Goal: Information Seeking & Learning: Learn about a topic

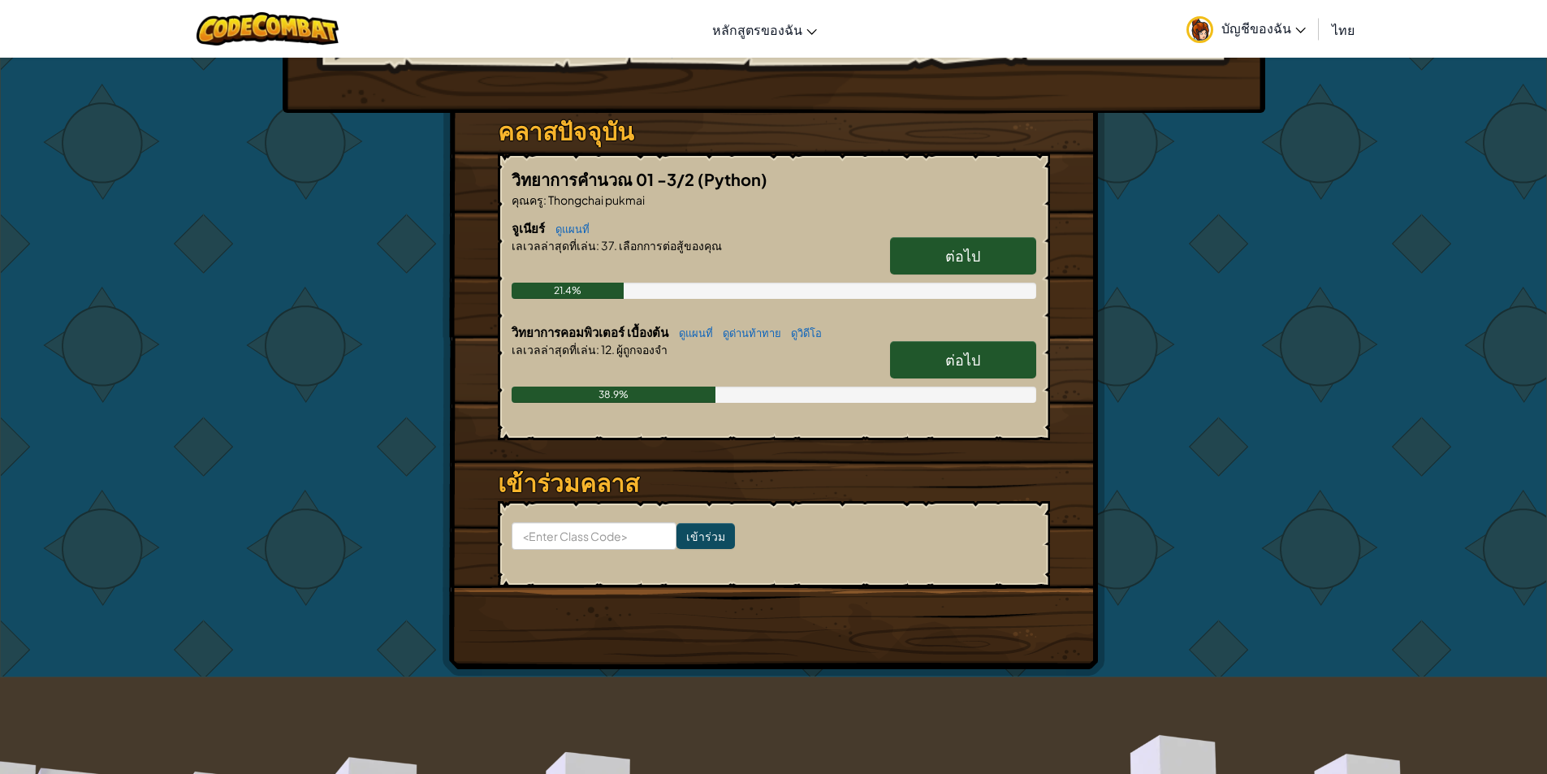
scroll to position [244, 0]
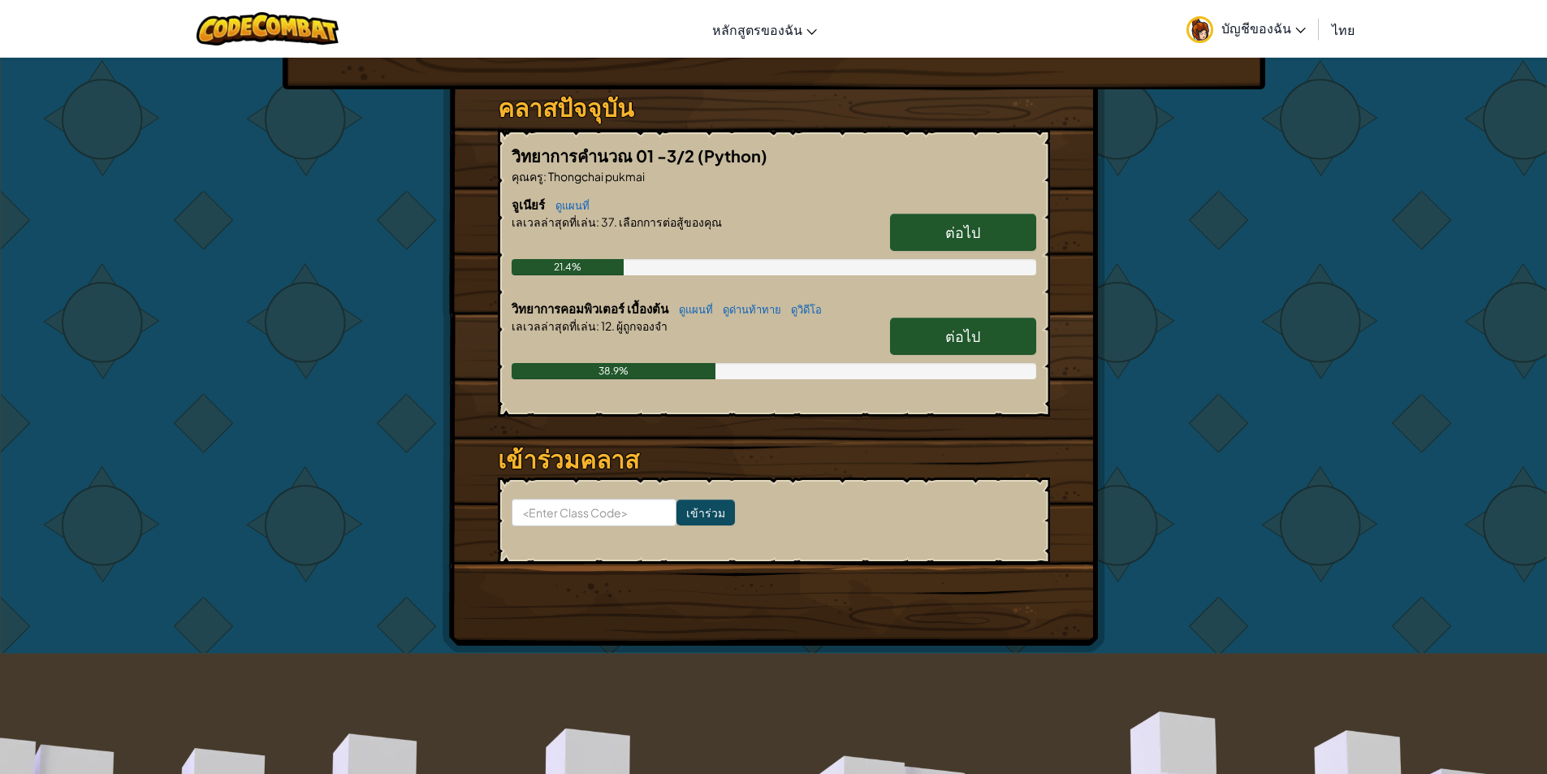
click at [963, 327] on span "ต่อไป" at bounding box center [962, 336] width 35 height 19
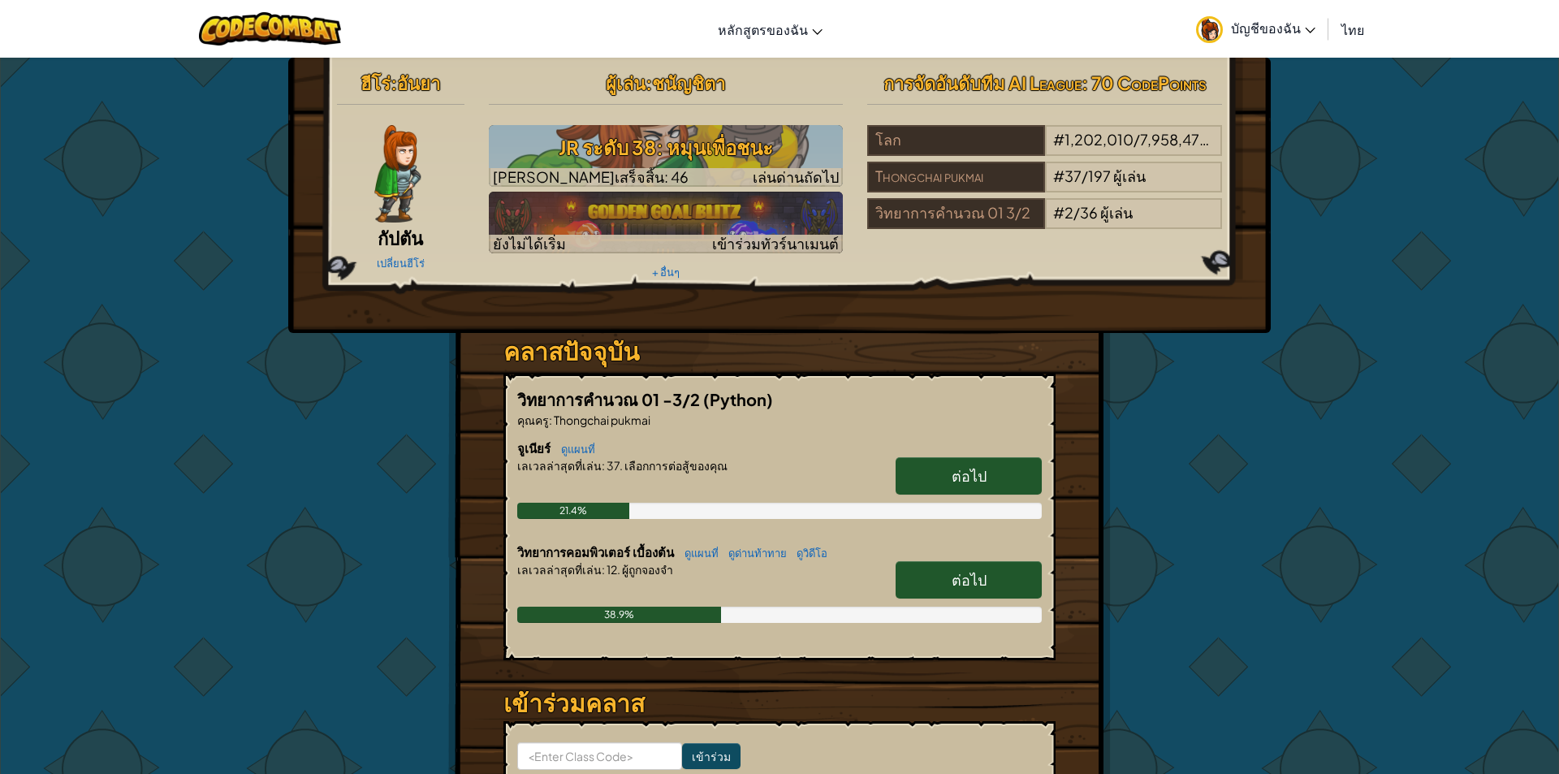
select select "th"
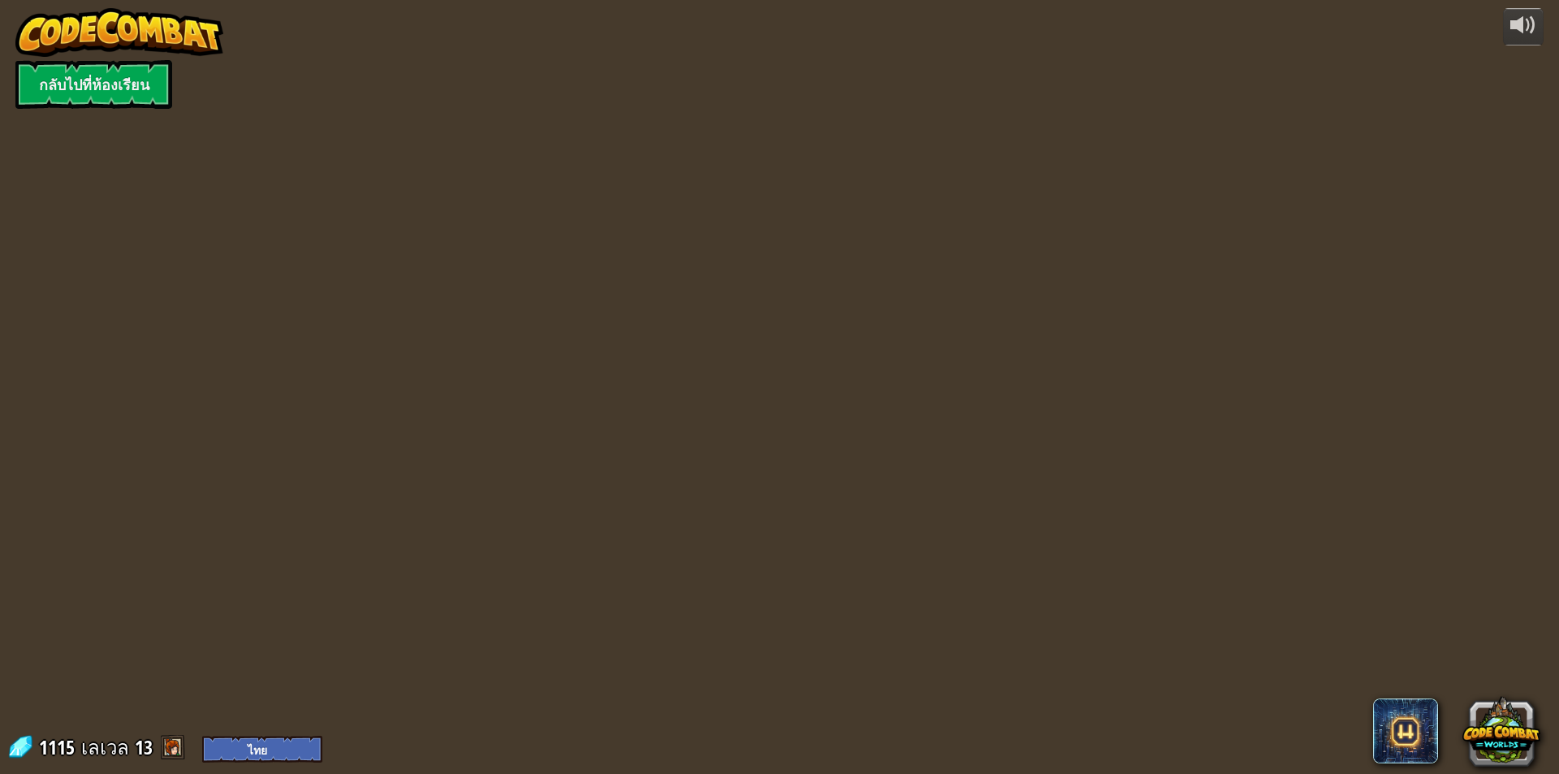
select select "th"
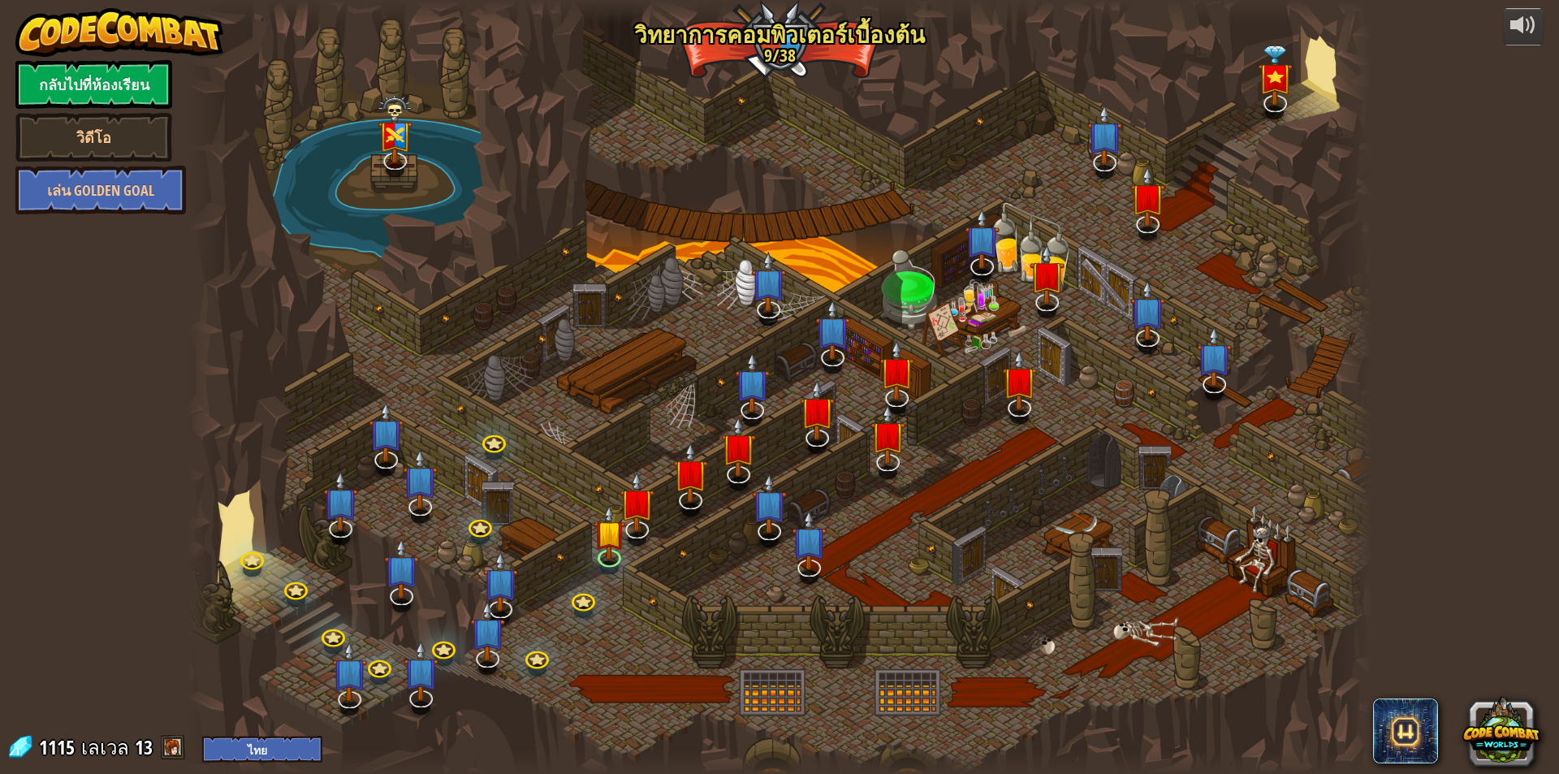
select select "th"
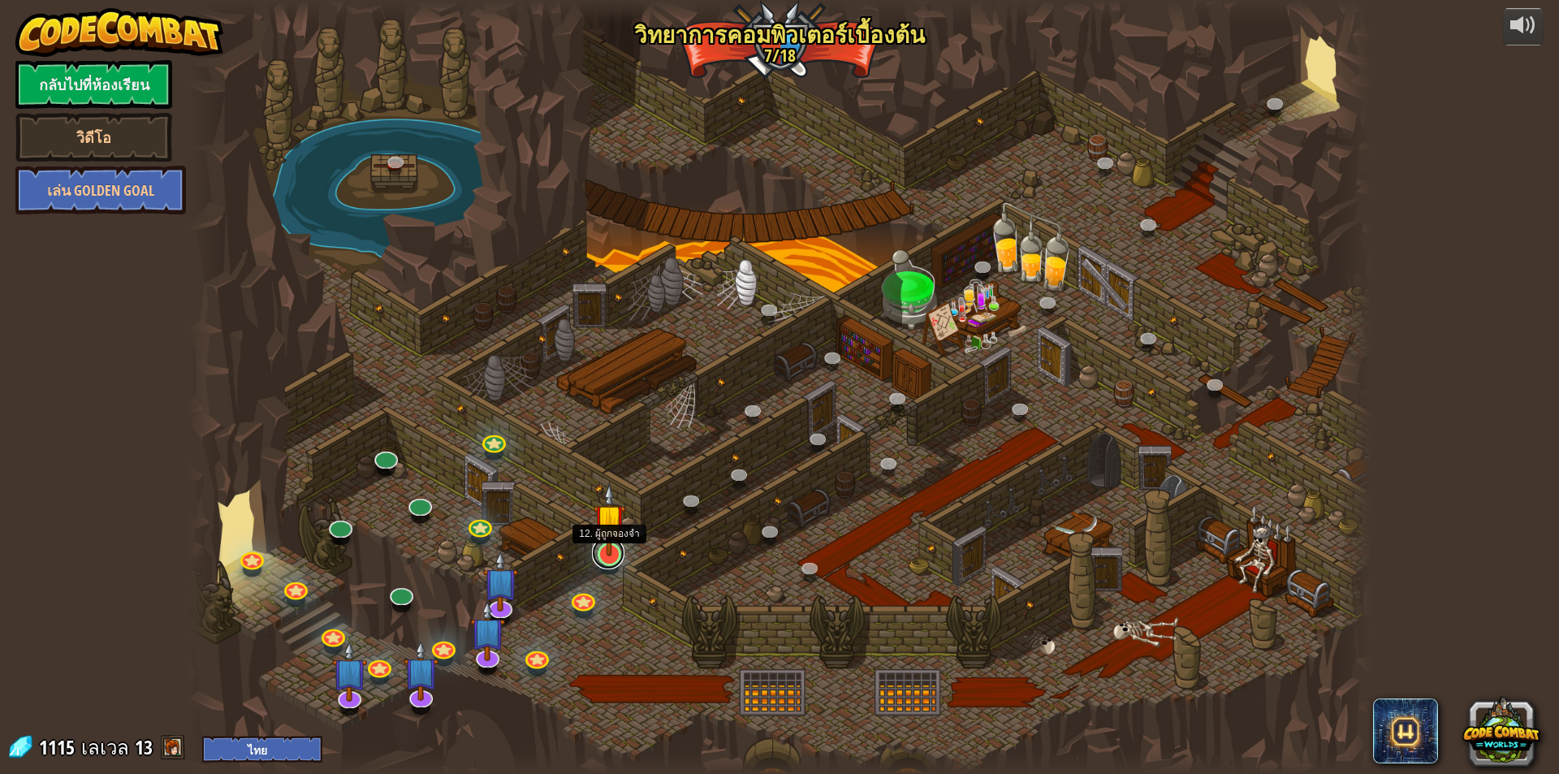
click at [602, 557] on link at bounding box center [608, 553] width 32 height 32
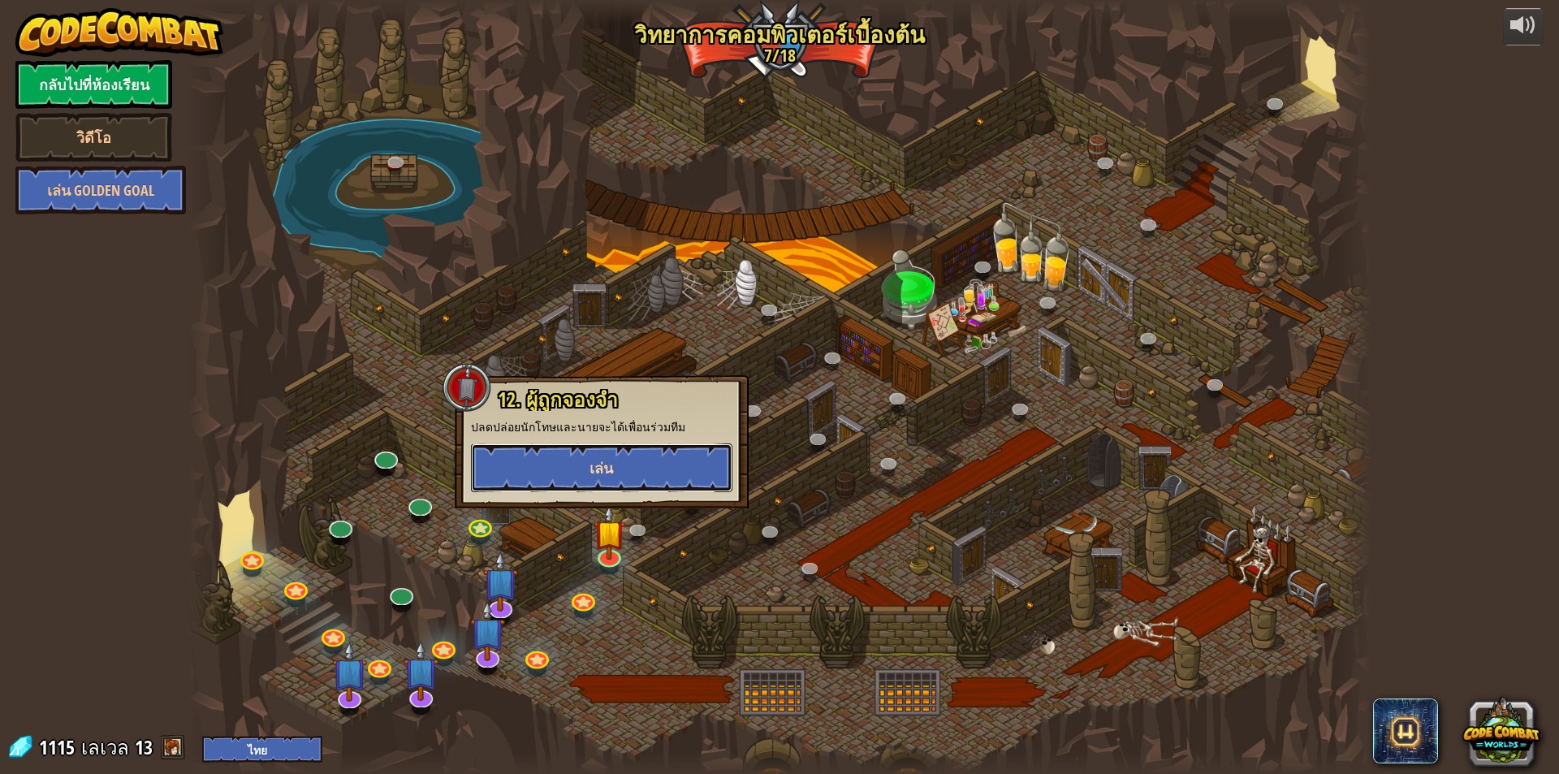
click at [612, 447] on button "เล่น" at bounding box center [602, 467] width 262 height 49
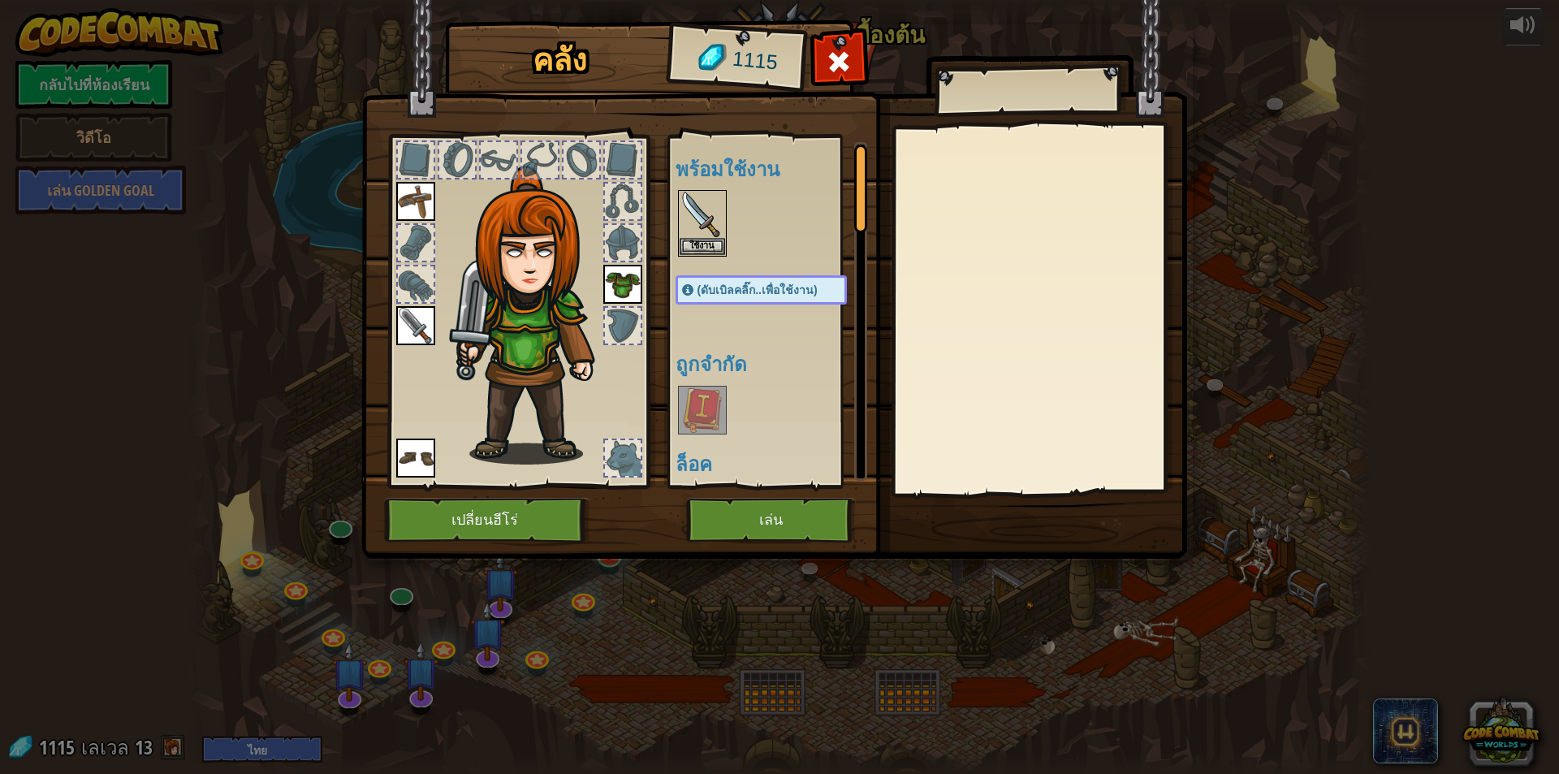
click at [747, 495] on img at bounding box center [774, 264] width 826 height 590
click at [755, 522] on button "เล่น" at bounding box center [771, 520] width 170 height 45
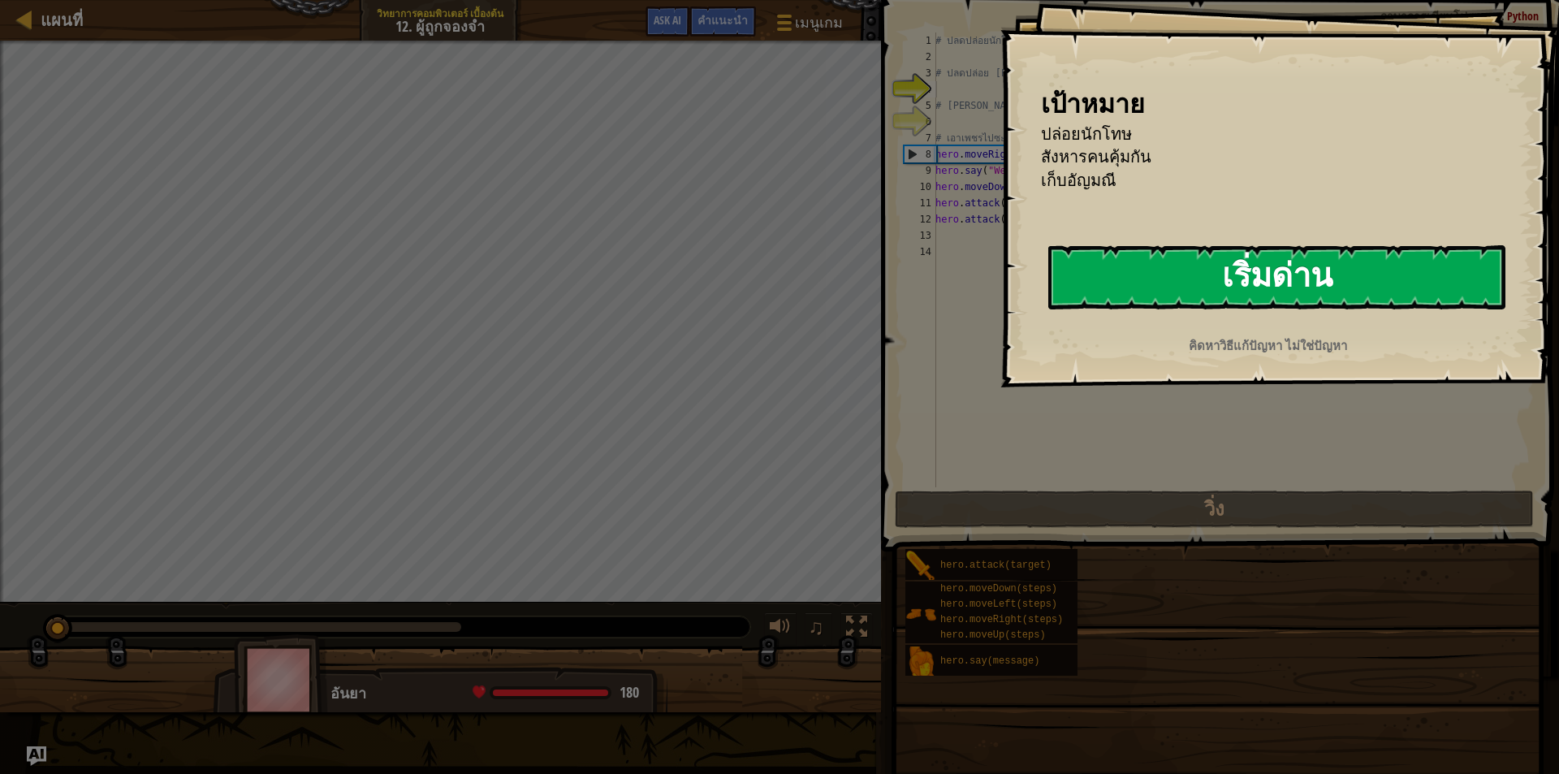
click at [1237, 269] on button "เริ่มด่าน" at bounding box center [1277, 277] width 457 height 64
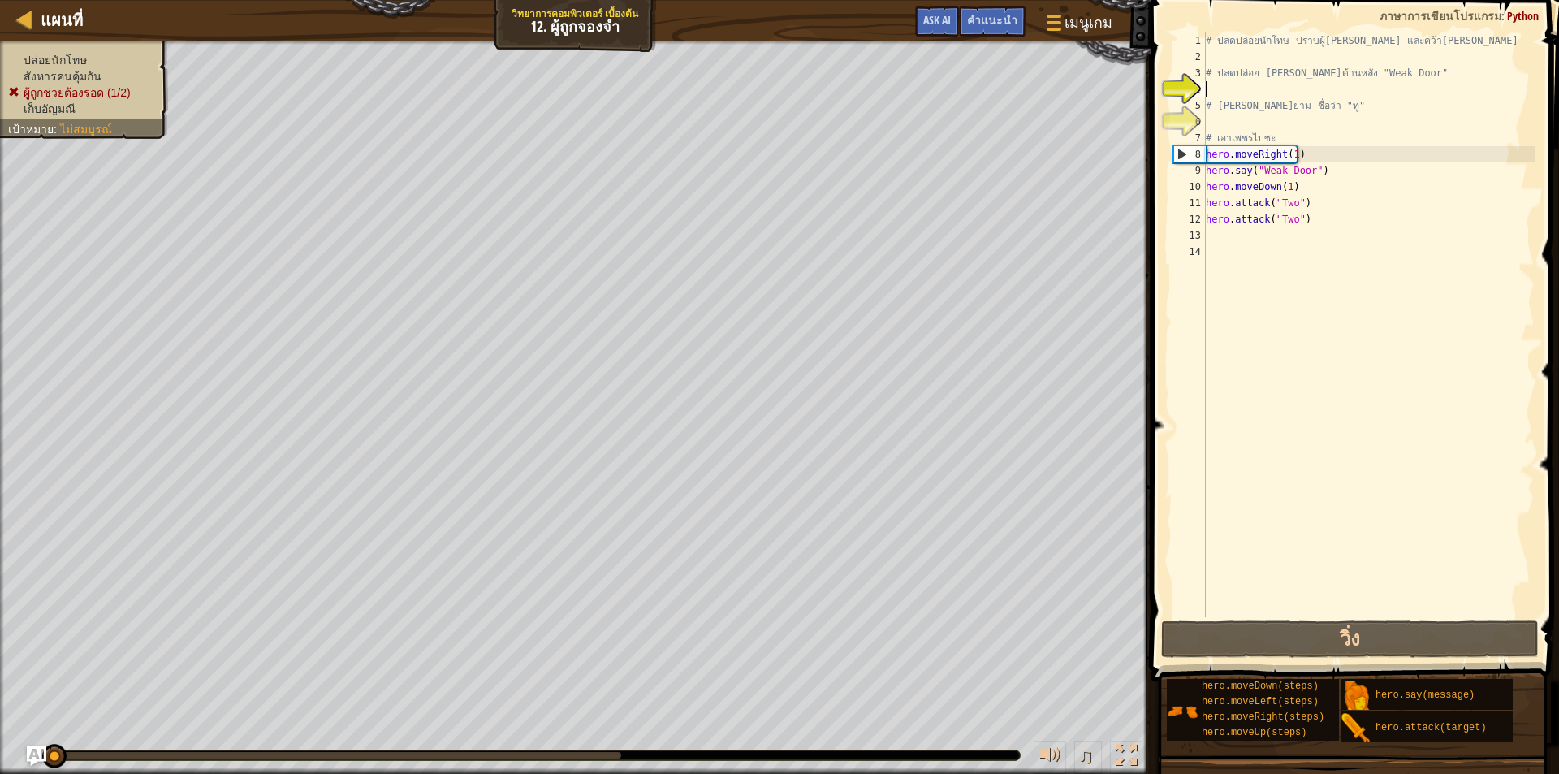
type textarea "0"
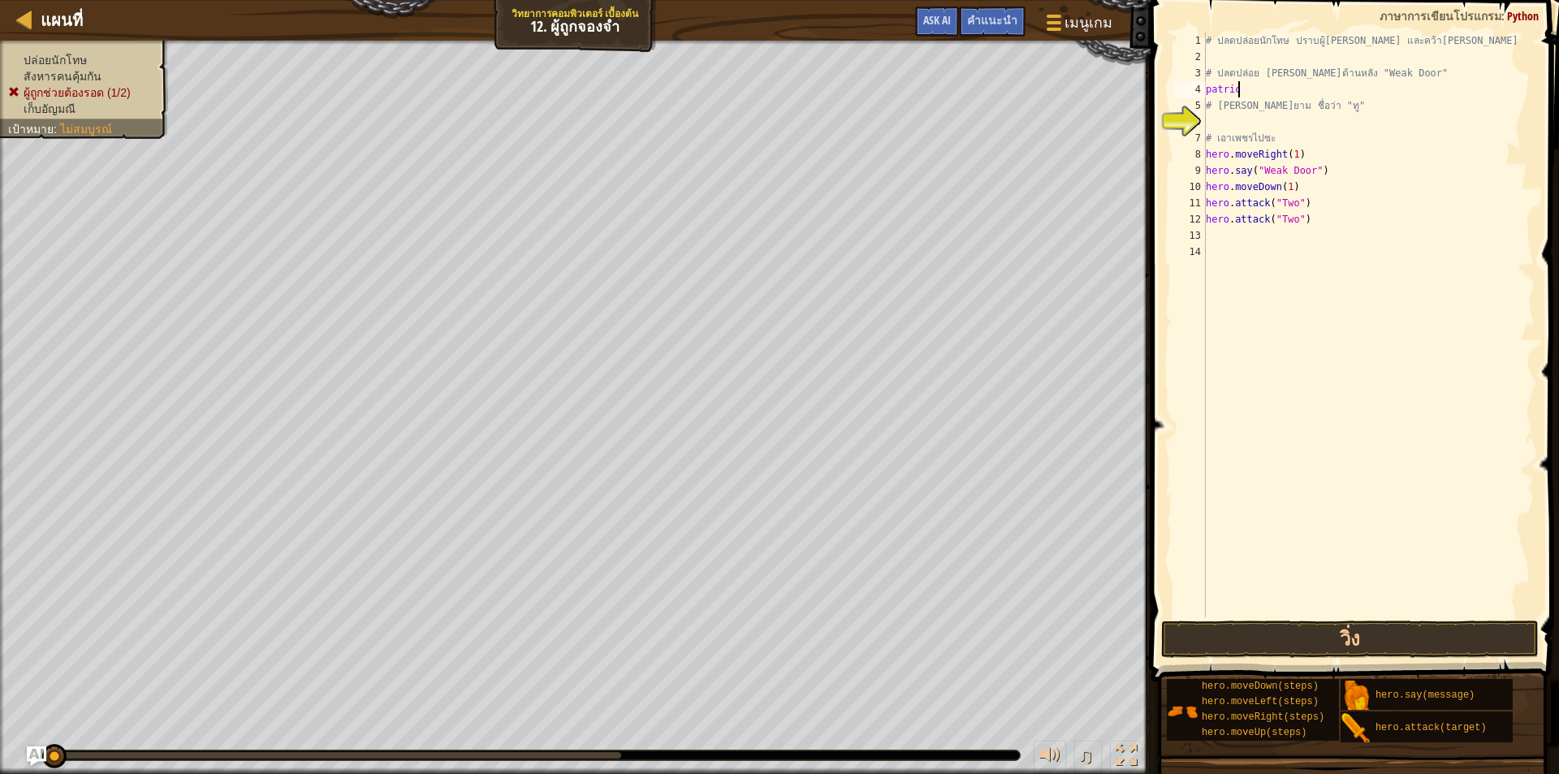
scroll to position [7, 2]
click at [1367, 642] on button "วิ่ง" at bounding box center [1350, 639] width 378 height 37
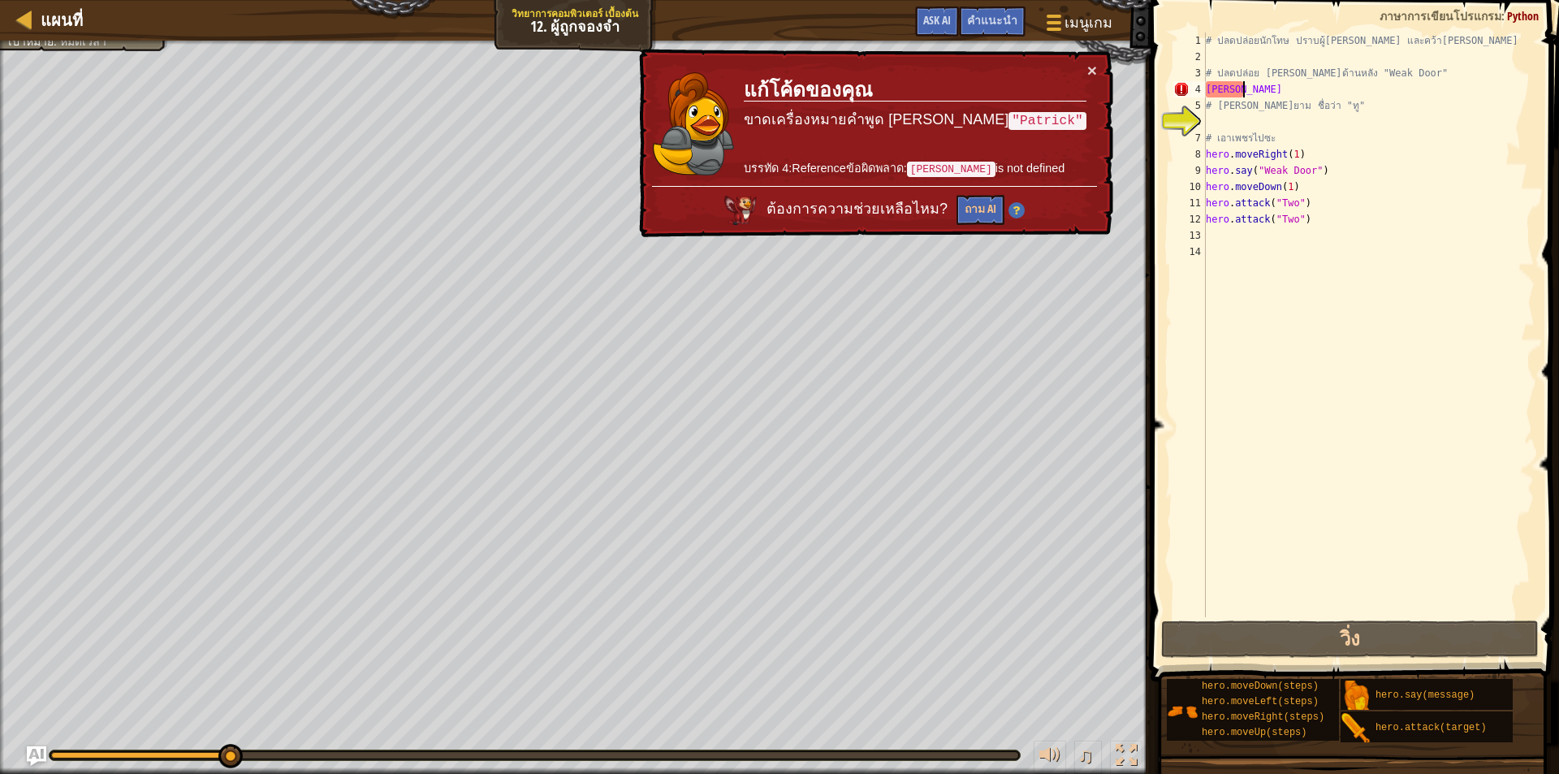
click at [1245, 92] on div "# ปลดปล่อยนักโทษ ปราบผู้[PERSON_NAME] และคว้า[PERSON_NAME] # ปลดปล่อย Patrick จ…" at bounding box center [1369, 340] width 332 height 617
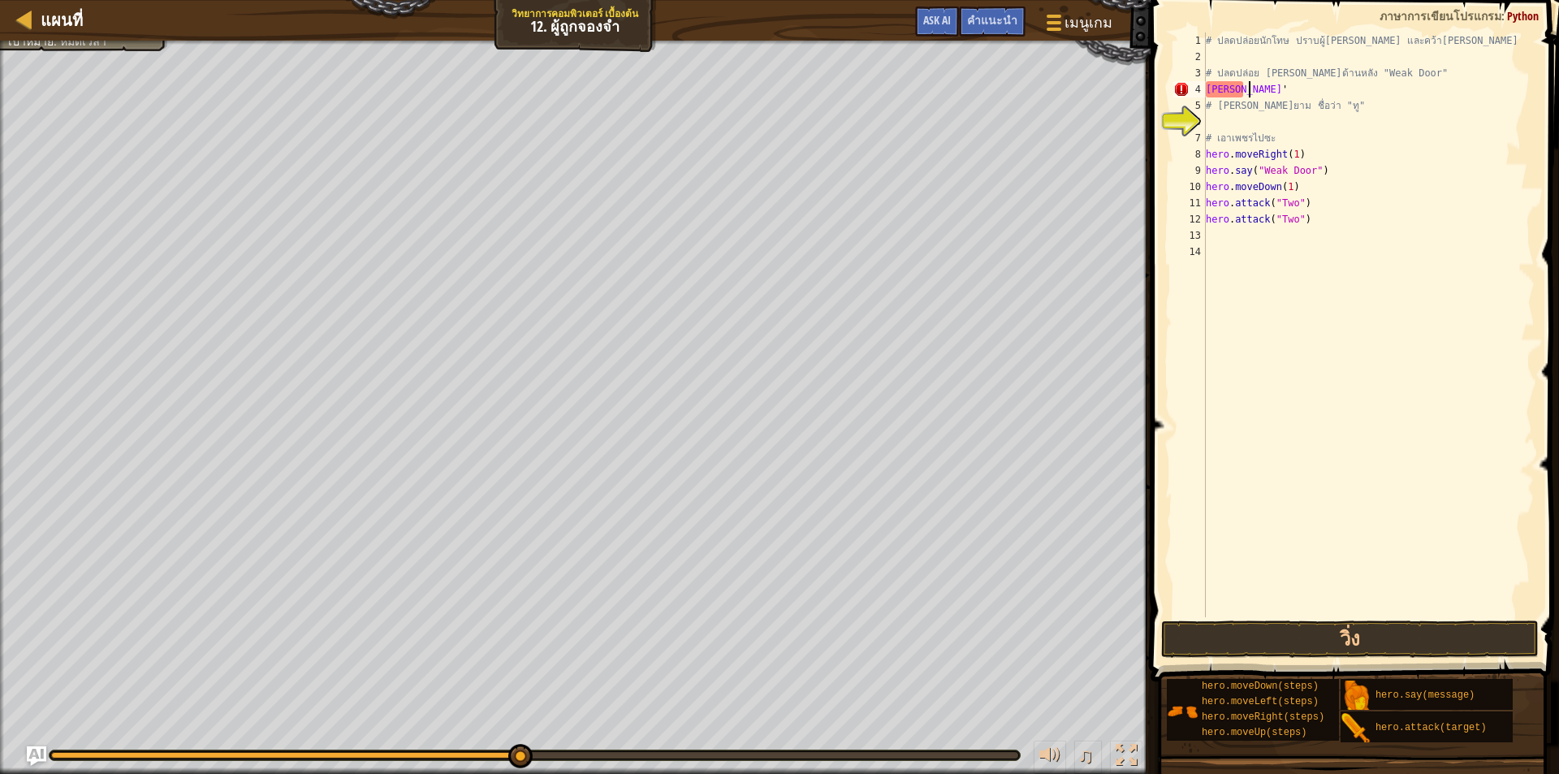
scroll to position [7, 2]
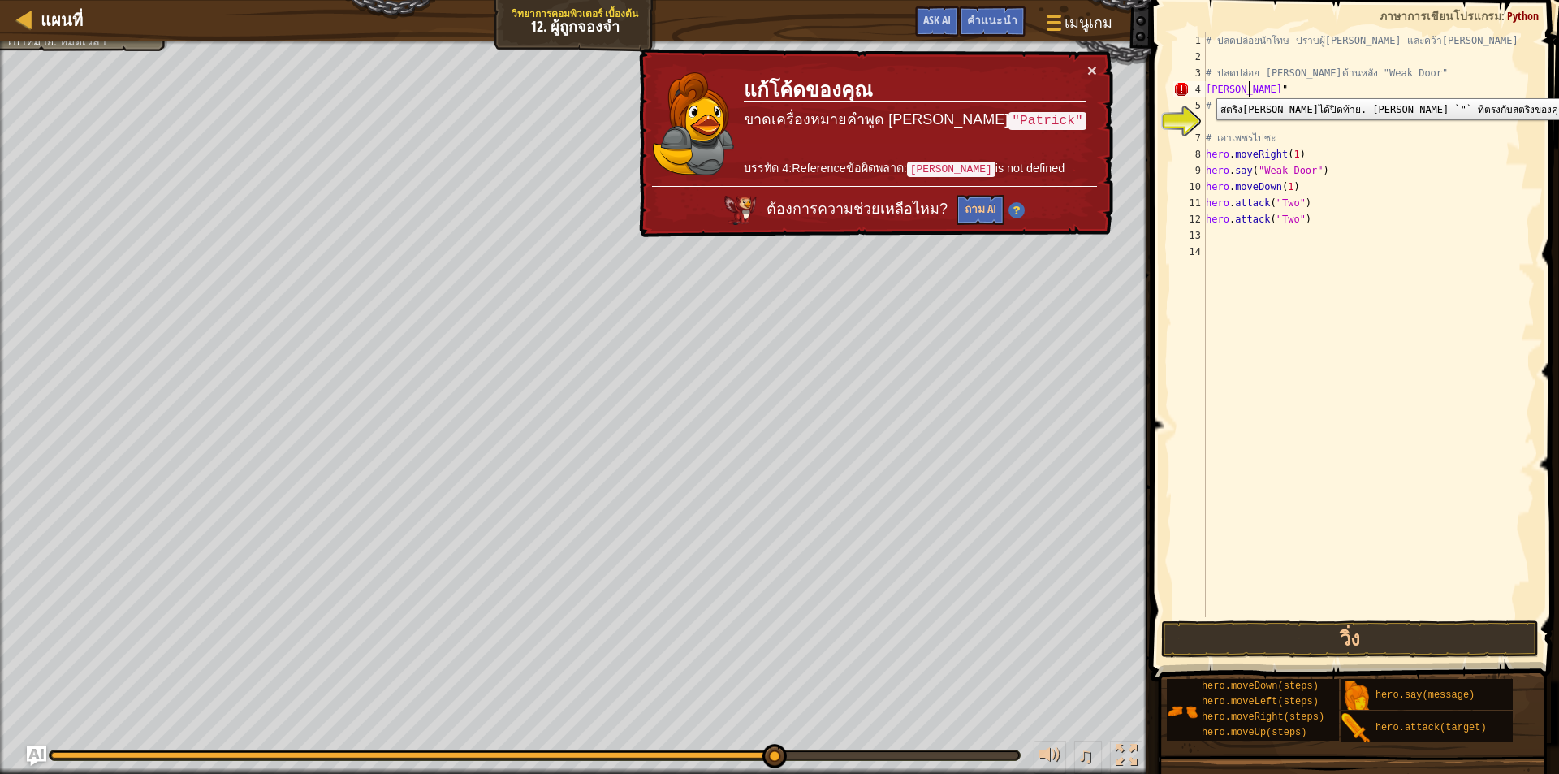
click at [1205, 87] on div "4" at bounding box center [1190, 89] width 32 height 16
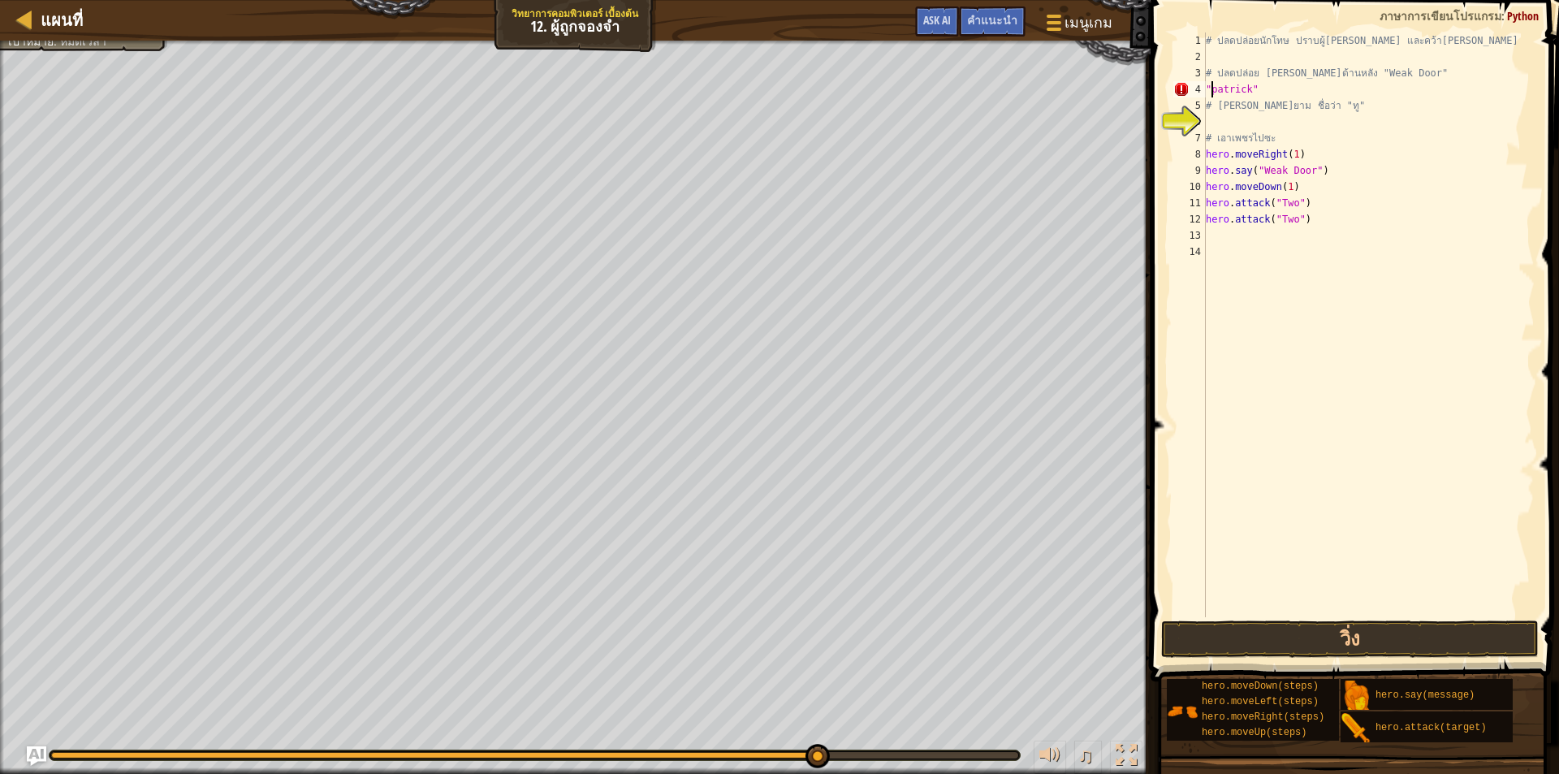
scroll to position [7, 0]
type textarea ""patrick""
click at [1295, 651] on button "วิ่ง" at bounding box center [1350, 639] width 378 height 37
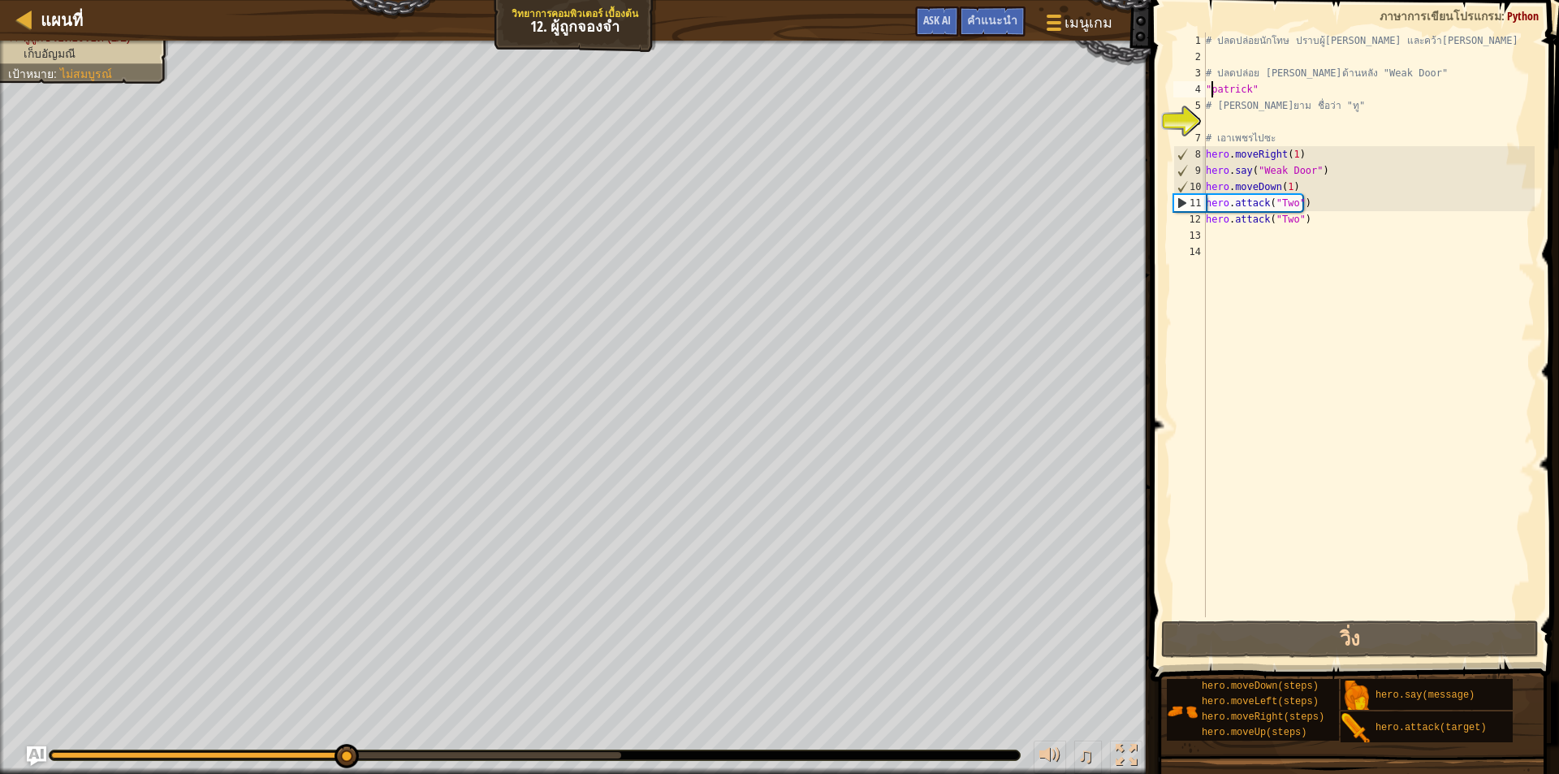
click at [1232, 120] on div "# ปลดปล่อยนักโทษ ปราบผู้[PERSON_NAME] และคว้า[PERSON_NAME] # ปลดปล่อย Patrick จ…" at bounding box center [1369, 340] width 332 height 617
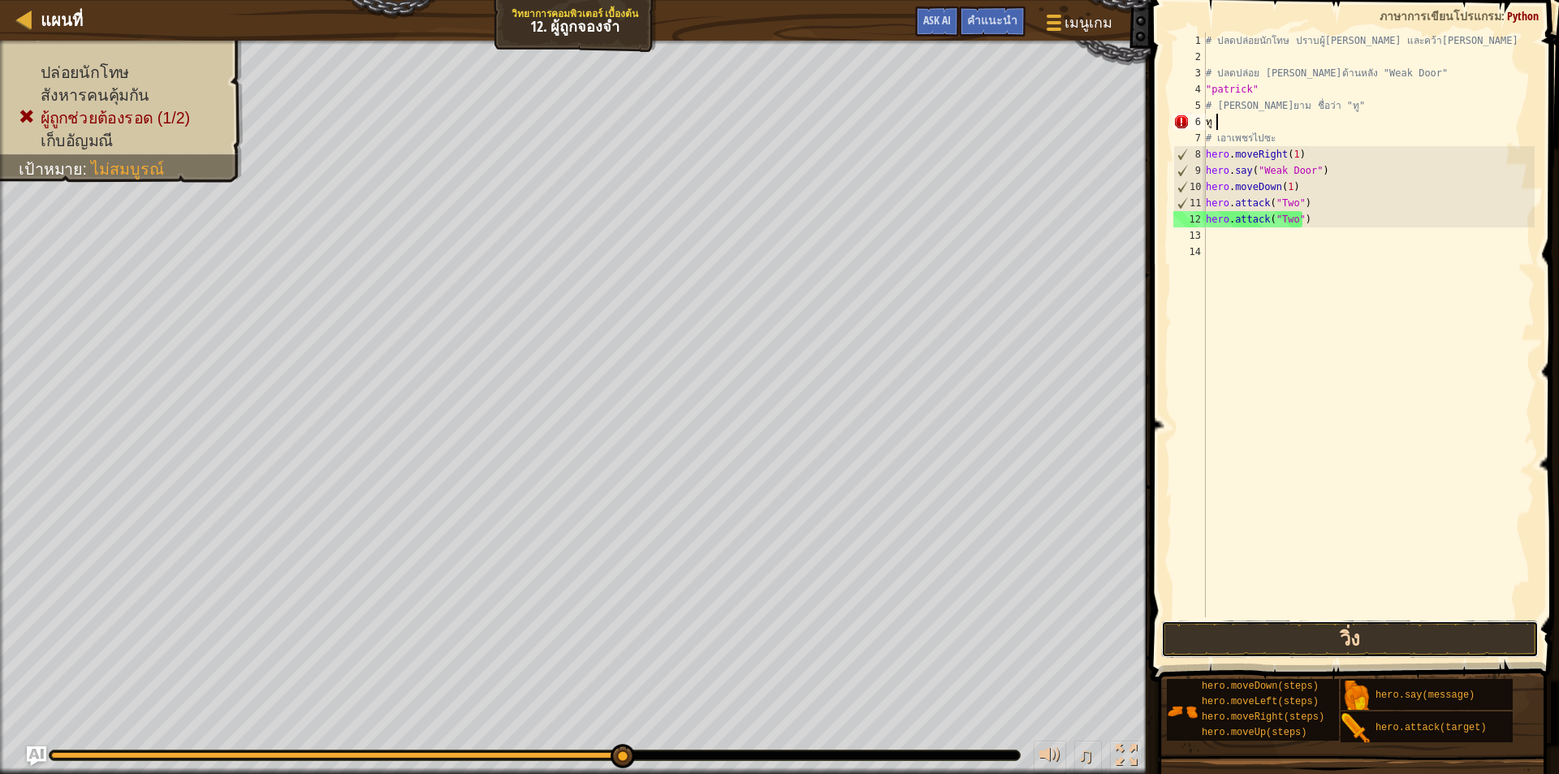
click at [1260, 626] on button "วิ่ง" at bounding box center [1350, 639] width 378 height 37
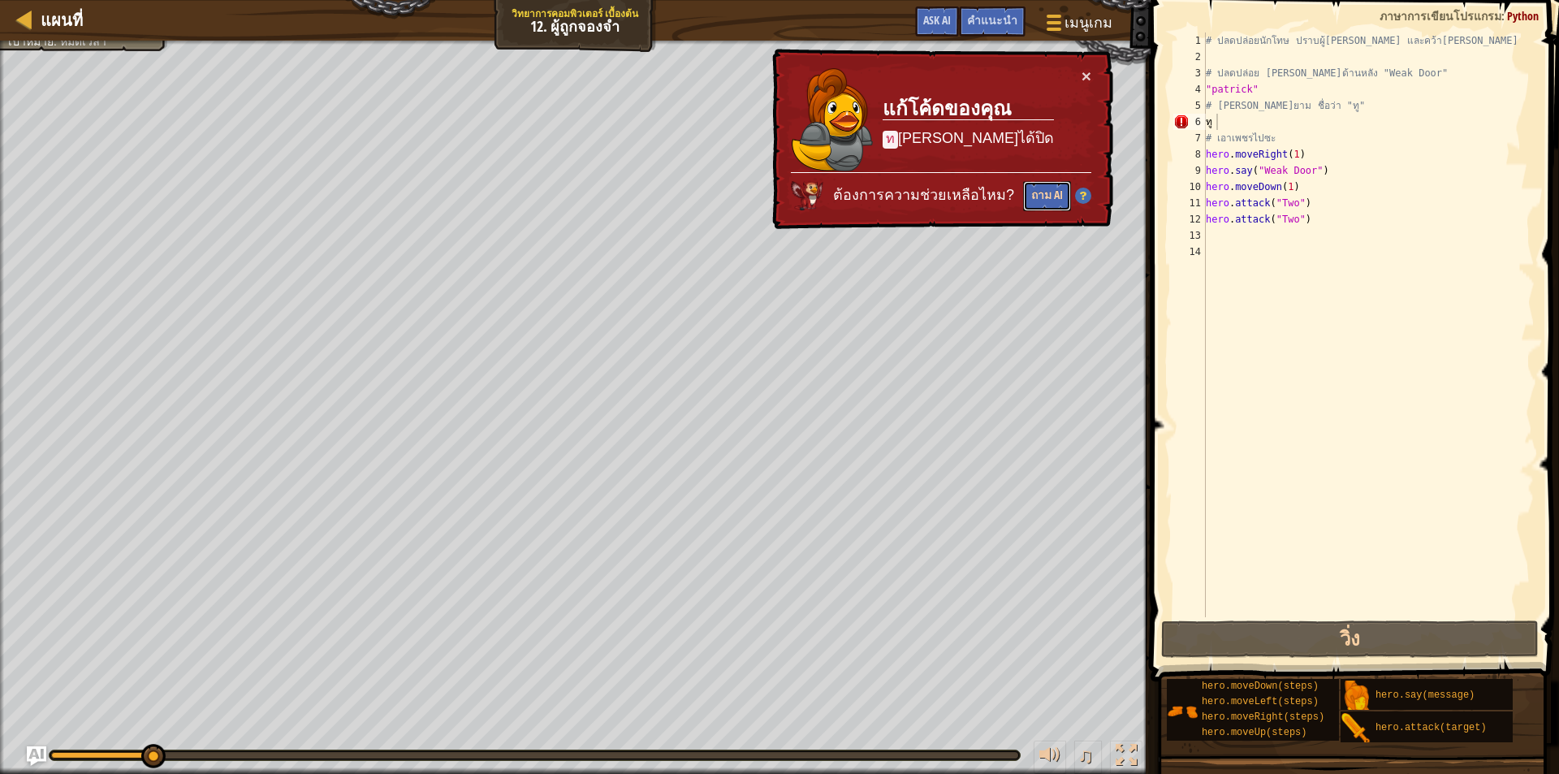
click at [1042, 197] on button "ถาม AI" at bounding box center [1047, 196] width 48 height 30
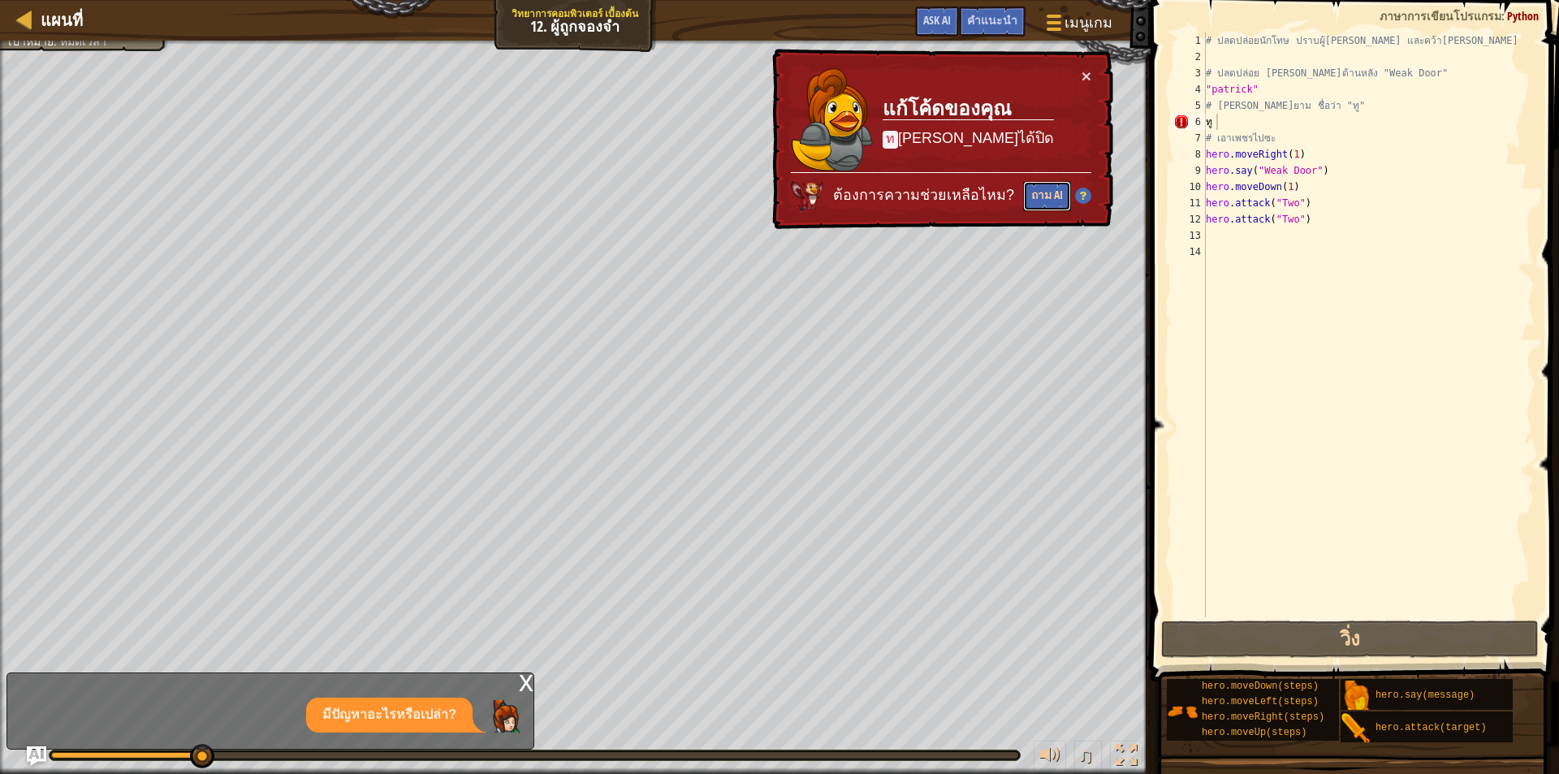
click at [1036, 188] on button "ถาม AI" at bounding box center [1047, 196] width 48 height 30
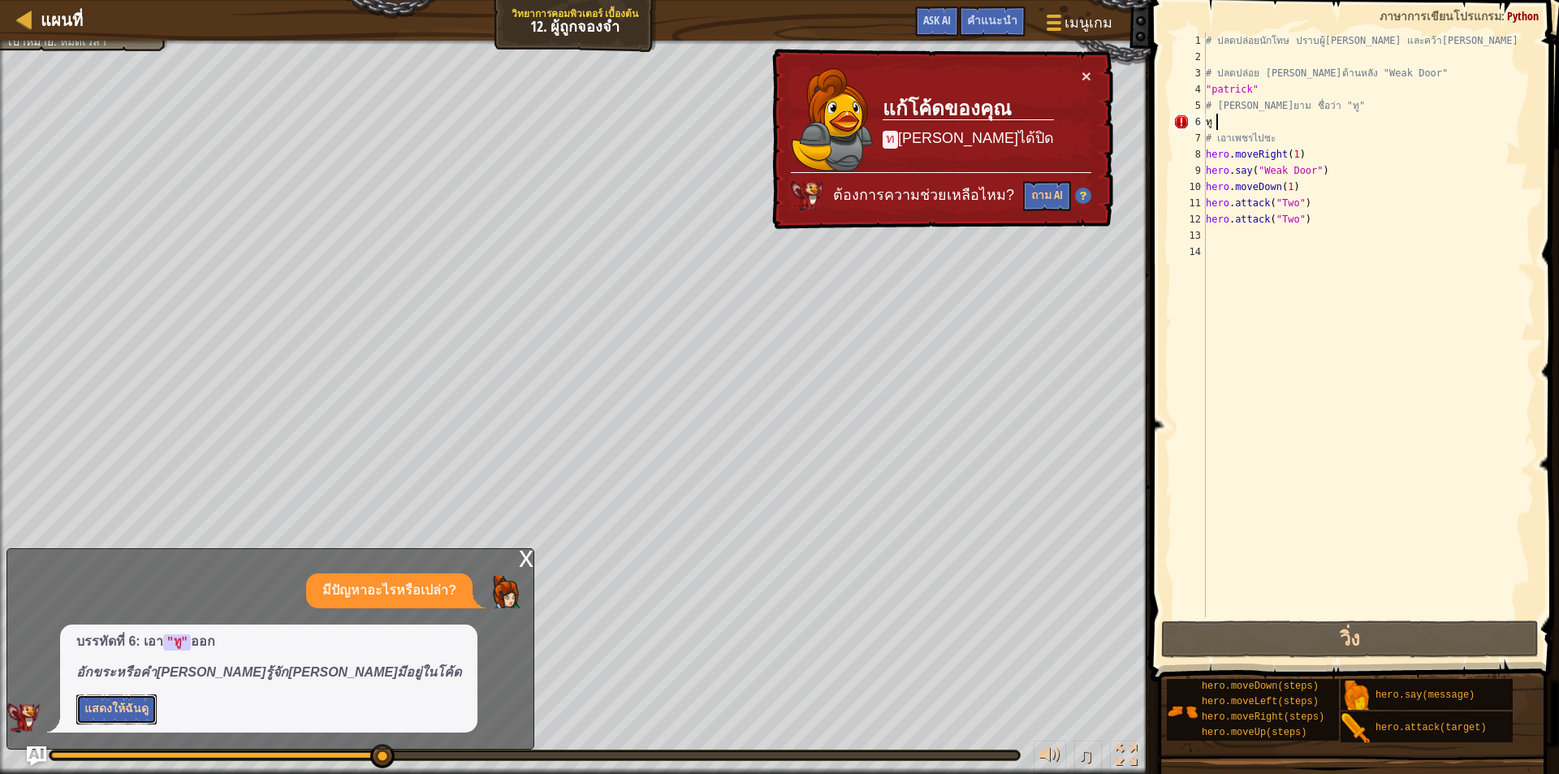
click at [89, 711] on button "แสดงให้ฉันดู" at bounding box center [116, 709] width 80 height 30
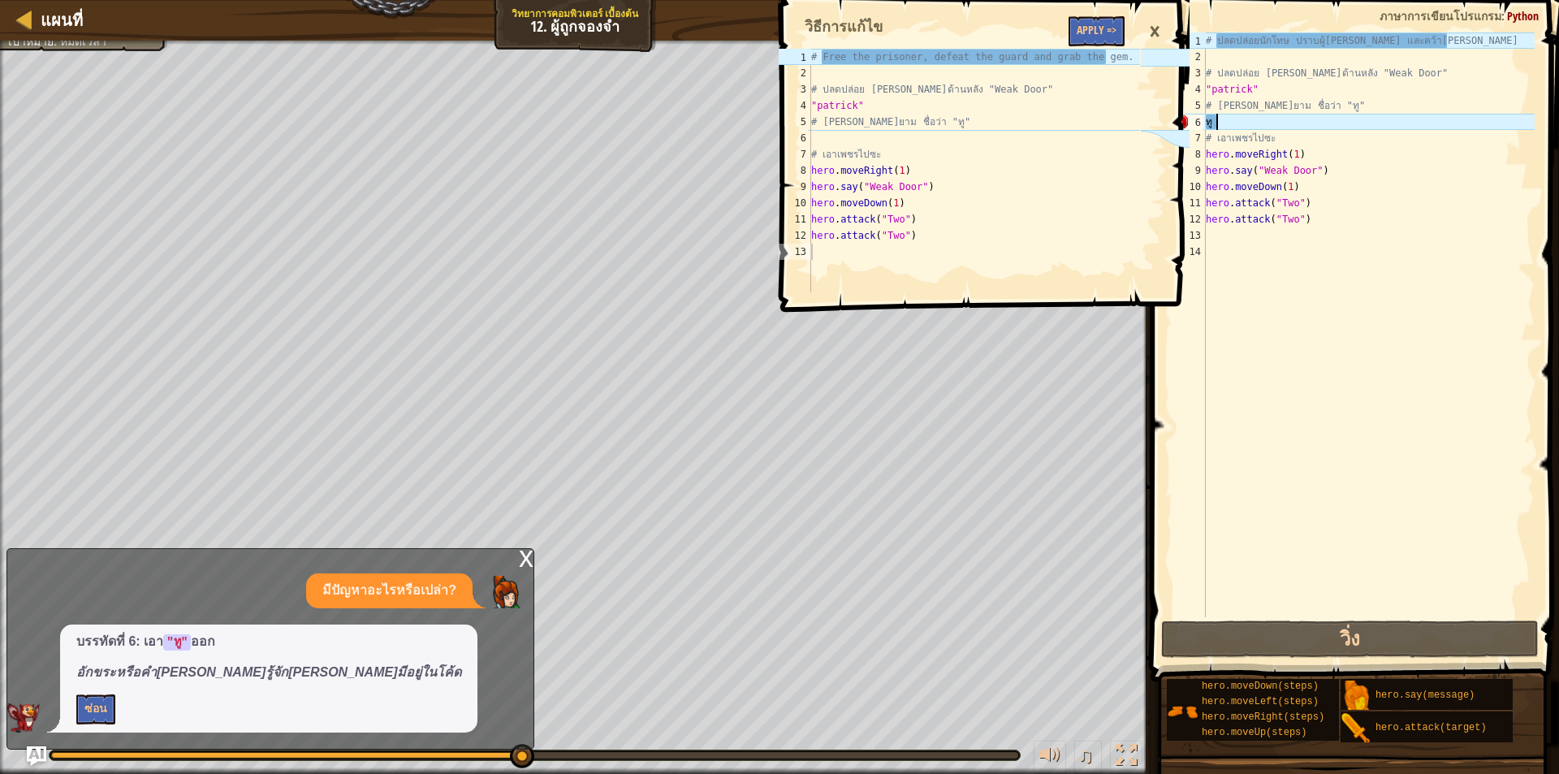
type textarea "ท"
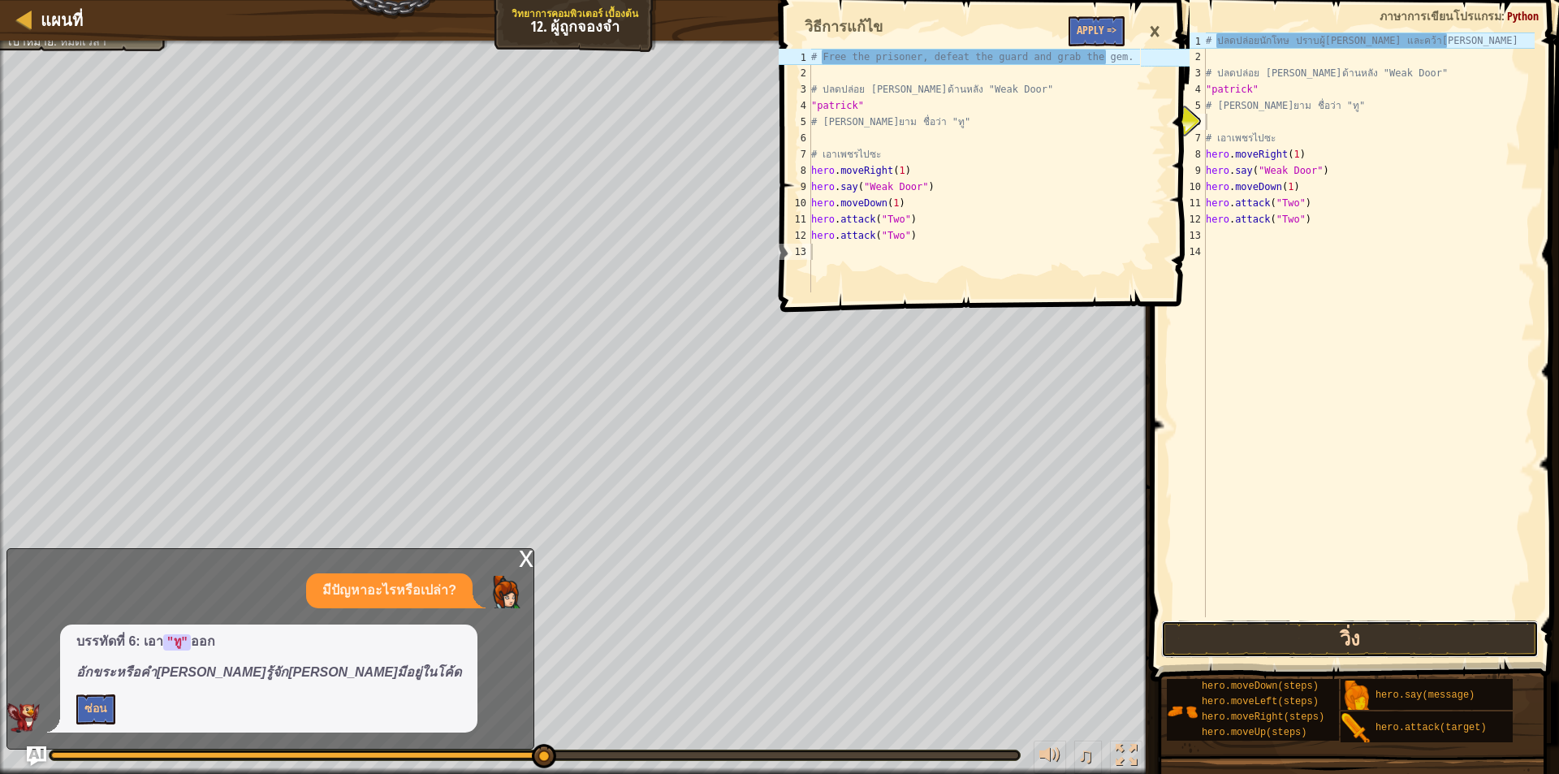
click at [1372, 626] on button "วิ่ง" at bounding box center [1350, 639] width 378 height 37
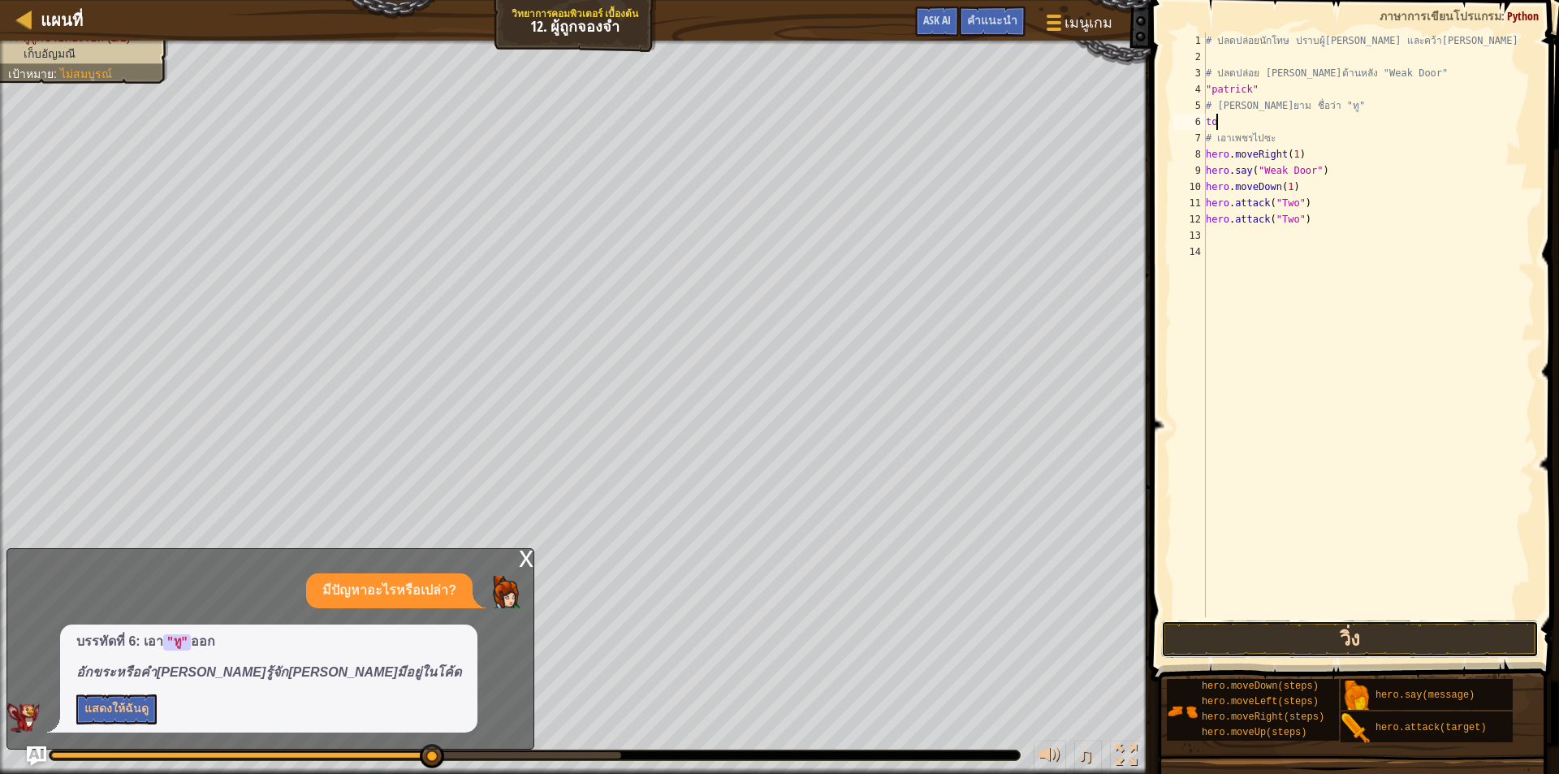
click at [1315, 632] on button "วิ่ง" at bounding box center [1350, 639] width 378 height 37
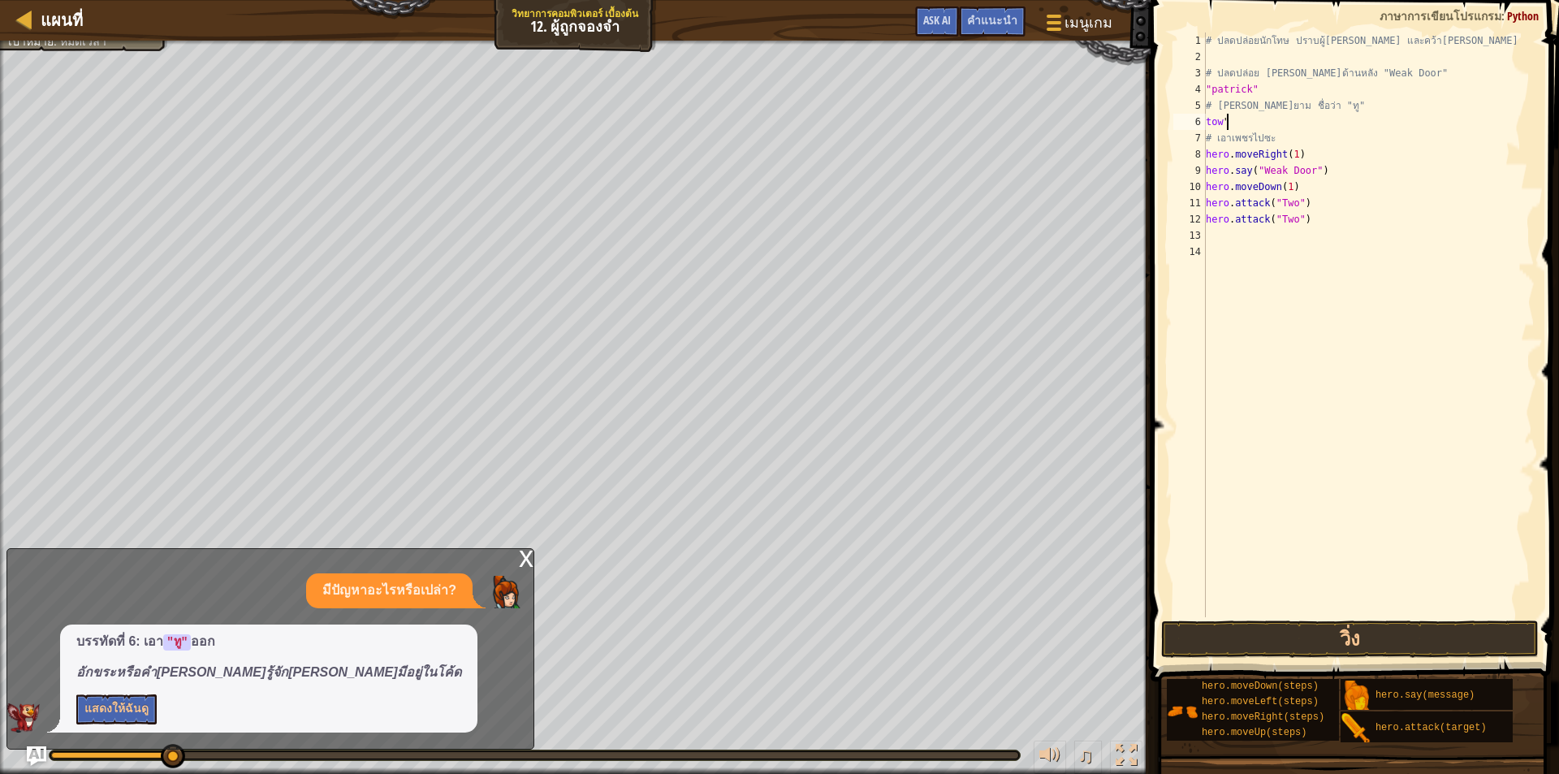
scroll to position [7, 1]
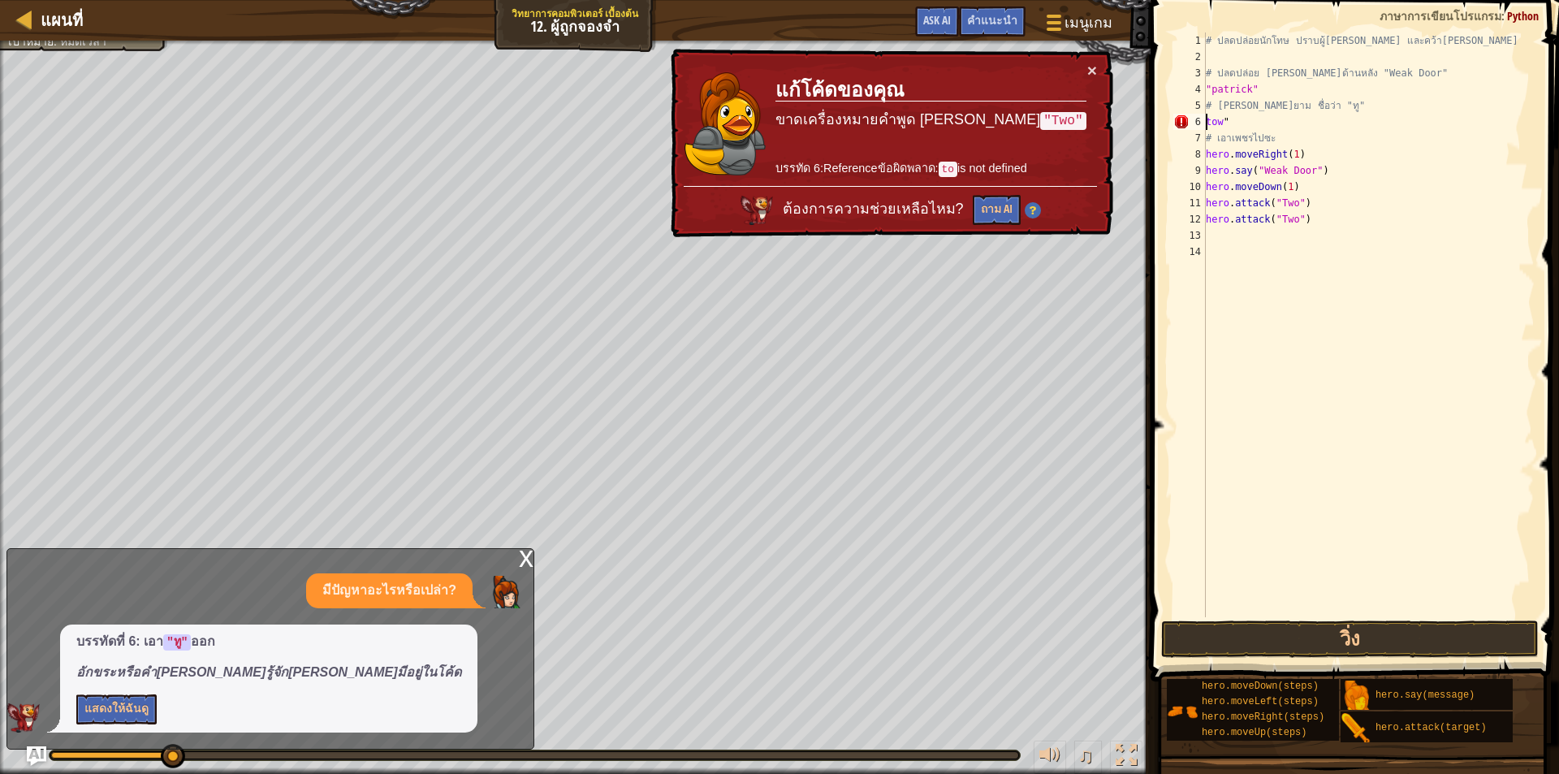
click at [1207, 120] on div "# ปลดปล่อยนักโทษ ปราบผู้[PERSON_NAME] และคว้า[PERSON_NAME] # ปลดปล่อย Patrick จ…" at bounding box center [1369, 340] width 332 height 617
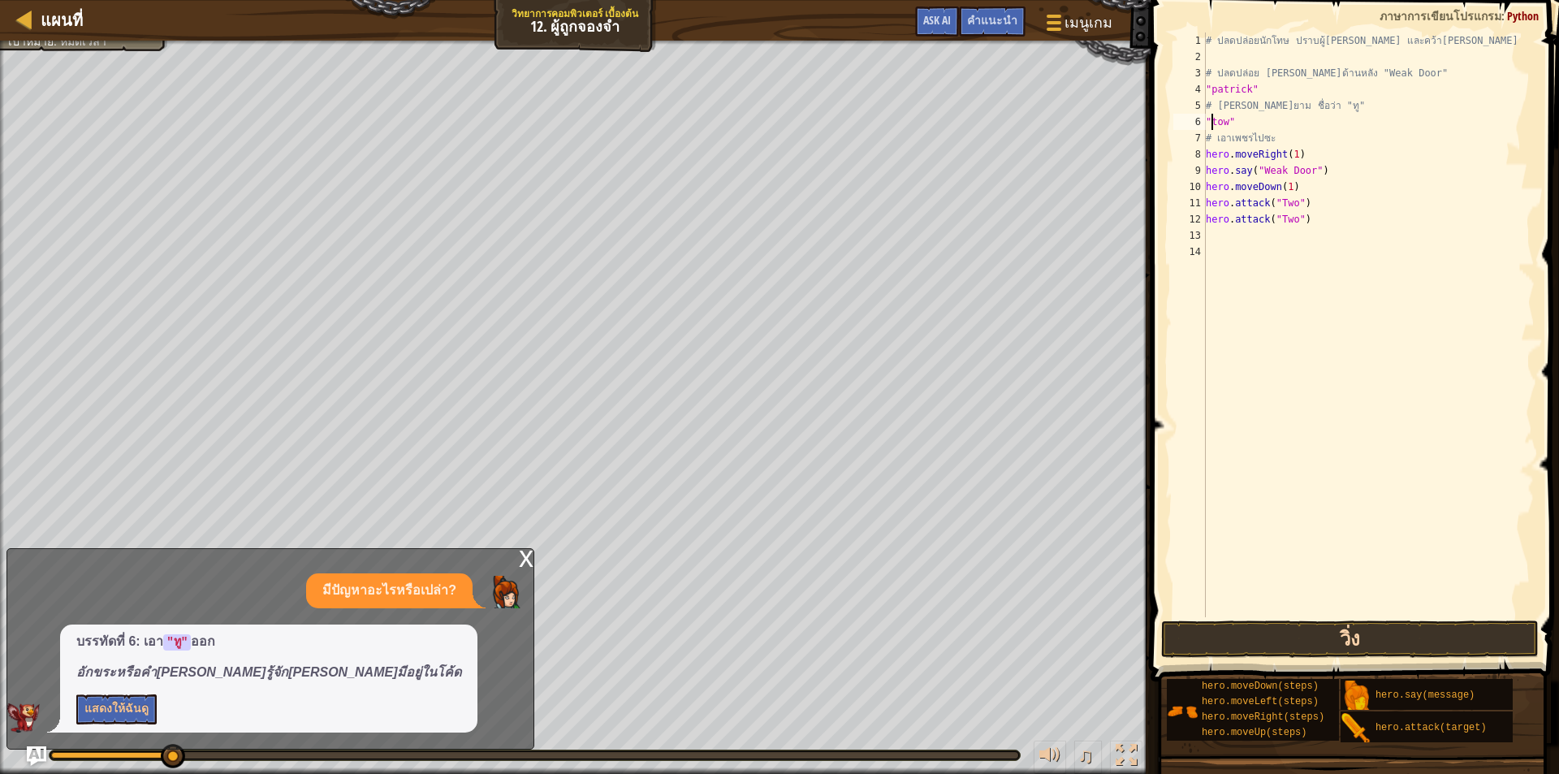
type textarea ""tow""
click at [1222, 636] on button "วิ่ง" at bounding box center [1350, 639] width 378 height 37
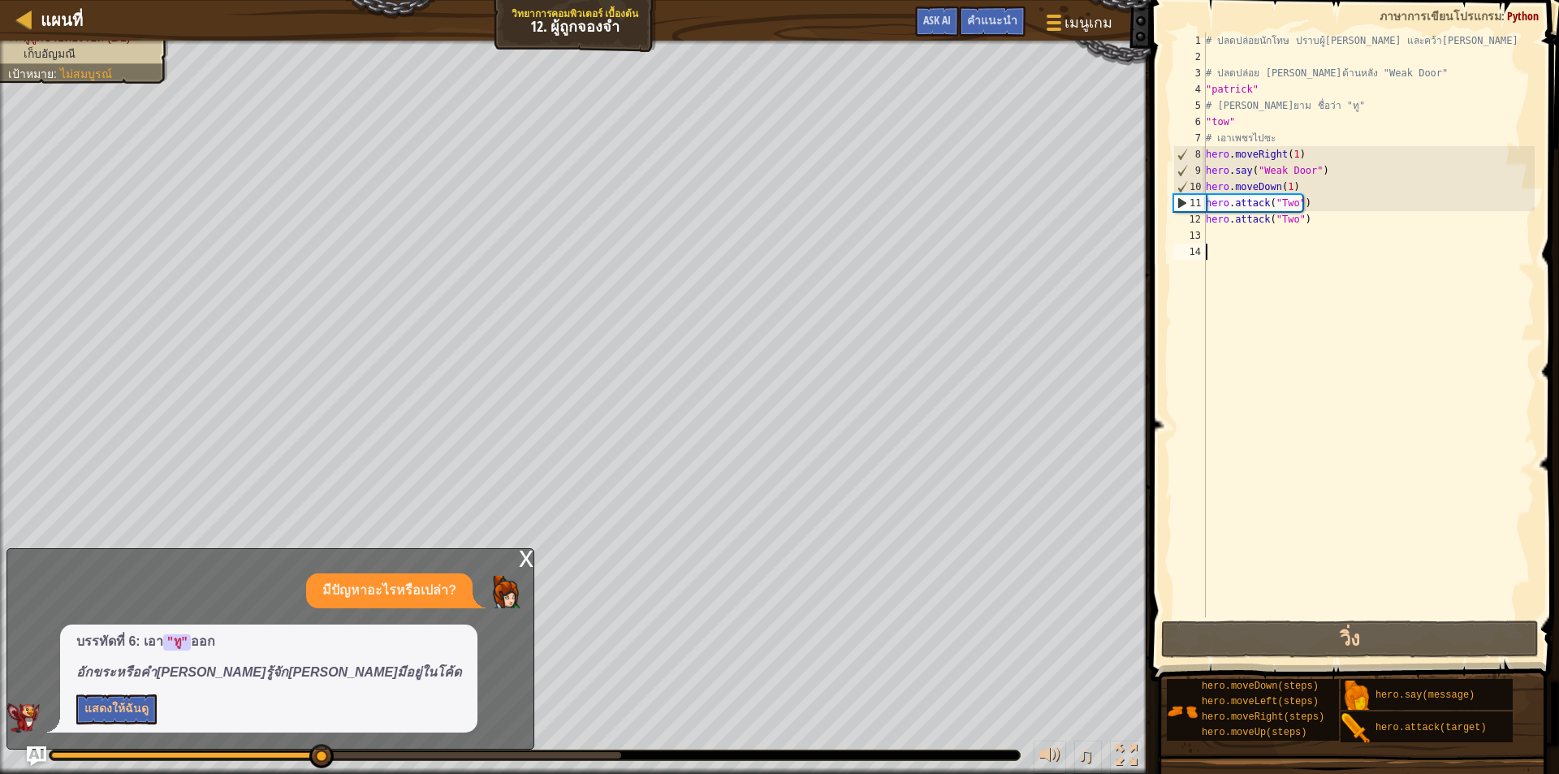
click at [1294, 306] on div "# ปลดปล่อยนักโทษ ปราบผู้[PERSON_NAME] และคว้า[PERSON_NAME] # ปลดปล่อย Patrick จ…" at bounding box center [1369, 340] width 332 height 617
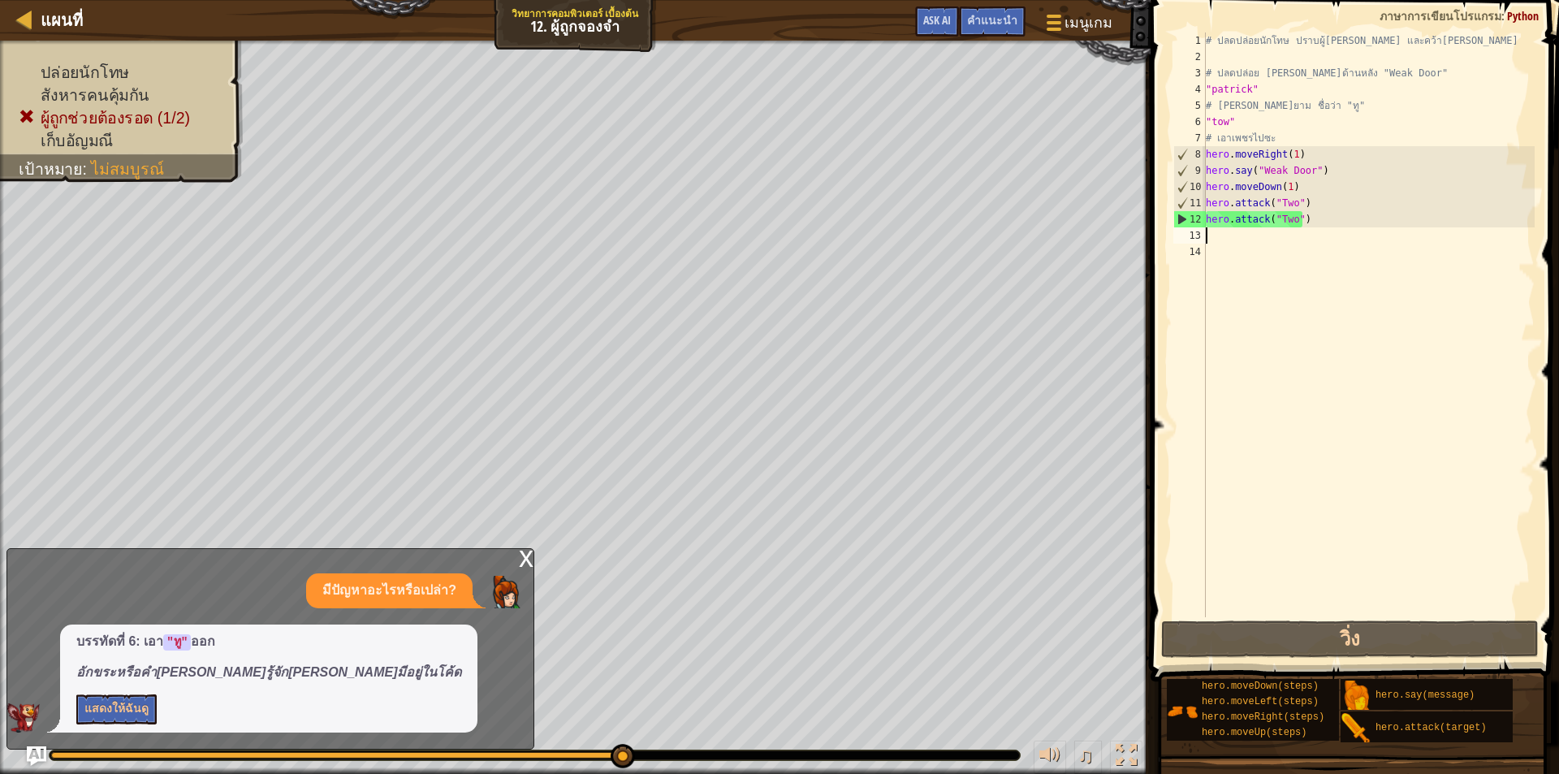
click at [1217, 236] on div "# ปลดปล่อยนักโทษ ปราบผู้[PERSON_NAME] และคว้า[PERSON_NAME] # ปลดปล่อย Patrick จ…" at bounding box center [1369, 340] width 332 height 617
click at [1247, 171] on div "# ปลดปล่อยนักโทษ ปราบผู้[PERSON_NAME] และคว้า[PERSON_NAME] # ปลดปล่อย Patrick จ…" at bounding box center [1369, 340] width 332 height 617
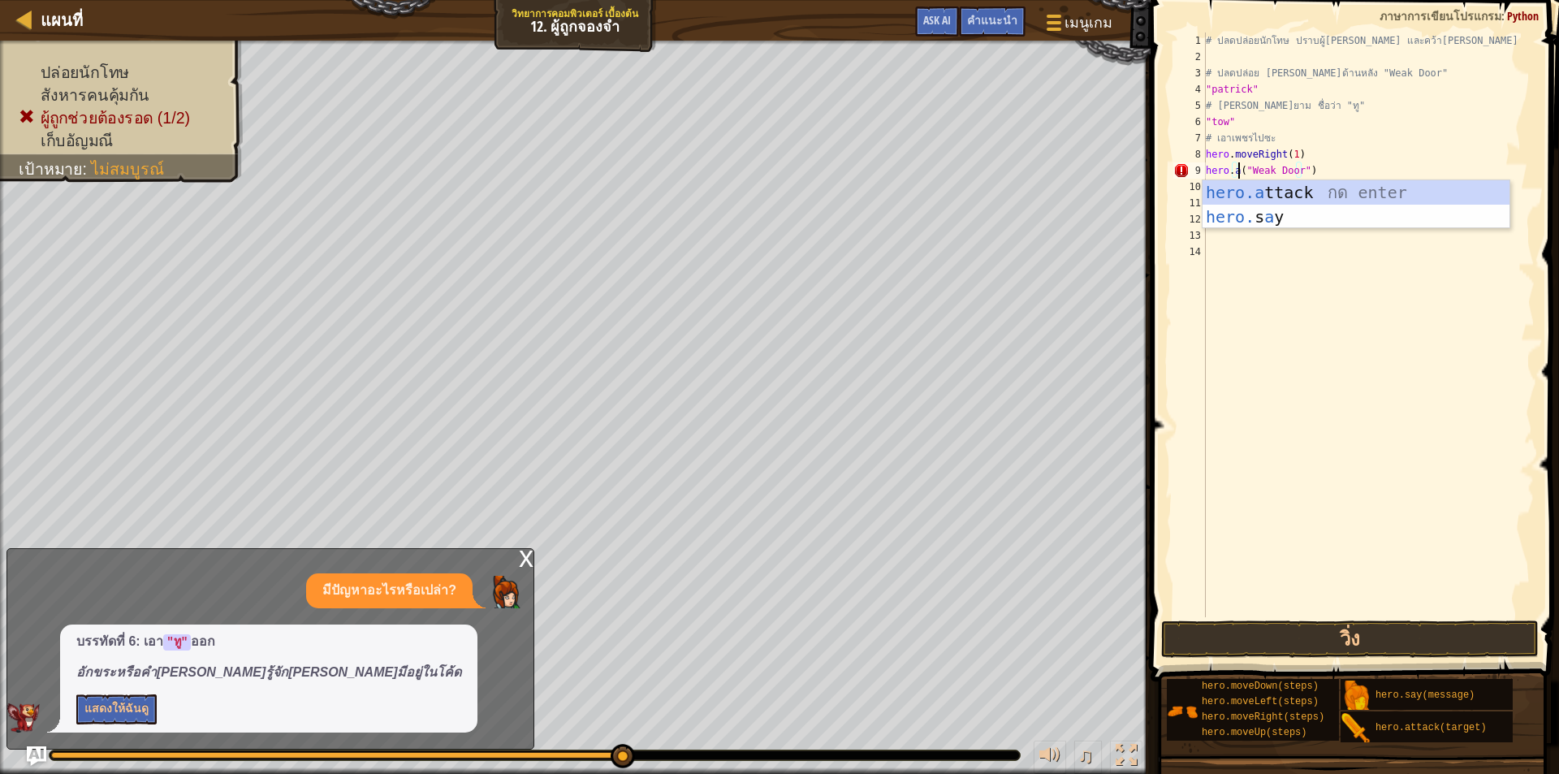
scroll to position [7, 2]
click at [1300, 183] on div "hero.a ttack กด enter hero. s a y กด enter" at bounding box center [1356, 228] width 307 height 97
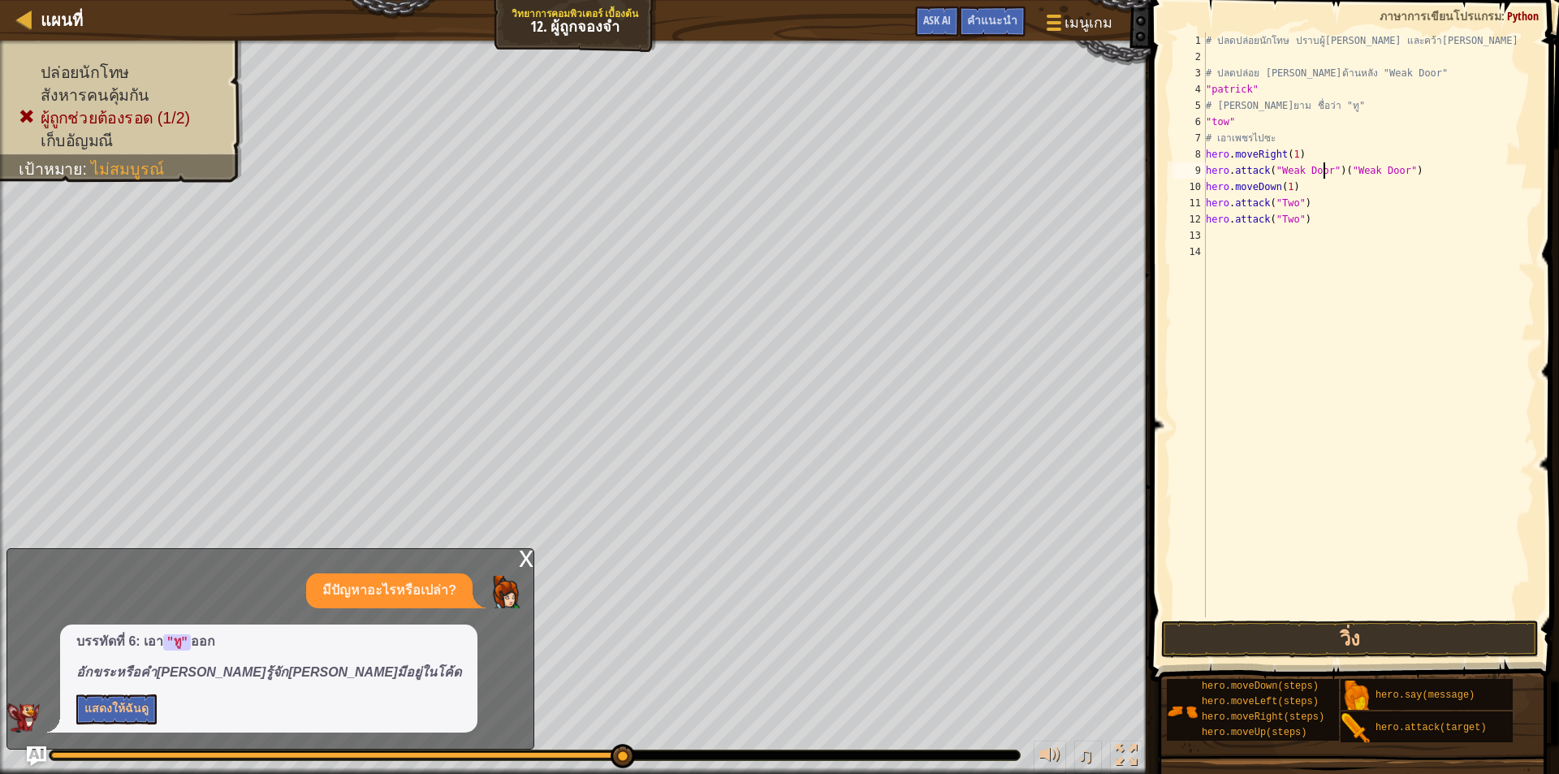
scroll to position [7, 10]
type textarea "hero.attack("Weak Door")("Weak Door")"
click at [1360, 629] on button "วิ่ง" at bounding box center [1350, 639] width 378 height 37
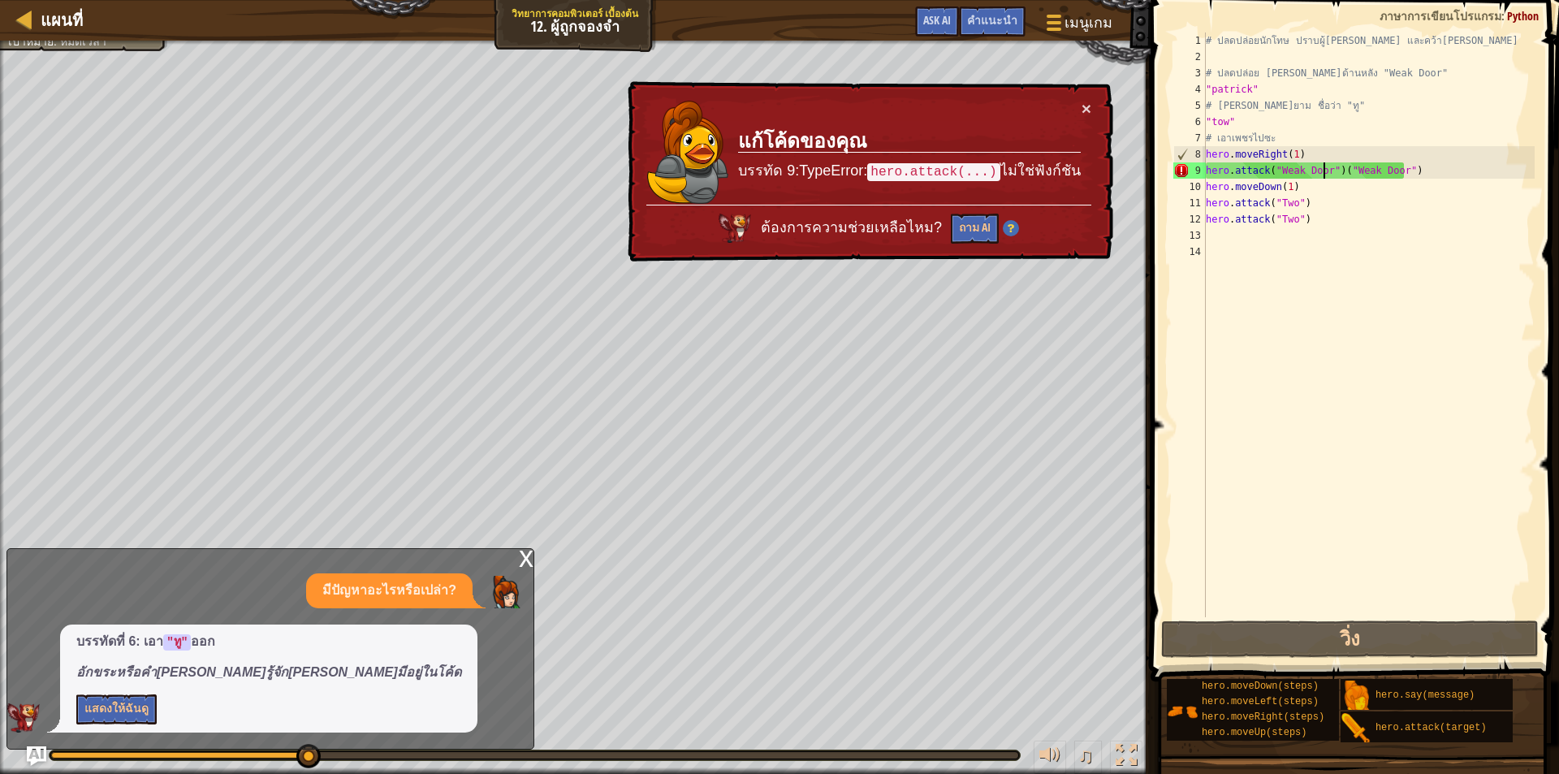
click at [1323, 345] on div "# ปลดปล่อยนักโทษ ปราบผู้[PERSON_NAME] และคว้า[PERSON_NAME] # ปลดปล่อย Patrick จ…" at bounding box center [1369, 340] width 332 height 617
click at [1455, 163] on div "# ปลดปล่อยนักโทษ ปราบผู้[PERSON_NAME] และคว้า[PERSON_NAME] # ปลดปล่อย Patrick จ…" at bounding box center [1369, 340] width 332 height 617
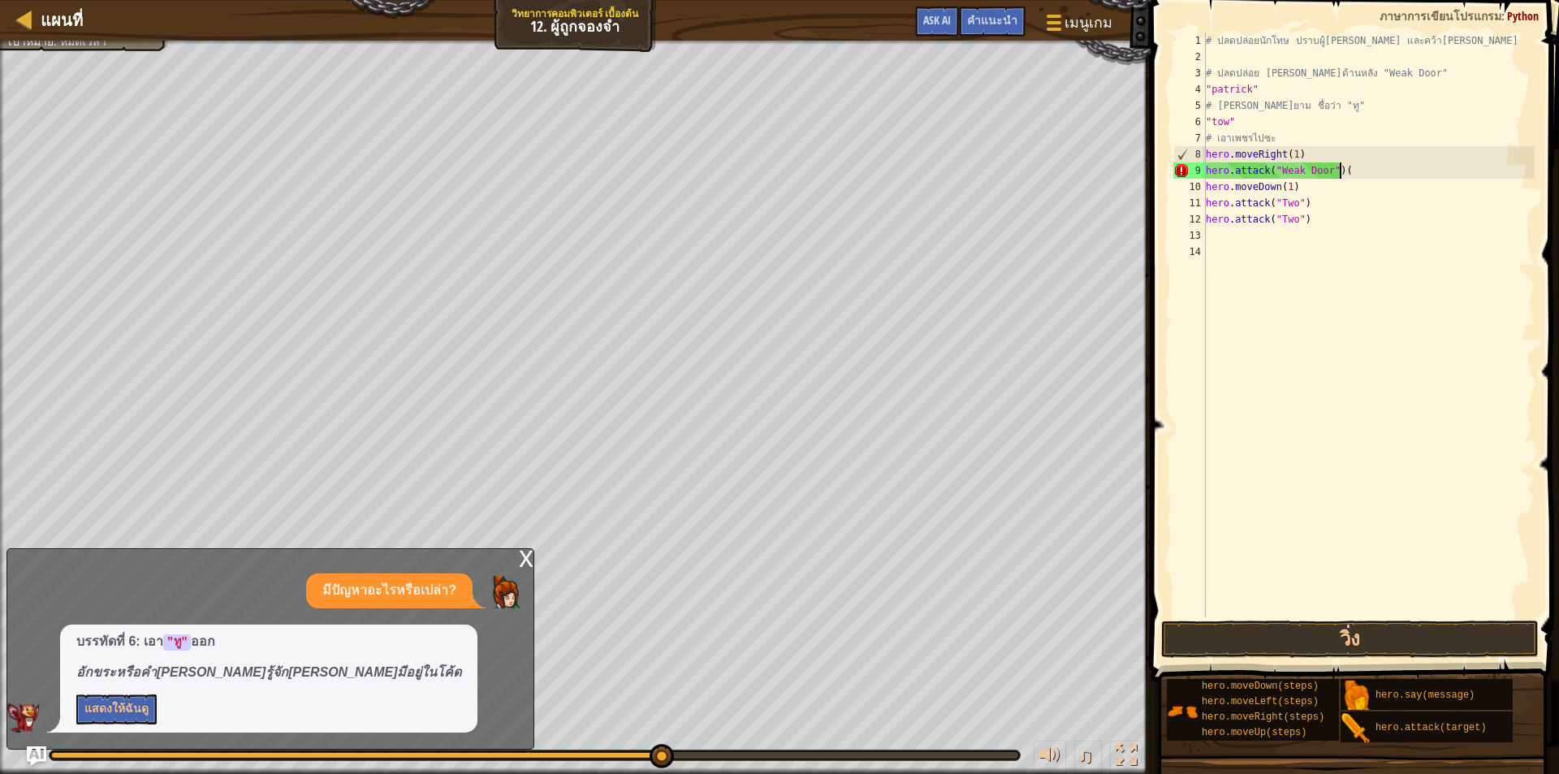
type textarea "hero.attack("Weak Door")"
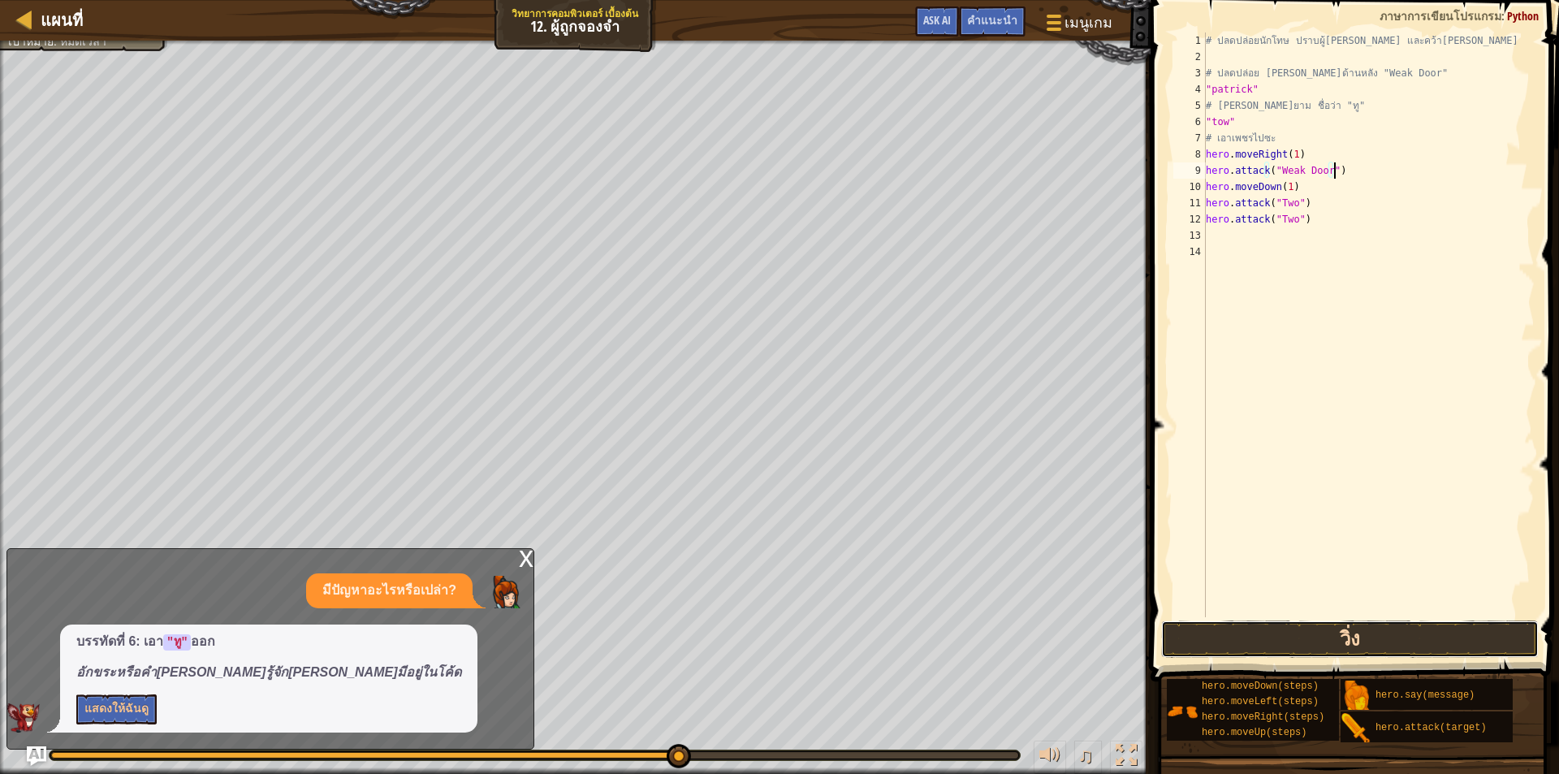
click at [1304, 632] on button "วิ่ง" at bounding box center [1350, 639] width 378 height 37
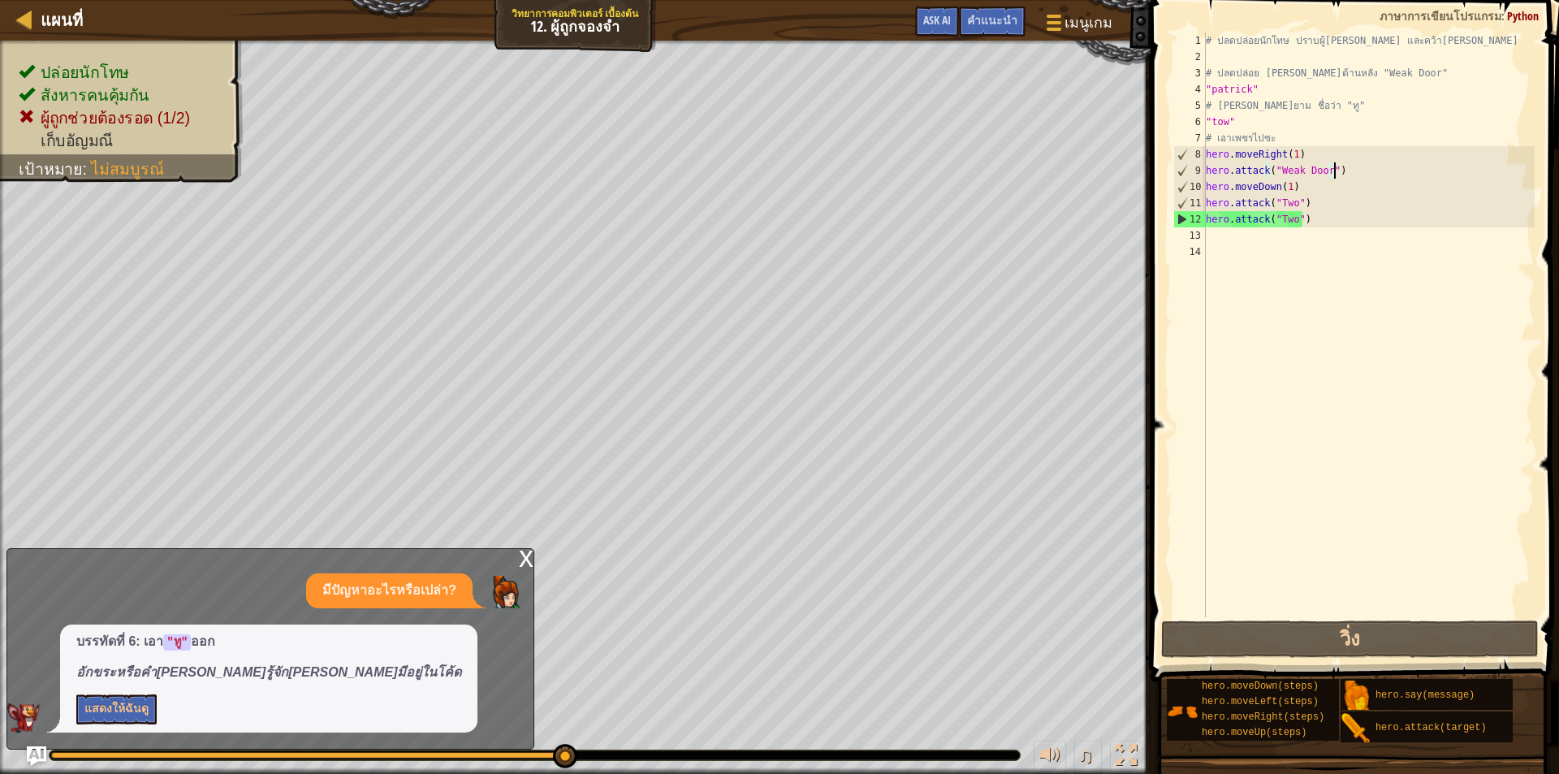
click at [521, 555] on div "x" at bounding box center [526, 557] width 15 height 16
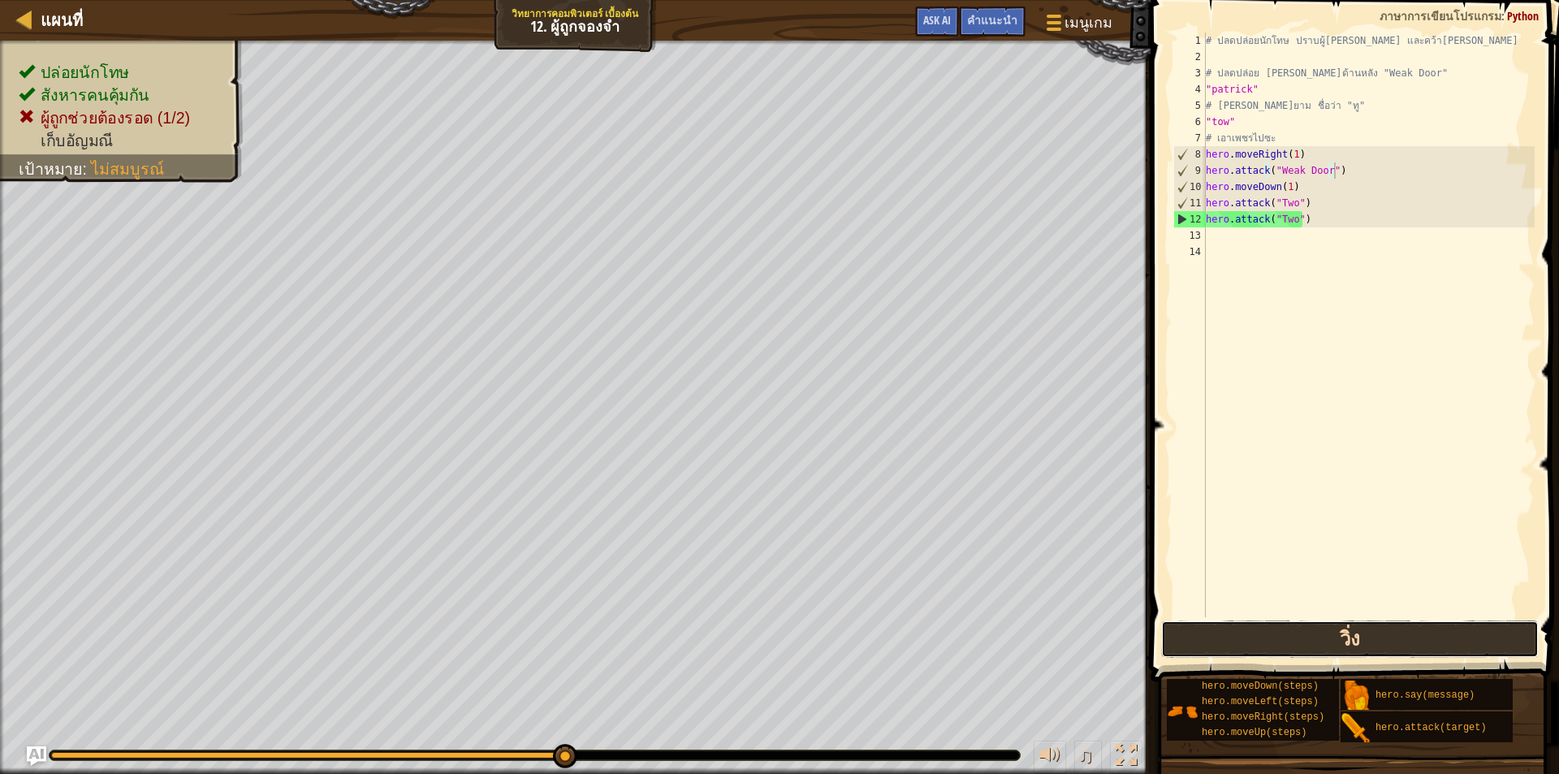
click at [1238, 628] on button "วิ่ง" at bounding box center [1350, 639] width 378 height 37
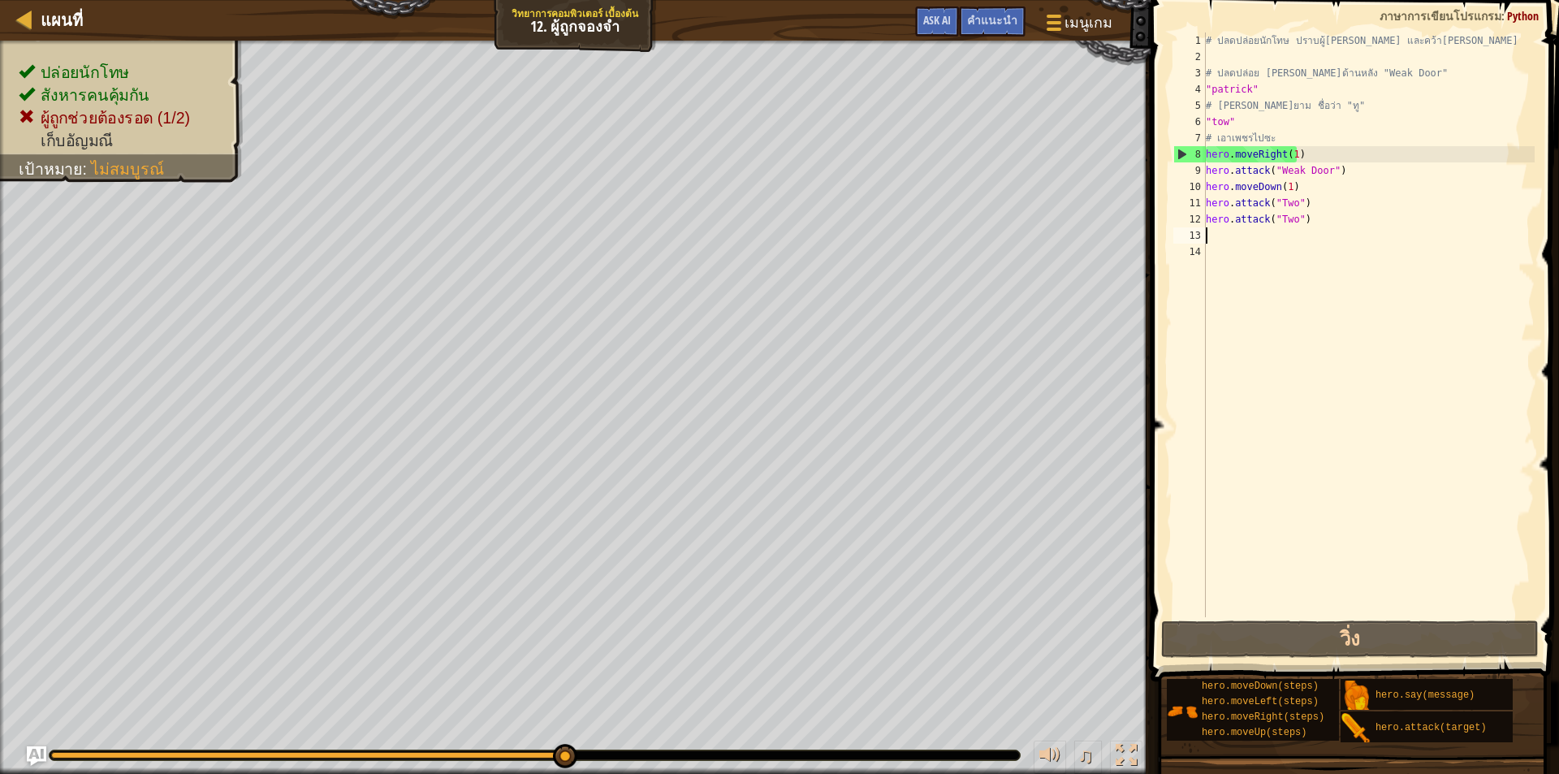
click at [1213, 236] on div "# ปลดปล่อยนักโทษ ปราบผู้[PERSON_NAME] และคว้า[PERSON_NAME] # ปลดปล่อย Patrick จ…" at bounding box center [1369, 340] width 332 height 617
type textarea "h"
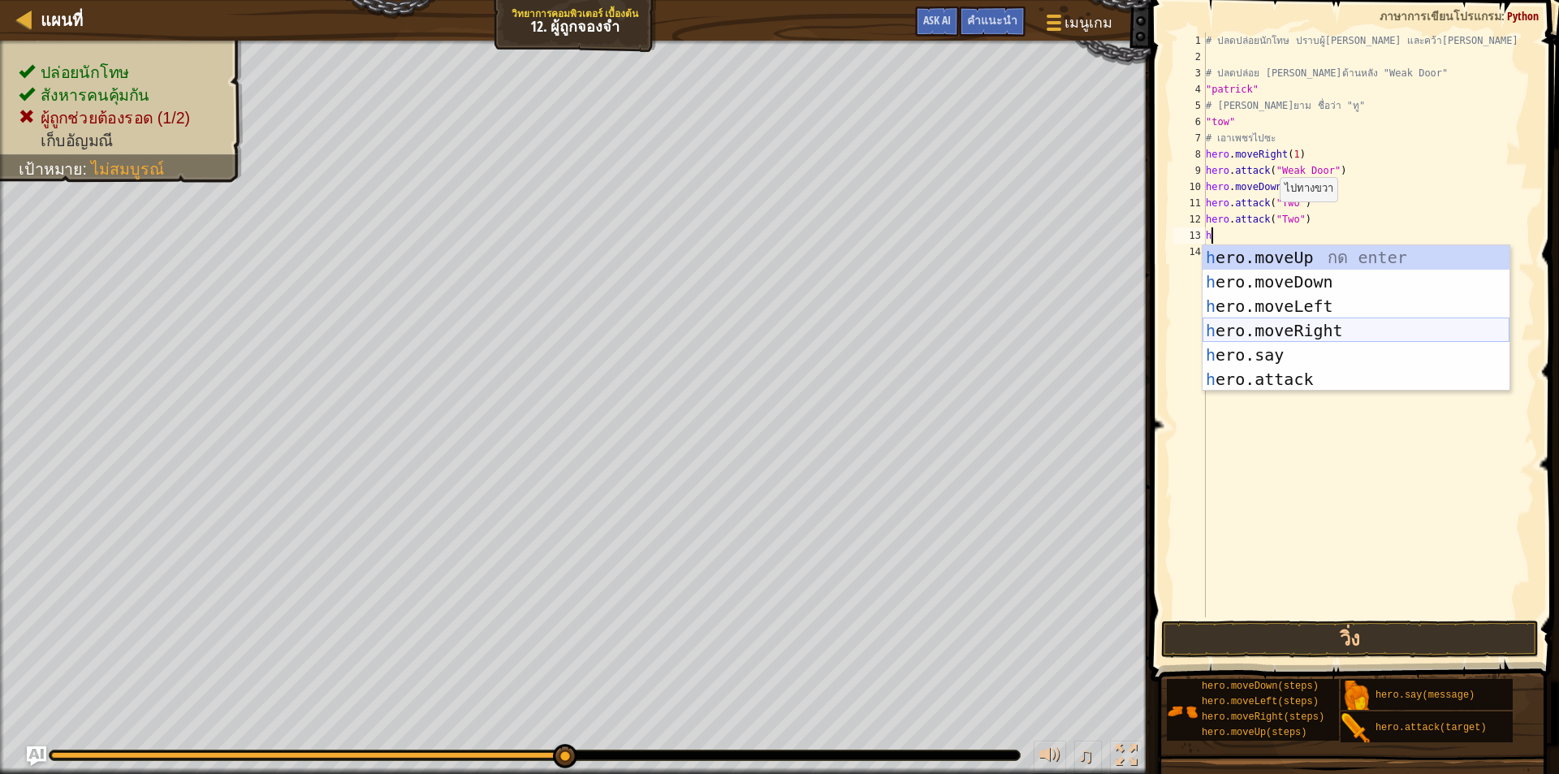
click at [1296, 332] on div "h ero.moveUp กด enter h ero.moveDown กด enter h ero.moveLeft กด enter h ero.mov…" at bounding box center [1356, 342] width 307 height 195
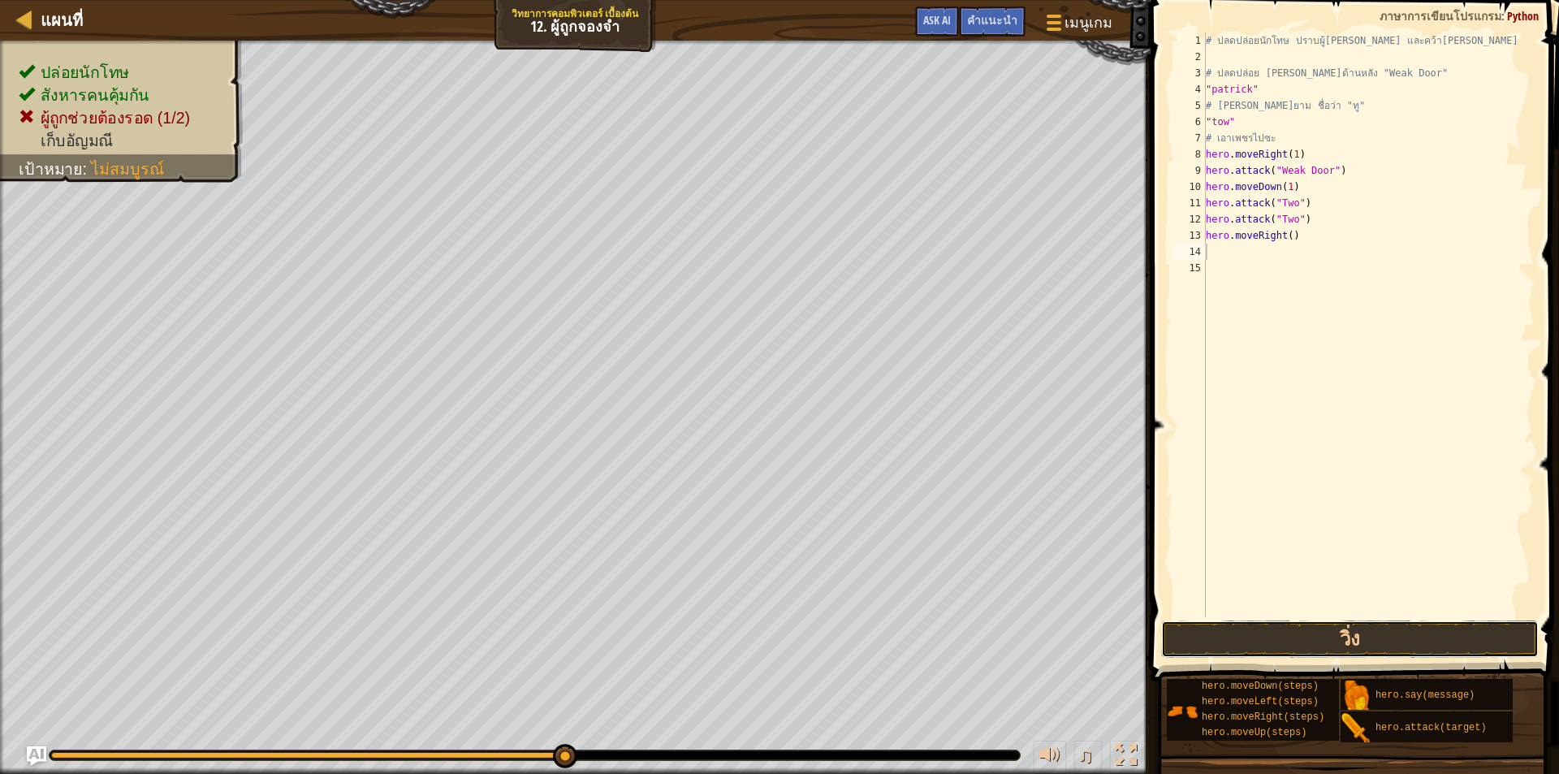
drag, startPoint x: 1251, startPoint y: 642, endPoint x: 1257, endPoint y: 611, distance: 31.5
click at [1252, 641] on button "วิ่ง" at bounding box center [1350, 639] width 378 height 37
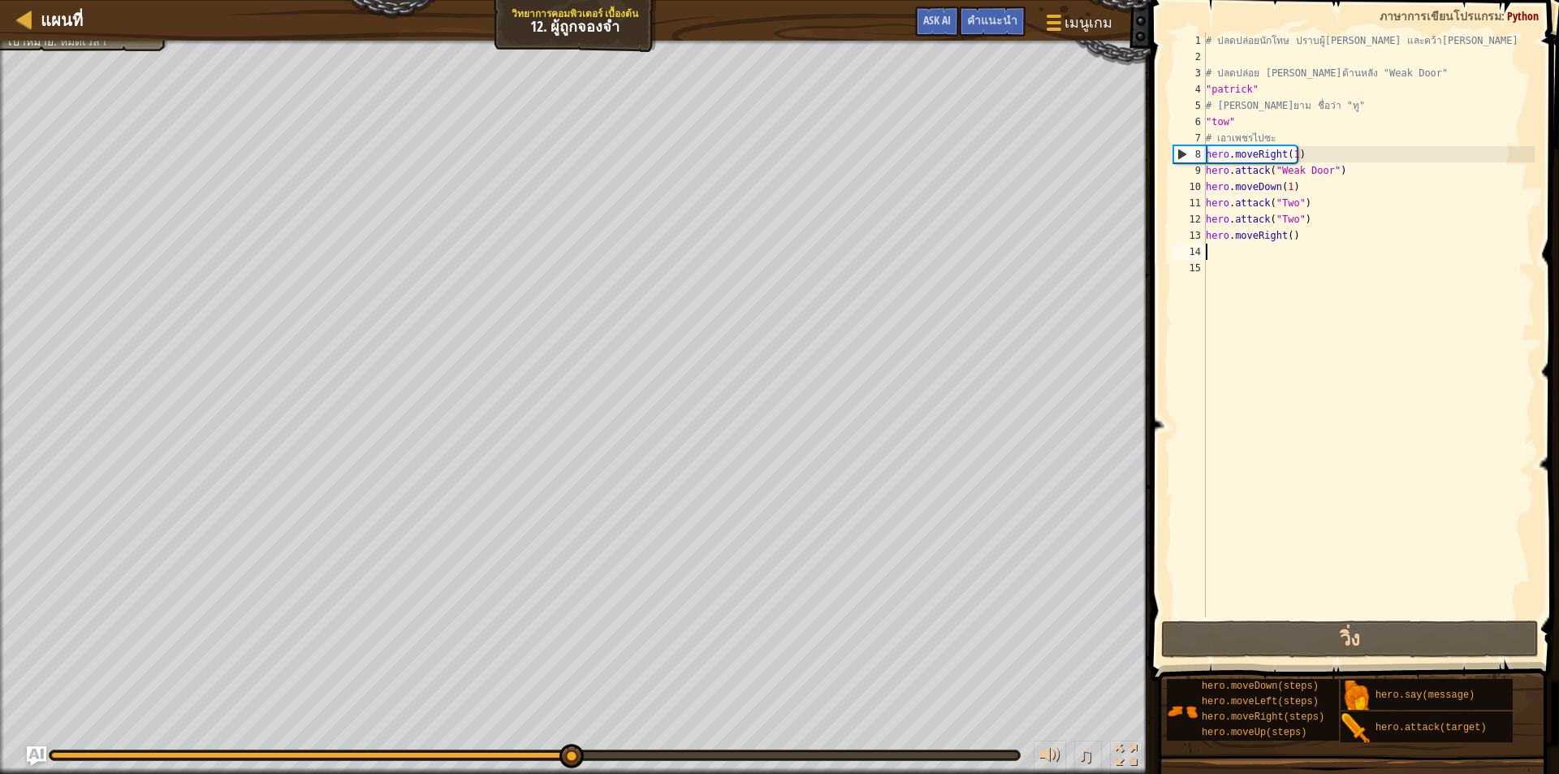
type textarea "h"
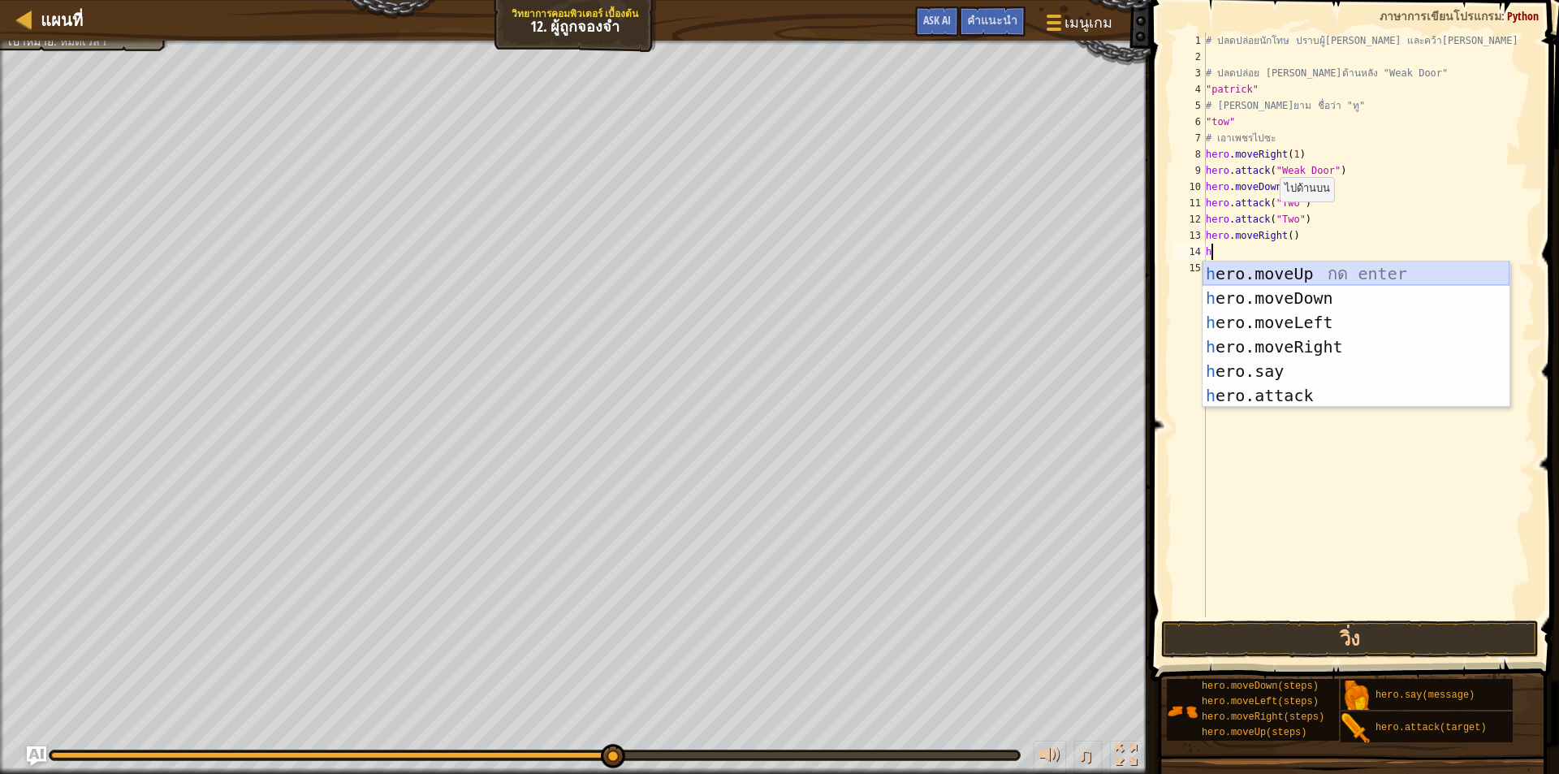
click at [1273, 283] on div "h ero.moveUp กด enter h ero.moveDown กด enter h ero.moveLeft กด enter h ero.mov…" at bounding box center [1356, 359] width 307 height 195
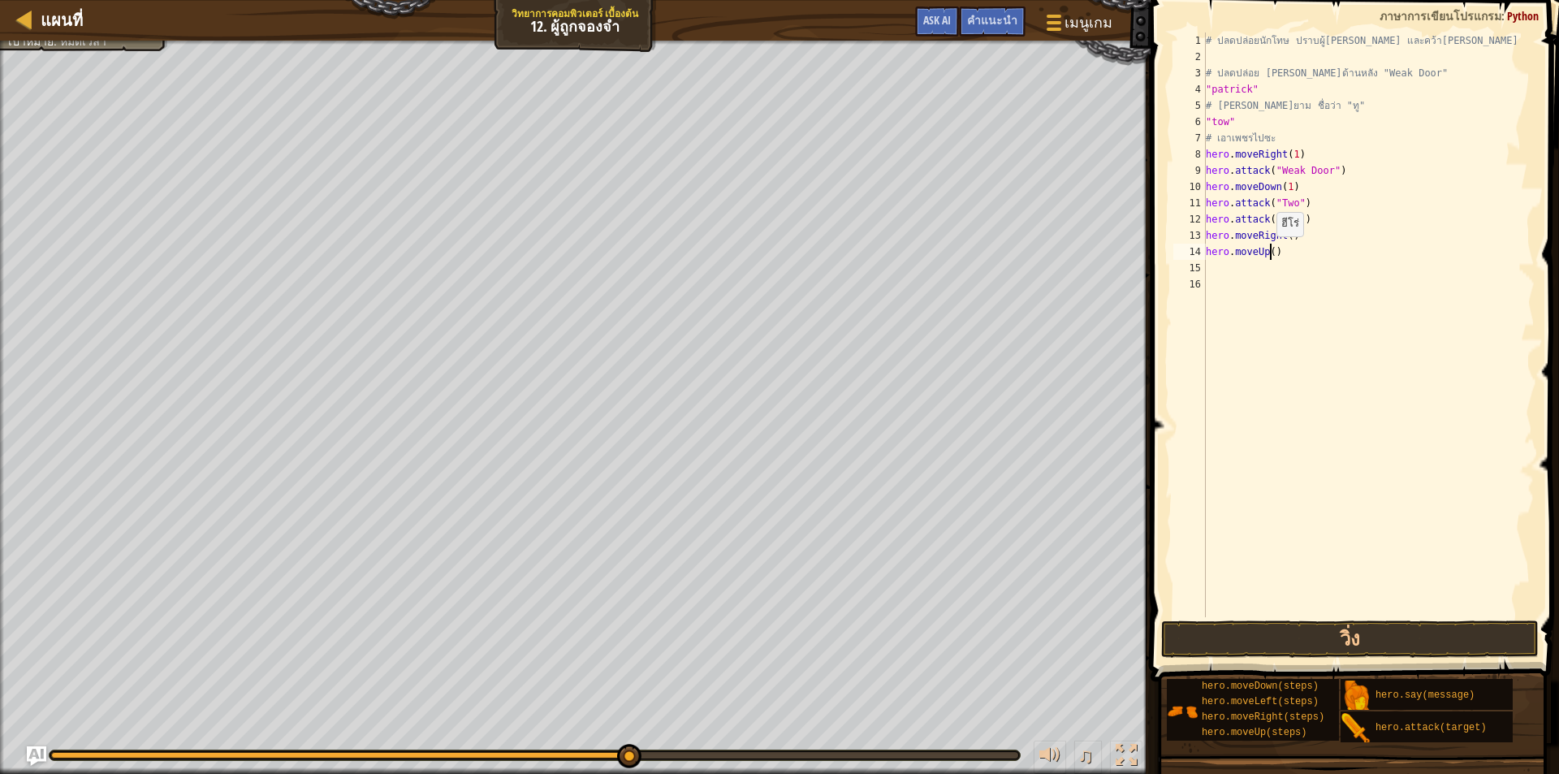
click at [1269, 253] on div "# ปลดปล่อยนักโทษ ปราบผู้[PERSON_NAME] และคว้า[PERSON_NAME] # ปลดปล่อย Patrick จ…" at bounding box center [1369, 340] width 332 height 617
click at [1270, 636] on button "วิ่ง" at bounding box center [1350, 639] width 378 height 37
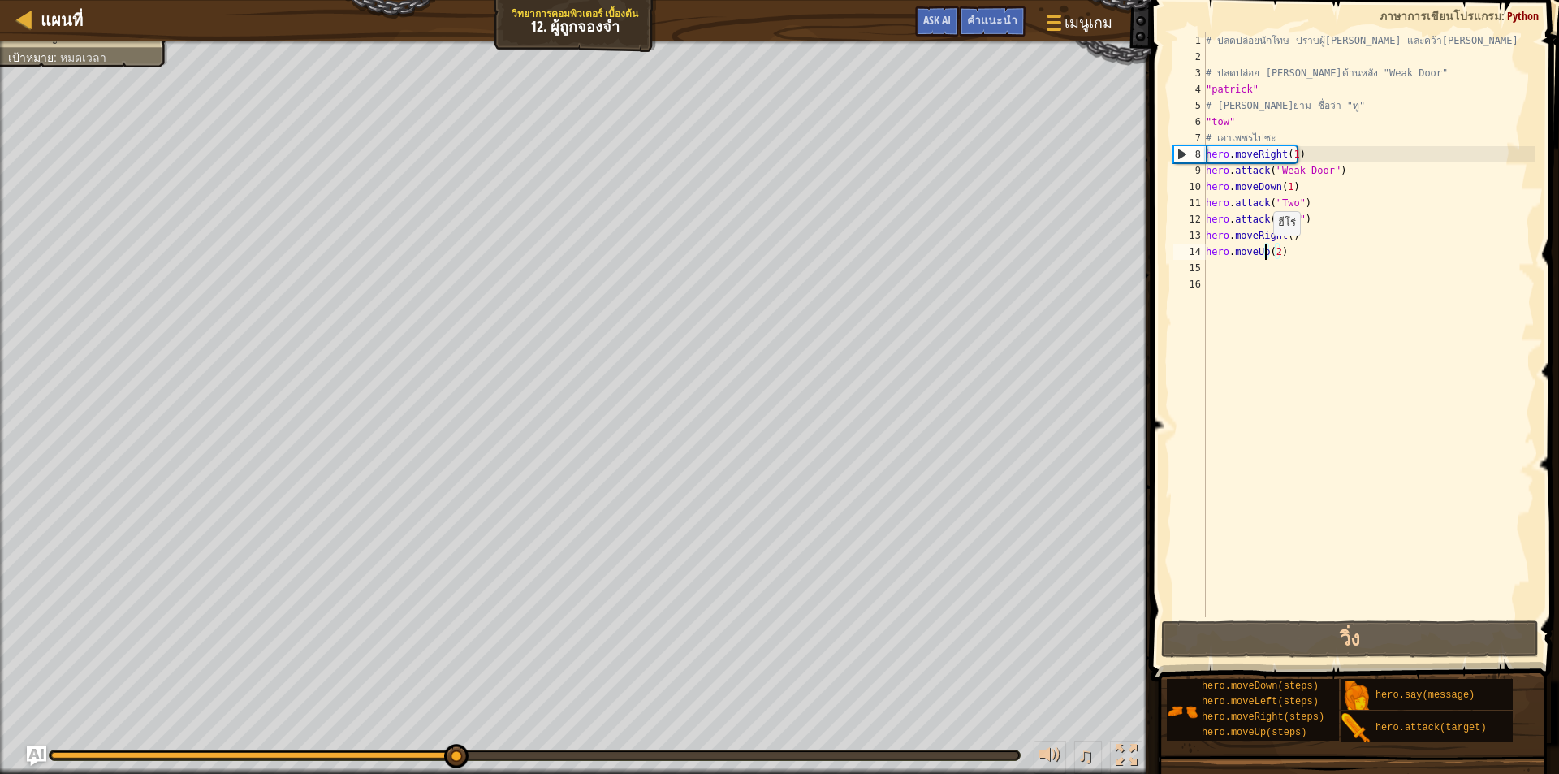
click at [1265, 252] on div "# ปลดปล่อยนักโทษ ปราบผู้[PERSON_NAME] และคว้า[PERSON_NAME] # ปลดปล่อย Patrick จ…" at bounding box center [1369, 340] width 332 height 617
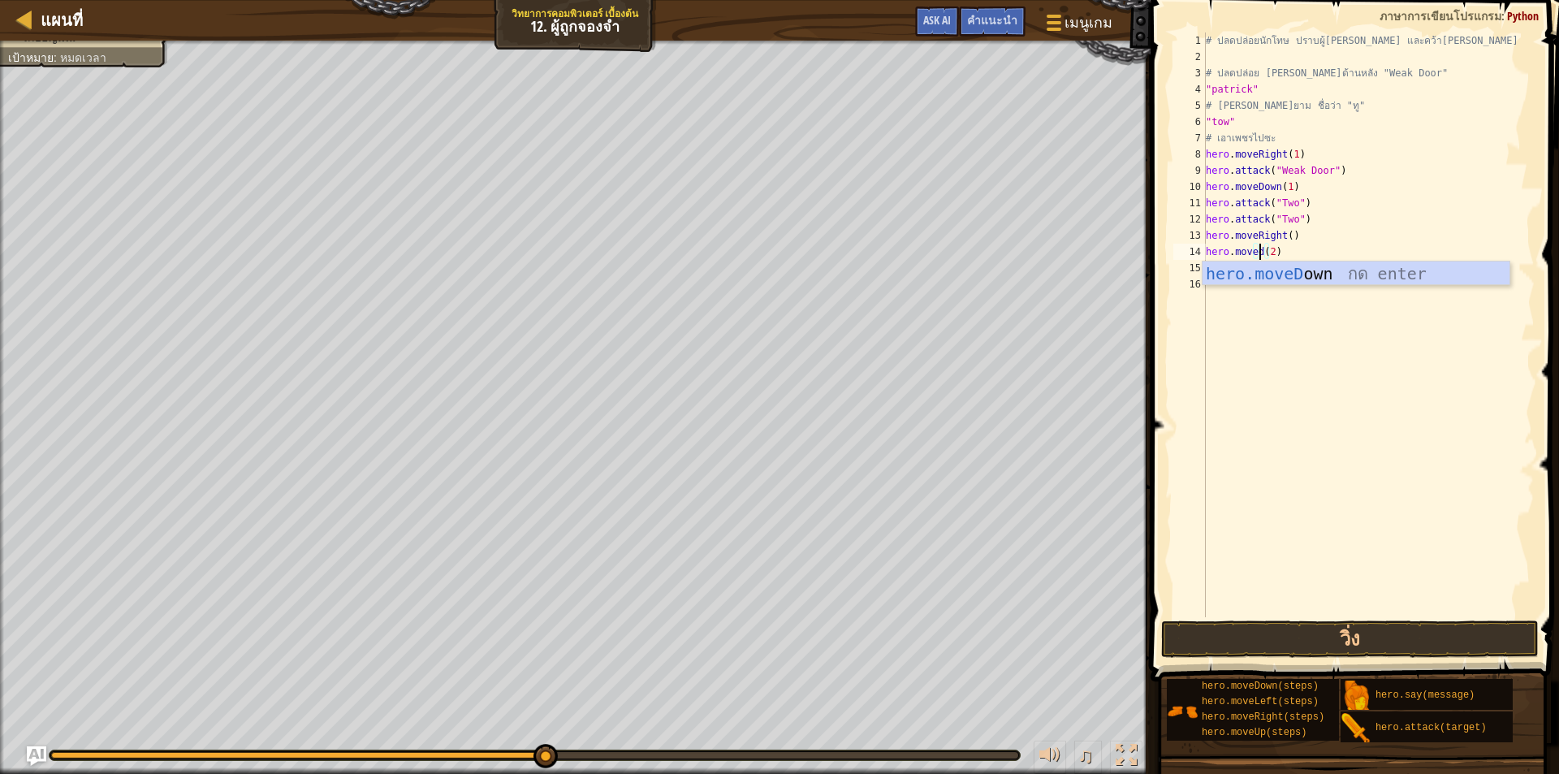
scroll to position [7, 4]
click at [1336, 270] on div "hero.moveD own กด enter" at bounding box center [1356, 298] width 307 height 73
click at [1346, 633] on button "วิ่ง" at bounding box center [1350, 639] width 378 height 37
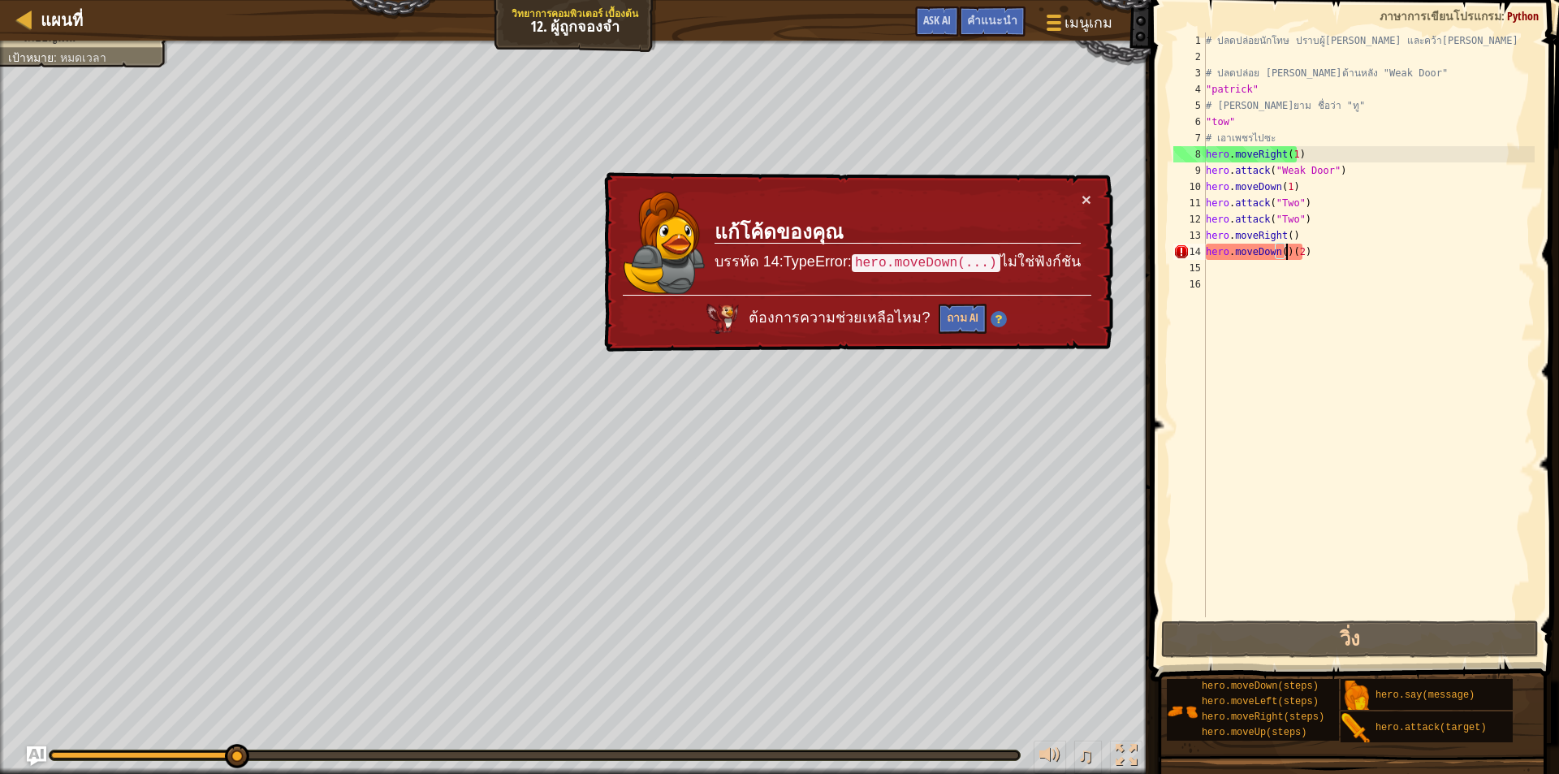
click at [1310, 247] on div "# ปลดปล่อยนักโทษ ปราบผู้[PERSON_NAME] และคว้า[PERSON_NAME] # ปลดปล่อย Patrick จ…" at bounding box center [1369, 340] width 332 height 617
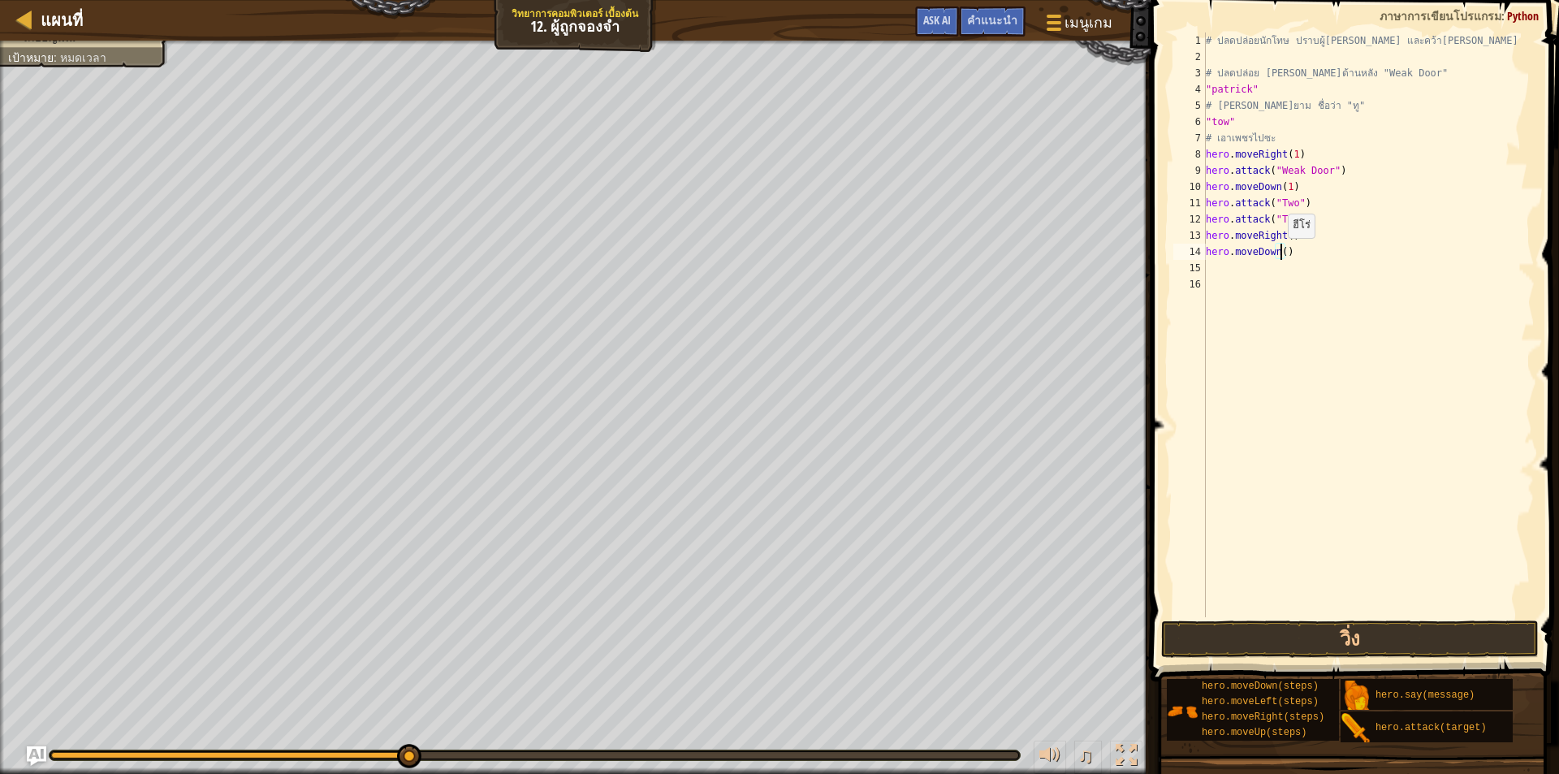
click at [1280, 254] on div "# ปลดปล่อยนักโทษ ปราบผู้[PERSON_NAME] และคว้า[PERSON_NAME] # ปลดปล่อย Patrick จ…" at bounding box center [1369, 340] width 332 height 617
type textarea "hero.moveDown(3)"
click at [1263, 634] on button "วิ่ง" at bounding box center [1350, 639] width 378 height 37
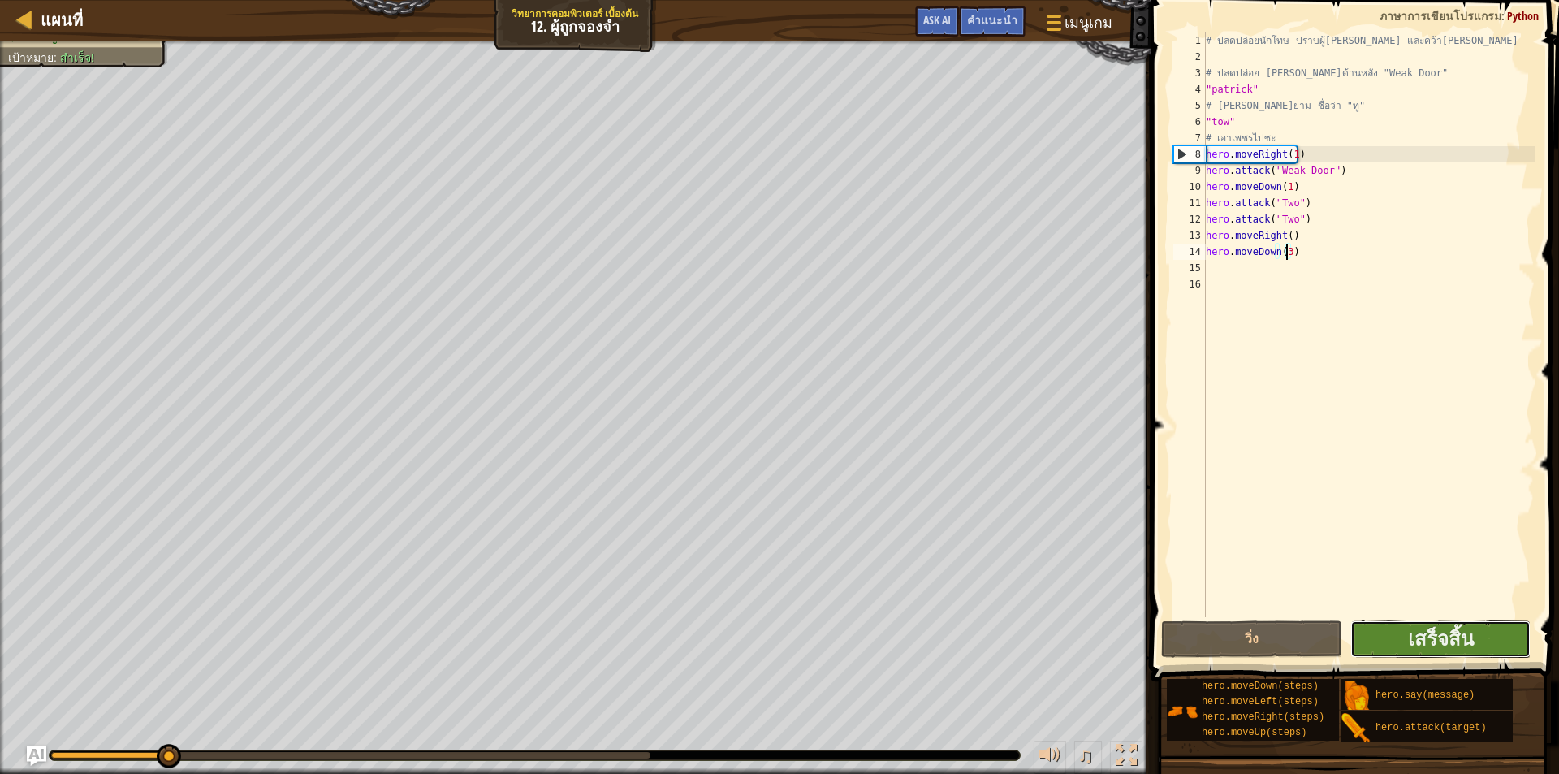
click at [1403, 633] on button "เสร็จสิ้น" at bounding box center [1441, 639] width 181 height 37
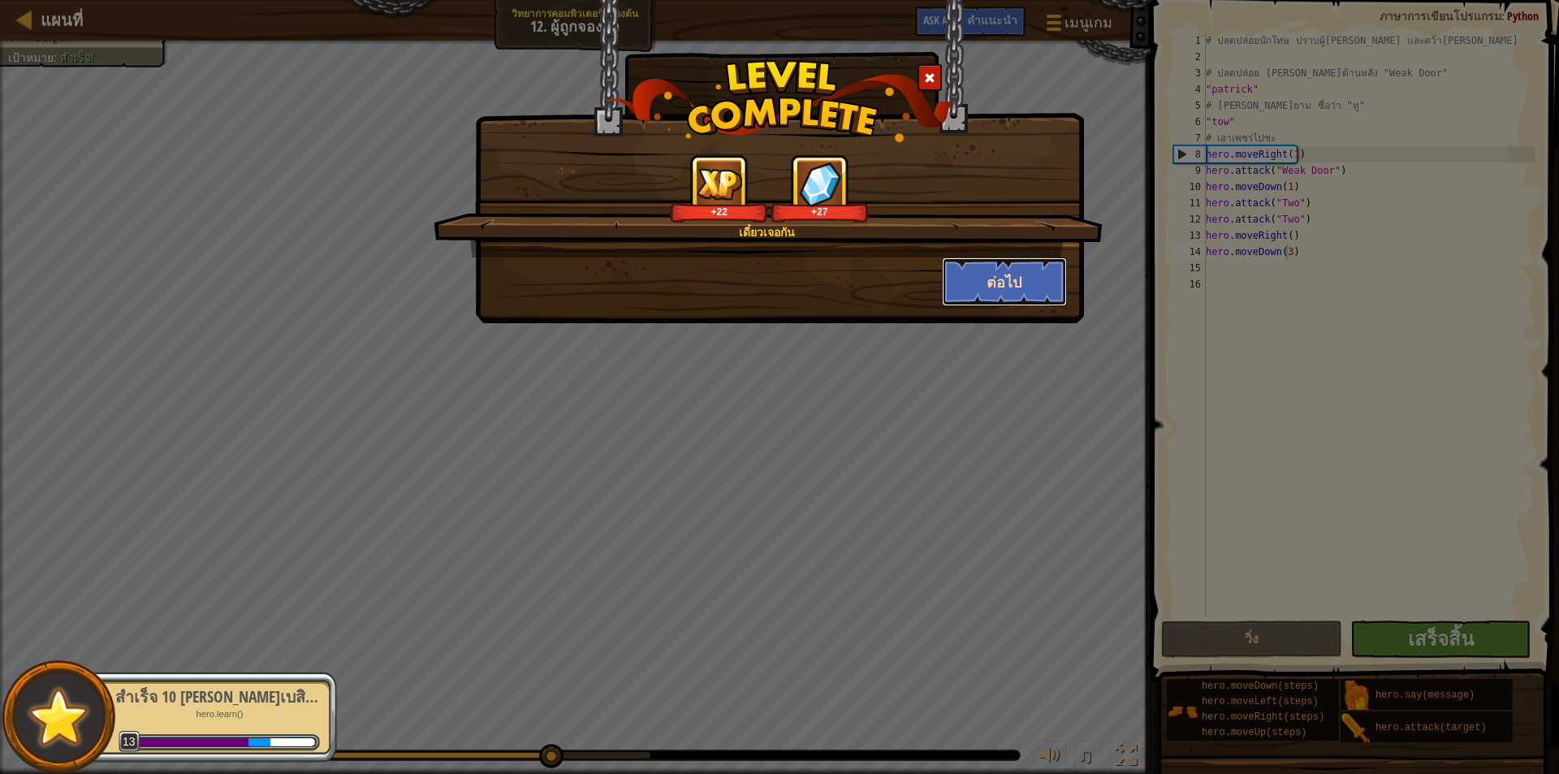
click at [992, 276] on button "ต่อไป" at bounding box center [1005, 281] width 126 height 49
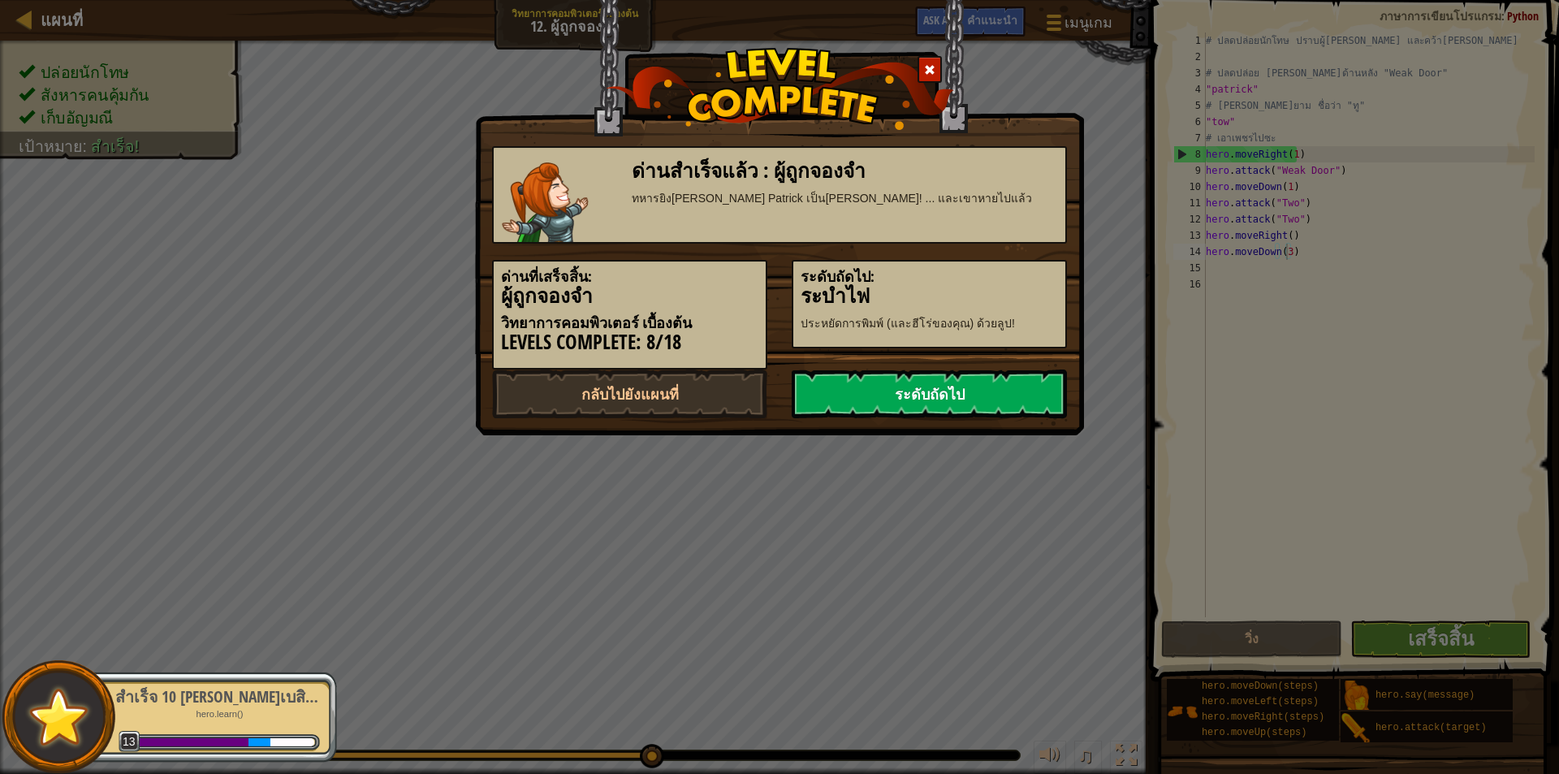
click at [1031, 396] on link "ระดับถัดไป" at bounding box center [929, 394] width 275 height 49
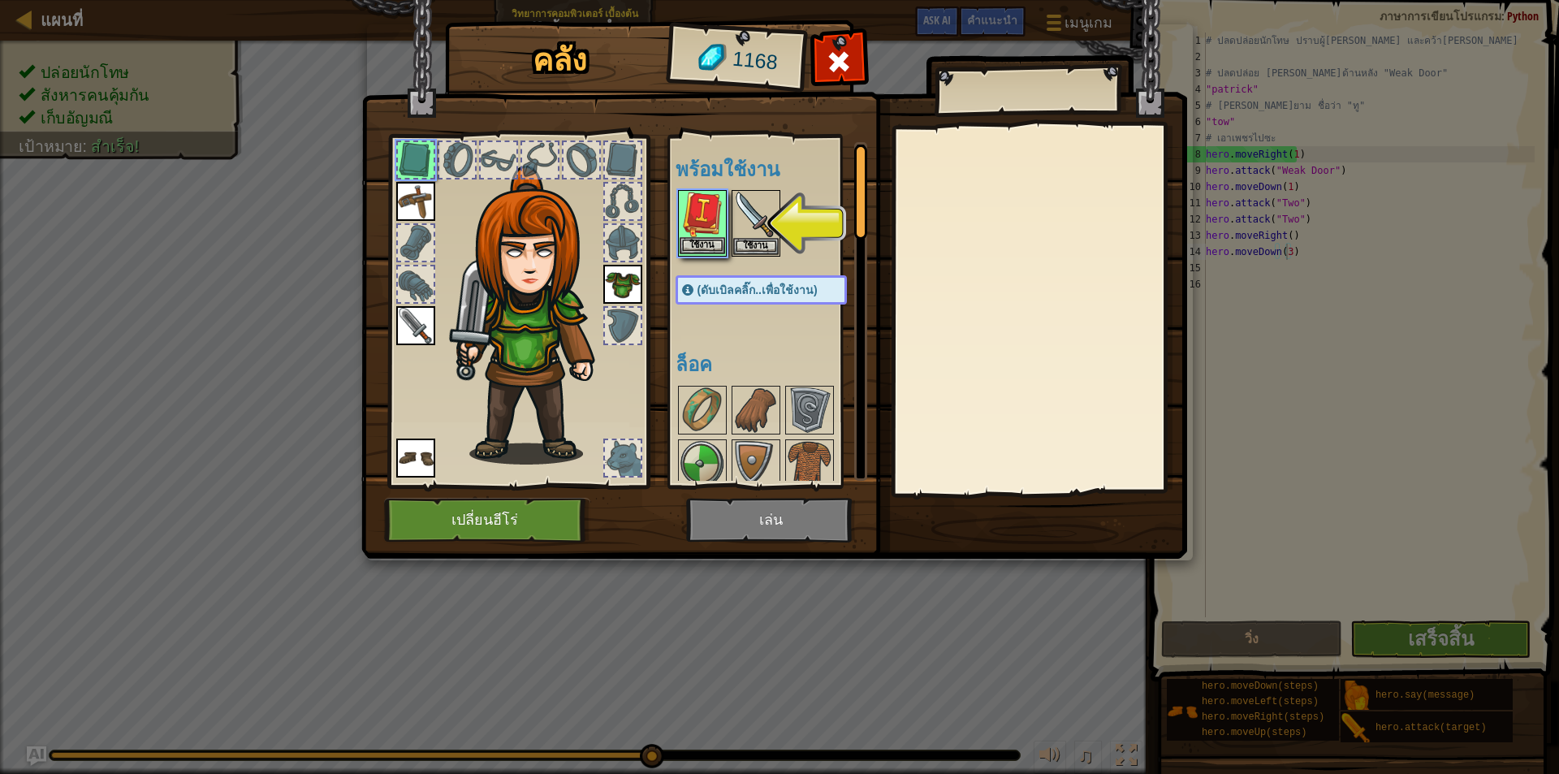
click at [715, 234] on img at bounding box center [702, 214] width 45 height 45
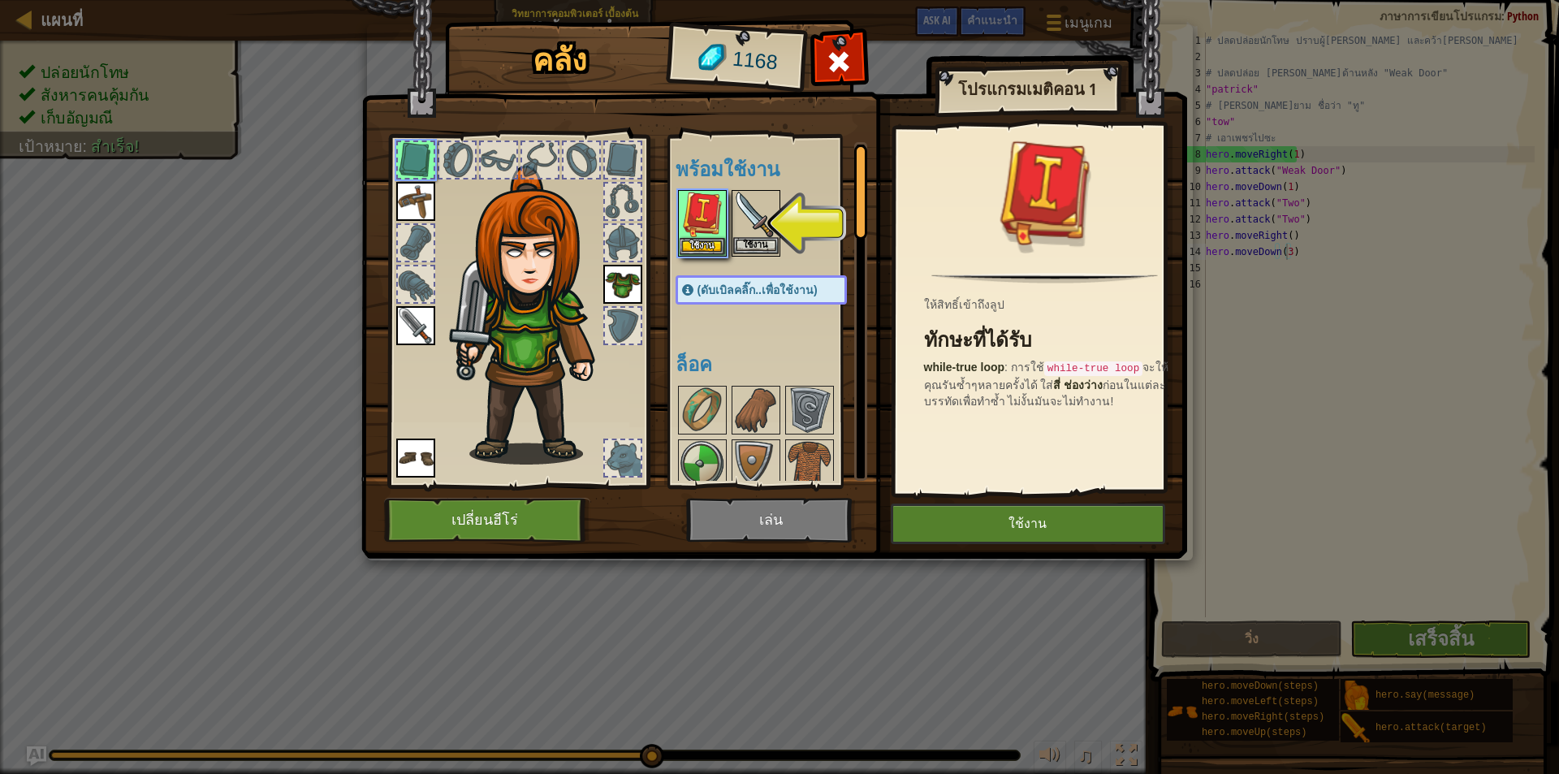
drag, startPoint x: 759, startPoint y: 190, endPoint x: 746, endPoint y: 210, distance: 23.0
click at [759, 191] on div "ใช้งาน" at bounding box center [756, 223] width 49 height 67
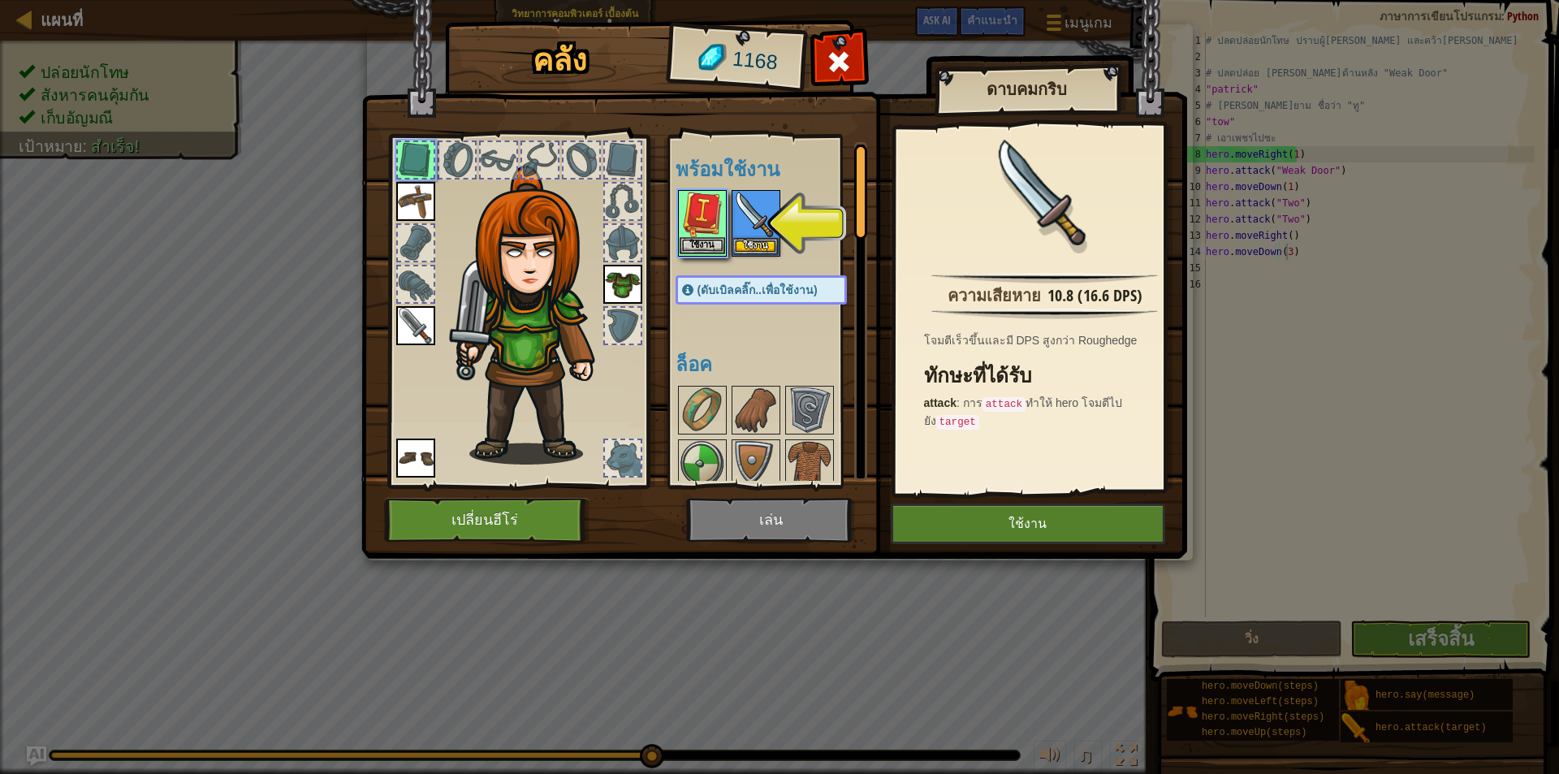
click at [714, 214] on img at bounding box center [702, 214] width 45 height 45
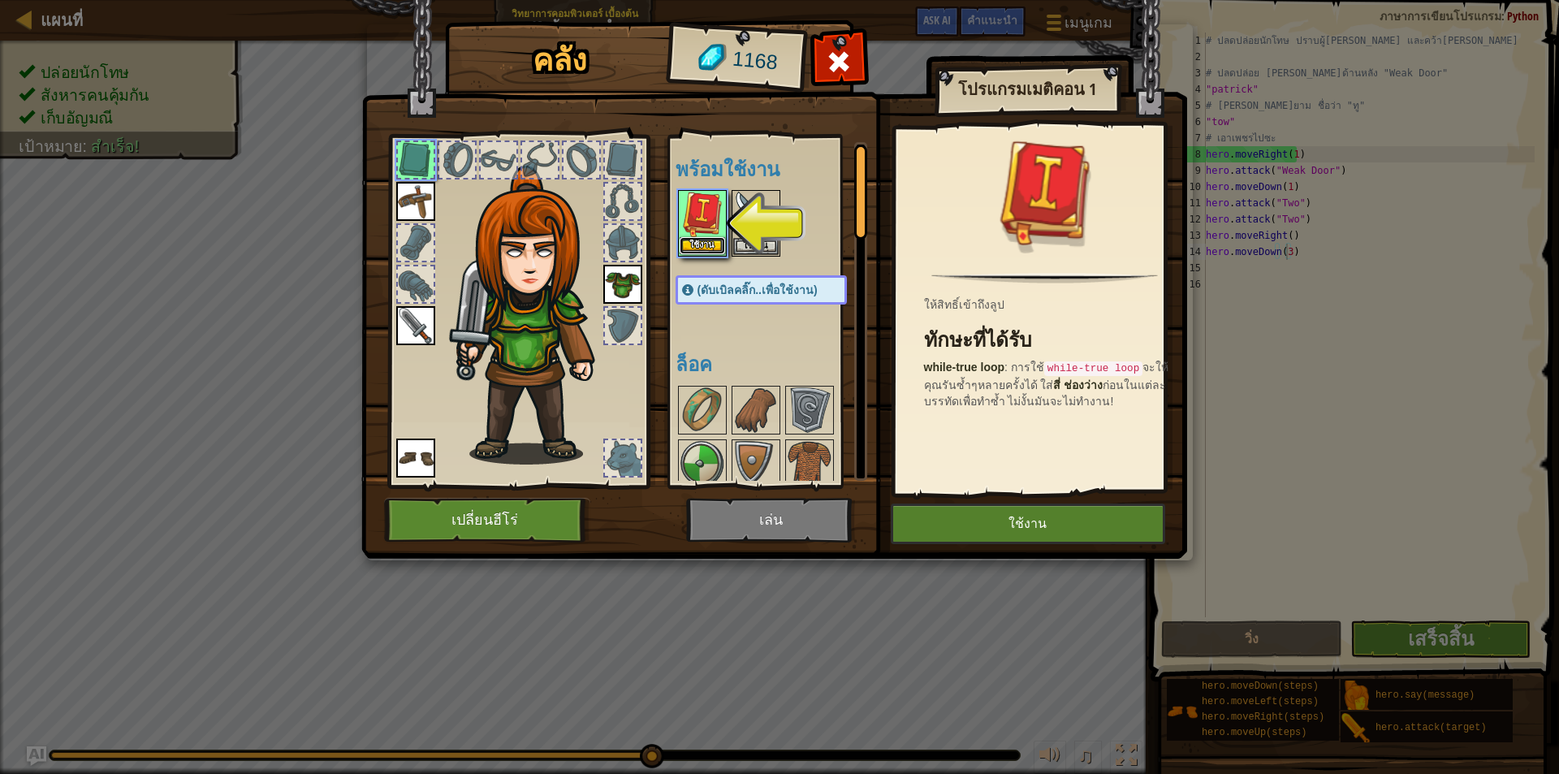
click at [701, 240] on button "ใช้งาน" at bounding box center [702, 245] width 45 height 17
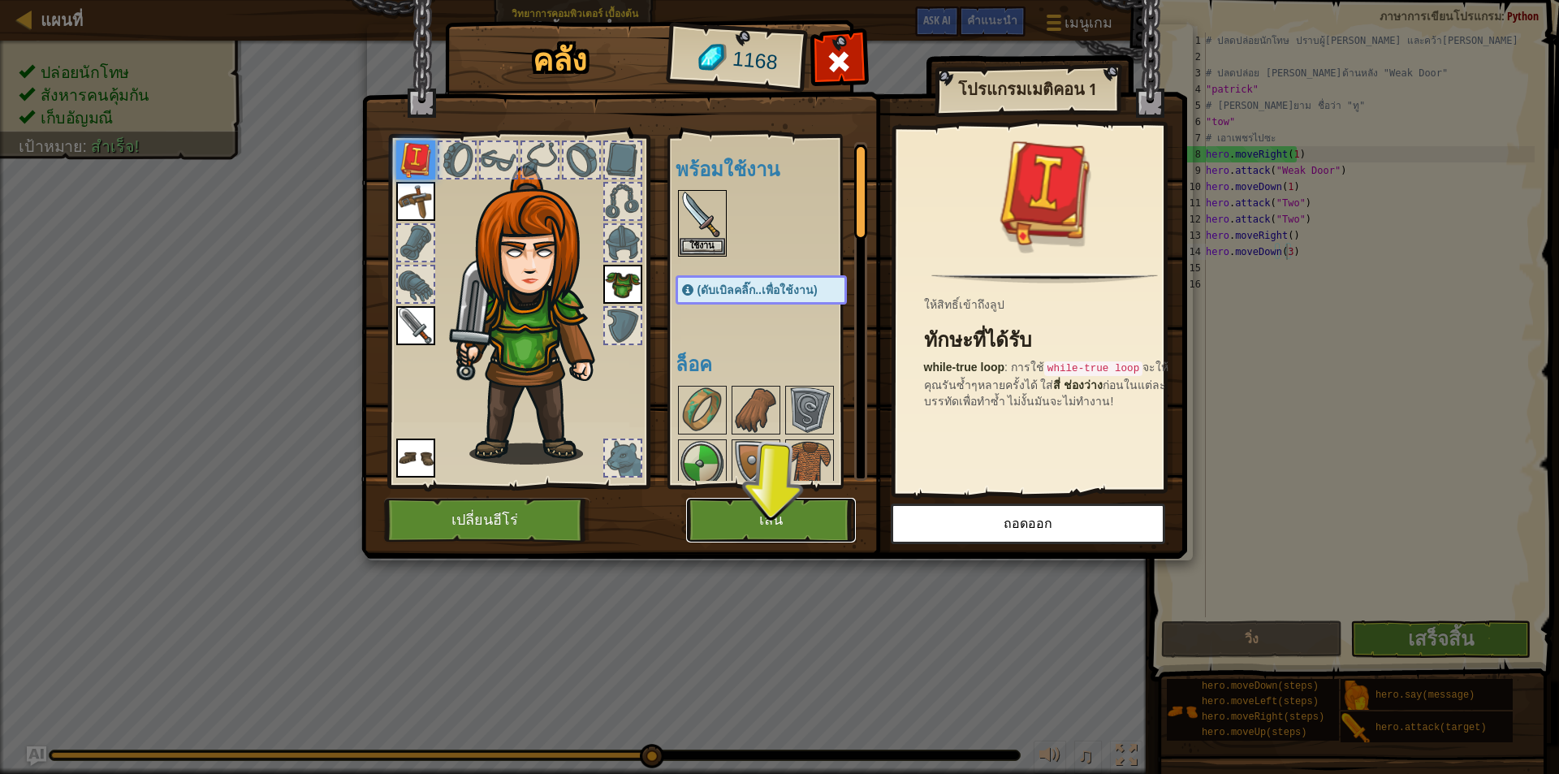
click at [846, 517] on button "เล่น" at bounding box center [771, 520] width 170 height 45
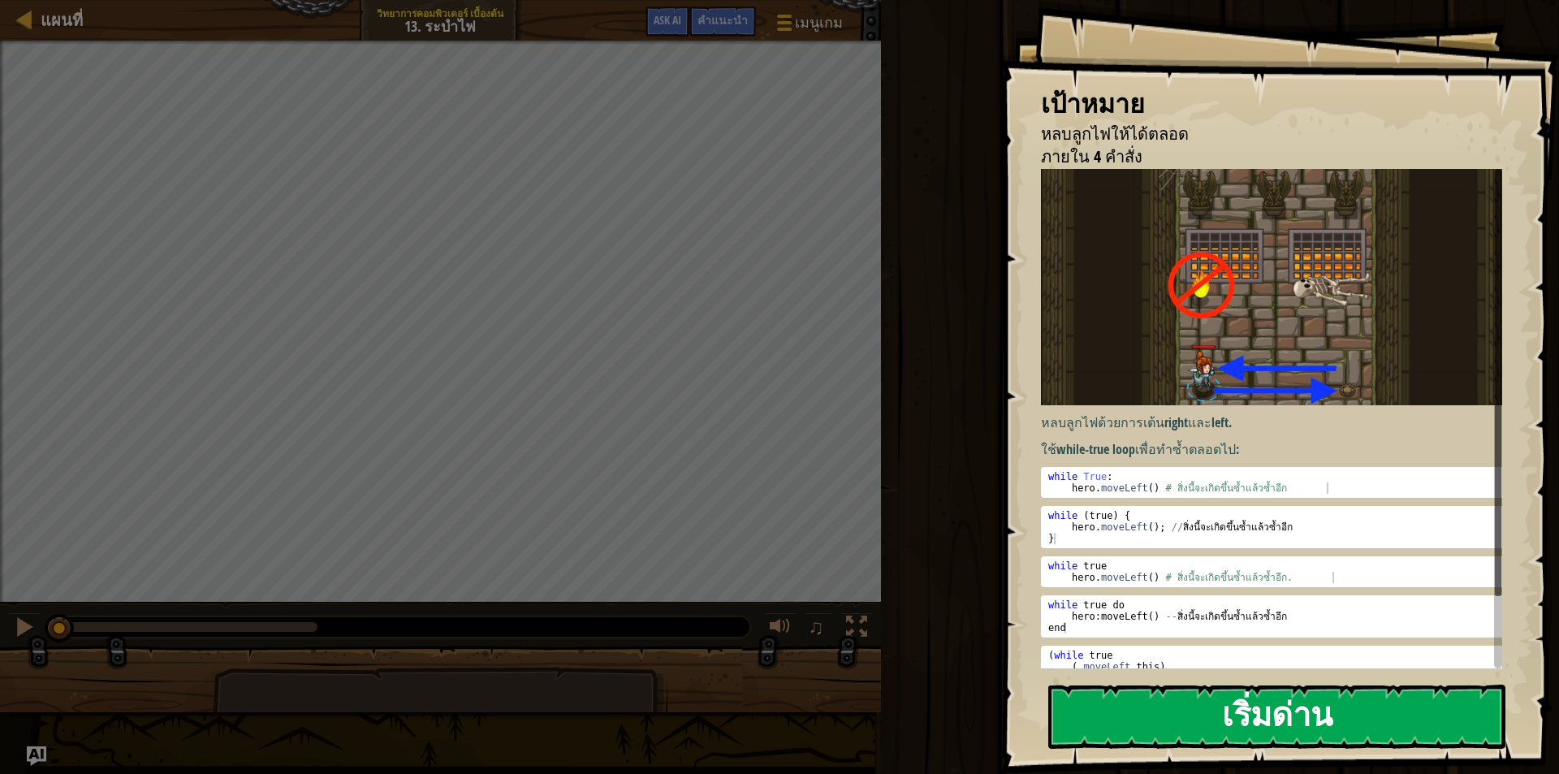
click at [1304, 722] on button "เริ่มด่าน" at bounding box center [1277, 717] width 457 height 64
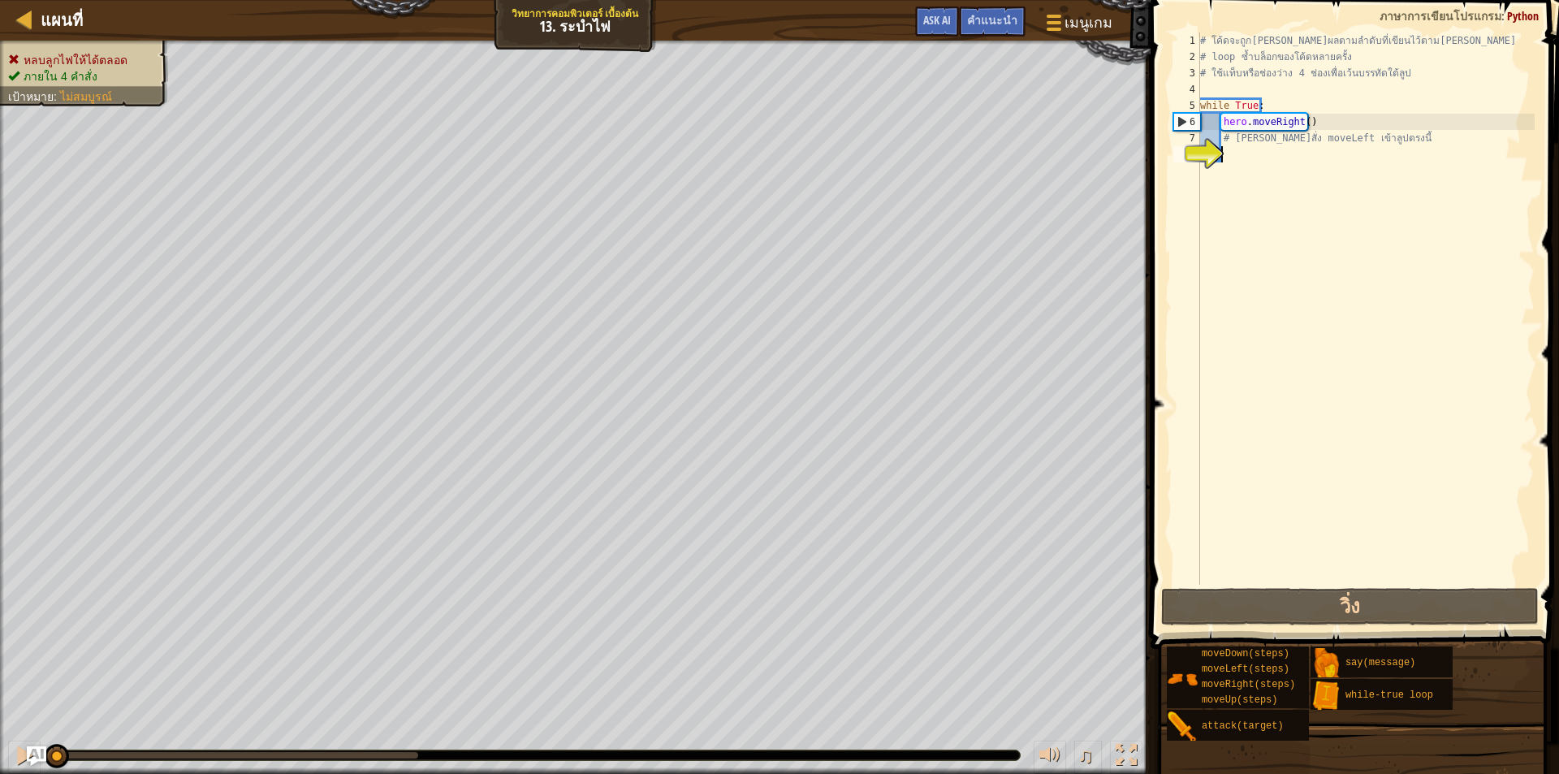
type textarea "h"
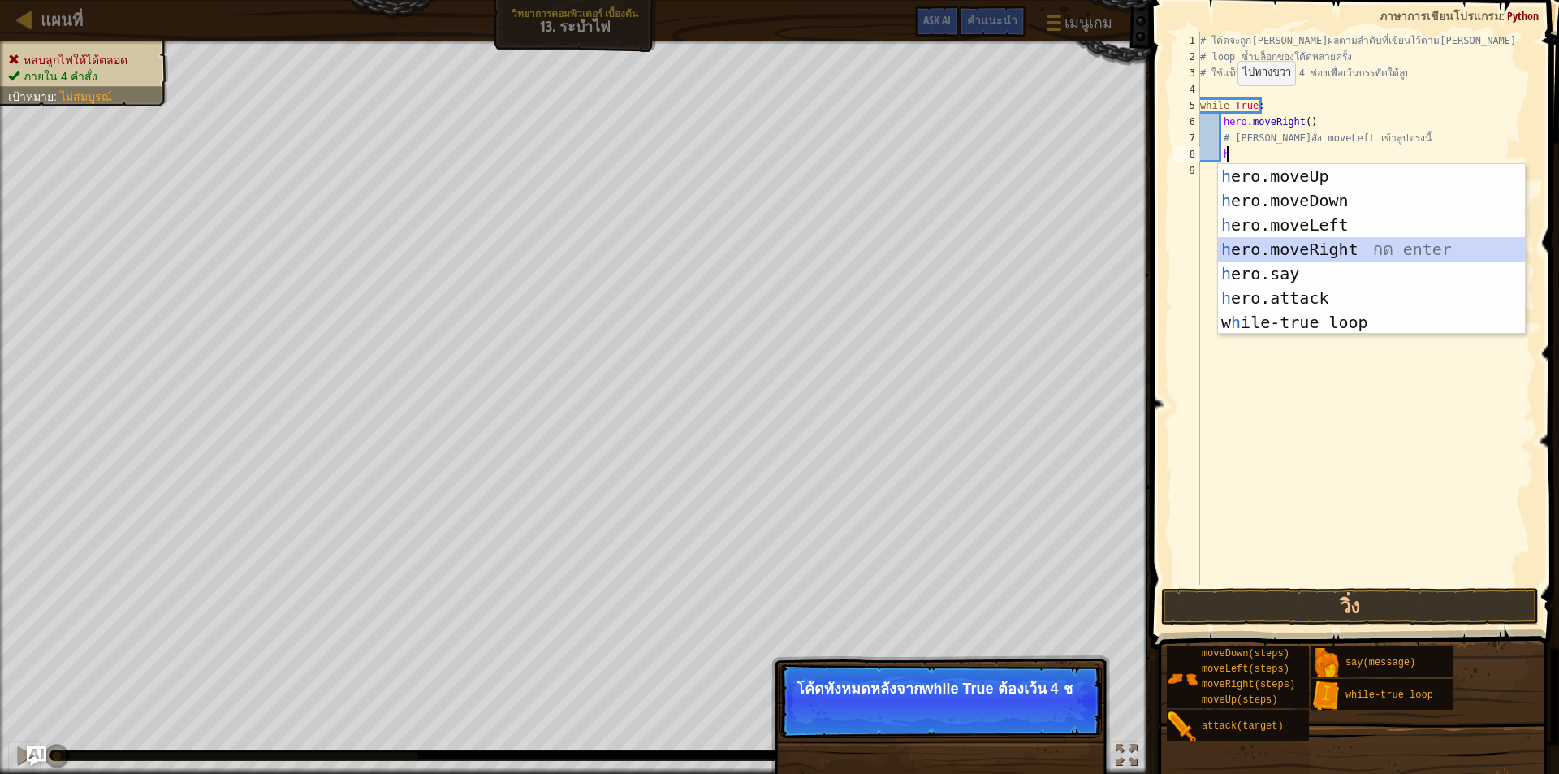
click at [1332, 249] on div "h ero.moveUp กด enter h ero.moveDown กด enter h ero.moveLeft กด enter h ero.mov…" at bounding box center [1371, 273] width 307 height 219
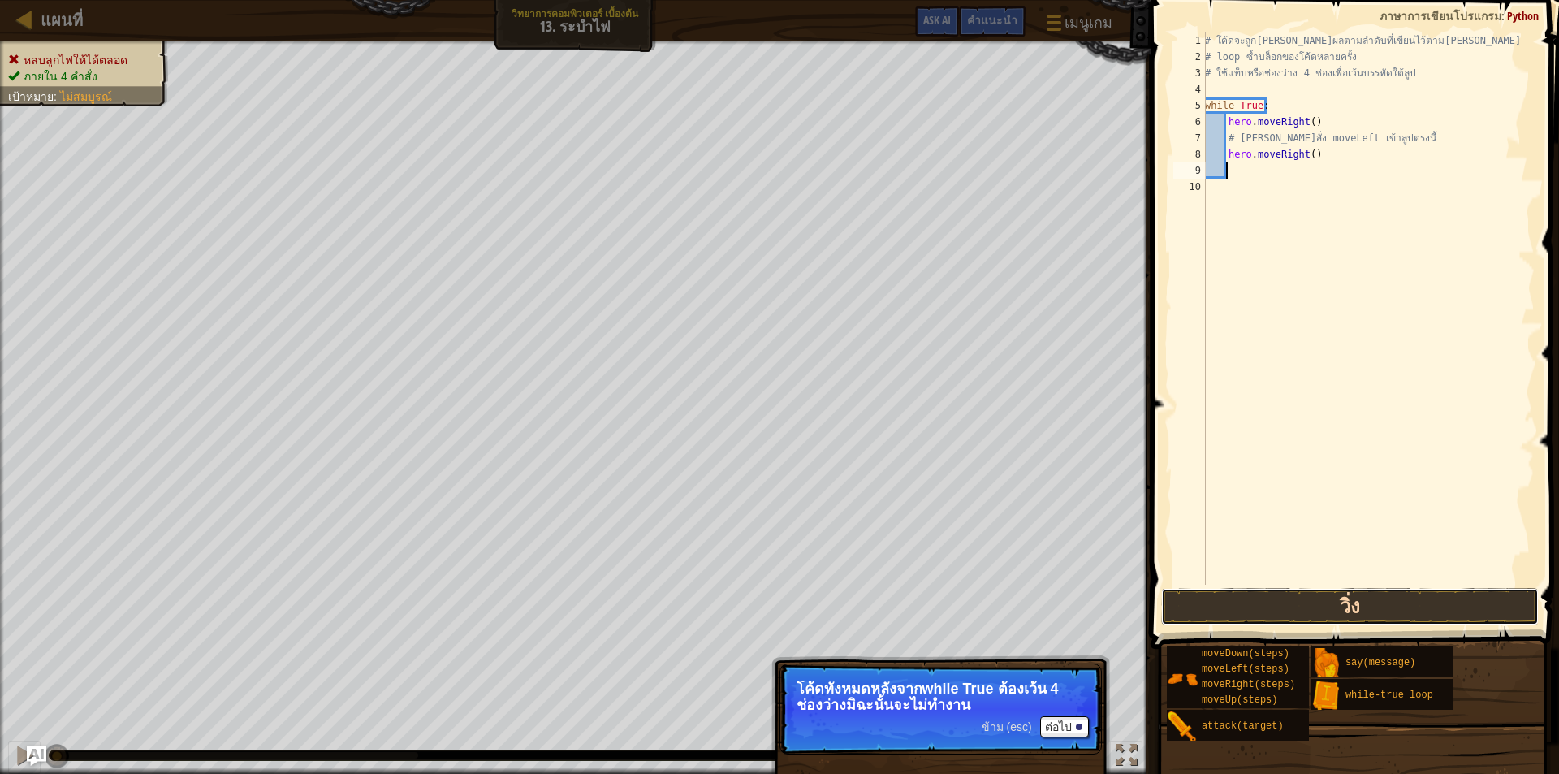
click at [1284, 598] on button "วิ่ง" at bounding box center [1350, 606] width 378 height 37
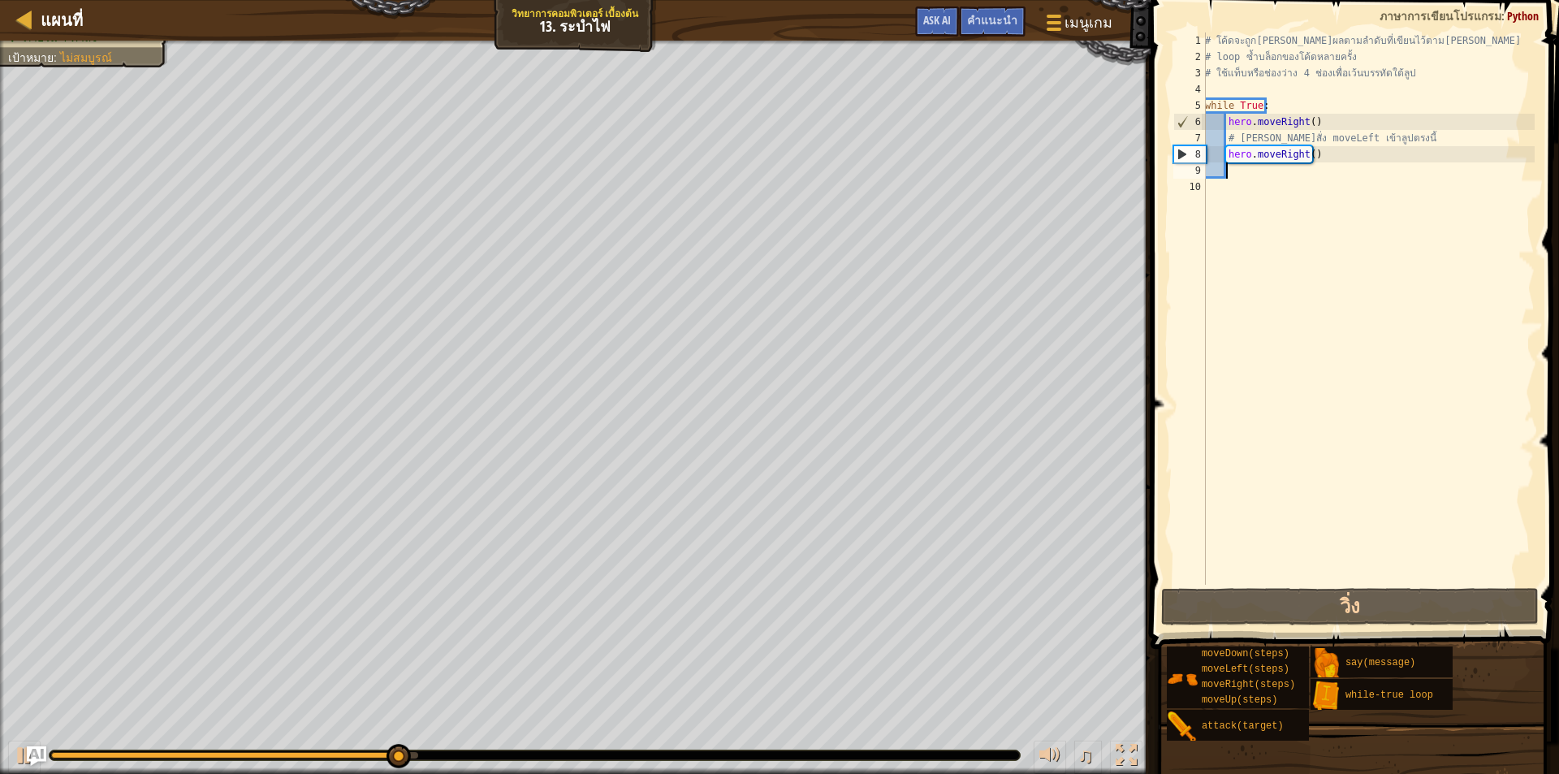
type textarea "h"
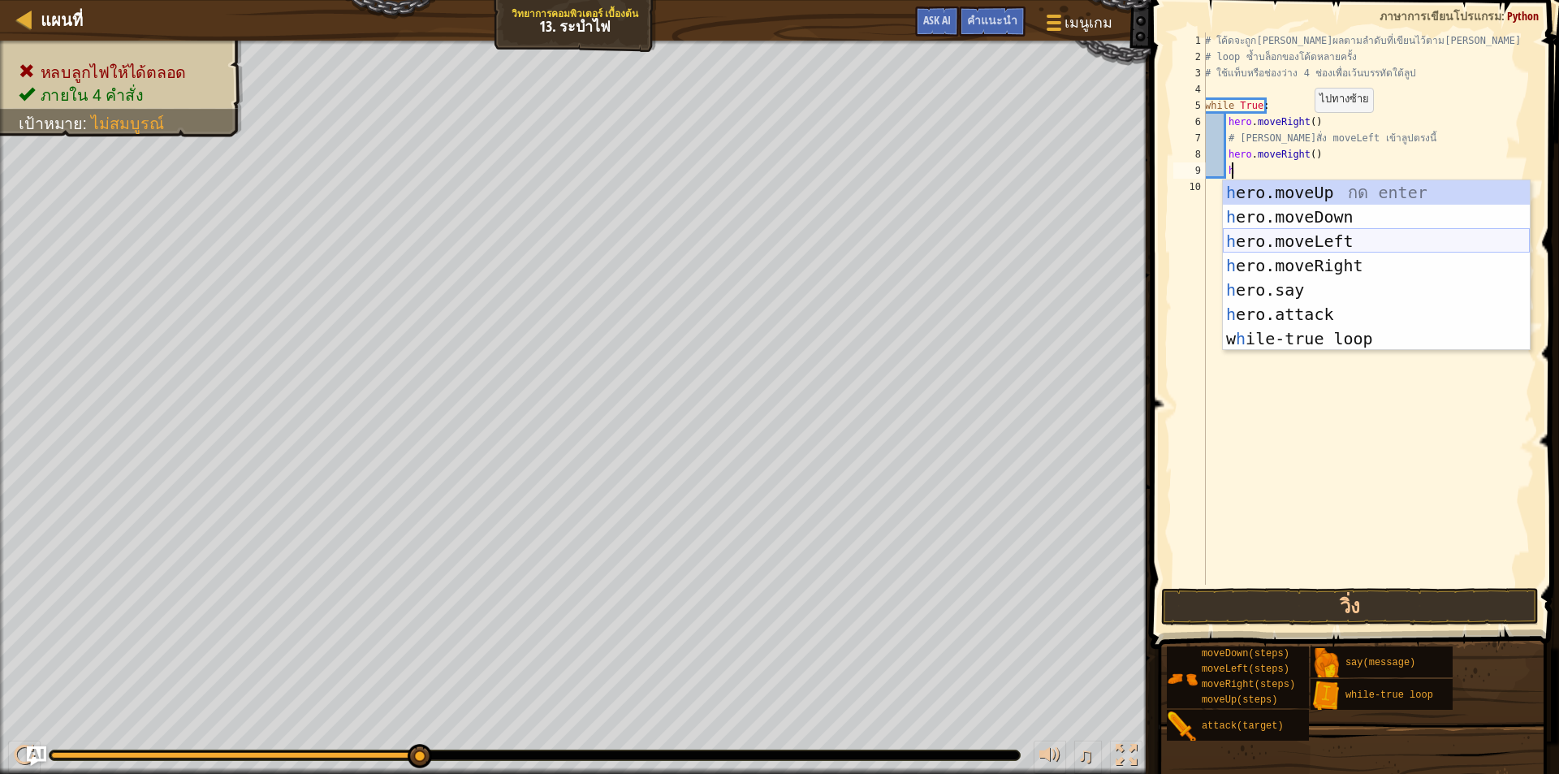
drag, startPoint x: 1346, startPoint y: 245, endPoint x: 1338, endPoint y: 265, distance: 21.1
click at [1346, 244] on div "h ero.moveUp กด enter h ero.moveDown กด enter h ero.moveLeft กด enter h ero.mov…" at bounding box center [1376, 289] width 307 height 219
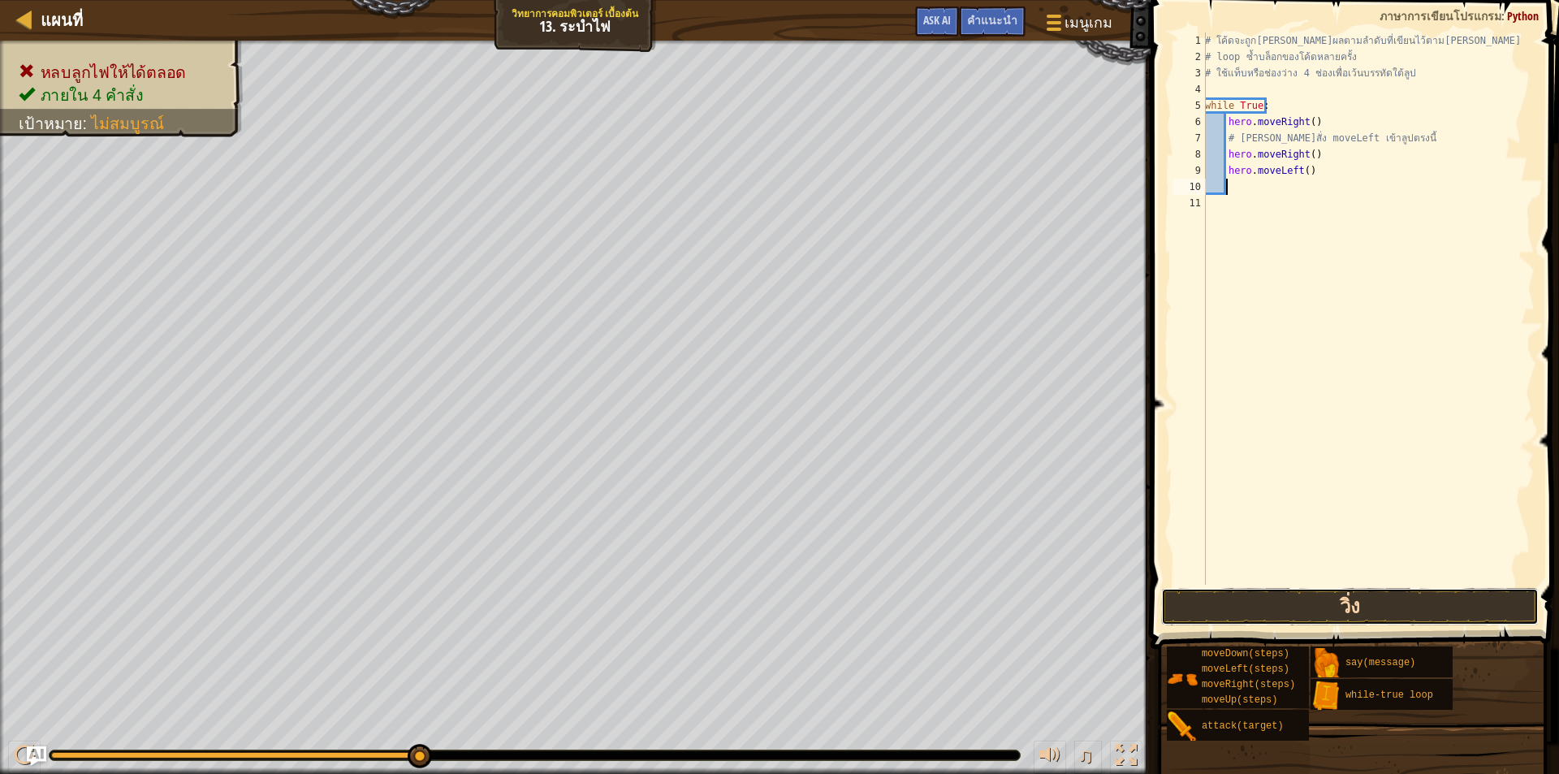
click at [1431, 612] on button "วิ่ง" at bounding box center [1350, 606] width 378 height 37
click at [1377, 592] on button "วิ่ง" at bounding box center [1350, 606] width 378 height 37
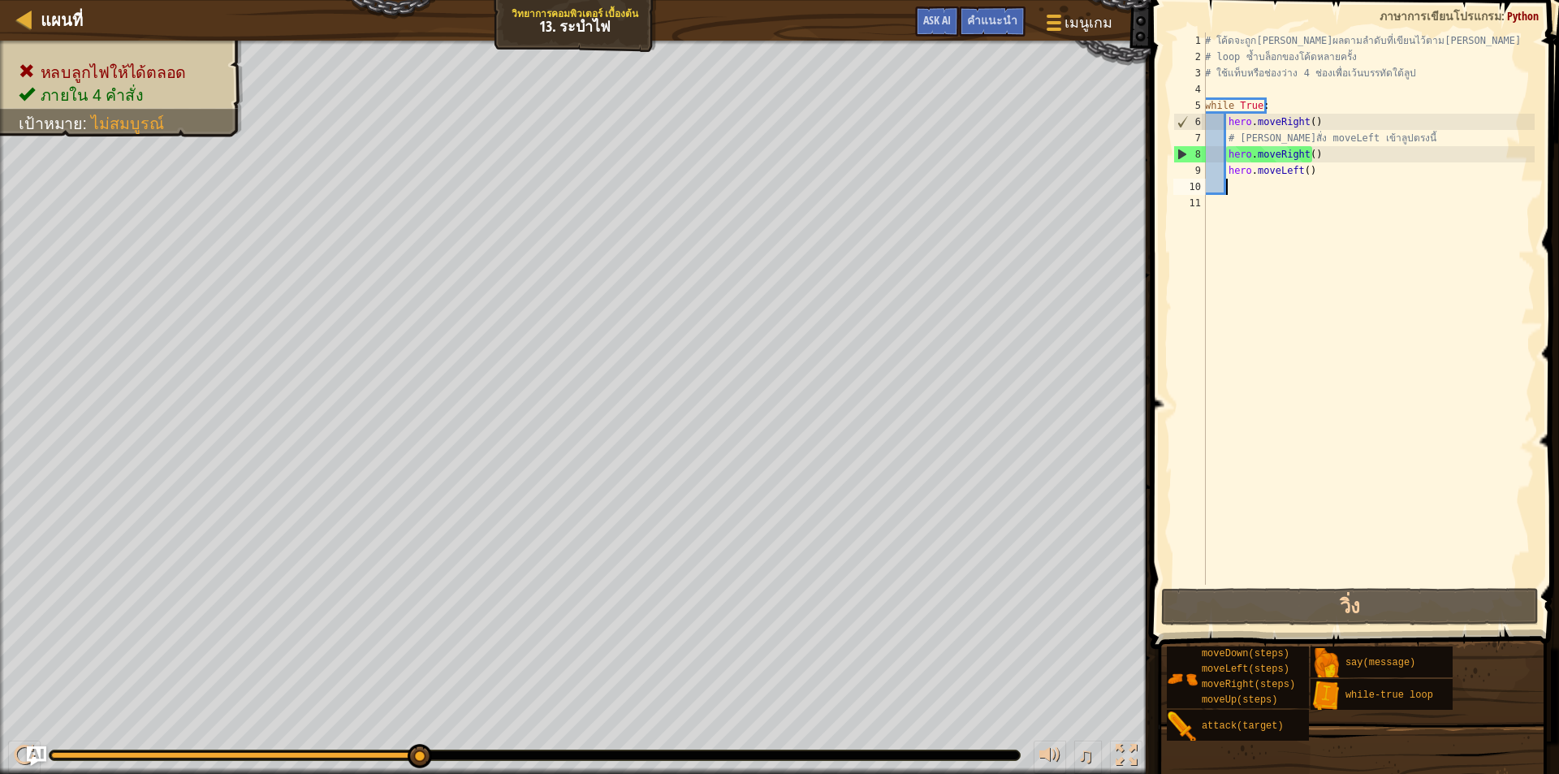
type textarea "h"
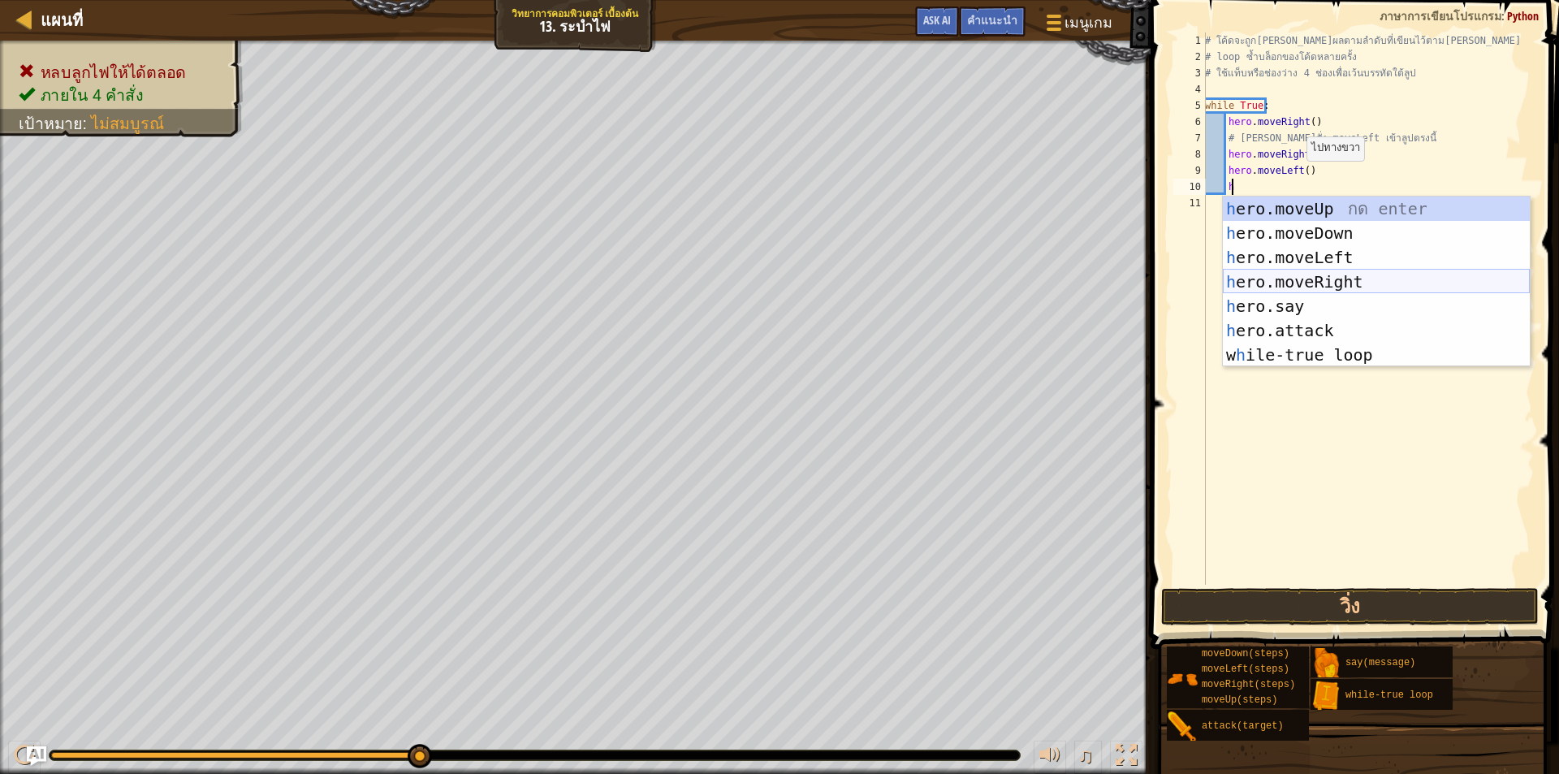
click at [1265, 276] on div "h ero.moveUp กด enter h ero.moveDown กด enter h ero.moveLeft กด enter h ero.mov…" at bounding box center [1376, 306] width 307 height 219
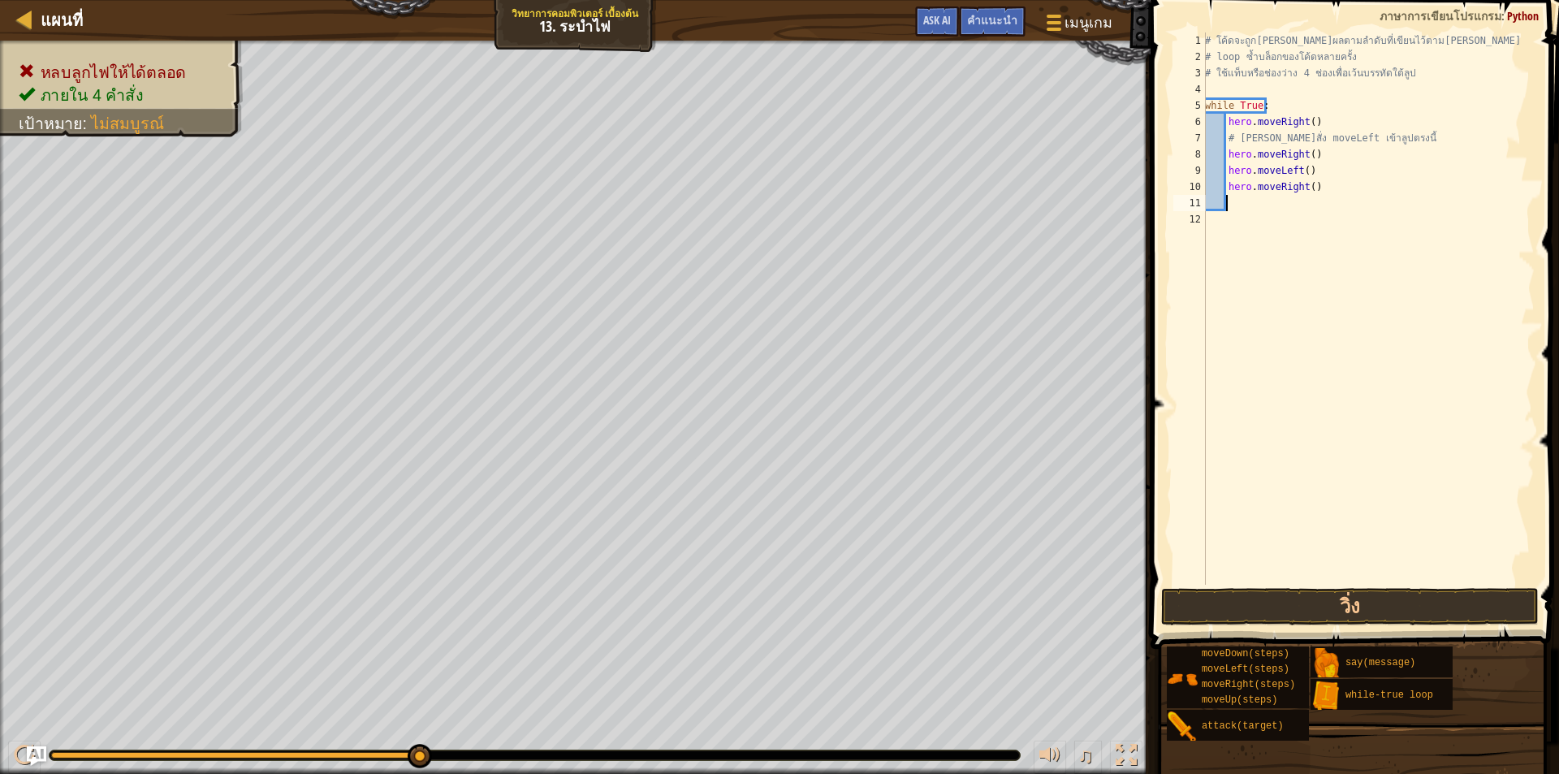
type textarea "h"
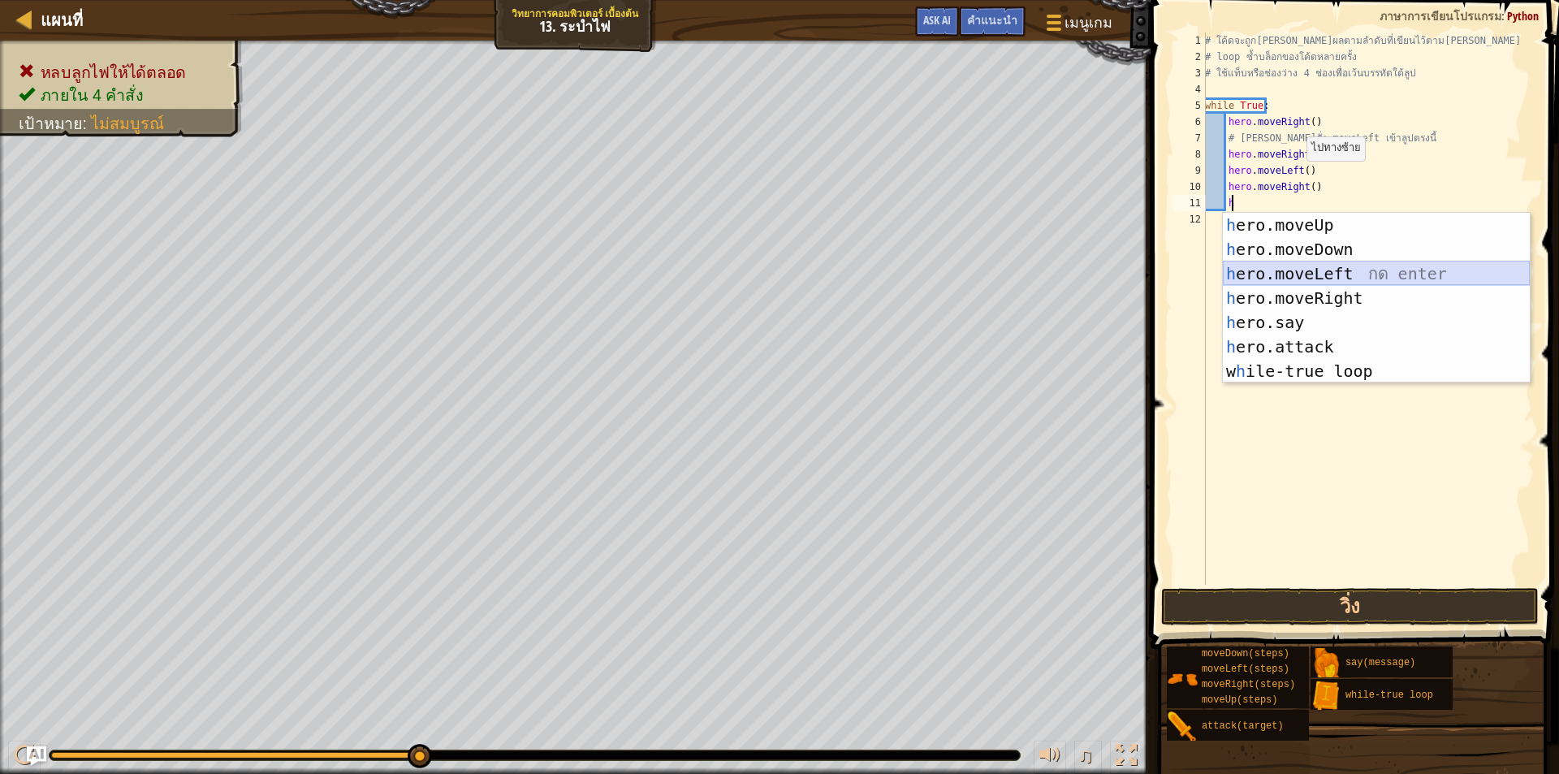
click at [1293, 270] on div "h ero.moveUp กด enter h ero.moveDown กด enter h ero.moveLeft กด enter h ero.mov…" at bounding box center [1376, 322] width 307 height 219
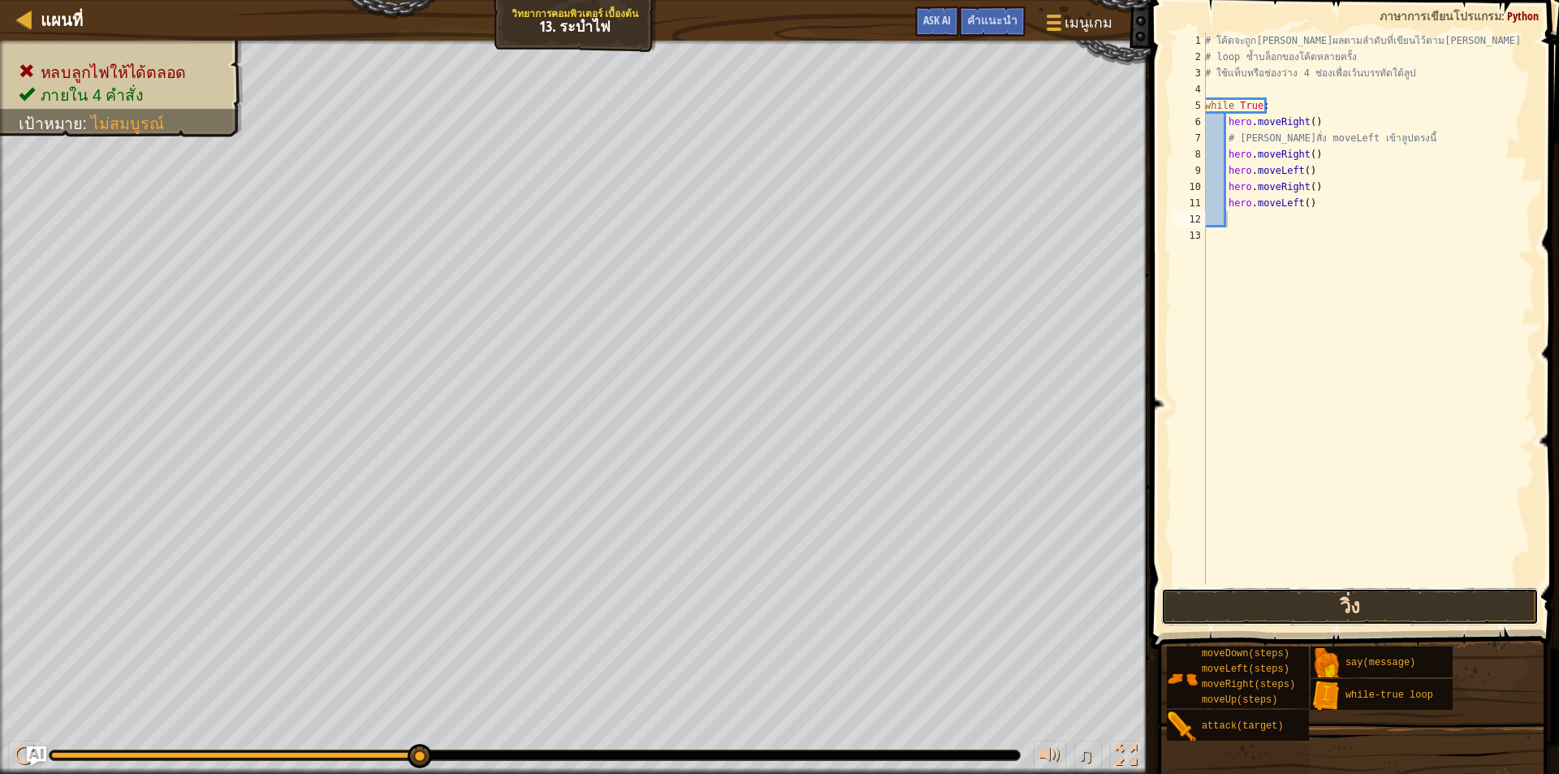
click at [1304, 608] on button "วิ่ง" at bounding box center [1350, 606] width 378 height 37
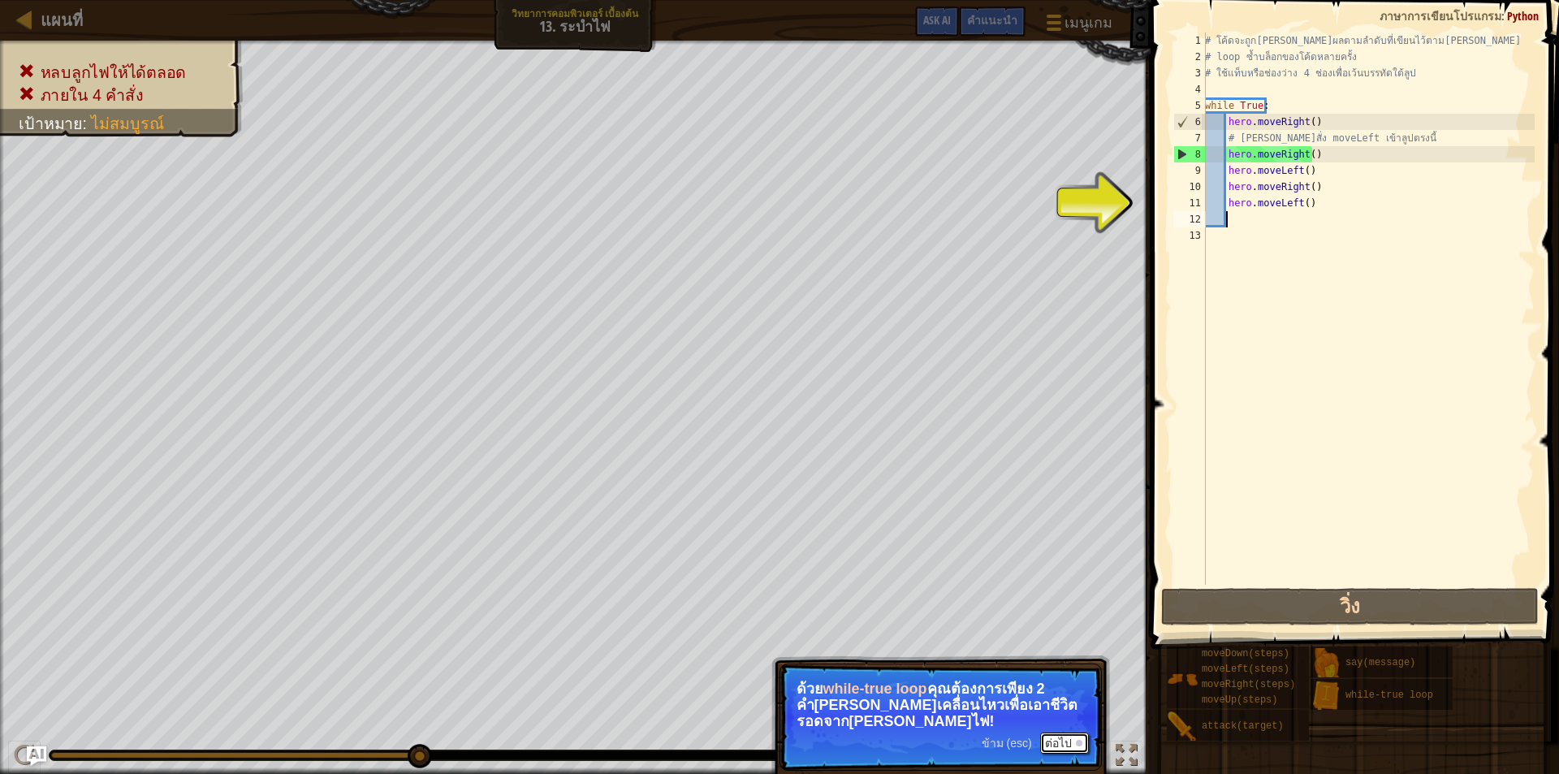
click at [1070, 742] on button "ต่อไป" at bounding box center [1064, 743] width 49 height 21
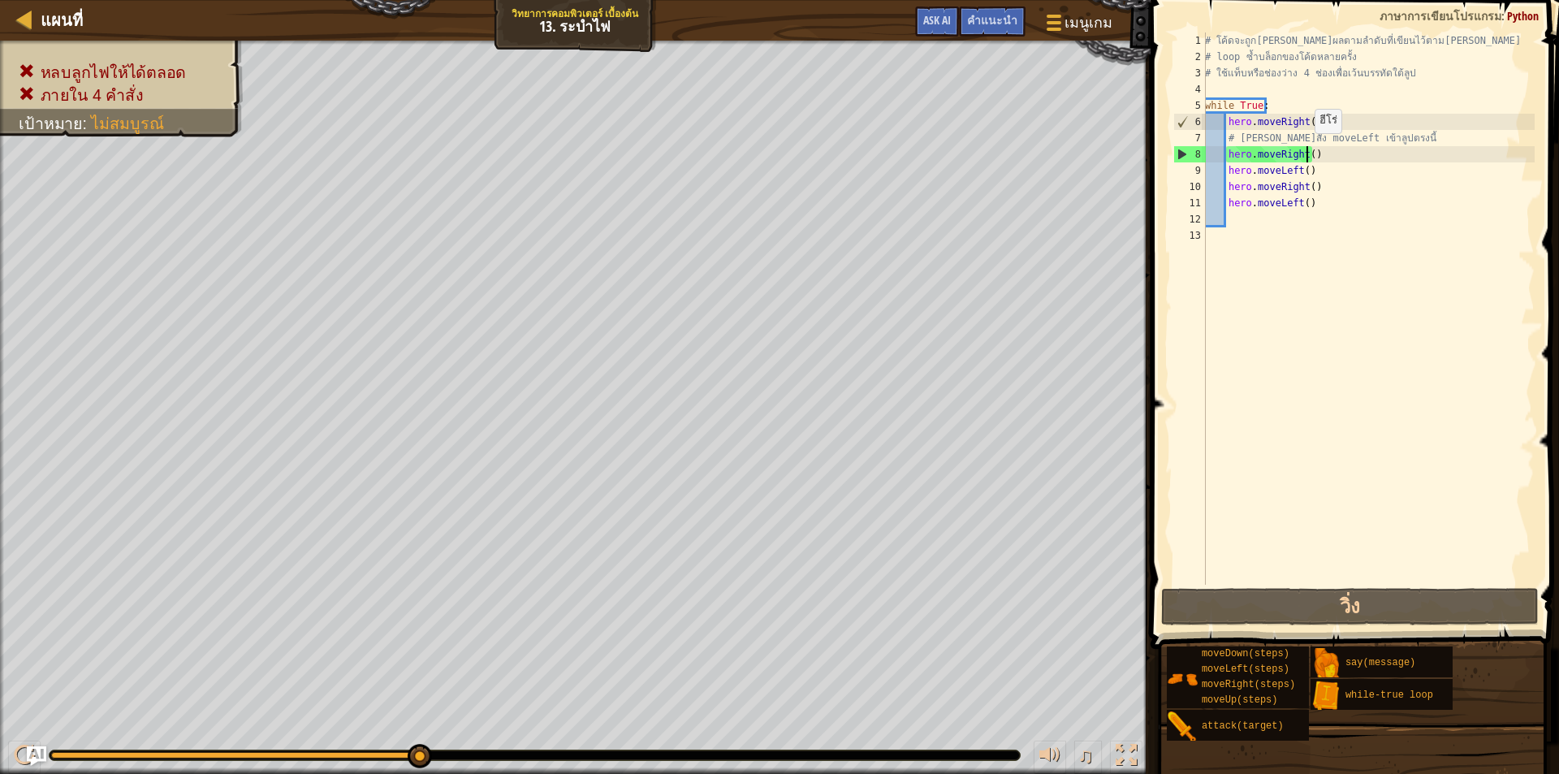
click at [1306, 149] on div "# โค้ดจะถูก[PERSON_NAME]ผลตามลำดับที่เขียนไว้ตาม[PERSON_NAME] # loop ซ้ำบล็อกขอ…" at bounding box center [1368, 324] width 333 height 585
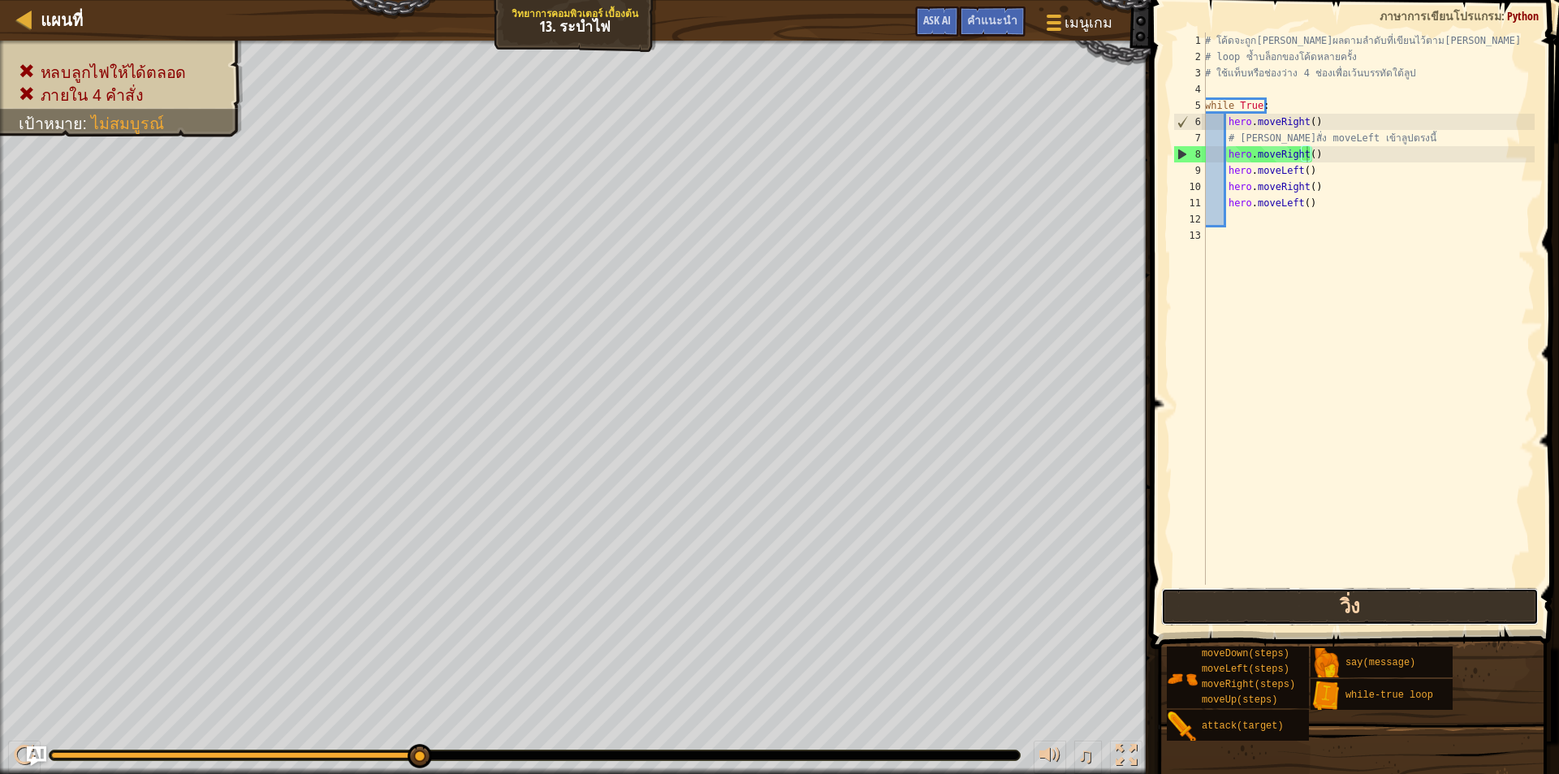
click at [1221, 608] on button "วิ่ง" at bounding box center [1350, 606] width 378 height 37
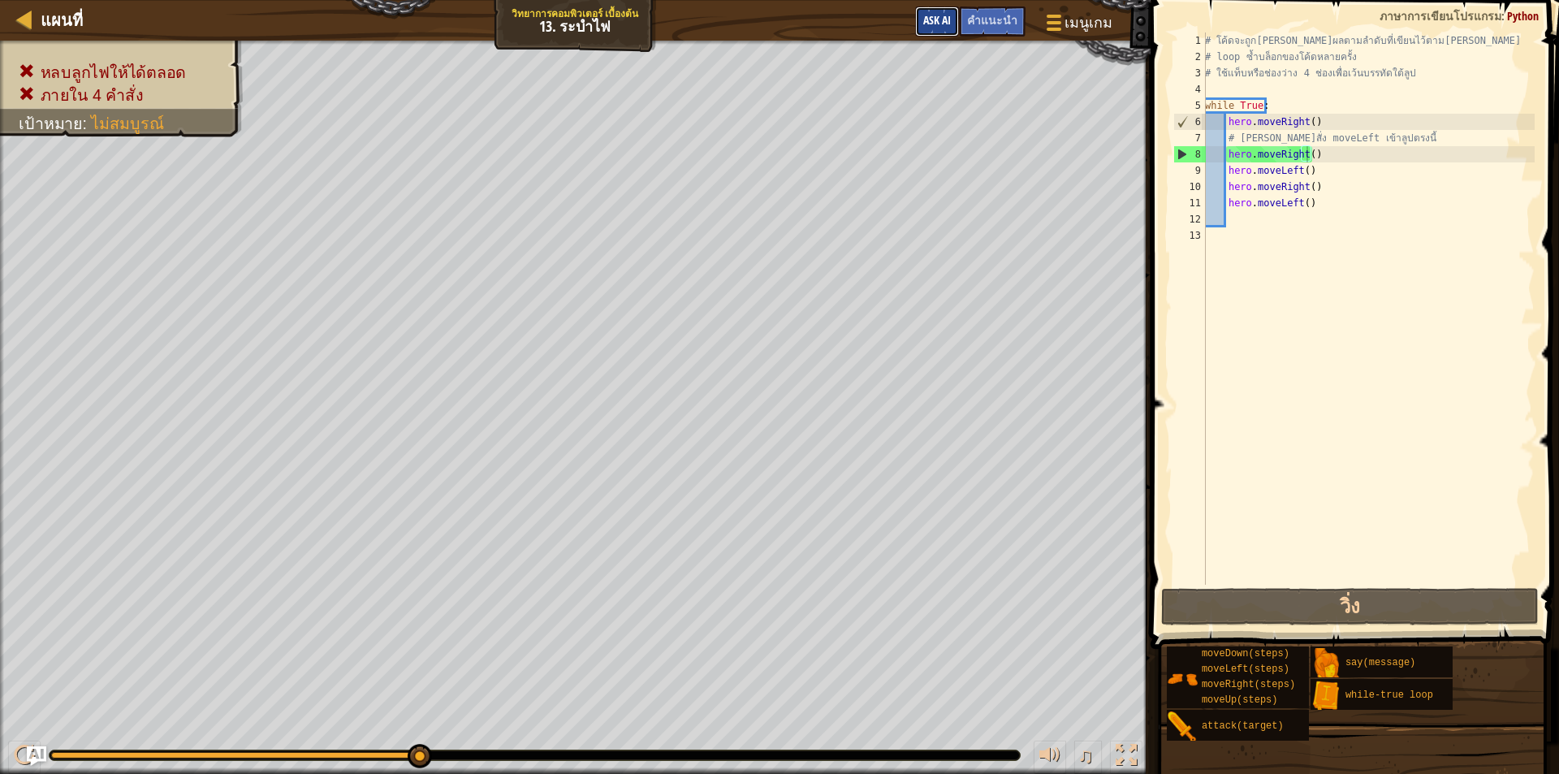
click at [945, 19] on span "Ask AI" at bounding box center [937, 19] width 28 height 15
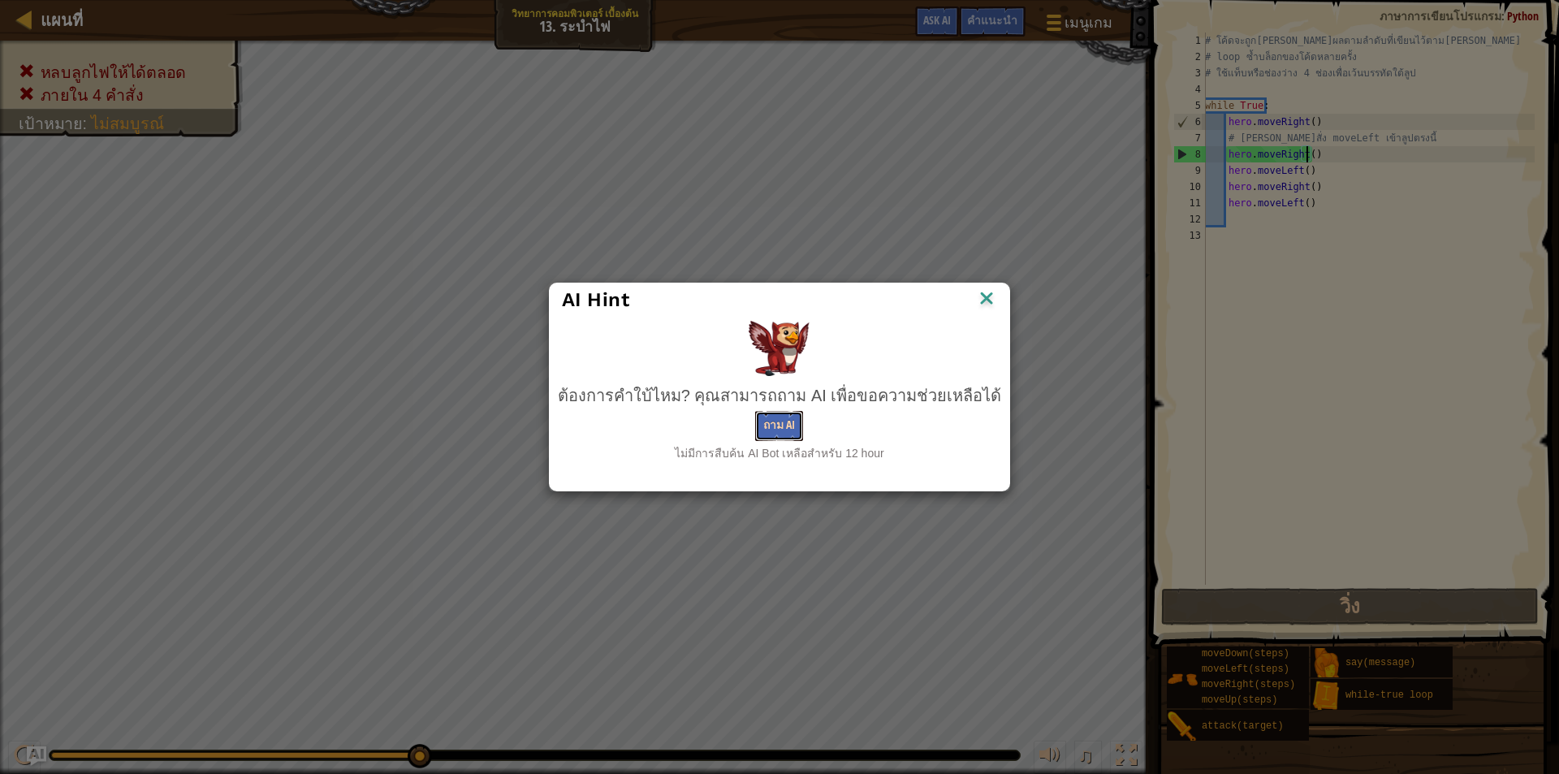
click at [798, 426] on button "ถาม AI" at bounding box center [779, 426] width 48 height 30
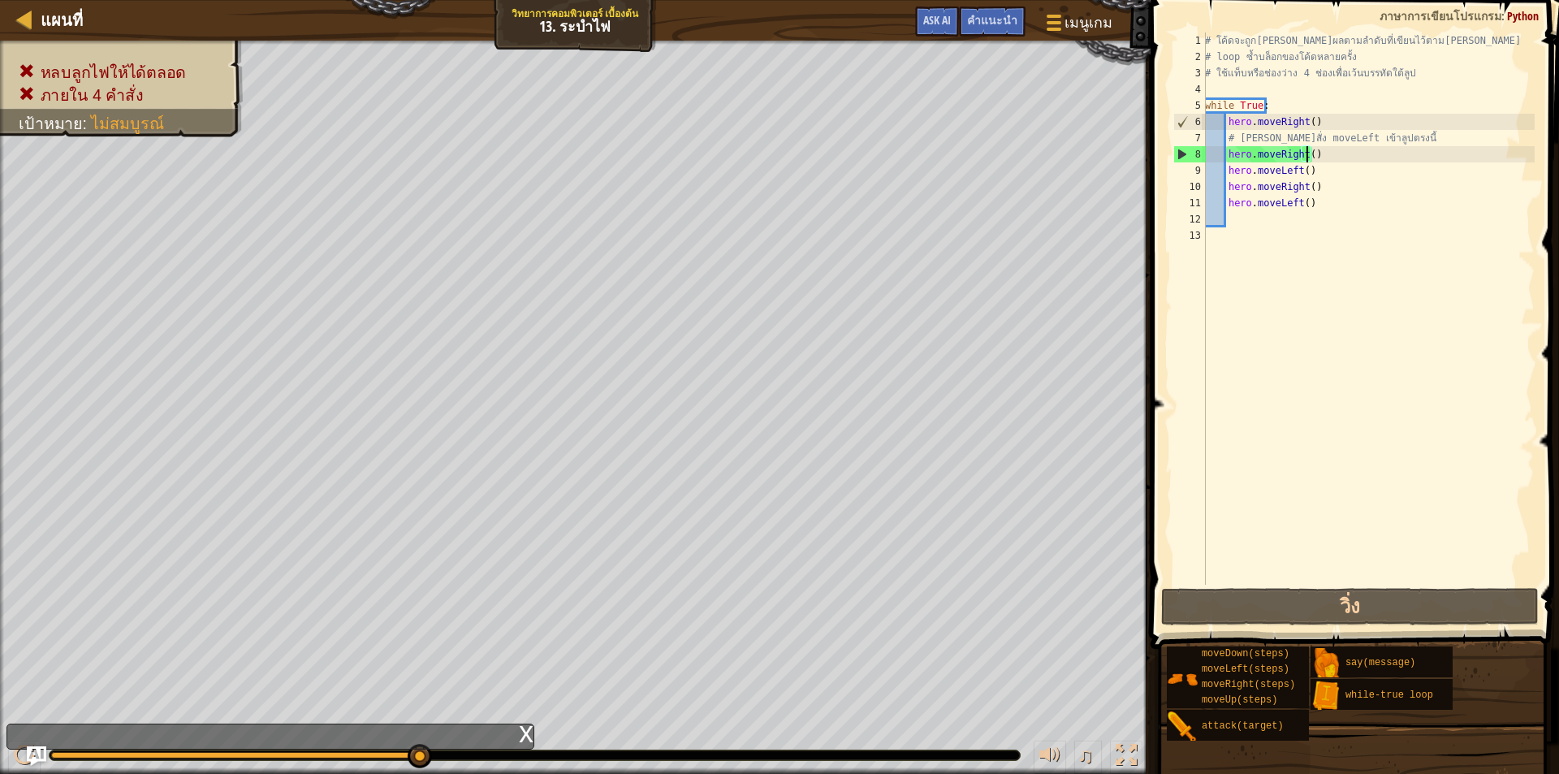
click at [1323, 154] on div "# โค้ดจะถูก[PERSON_NAME]ผลตามลำดับที่เขียนไว้ตาม[PERSON_NAME] # loop ซ้ำบล็อกขอ…" at bounding box center [1368, 324] width 333 height 585
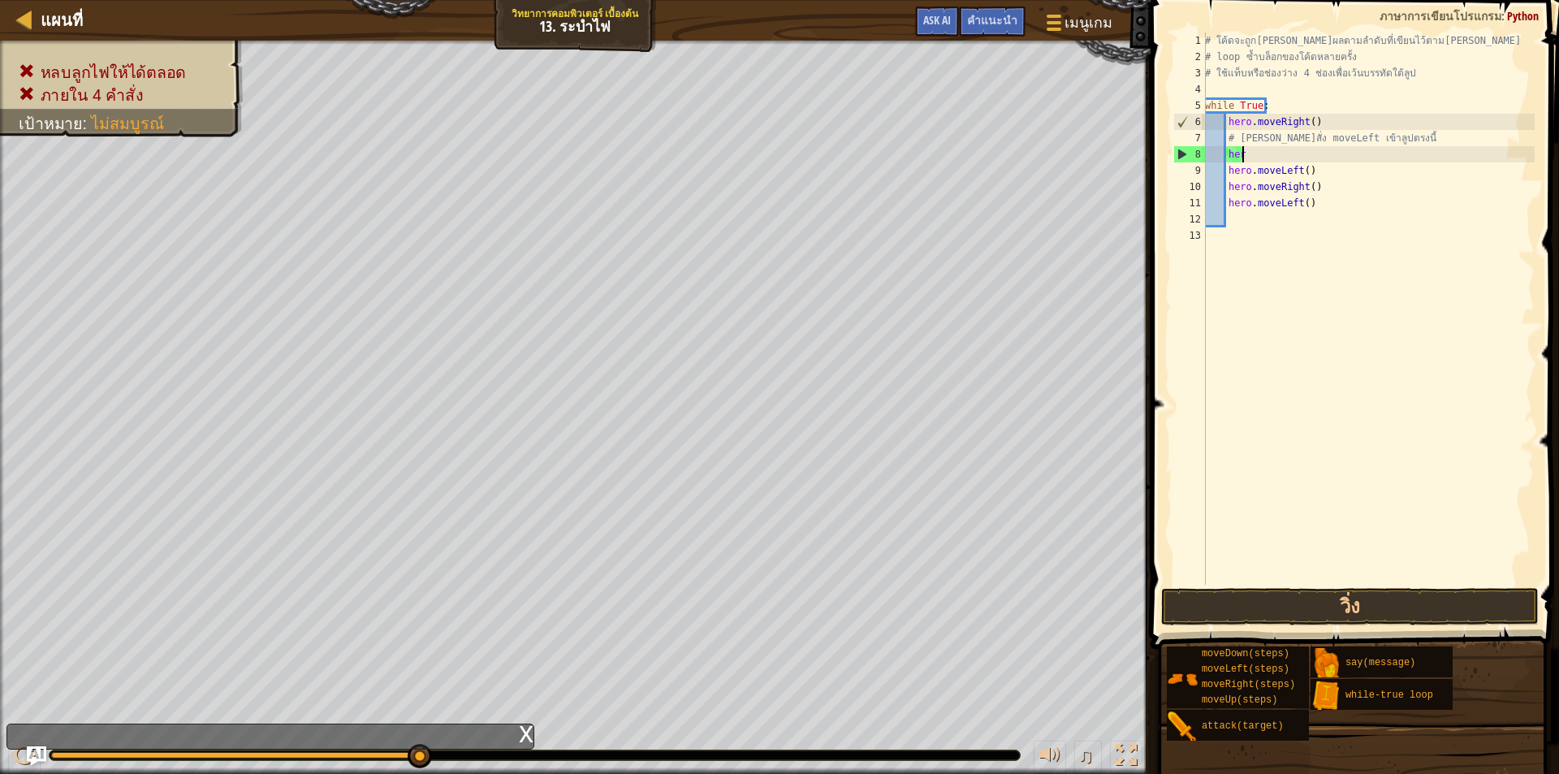
type textarea "h"
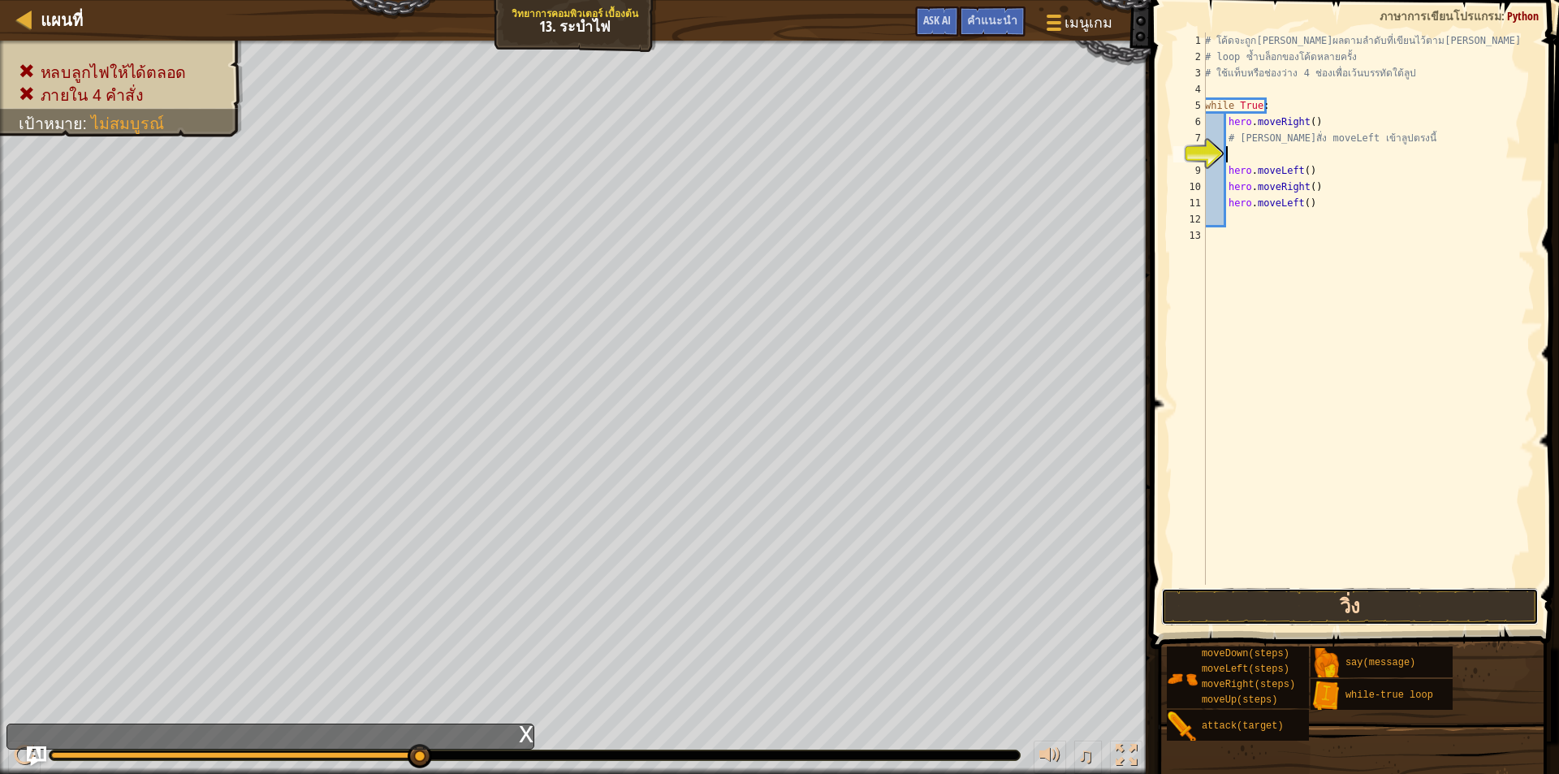
click at [1246, 604] on button "วิ่ง" at bounding box center [1350, 606] width 378 height 37
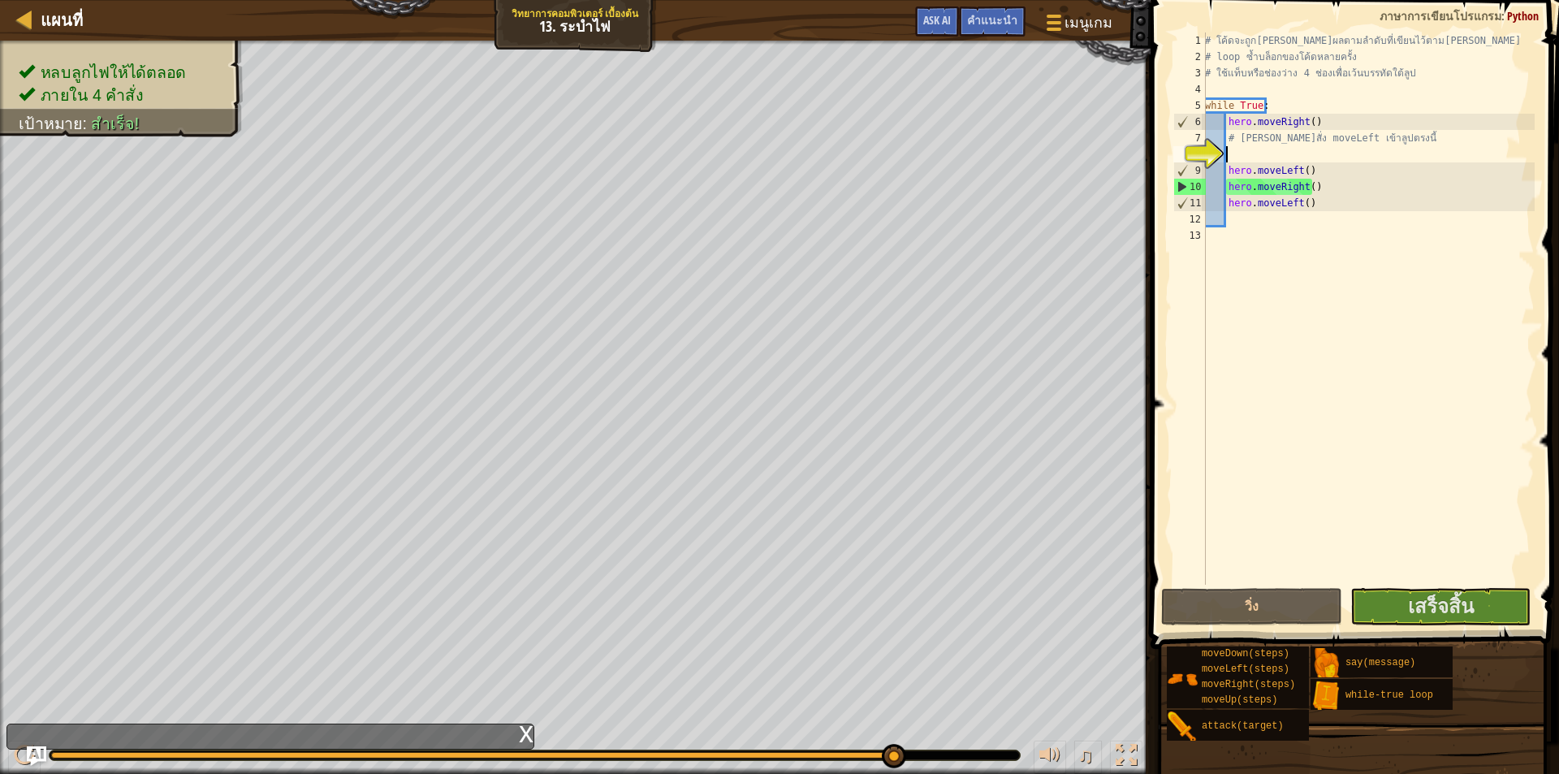
click at [1312, 206] on div "# โค้ดจะถูก[PERSON_NAME]ผลตามลำดับที่เขียนไว้ตาม[PERSON_NAME] # loop ซ้ำบล็อกขอ…" at bounding box center [1368, 324] width 333 height 585
type textarea "h"
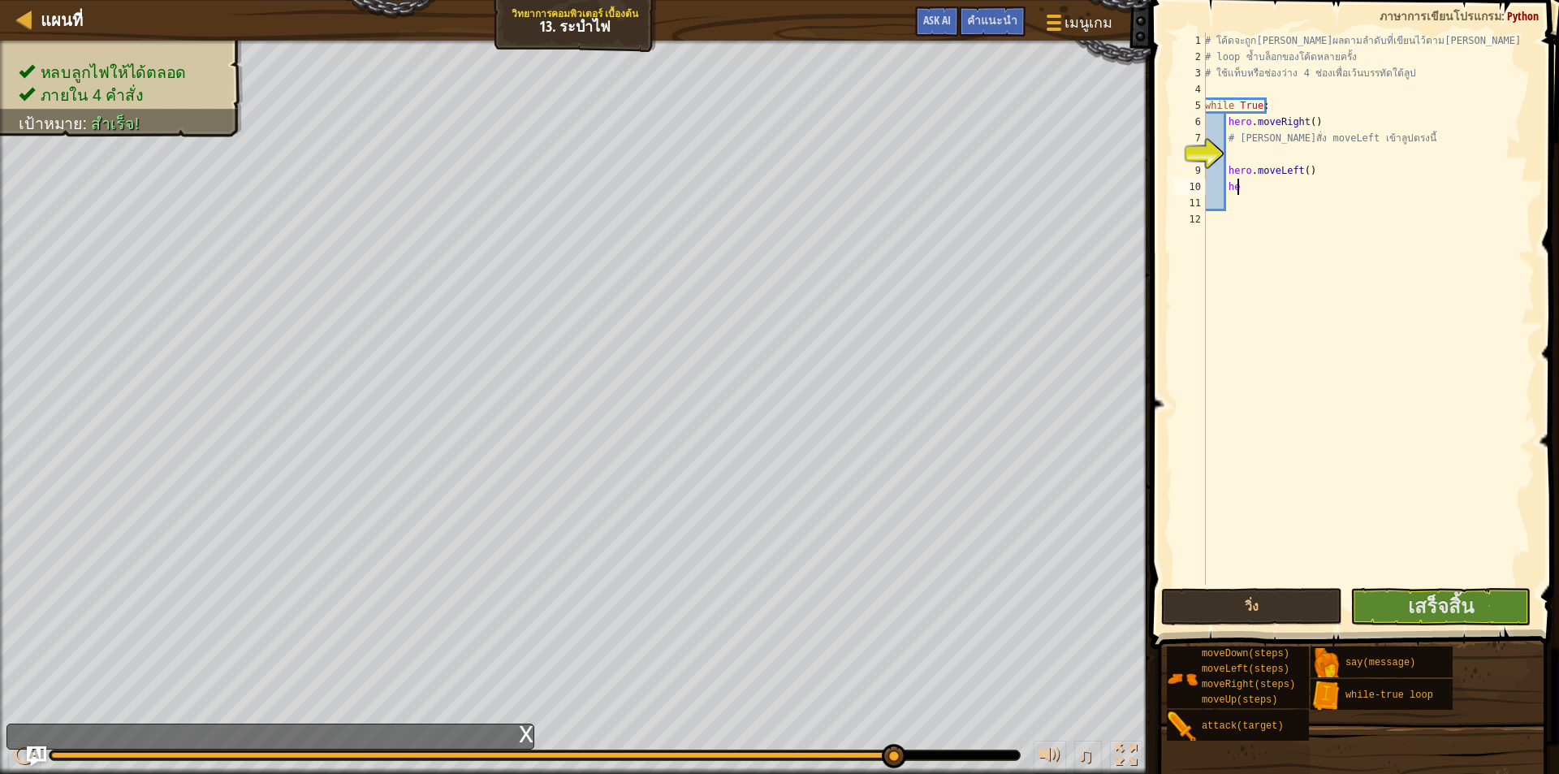
type textarea "h"
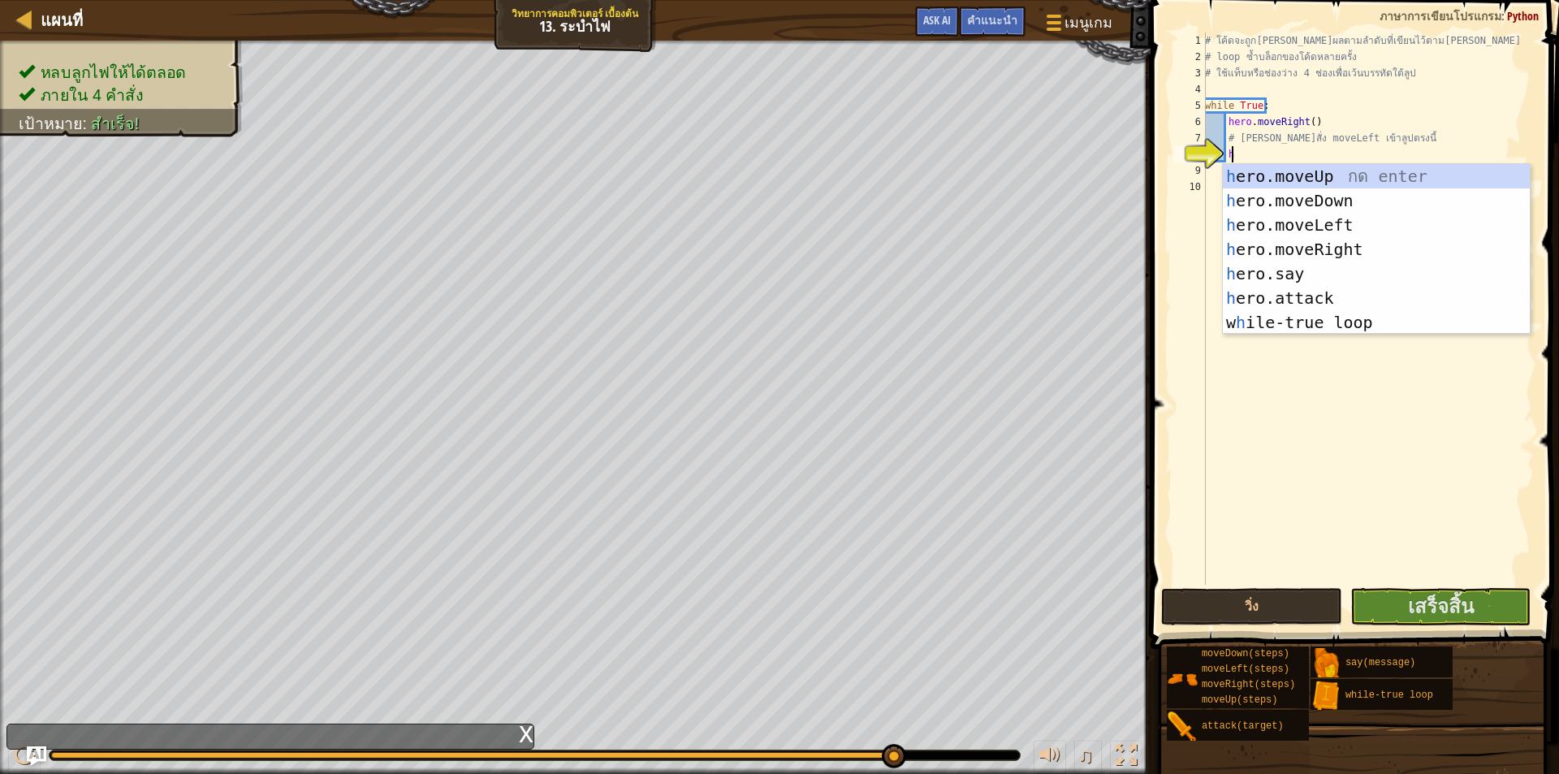
scroll to position [7, 1]
click at [1311, 221] on div "h ero.moveUp กด enter h ero.moveDown กด enter h ero.moveLeft กด enter h ero.mov…" at bounding box center [1376, 273] width 307 height 219
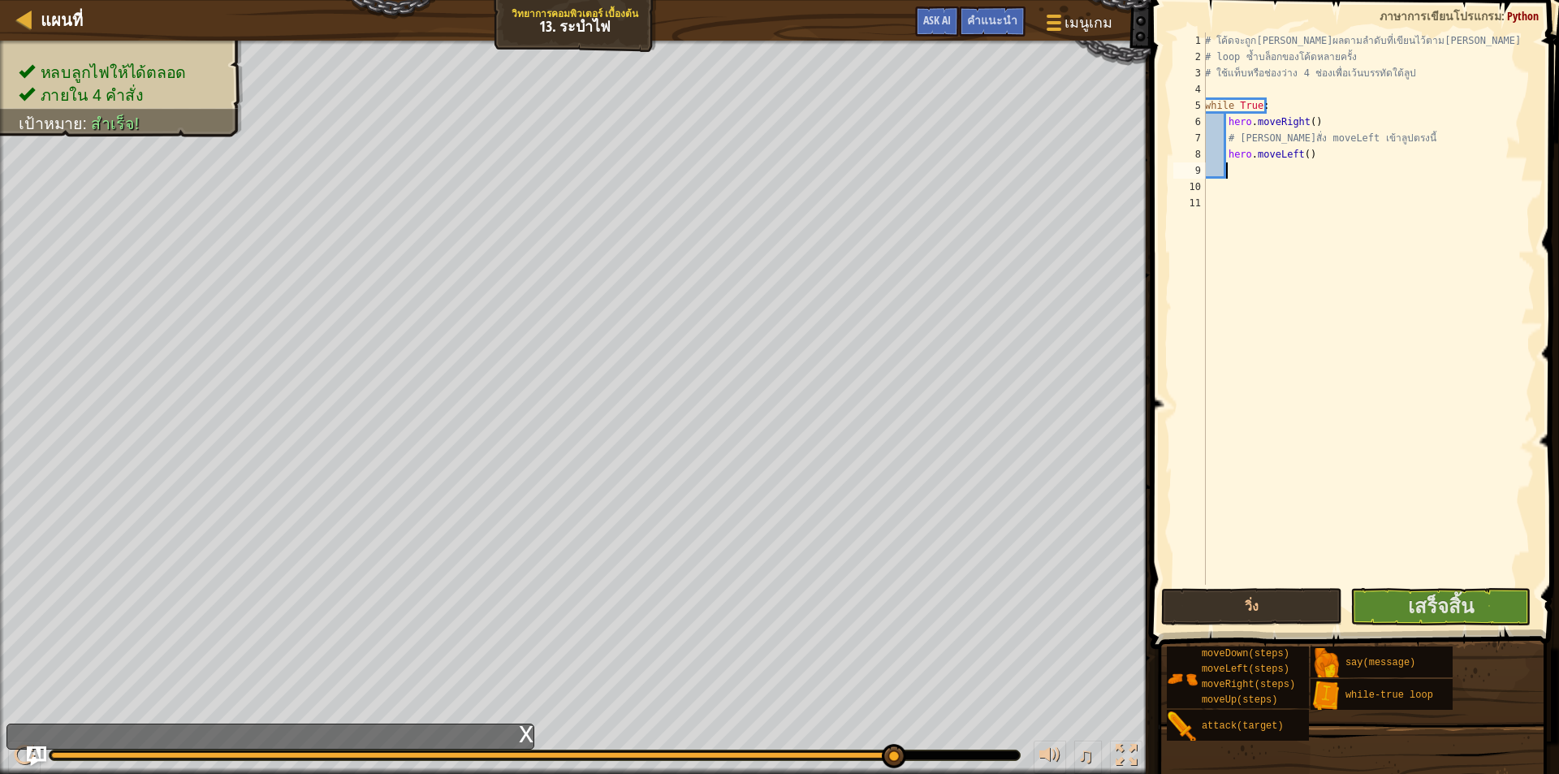
type textarea "h"
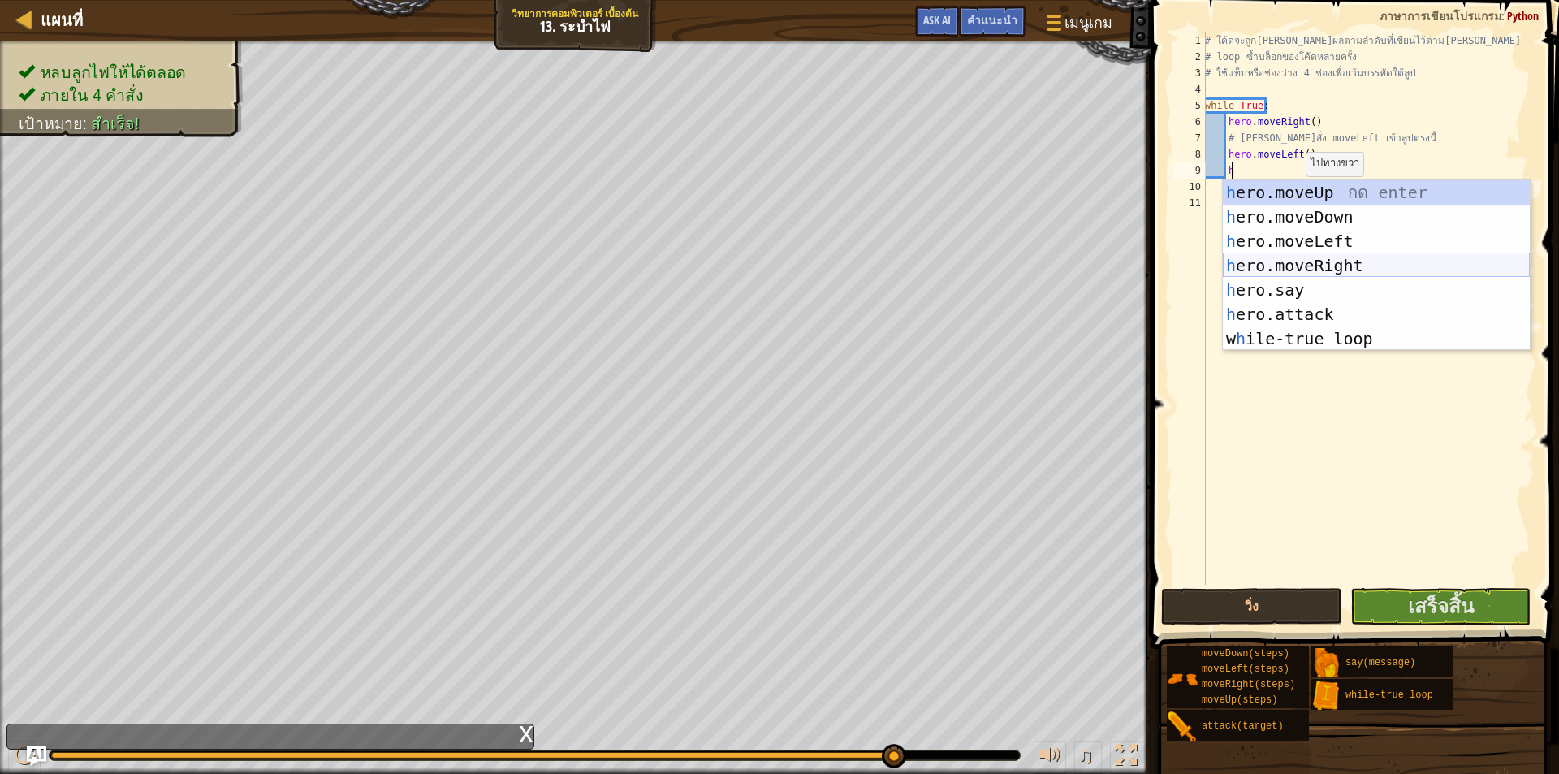
click at [1288, 266] on div "h ero.moveUp กด enter h ero.moveDown กด enter h ero.moveLeft กด enter h ero.mov…" at bounding box center [1376, 289] width 307 height 219
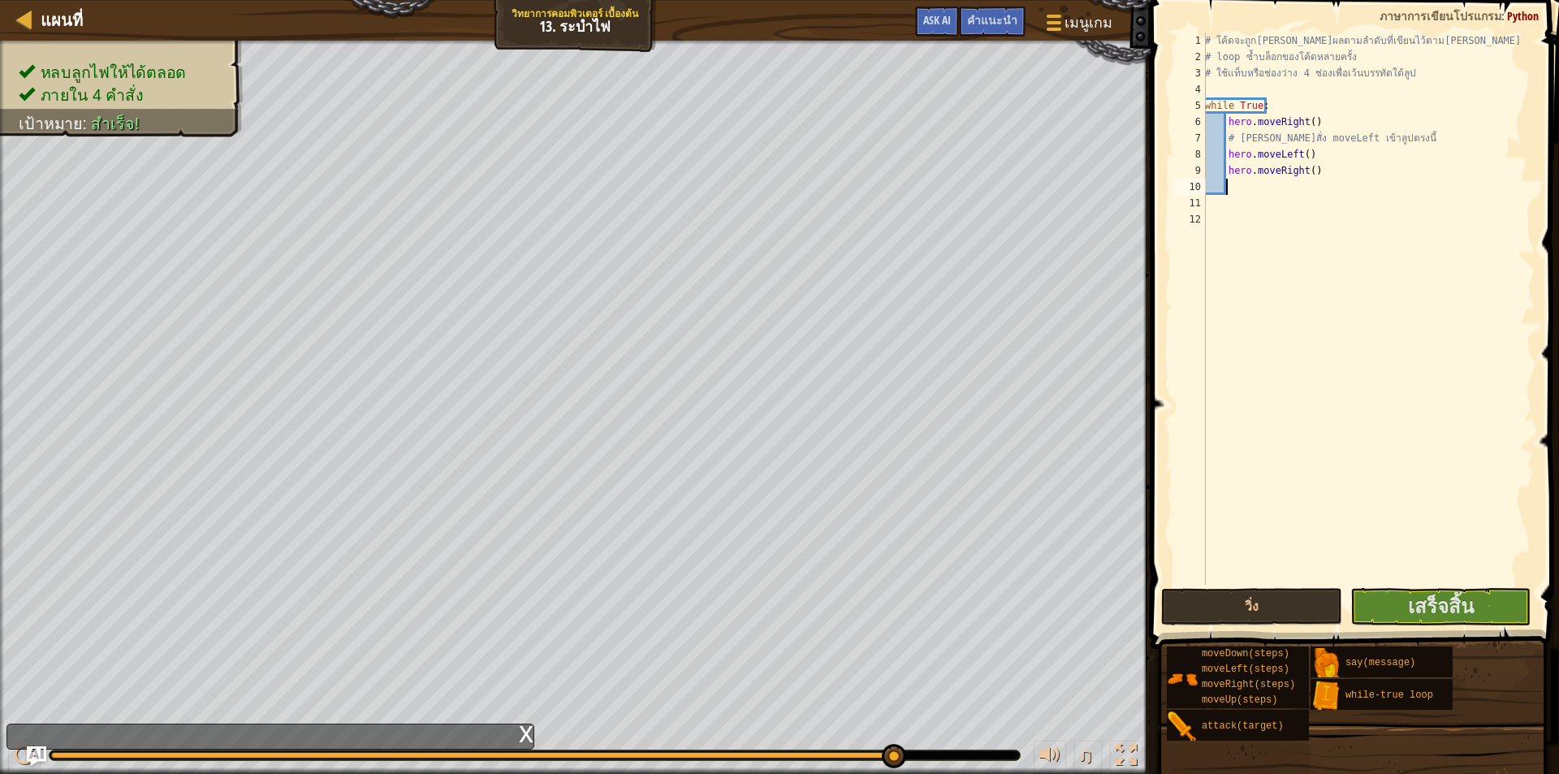
type textarea "h"
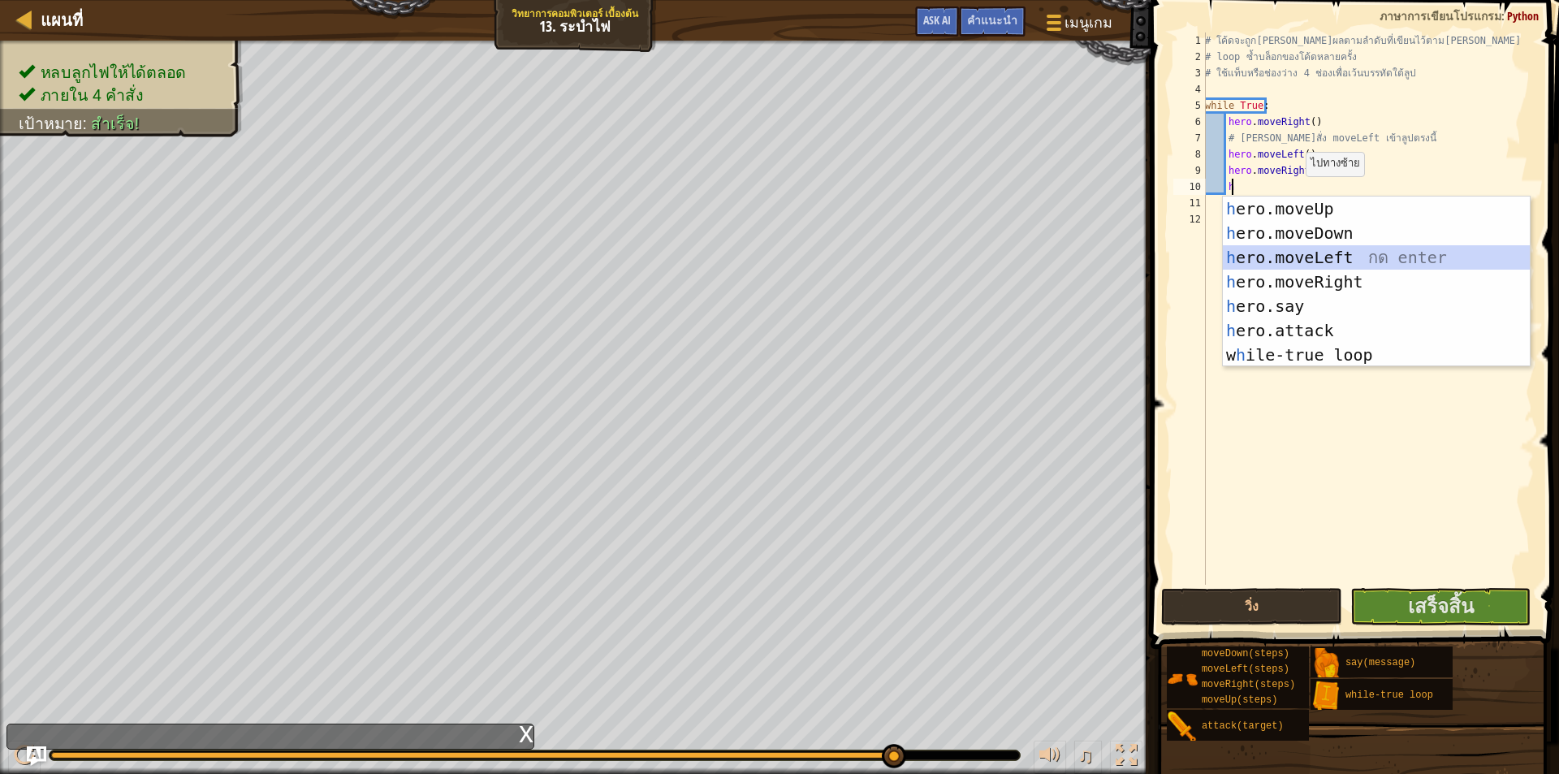
click at [1286, 256] on div "h ero.moveUp กด enter h ero.moveDown กด enter h ero.moveLeft กด enter h ero.mov…" at bounding box center [1376, 306] width 307 height 219
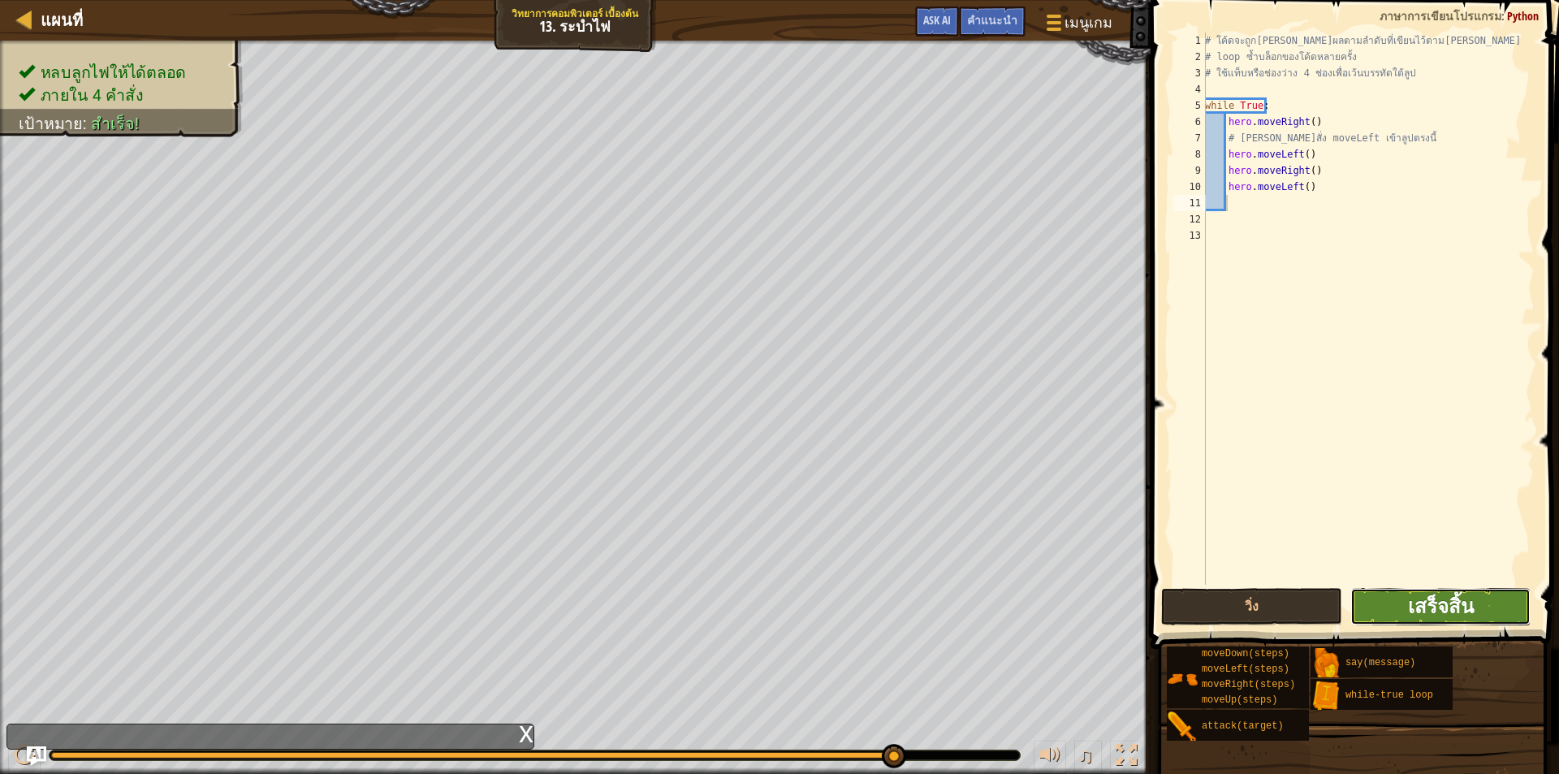
click at [1412, 605] on span "เสร็จสิ้น" at bounding box center [1441, 606] width 66 height 26
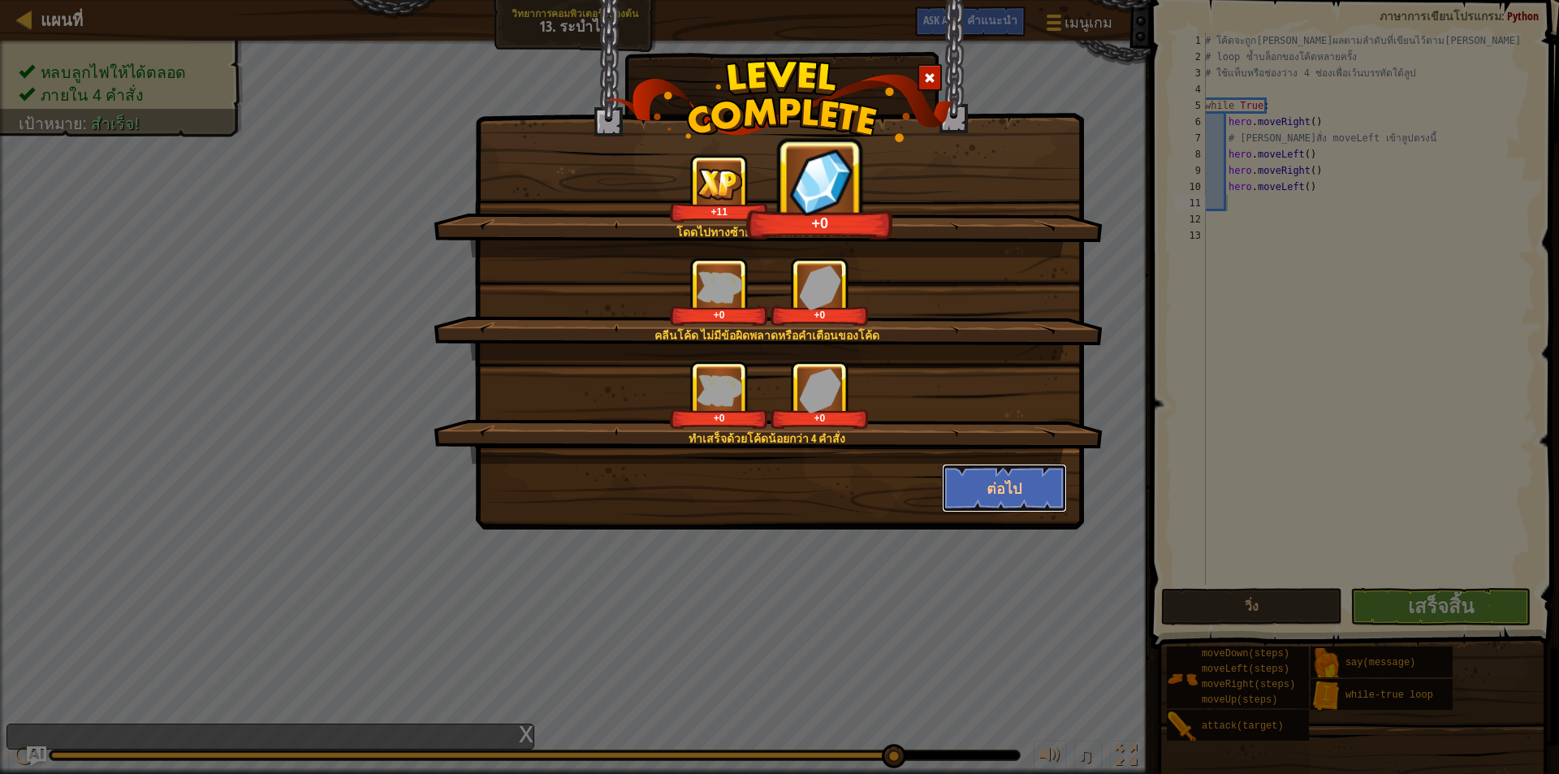
click at [1027, 478] on button "ต่อไป" at bounding box center [1005, 488] width 126 height 49
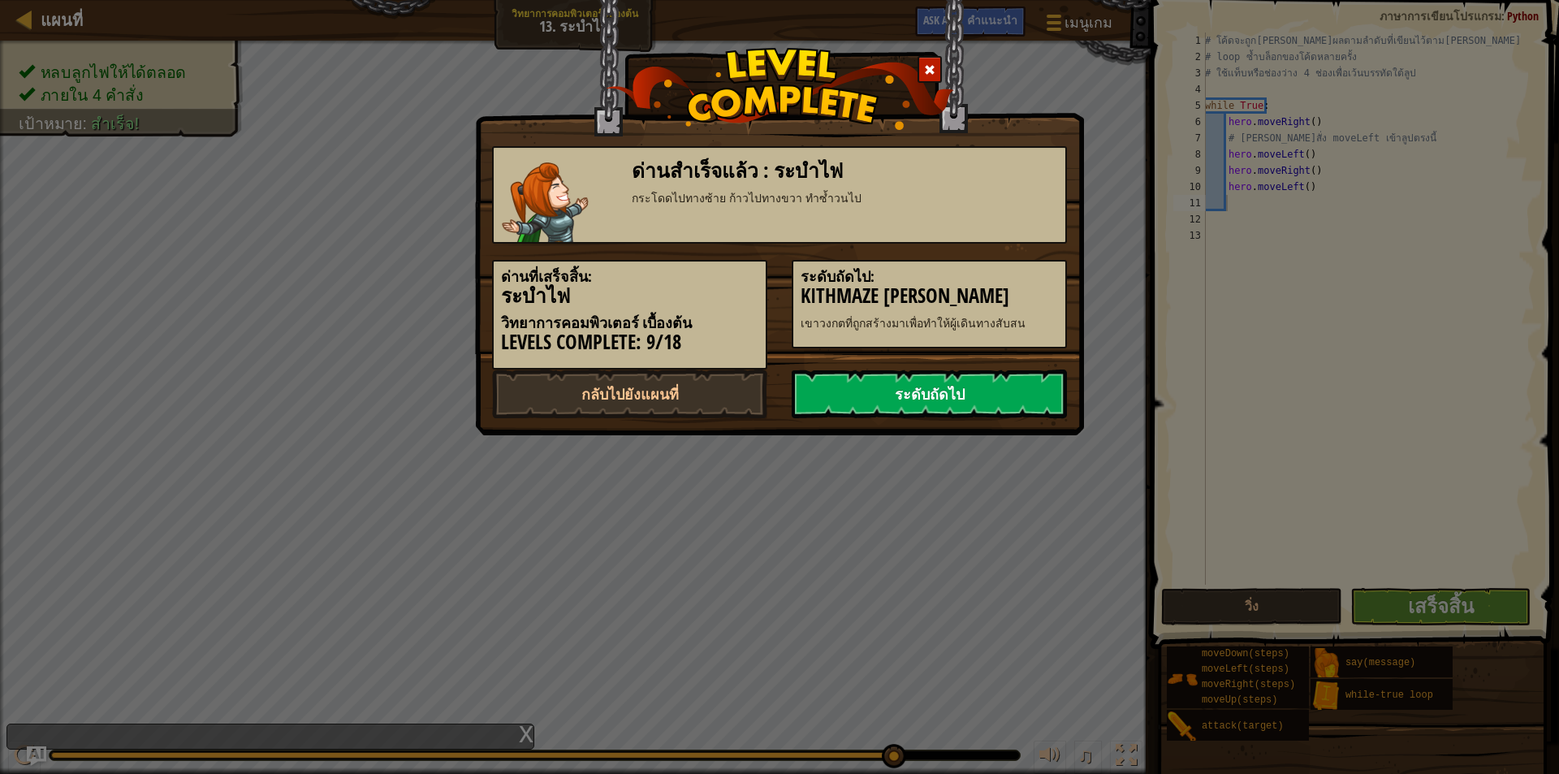
click at [930, 390] on link "ระดับถัดไป" at bounding box center [929, 394] width 275 height 49
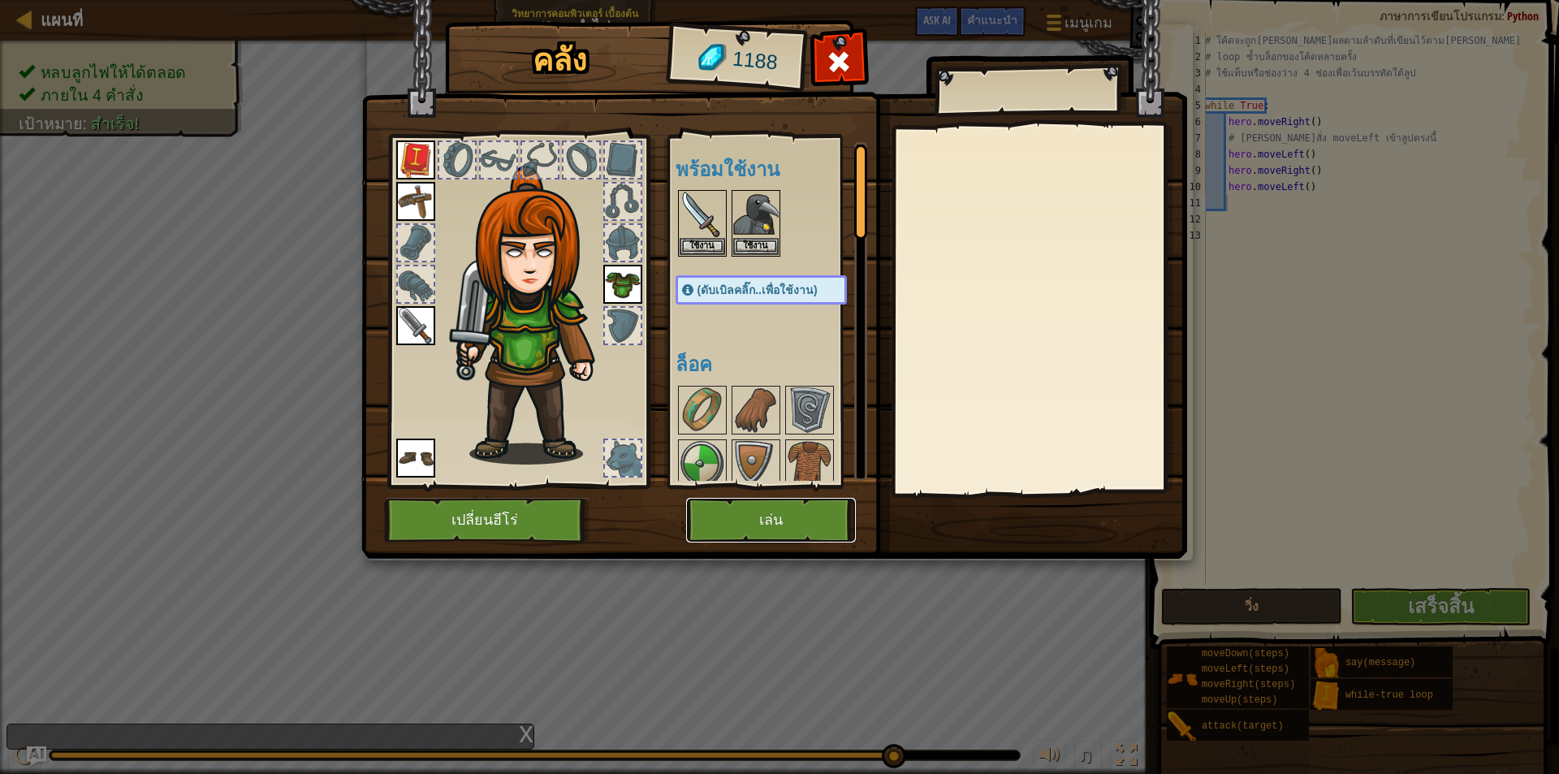
click at [770, 512] on button "เล่น" at bounding box center [771, 520] width 170 height 45
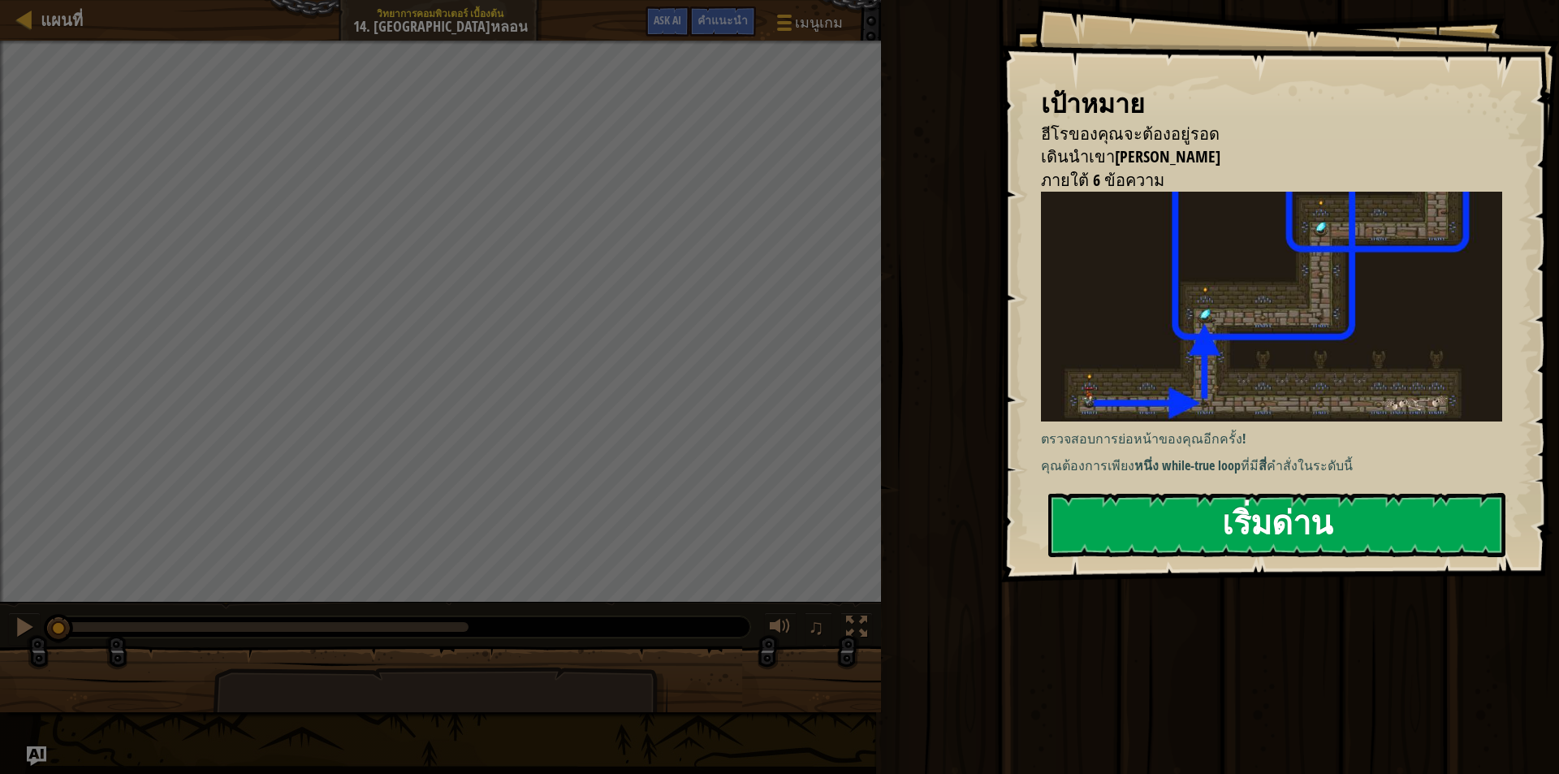
click at [1148, 510] on button "เริ่มด่าน" at bounding box center [1277, 525] width 457 height 64
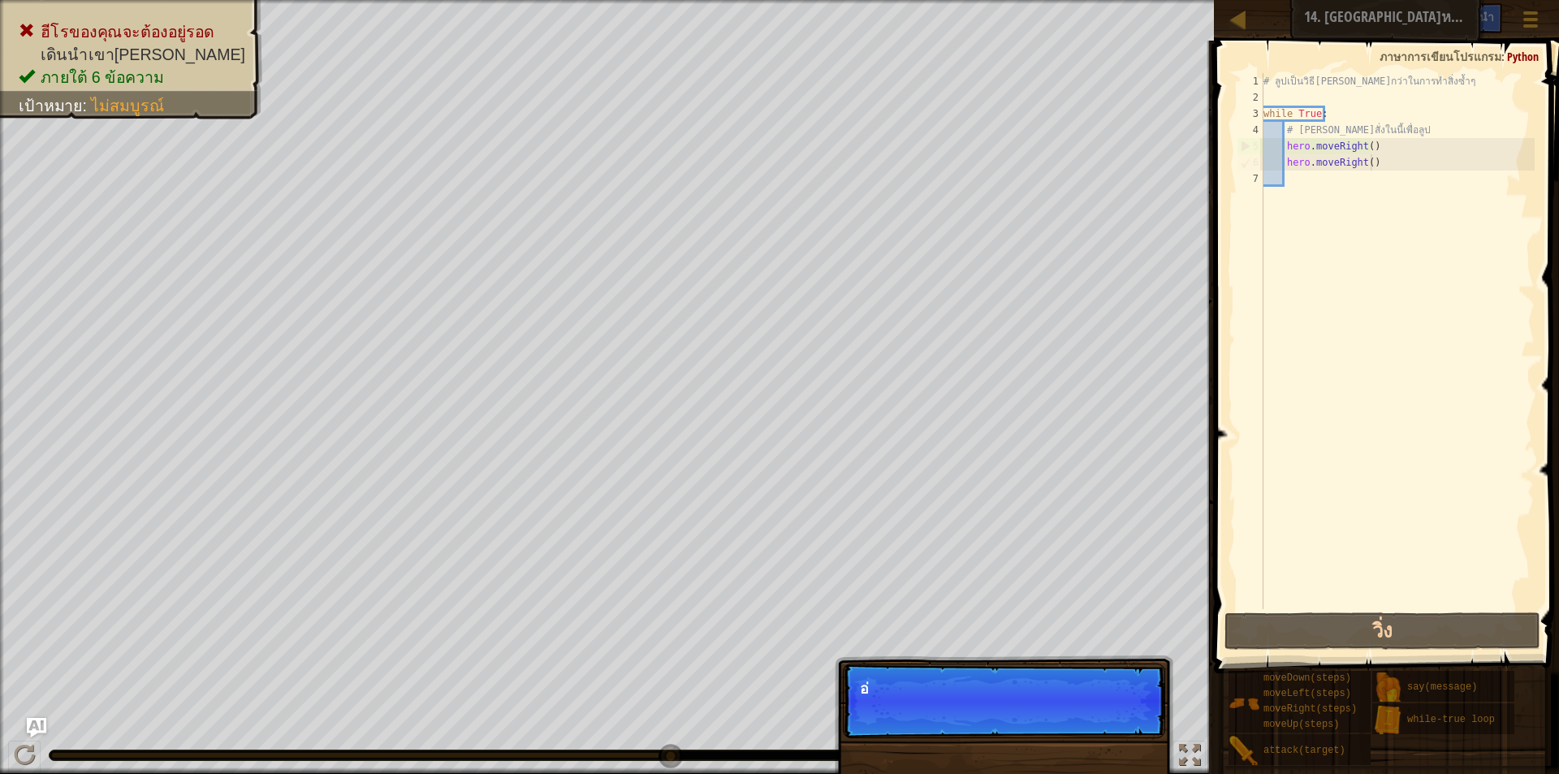
click at [1377, 159] on div "# ลูปเป็นวิธี[PERSON_NAME]กว่าในการทำสิ่งซ้ำๆ while True : # [PERSON_NAME]สั่งใ…" at bounding box center [1398, 357] width 275 height 569
type textarea "hero.moveRight()"
click at [1293, 177] on div "# ลูปเป็นวิธี[PERSON_NAME]กว่าในการทำสิ่งซ้ำๆ while True : # [PERSON_NAME]สั่งใ…" at bounding box center [1398, 357] width 275 height 569
click at [1313, 184] on div "# ลูปเป็นวิธี[PERSON_NAME]กว่าในการทำสิ่งซ้ำๆ while True : # [PERSON_NAME]สั่งใ…" at bounding box center [1398, 357] width 275 height 569
click at [1377, 163] on div "# ลูปเป็นวิธี[PERSON_NAME]กว่าในการทำสิ่งซ้ำๆ while True : # [PERSON_NAME]สั่งใ…" at bounding box center [1398, 357] width 275 height 569
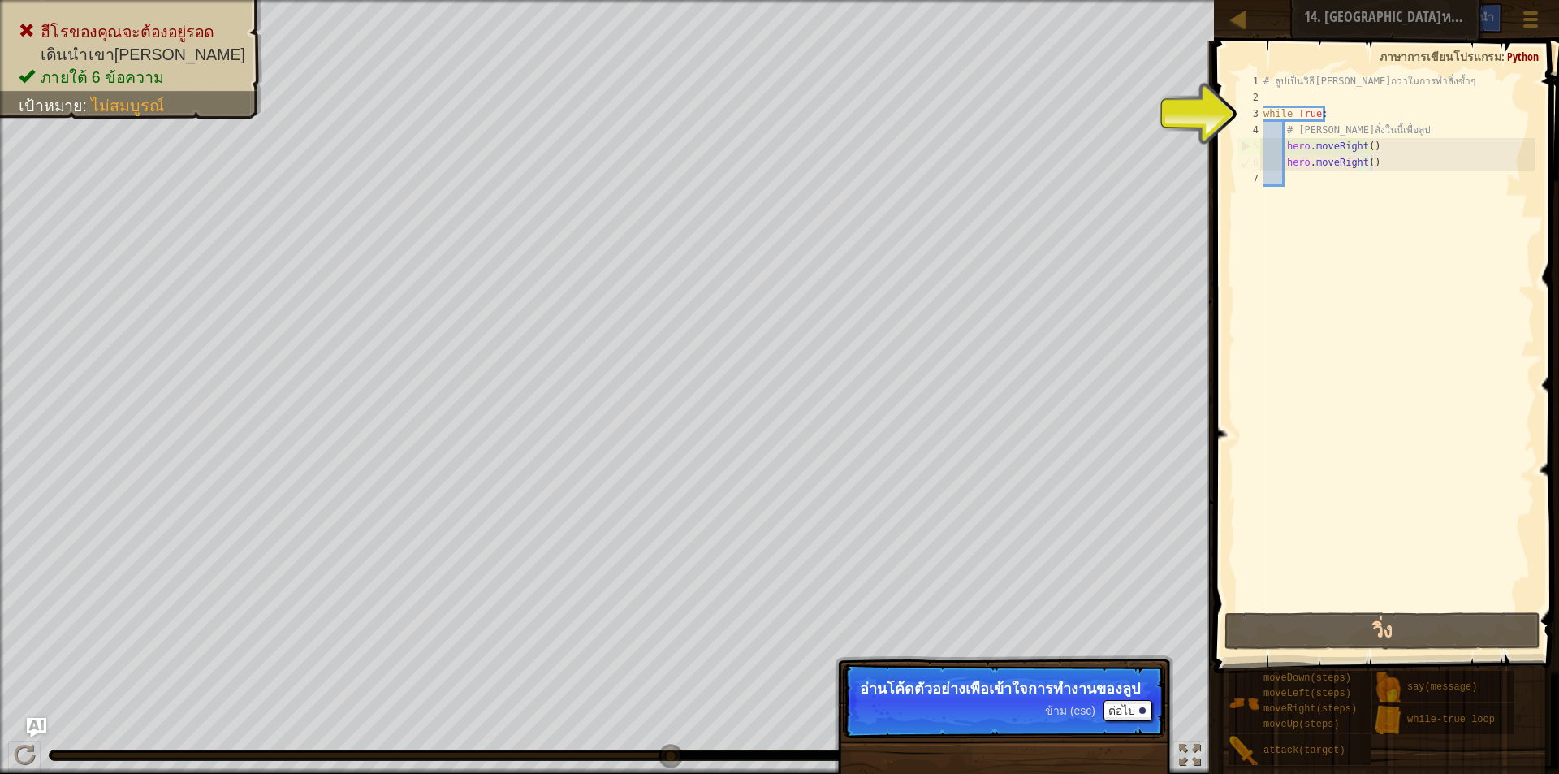
click at [1369, 164] on div "# ลูปเป็นวิธี[PERSON_NAME]กว่าในการทำสิ่งซ้ำๆ while True : # [PERSON_NAME]สั่งใ…" at bounding box center [1398, 357] width 275 height 569
drag, startPoint x: 1352, startPoint y: 159, endPoint x: 1392, endPoint y: 162, distance: 40.7
click at [1375, 159] on div "# ลูปเป็นวิธี[PERSON_NAME]กว่าในการทำสิ่งซ้ำๆ while True : # [PERSON_NAME]สั่งใ…" at bounding box center [1398, 357] width 275 height 569
click at [1376, 163] on div "# ลูปเป็นวิธี[PERSON_NAME]กว่าในการทำสิ่งซ้ำๆ while True : # [PERSON_NAME]สั่งใ…" at bounding box center [1398, 341] width 275 height 536
click at [1374, 163] on div "# ลูปเป็นวิธี[PERSON_NAME]กว่าในการทำสิ่งซ้ำๆ while True : # [PERSON_NAME]สั่งใ…" at bounding box center [1398, 357] width 275 height 569
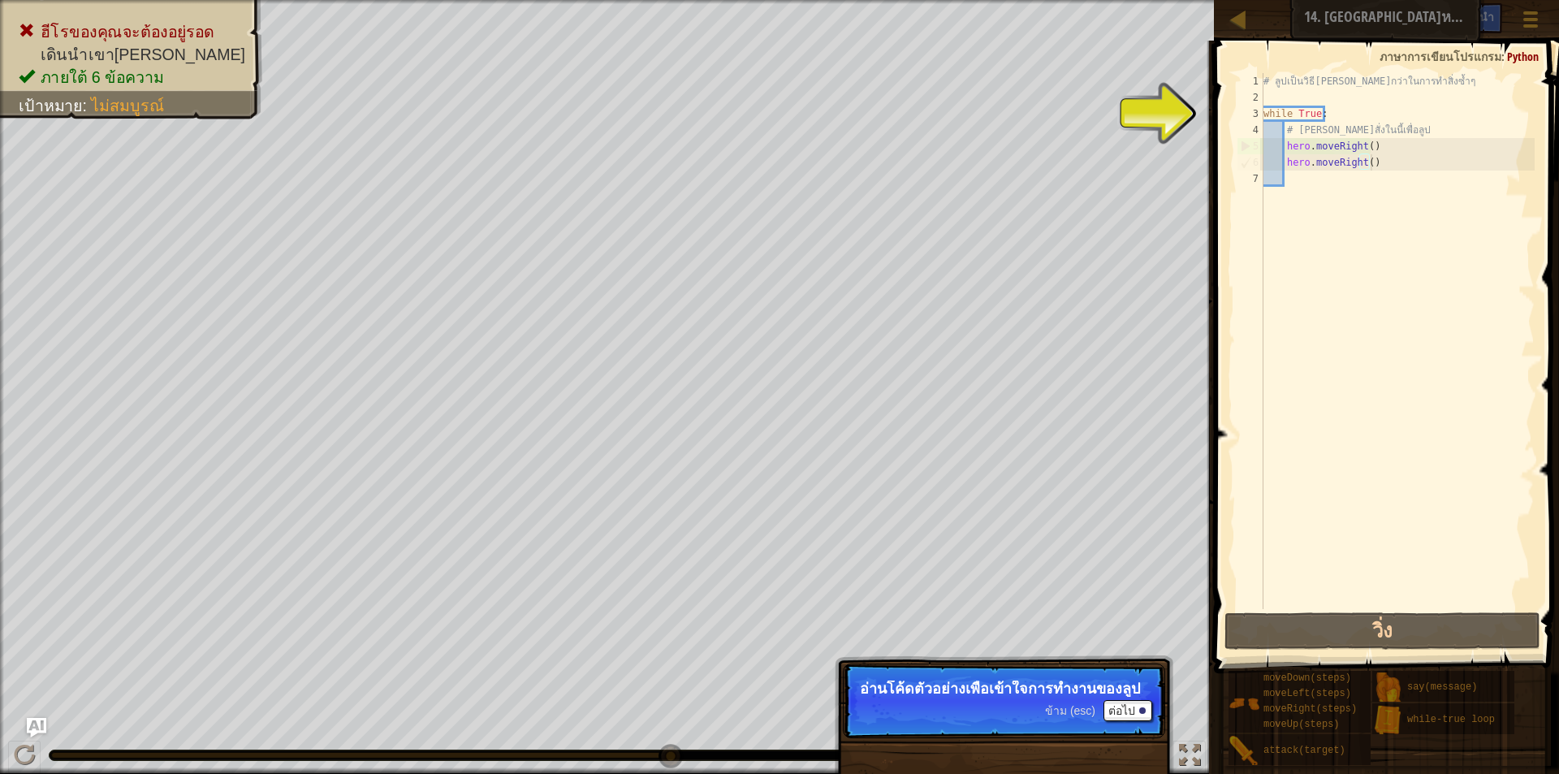
click at [1369, 163] on div "# ลูปเป็นวิธี[PERSON_NAME]กว่าในการทำสิ่งซ้ำๆ while True : # [PERSON_NAME]สั่งใ…" at bounding box center [1398, 357] width 275 height 569
click at [1284, 143] on div "# ลูปเป็นวิธี[PERSON_NAME]กว่าในการทำสิ่งซ้ำๆ while True : # [PERSON_NAME]สั่งใ…" at bounding box center [1398, 357] width 275 height 569
click at [1265, 146] on div "# ลูปเป็นวิธี[PERSON_NAME]กว่าในการทำสิ่งซ้ำๆ while True : # [PERSON_NAME]สั่งใ…" at bounding box center [1398, 357] width 275 height 569
click at [1265, 133] on div "# ลูปเป็นวิธี[PERSON_NAME]กว่าในการทำสิ่งซ้ำๆ while True : # [PERSON_NAME]สั่งใ…" at bounding box center [1398, 357] width 275 height 569
click at [1274, 115] on div "# ลูปเป็นวิธี[PERSON_NAME]กว่าในการทำสิ่งซ้ำๆ while True : # [PERSON_NAME]สั่งใ…" at bounding box center [1398, 357] width 275 height 569
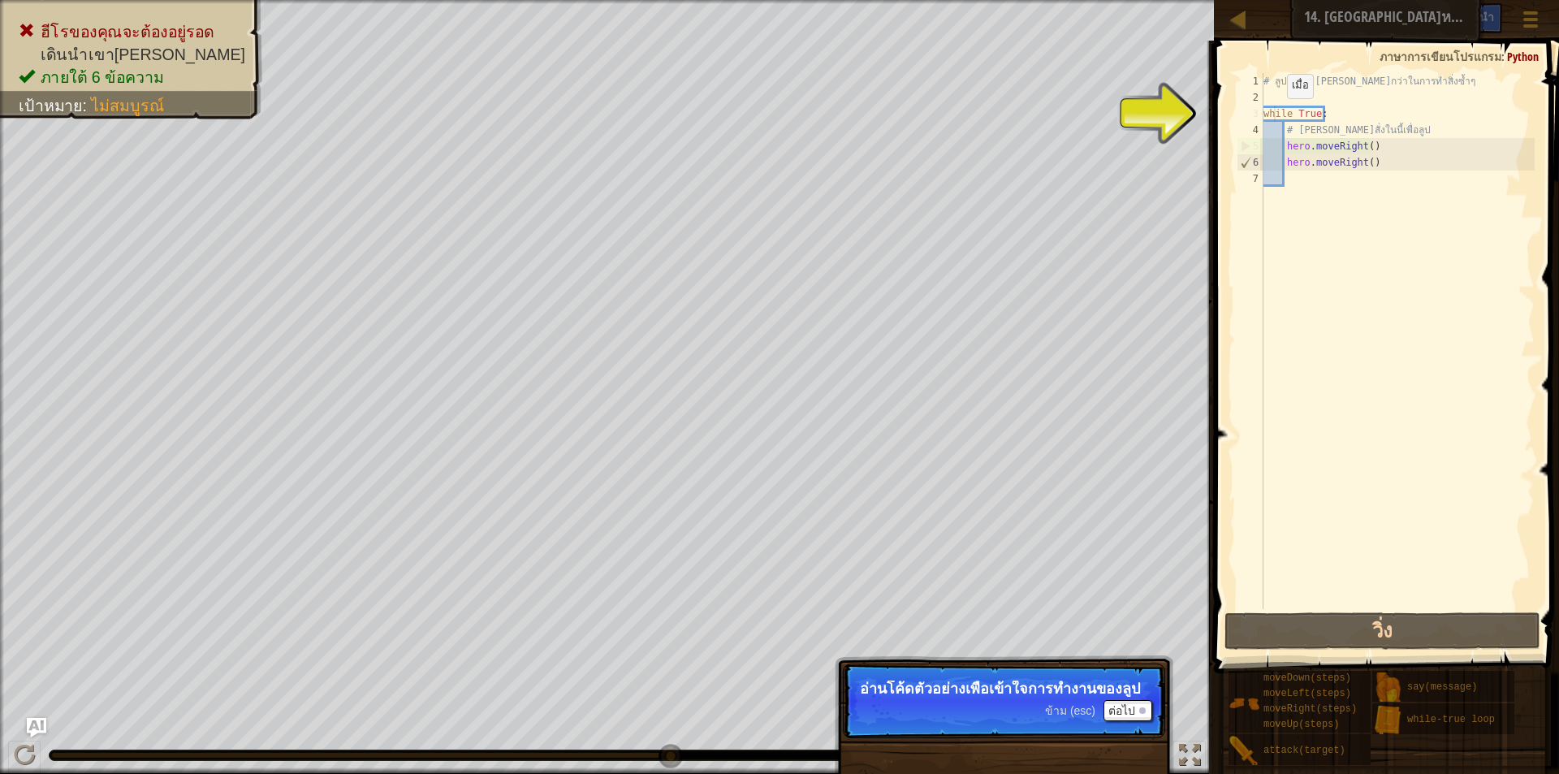
type textarea "while True:"
click at [1308, 112] on div "# ลูปเป็นวิธี[PERSON_NAME]กว่าในการทำสิ่งซ้ำๆ while True : # [PERSON_NAME]สั่งใ…" at bounding box center [1398, 357] width 275 height 569
click at [1303, 221] on div "# ลูปเป็นวิธี[PERSON_NAME]กว่าในการทำสิ่งซ้ำๆ while True : # [PERSON_NAME]สั่งใ…" at bounding box center [1398, 357] width 275 height 569
click at [1288, 184] on div "# ลูปเป็นวิธี[PERSON_NAME]กว่าในการทำสิ่งซ้ำๆ while True : # [PERSON_NAME]สั่งใ…" at bounding box center [1398, 357] width 275 height 569
click at [1295, 180] on div "# ลูปเป็นวิธี[PERSON_NAME]กว่าในการทำสิ่งซ้ำๆ while True : # [PERSON_NAME]สั่งใ…" at bounding box center [1398, 357] width 275 height 569
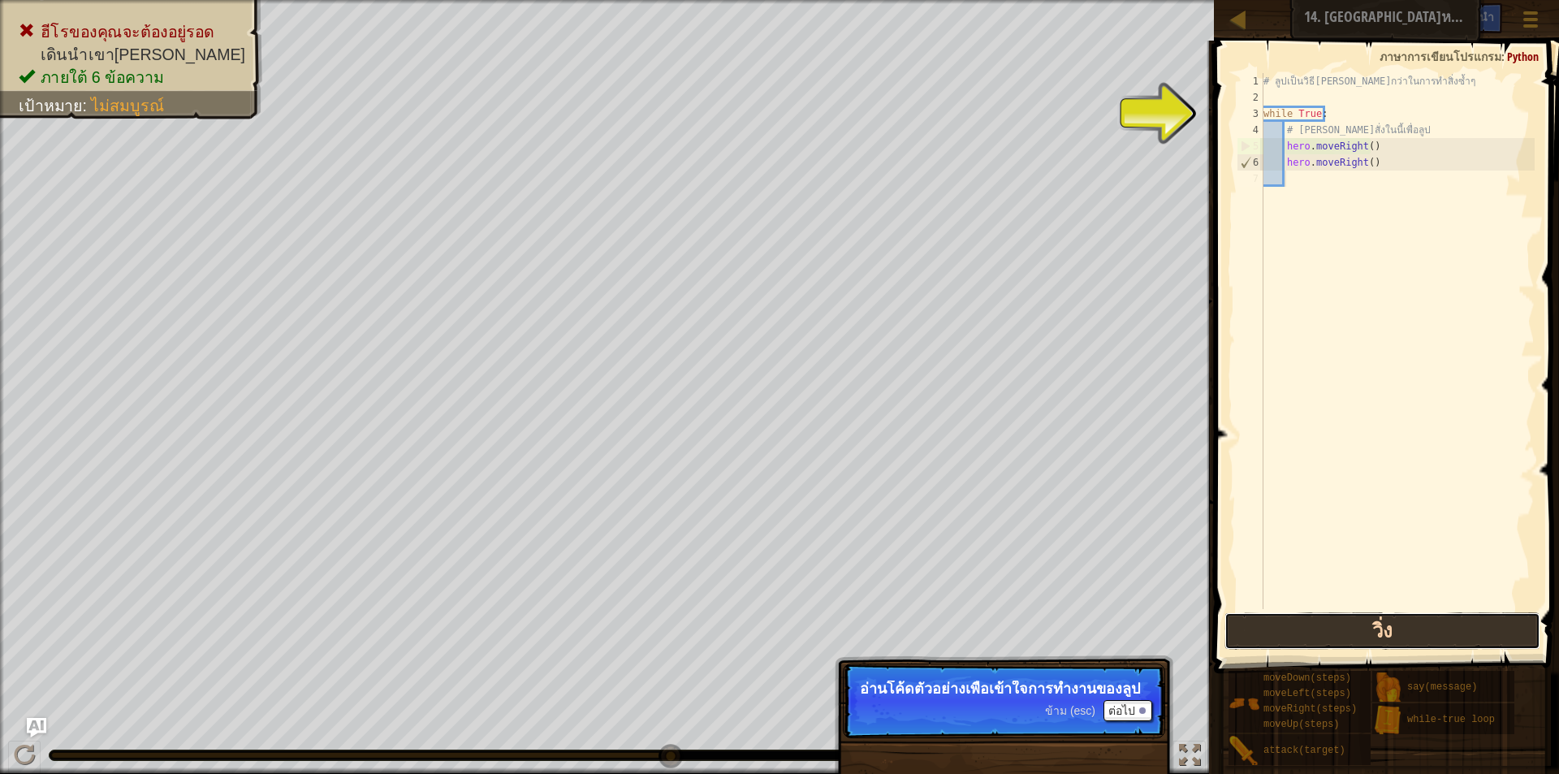
click at [1339, 632] on button "วิ่ง" at bounding box center [1383, 630] width 316 height 37
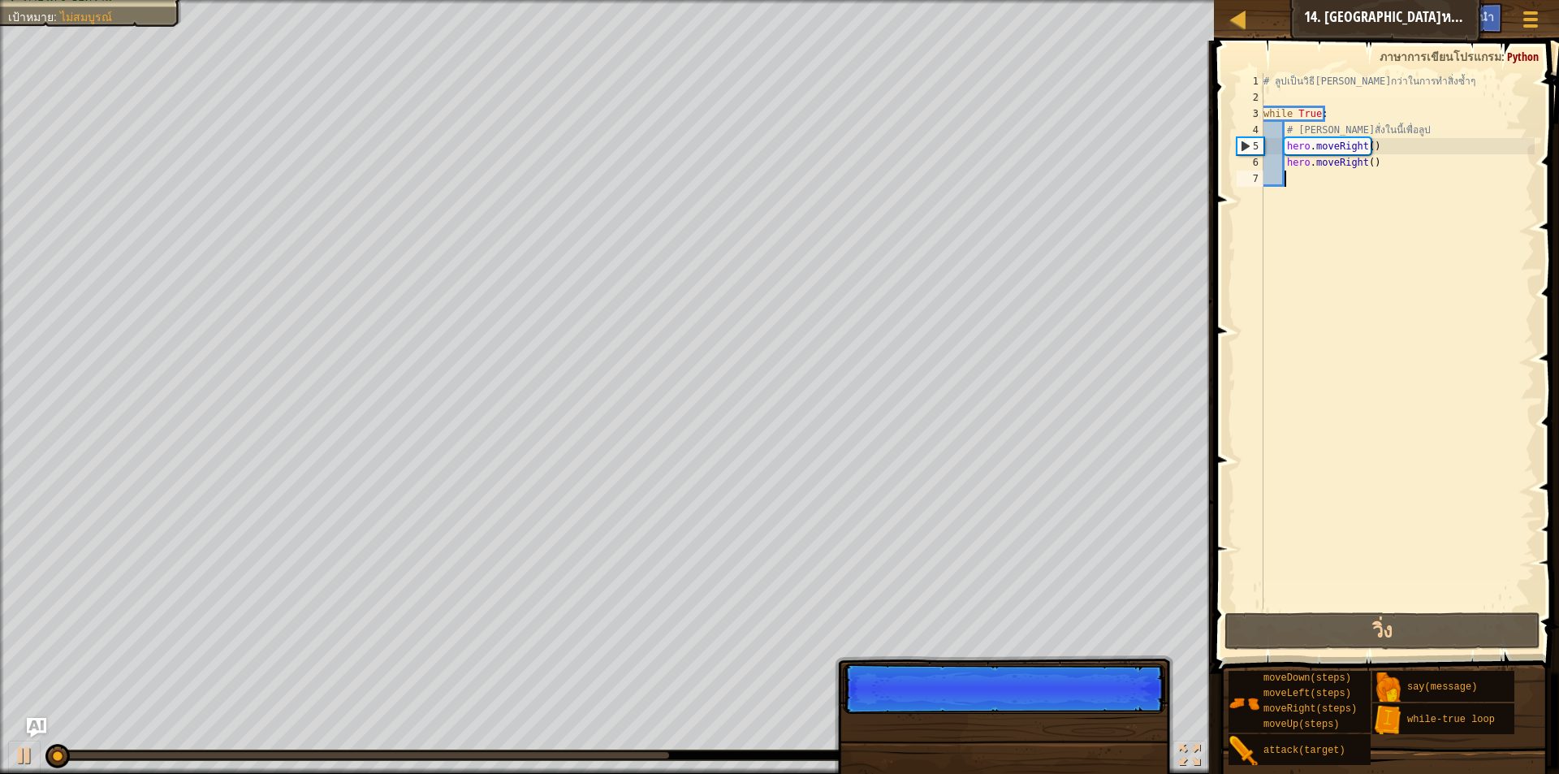
scroll to position [7, 1]
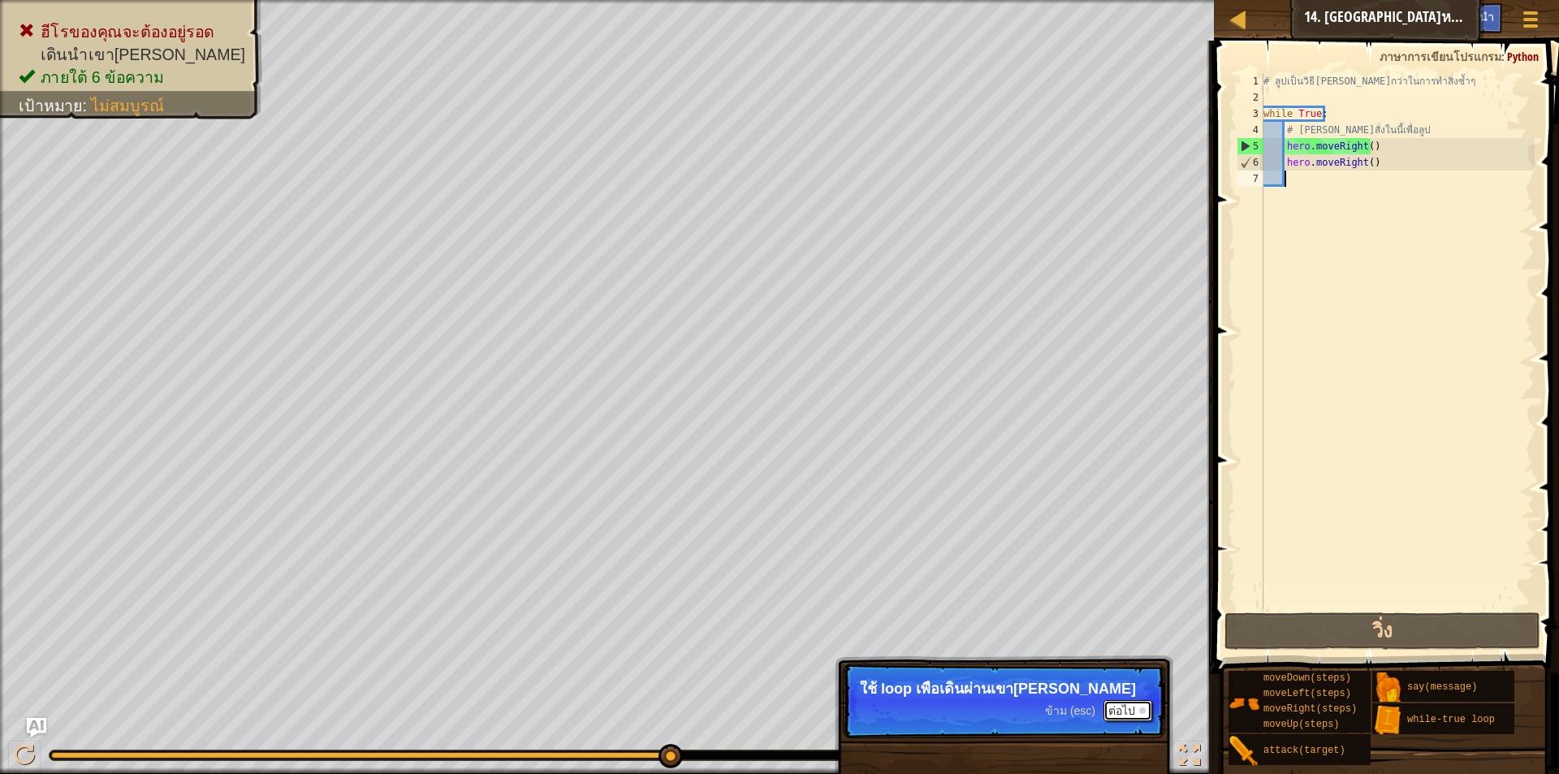
click at [1140, 704] on button "ต่อไป" at bounding box center [1128, 710] width 49 height 21
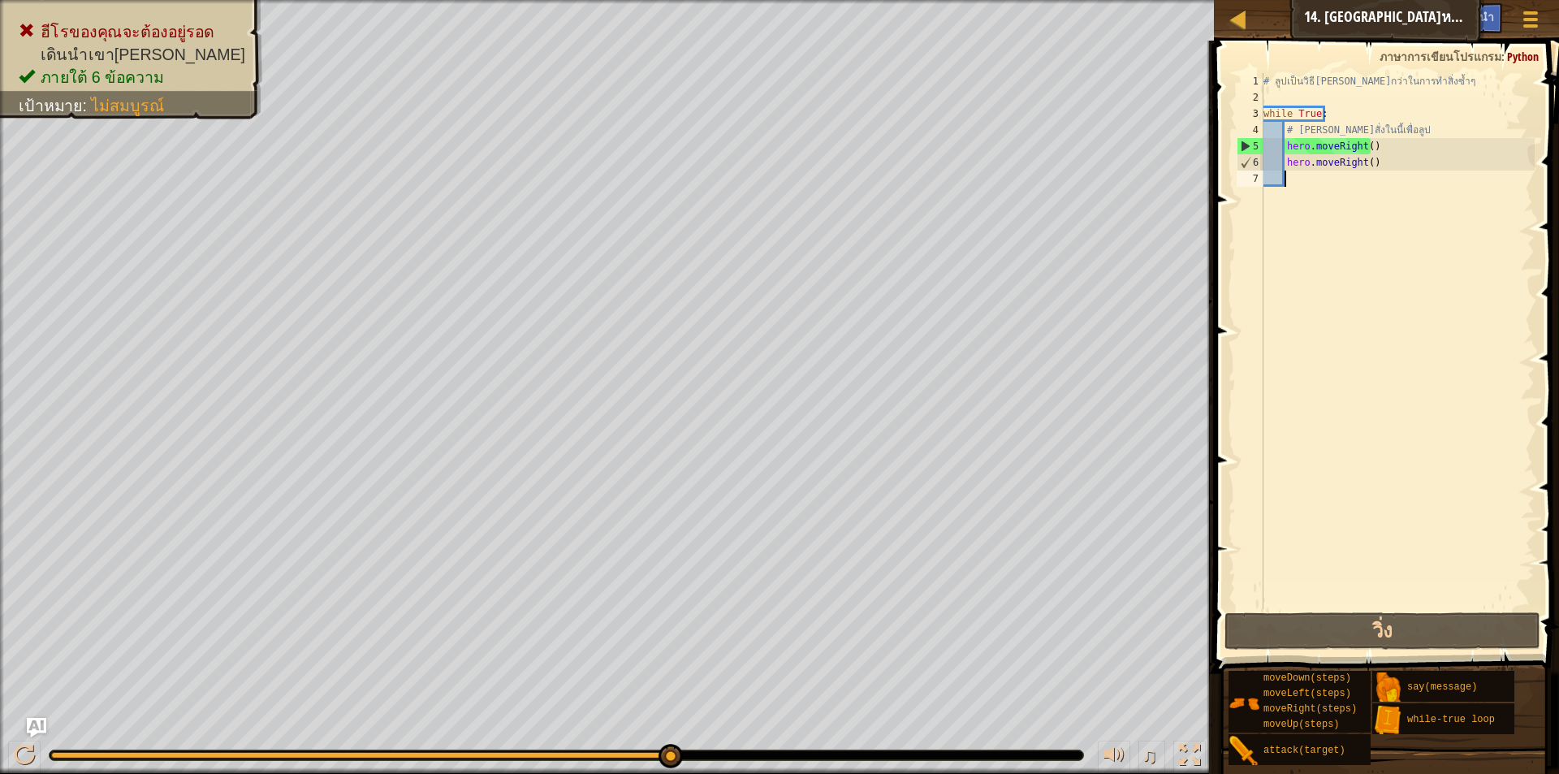
click at [1373, 157] on div "# ลูปเป็นวิธี[PERSON_NAME]กว่าในการทำสิ่งซ้ำๆ while True : # [PERSON_NAME]สั่งใ…" at bounding box center [1398, 357] width 275 height 569
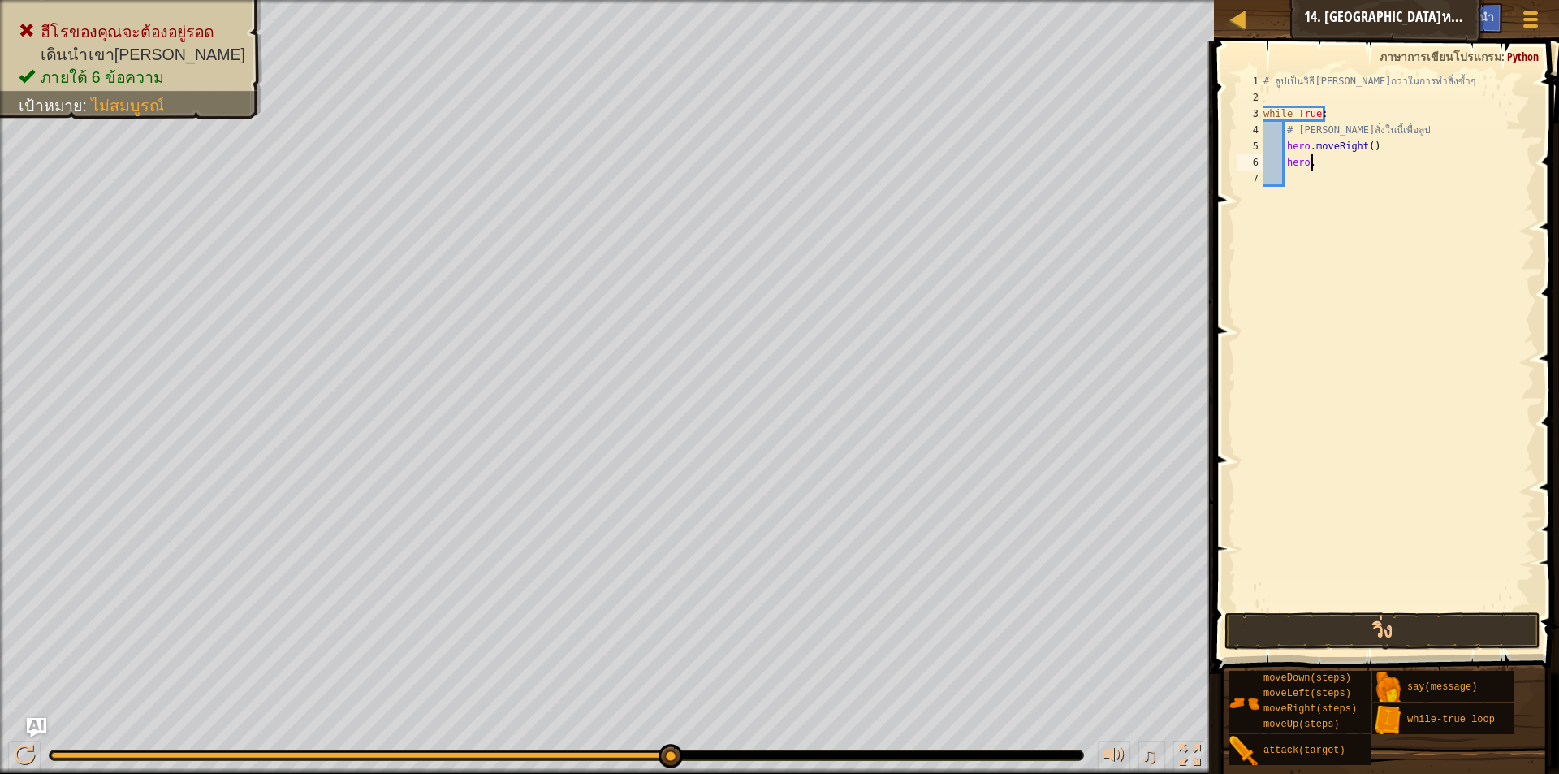
type textarea "h"
click at [1243, 615] on button "วิ่ง" at bounding box center [1383, 630] width 316 height 37
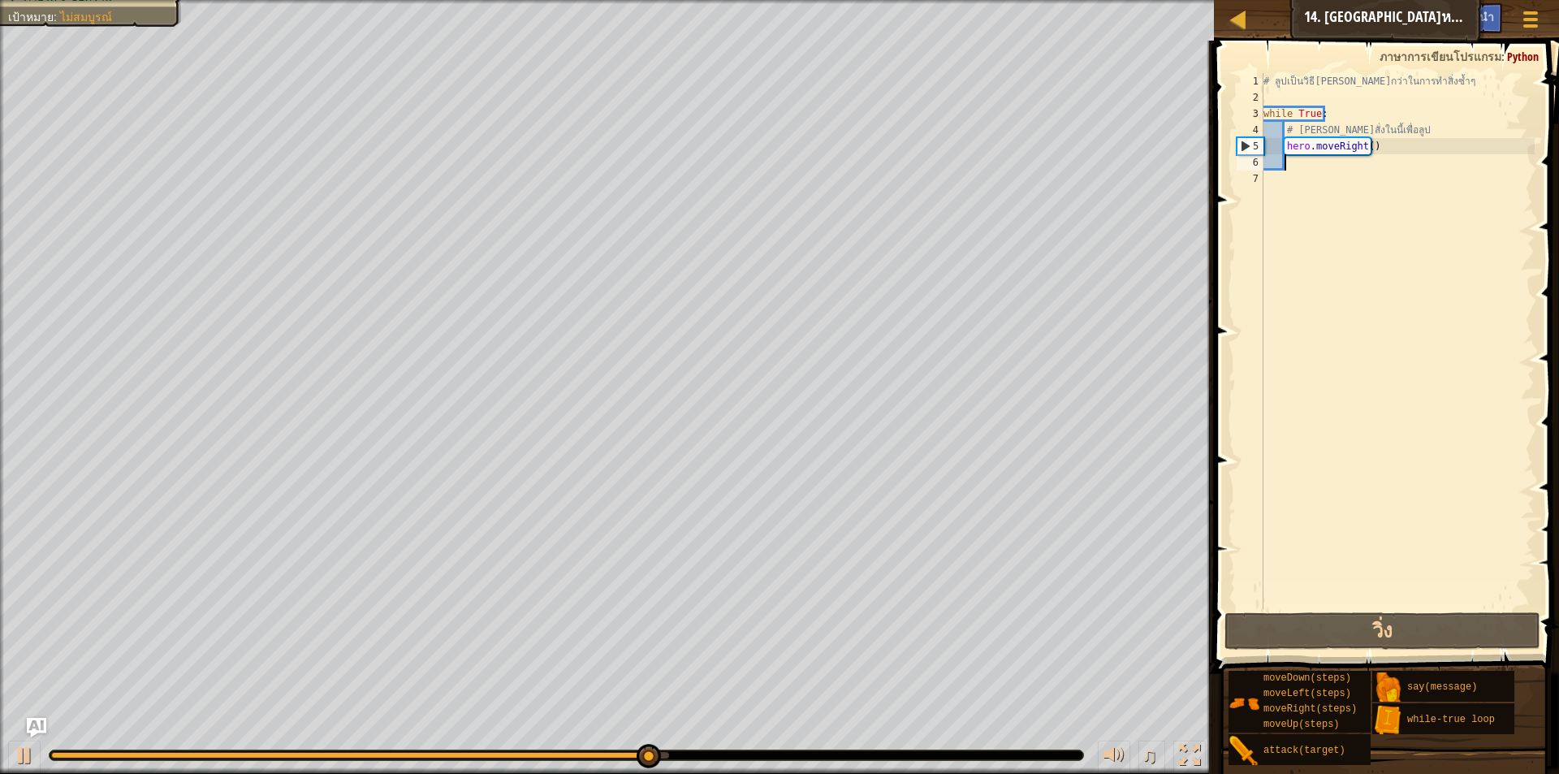
type textarea "h"
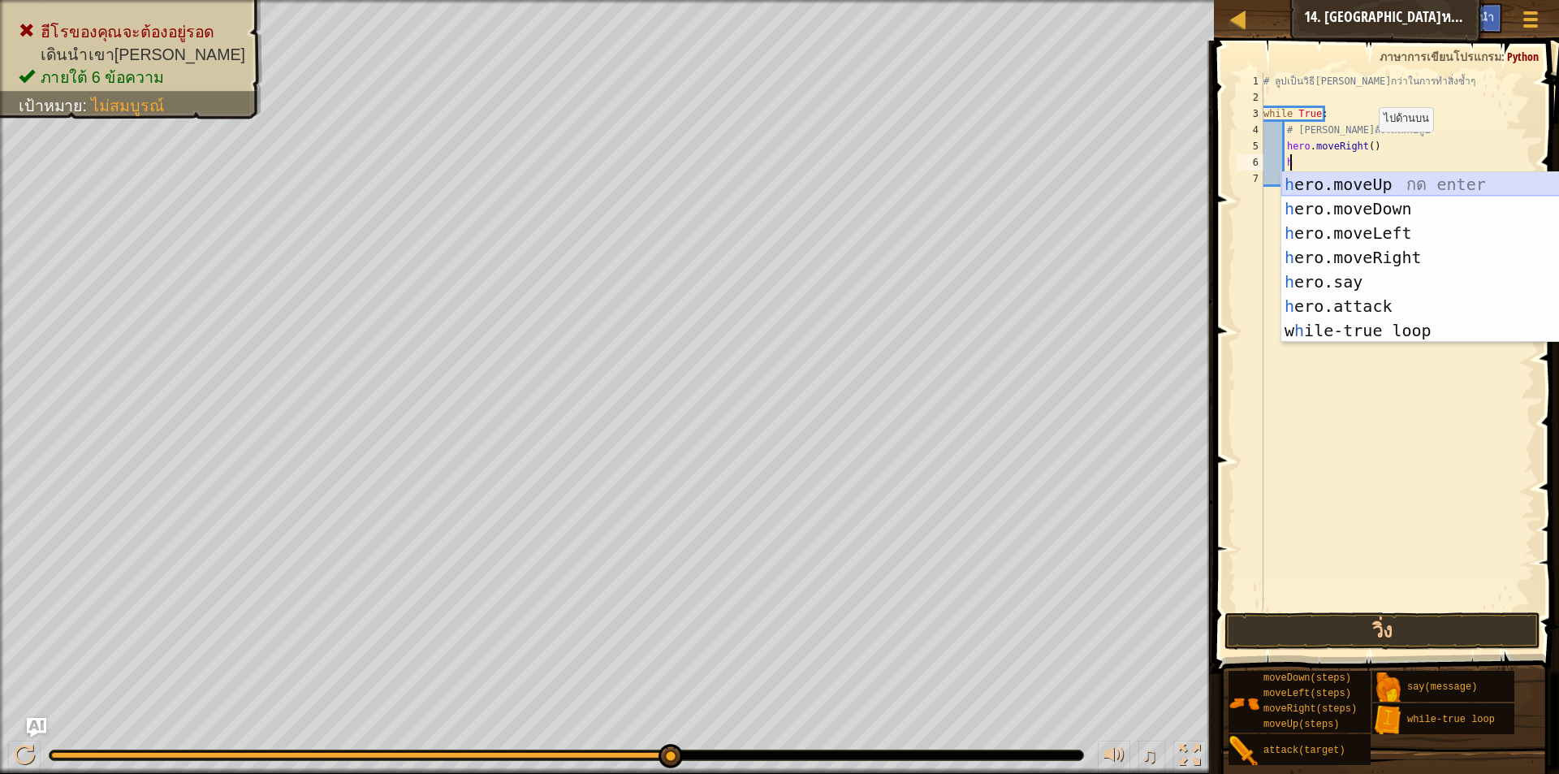
click at [1319, 179] on div "h ero.moveUp กด enter h ero.moveDown กด enter h ero.moveLeft กด enter h ero.mov…" at bounding box center [1435, 281] width 307 height 219
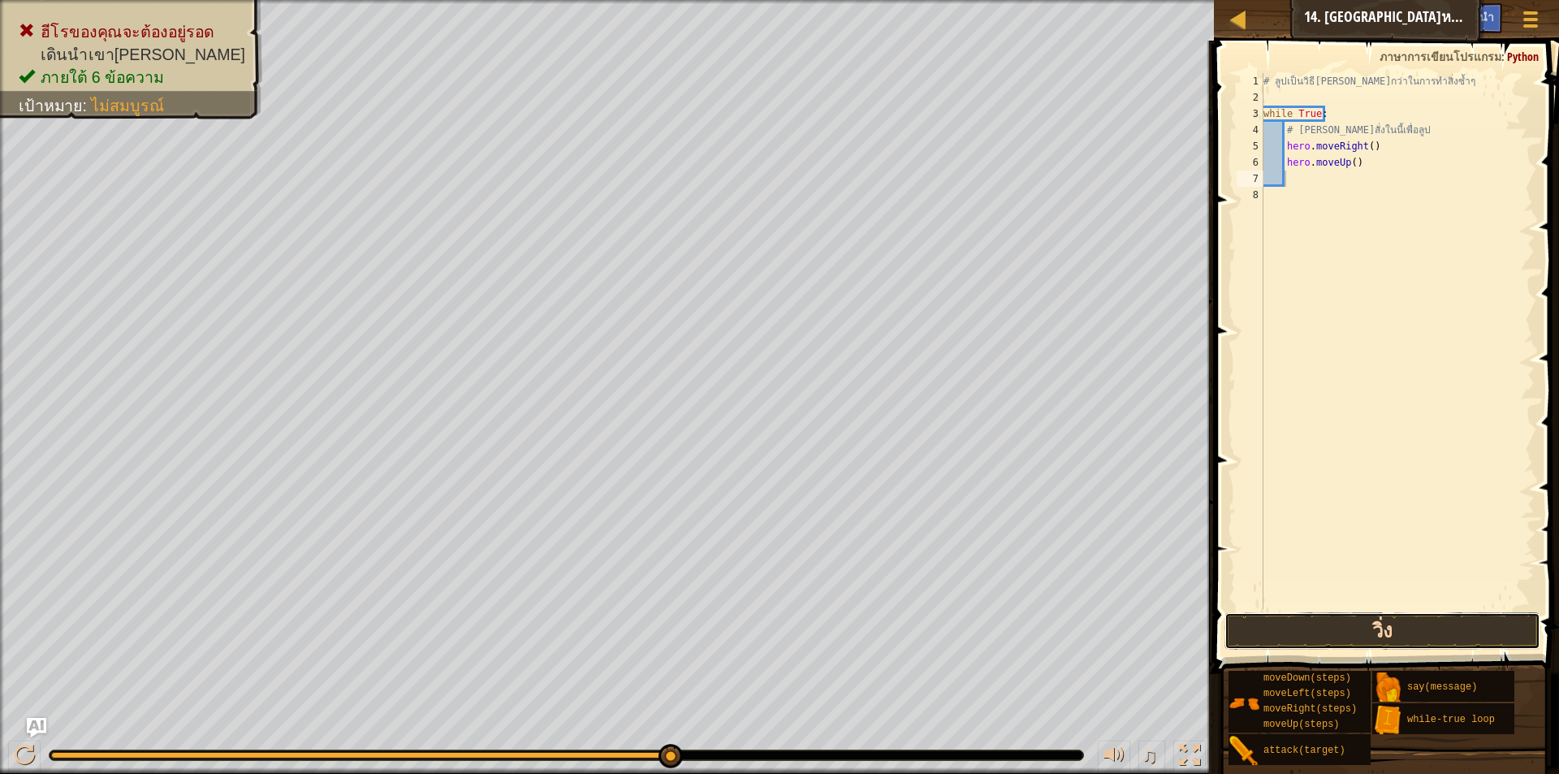
click at [1274, 635] on button "วิ่ง" at bounding box center [1383, 630] width 316 height 37
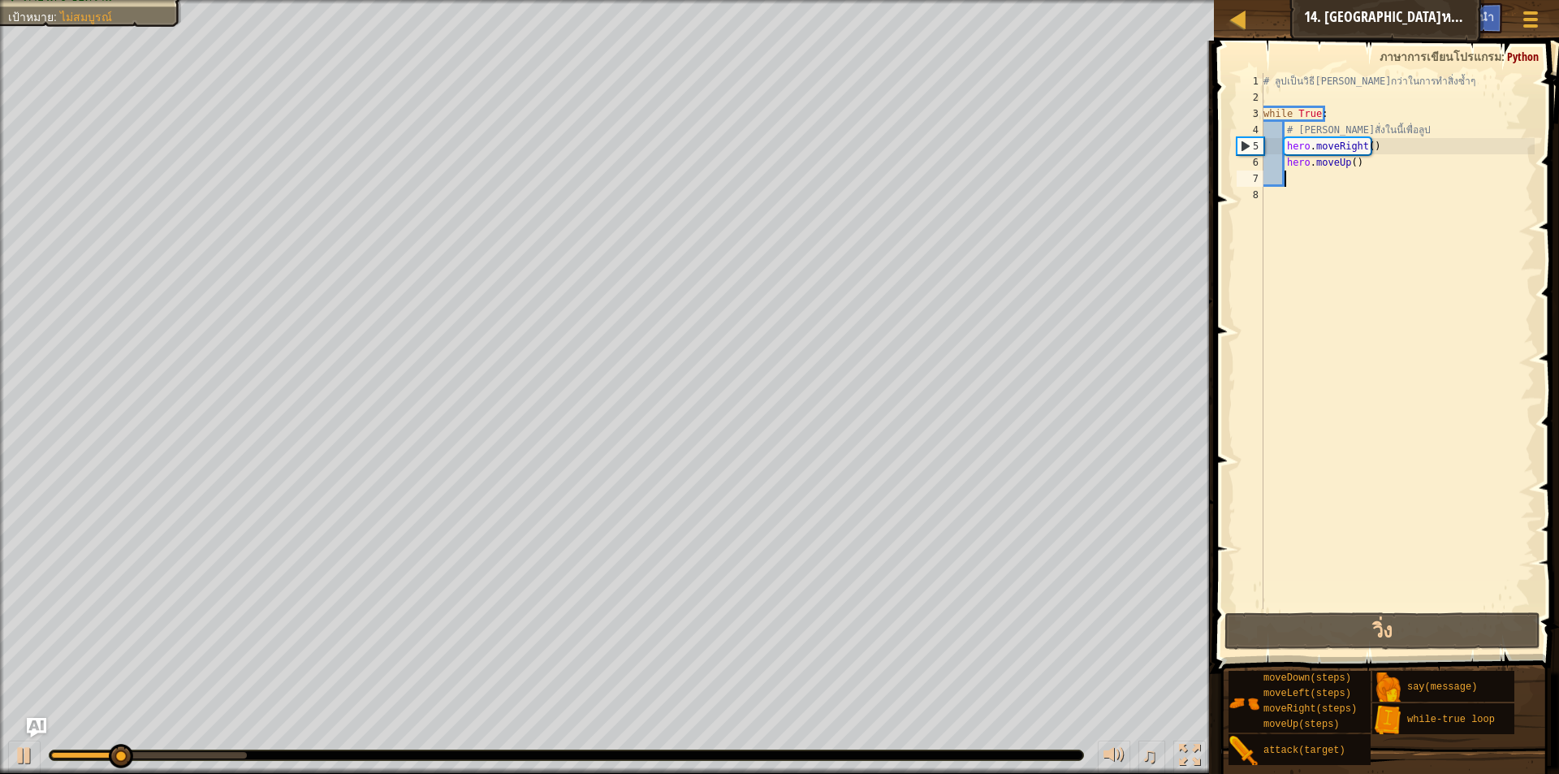
drag, startPoint x: 1364, startPoint y: 167, endPoint x: 1364, endPoint y: 178, distance: 11.4
click at [1364, 167] on div "# ลูปเป็นวิธี[PERSON_NAME]กว่าในการทำสิ่งซ้ำๆ while True : # [PERSON_NAME]สั่งใ…" at bounding box center [1398, 357] width 275 height 569
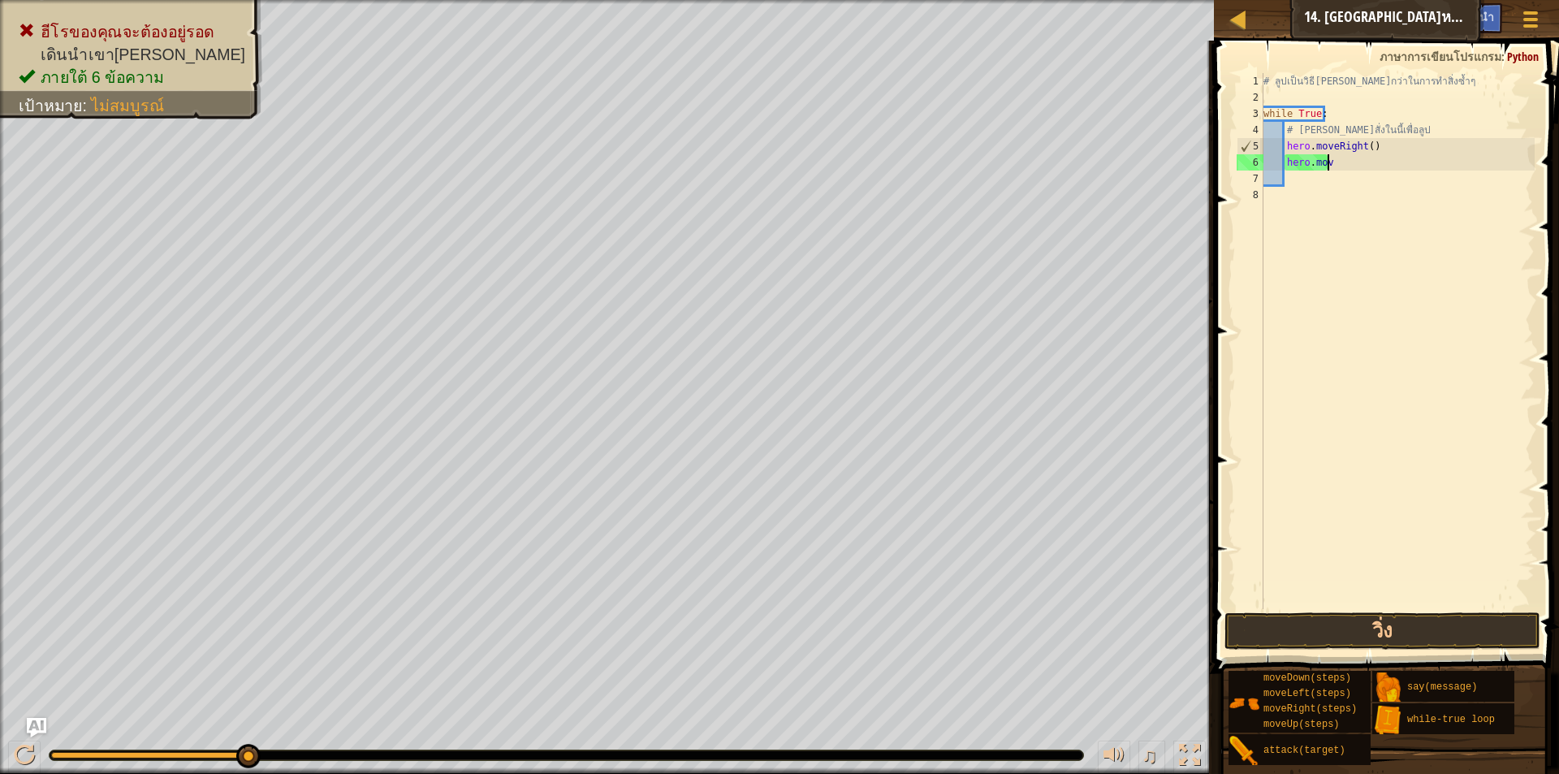
type textarea "hero.move"
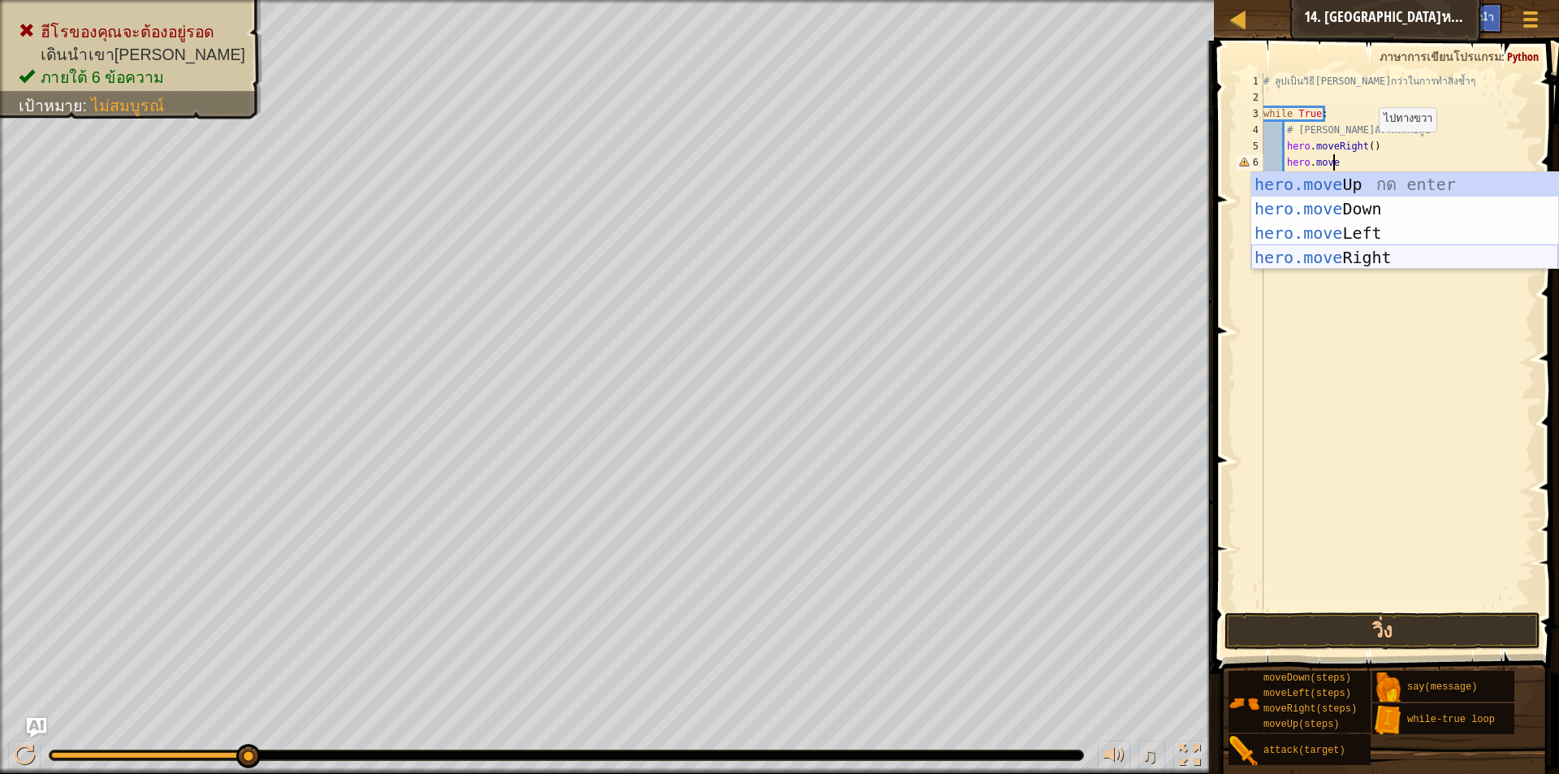
click at [1340, 253] on div "hero.move Up กด enter hero.move Down กด enter hero.move Left กด enter hero.move…" at bounding box center [1405, 245] width 307 height 146
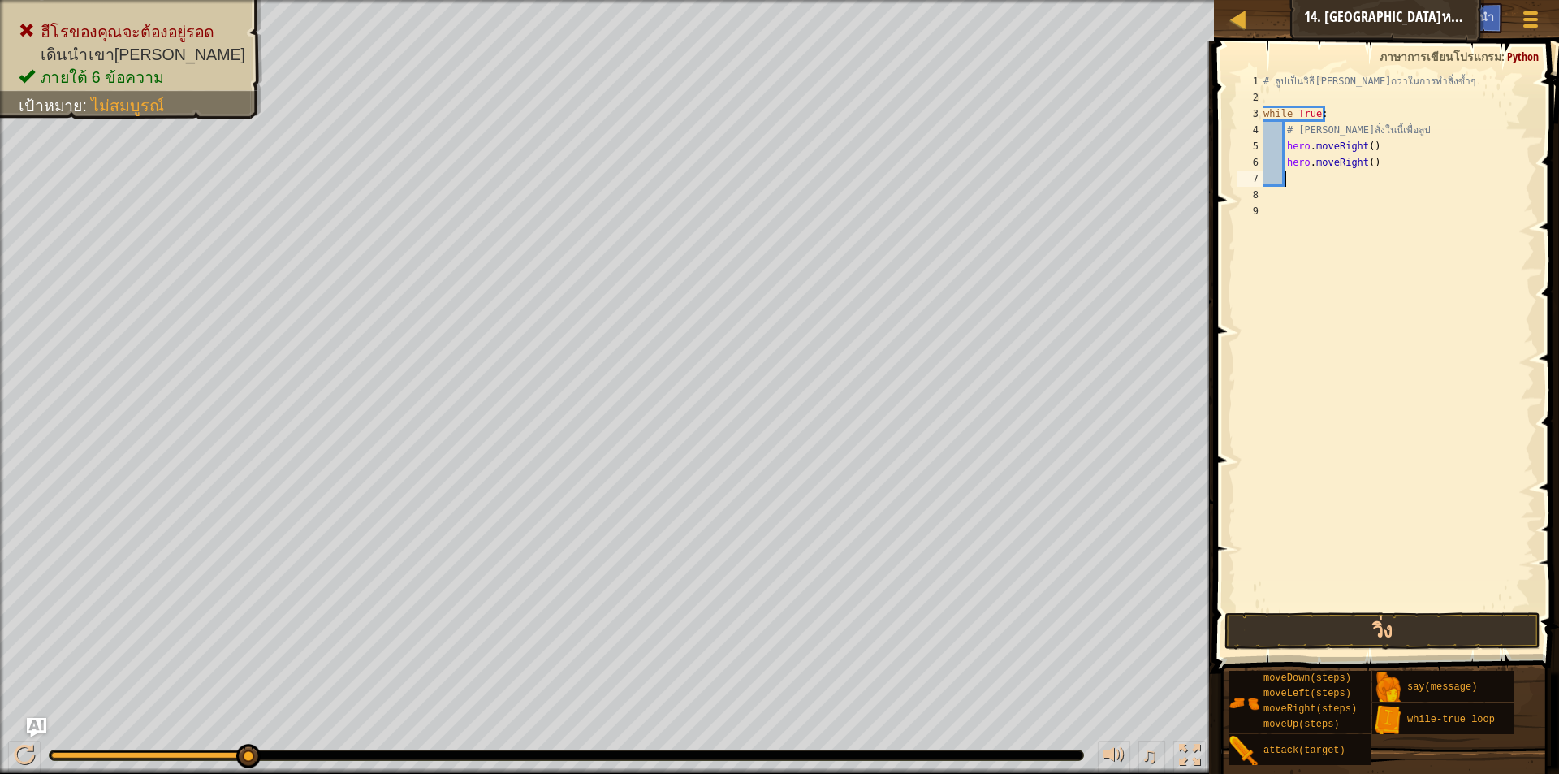
scroll to position [7, 1]
type textarea "h"
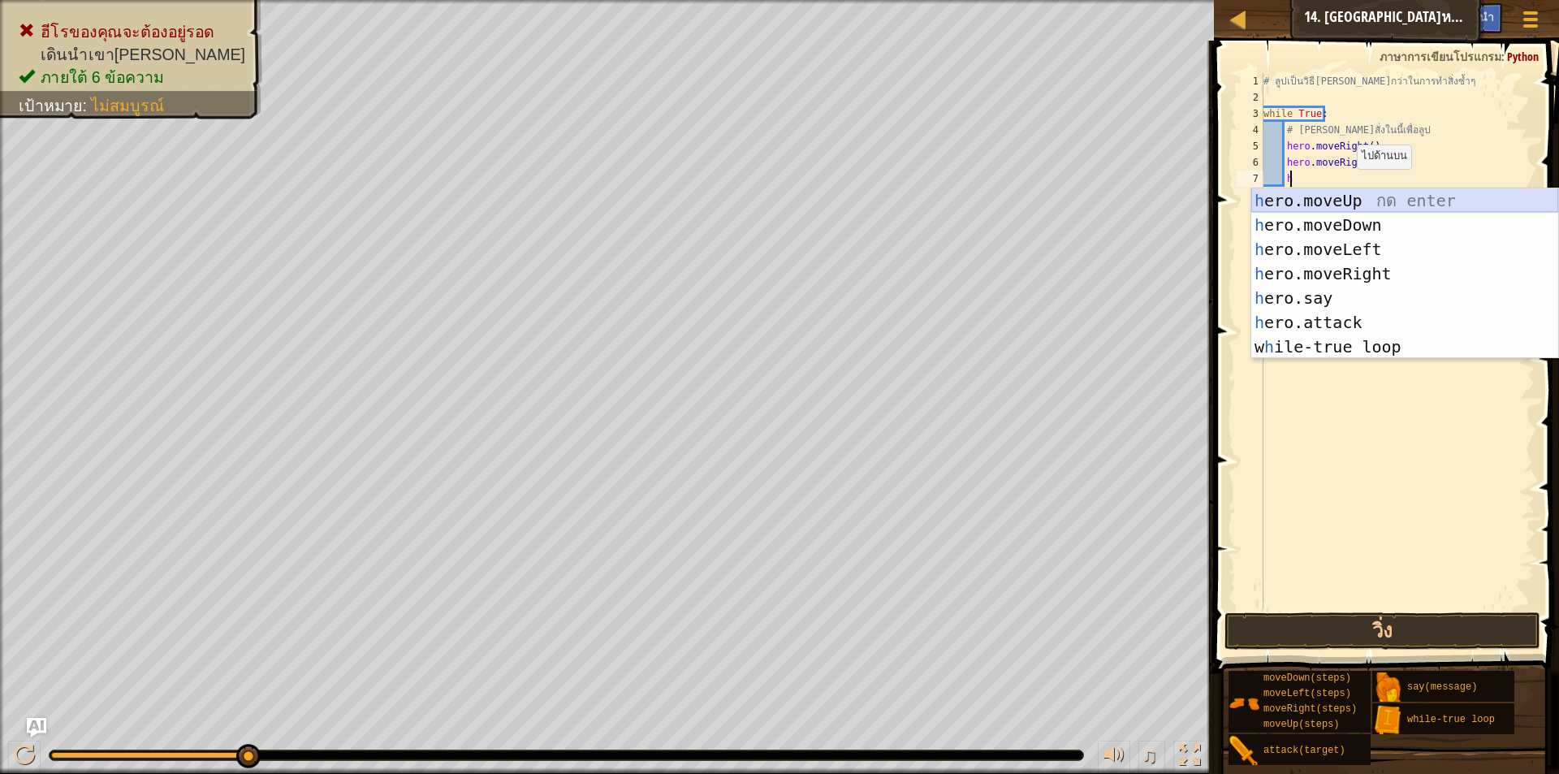
click at [1345, 200] on div "h ero.moveUp กด enter h ero.moveDown กด enter h ero.moveLeft กด enter h ero.mov…" at bounding box center [1405, 297] width 307 height 219
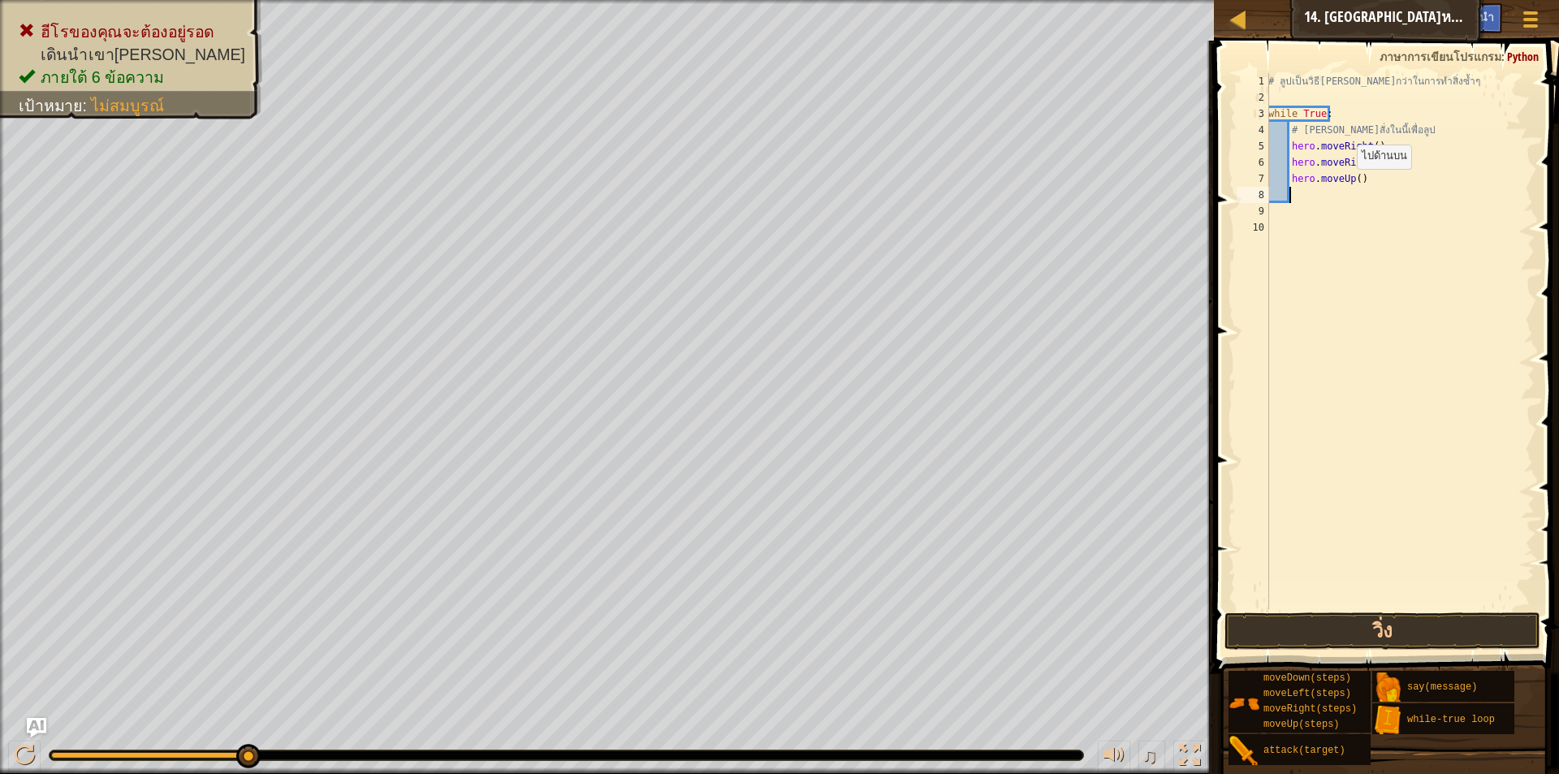
scroll to position [7, 1]
drag, startPoint x: 1271, startPoint y: 622, endPoint x: 1275, endPoint y: 573, distance: 49.7
click at [1275, 613] on button "วิ่ง" at bounding box center [1383, 630] width 316 height 37
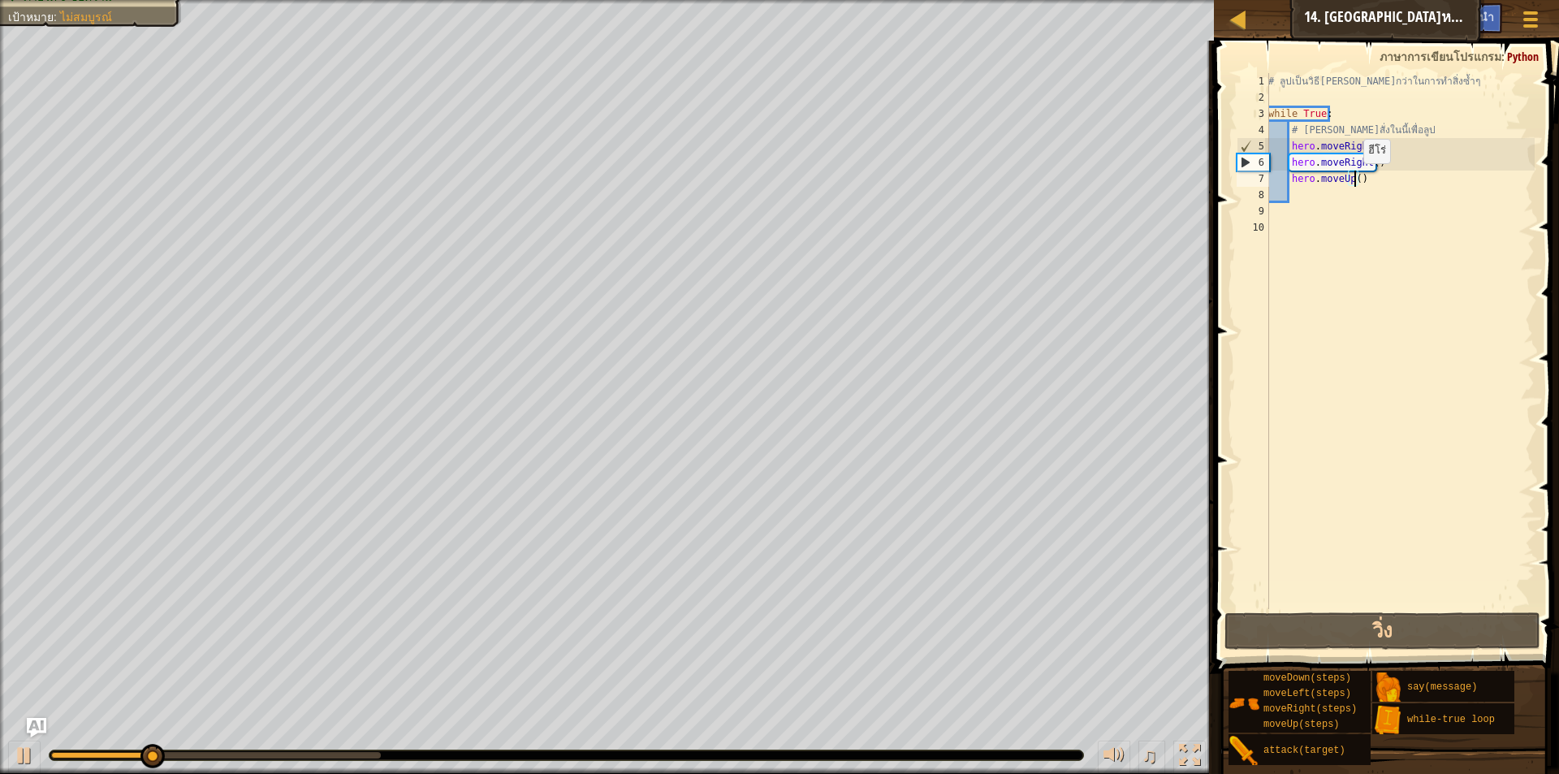
click at [1355, 179] on div "# ลูปเป็นวิธี[PERSON_NAME]กว่าในการทำสิ่งซ้ำๆ while True : # [PERSON_NAME]สั่งใ…" at bounding box center [1400, 357] width 270 height 569
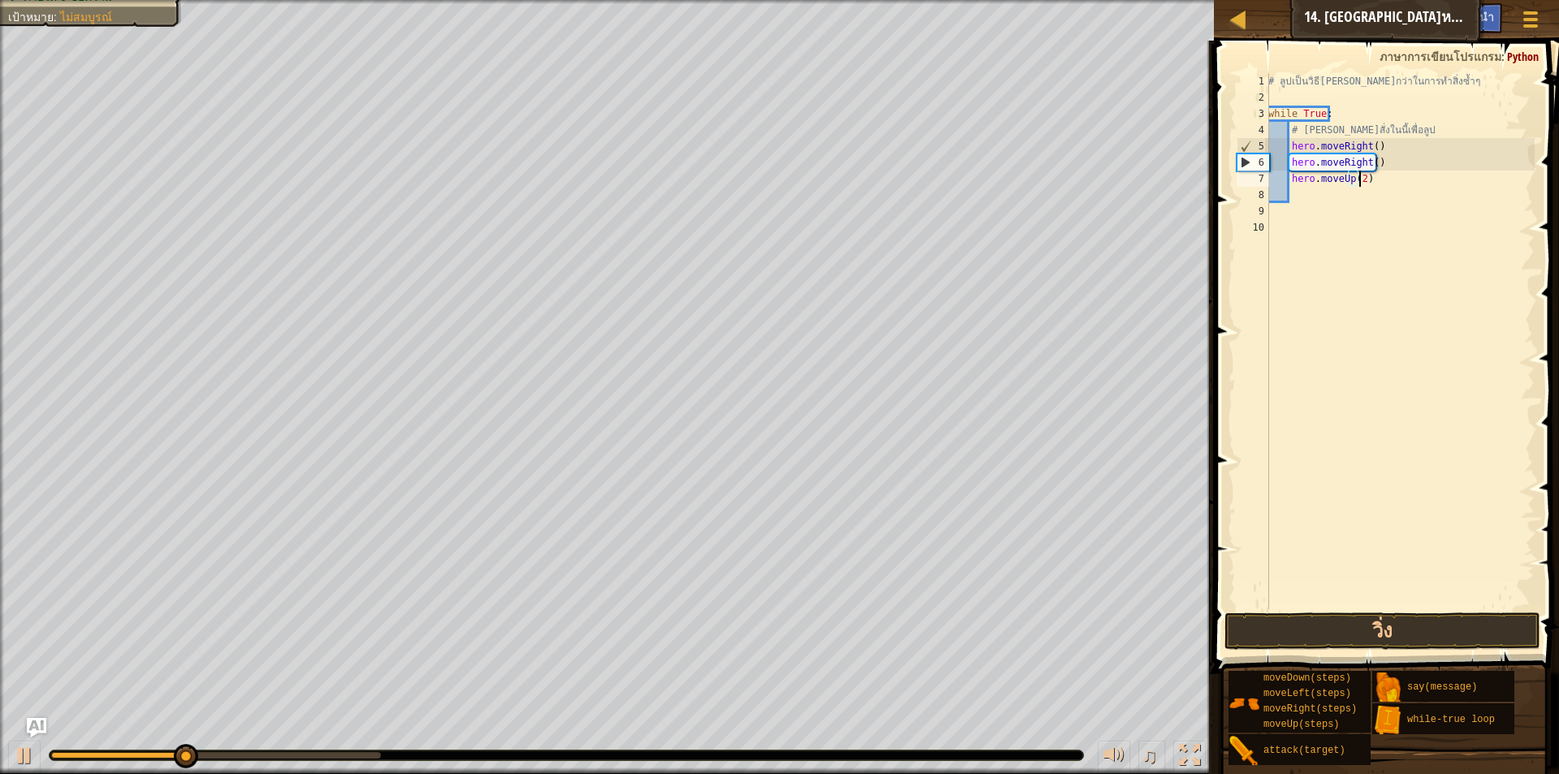
scroll to position [7, 7]
type textarea "hero.moveUp(2)"
click at [1352, 634] on button "วิ่ง" at bounding box center [1383, 630] width 316 height 37
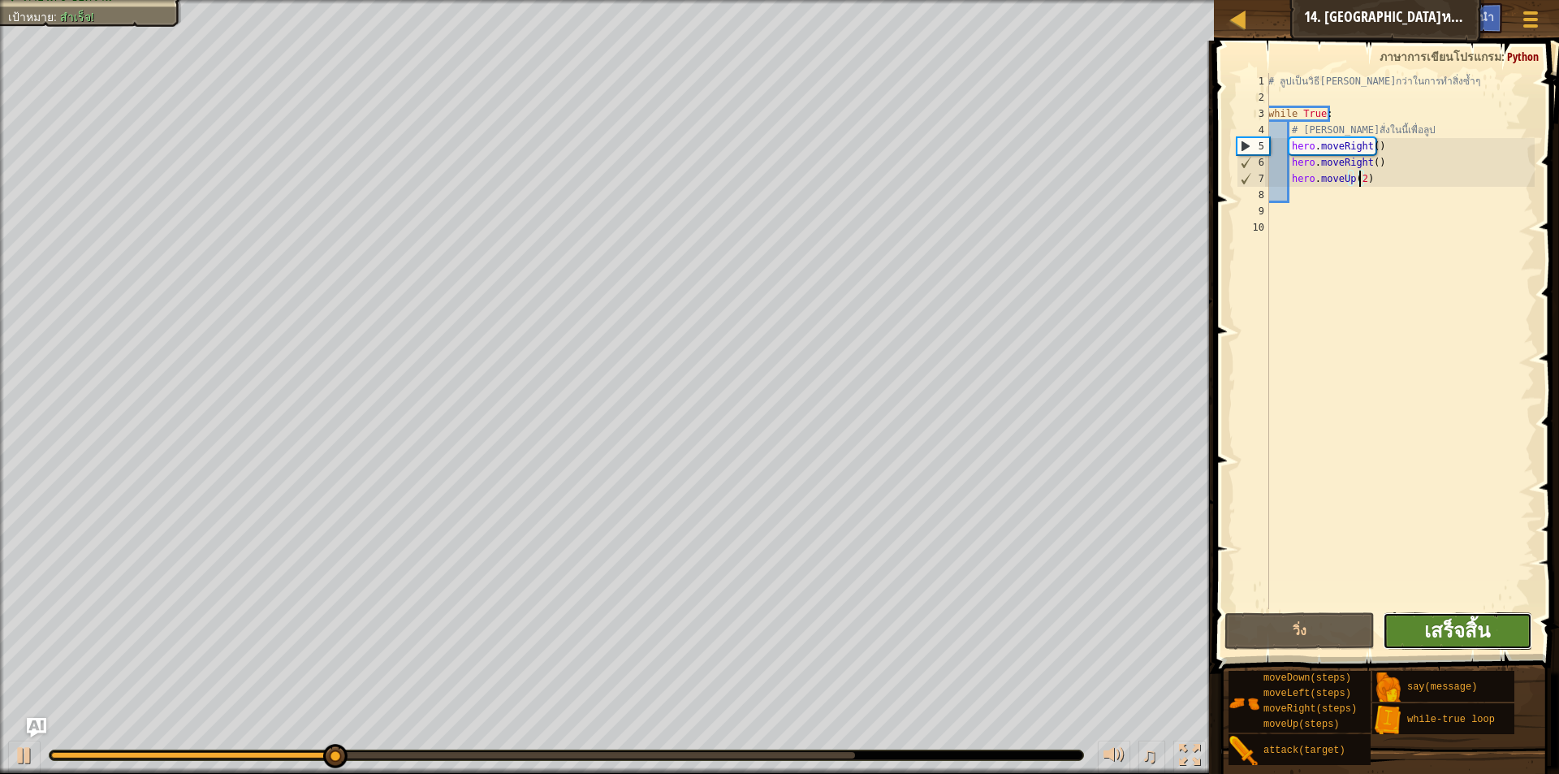
drag, startPoint x: 1440, startPoint y: 628, endPoint x: 1444, endPoint y: 621, distance: 8.4
click at [1444, 621] on span "เสร็จสิ้น" at bounding box center [1458, 630] width 66 height 26
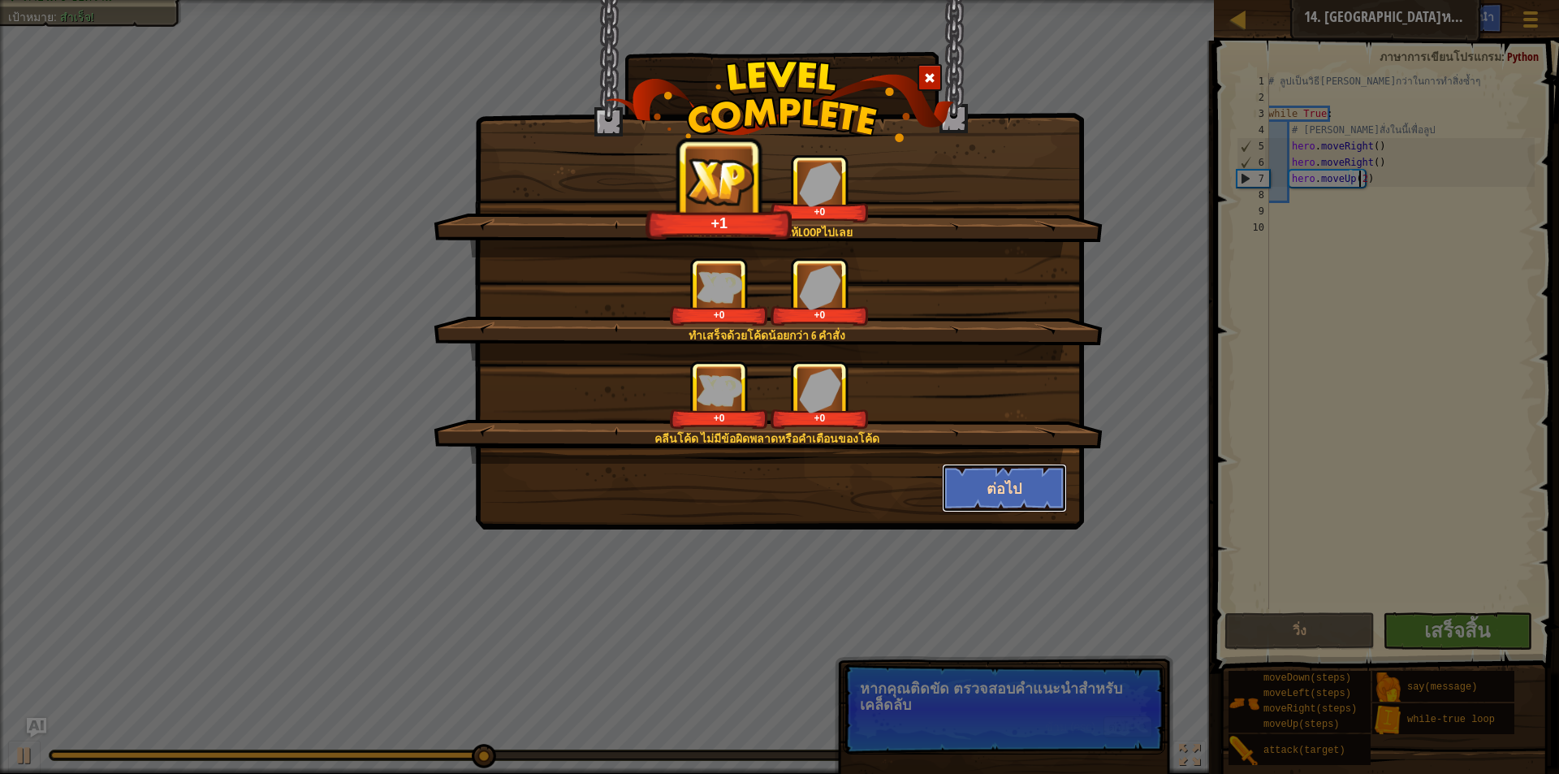
click at [1046, 491] on button "ต่อไป" at bounding box center [1005, 488] width 126 height 49
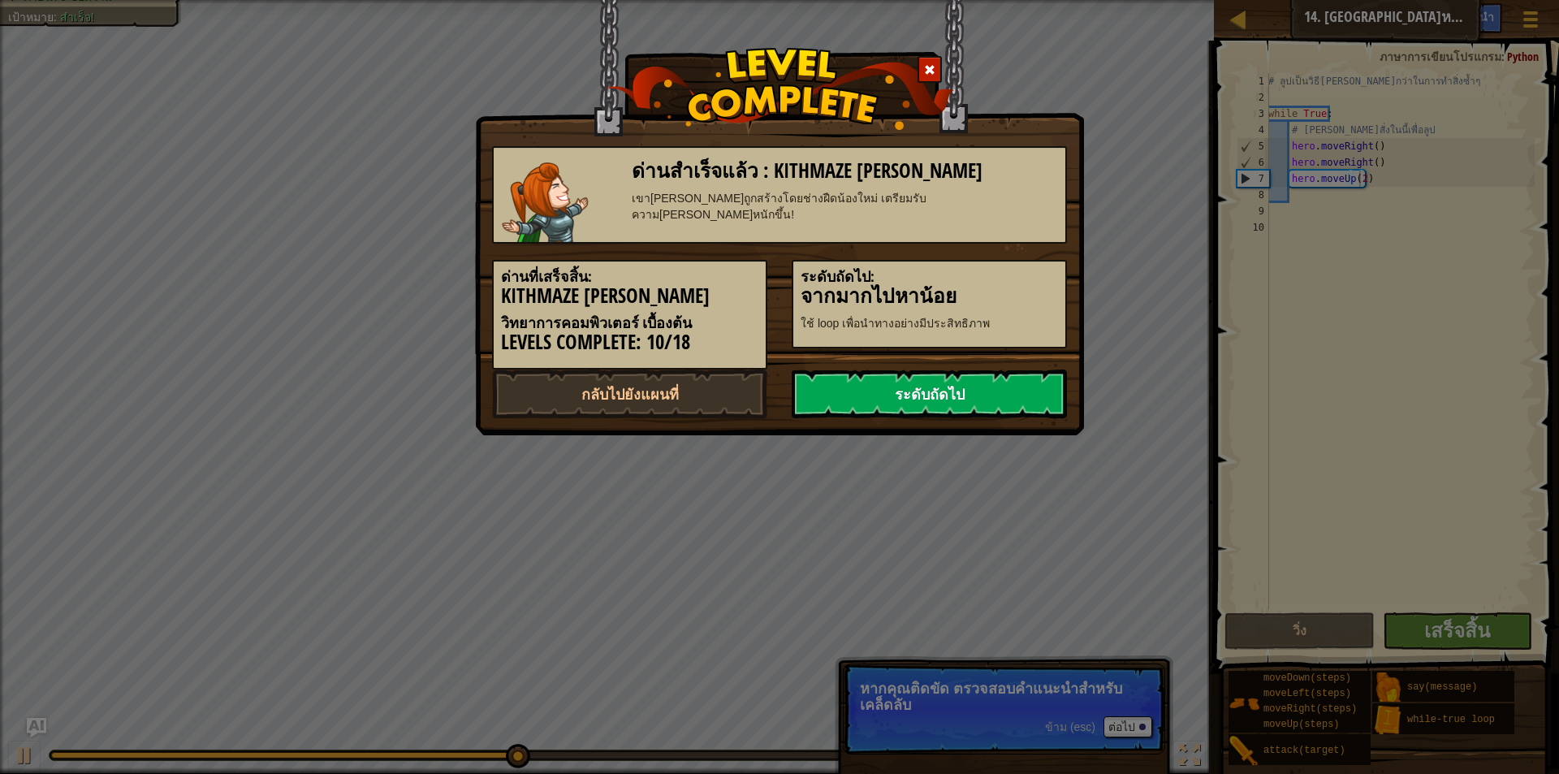
click at [1018, 395] on link "ระดับถัดไป" at bounding box center [929, 394] width 275 height 49
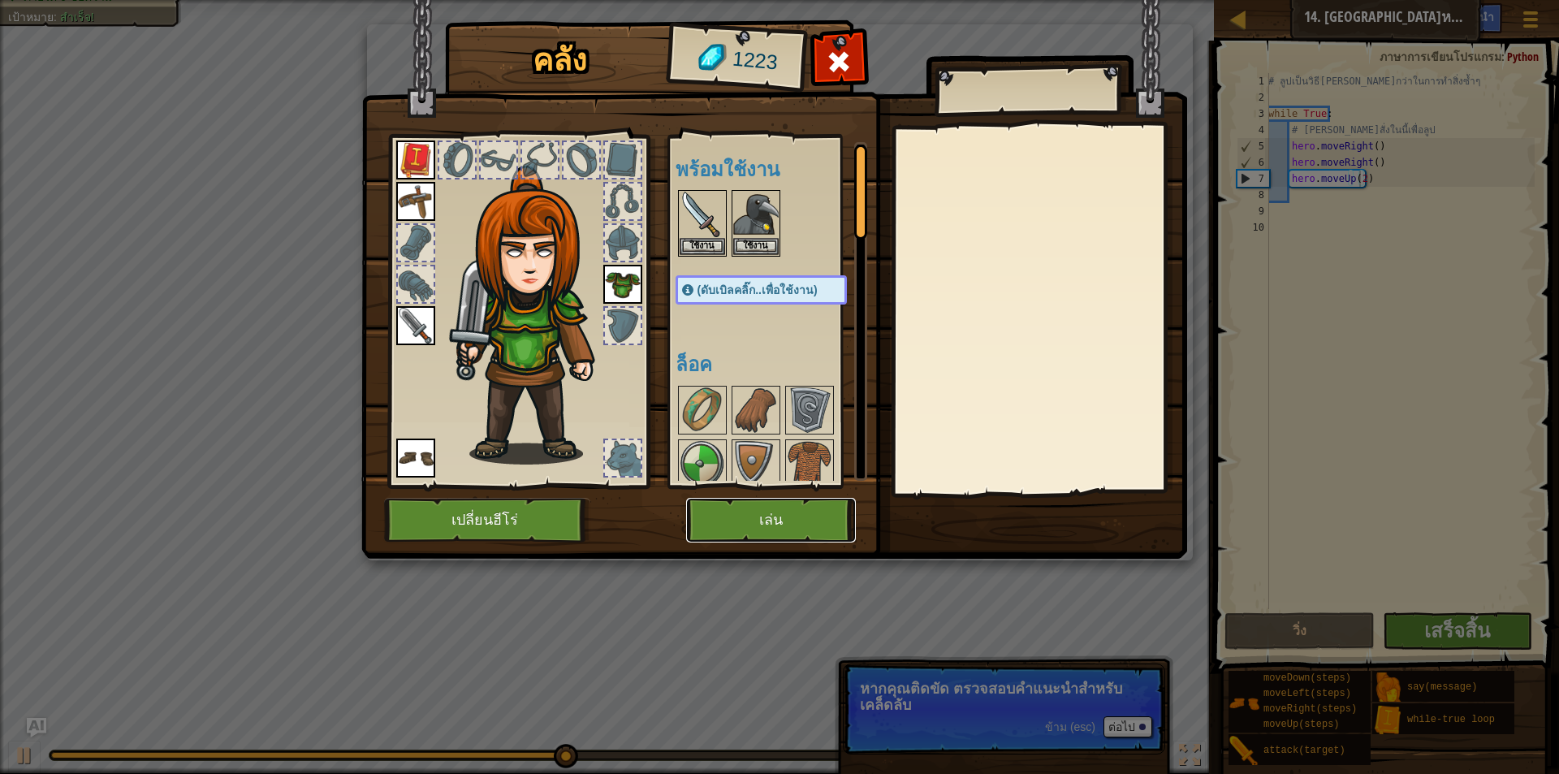
click at [779, 521] on button "เล่น" at bounding box center [771, 520] width 170 height 45
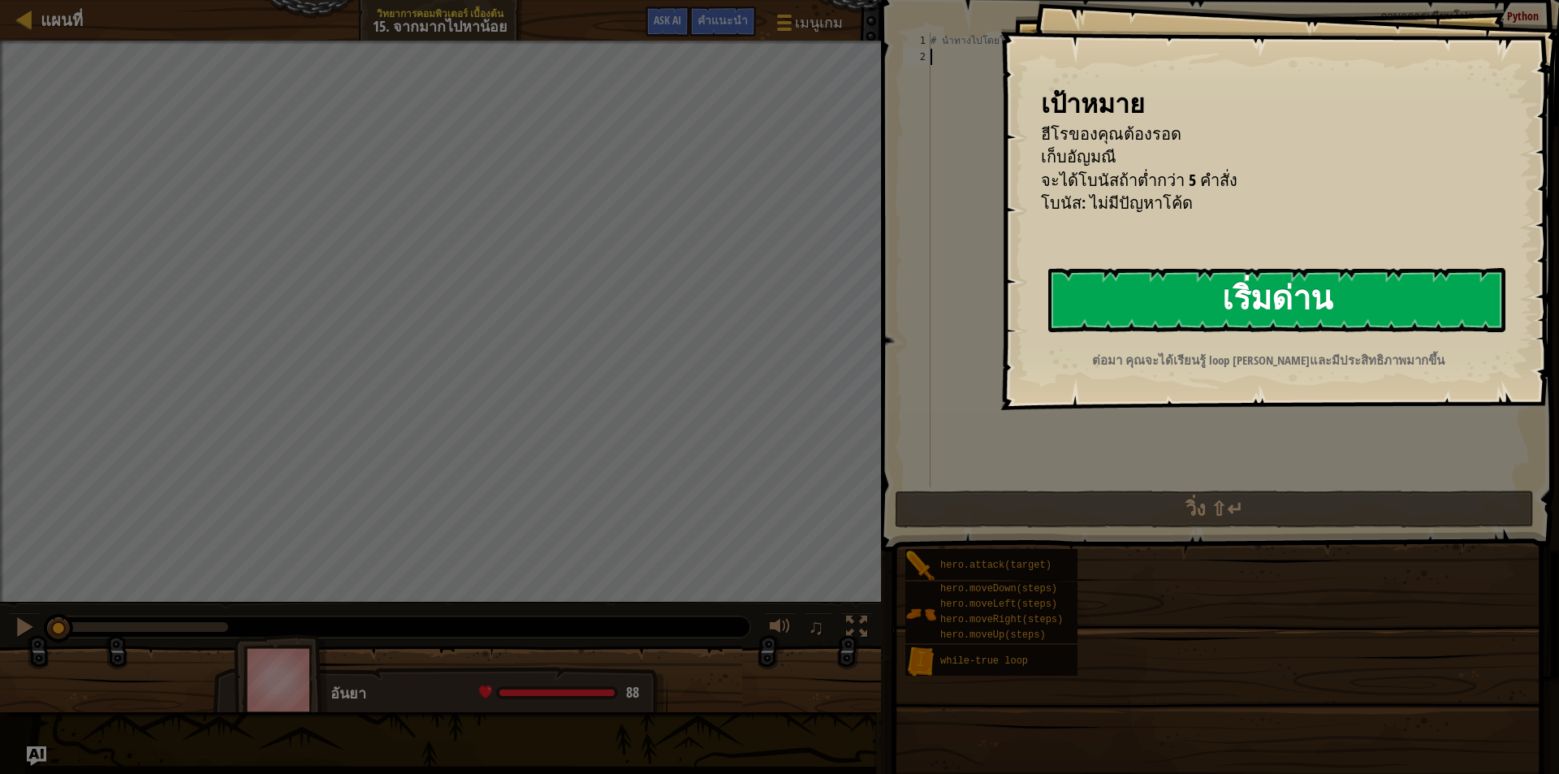
click at [1200, 295] on button "เริ่มด่าน" at bounding box center [1277, 300] width 457 height 64
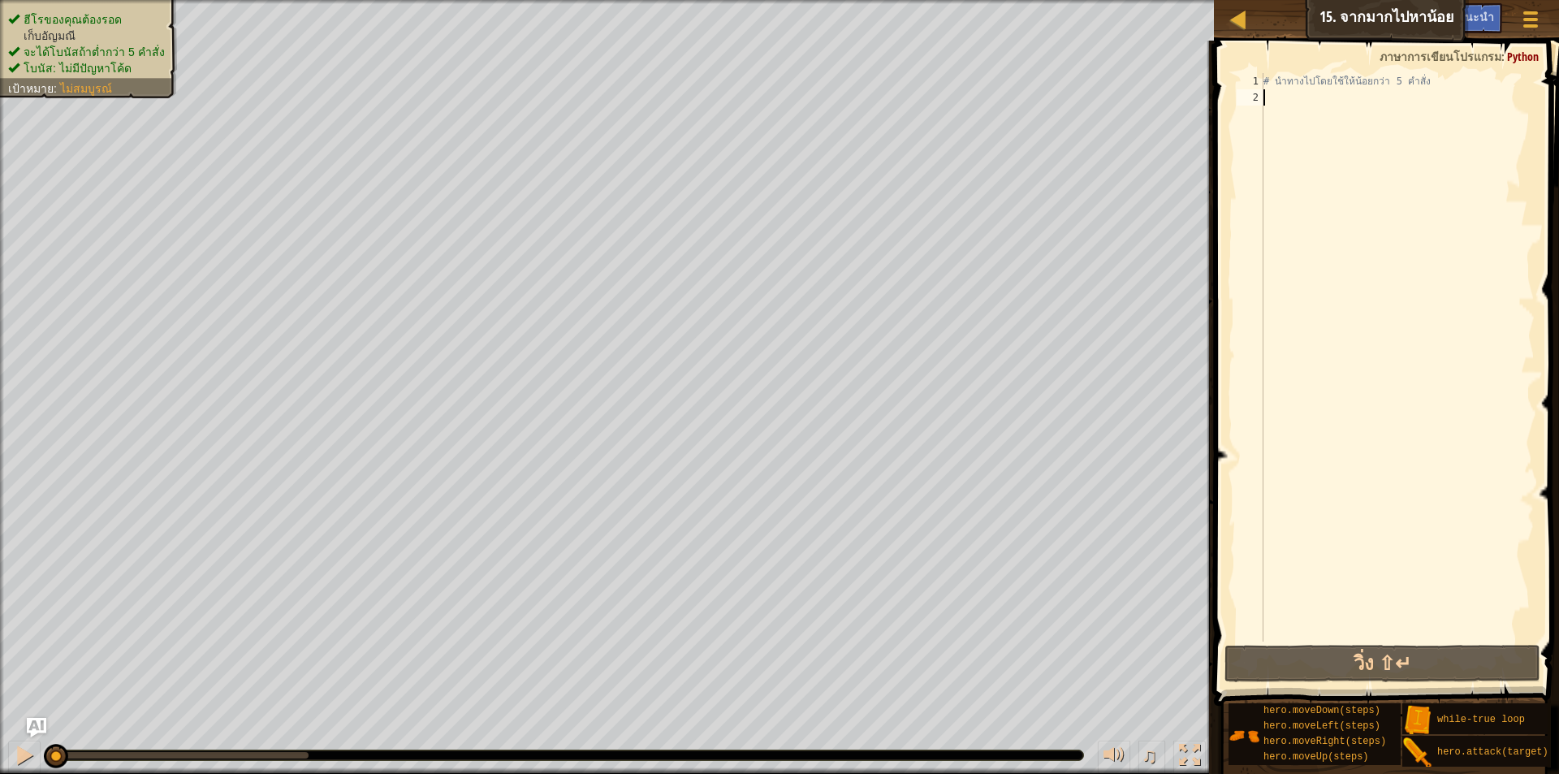
type textarea "h"
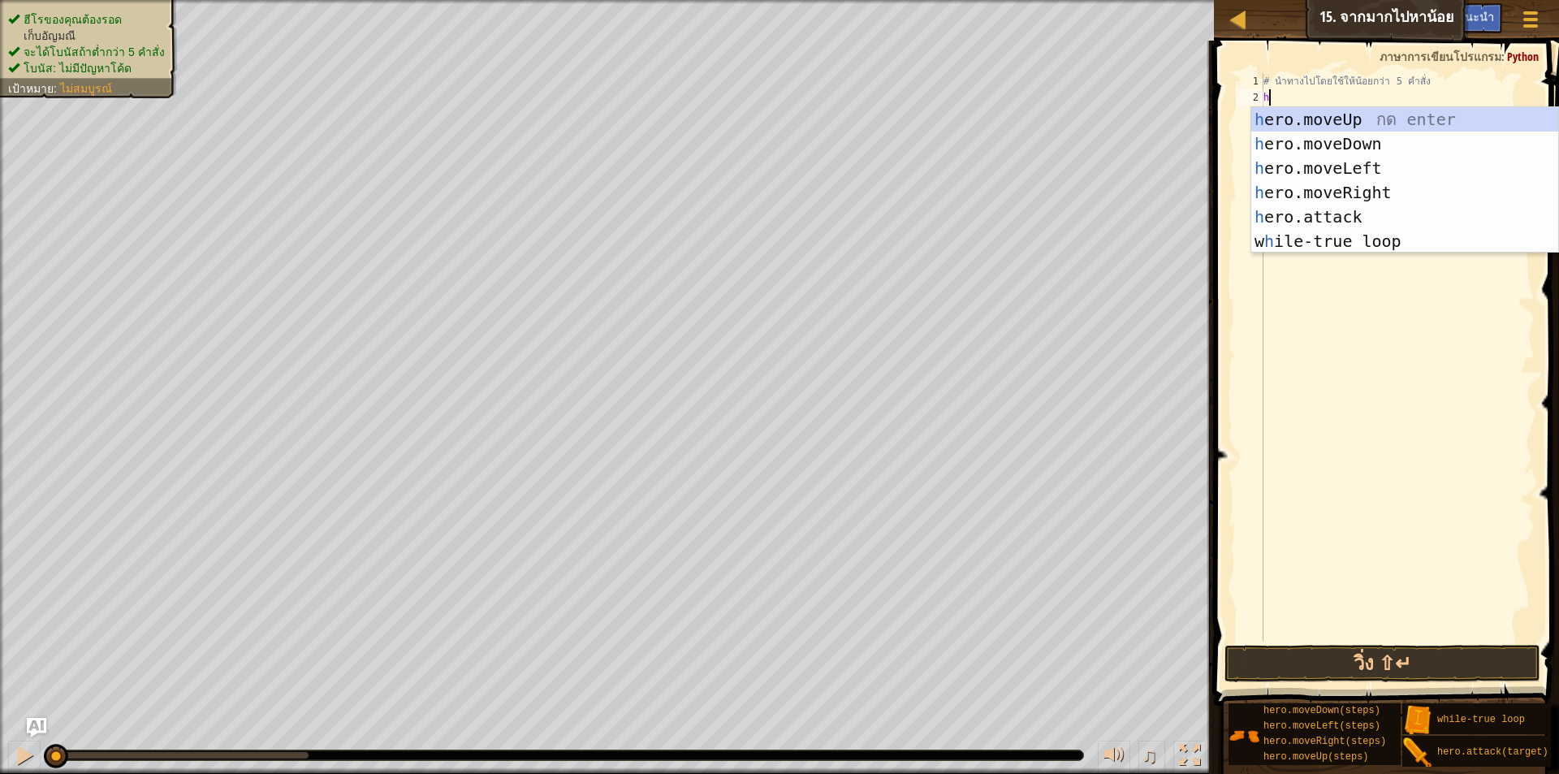
scroll to position [7, 0]
click at [1369, 185] on div "h ero.moveUp กด enter h ero.moveDown กด enter h ero.moveLeft กด enter h ero.mov…" at bounding box center [1405, 204] width 307 height 195
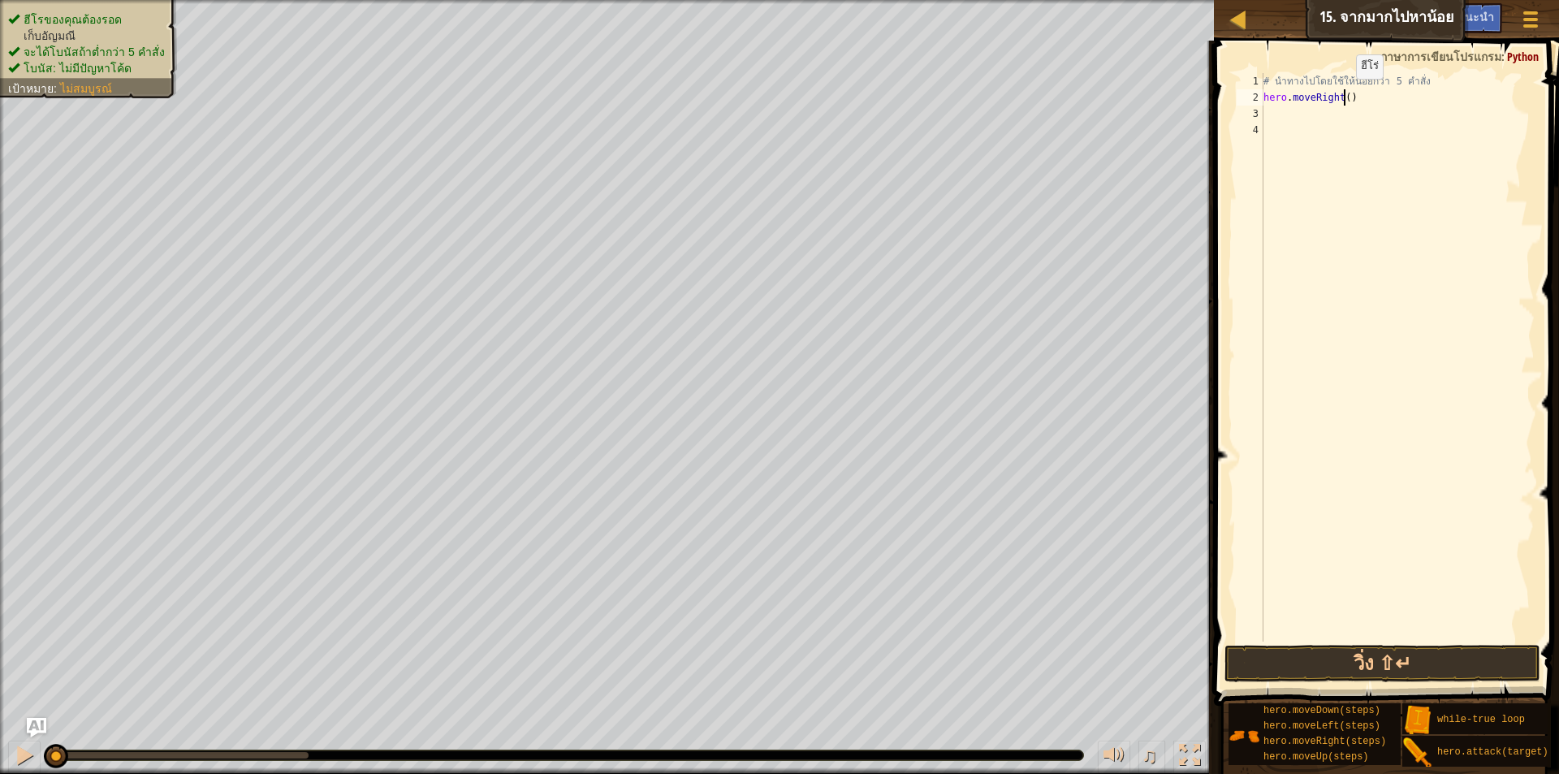
click at [1343, 95] on div "# นำทางไปโดยใช้ให้น้อยกว่า 5 คำสั่ง hero . moveRight ( )" at bounding box center [1398, 373] width 275 height 601
type textarea "hero.moveRight(2)"
click at [1289, 116] on div "# นำทางไปโดยใช้ให้น้อยกว่า 5 คำสั่ง hero . moveRight ( 2 )" at bounding box center [1398, 373] width 275 height 601
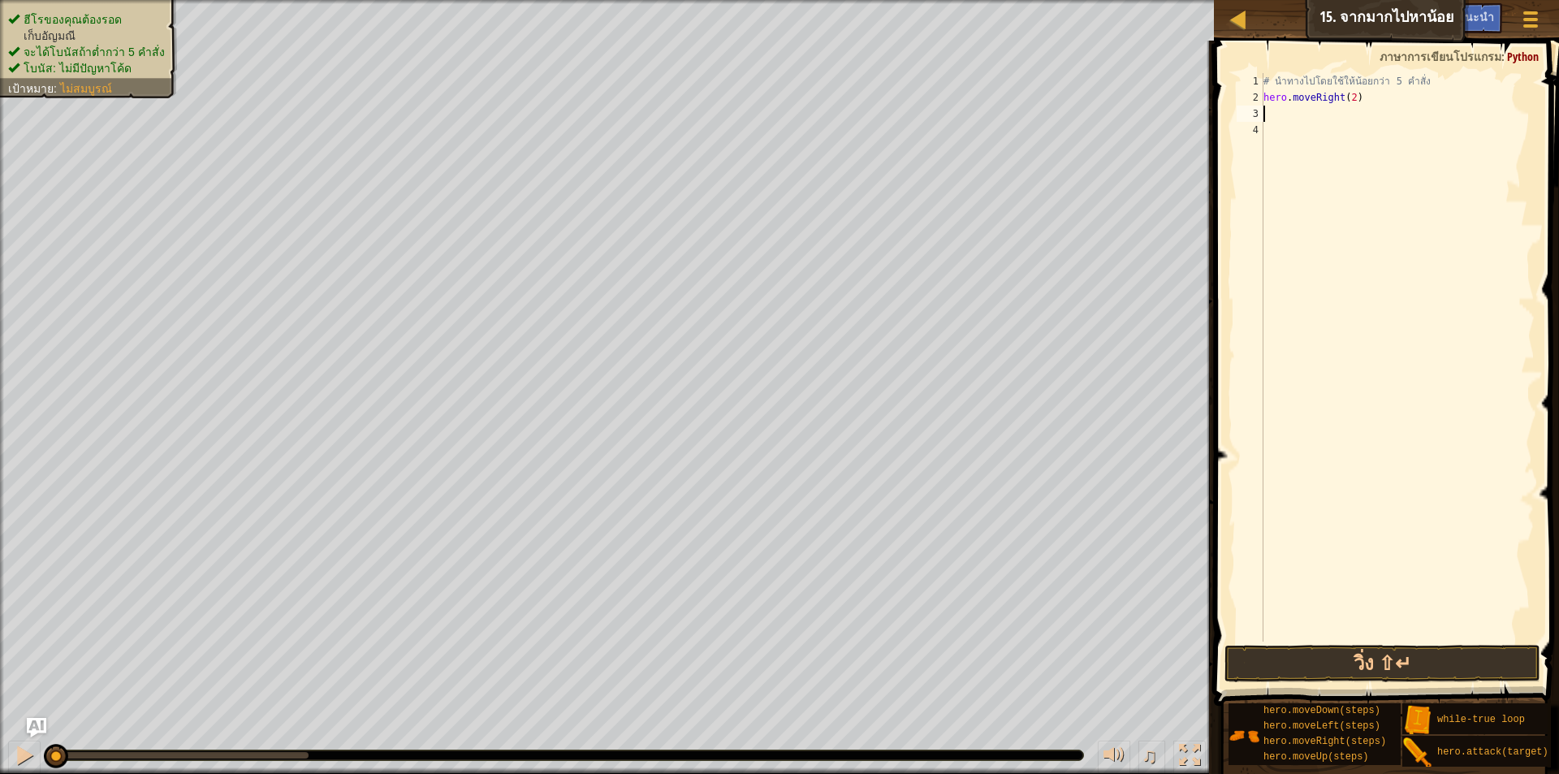
type textarea "h"
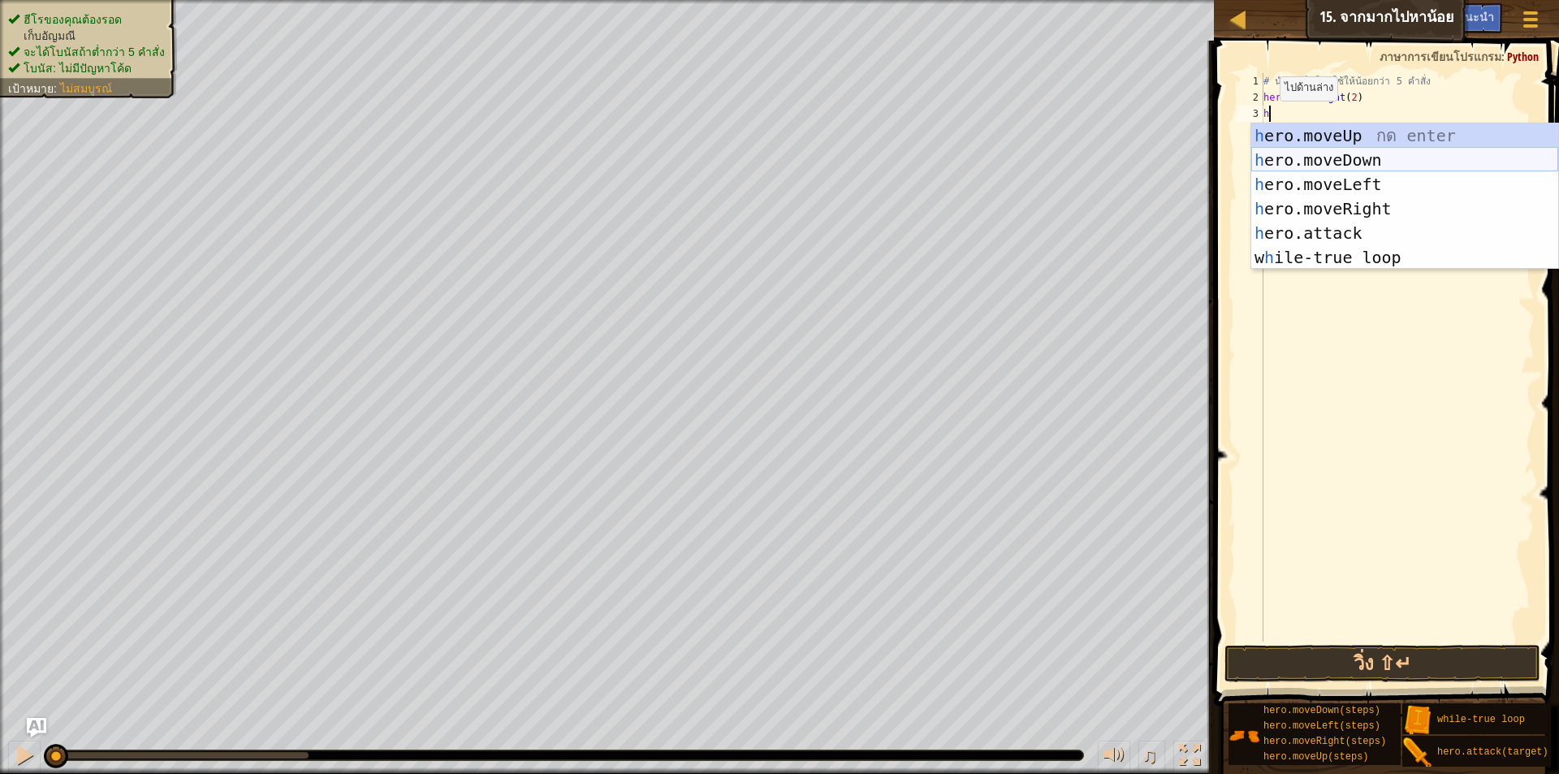
click at [1339, 158] on div "h ero.moveUp กด enter h ero.moveDown กด enter h ero.moveLeft กด enter h ero.mov…" at bounding box center [1405, 220] width 307 height 195
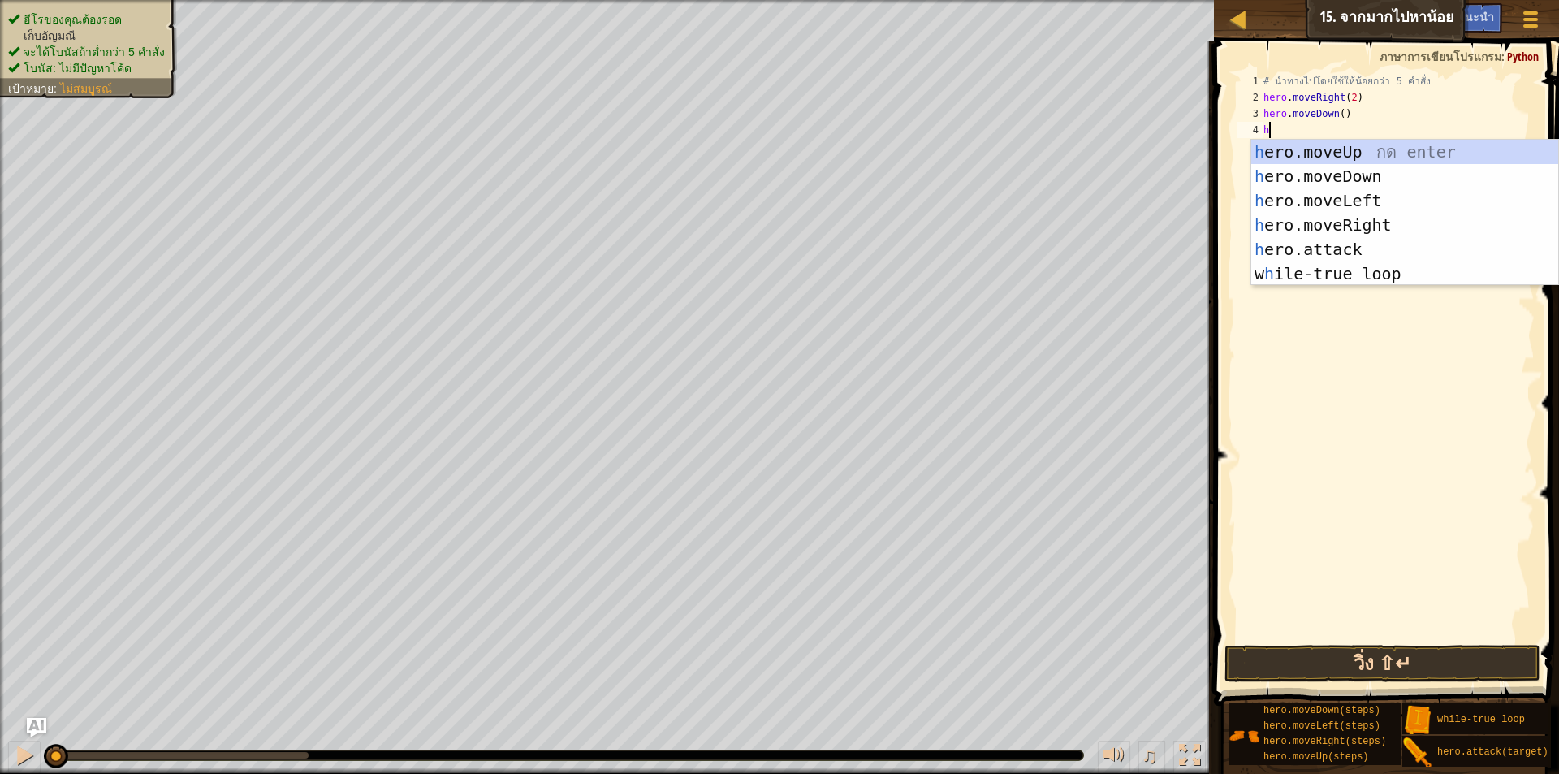
type textarea "h"
drag, startPoint x: 1387, startPoint y: 657, endPoint x: 1388, endPoint y: 631, distance: 26.0
click at [1386, 657] on button "วิ่ง ⇧↵" at bounding box center [1383, 663] width 316 height 37
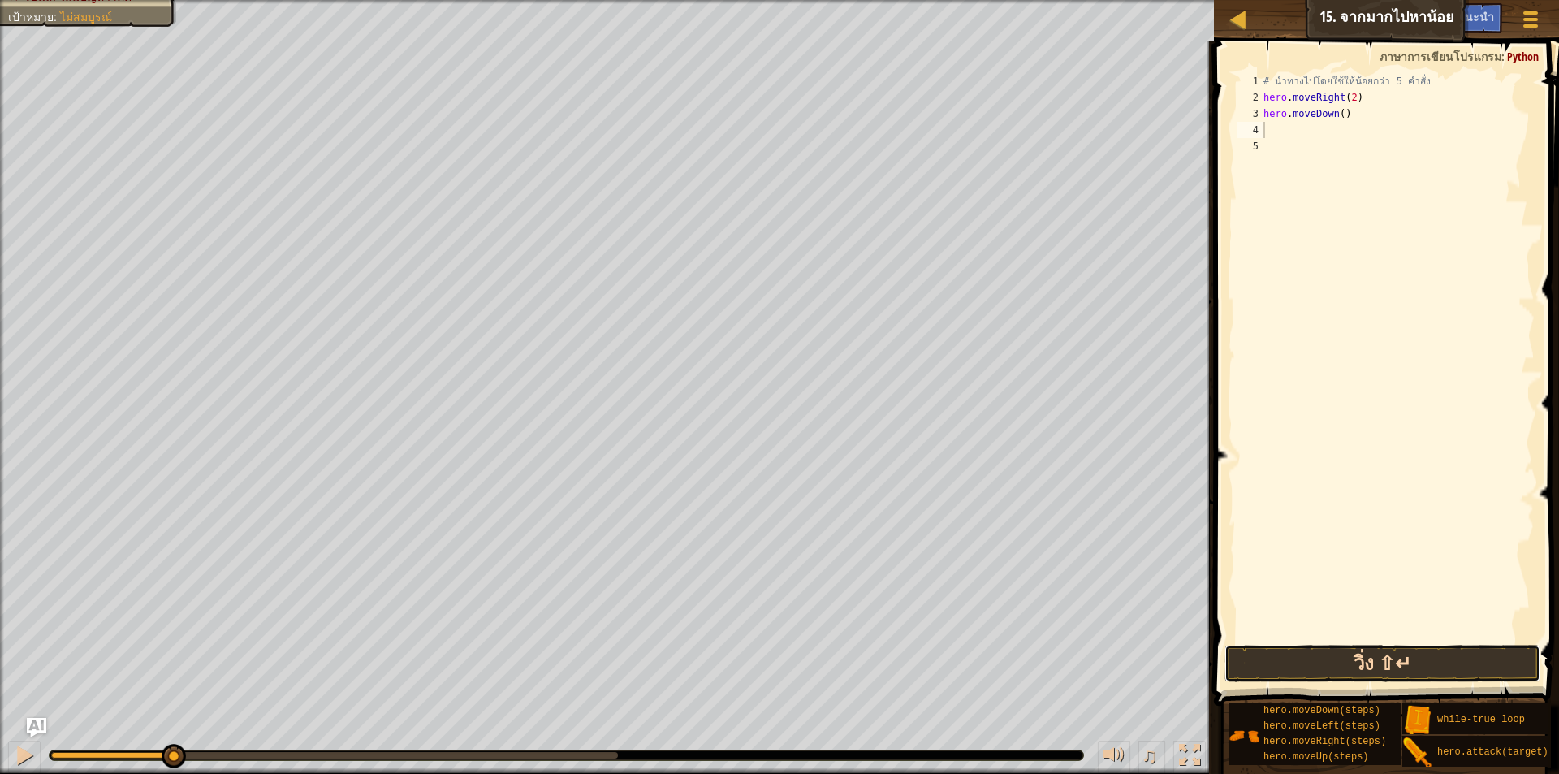
drag, startPoint x: 1364, startPoint y: 663, endPoint x: 1364, endPoint y: 652, distance: 10.6
click at [1361, 664] on button "วิ่ง ⇧↵" at bounding box center [1383, 663] width 316 height 37
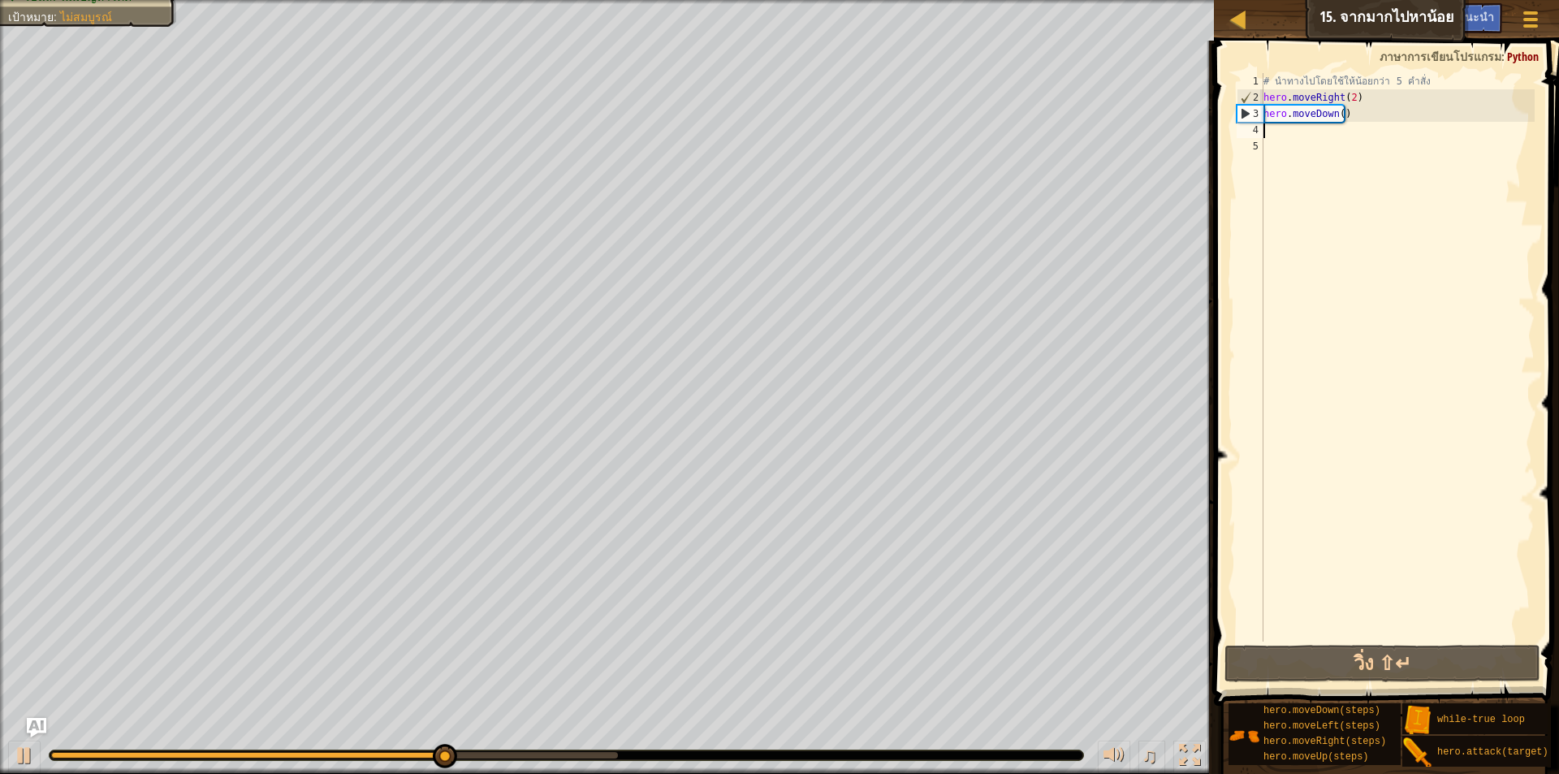
type textarea "h"
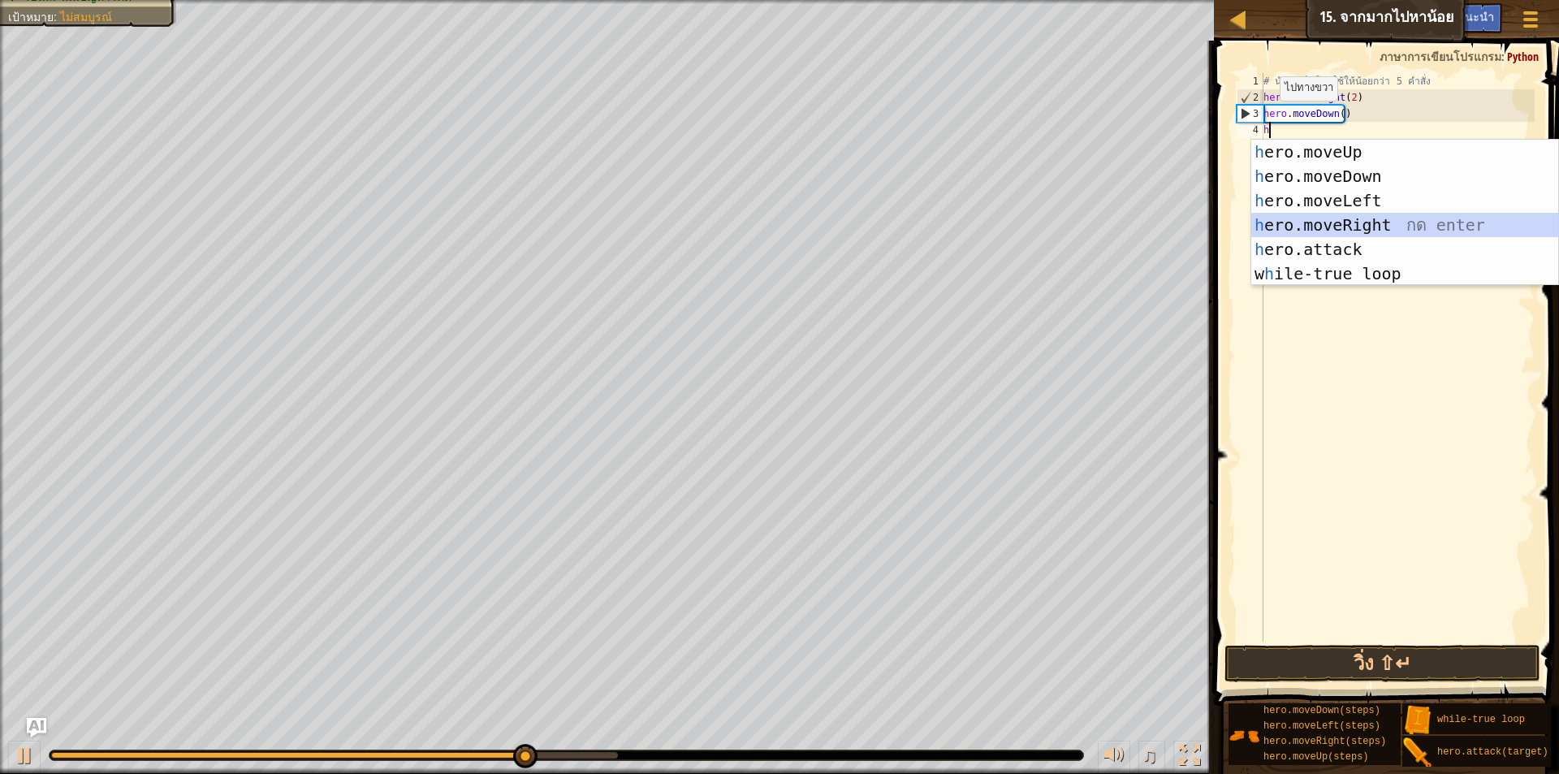
click at [1373, 223] on div "h ero.moveUp กด enter h ero.moveDown กด enter h ero.moveLeft กด enter h ero.mov…" at bounding box center [1405, 237] width 307 height 195
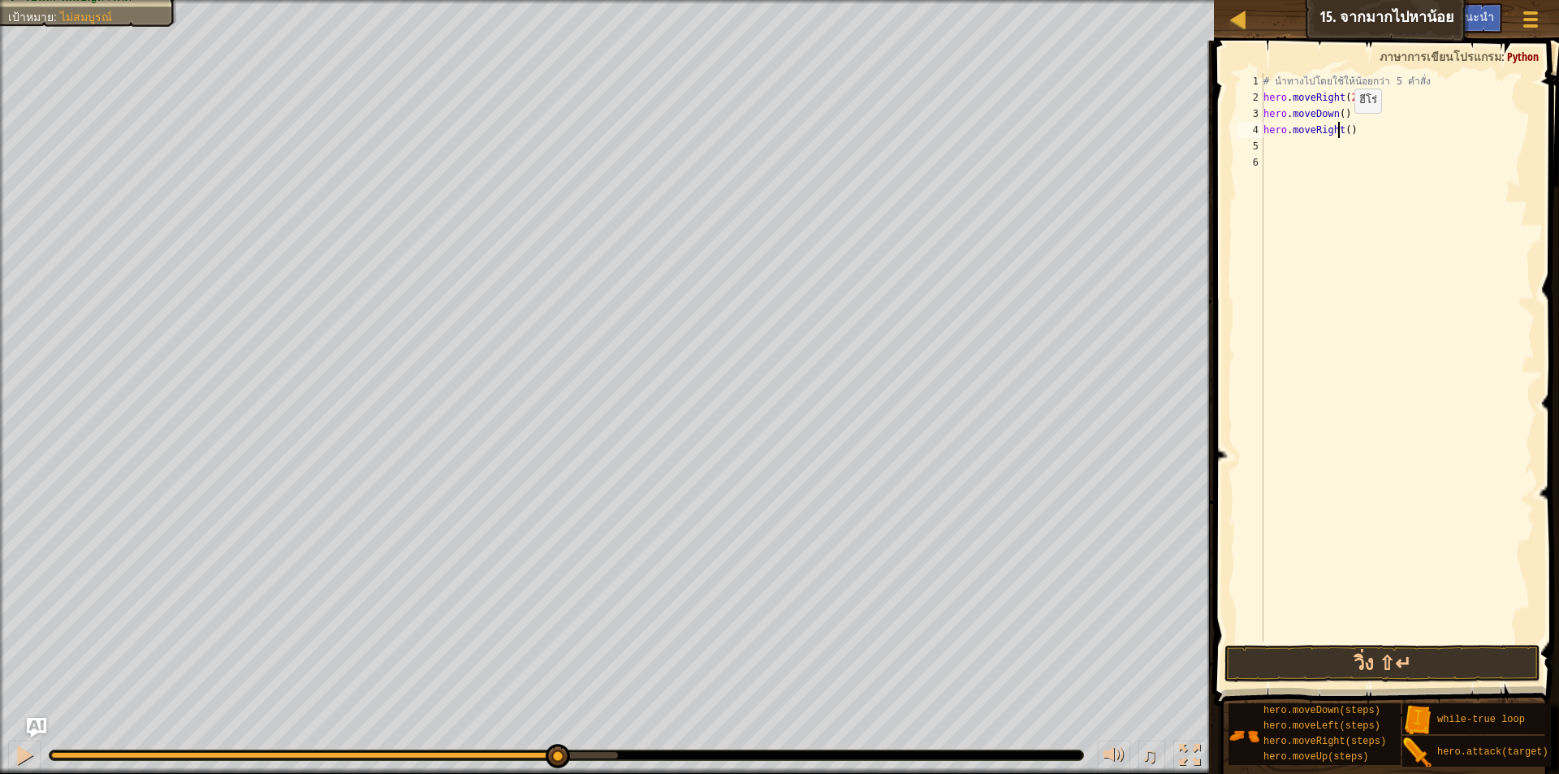
click at [1341, 129] on div "# นำทางไปโดยใช้ให้น้อยกว่า 5 คำสั่ง hero . moveRight ( 2 ) hero . moveDown ( ) …" at bounding box center [1398, 373] width 275 height 601
click at [1343, 131] on div "# นำทางไปโดยใช้ให้น้อยกว่า 5 คำสั่ง hero . moveRight ( 2 ) hero . moveDown ( ) …" at bounding box center [1398, 373] width 275 height 601
type textarea "hero.moveRight(2)"
click at [1300, 144] on div "# นำทางไปโดยใช้ให้น้อยกว่า 5 คำสั่ง hero . moveRight ( 2 ) hero . moveDown ( ) …" at bounding box center [1398, 373] width 275 height 601
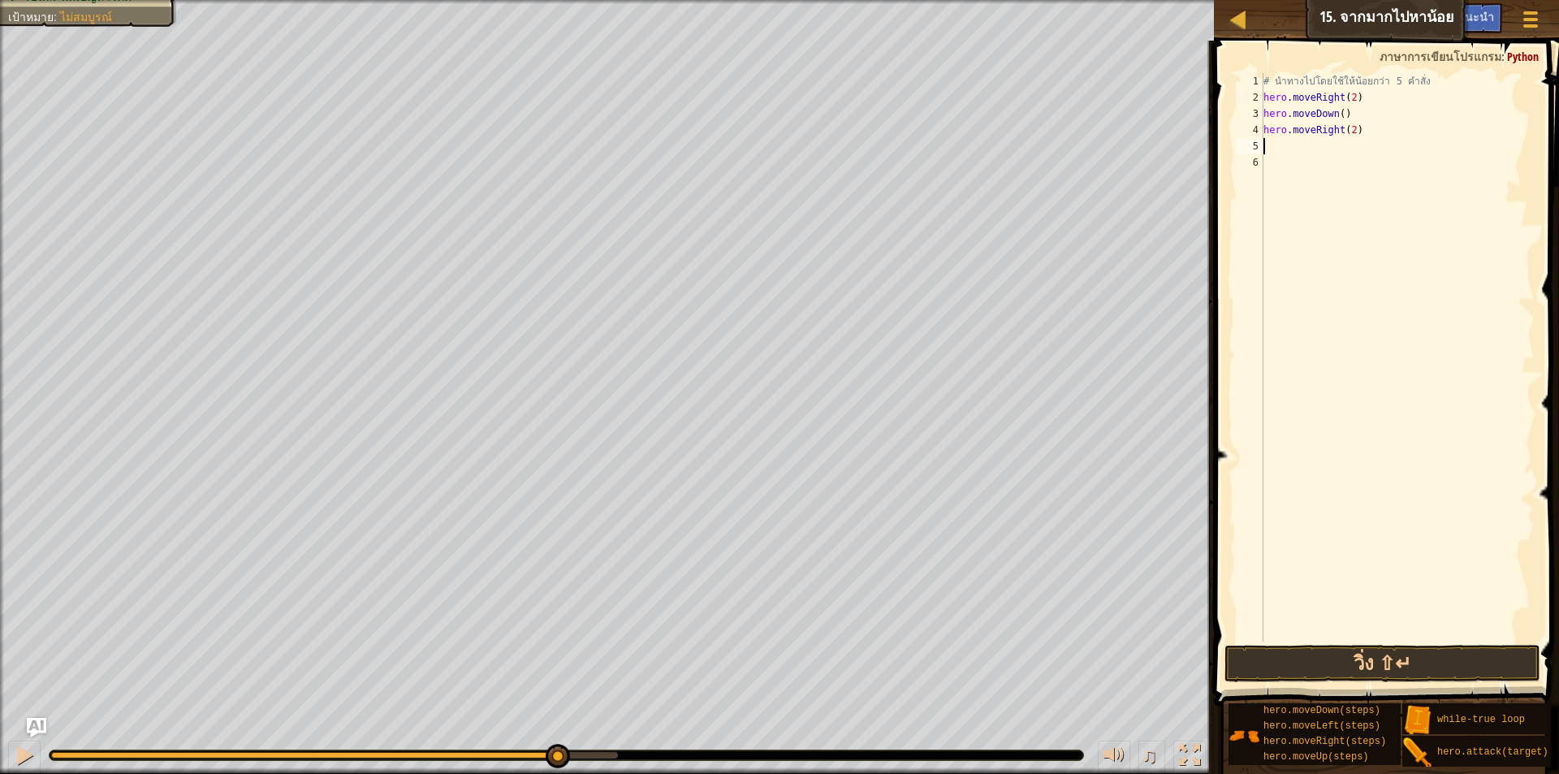
scroll to position [7, 0]
type textarea "h"
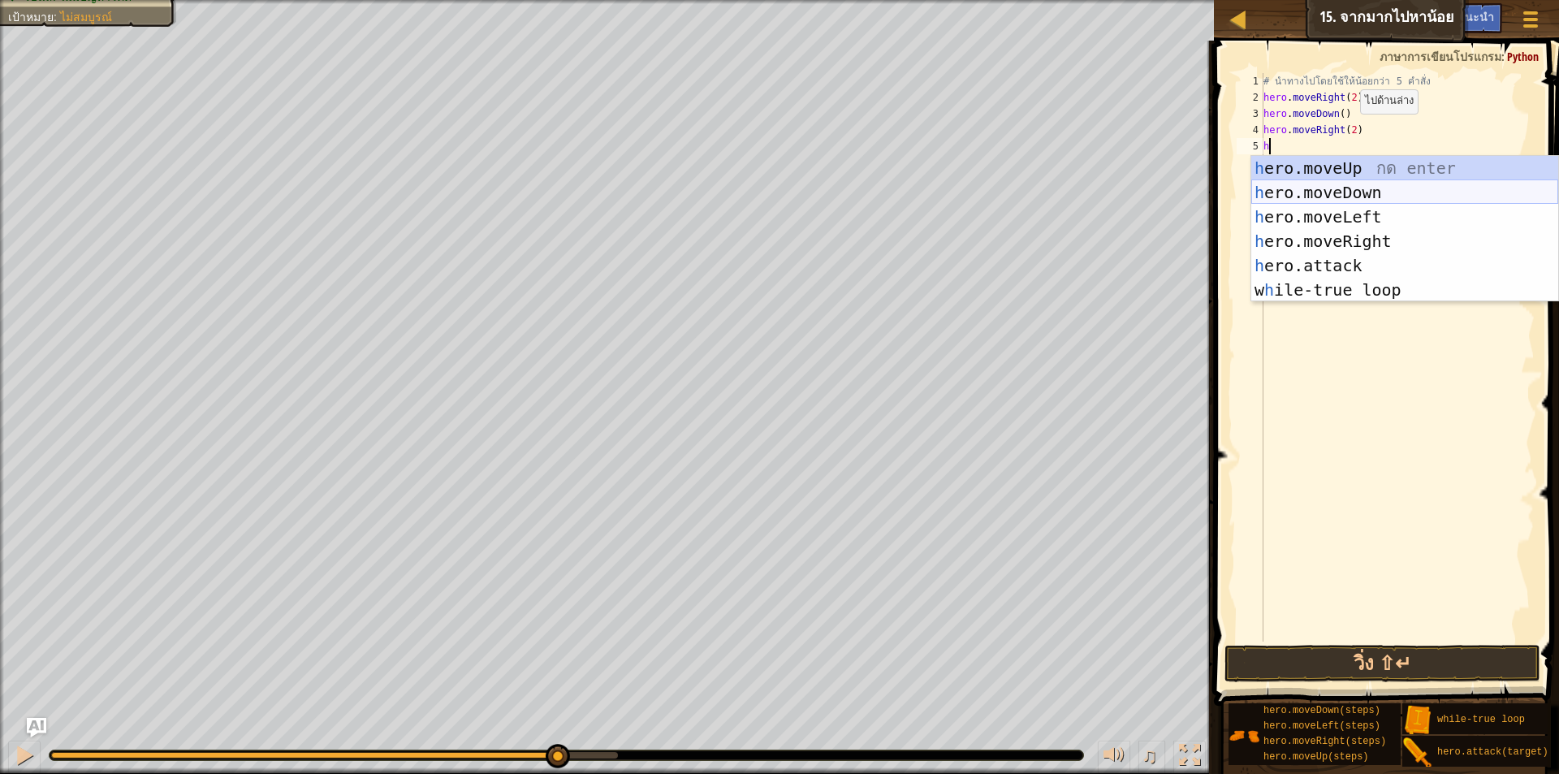
click at [1350, 189] on div "h ero.moveUp กด enter h ero.moveDown กด enter h ero.moveLeft กด enter h ero.mov…" at bounding box center [1405, 253] width 307 height 195
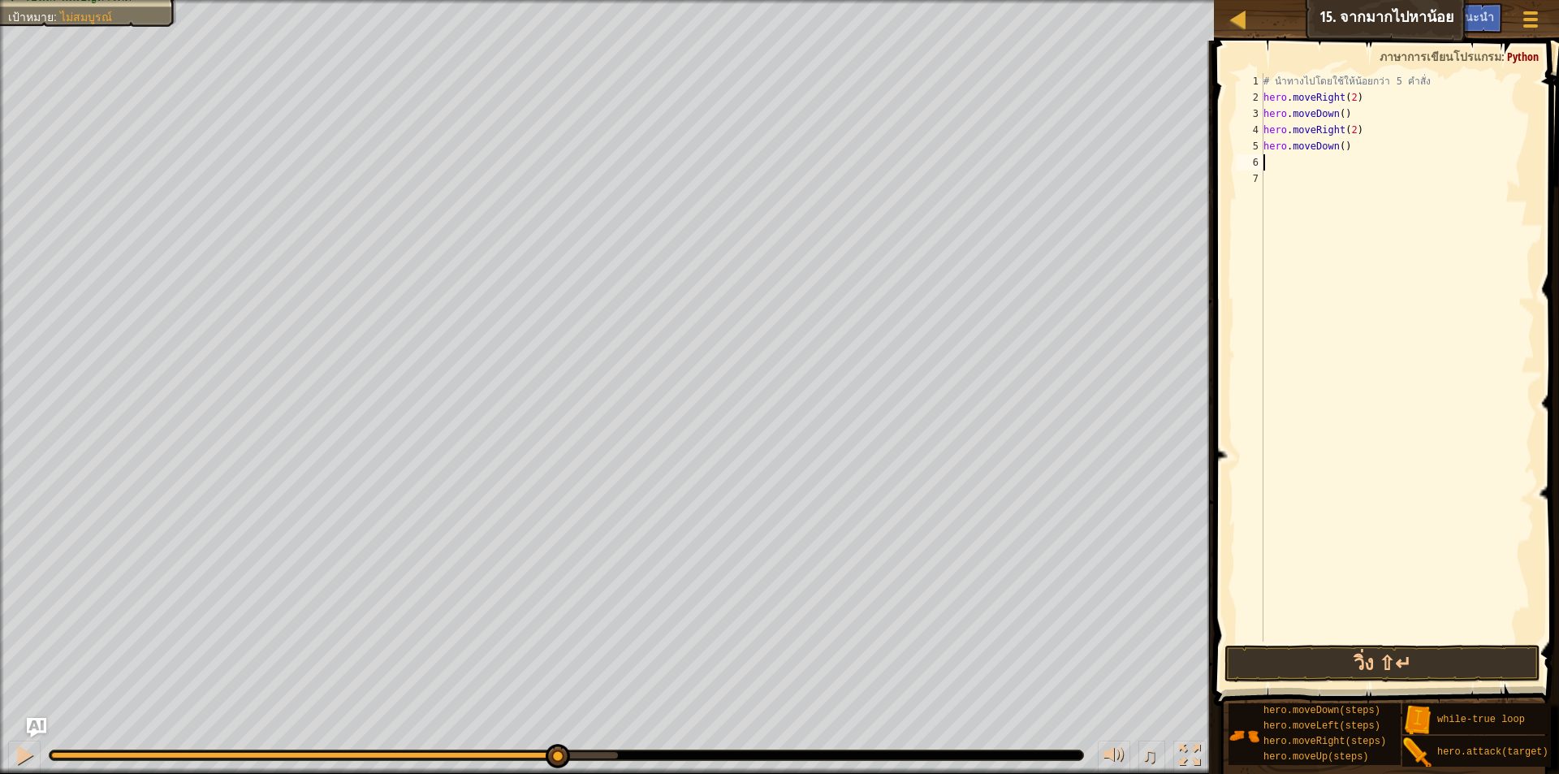
type textarea "h"
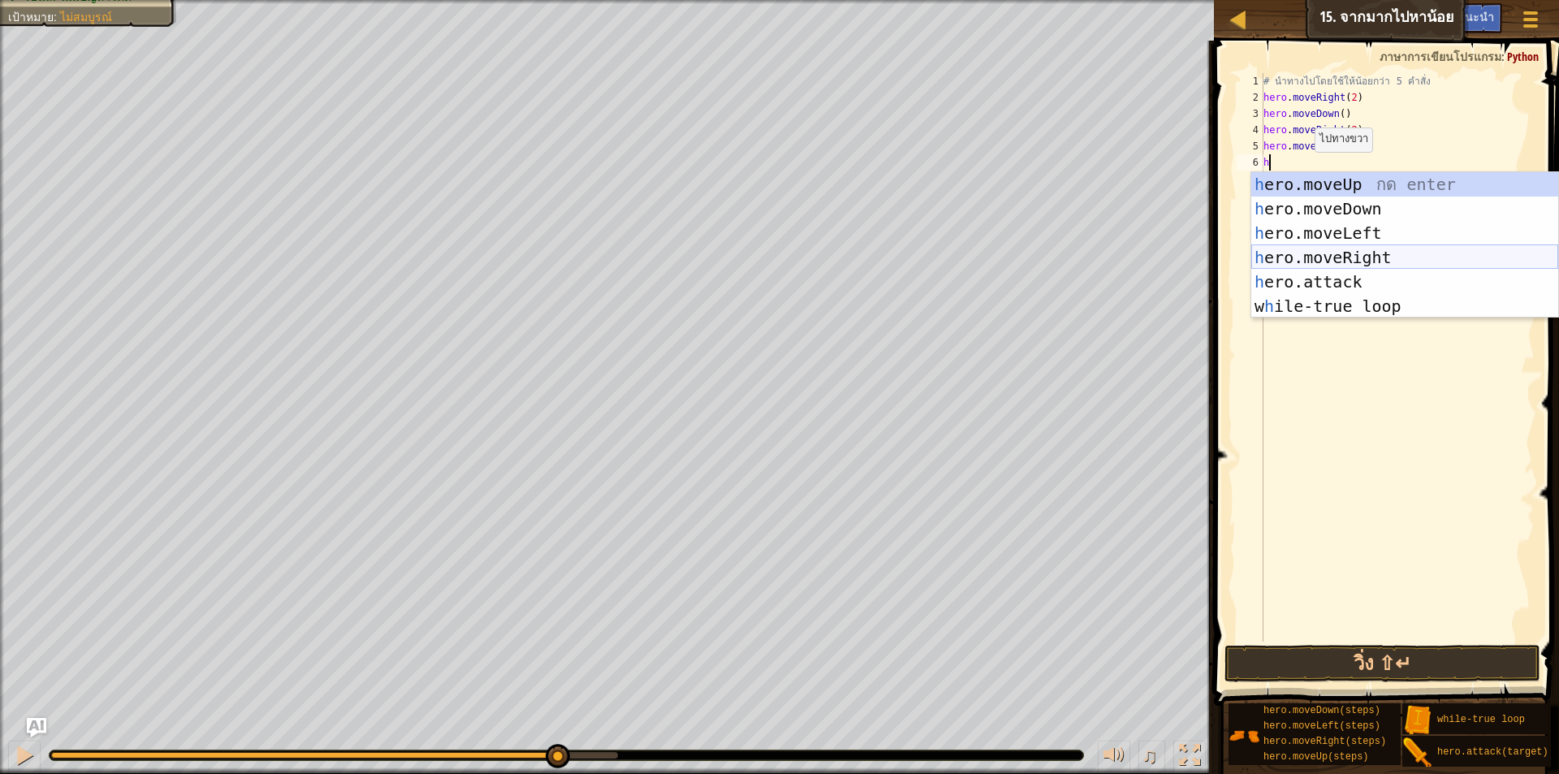
drag, startPoint x: 1356, startPoint y: 249, endPoint x: 1364, endPoint y: 306, distance: 57.6
click at [1356, 249] on div "h ero.moveUp กด enter h ero.moveDown กด enter h ero.moveLeft กด enter h ero.mov…" at bounding box center [1405, 269] width 307 height 195
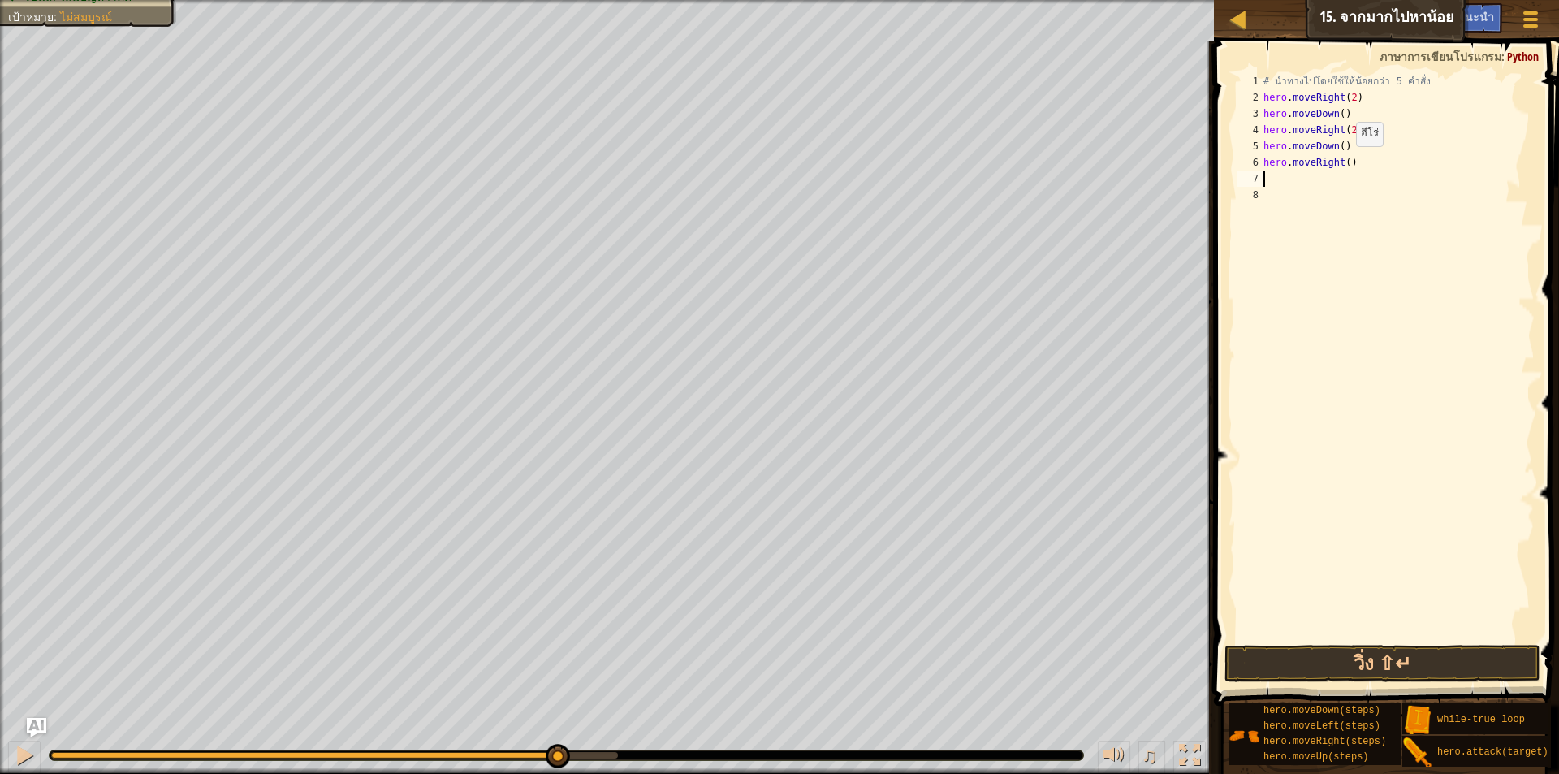
click at [1343, 162] on div "# นำทางไปโดยใช้ให้น้อยกว่า 5 คำสั่ง hero . moveRight ( 2 ) hero . moveDown ( ) …" at bounding box center [1398, 373] width 275 height 601
type textarea "hero.moveRight(2)"
click at [1457, 647] on button "วิ่ง ⇧↵" at bounding box center [1383, 663] width 316 height 37
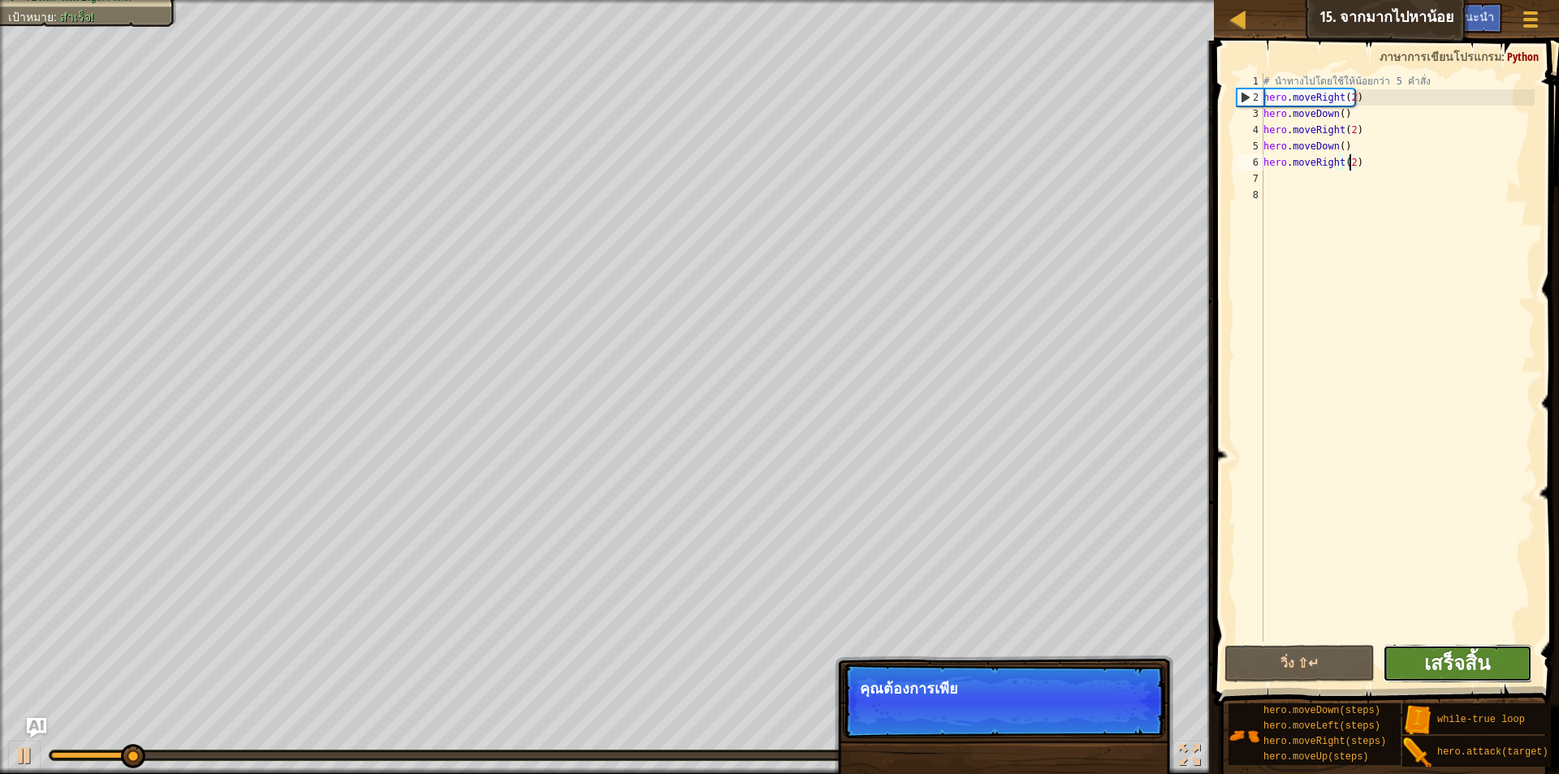
click at [1461, 668] on span "เสร็จสิ้น" at bounding box center [1458, 663] width 66 height 26
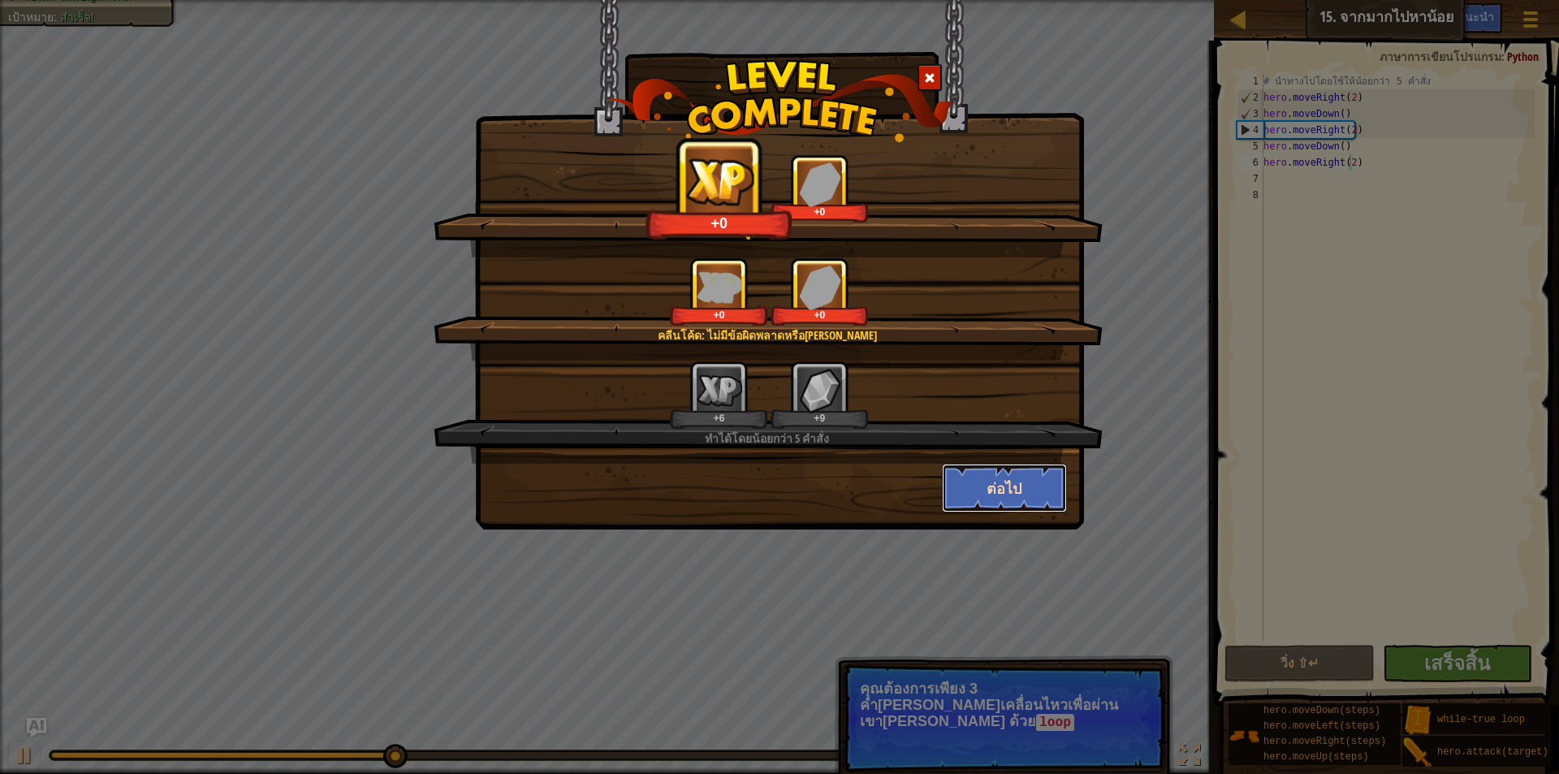
drag, startPoint x: 971, startPoint y: 469, endPoint x: 1018, endPoint y: 508, distance: 61.1
click at [971, 469] on button "ต่อไป" at bounding box center [1005, 488] width 126 height 49
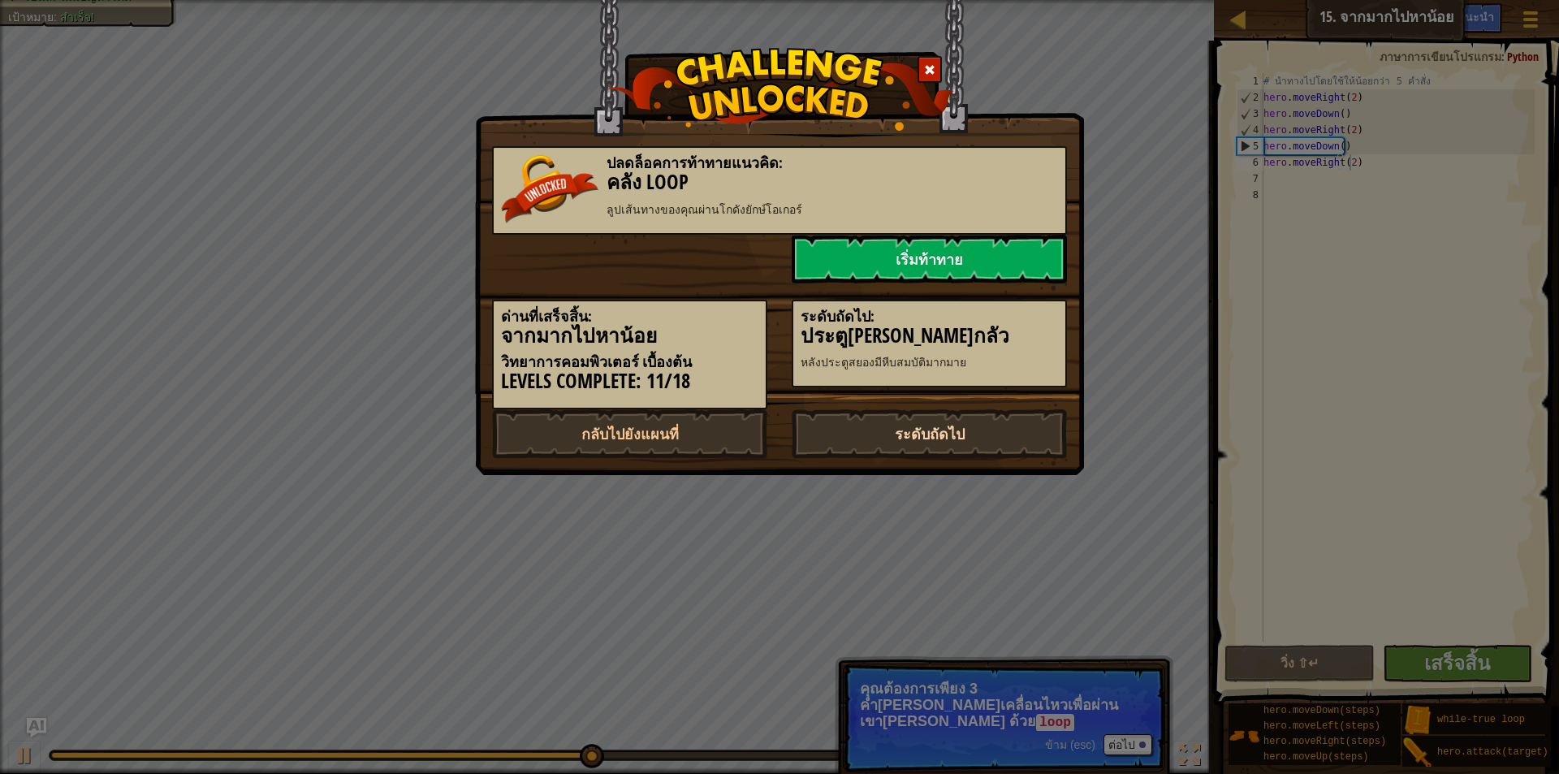
click at [994, 422] on link "ระดับถัดไป" at bounding box center [929, 433] width 275 height 49
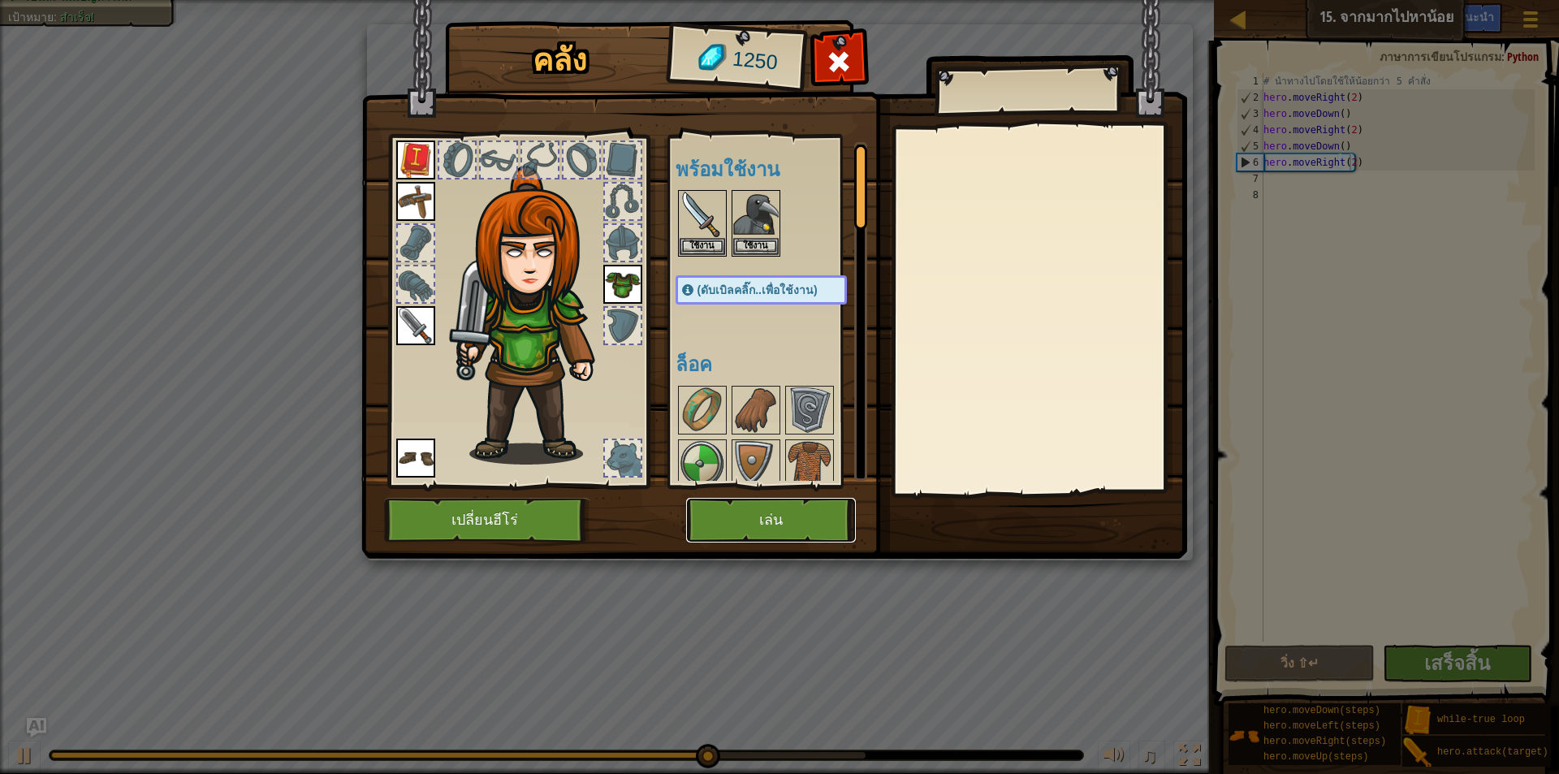
click at [731, 521] on button "เล่น" at bounding box center [771, 520] width 170 height 45
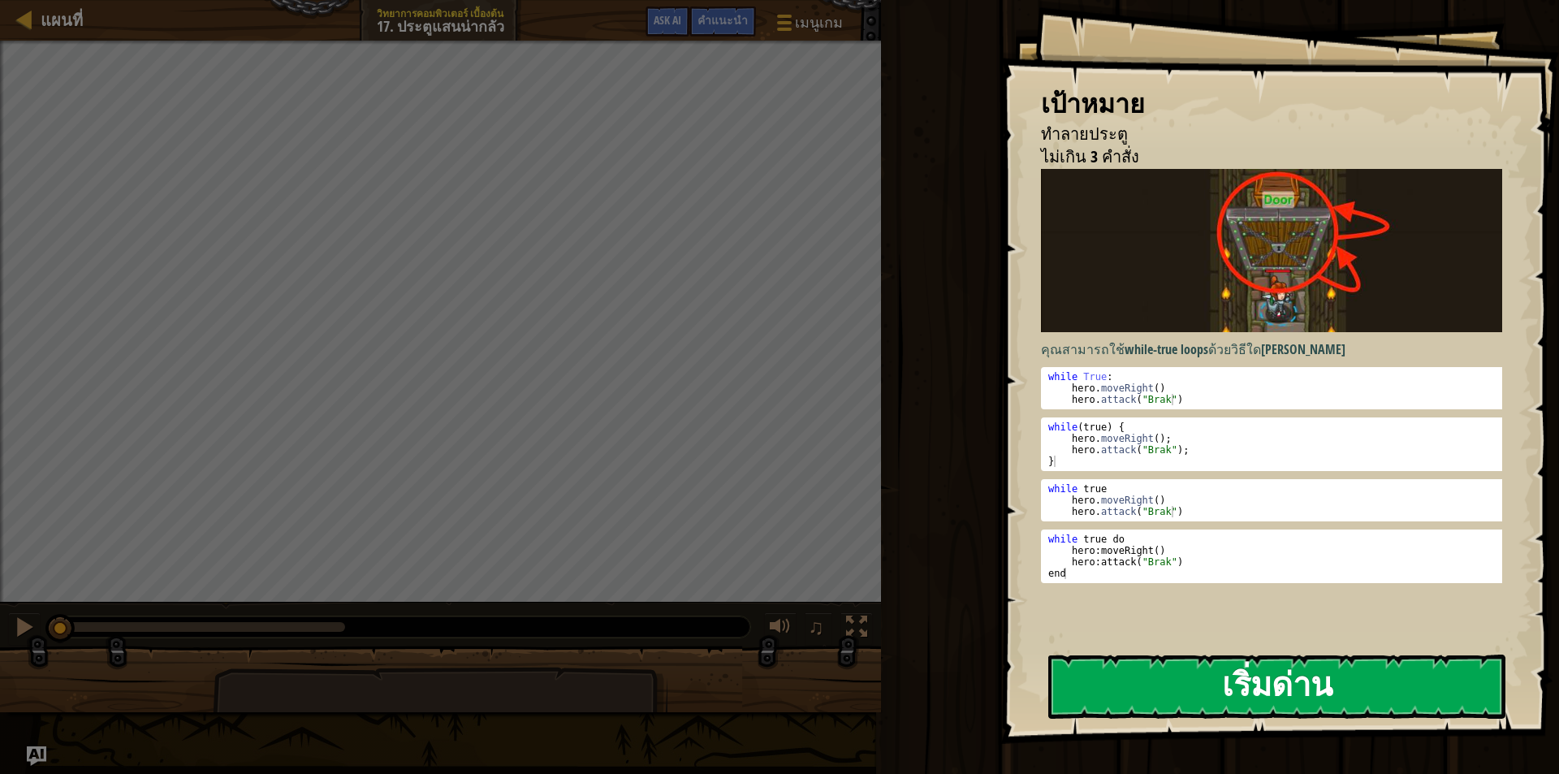
click at [1259, 668] on button "เริ่มด่าน" at bounding box center [1277, 687] width 457 height 64
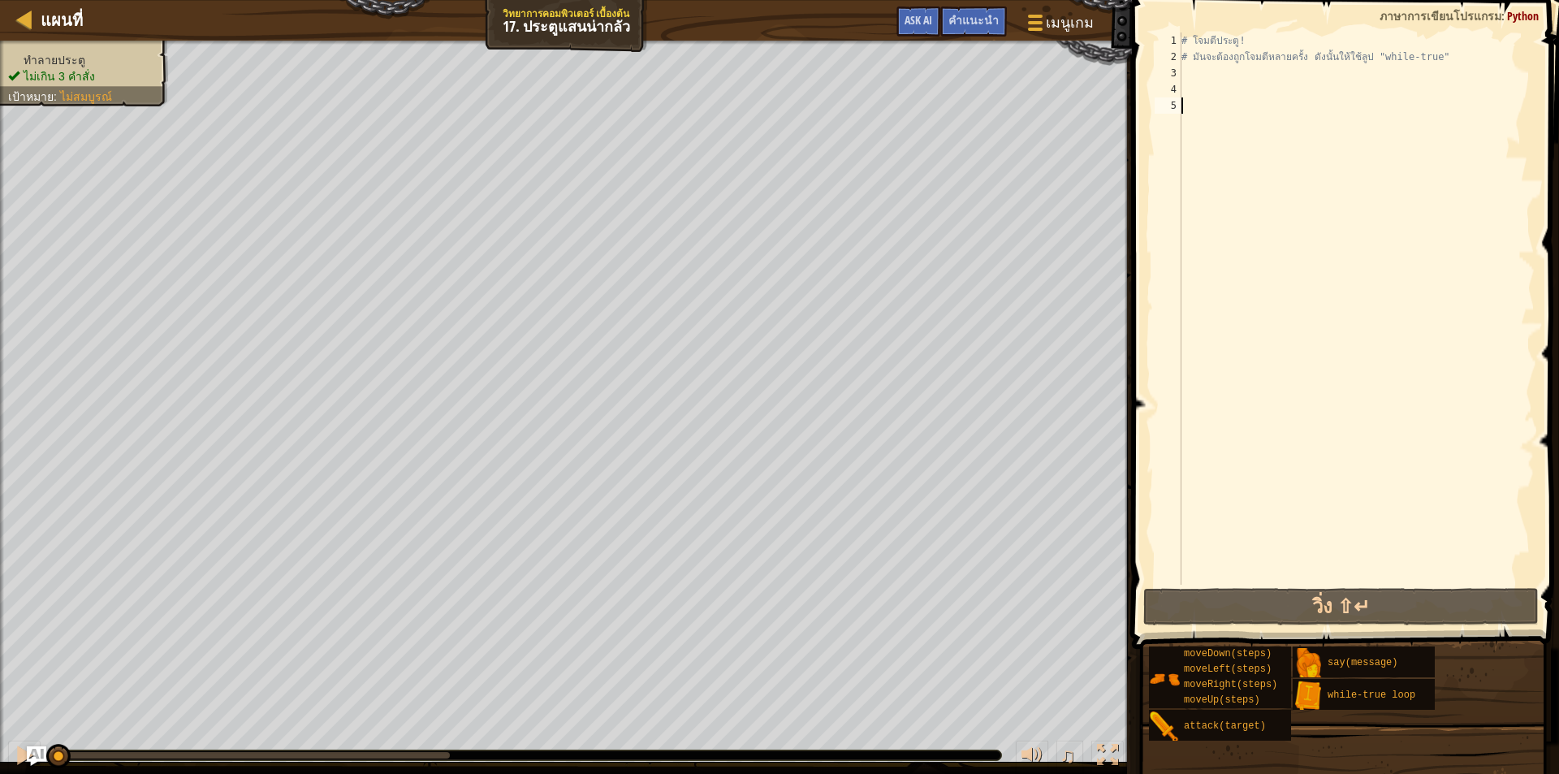
click at [1196, 76] on div "# โจมตีประตู! # มันจะต้องถูกโจมตีหลายครั้ง ดังนั้นให้ใช้ลูป "while-true"" at bounding box center [1357, 324] width 357 height 585
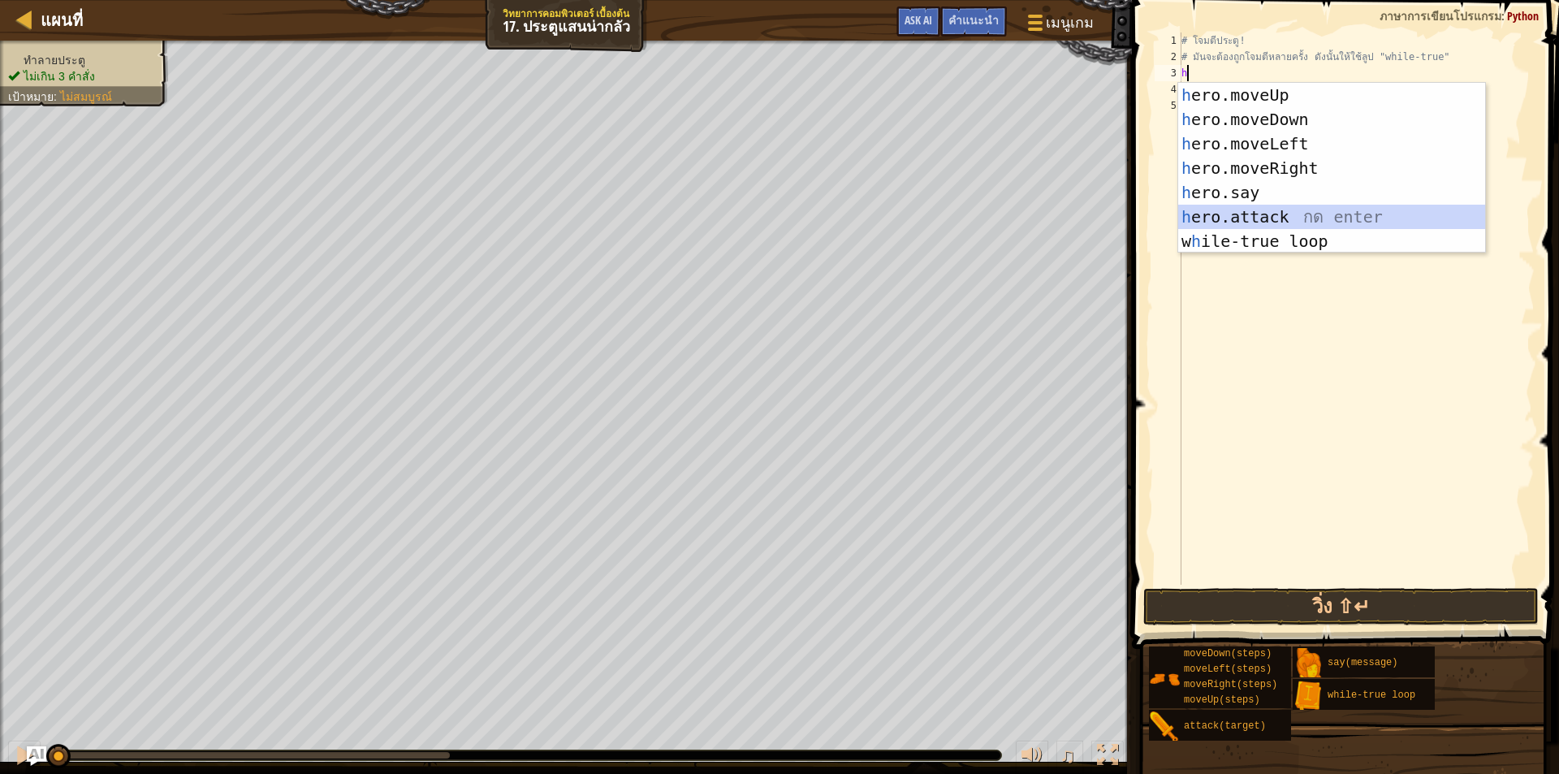
click at [1251, 217] on div "h ero.moveUp กด enter h ero.moveDown กด enter h ero.moveLeft กด enter h ero.mov…" at bounding box center [1332, 192] width 307 height 219
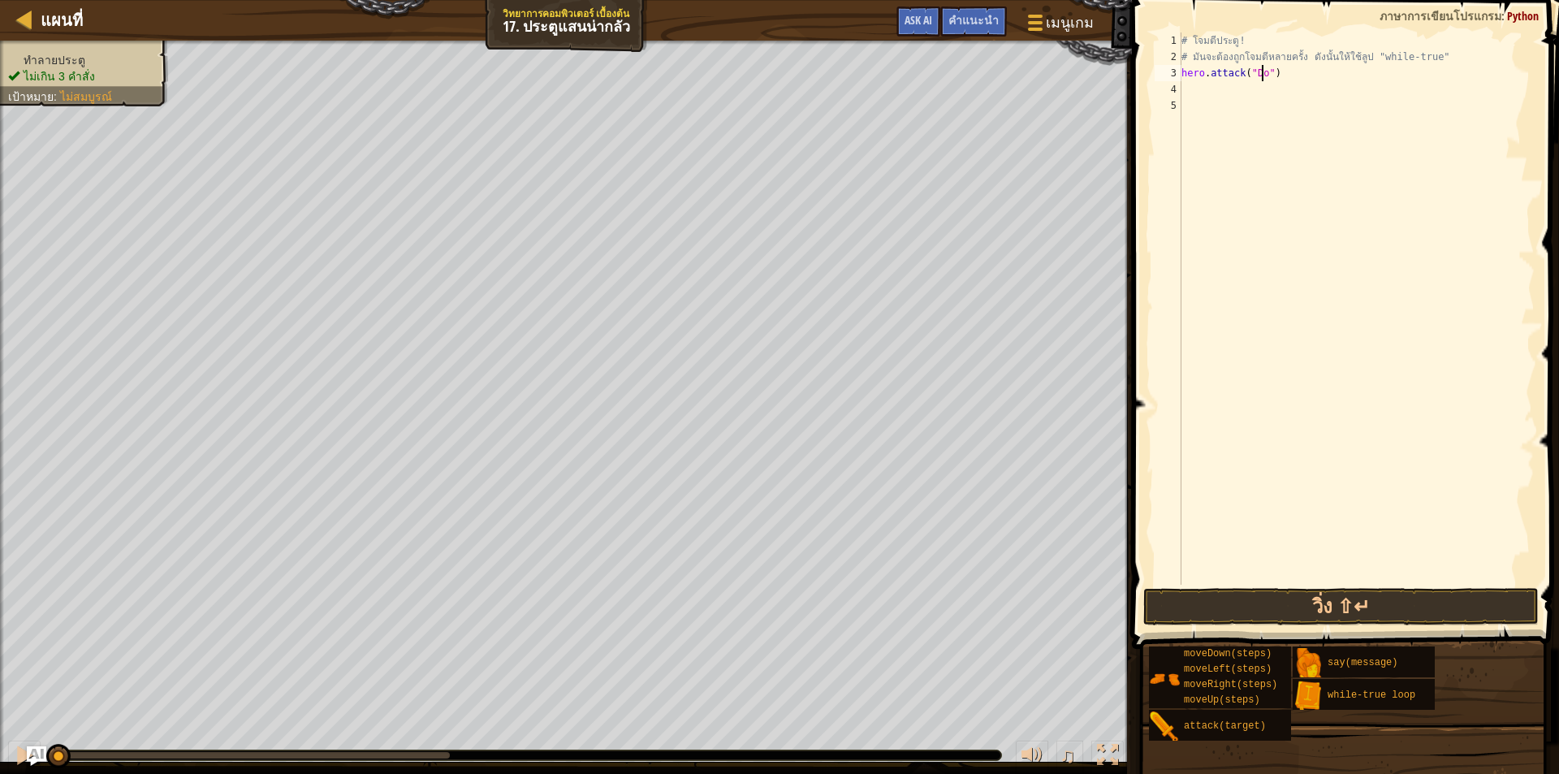
scroll to position [7, 7]
type textarea "hero.attack("Door")"
click at [1222, 87] on div "# โจมตีประตู! # มันจะต้องถูกโจมตีหลายครั้ง ดังนั้นให้ใช้ลูป "while-true" hero .…" at bounding box center [1357, 324] width 357 height 585
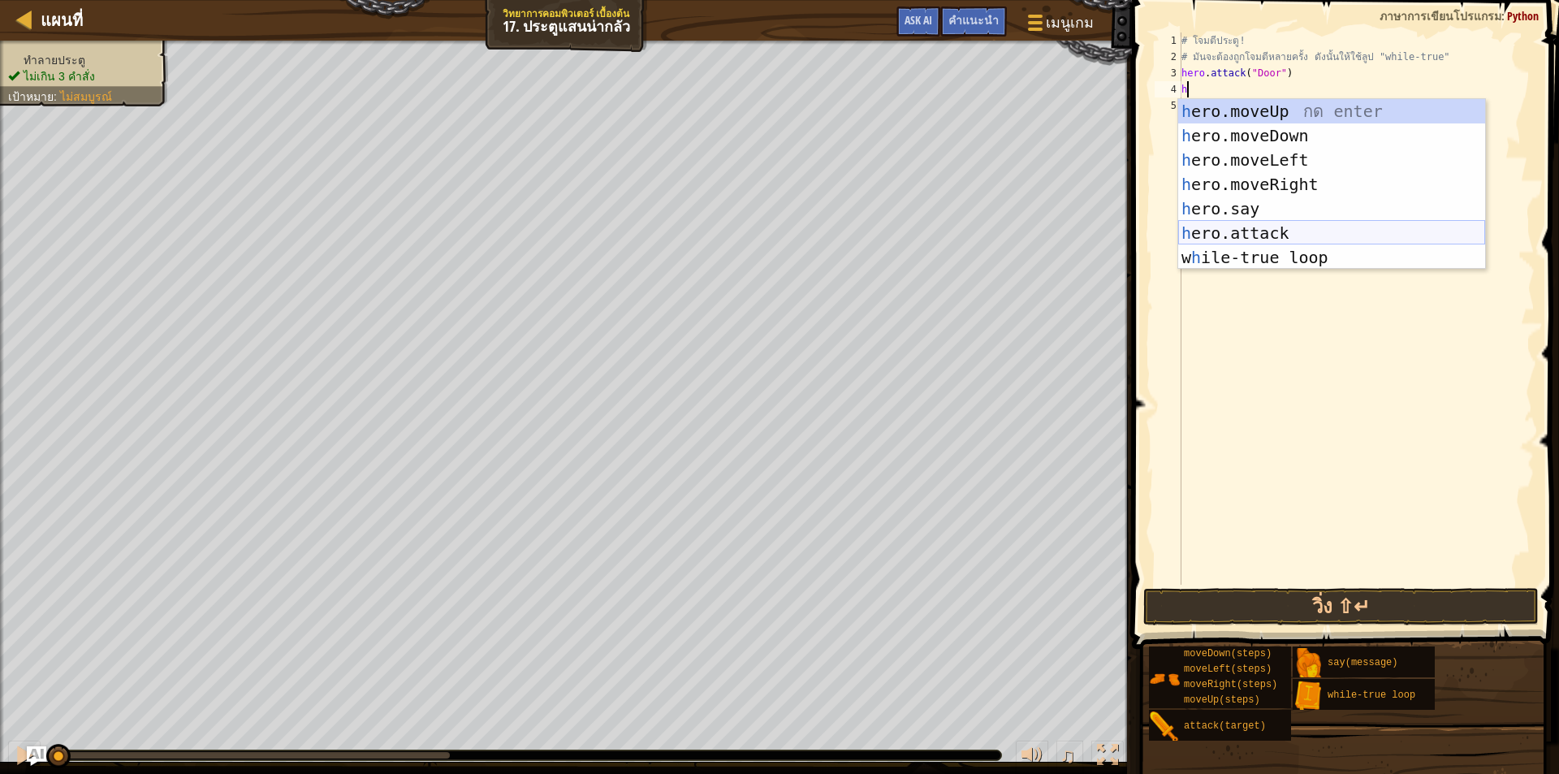
click at [1261, 231] on div "h ero.moveUp กด enter h ero.moveDown กด enter h ero.moveLeft กด enter h ero.mov…" at bounding box center [1332, 208] width 307 height 219
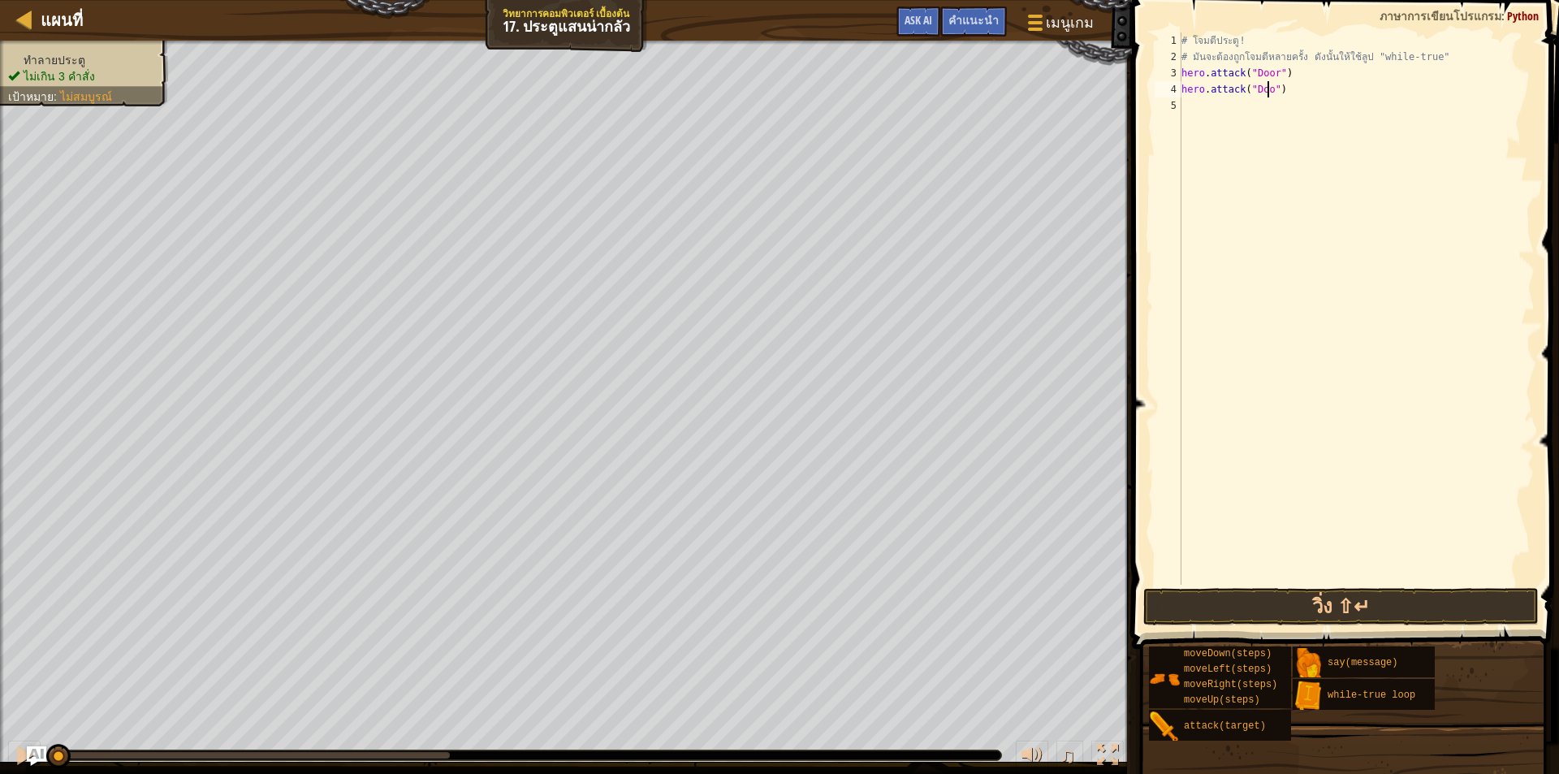
scroll to position [7, 7]
type textarea "hero.attack("Door")"
drag, startPoint x: 1410, startPoint y: 601, endPoint x: 1430, endPoint y: 585, distance: 26.0
click at [1408, 601] on button "วิ่ง ⇧↵" at bounding box center [1342, 606] width 396 height 37
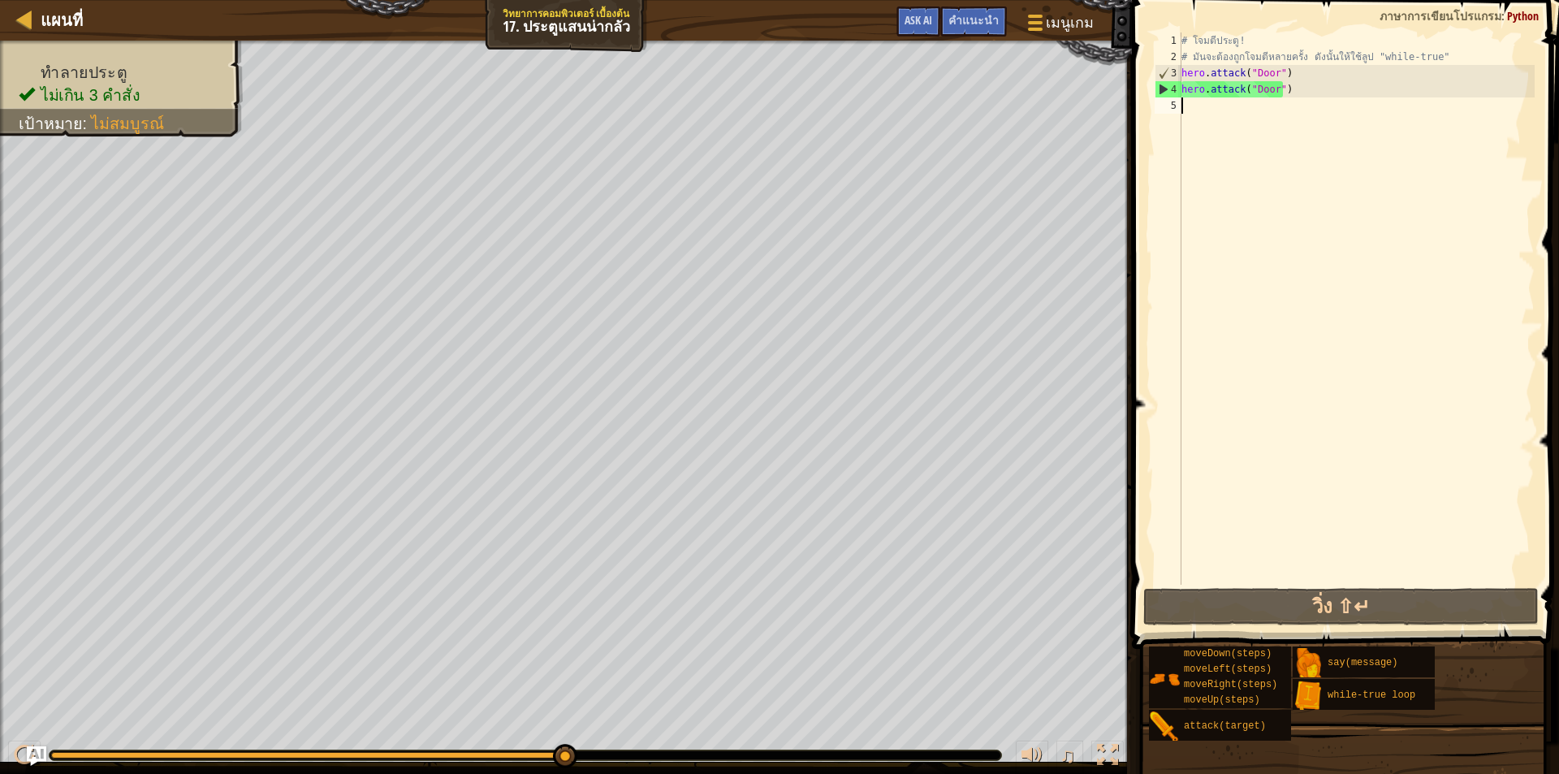
click at [1179, 106] on div "5" at bounding box center [1168, 105] width 27 height 16
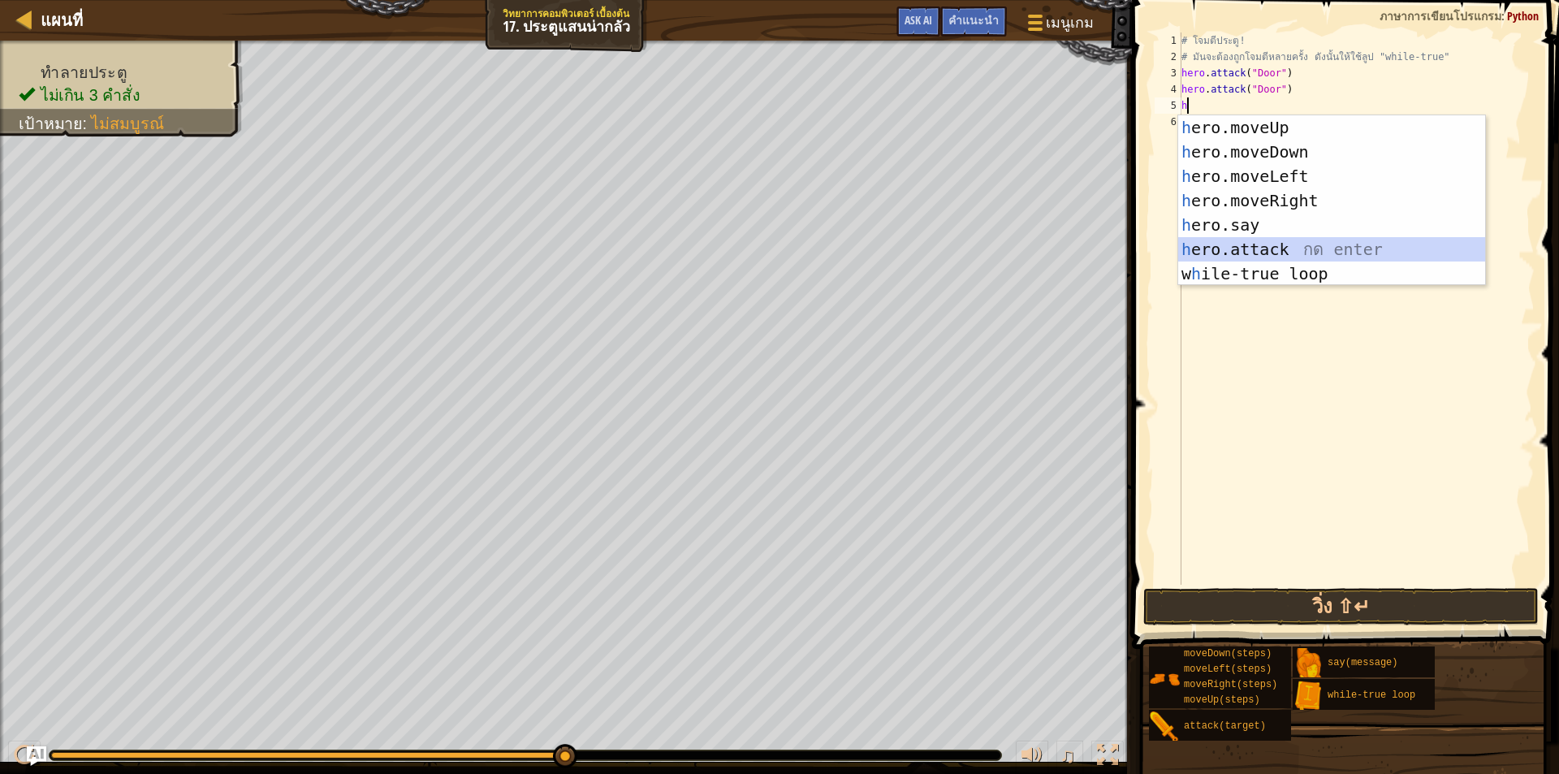
click at [1253, 248] on div "h ero.moveUp กด enter h ero.moveDown กด enter h ero.moveLeft กด enter h ero.mov…" at bounding box center [1332, 224] width 307 height 219
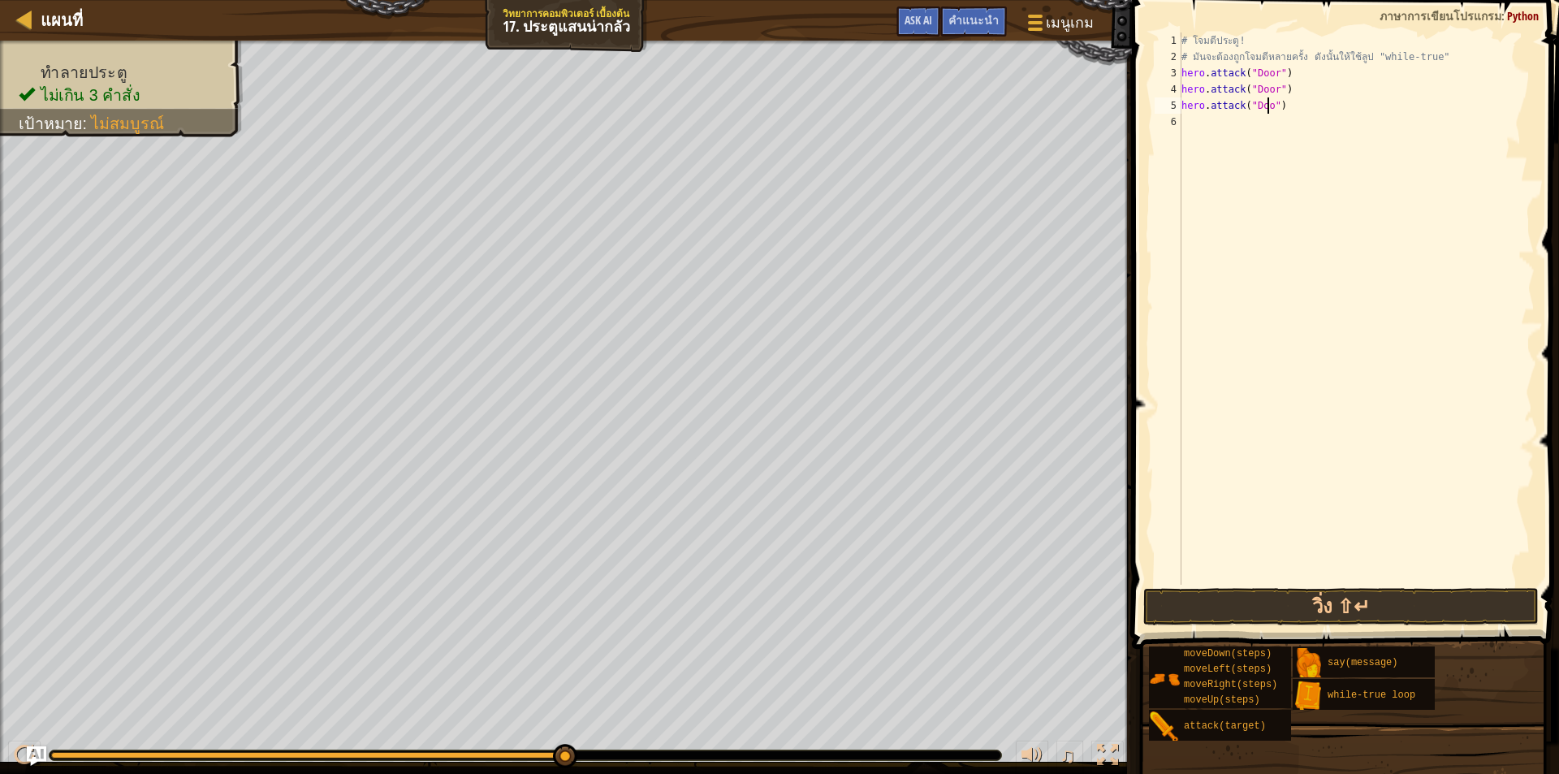
scroll to position [7, 7]
type textarea "hero.attack("Door")"
click at [1301, 612] on button "วิ่ง ⇧↵" at bounding box center [1342, 606] width 396 height 37
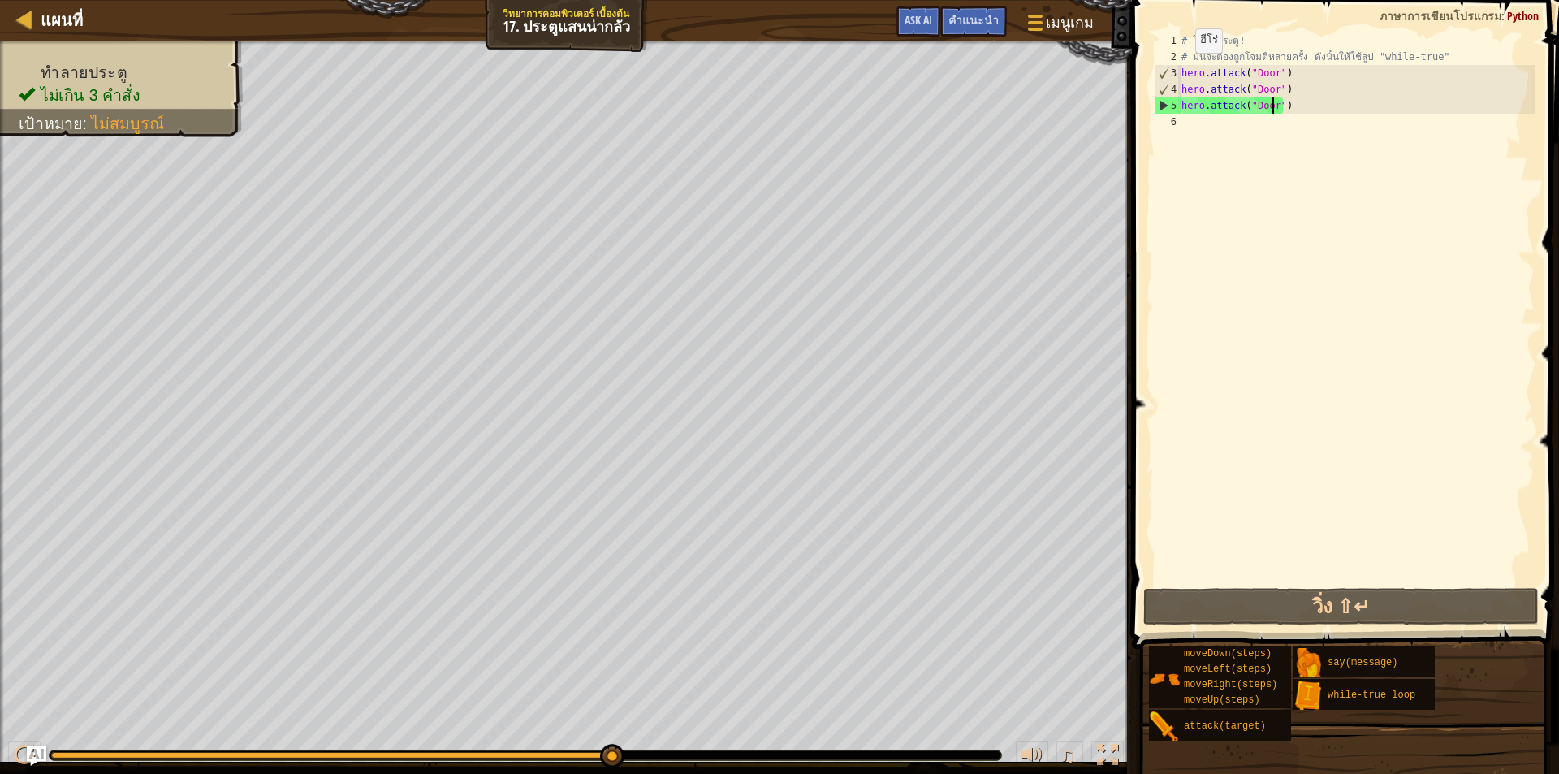
click at [1182, 69] on div "# โจมตีประตู! # มันจะต้องถูกโจมตีหลายครั้ง ดังนั้นให้ใช้ลูป "while-true" hero .…" at bounding box center [1357, 324] width 357 height 585
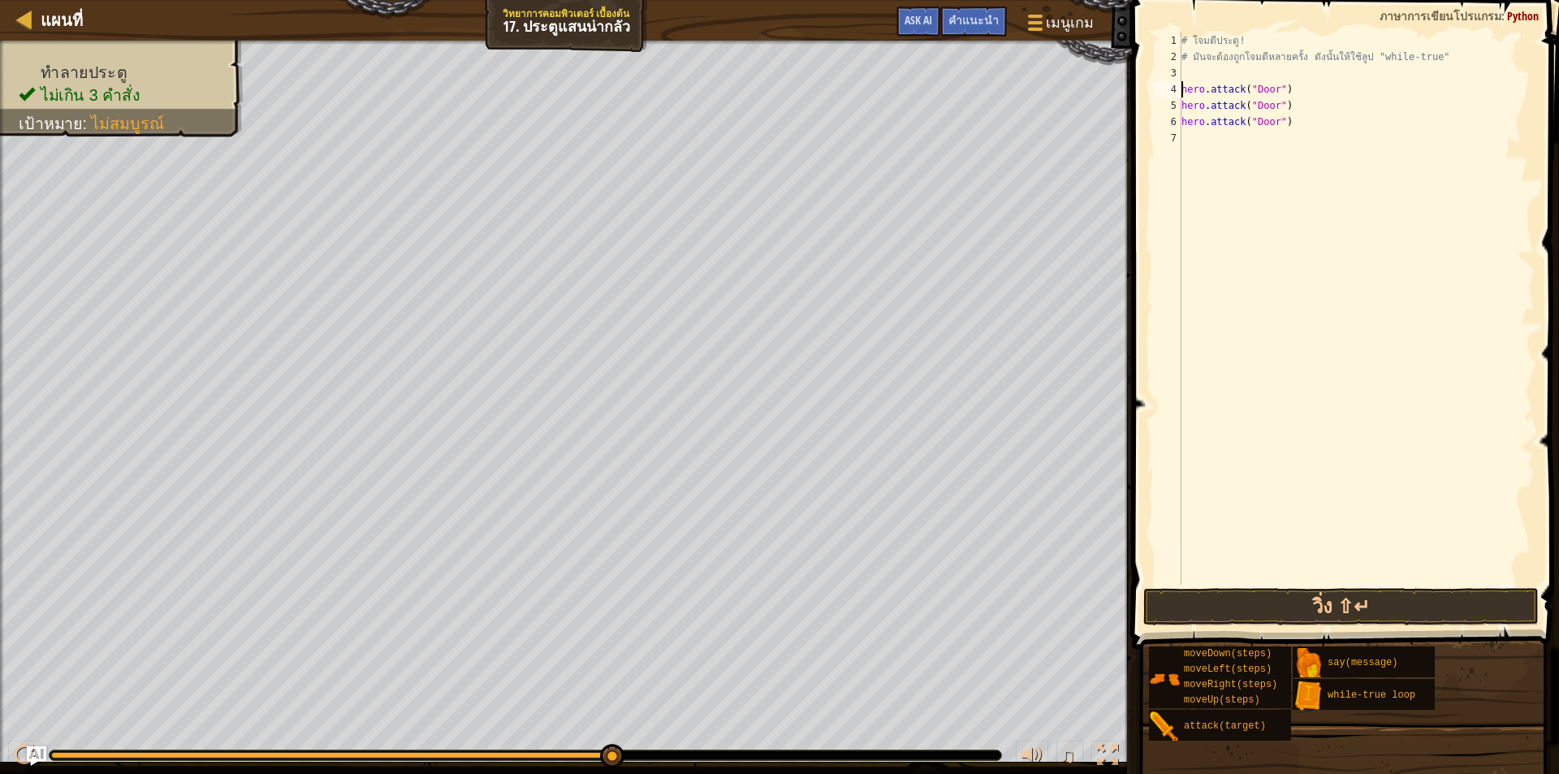
drag, startPoint x: 1198, startPoint y: 67, endPoint x: 1222, endPoint y: 93, distance: 36.2
click at [1198, 73] on div "# โจมตีประตู! # มันจะต้องถูกโจมตีหลายครั้ง ดังนั้นให้ใช้ลูป "while-true" hero .…" at bounding box center [1357, 324] width 357 height 585
type textarea "h"
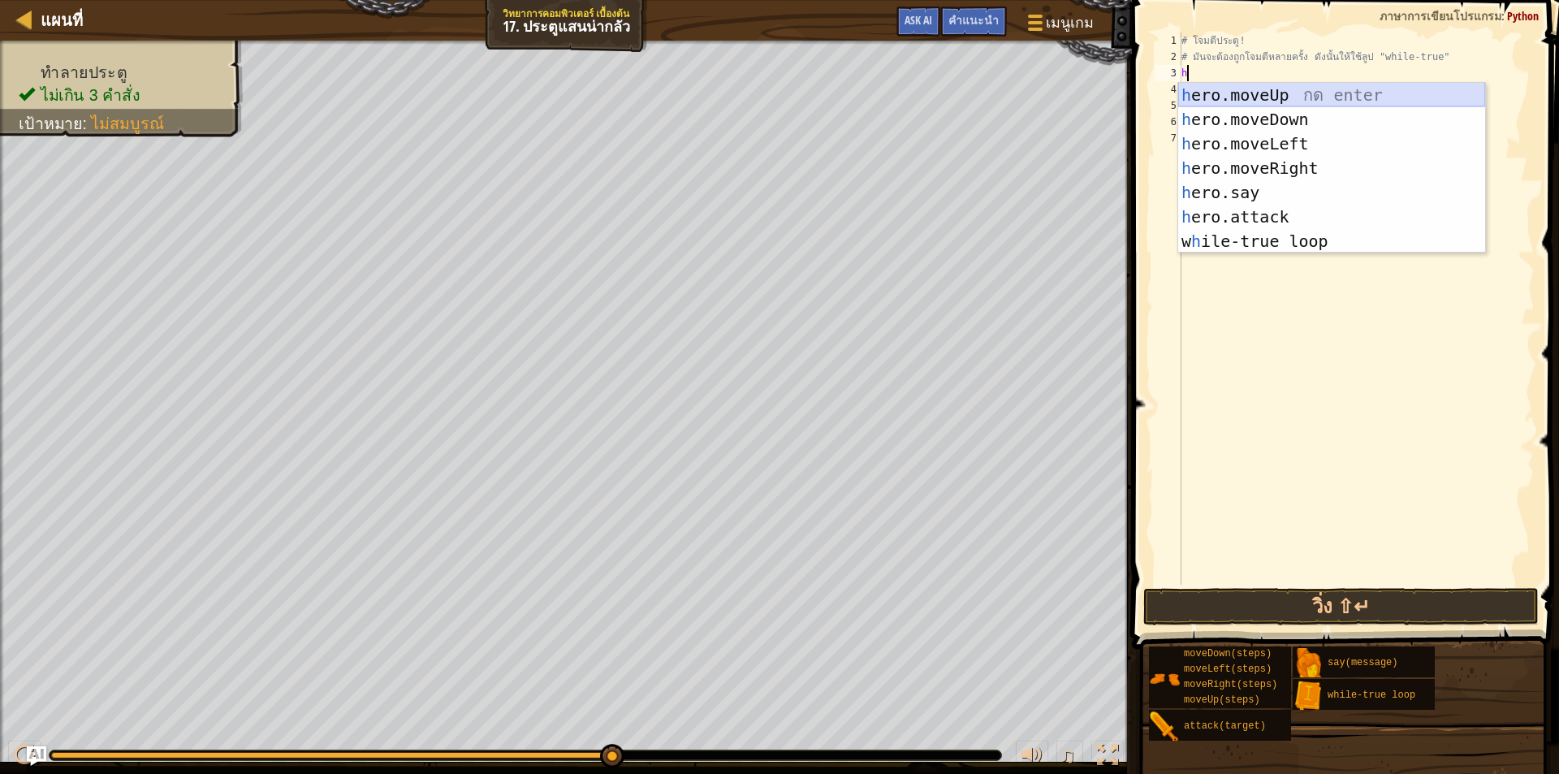
click at [1239, 84] on div "h ero.moveUp กด enter h ero.moveDown กด enter h ero.moveLeft กด enter h ero.mov…" at bounding box center [1332, 192] width 307 height 219
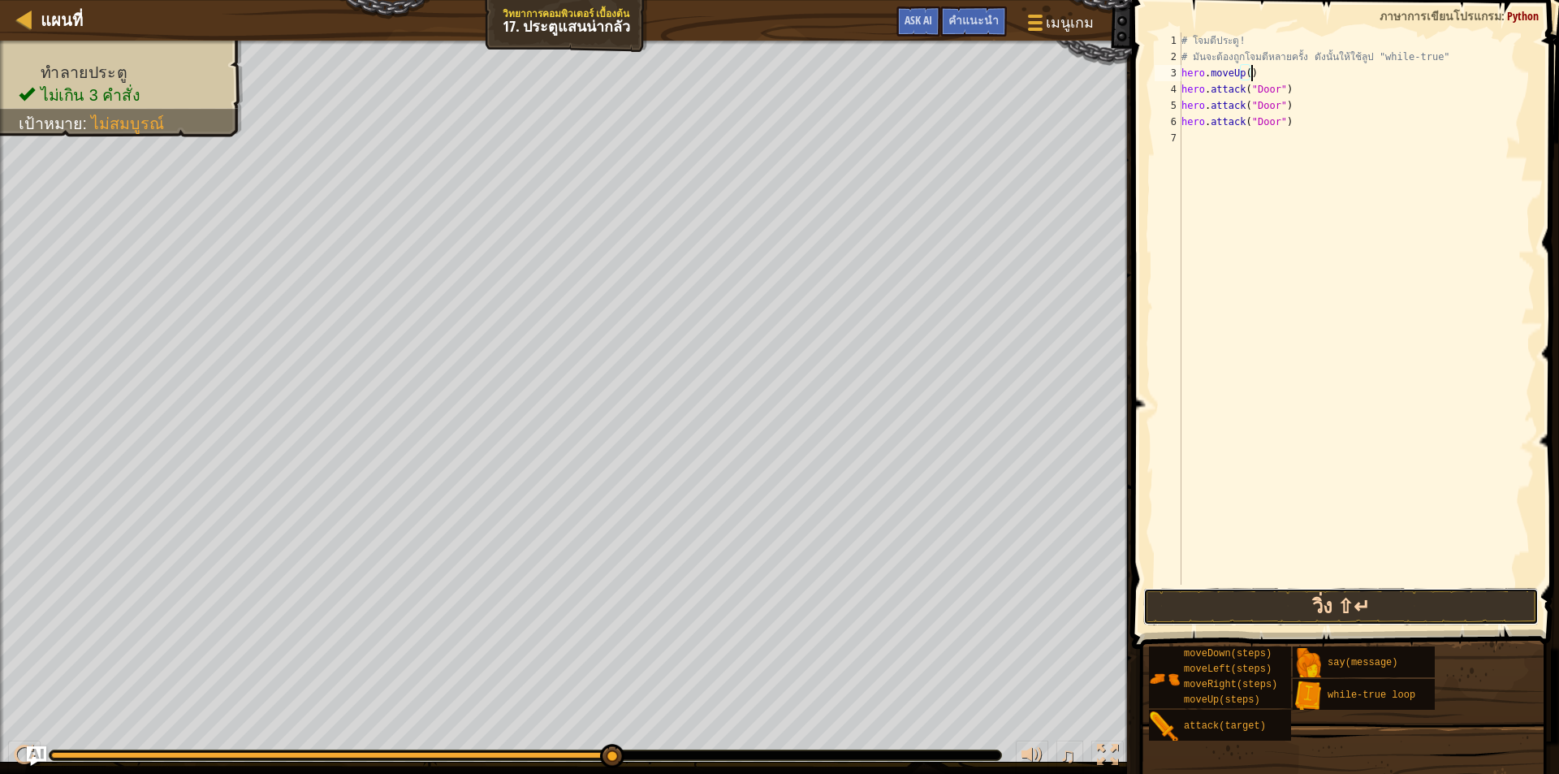
click at [1308, 590] on button "วิ่ง ⇧↵" at bounding box center [1342, 606] width 396 height 37
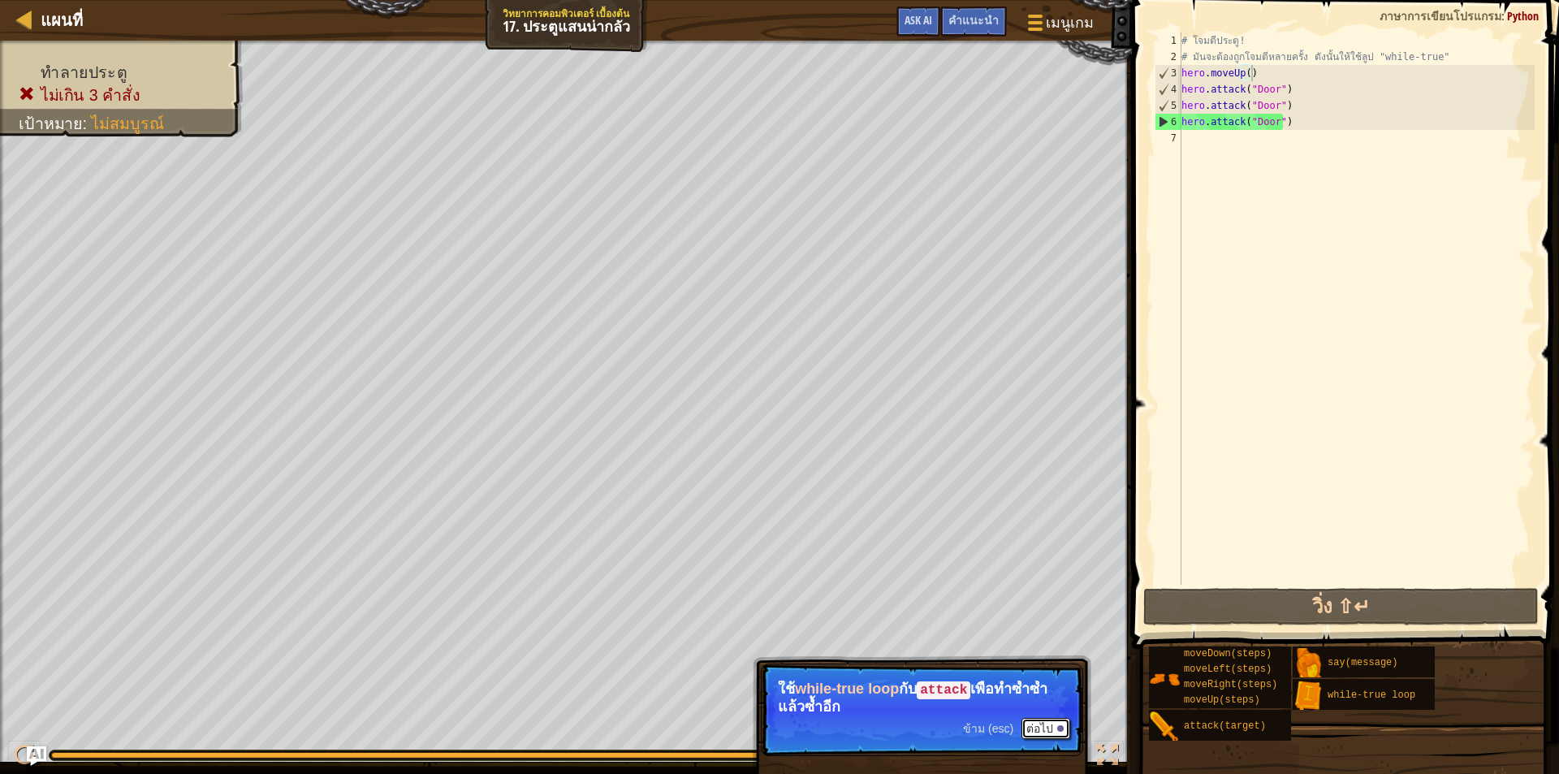
click at [1028, 724] on button "ต่อไป" at bounding box center [1046, 728] width 49 height 21
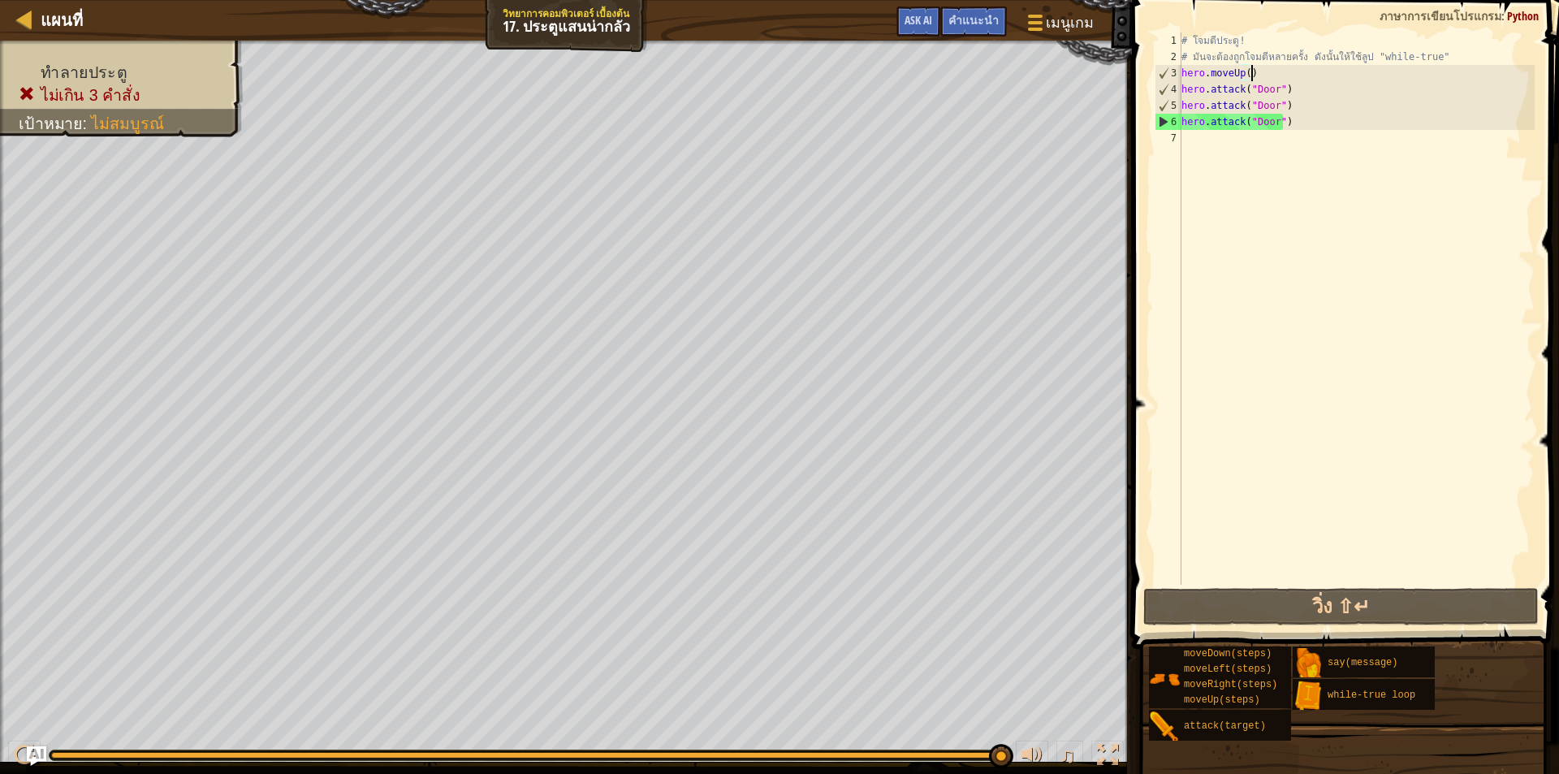
click at [1299, 122] on div "# โจมตีประตู! # มันจะต้องถูกโจมตีหลายครั้ง ดังนั้นให้ใช้ลูป "while-true" hero .…" at bounding box center [1357, 324] width 357 height 585
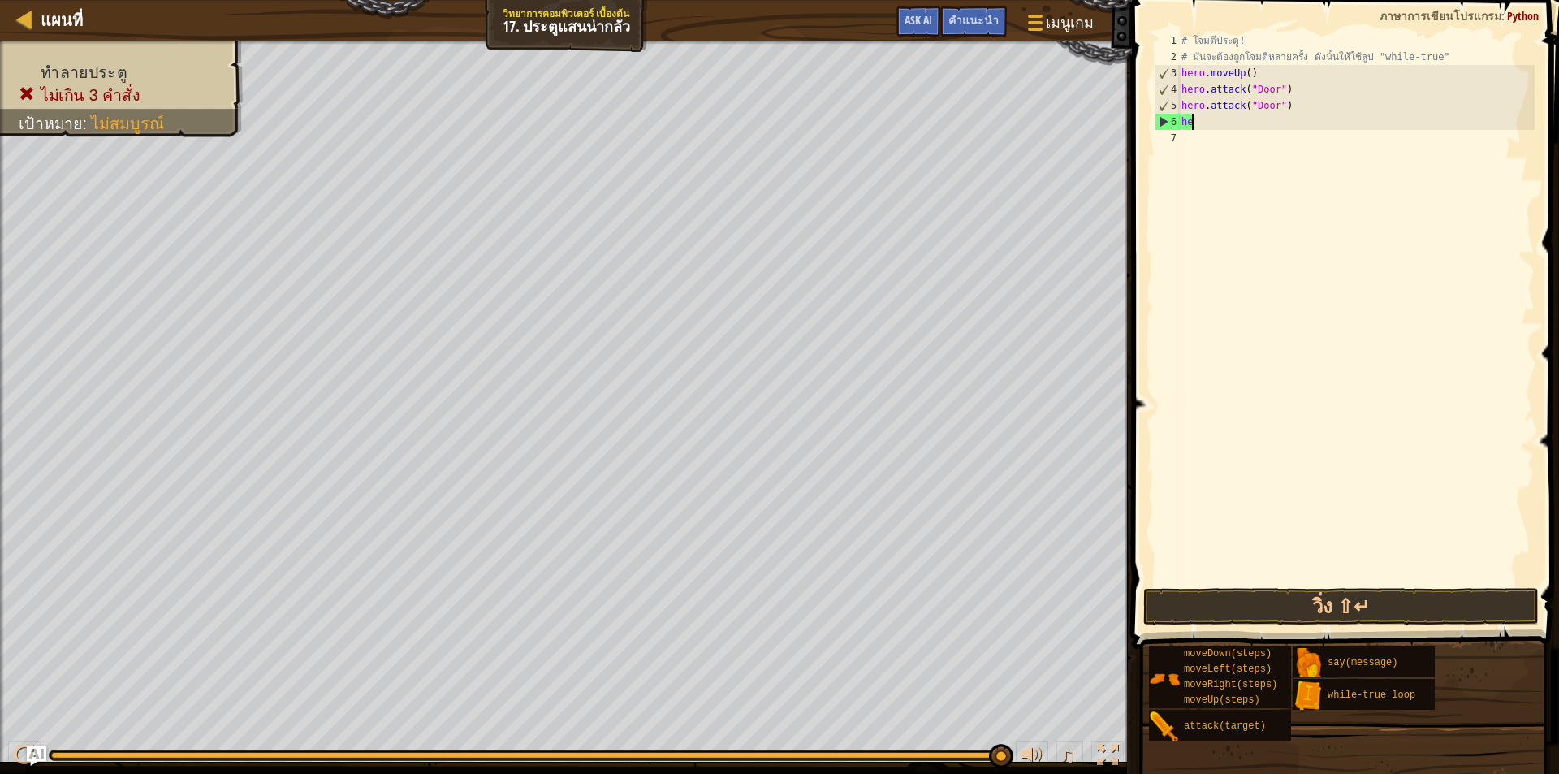
type textarea "h"
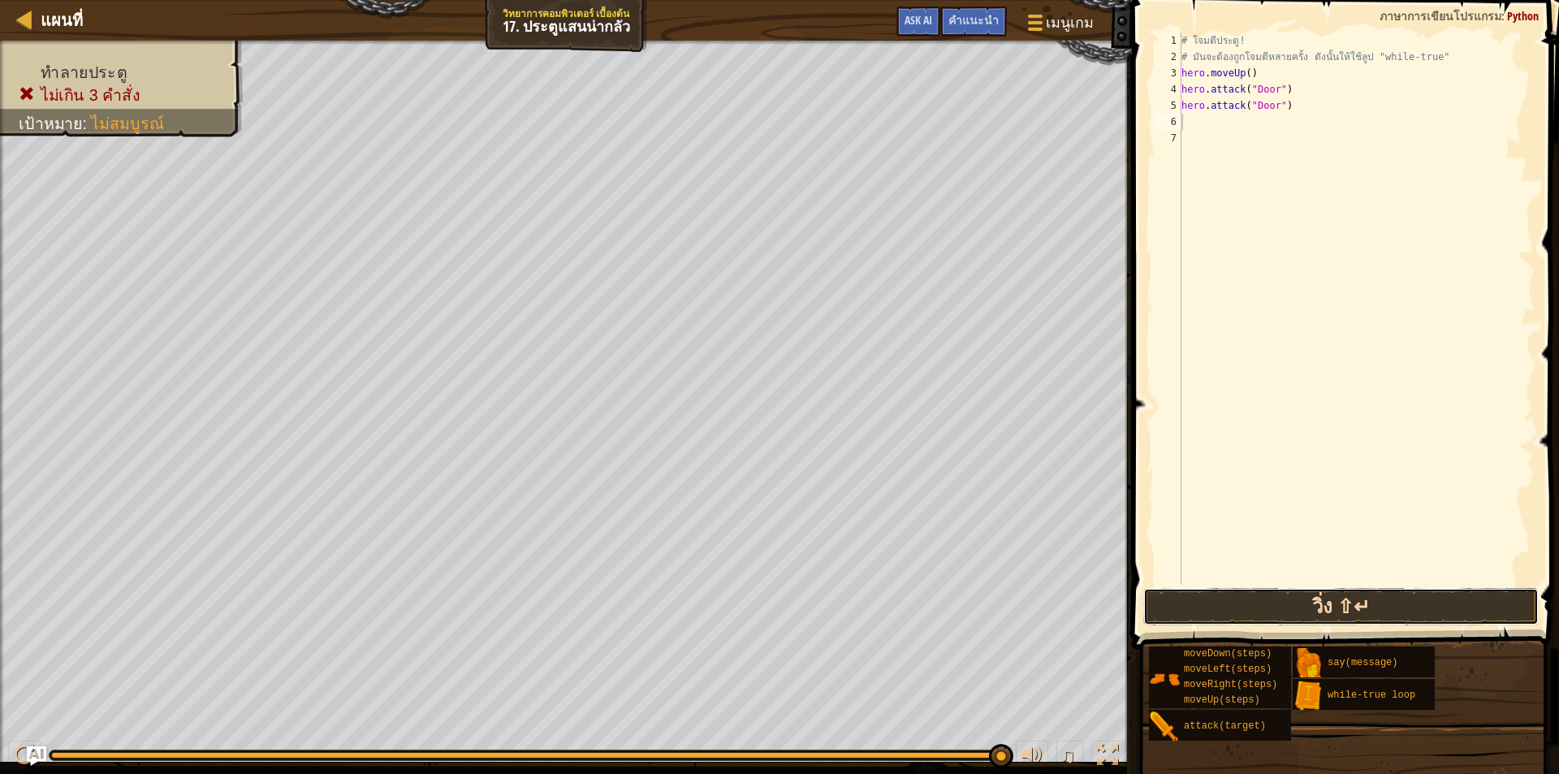
click at [1246, 616] on button "วิ่ง ⇧↵" at bounding box center [1342, 606] width 396 height 37
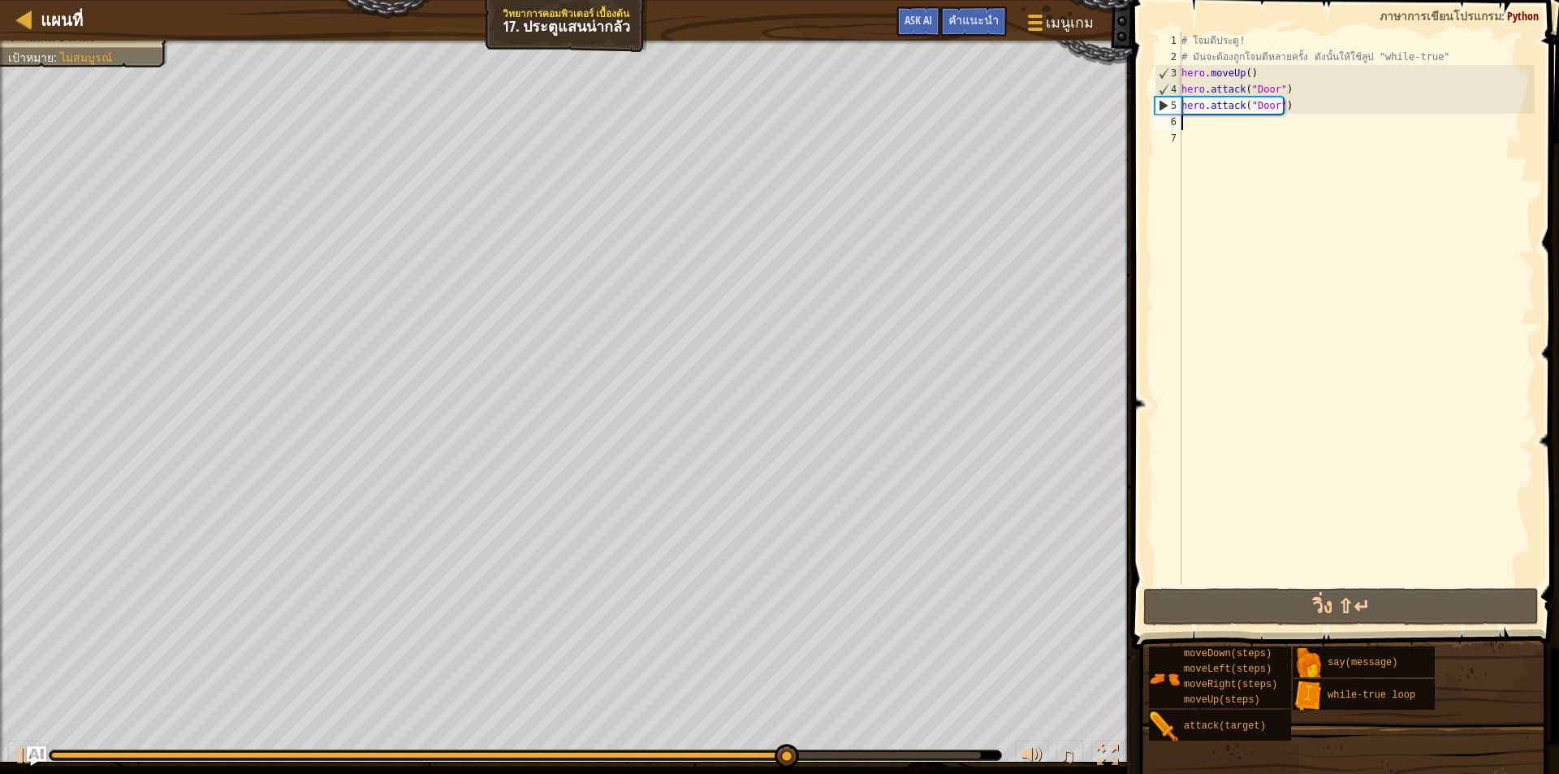
click at [1250, 74] on div "# โจมตีประตู! # มันจะต้องถูกโจมตีหลายครั้ง ดังนั้นให้ใช้ลูป "while-true" hero .…" at bounding box center [1357, 324] width 357 height 585
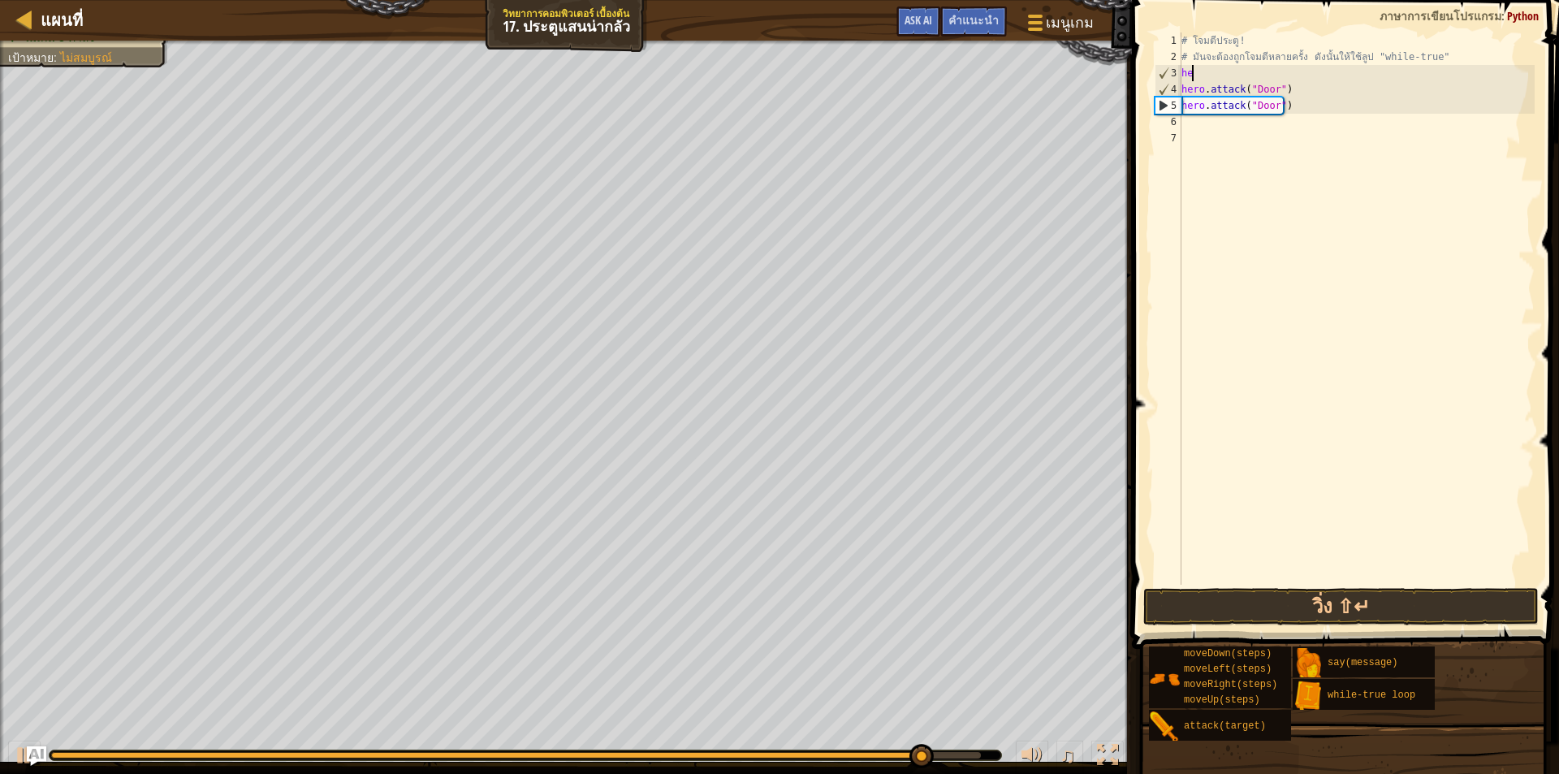
type textarea "h"
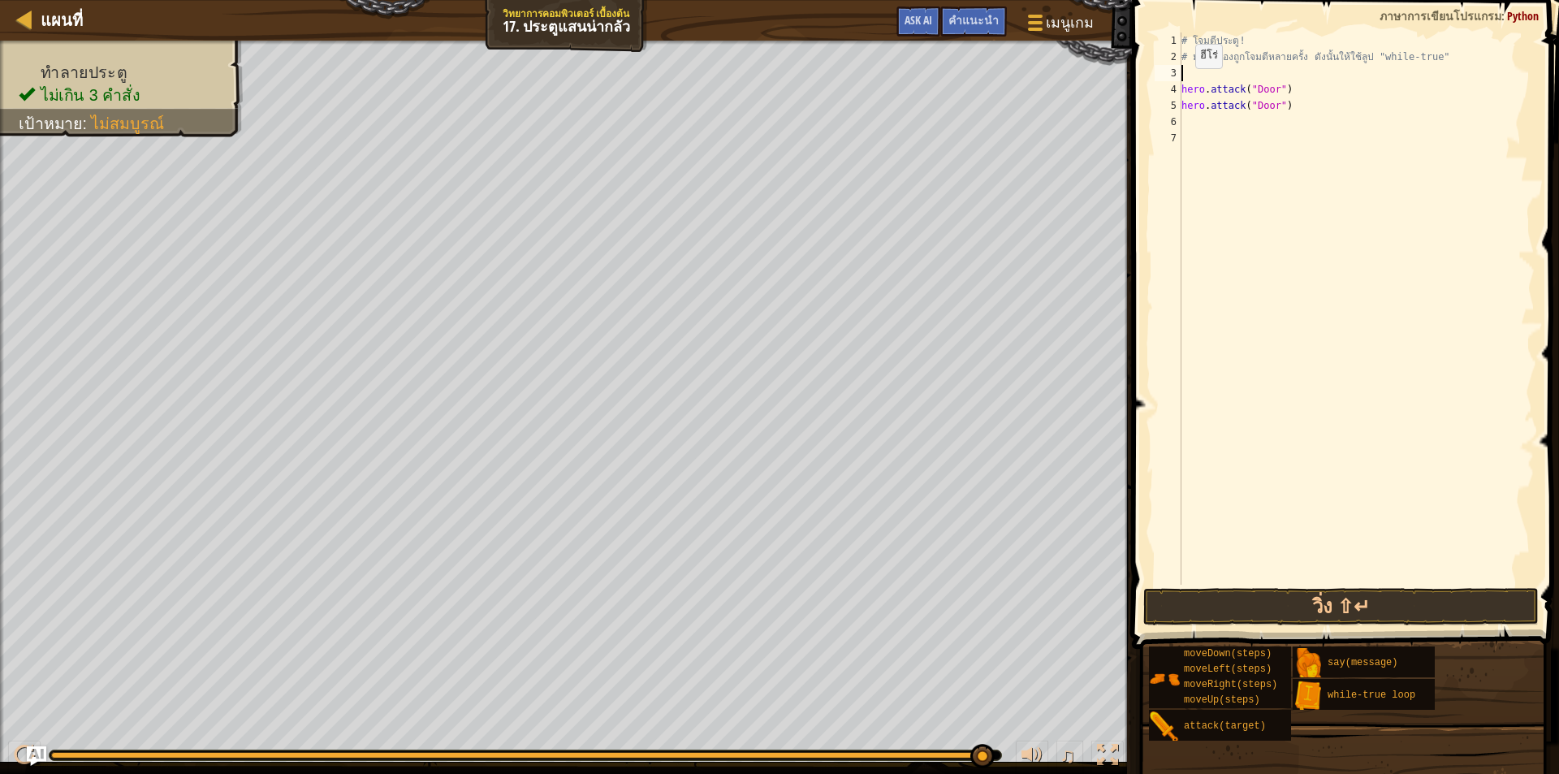
click at [1182, 84] on div "# โจมตีประตู! # มันจะต้องถูกโจมตีหลายครั้ง ดังนั้นให้ใช้ลูป "while-true" hero .…" at bounding box center [1357, 324] width 357 height 585
type textarea "hero.attack("Door")"
click at [1249, 608] on button "วิ่ง ⇧↵" at bounding box center [1342, 606] width 396 height 37
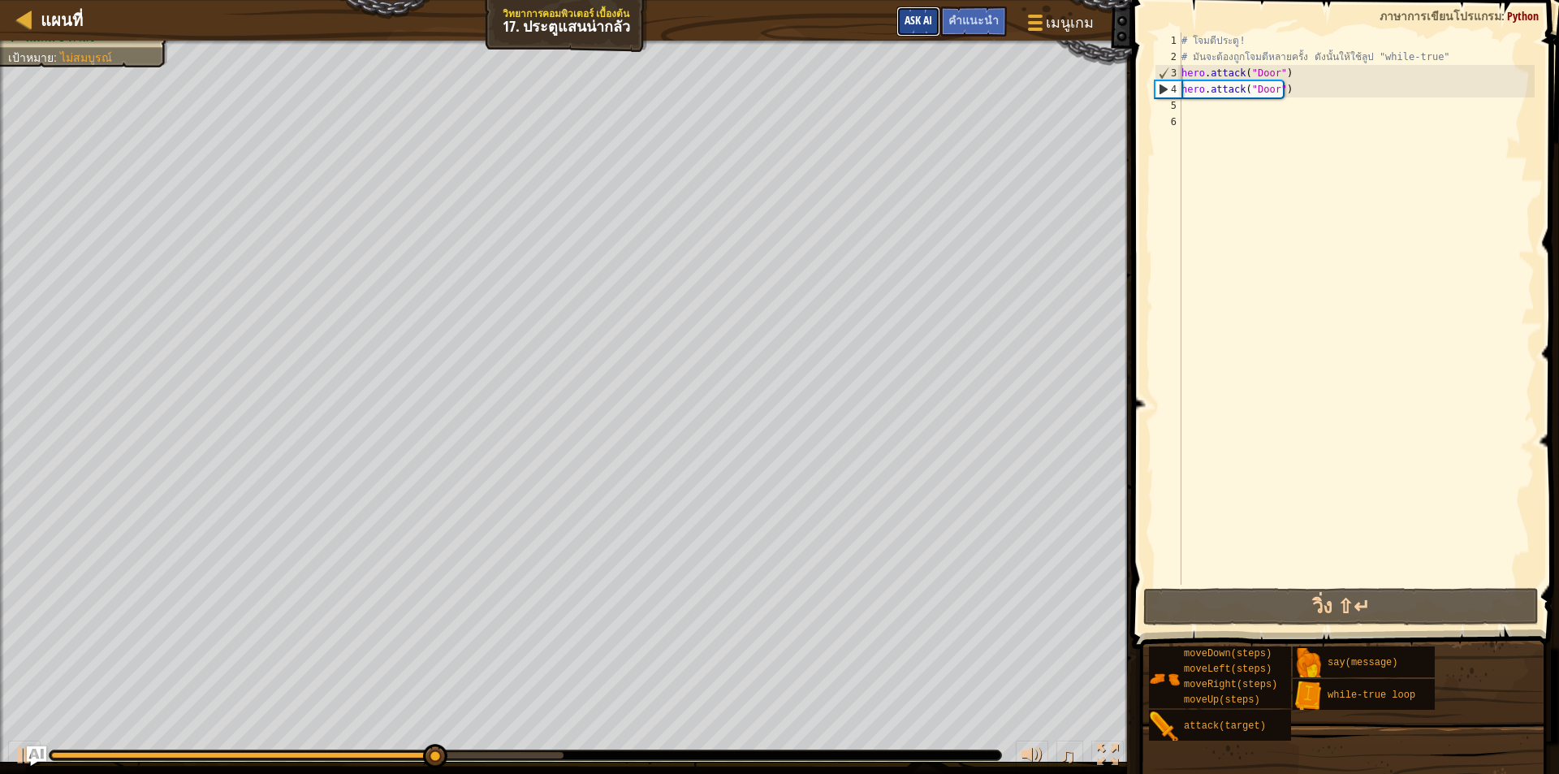
click at [931, 18] on span "Ask AI" at bounding box center [919, 19] width 28 height 15
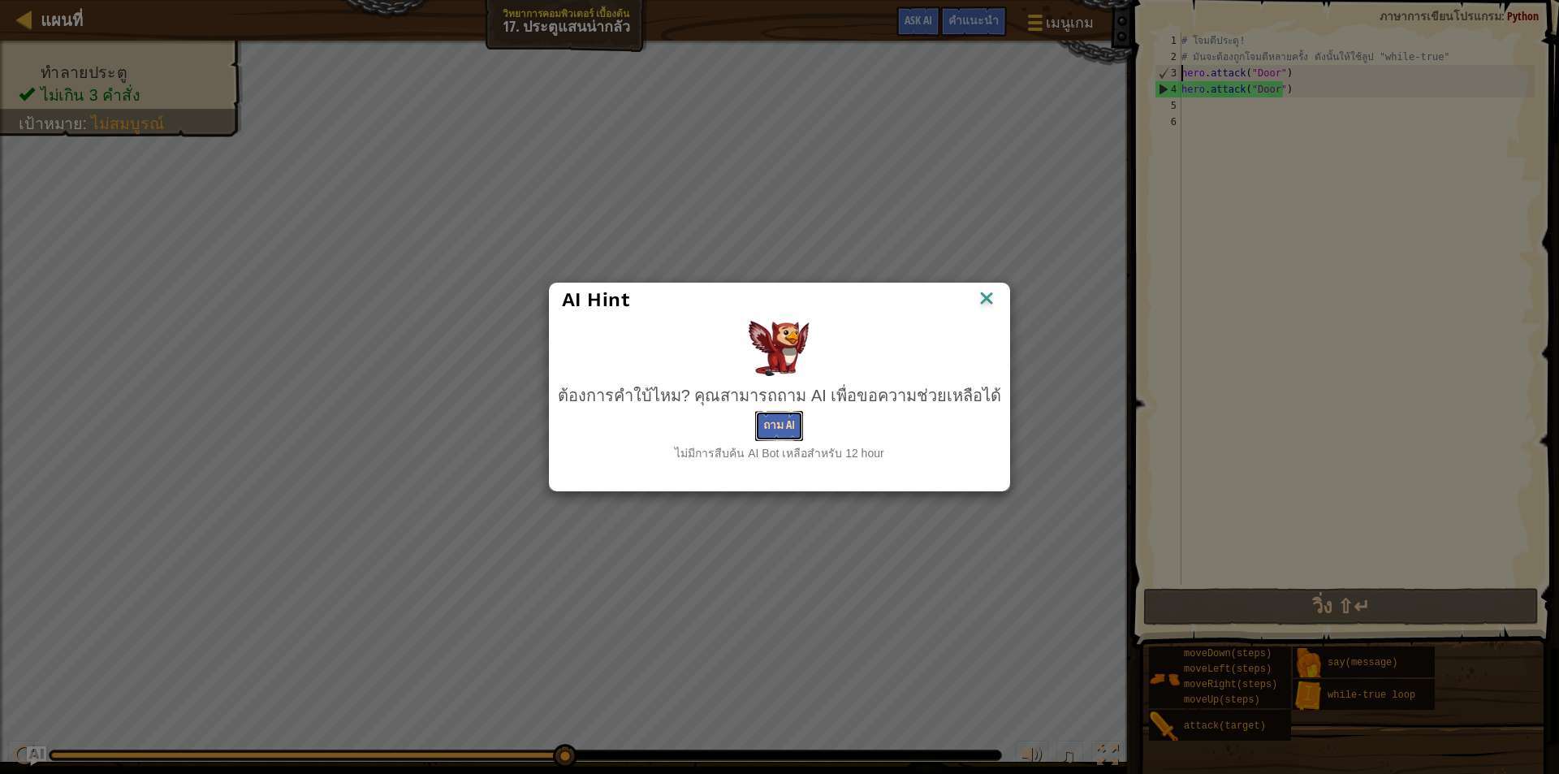
click at [785, 418] on button "ถาม AI" at bounding box center [779, 426] width 48 height 30
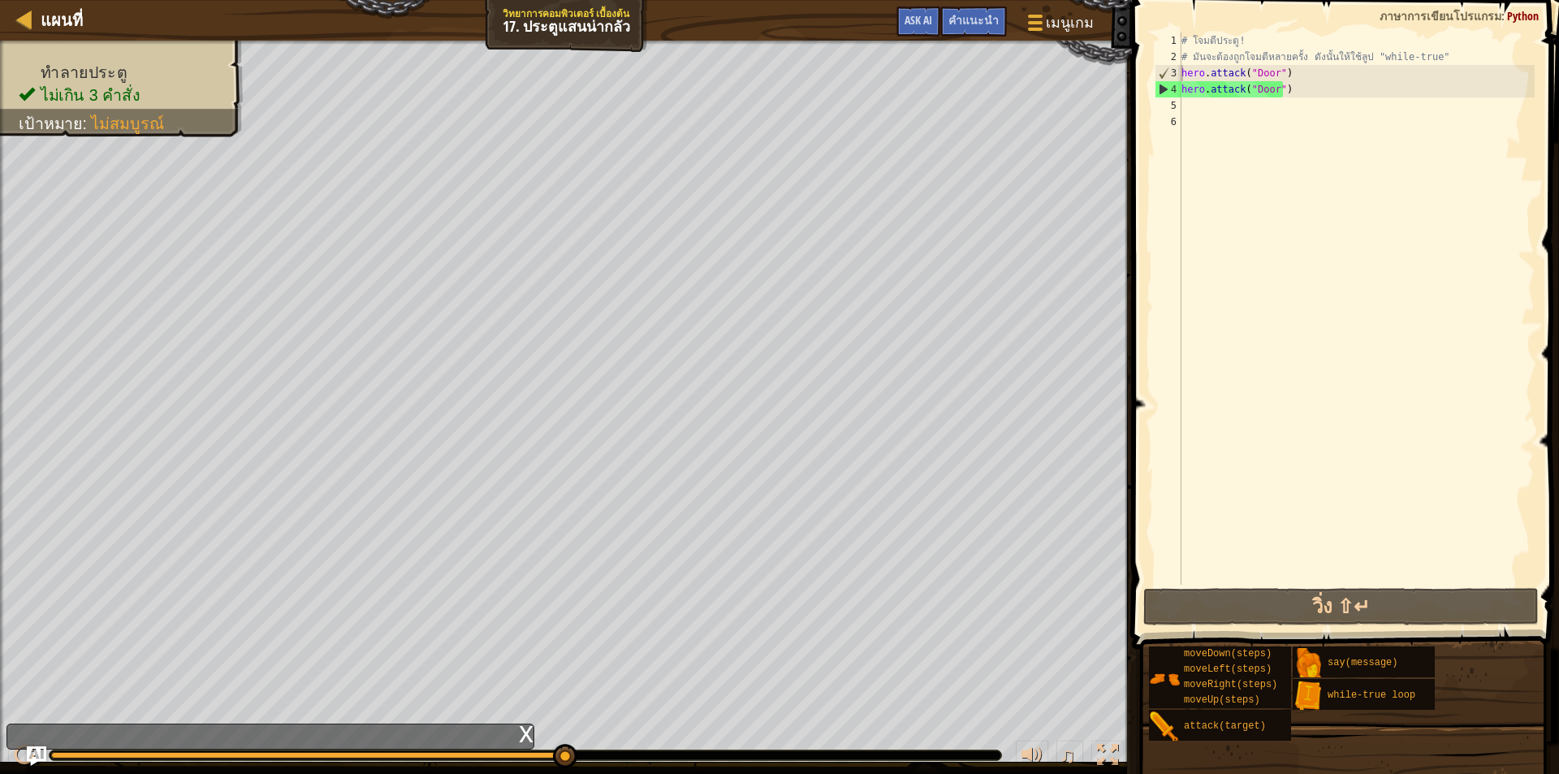
drag, startPoint x: 986, startPoint y: 13, endPoint x: 1011, endPoint y: 16, distance: 25.4
click at [986, 15] on span "คำแนะนำ" at bounding box center [974, 19] width 50 height 15
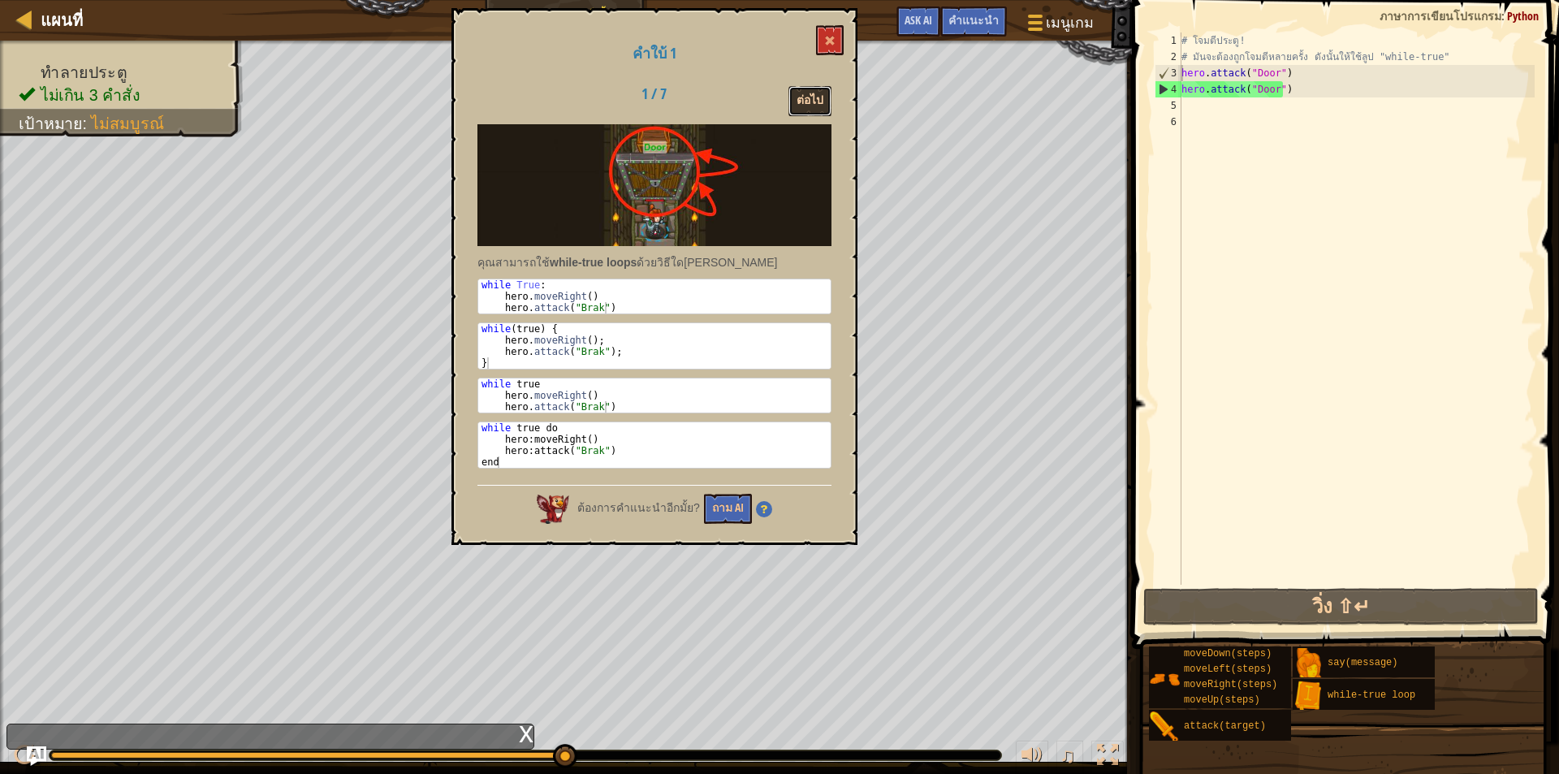
click at [817, 100] on button "ต่อไป" at bounding box center [810, 101] width 43 height 30
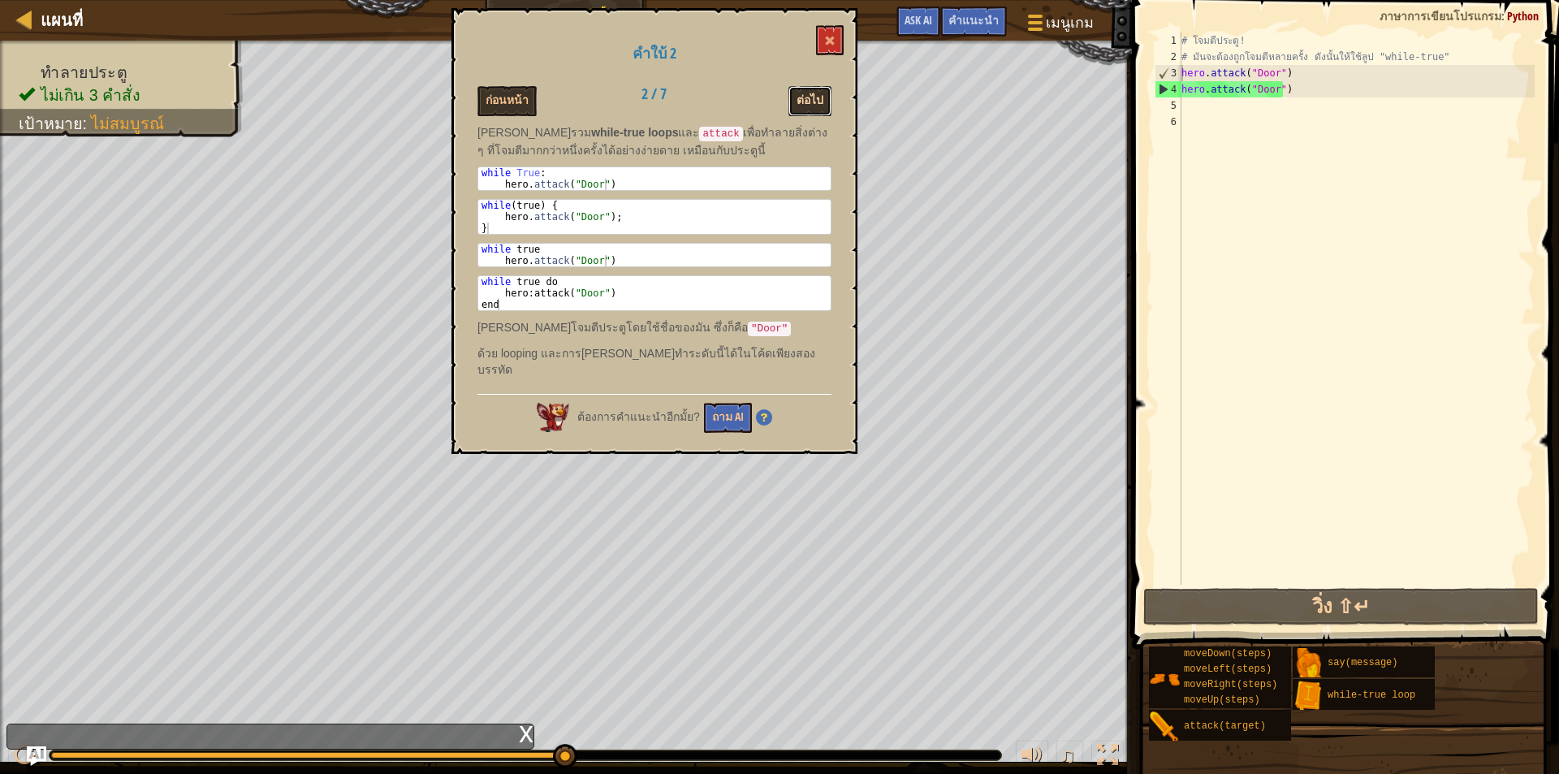
click at [810, 89] on button "ต่อไป" at bounding box center [810, 101] width 43 height 30
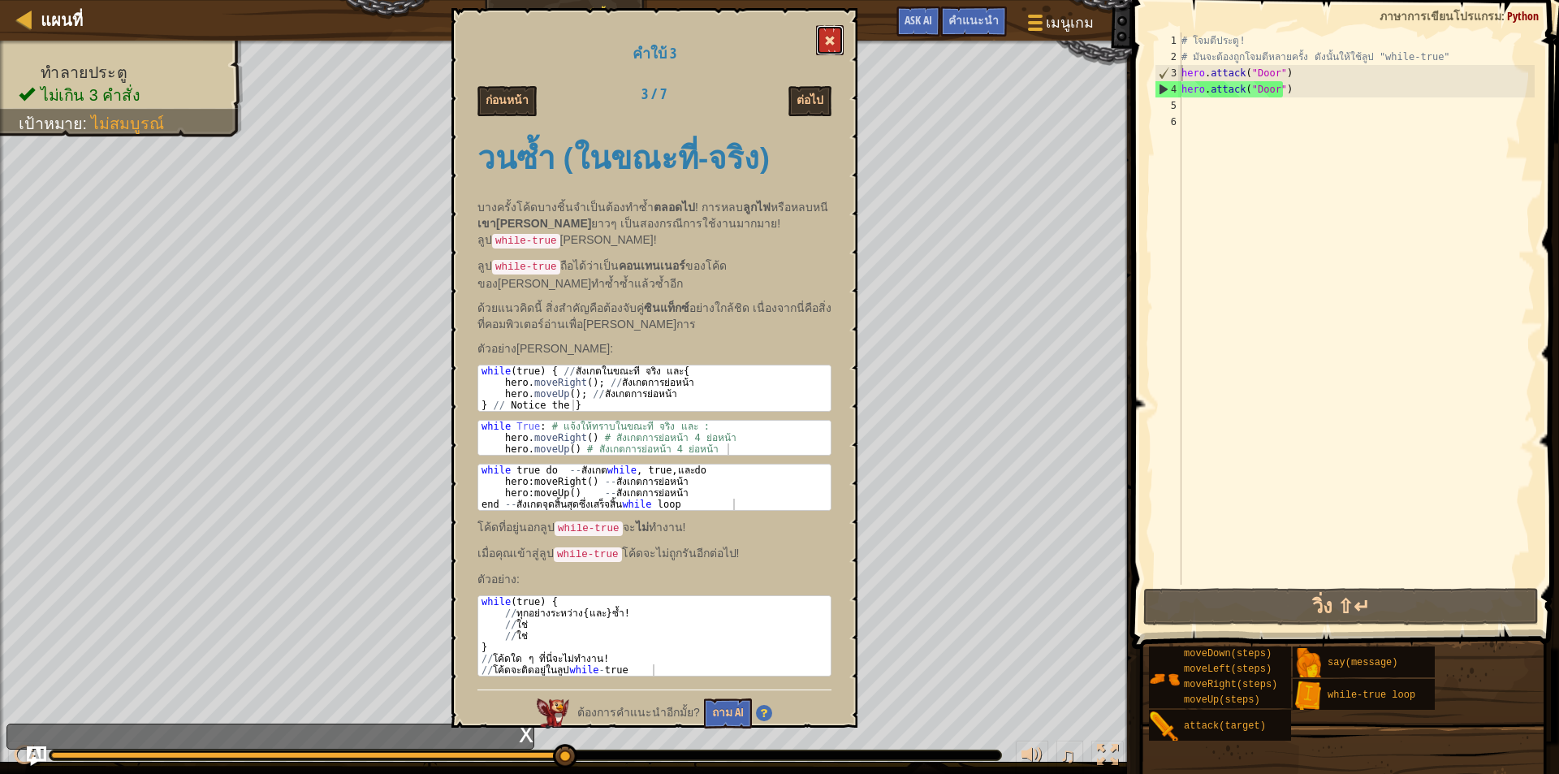
click at [826, 41] on span at bounding box center [829, 40] width 11 height 11
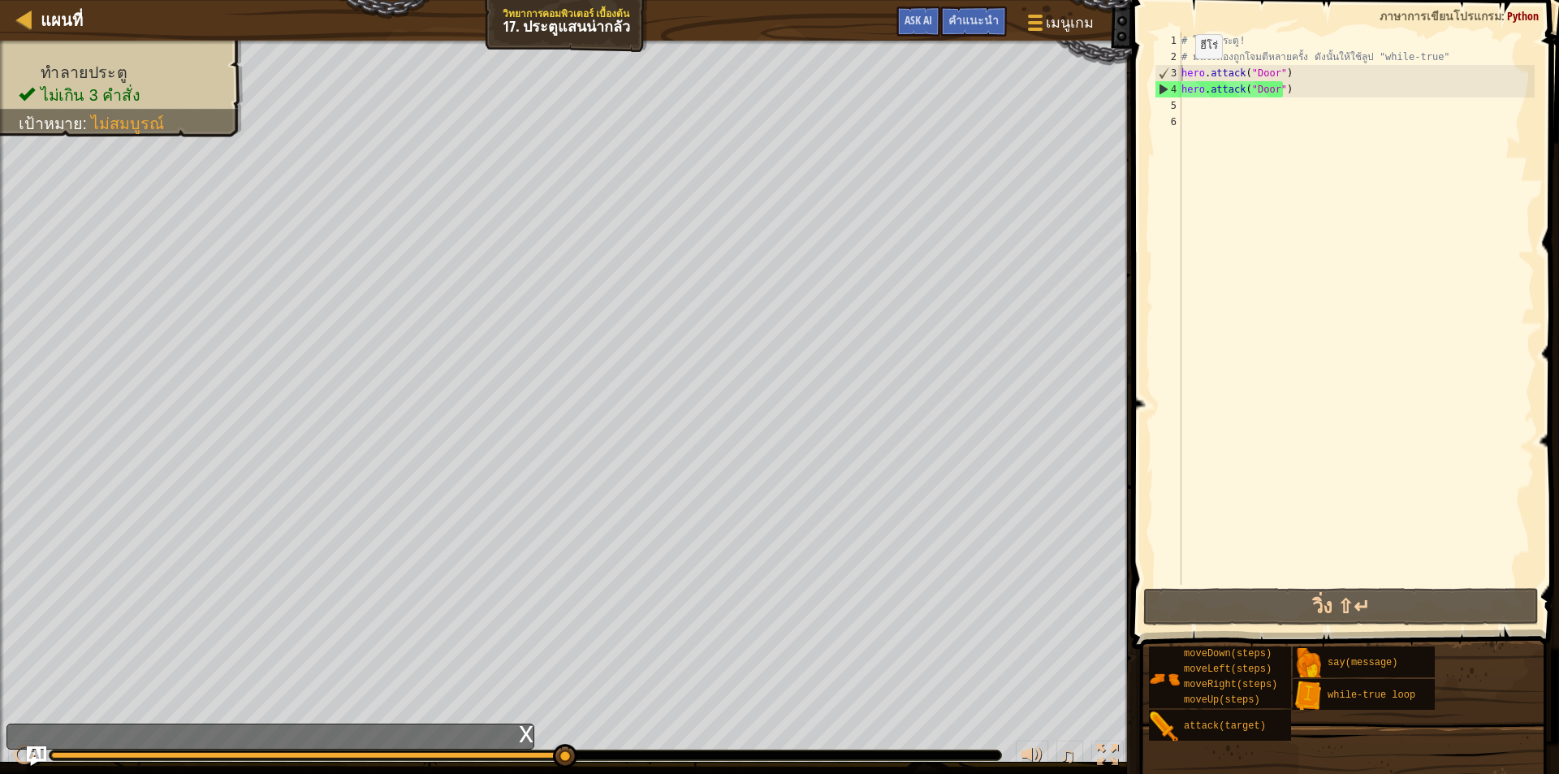
click at [1181, 72] on div "3" at bounding box center [1169, 73] width 26 height 16
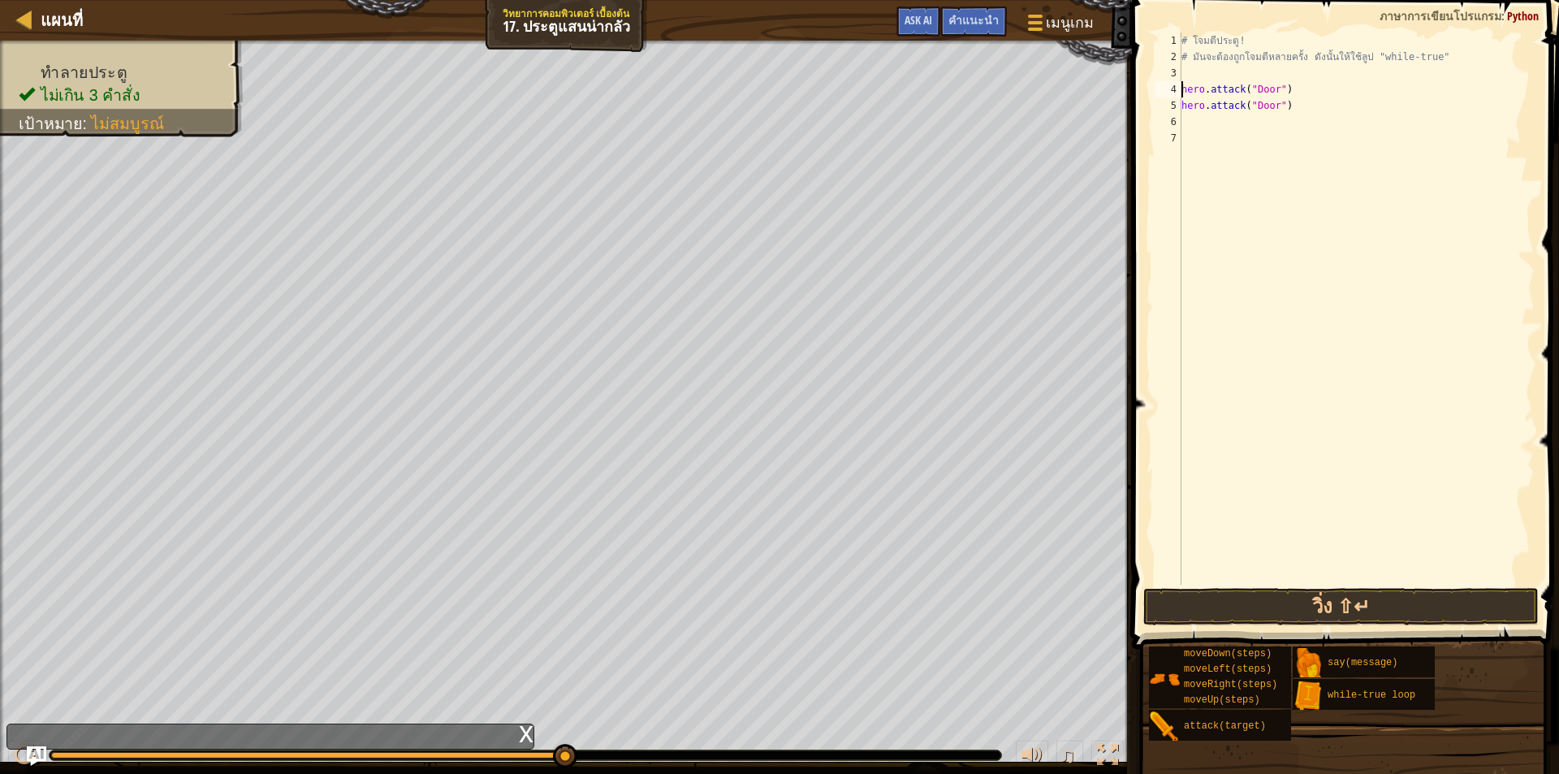
click at [1184, 72] on div "# โจมตีประตู! # มันจะต้องถูกโจมตีหลายครั้ง ดังนั้นให้ใช้ลูป "while-true" hero .…" at bounding box center [1357, 324] width 357 height 585
type textarea "h"
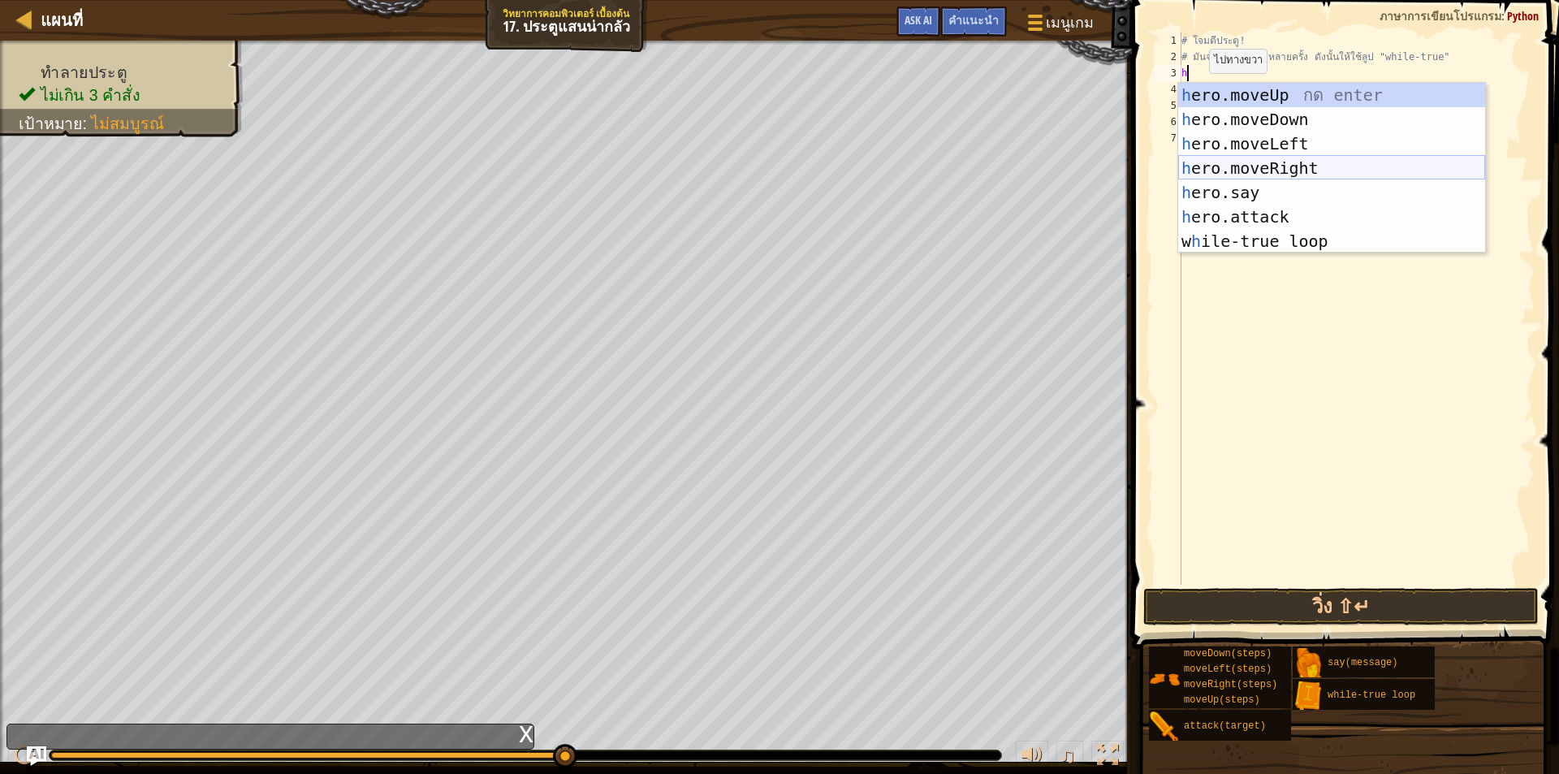
drag, startPoint x: 1249, startPoint y: 162, endPoint x: 1284, endPoint y: 171, distance: 36.0
click at [1253, 162] on div "h ero.moveUp กด enter h ero.moveDown กด enter h ero.moveLeft กด enter h ero.mov…" at bounding box center [1332, 192] width 307 height 219
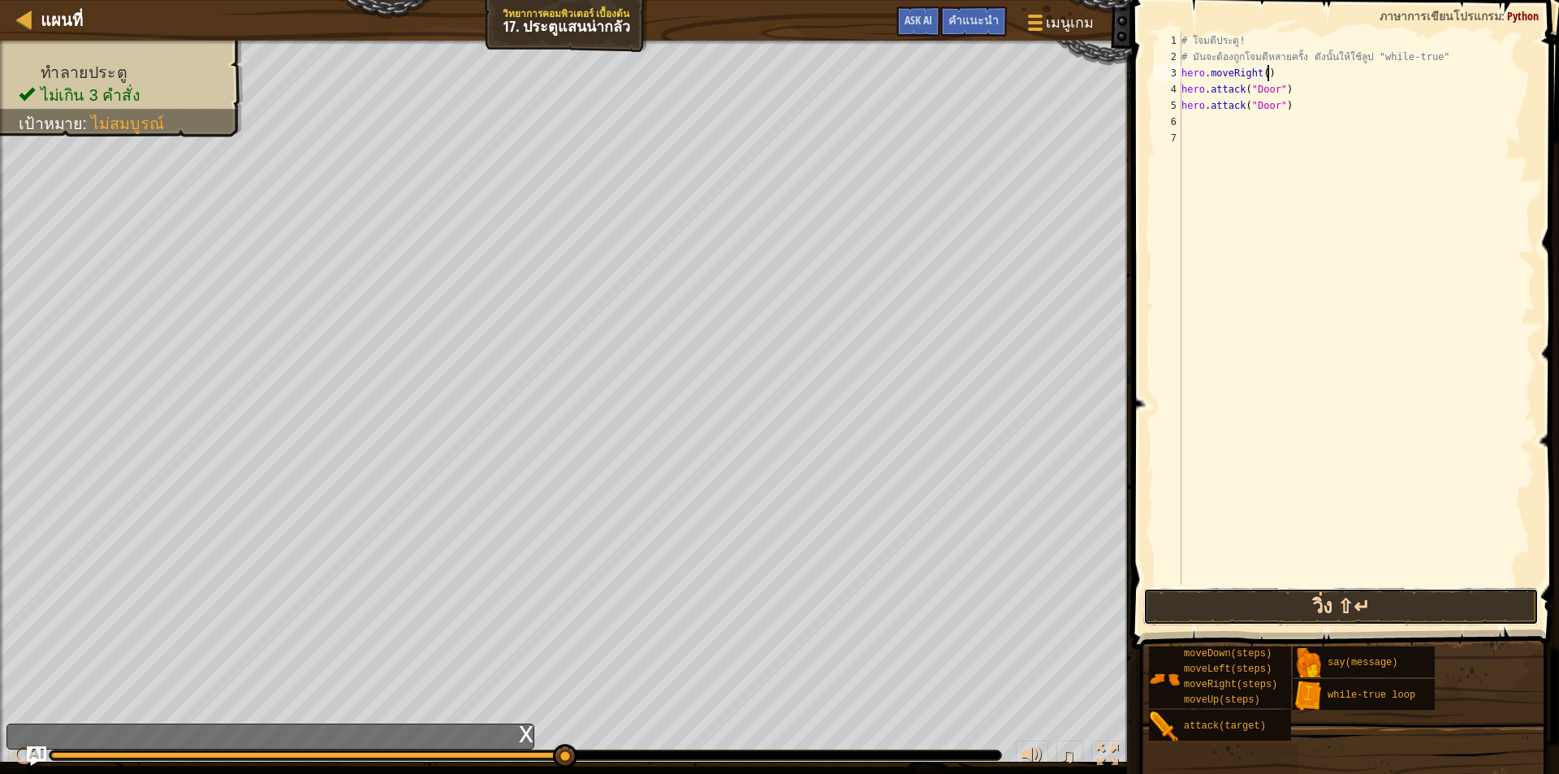
click at [1286, 595] on button "วิ่ง ⇧↵" at bounding box center [1342, 606] width 396 height 37
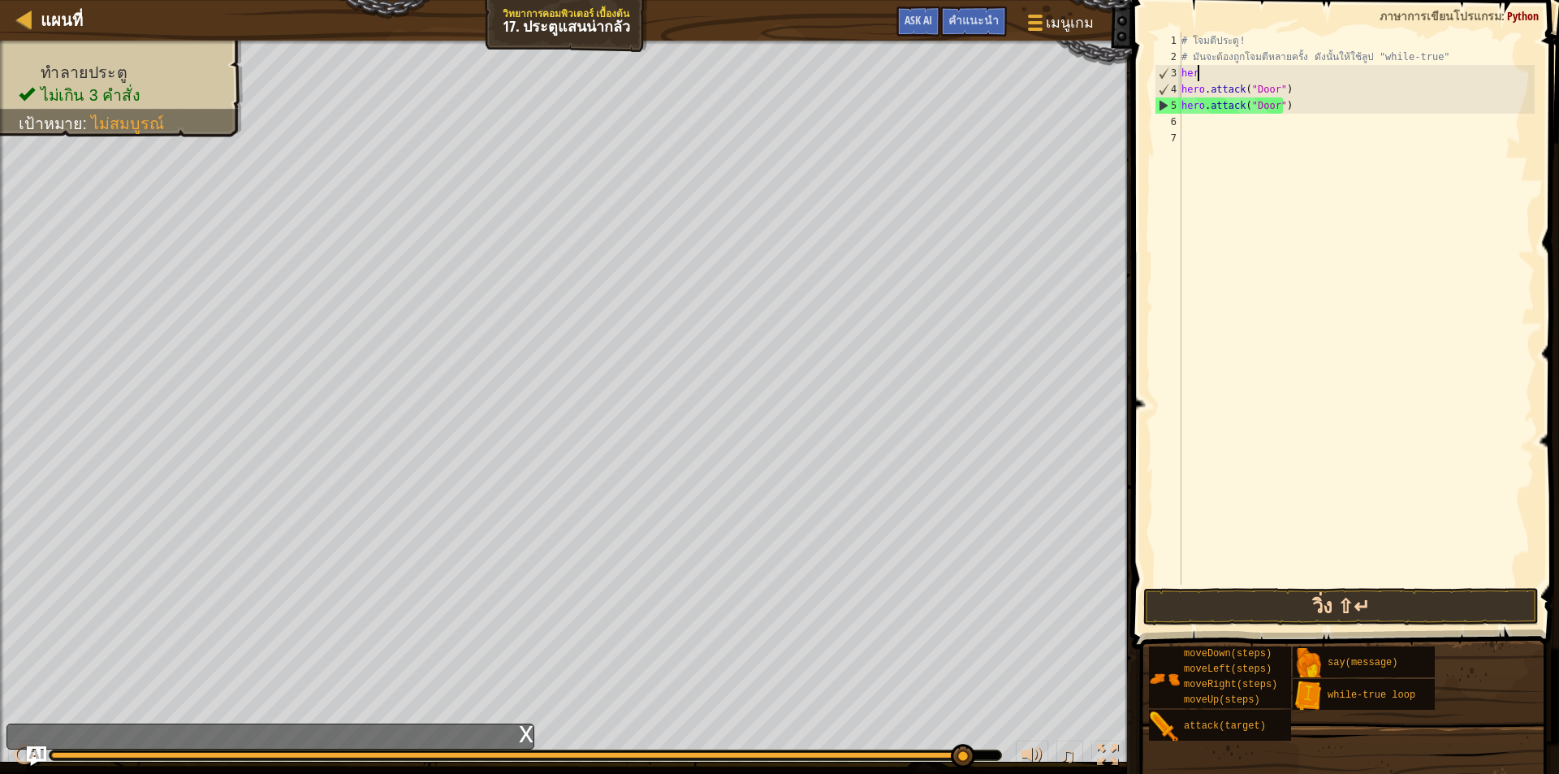
type textarea "h"
type textarea "# มันจะต้องถูกโจมตีหลายครั้ง ดังนั้นให้ใช้ลูป "while-true""
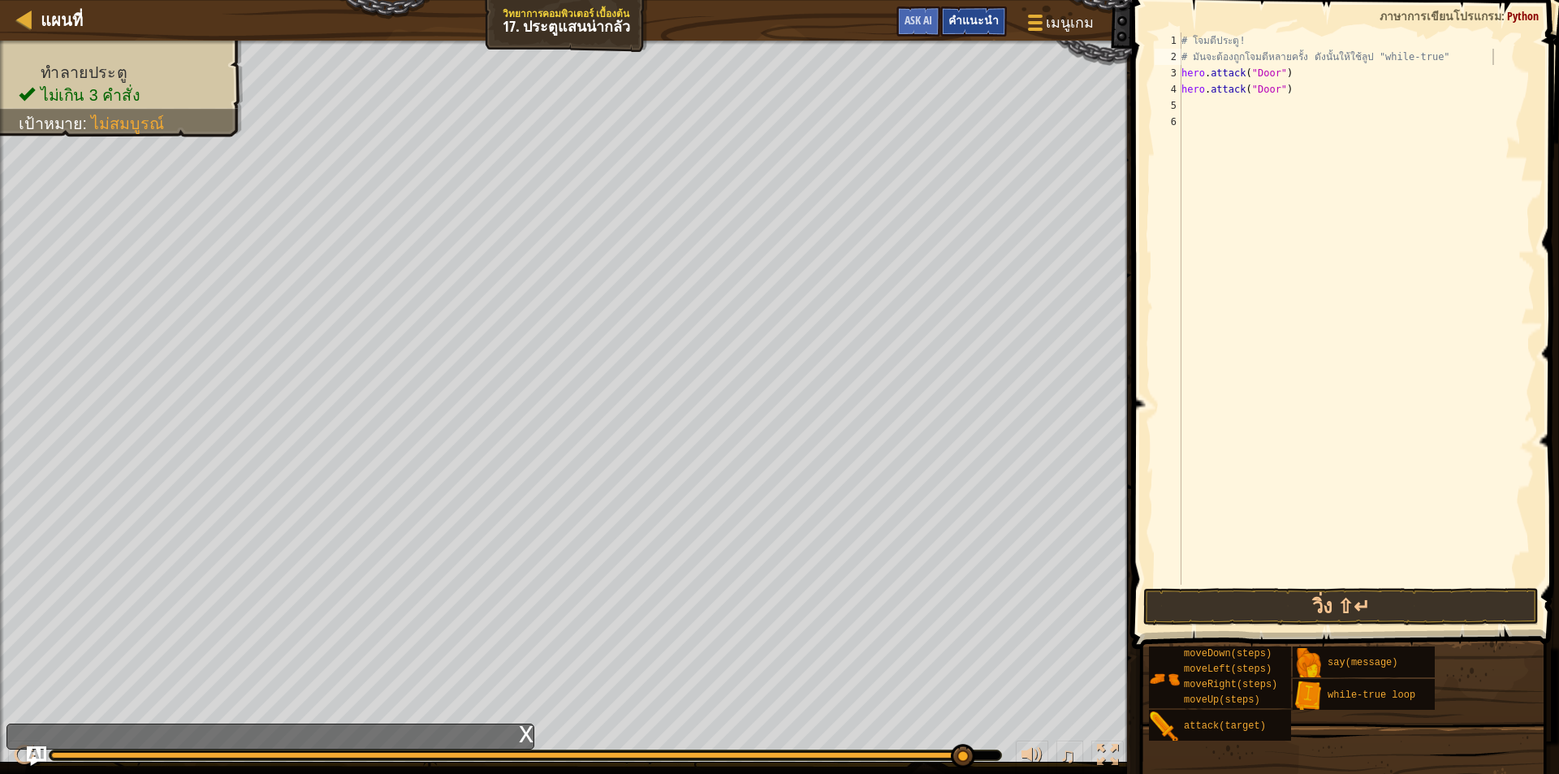
click at [981, 8] on div "คำแนะนำ" at bounding box center [974, 21] width 67 height 30
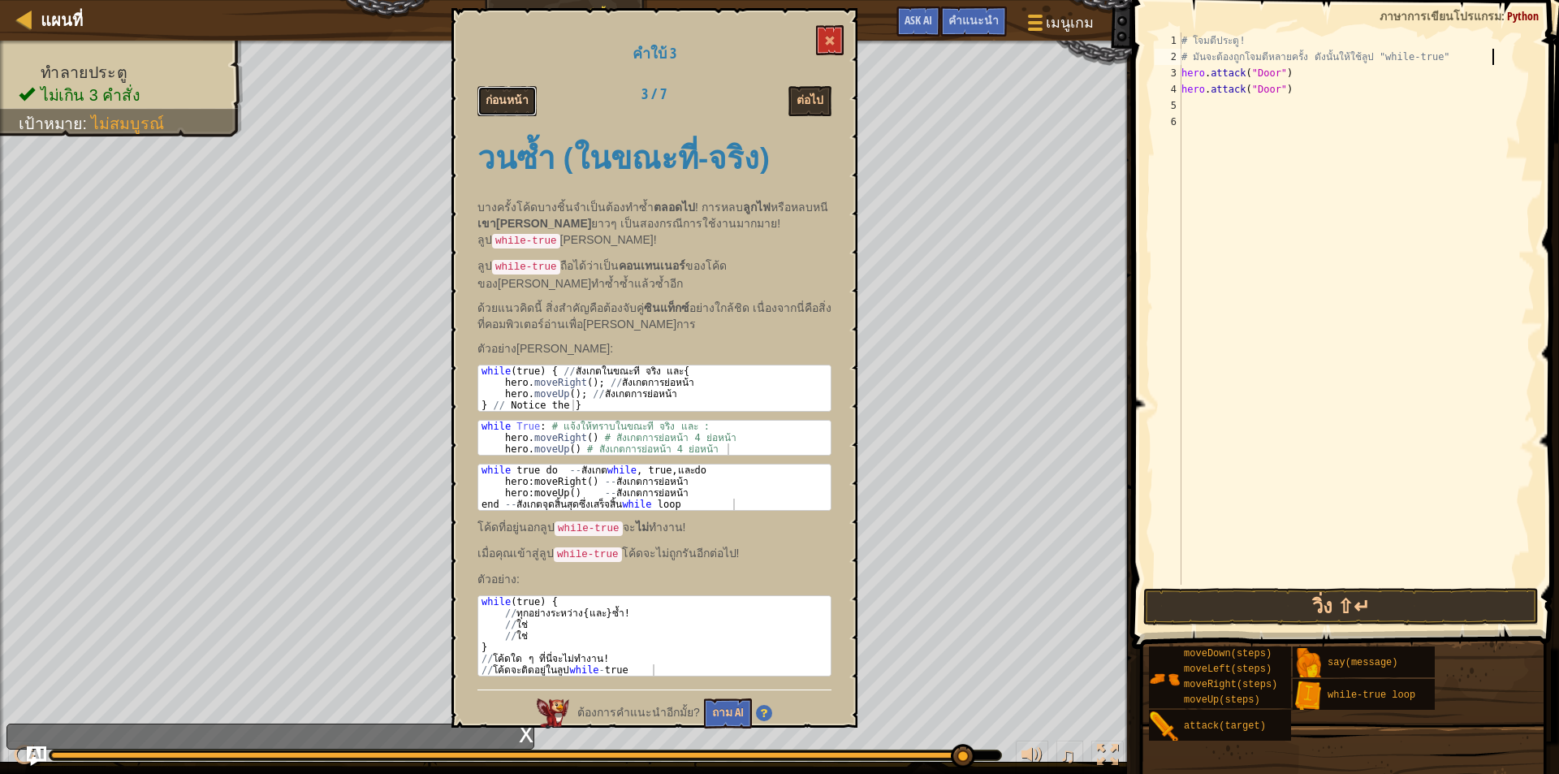
click at [512, 102] on button "ก่อนหน้า" at bounding box center [507, 101] width 59 height 30
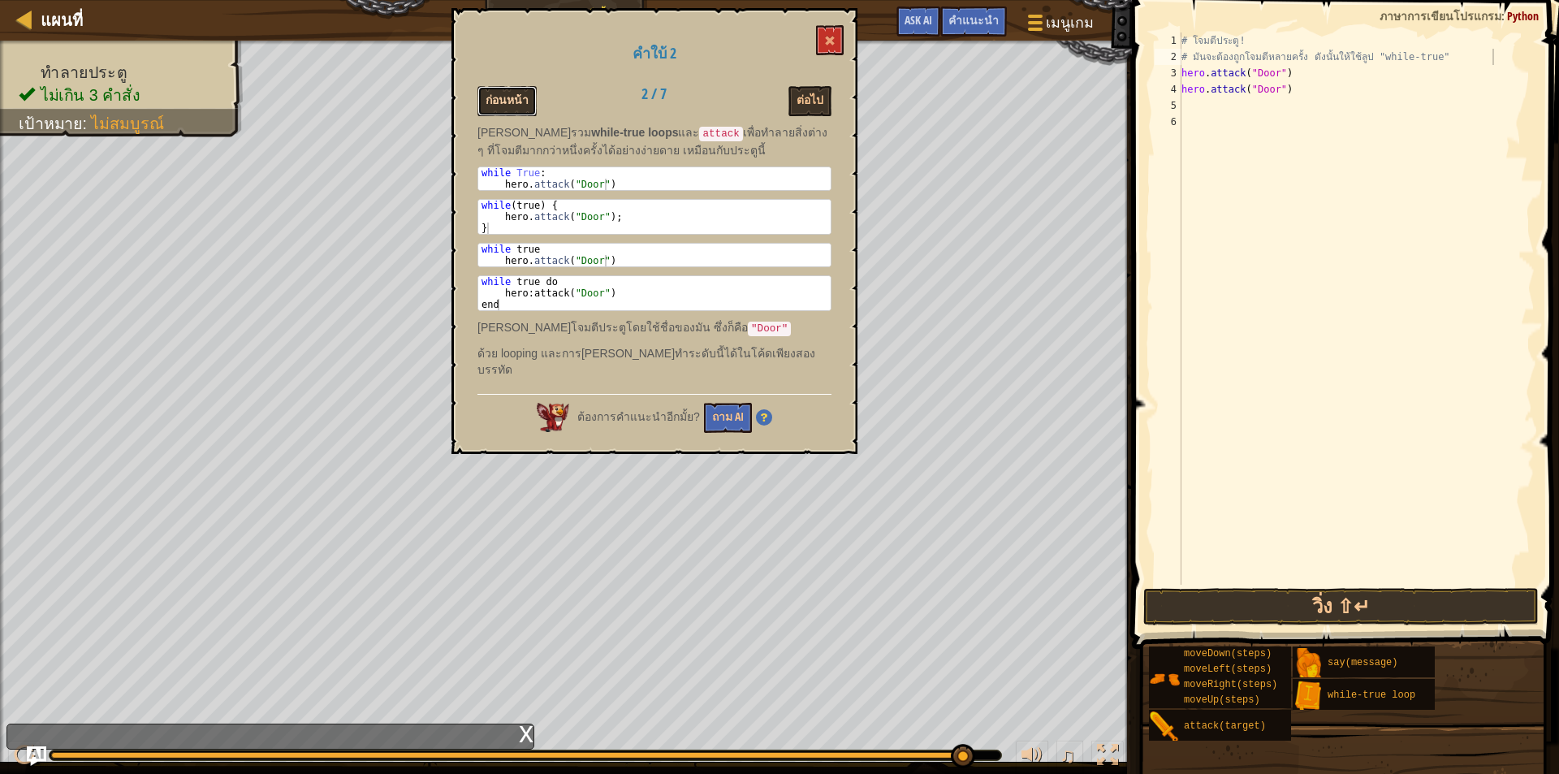
click at [512, 102] on button "ก่อนหน้า" at bounding box center [507, 101] width 59 height 30
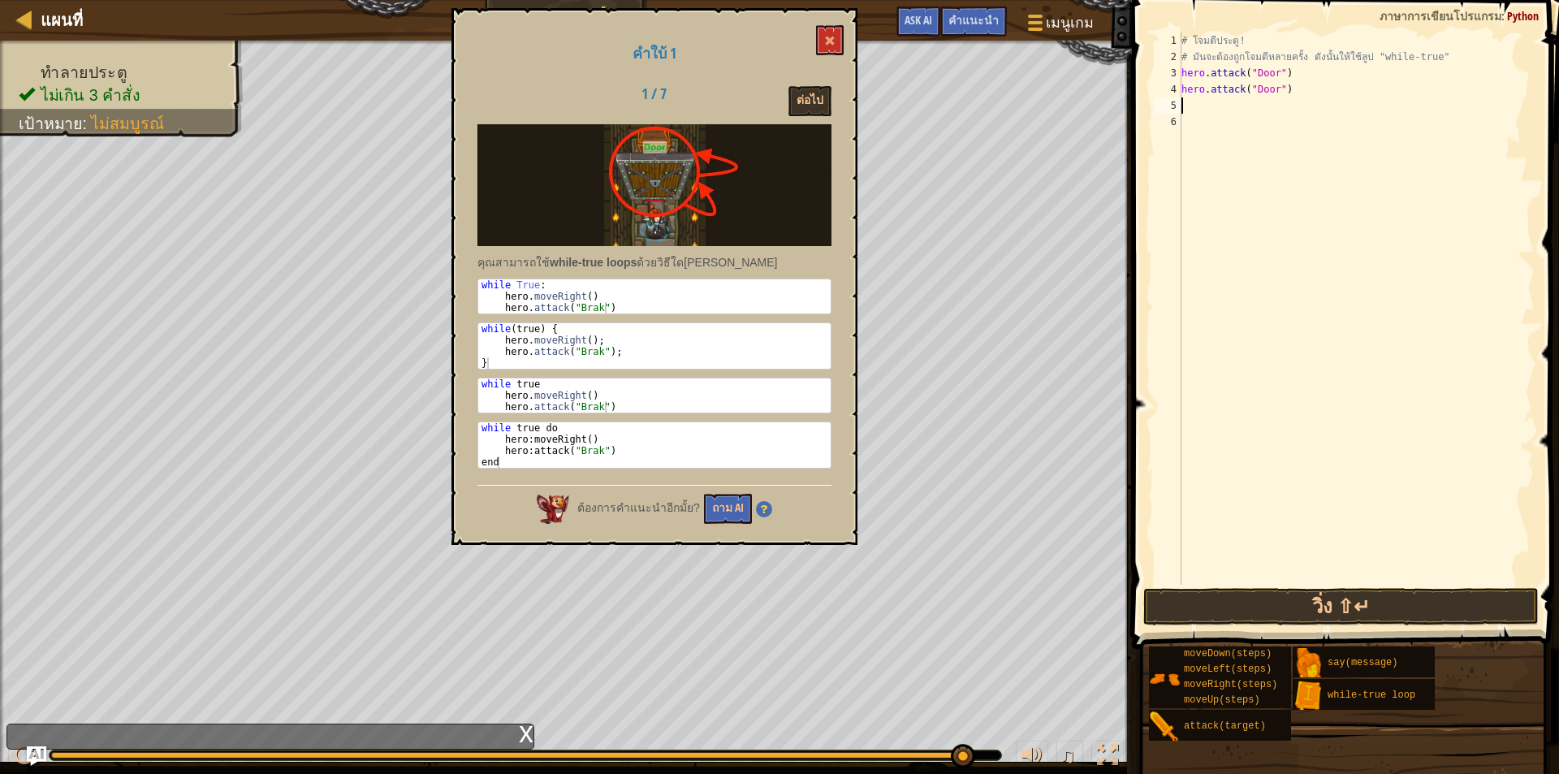
click at [1205, 109] on div "# โจมตีประตู! # มันจะต้องถูกโจมตีหลายครั้ง ดังนั้นให้ใช้ลูป "while-true" hero .…" at bounding box center [1357, 324] width 357 height 585
type textarea "h"
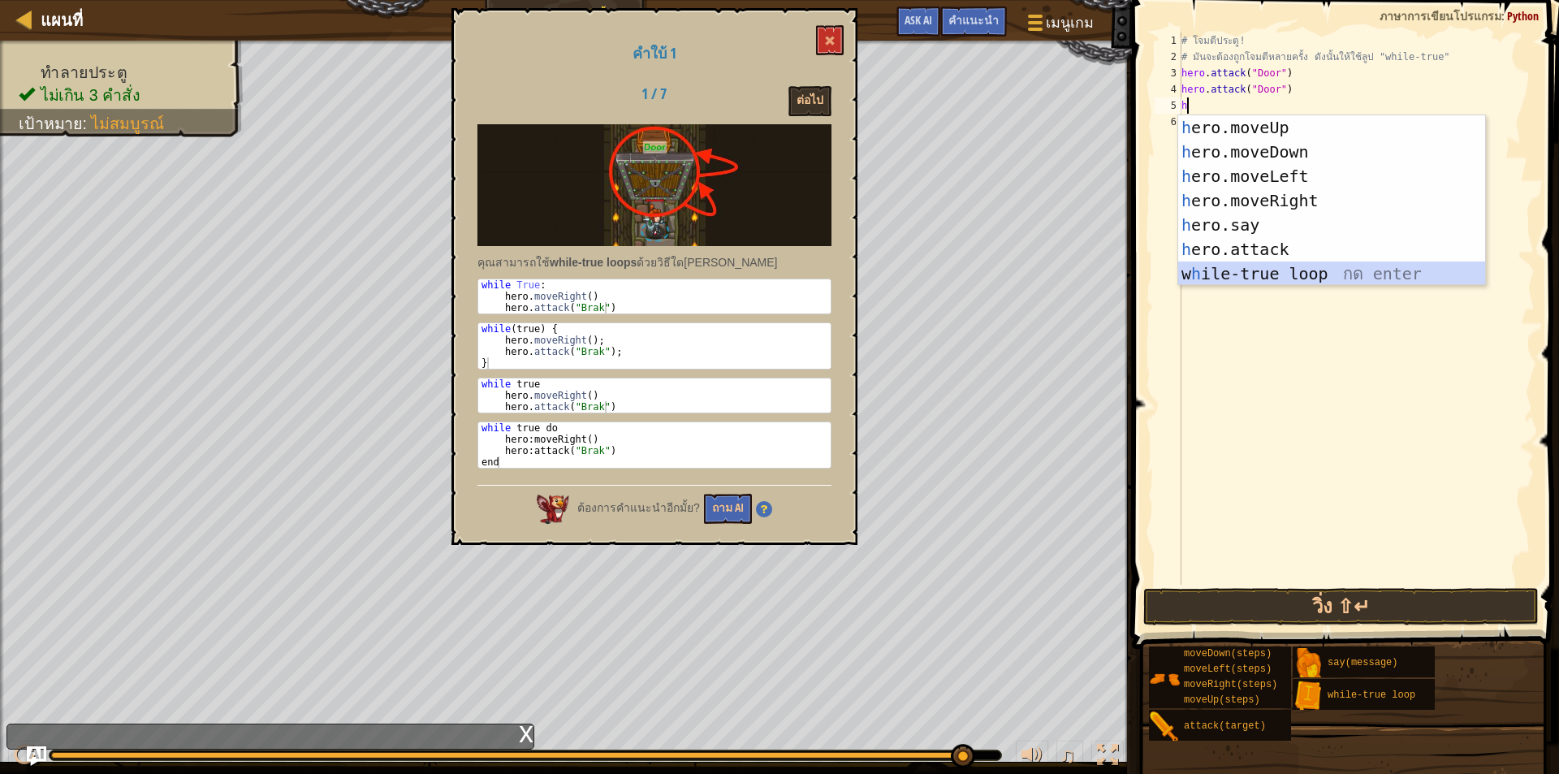
click at [1250, 275] on div "h ero.moveUp กด enter h ero.moveDown กด enter h ero.moveLeft กด enter h ero.mov…" at bounding box center [1332, 224] width 307 height 219
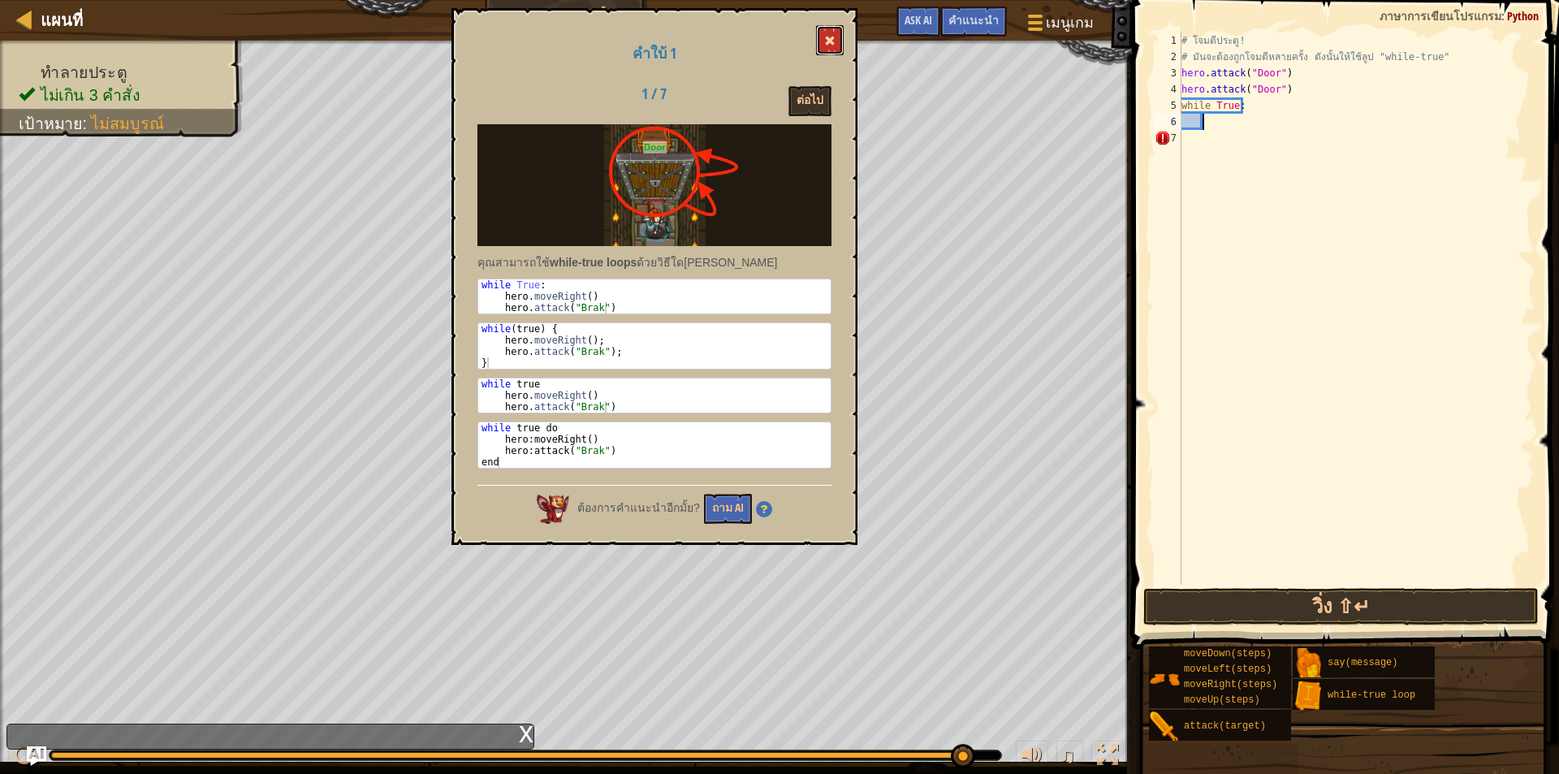
click at [837, 28] on button at bounding box center [830, 40] width 28 height 30
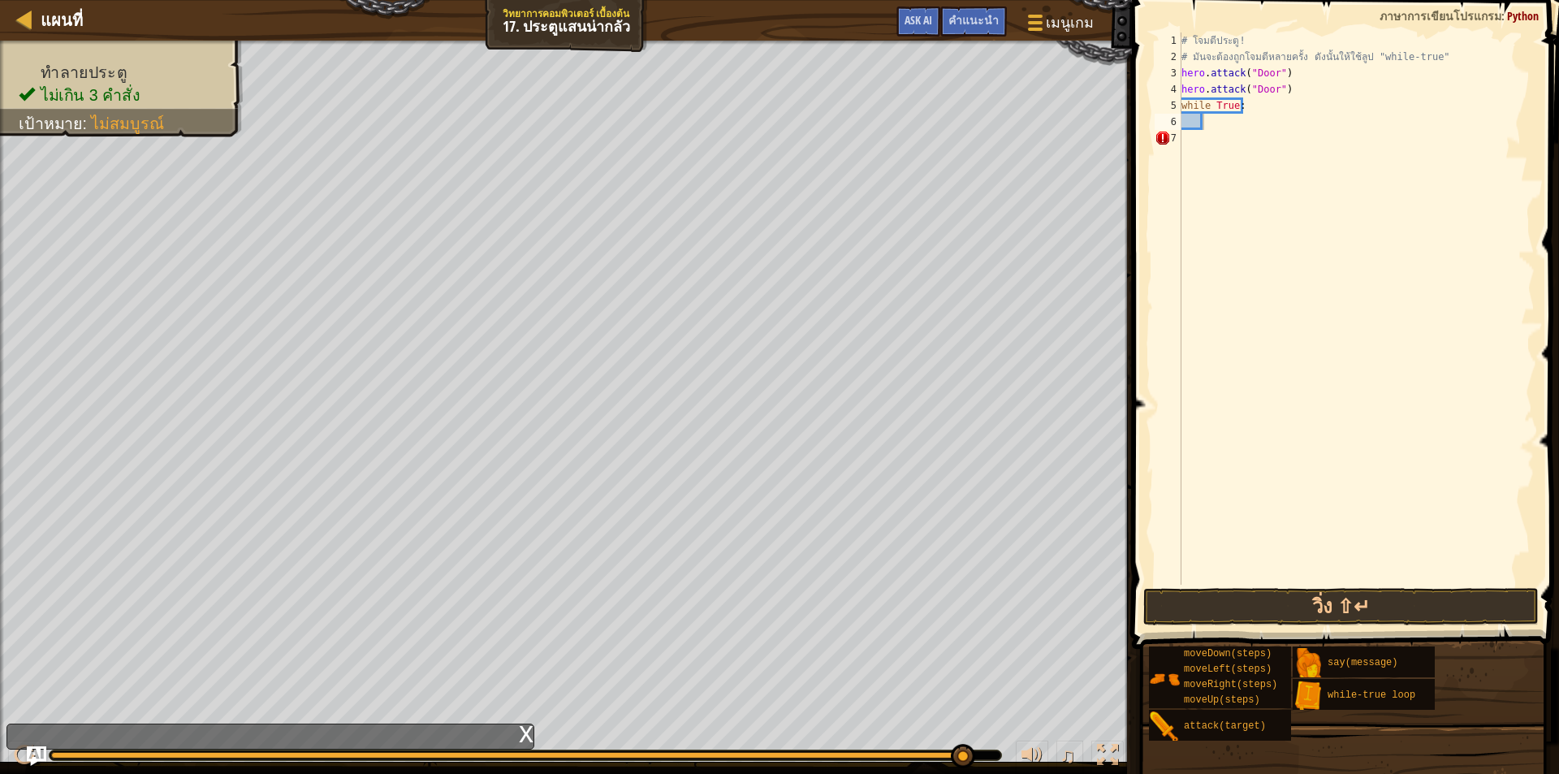
click at [1300, 93] on div "# โจมตีประตู! # มันจะต้องถูกโจมตีหลายครั้ง ดังนั้นให้ใช้ลูป "while-true" hero .…" at bounding box center [1357, 324] width 357 height 585
type textarea "h"
click at [1291, 76] on div "# โจมตีประตู! # มันจะต้องถูกโจมตีหลายครั้ง ดังนั้นให้ใช้ลูป "while-true" hero .…" at bounding box center [1357, 324] width 357 height 585
type textarea "h"
click at [1258, 110] on div "# โจมตีประตู! # มันจะต้องถูกโจมตีหลายครั้ง ดังนั้นให้ใช้ลูป "while-true" while …" at bounding box center [1357, 324] width 357 height 585
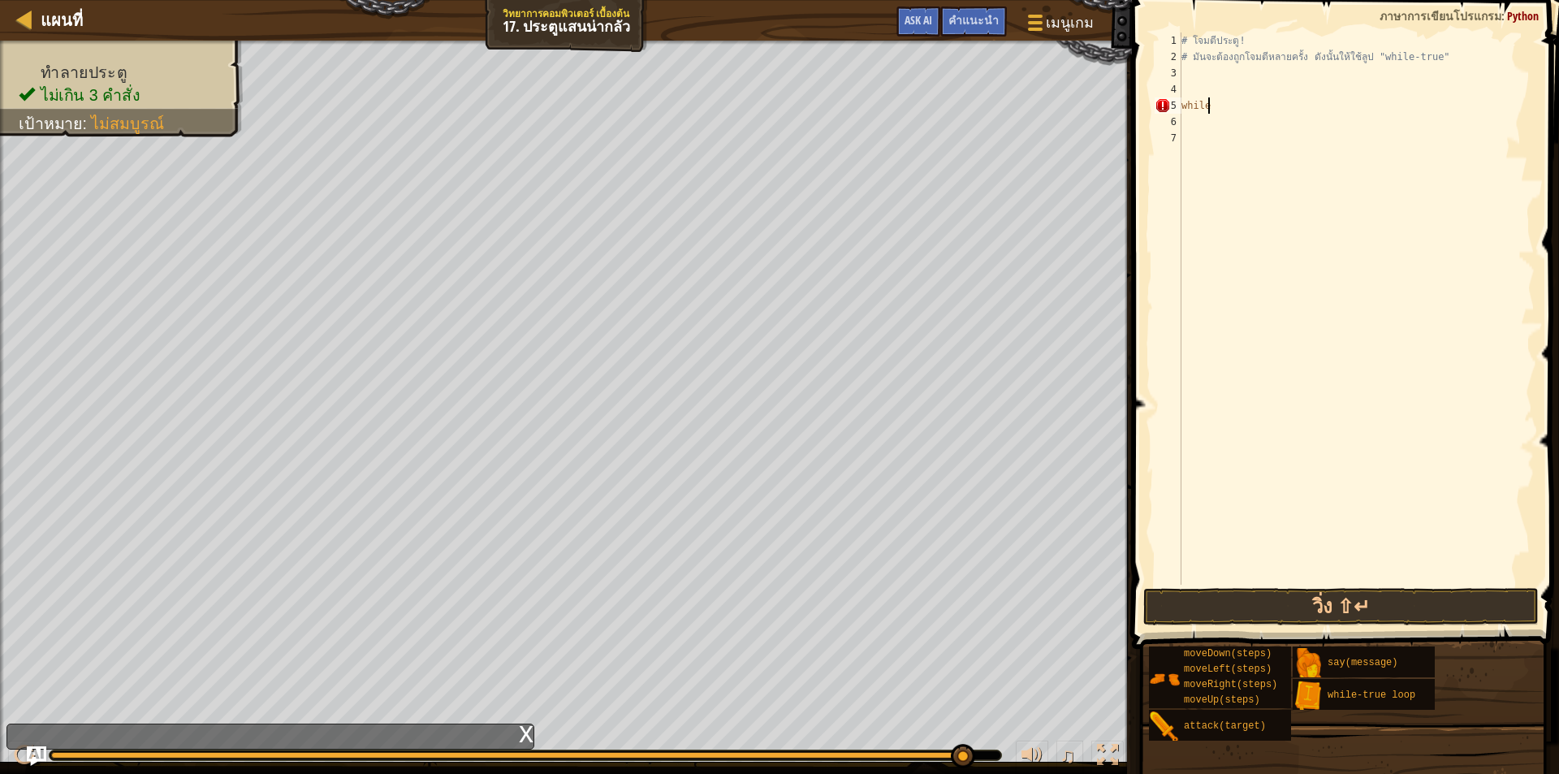
type textarea "w"
click at [1189, 78] on div "# โจมตีประตู! # มันจะต้องถูกโจมตีหลายครั้ง ดังนั้นให้ใช้ลูป "while-true"" at bounding box center [1357, 324] width 357 height 585
type textarea "h"
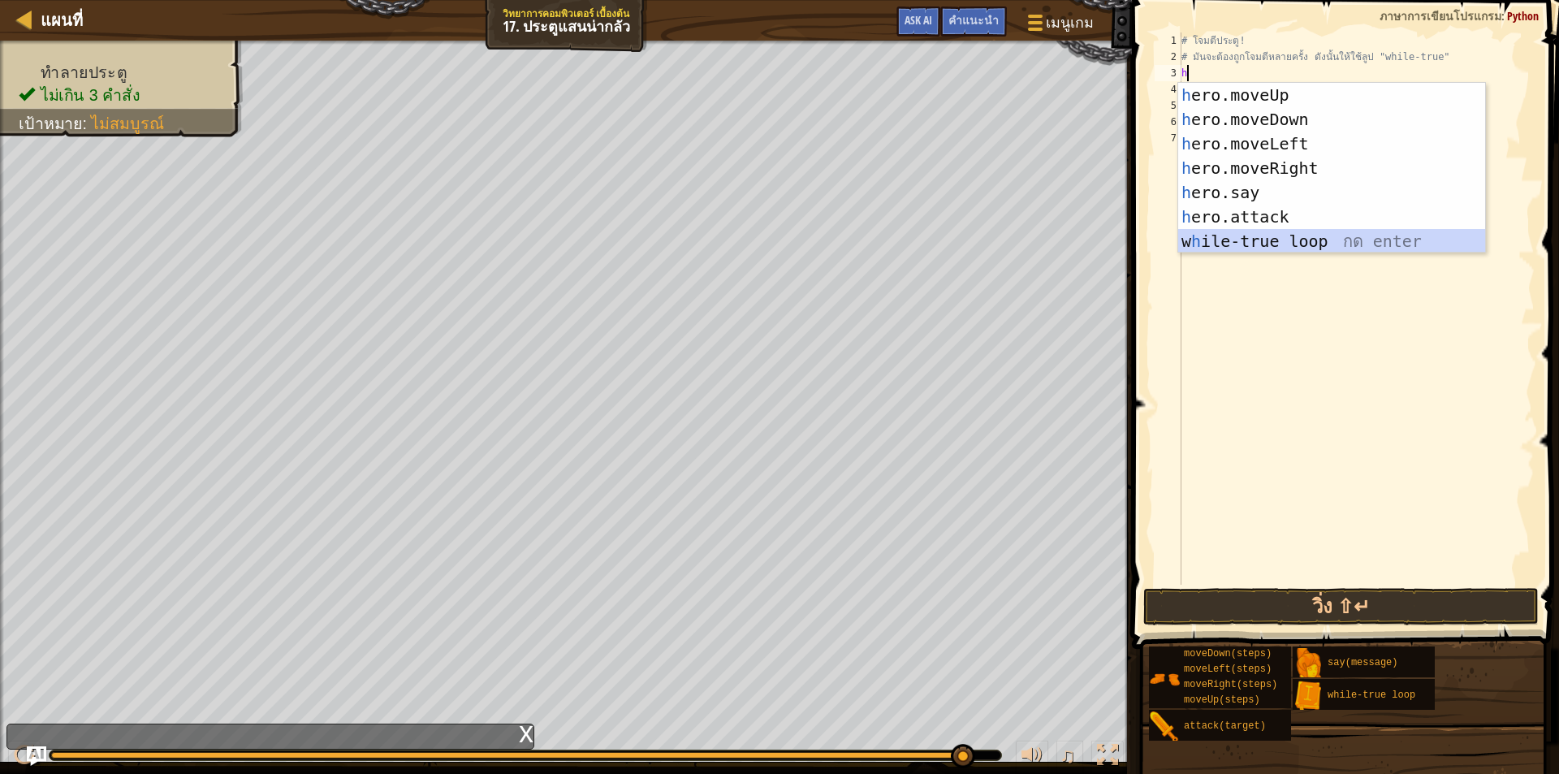
click at [1249, 240] on div "h ero.moveUp กด enter h ero.moveDown กด enter h ero.moveLeft กด enter h ero.mov…" at bounding box center [1332, 192] width 307 height 219
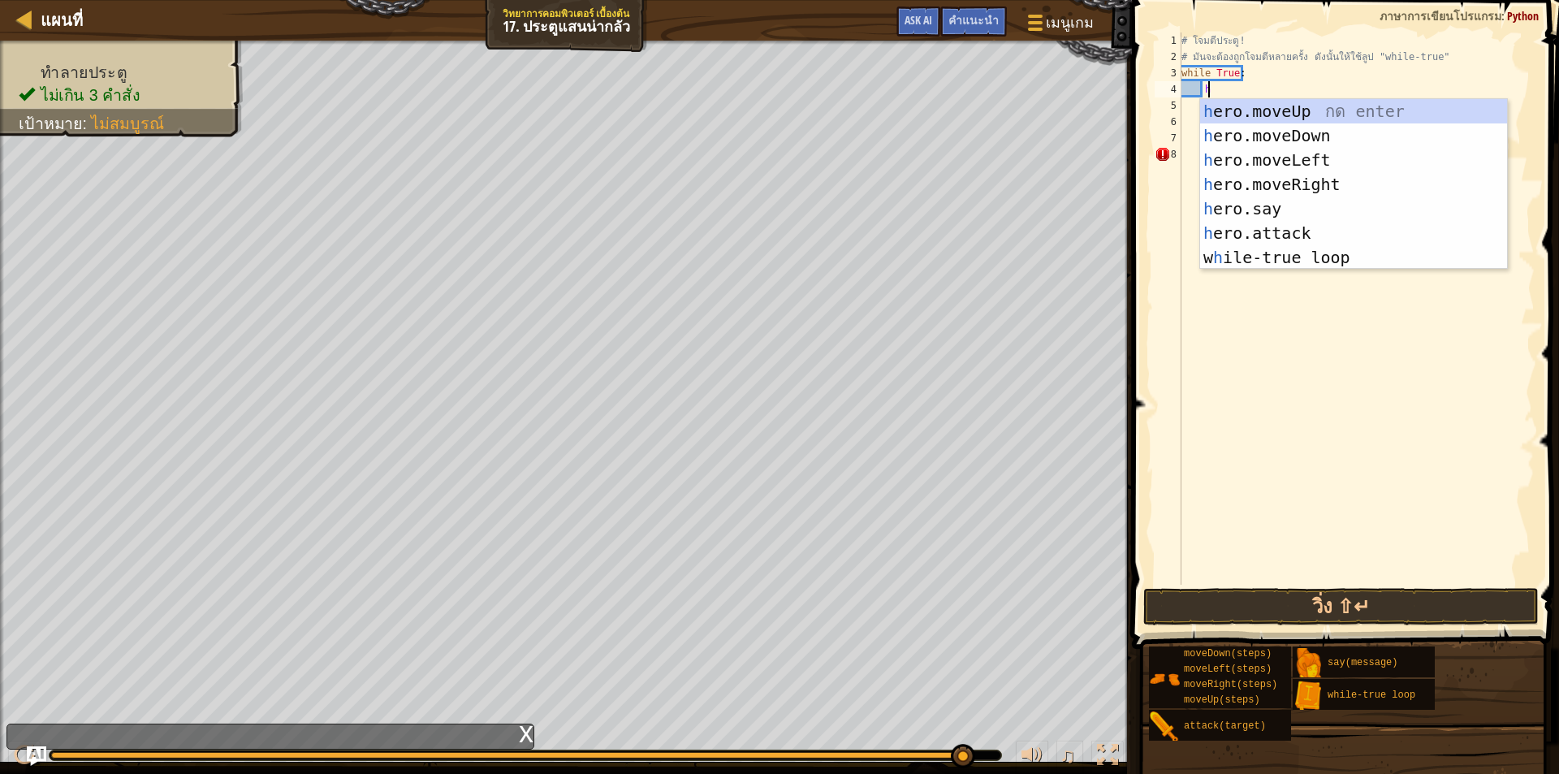
scroll to position [7, 2]
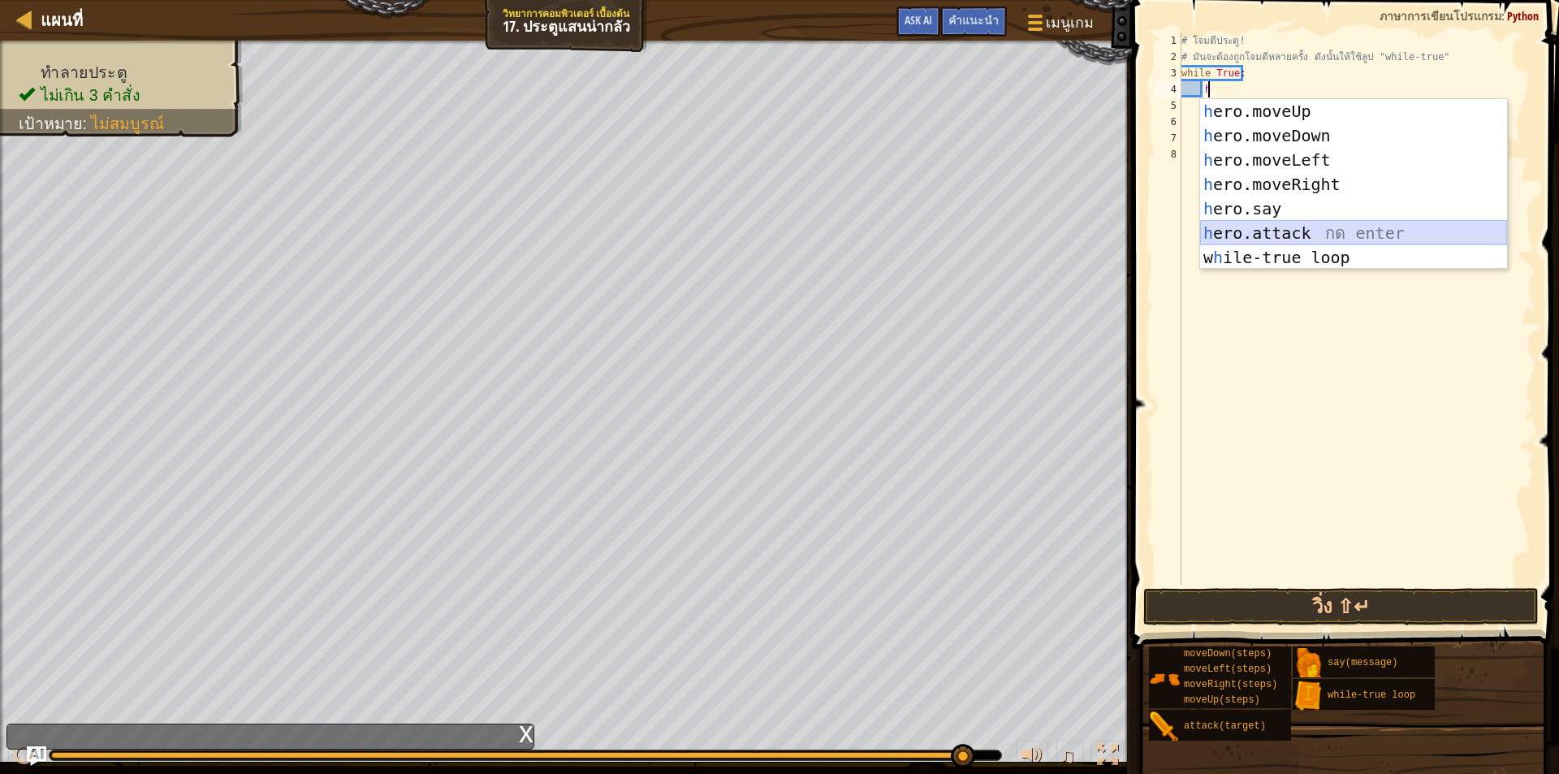
click at [1267, 231] on div "h ero.moveUp กด enter h ero.moveDown กด enter h ero.moveLeft กด enter h ero.mov…" at bounding box center [1353, 208] width 307 height 219
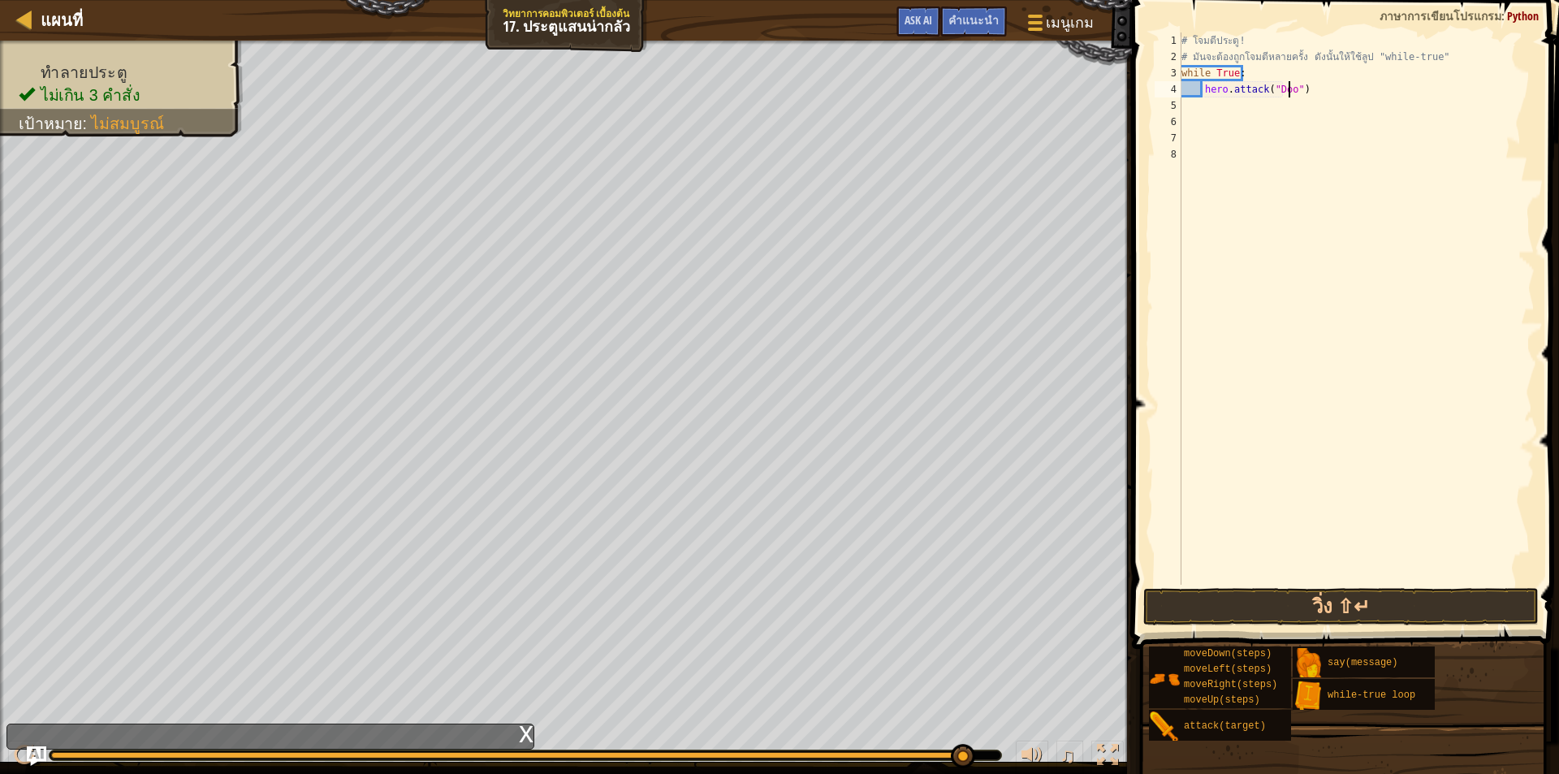
type textarea "hero.attack("Door")"
click at [1207, 104] on div "# โจมตีประตู! # มันจะต้องถูกโจมตีหลายครั้ง ดังนั้นให้ใช้ลูป "while-true" while …" at bounding box center [1357, 324] width 357 height 585
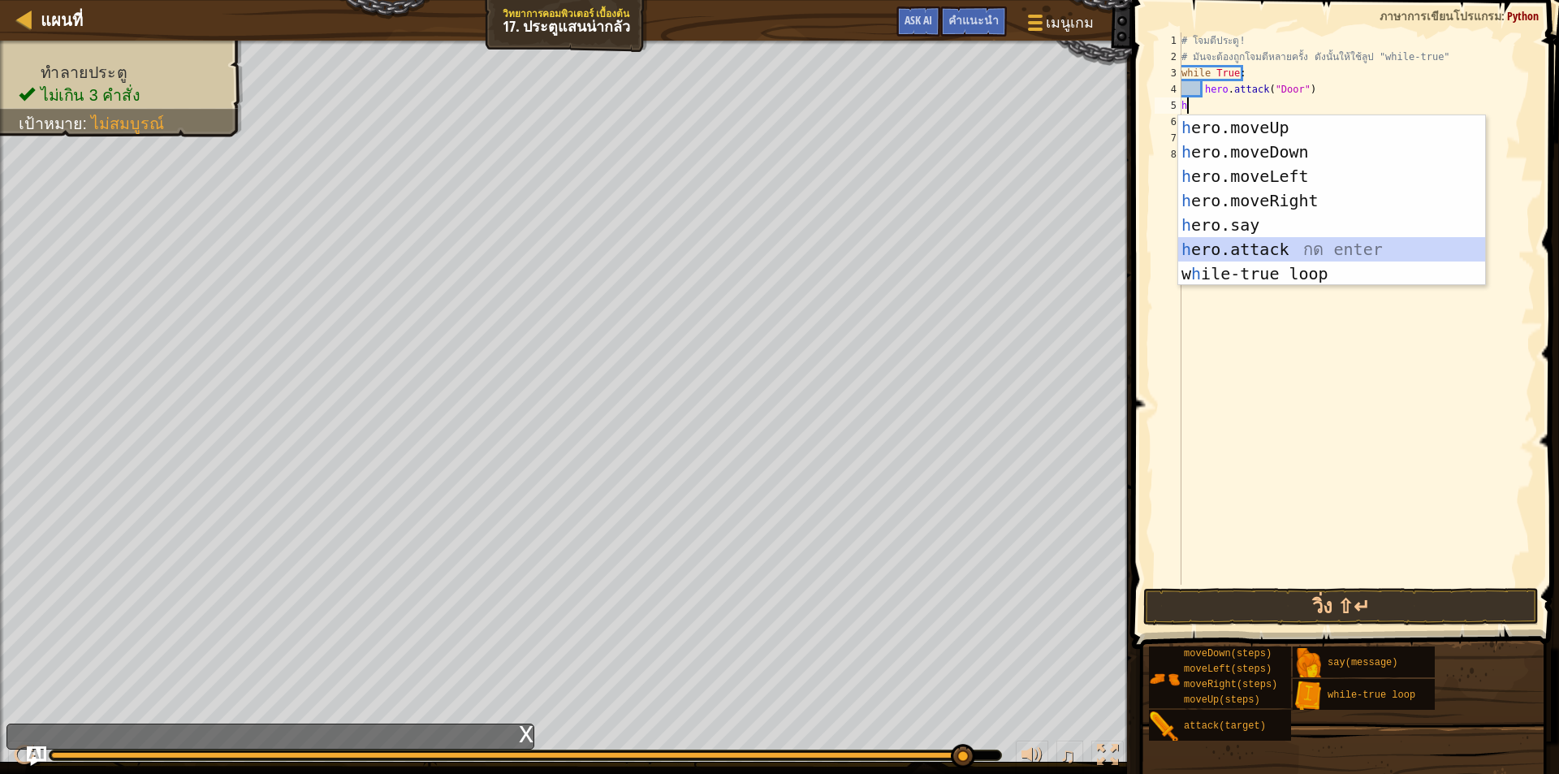
click at [1252, 243] on div "h ero.moveUp กด enter h ero.moveDown กด enter h ero.moveLeft กด enter h ero.mov…" at bounding box center [1332, 224] width 307 height 219
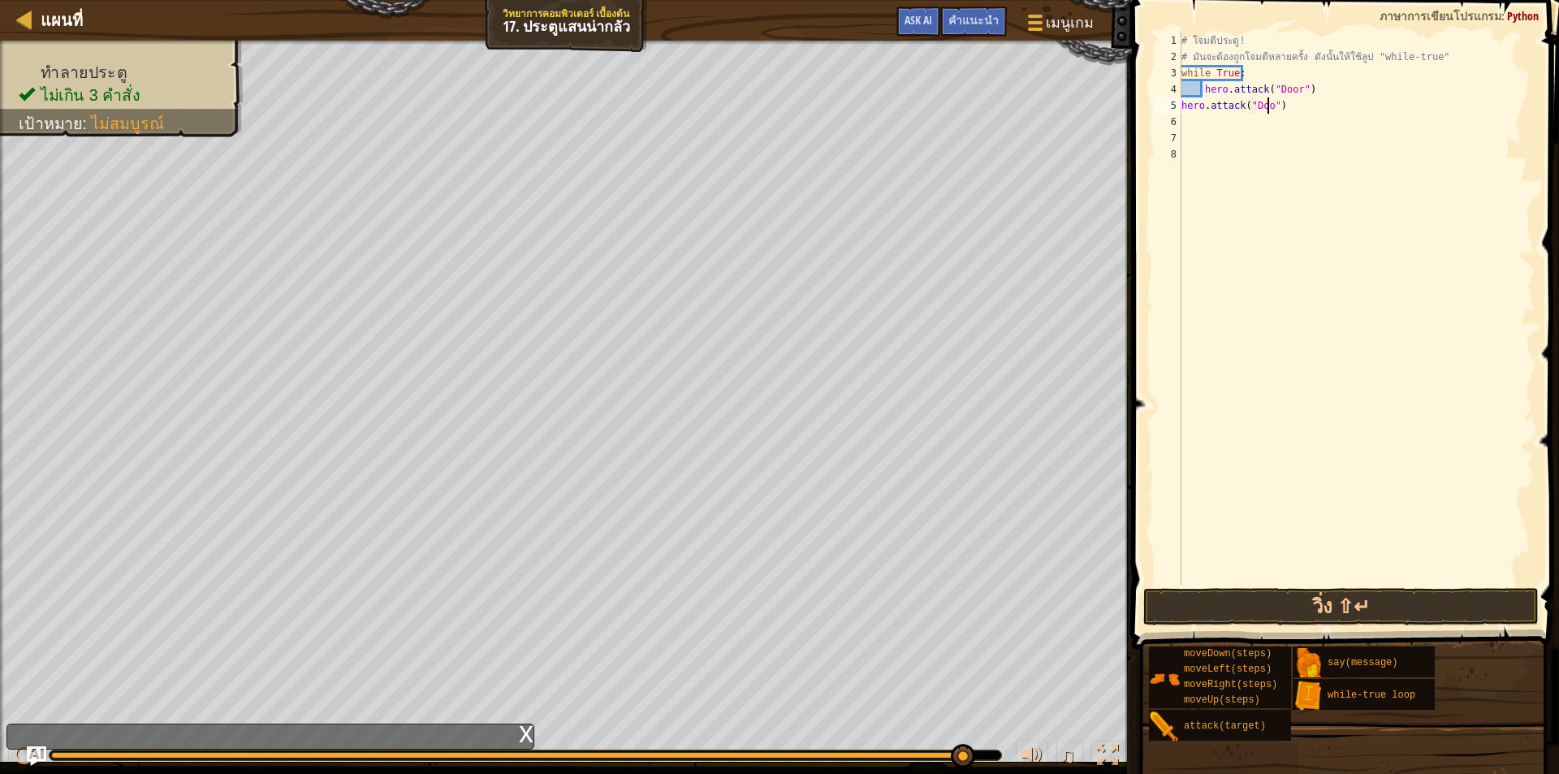
scroll to position [7, 7]
type textarea "hero.attack("Door")"
click at [1460, 610] on button "วิ่ง ⇧↵" at bounding box center [1342, 606] width 396 height 37
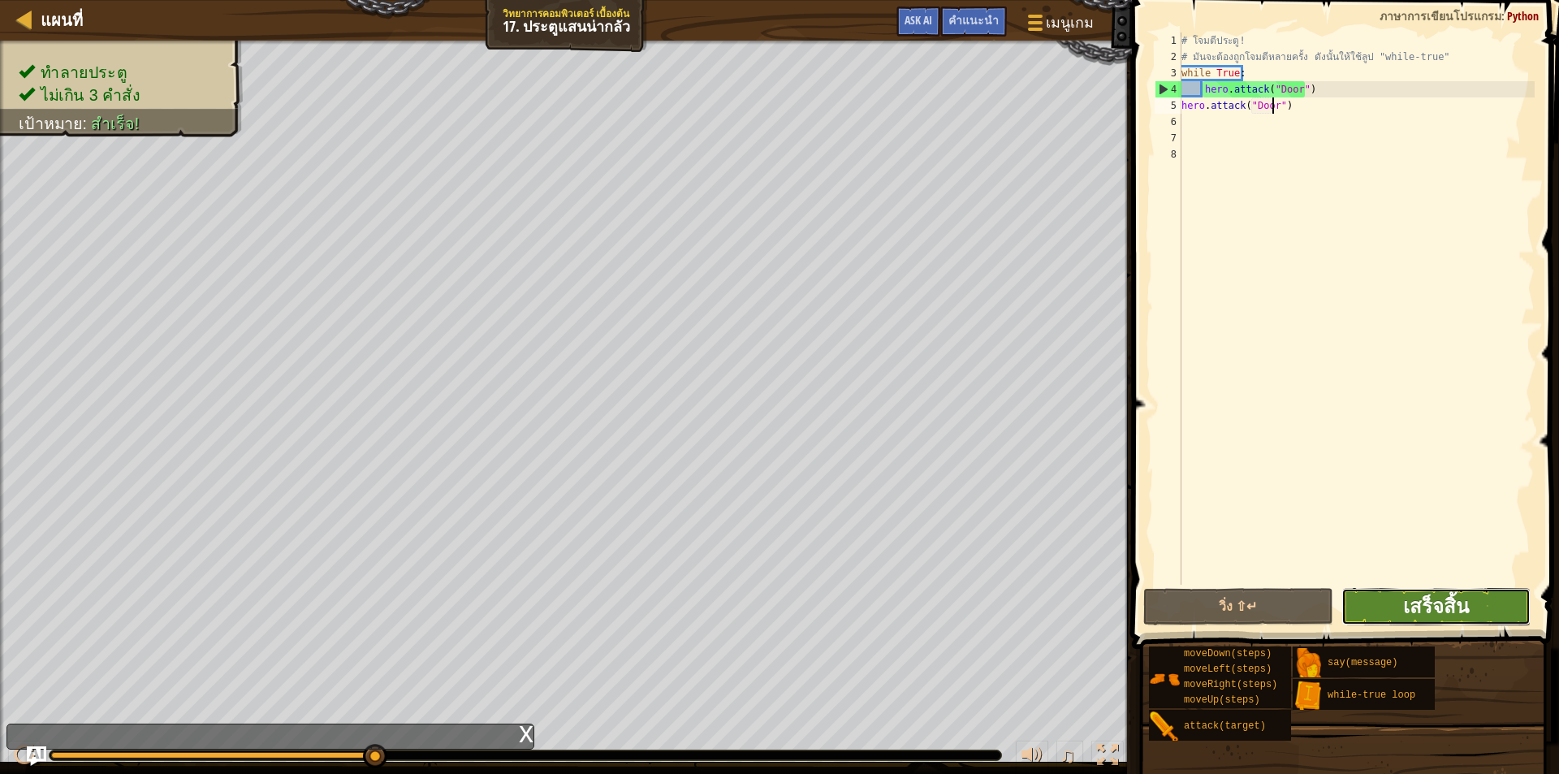
click at [1431, 599] on span "เสร็จสิ้น" at bounding box center [1436, 606] width 66 height 26
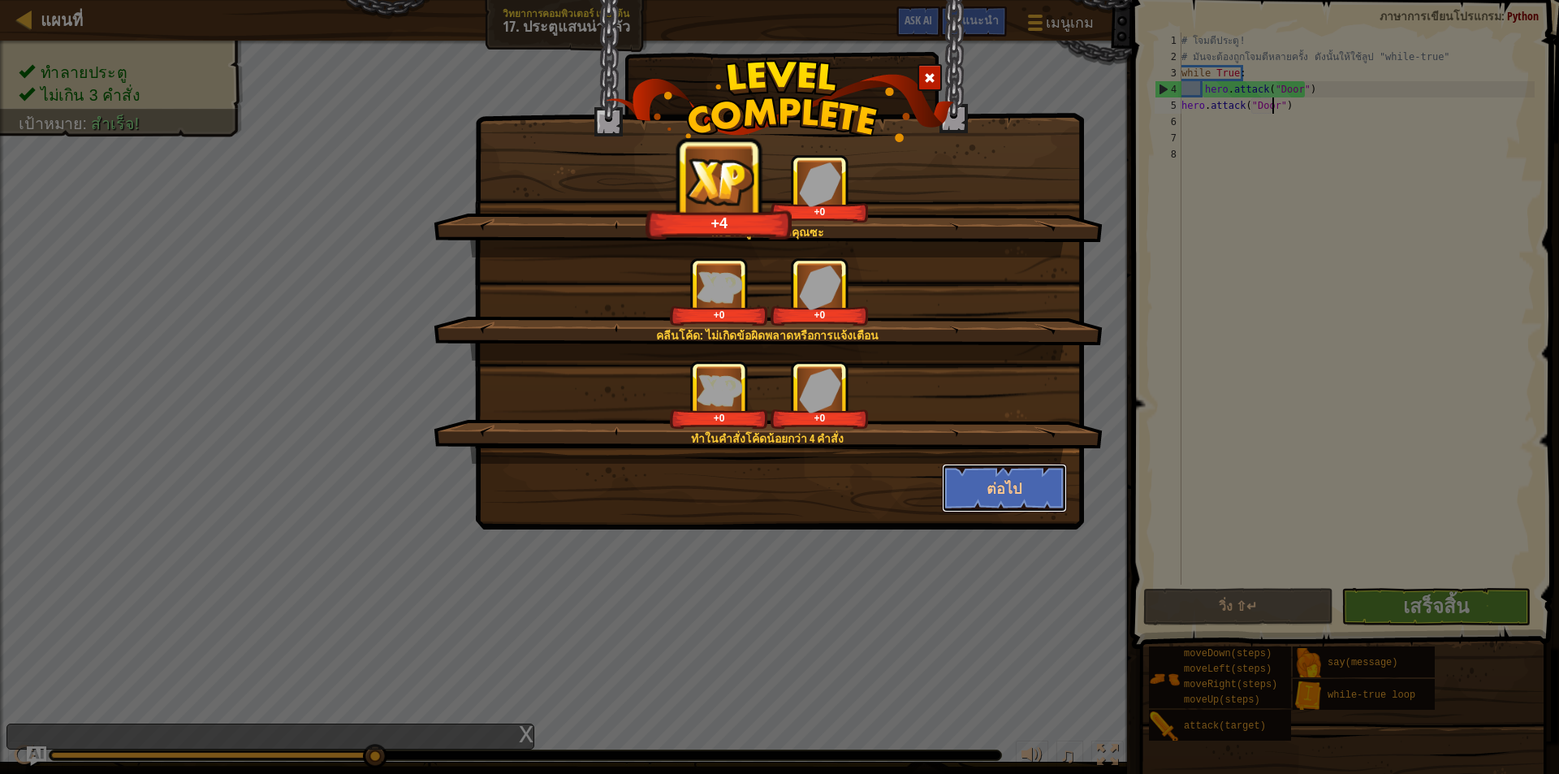
drag, startPoint x: 1015, startPoint y: 474, endPoint x: 1161, endPoint y: 16, distance: 480.1
click at [1015, 474] on button "ต่อไป" at bounding box center [1005, 488] width 126 height 49
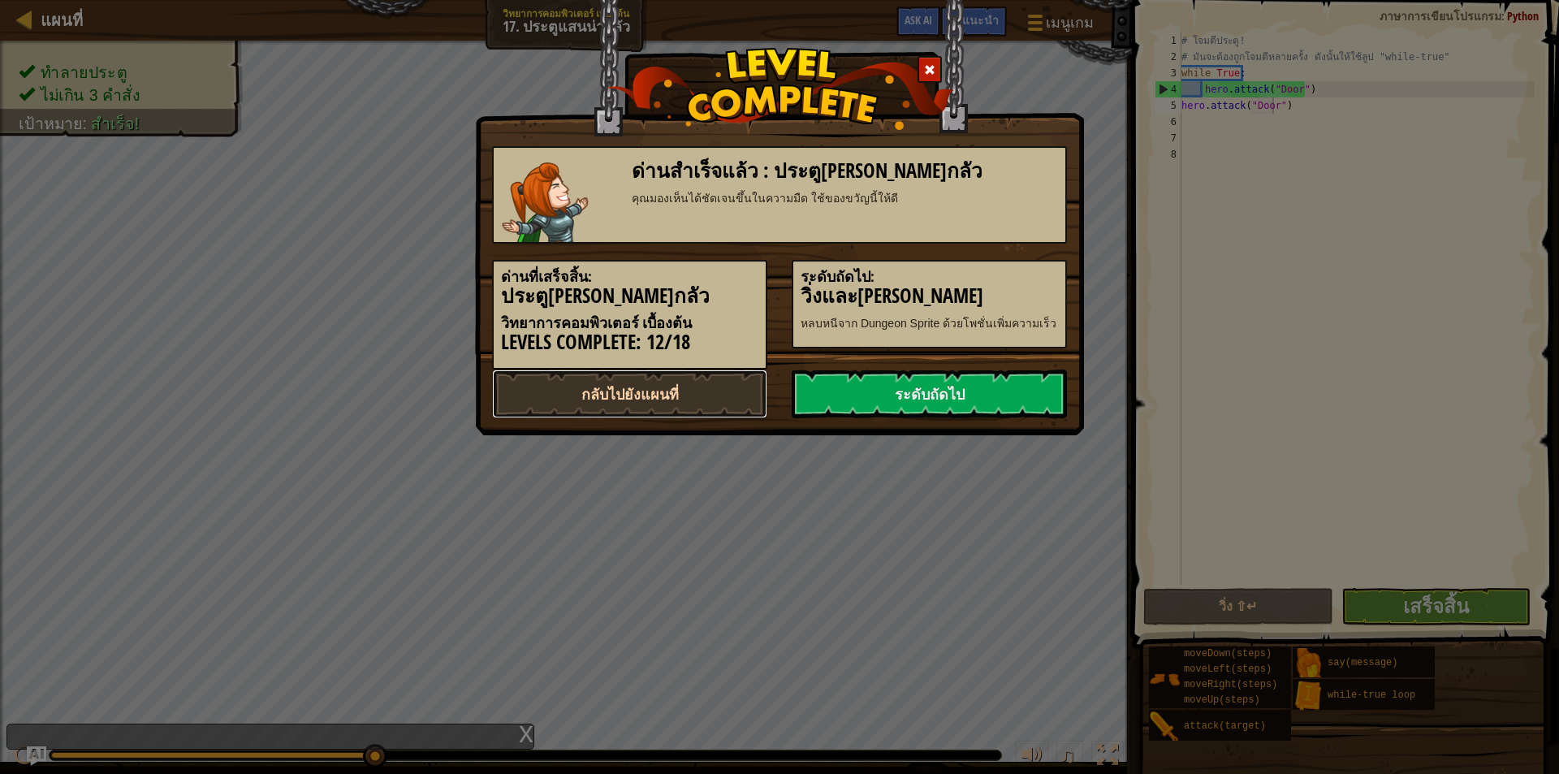
click at [725, 391] on link "กลับไปยังแผนที่" at bounding box center [629, 394] width 275 height 49
select select "th"
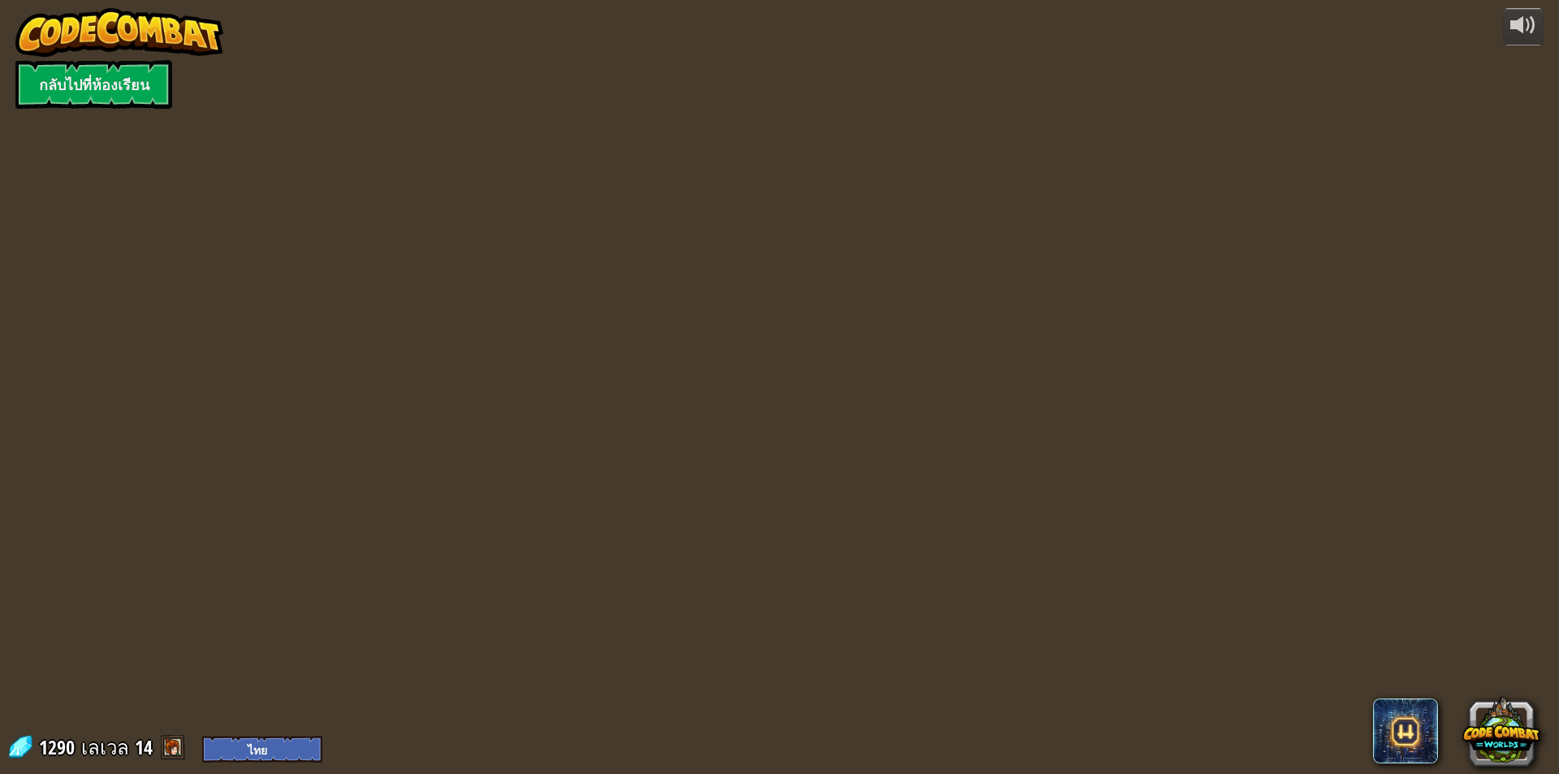
select select "th"
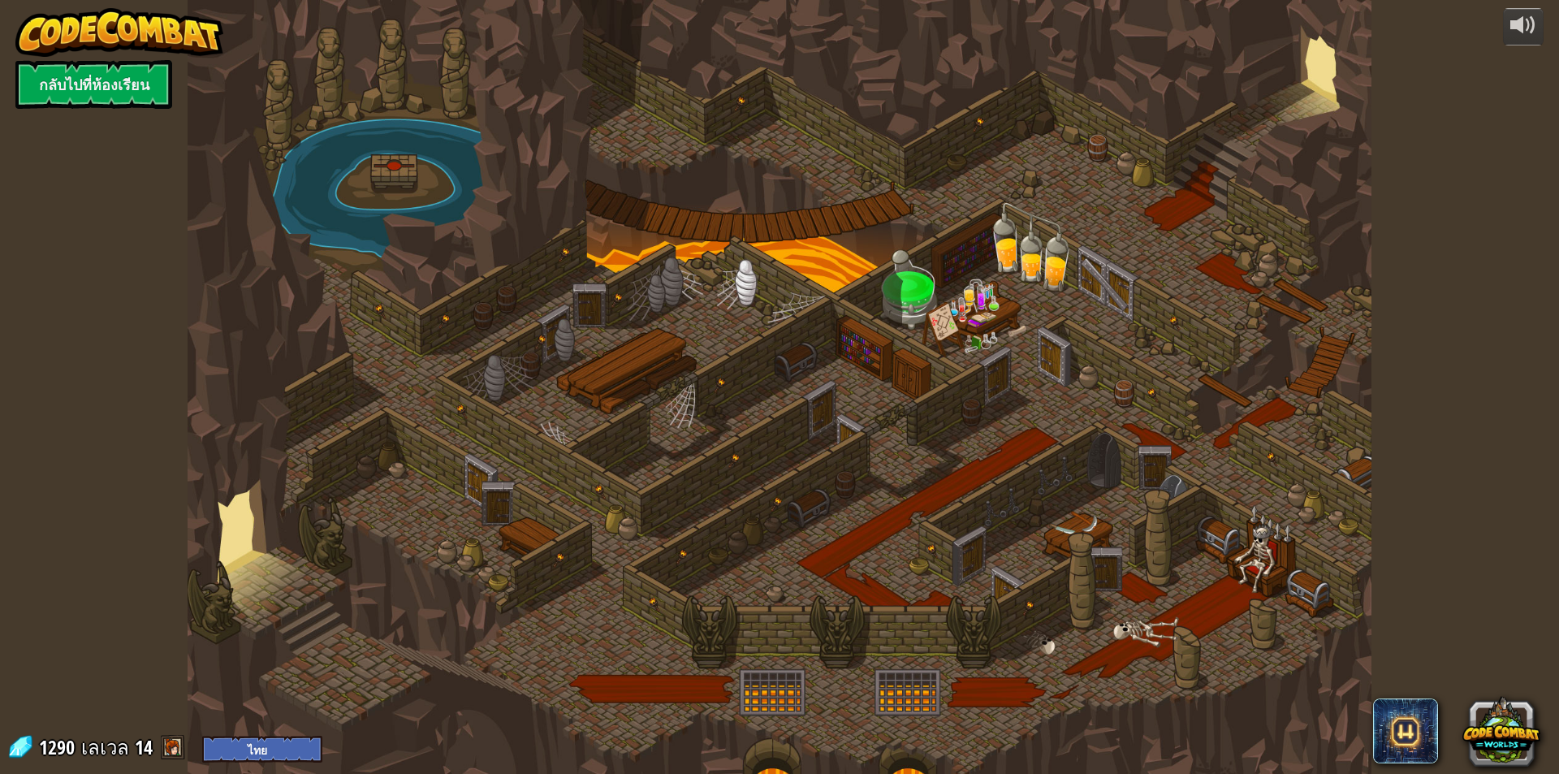
select select "th"
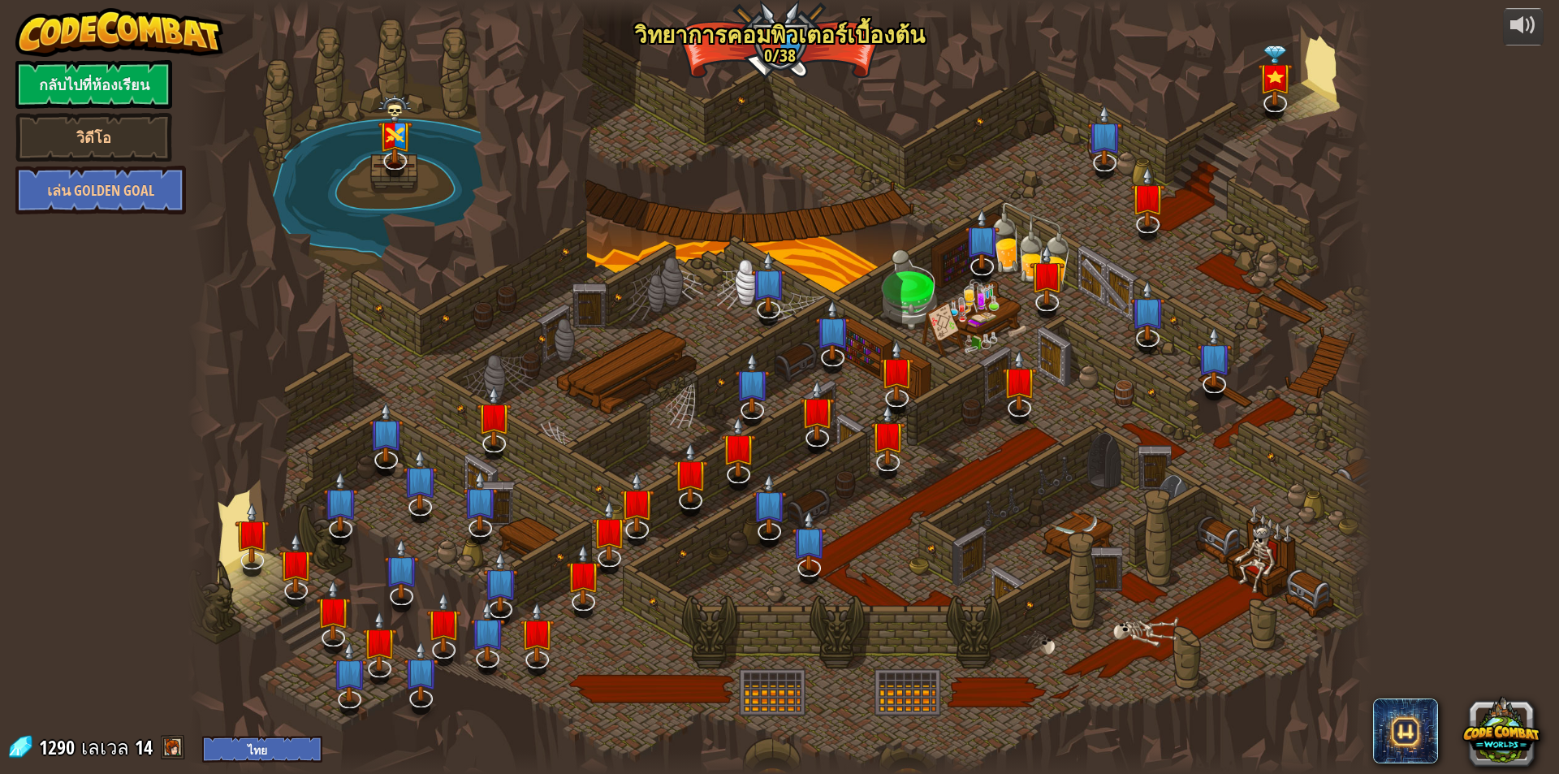
select select "th"
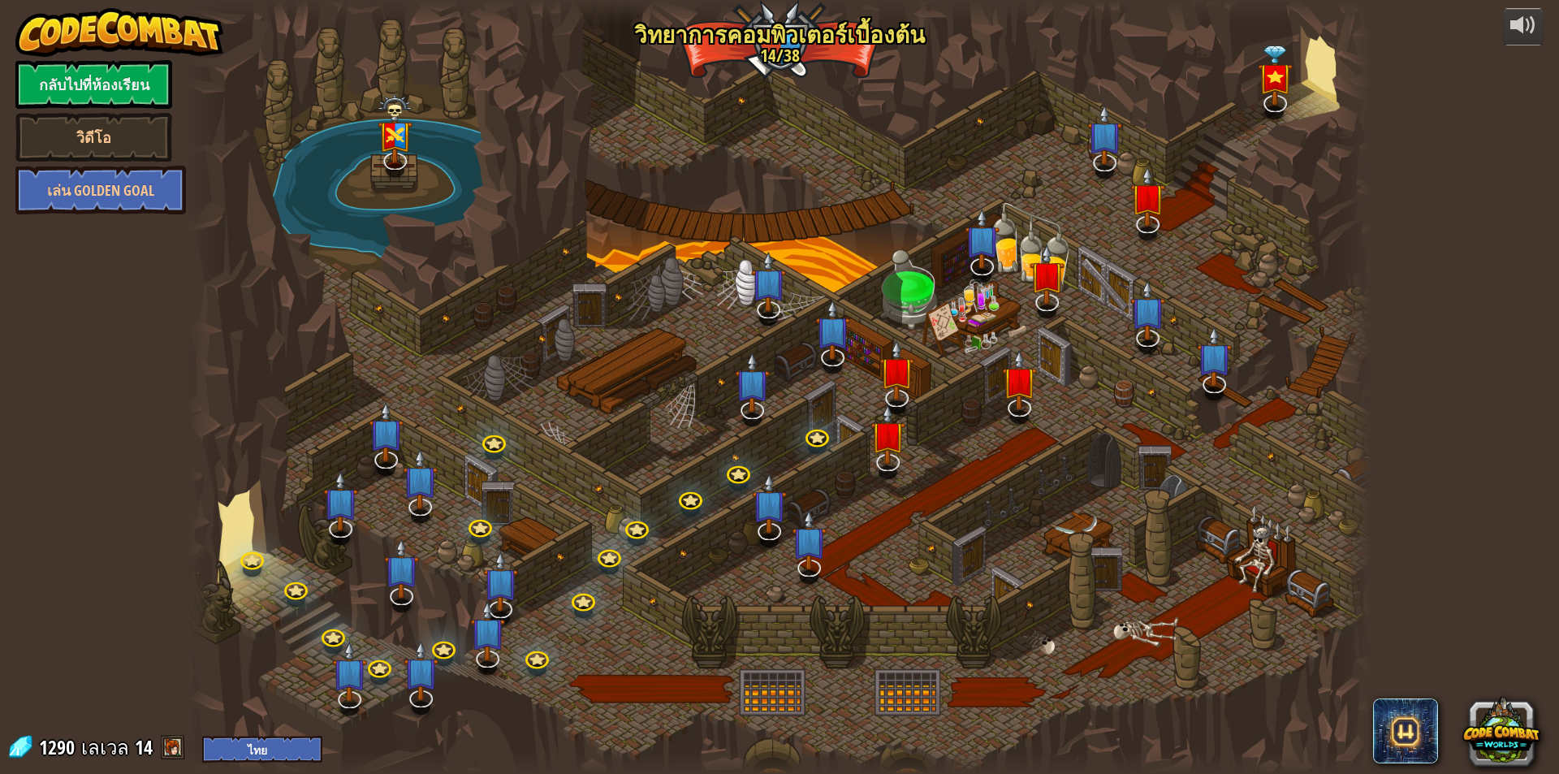
select select "th"
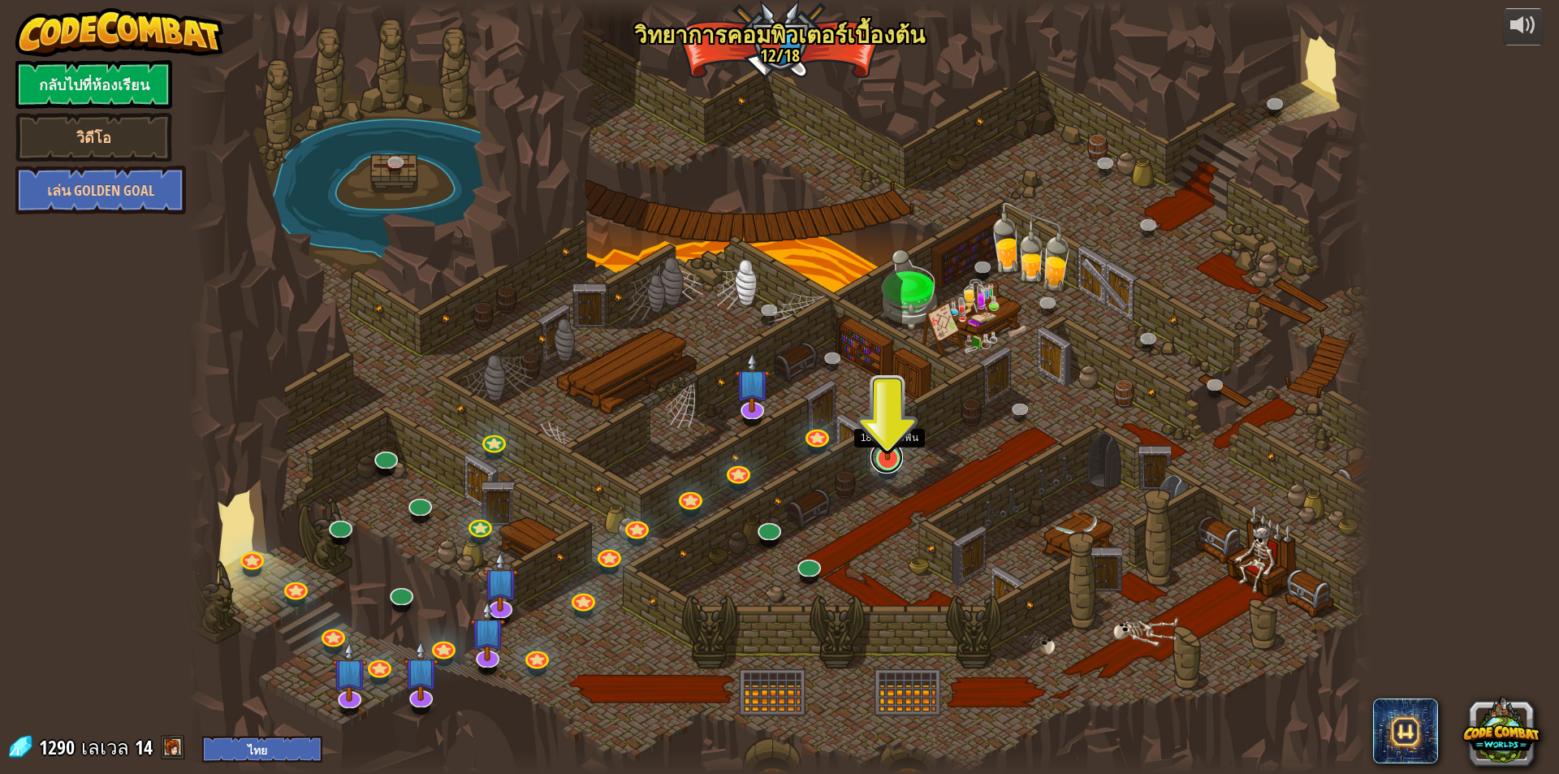
click at [888, 461] on link at bounding box center [887, 457] width 32 height 32
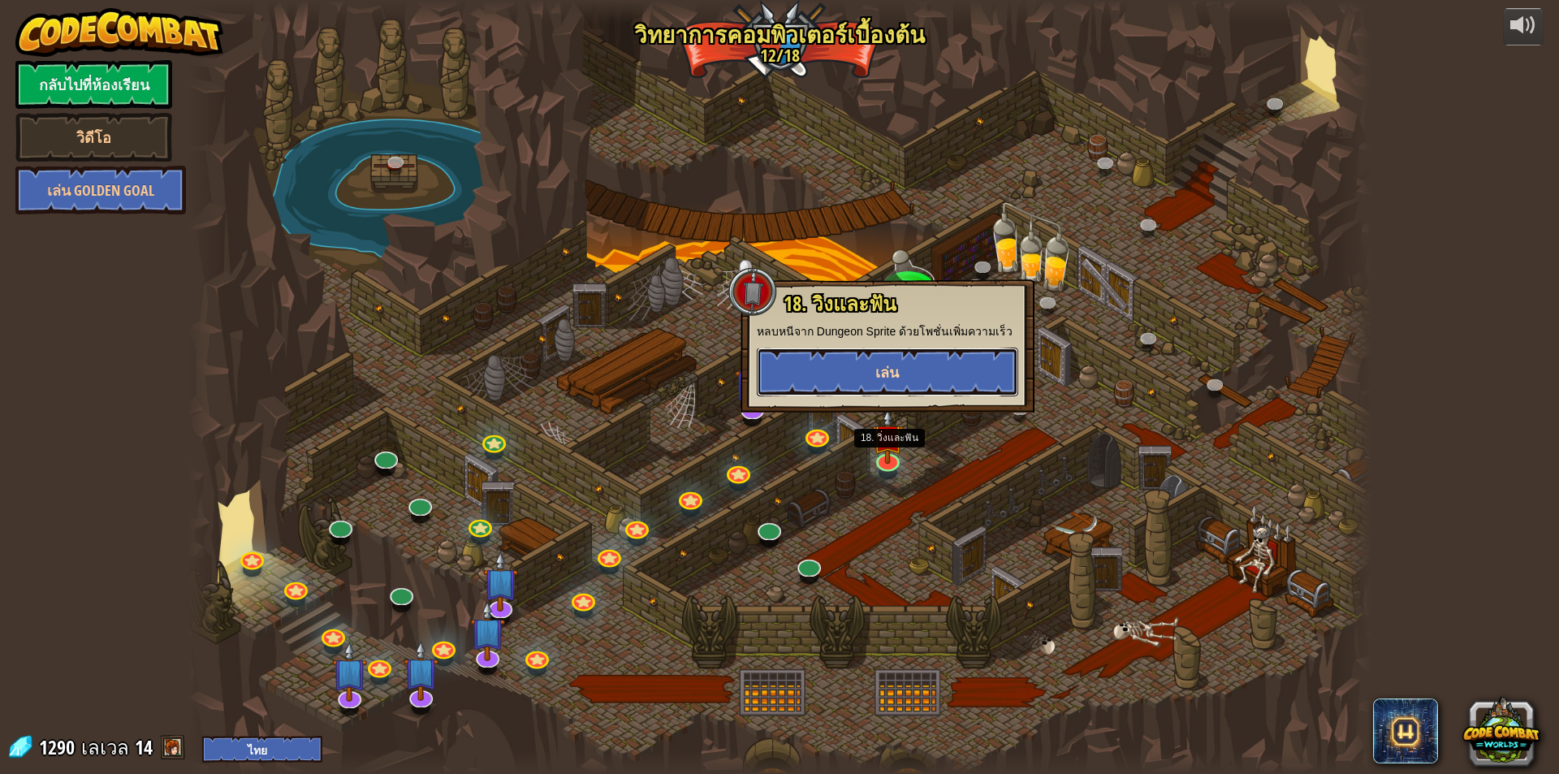
click at [931, 380] on button "เล่น" at bounding box center [888, 372] width 262 height 49
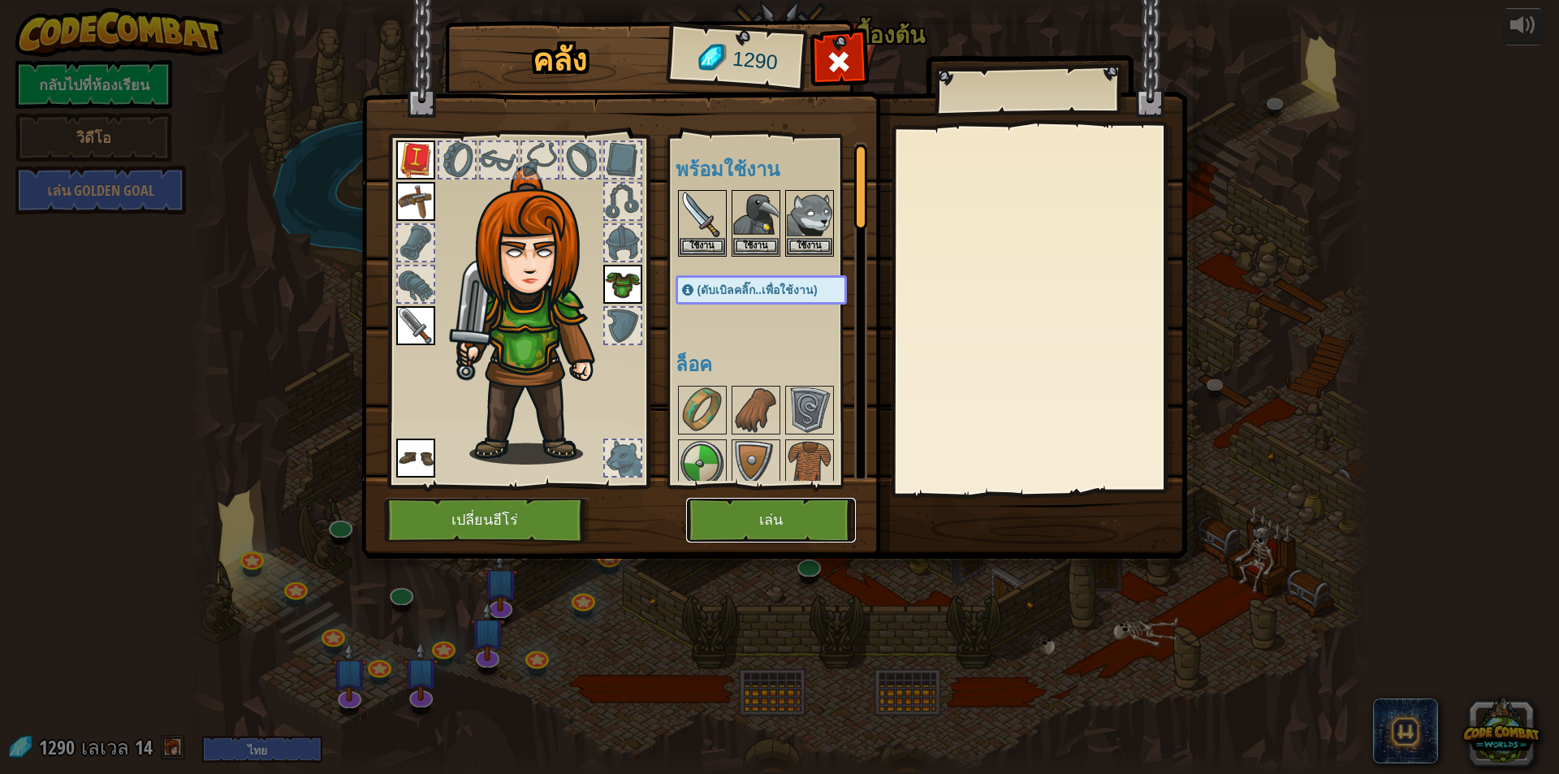
click at [762, 507] on button "เล่น" at bounding box center [771, 520] width 170 height 45
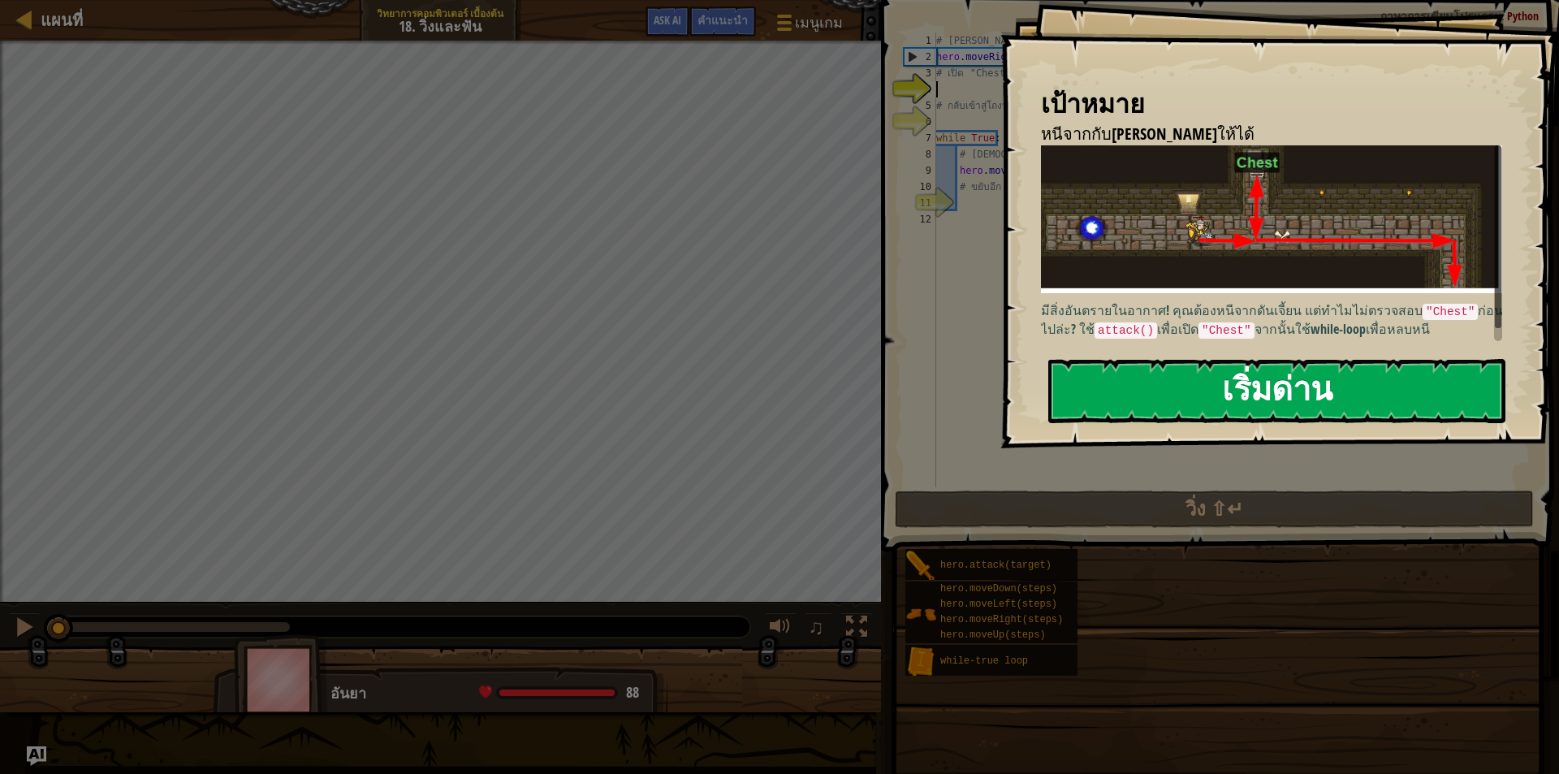
click at [1261, 364] on button "เริ่มด่าน" at bounding box center [1277, 391] width 457 height 64
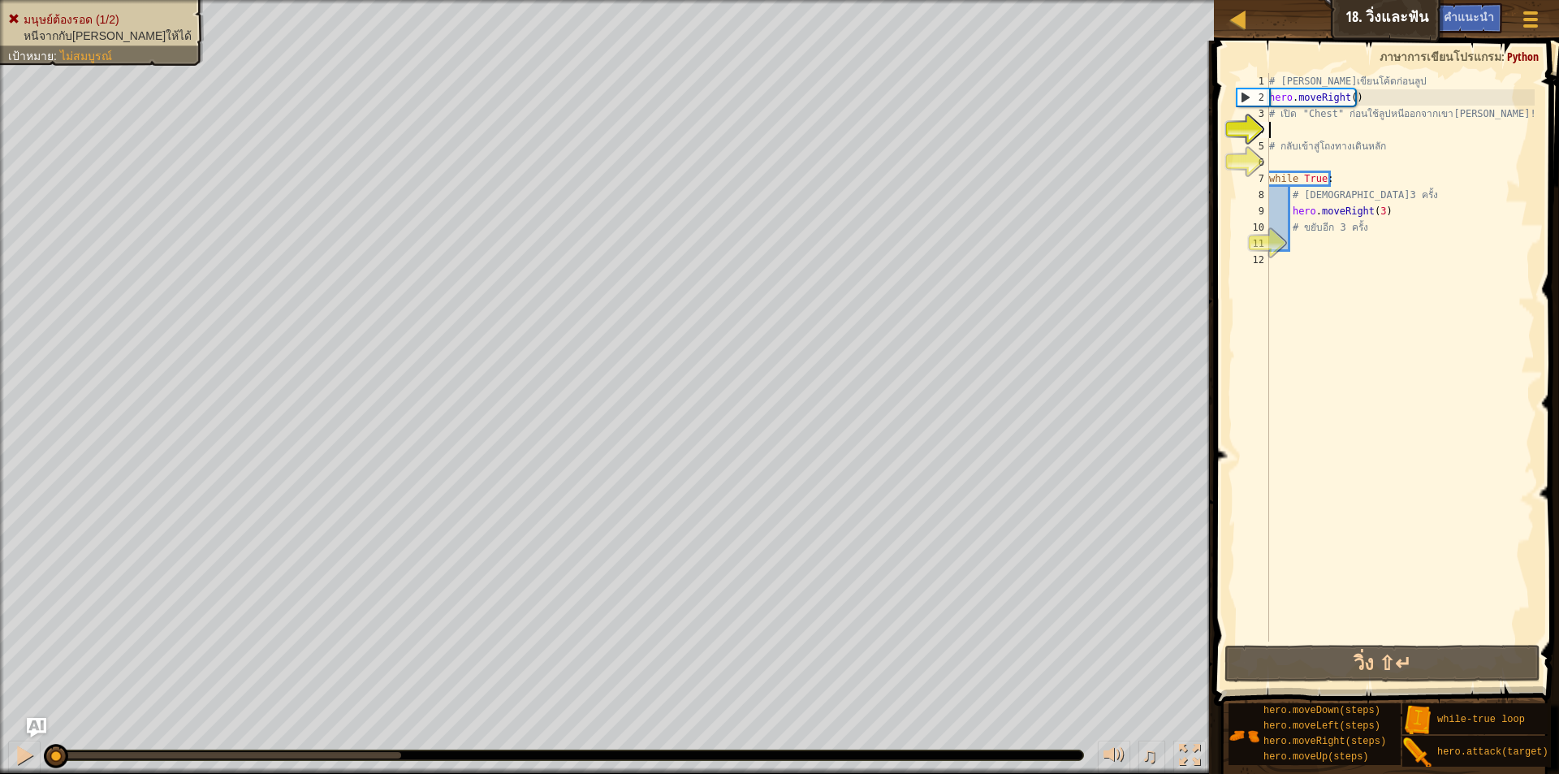
click at [1296, 244] on div "# [PERSON_NAME]เขียนโค้ดก่อนลูป hero . moveRight ( ) # เปิด "Chest" ก่อนใช้ลูปห…" at bounding box center [1400, 373] width 269 height 601
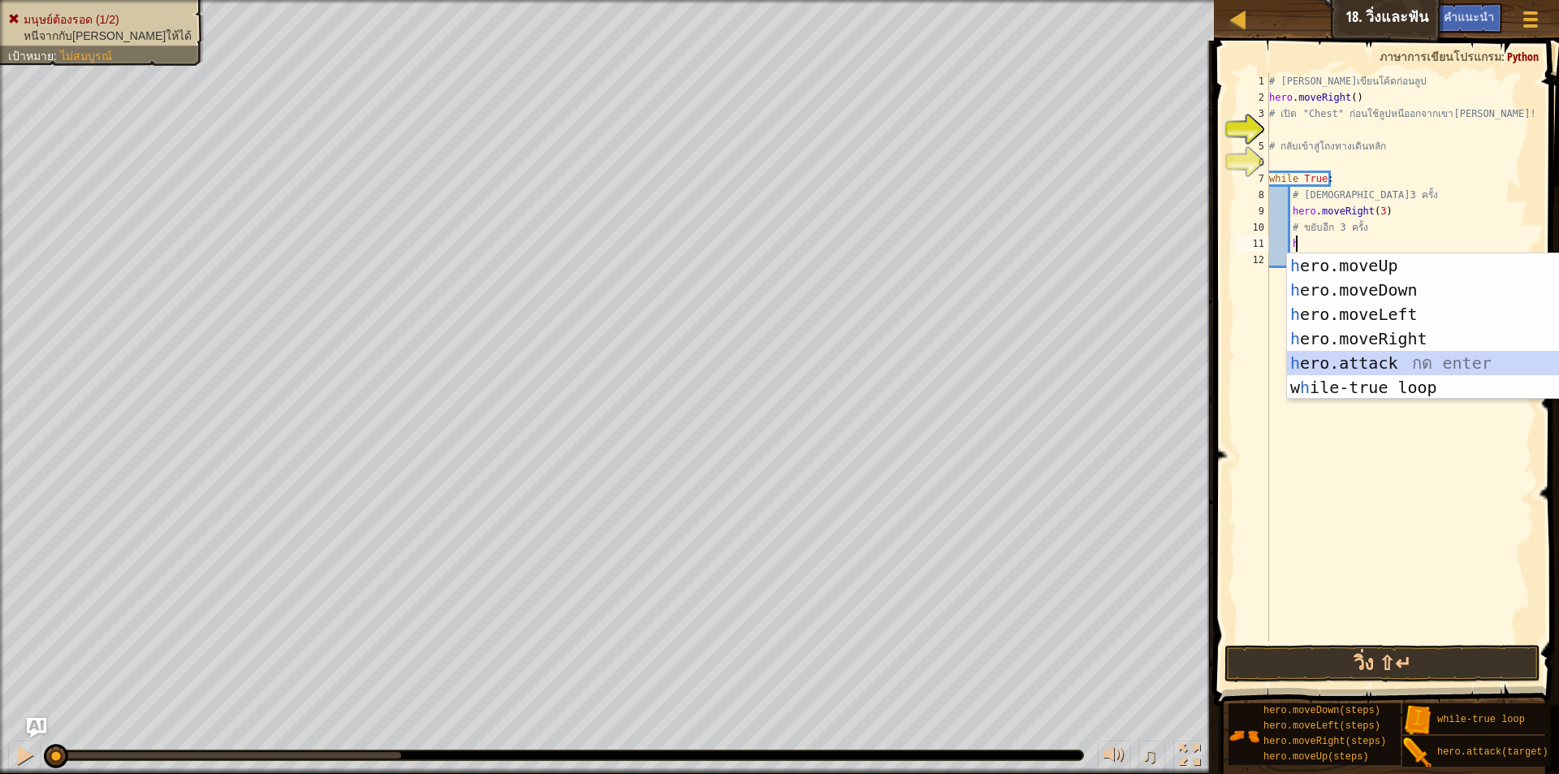
click at [1386, 359] on div "h ero.moveUp กด enter h ero.moveDown กด enter h ero.moveLeft กด enter h ero.mov…" at bounding box center [1440, 350] width 307 height 195
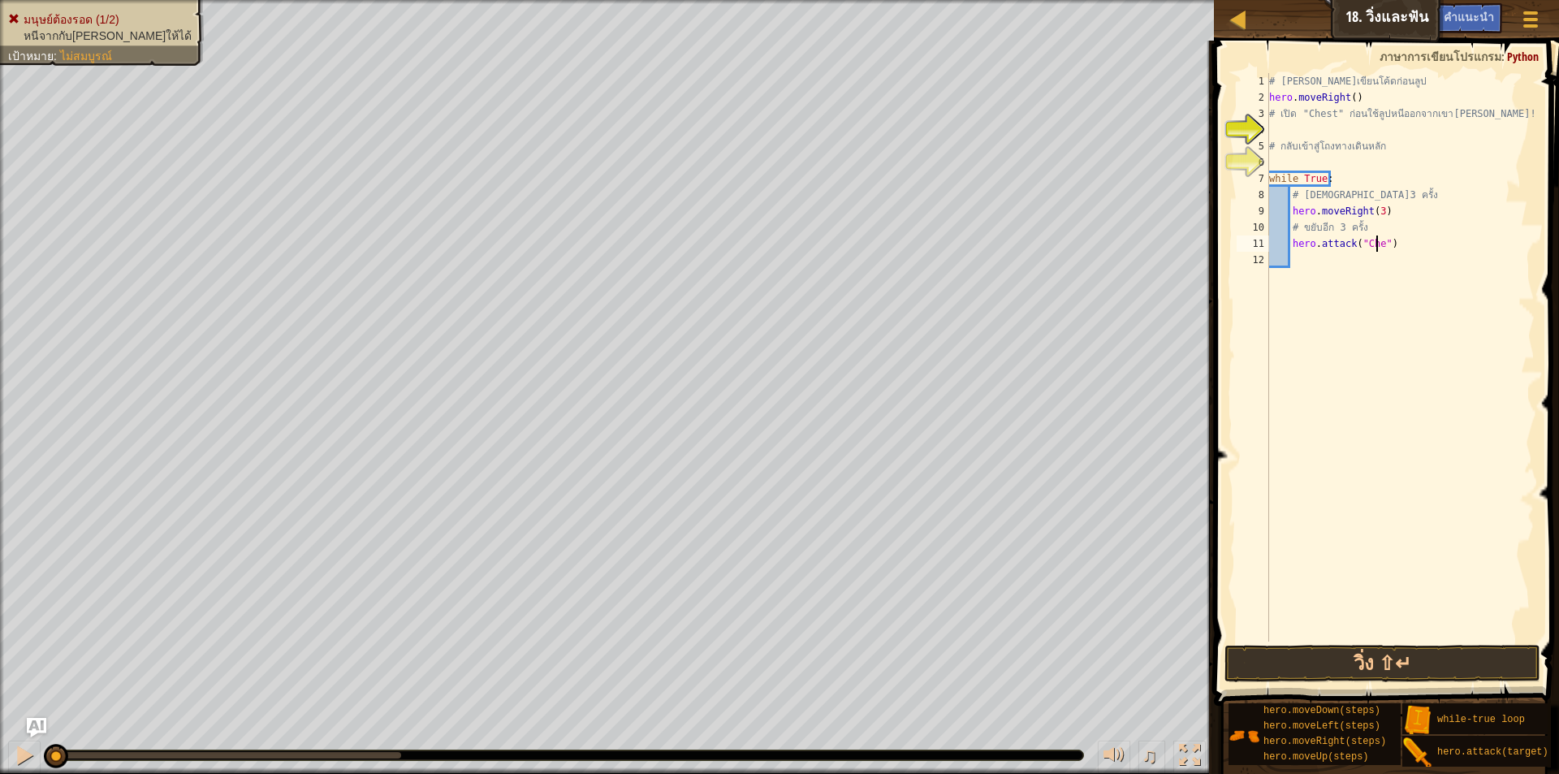
scroll to position [7, 10]
click at [1359, 664] on button "วิ่ง ⇧↵" at bounding box center [1383, 663] width 316 height 37
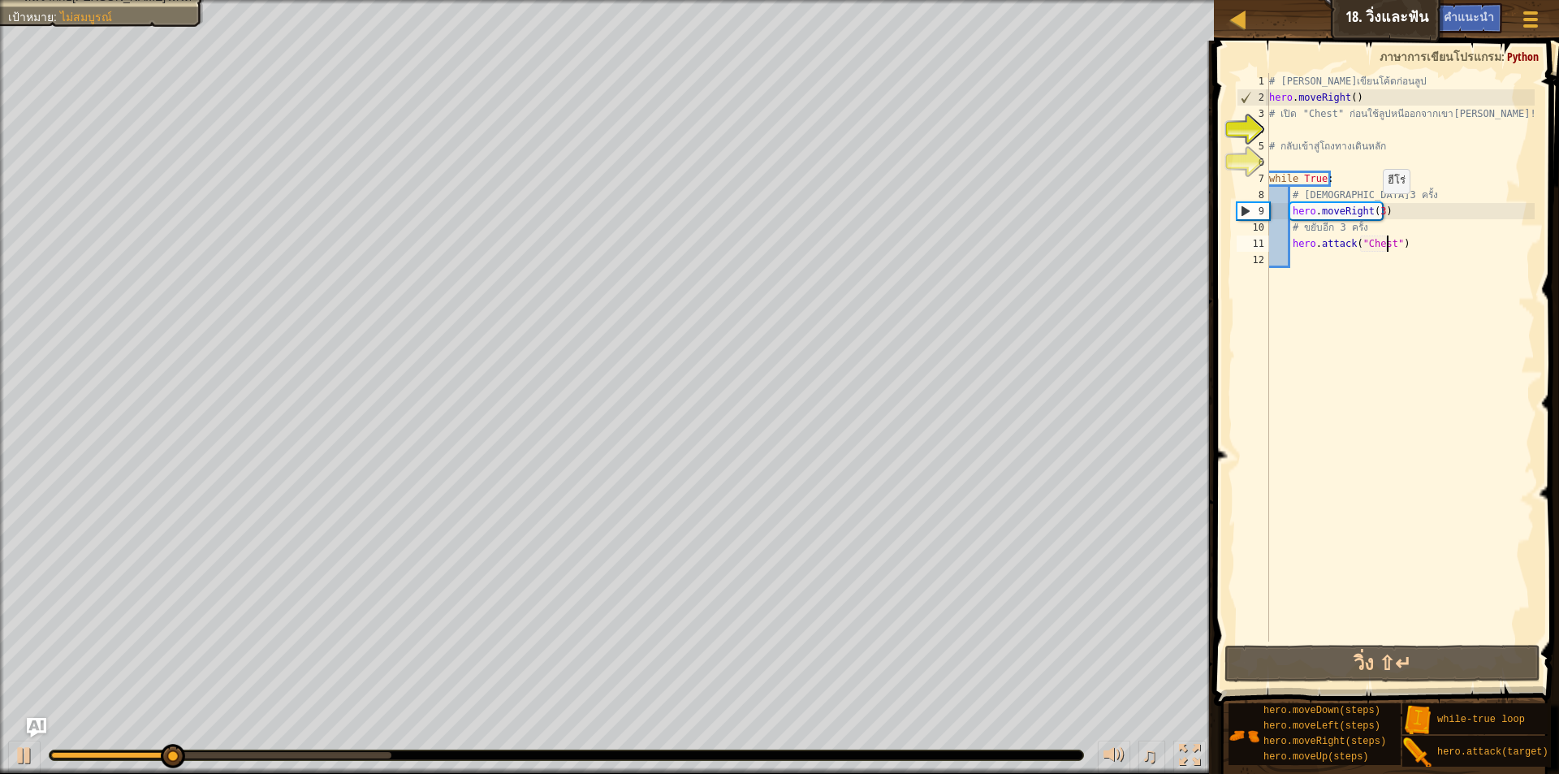
click at [1375, 210] on div "# [PERSON_NAME]เขียนโค้ดก่อนลูป hero . moveRight ( ) # เปิด "Chest" ก่อนใช้ลูปห…" at bounding box center [1400, 373] width 269 height 601
click at [1457, 668] on button "วิ่ง ⇧↵" at bounding box center [1383, 663] width 316 height 37
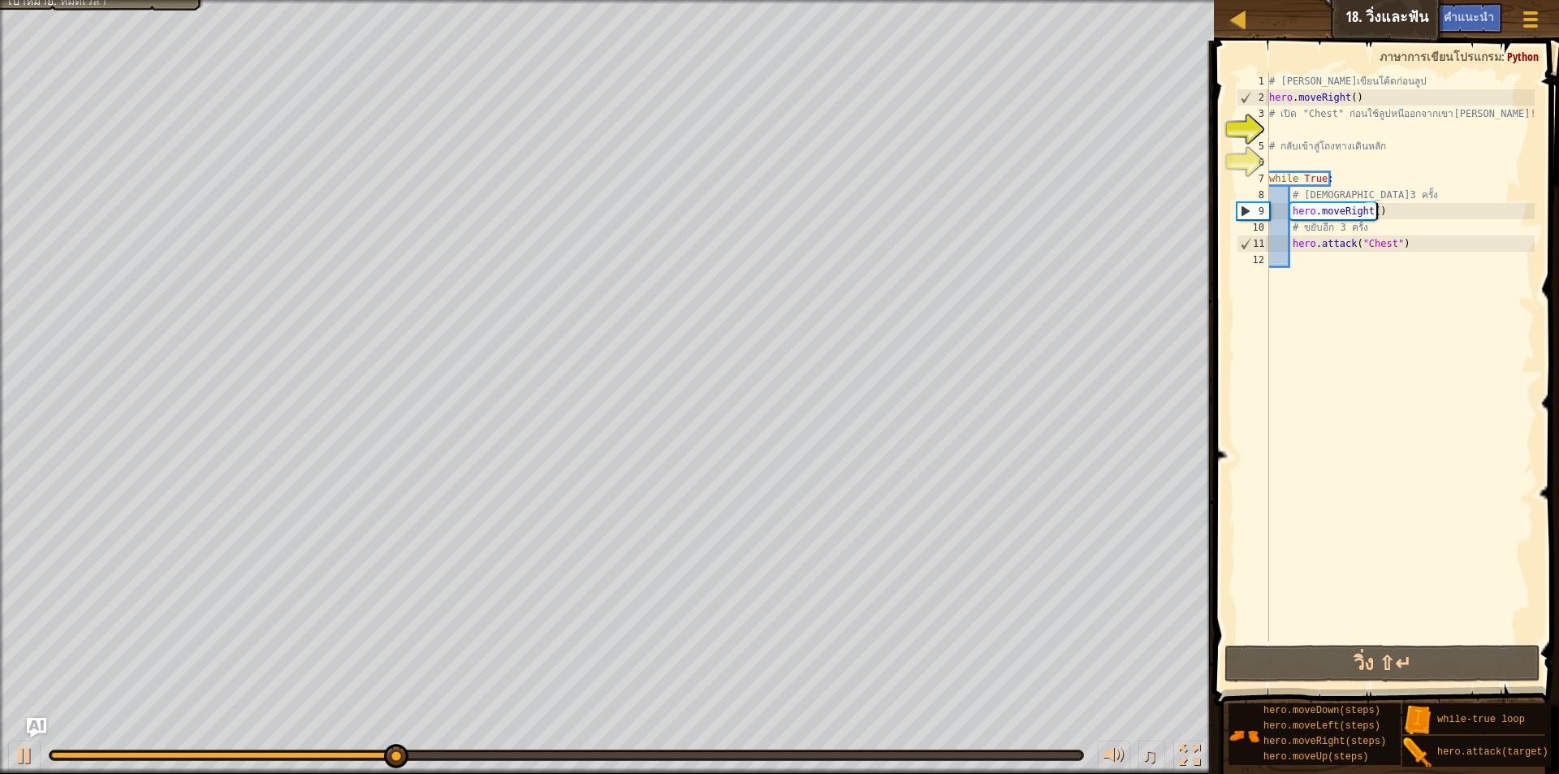
click at [1381, 210] on div "# [PERSON_NAME]เขียนโค้ดก่อนลูป hero . moveRight ( ) # เปิด "Chest" ก่อนใช้ลูปห…" at bounding box center [1400, 373] width 269 height 601
click at [1352, 101] on div "# [PERSON_NAME]เขียนโค้ดก่อนลูป hero . moveRight ( ) # เปิด "Chest" ก่อนใช้ลูปห…" at bounding box center [1400, 373] width 269 height 601
click at [1363, 92] on div "# [PERSON_NAME]เขียนโค้ดก่อนลูป hero . moveRight ( ) # เปิด "Chest" ก่อนใช้ลูปห…" at bounding box center [1400, 373] width 269 height 601
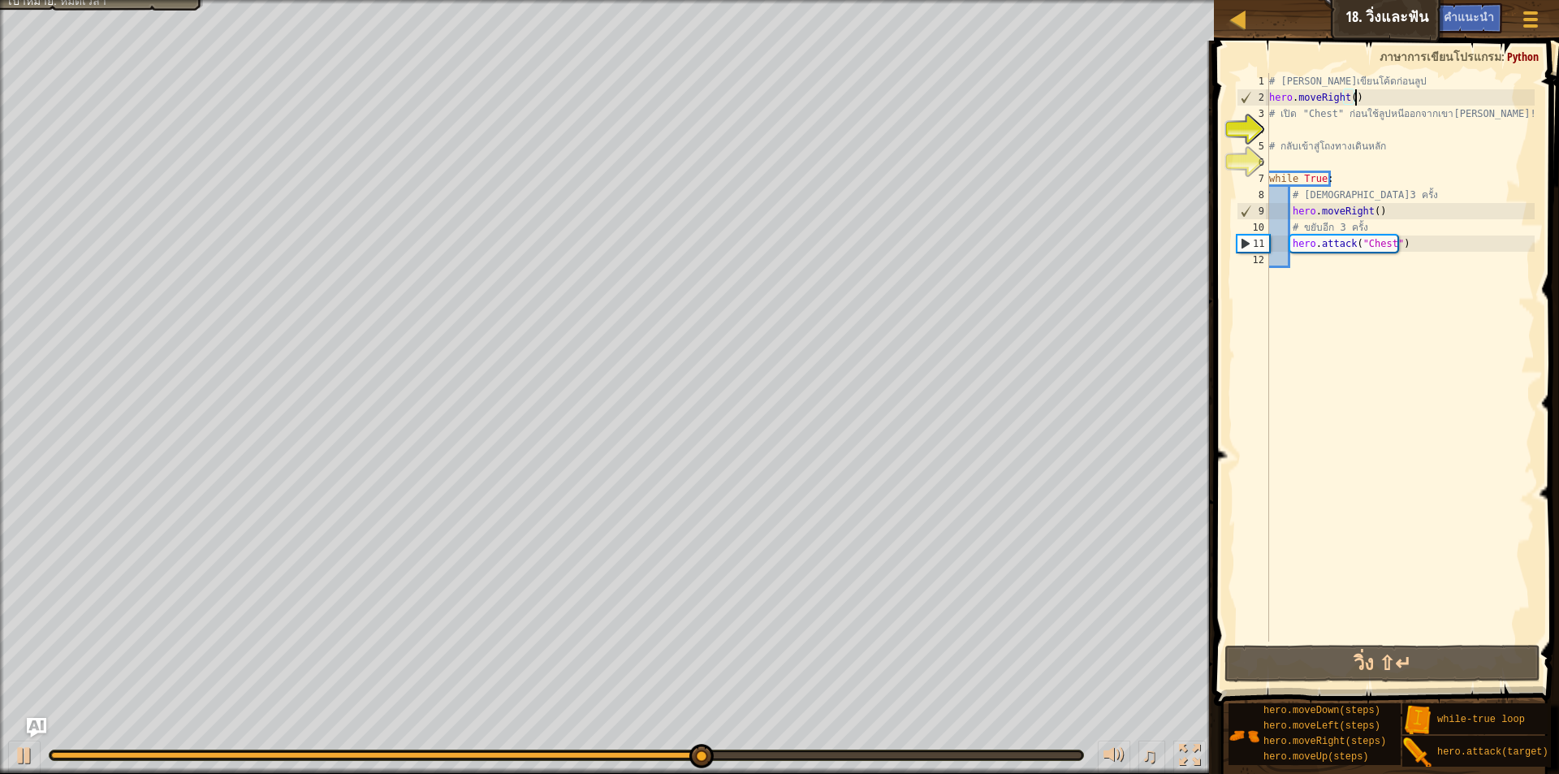
click at [1381, 210] on div "# [PERSON_NAME]เขียนโค้ดก่อนลูป hero . moveRight ( ) # เปิด "Chest" ก่อนใช้ลูปห…" at bounding box center [1400, 373] width 269 height 601
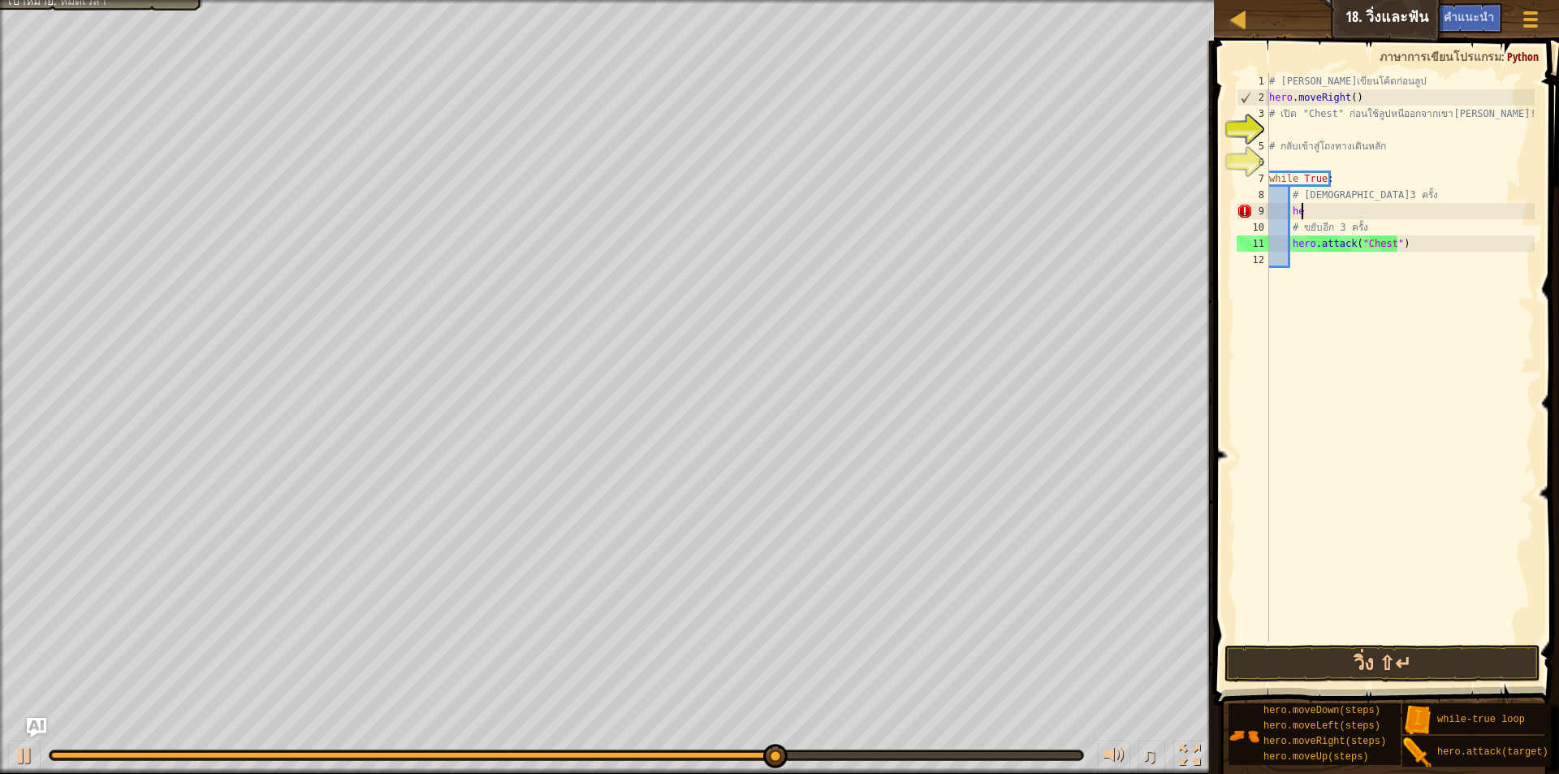
type textarea "h"
type textarea "# [DEMOGRAPHIC_DATA]3 ครั้ง"
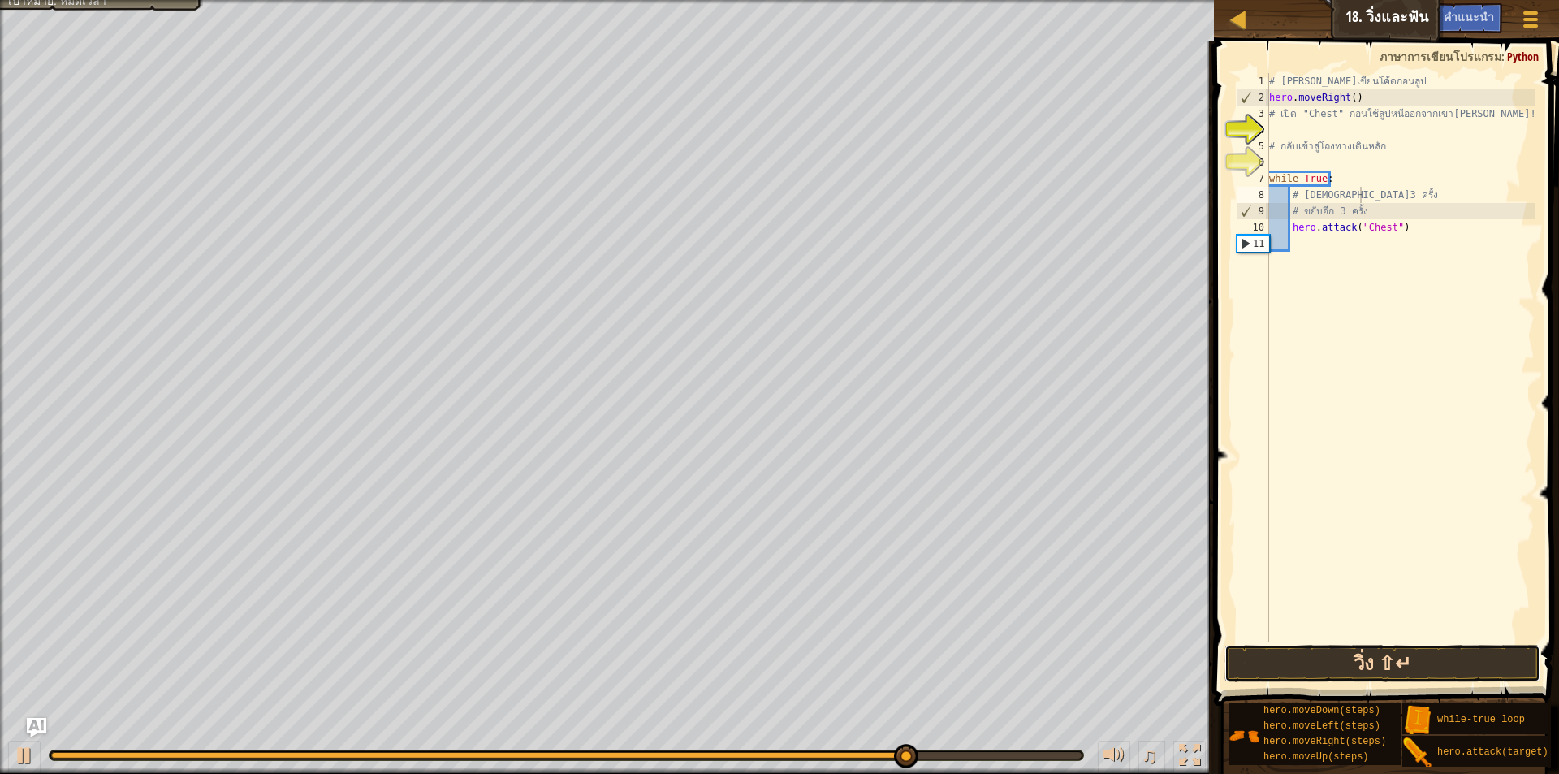
click at [1433, 661] on button "วิ่ง ⇧↵" at bounding box center [1383, 663] width 316 height 37
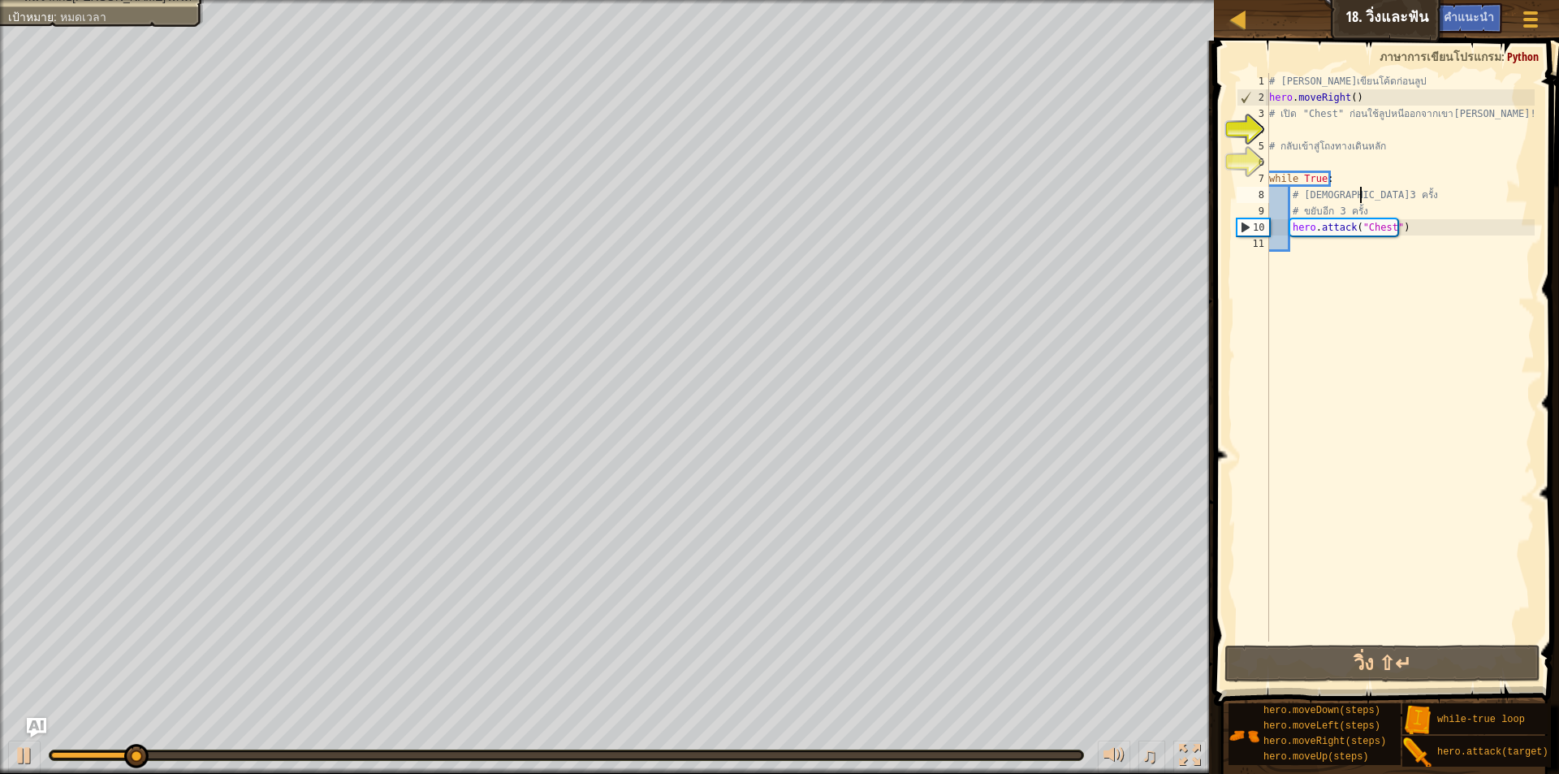
click at [1305, 244] on div "# [PERSON_NAME]เขียนโค้ดก่อนลูป hero . moveRight ( ) # เปิด "Chest" ก่อนใช้ลูปห…" at bounding box center [1400, 373] width 269 height 601
type textarea "h"
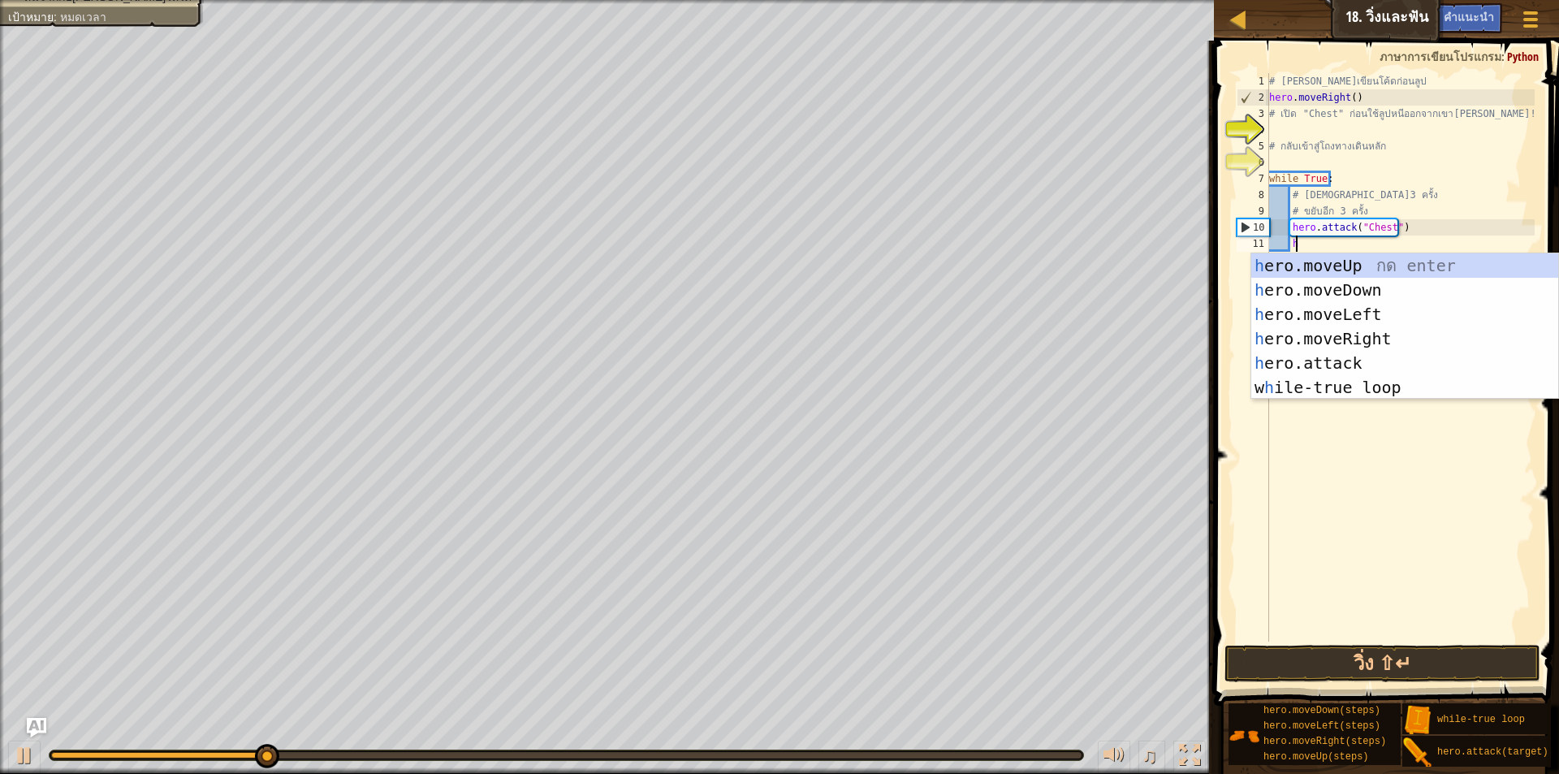
scroll to position [7, 2]
click at [1338, 283] on div "h ero.moveUp กด enter h ero.moveDown กด enter h ero.moveLeft กด enter h ero.mov…" at bounding box center [1405, 350] width 307 height 195
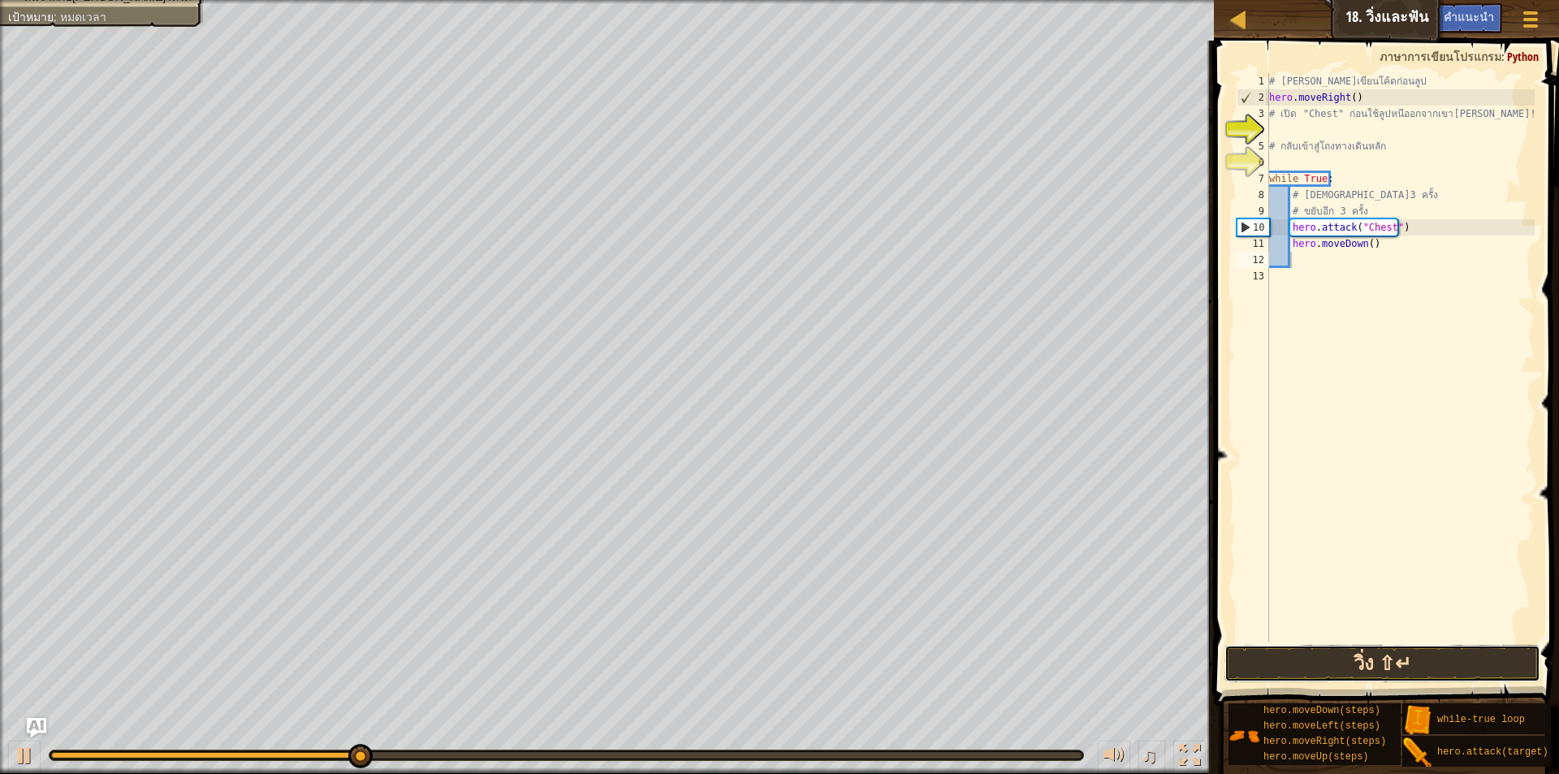
click at [1325, 672] on button "วิ่ง ⇧↵" at bounding box center [1383, 663] width 316 height 37
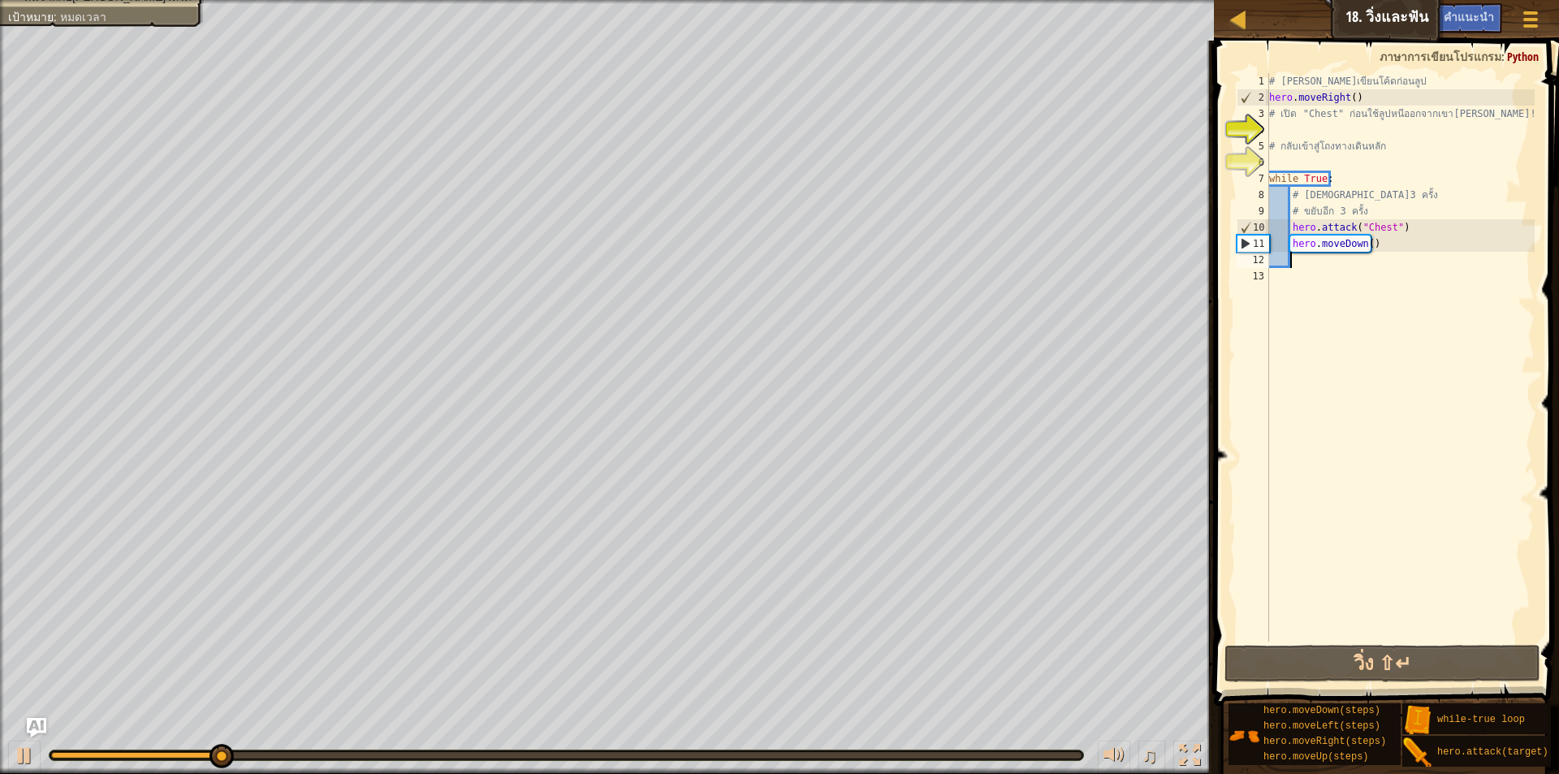
type textarea "h"
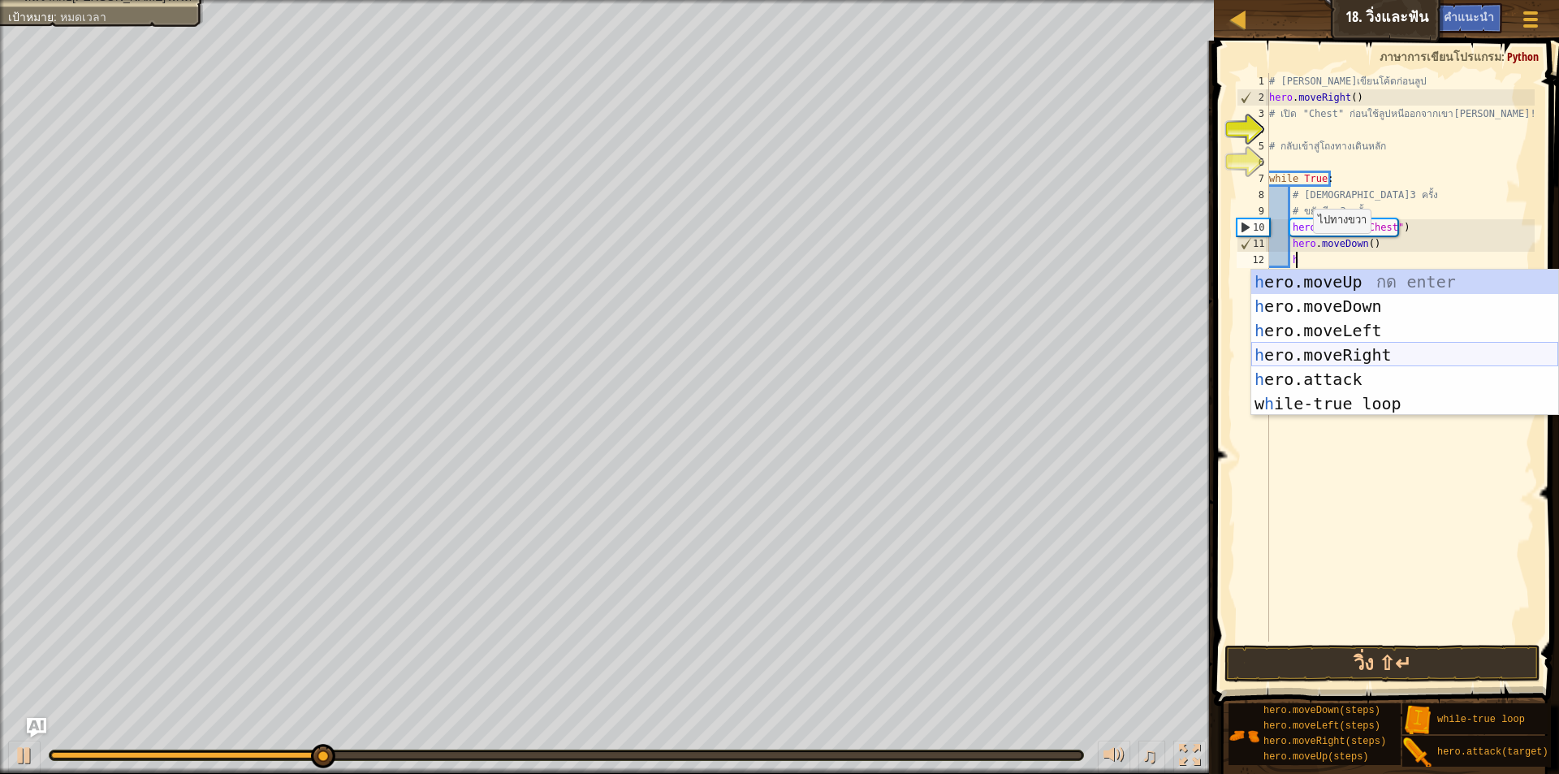
click at [1341, 348] on div "h ero.moveUp กด enter h ero.moveDown กด enter h ero.moveLeft กด enter h ero.mov…" at bounding box center [1405, 367] width 307 height 195
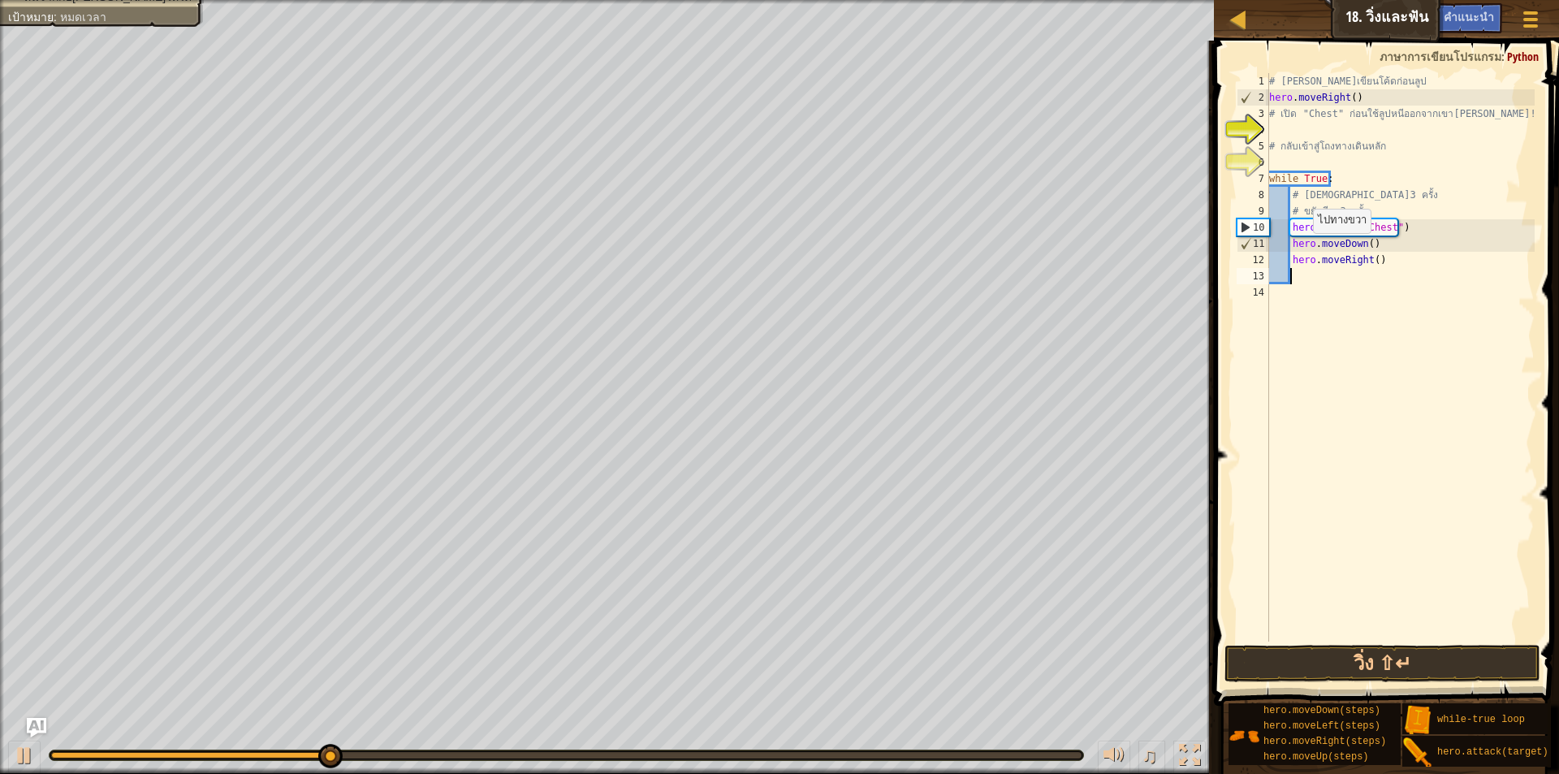
scroll to position [7, 1]
click at [1369, 257] on div "# [PERSON_NAME]เขียนโค้ดก่อนลูป hero . moveRight ( ) # เปิด "Chest" ก่อนใช้ลูปห…" at bounding box center [1400, 373] width 269 height 601
type textarea "hero.moveRight(3)"
drag, startPoint x: 1278, startPoint y: 658, endPoint x: 1301, endPoint y: 512, distance: 148.0
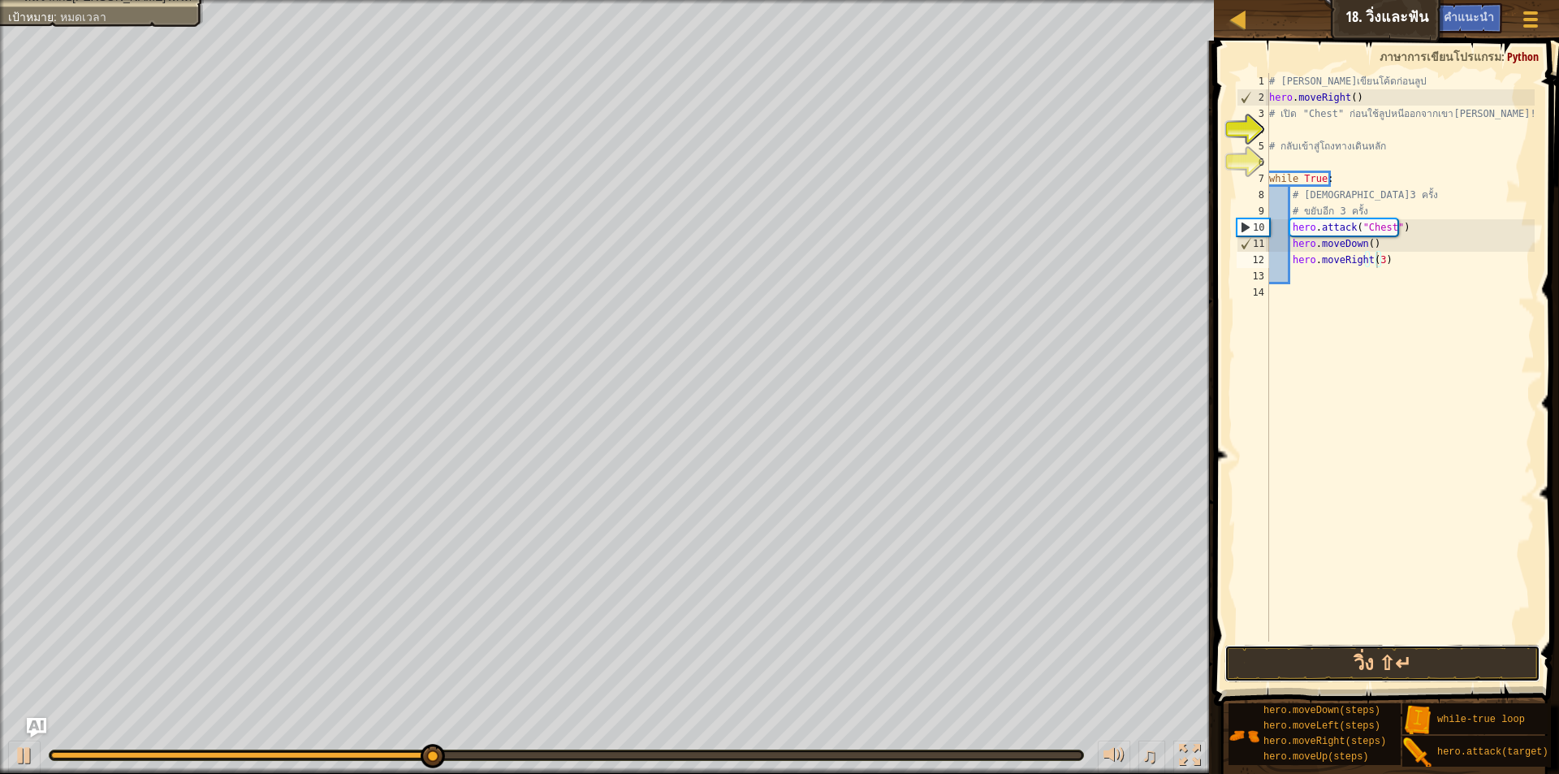
click at [1280, 655] on button "วิ่ง ⇧↵" at bounding box center [1383, 663] width 316 height 37
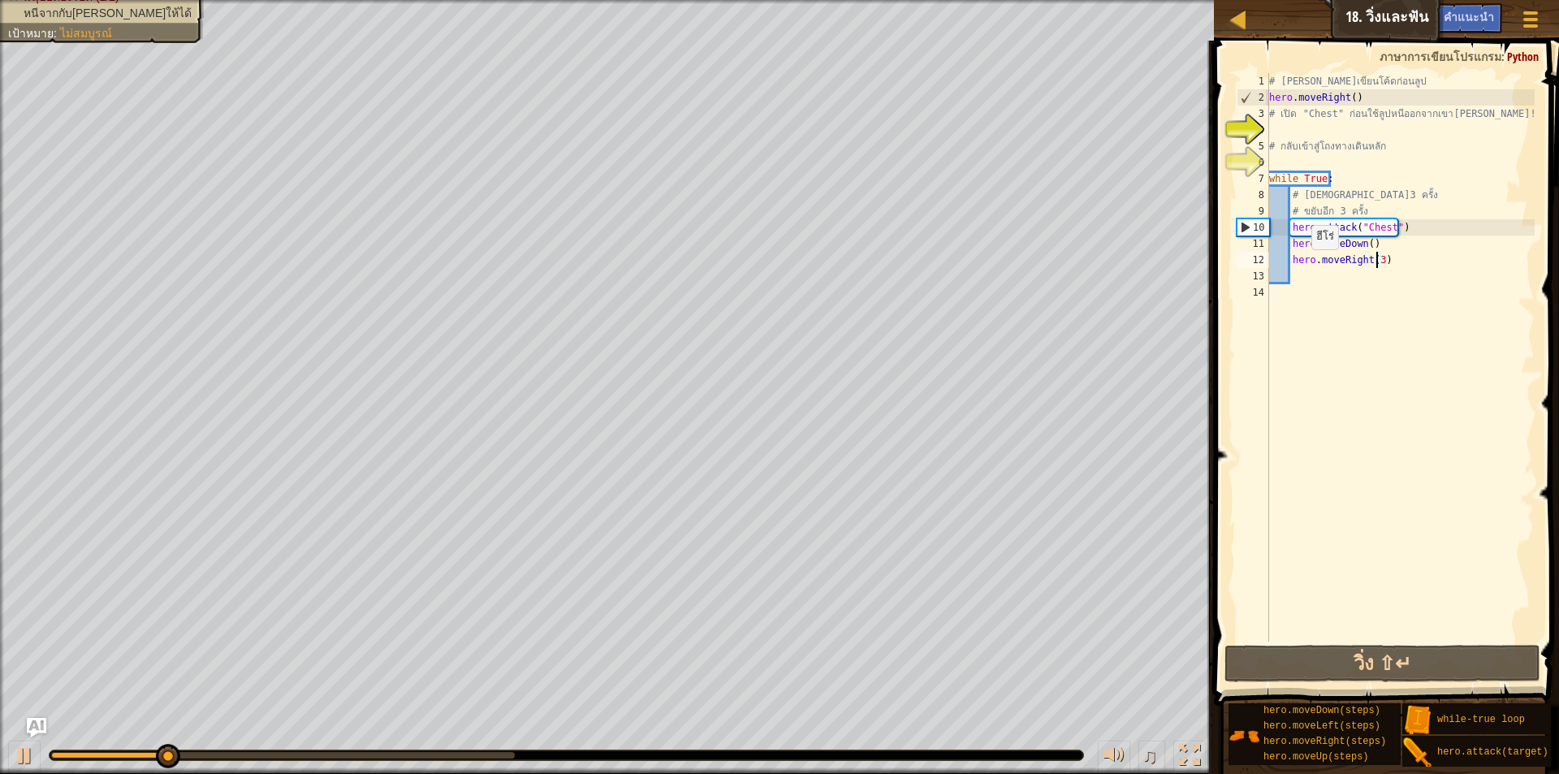
click at [1304, 266] on div "# [PERSON_NAME]เขียนโค้ดก่อนลูป hero . moveRight ( ) # เปิด "Chest" ก่อนใช้ลูปห…" at bounding box center [1400, 373] width 269 height 601
click at [1297, 277] on div "# [PERSON_NAME]เขียนโค้ดก่อนลูป hero . moveRight ( ) # เปิด "Chest" ก่อนใช้ลูปห…" at bounding box center [1400, 373] width 269 height 601
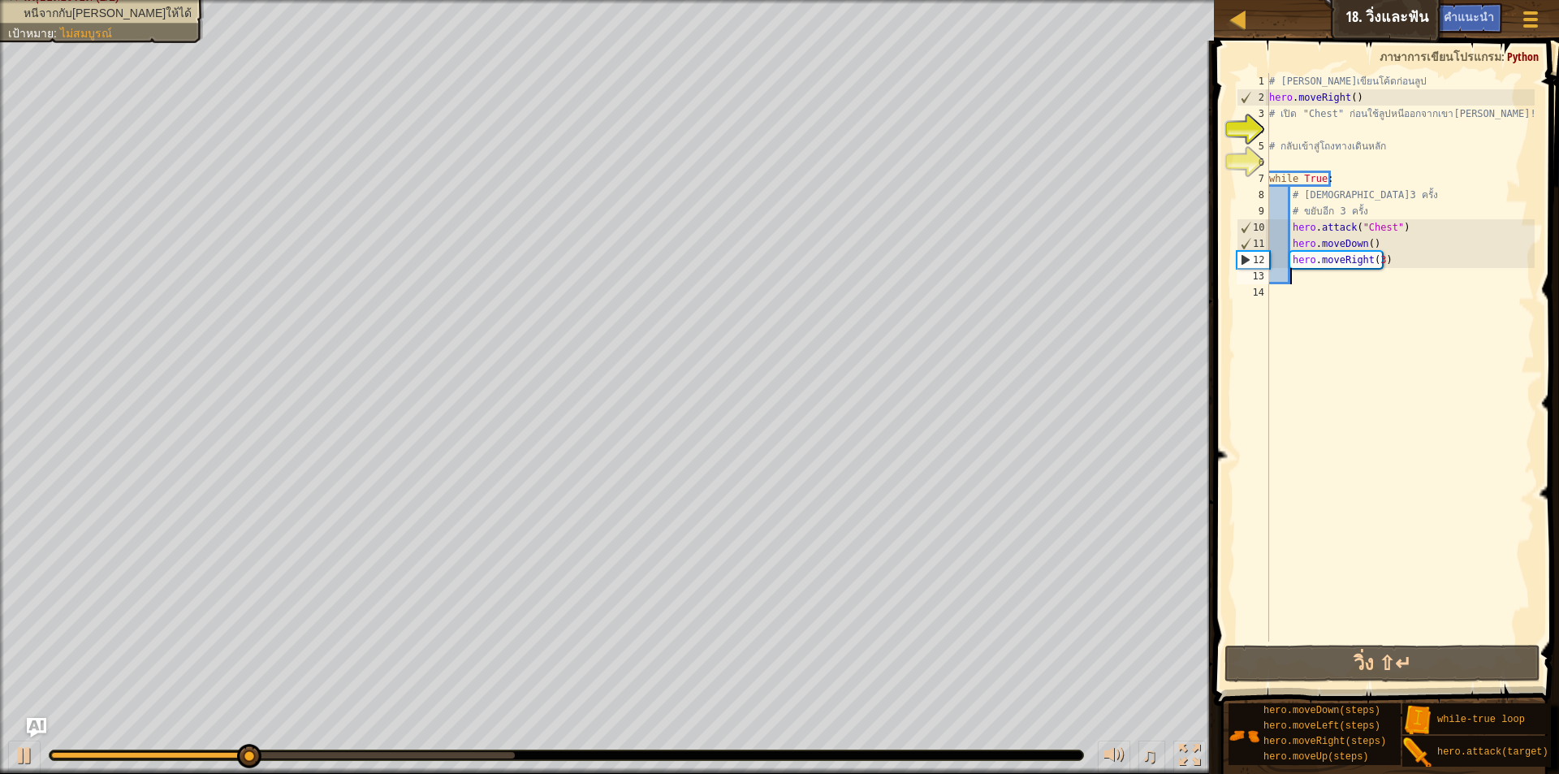
type textarea "h"
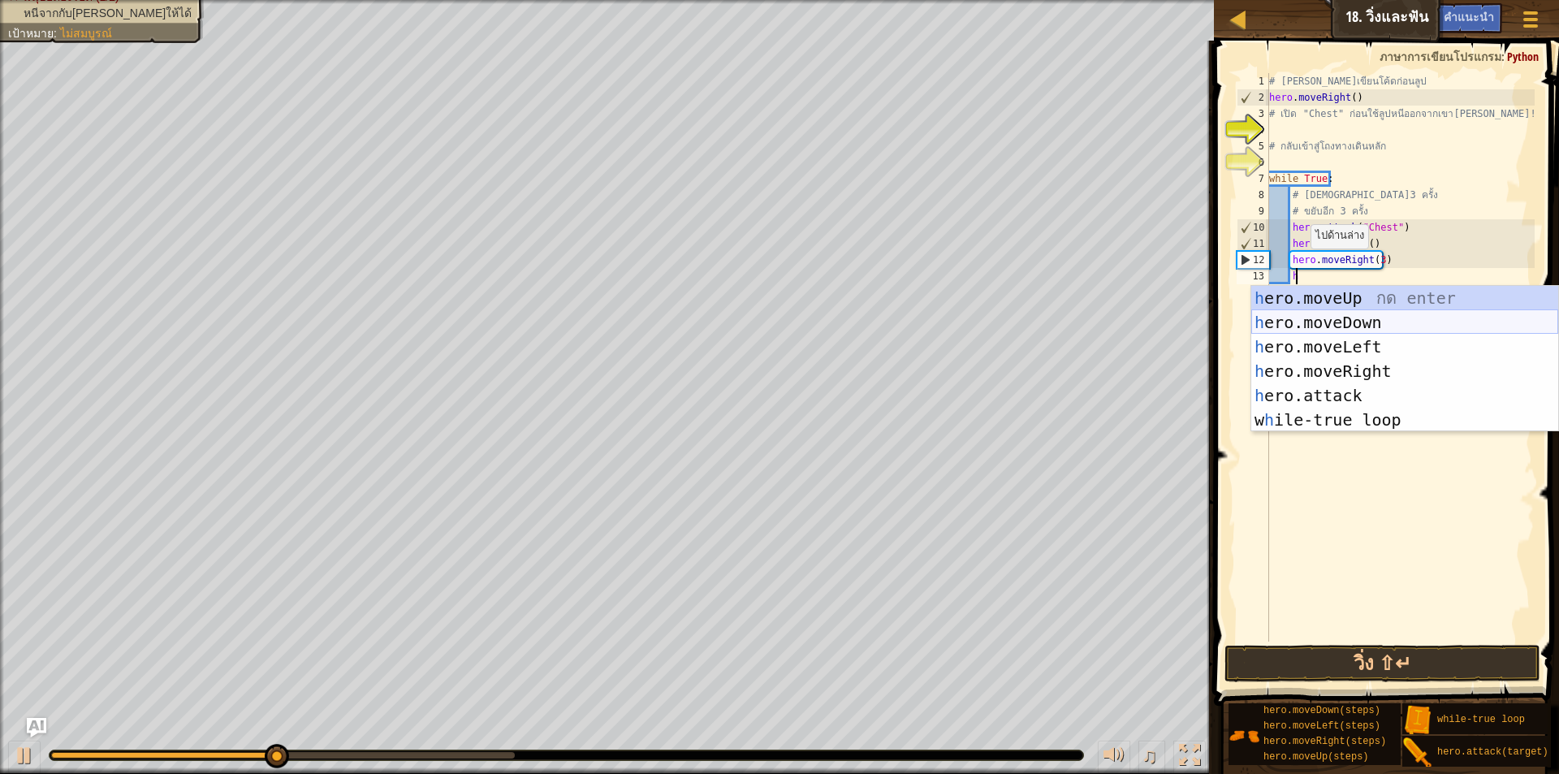
click at [1330, 315] on div "h ero.moveUp กด enter h ero.moveDown กด enter h ero.moveLeft กด enter h ero.mov…" at bounding box center [1405, 383] width 307 height 195
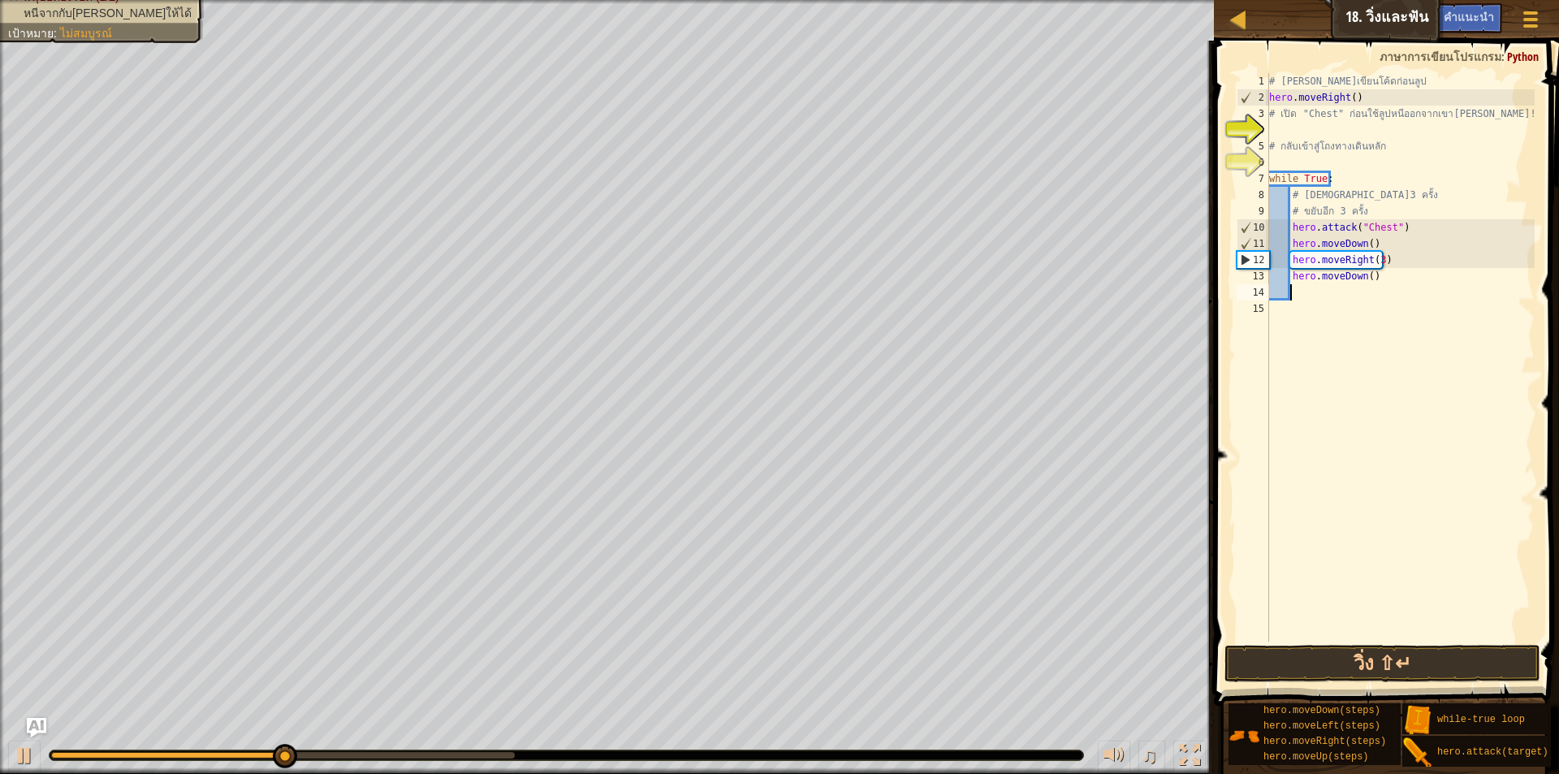
scroll to position [7, 1]
click at [1365, 275] on div "# [PERSON_NAME]เขียนโค้ดก่อนลูป hero . moveRight ( ) # เปิด "Chest" ก่อนใช้ลูปห…" at bounding box center [1400, 373] width 269 height 601
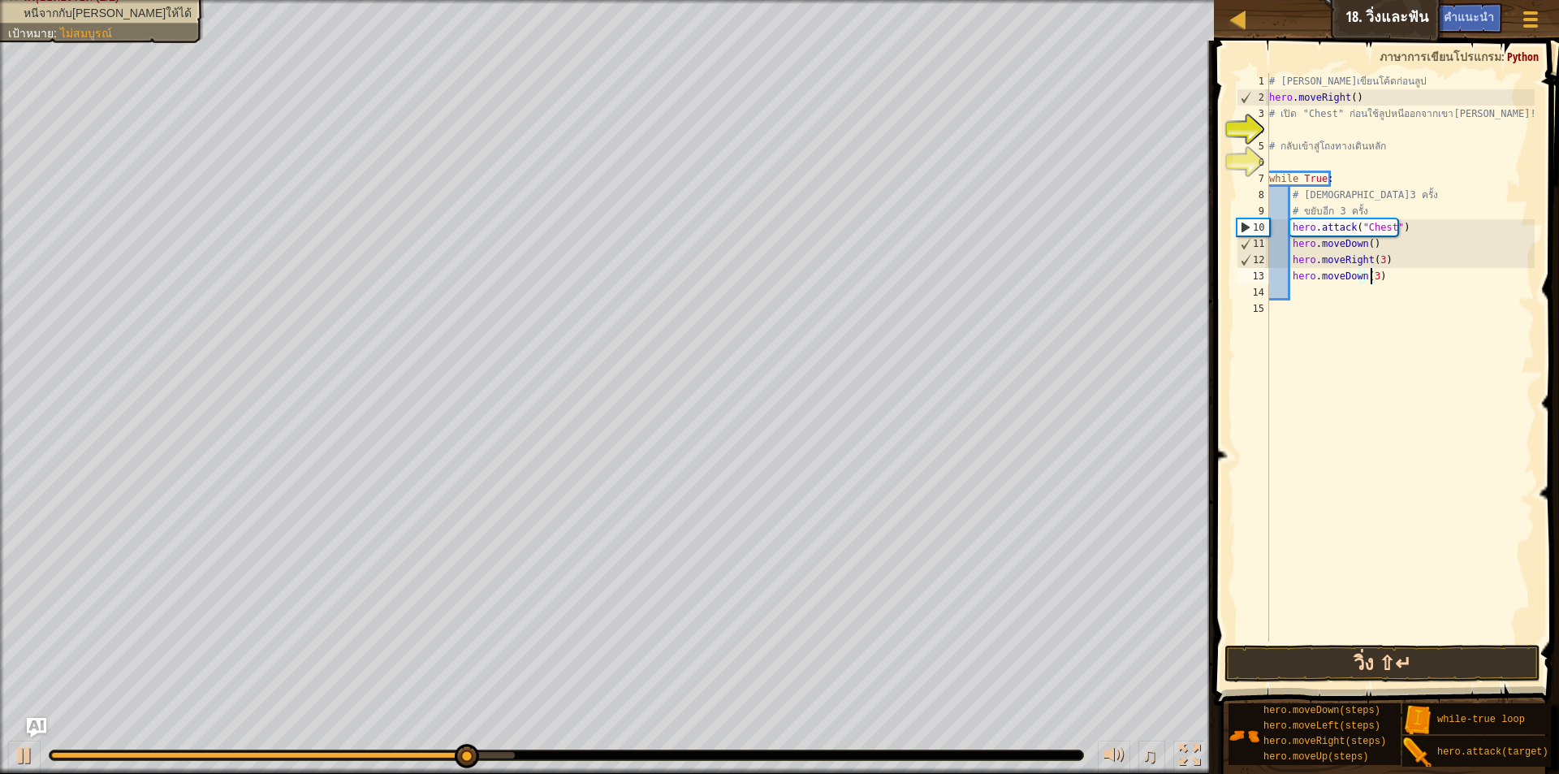
type textarea "hero.moveDown(3)"
drag, startPoint x: 1342, startPoint y: 668, endPoint x: 1334, endPoint y: 660, distance: 10.3
click at [1341, 668] on button "วิ่ง ⇧↵" at bounding box center [1383, 663] width 316 height 37
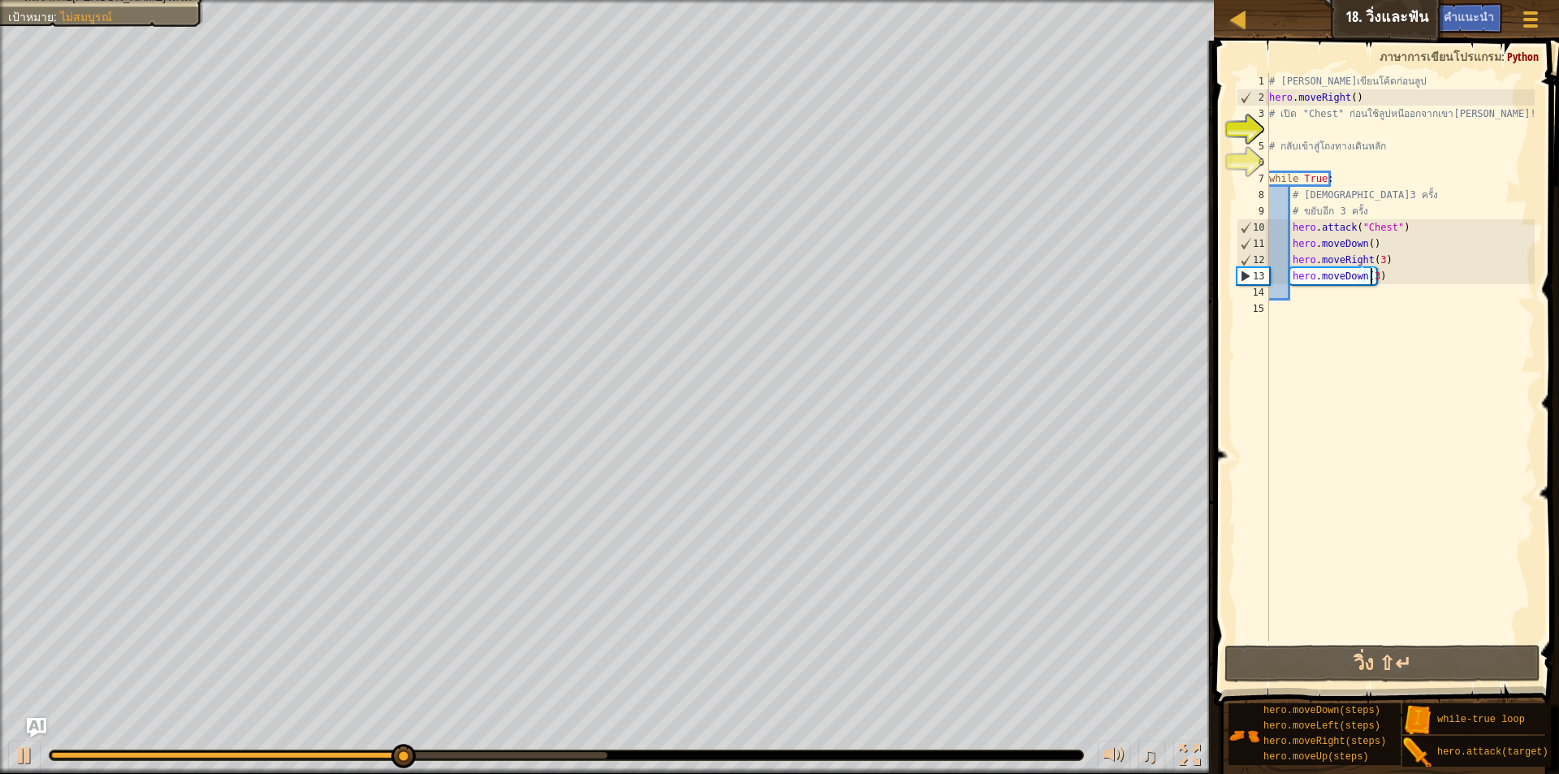
click at [1306, 301] on div "# [PERSON_NAME]เขียนโค้ดก่อนลูป hero . moveRight ( ) # เปิด "Chest" ก่อนใช้ลูปห…" at bounding box center [1400, 373] width 269 height 601
click at [1308, 285] on div "# [PERSON_NAME]เขียนโค้ดก่อนลูป hero . moveRight ( ) # เปิด "Chest" ก่อนใช้ลูปห…" at bounding box center [1400, 373] width 269 height 601
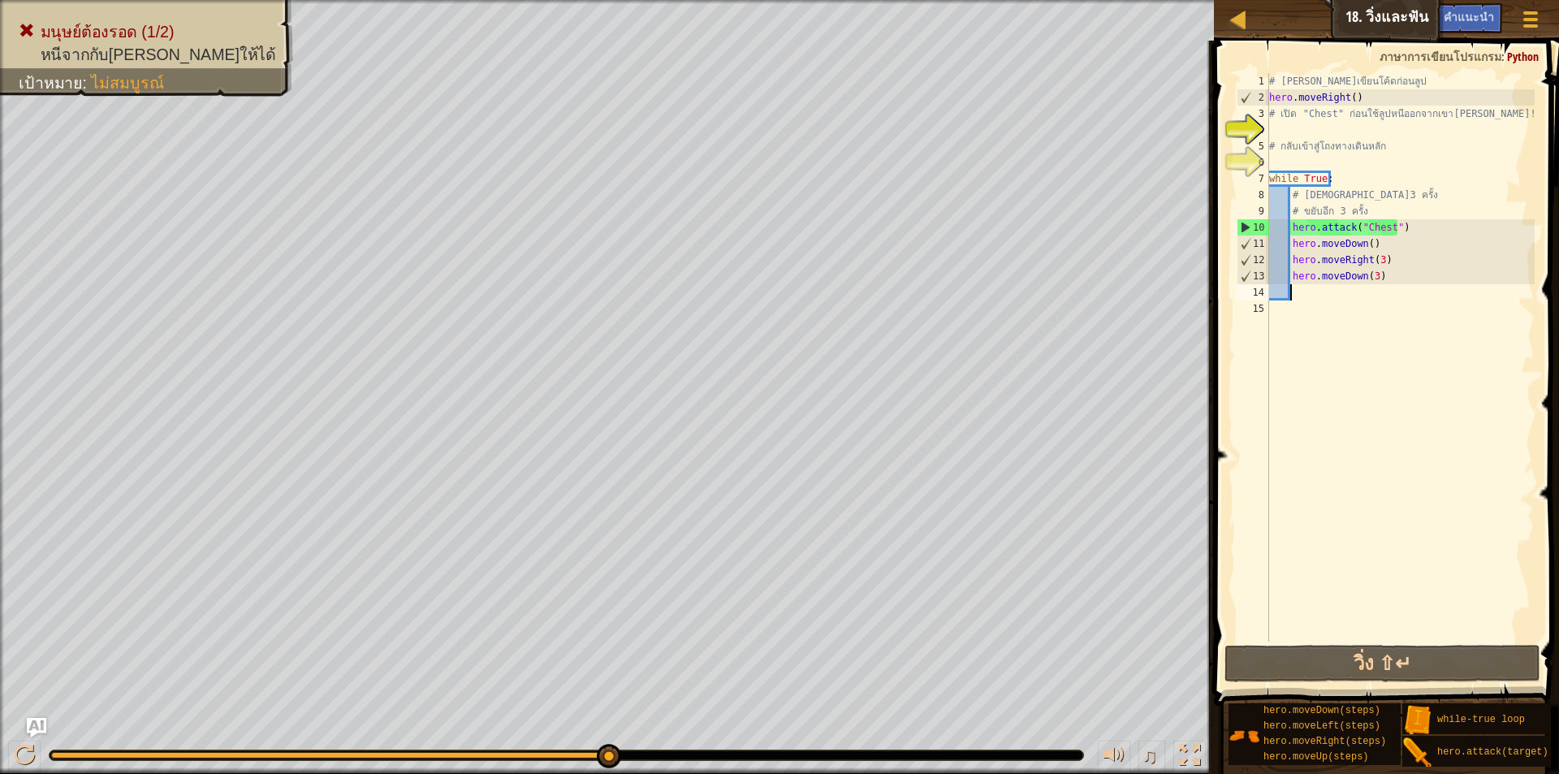
type textarea "h"
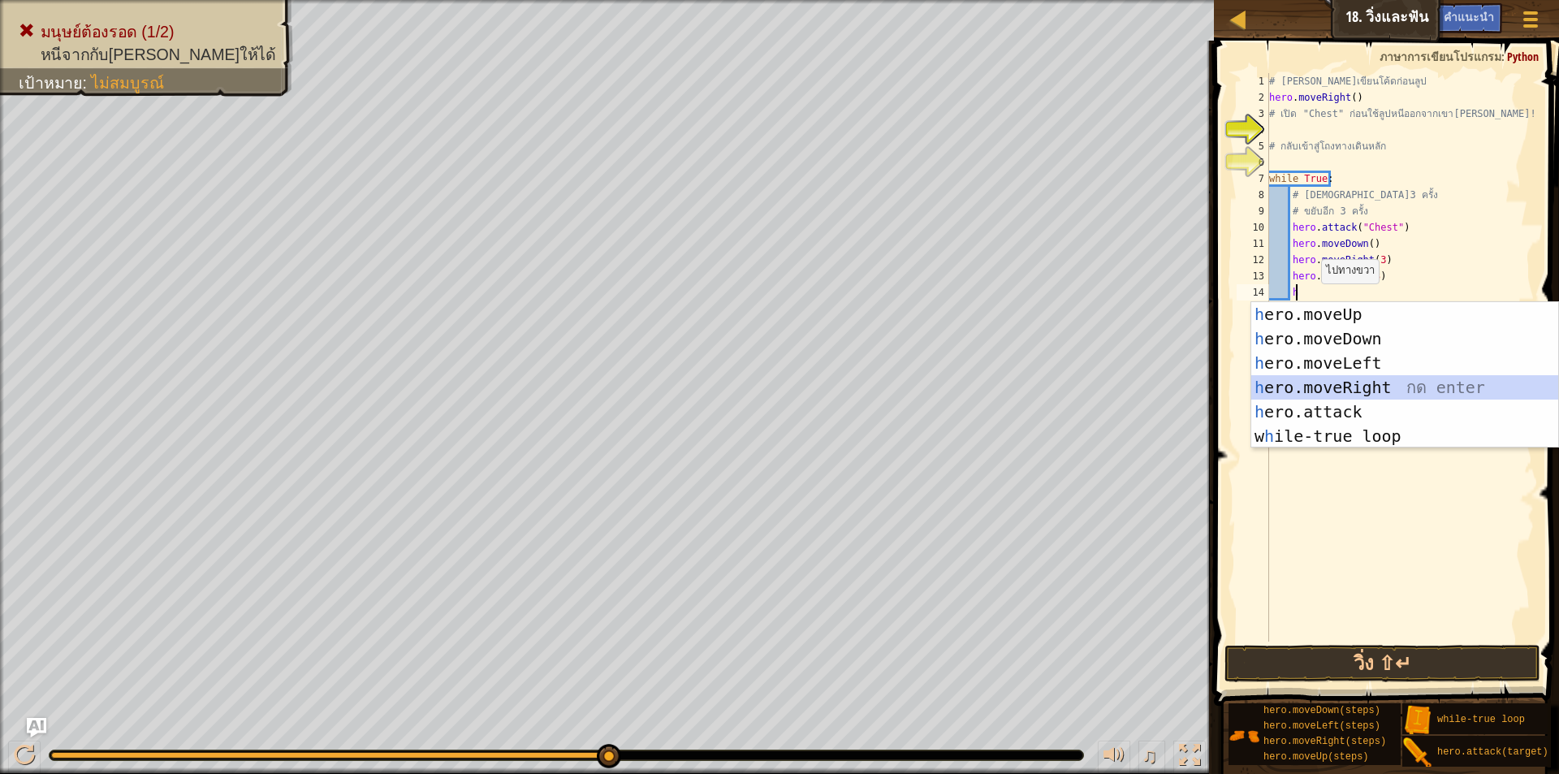
click at [1319, 387] on div "h ero.moveUp กด enter h ero.moveDown กด enter h ero.moveLeft กด enter h ero.mov…" at bounding box center [1405, 399] width 307 height 195
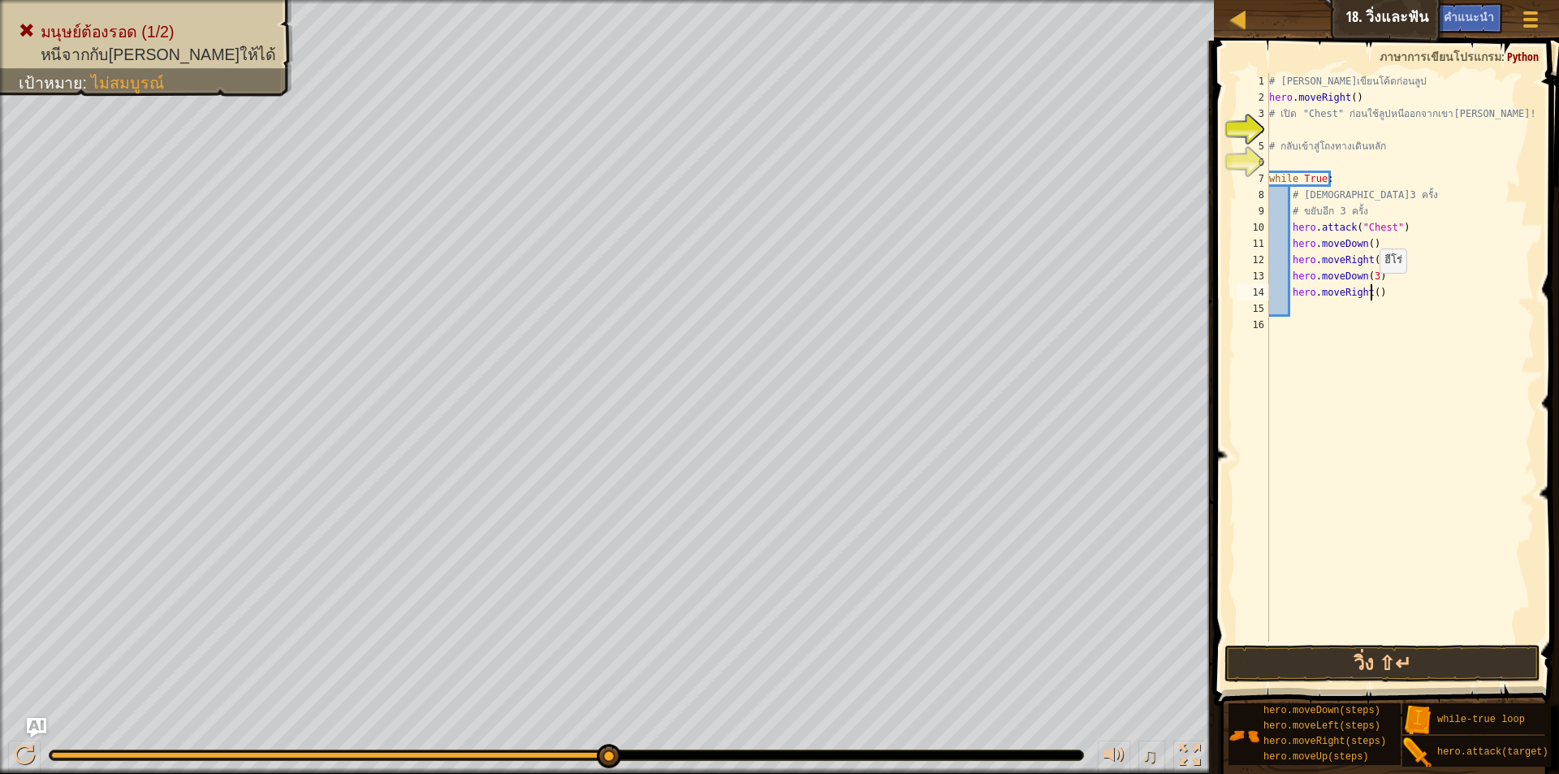
click at [1372, 289] on div "# [PERSON_NAME]เขียนโค้ดก่อนลูป hero . moveRight ( ) # เปิด "Chest" ก่อนใช้ลูปห…" at bounding box center [1400, 373] width 269 height 601
type textarea "hero.moveRight(3)"
click at [1293, 307] on div "# [PERSON_NAME]เขียนโค้ดก่อนลูป hero . moveRight ( ) # เปิด "Chest" ก่อนใช้ลูปห…" at bounding box center [1400, 373] width 269 height 601
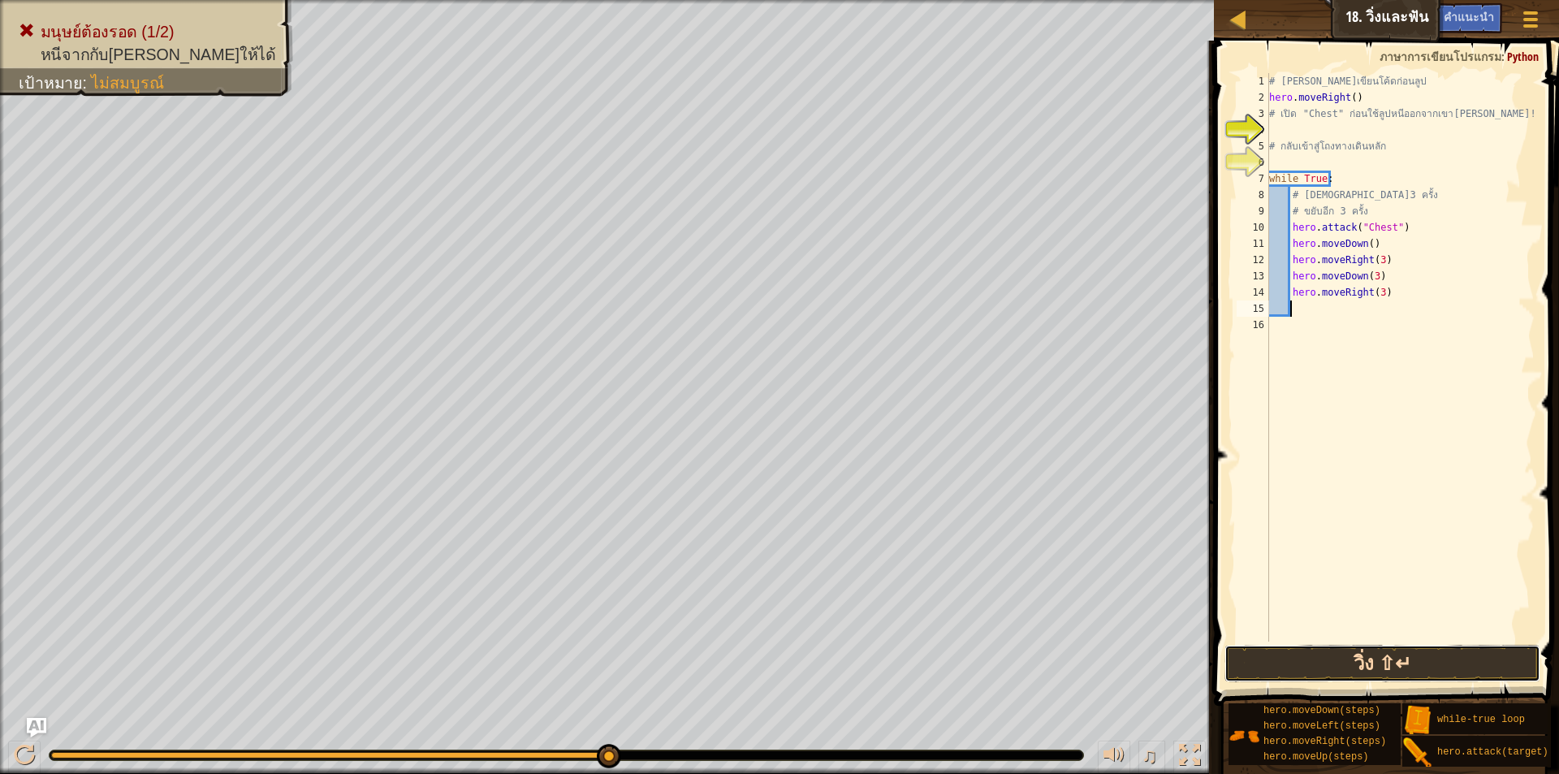
click at [1373, 664] on button "วิ่ง ⇧↵" at bounding box center [1383, 663] width 316 height 37
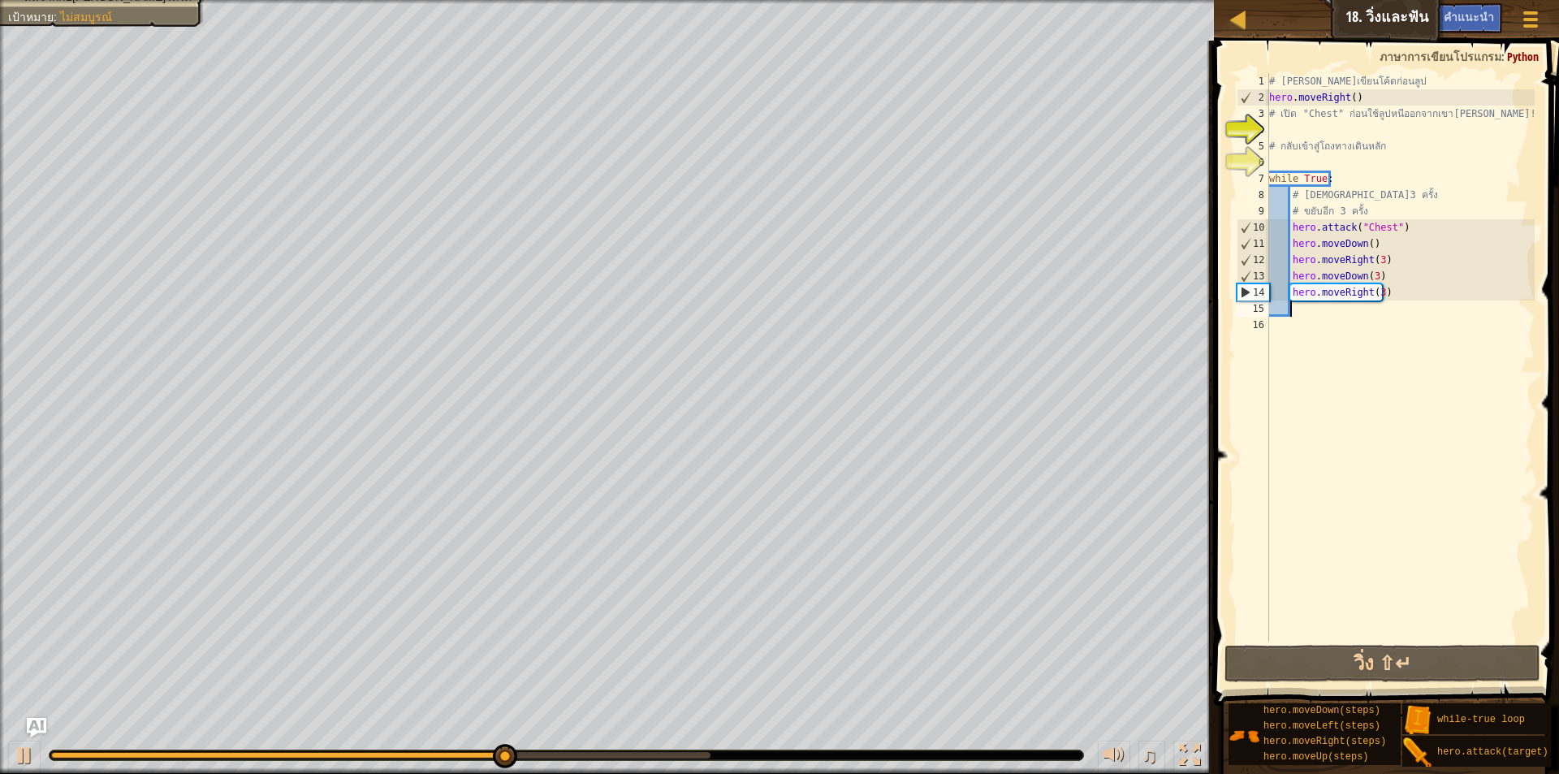
type textarea "h"
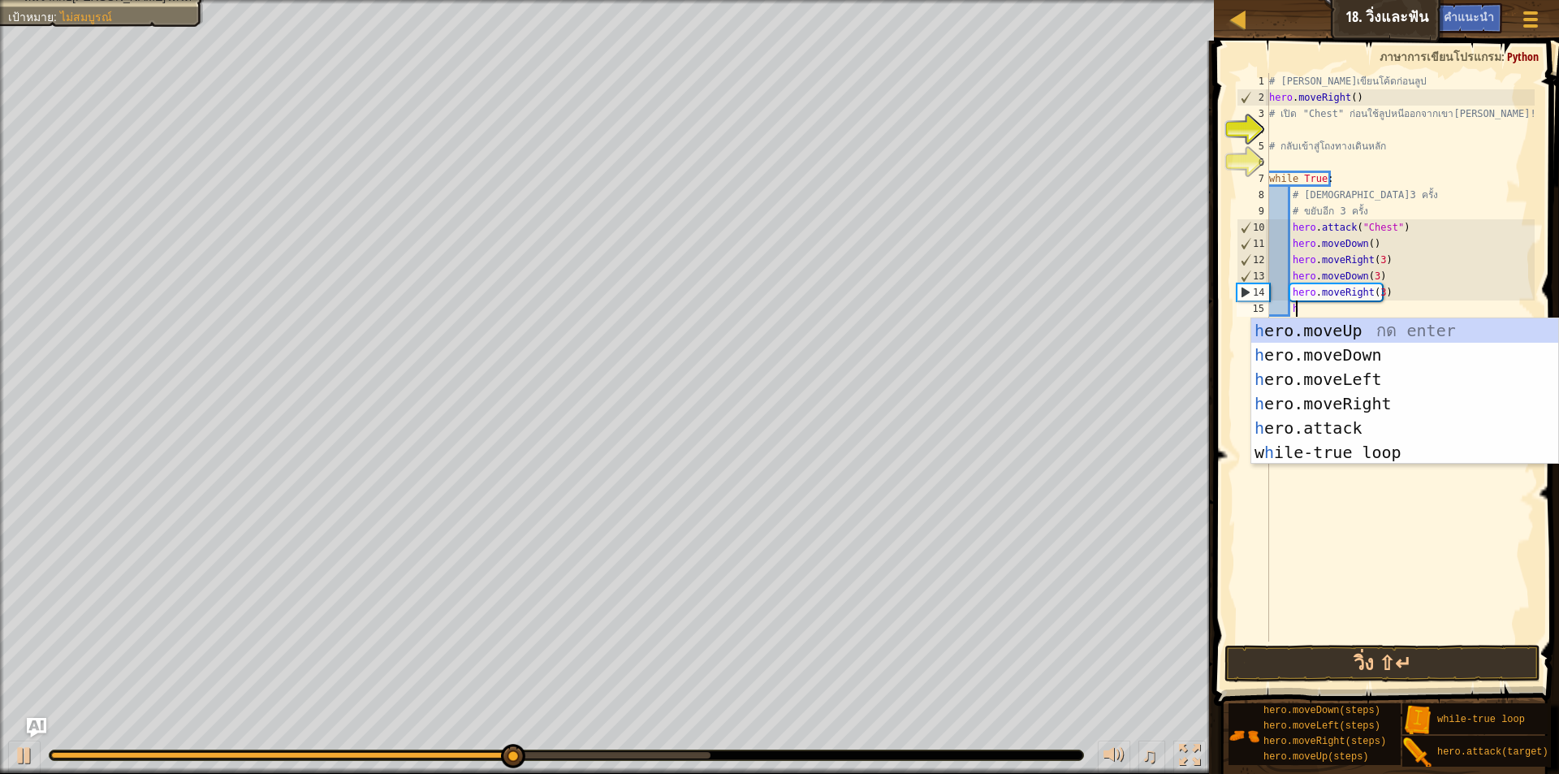
scroll to position [7, 2]
click at [1349, 353] on div "h ero.moveUp กด enter h ero.moveDown กด enter h ero.moveLeft กด enter h ero.mov…" at bounding box center [1405, 415] width 307 height 195
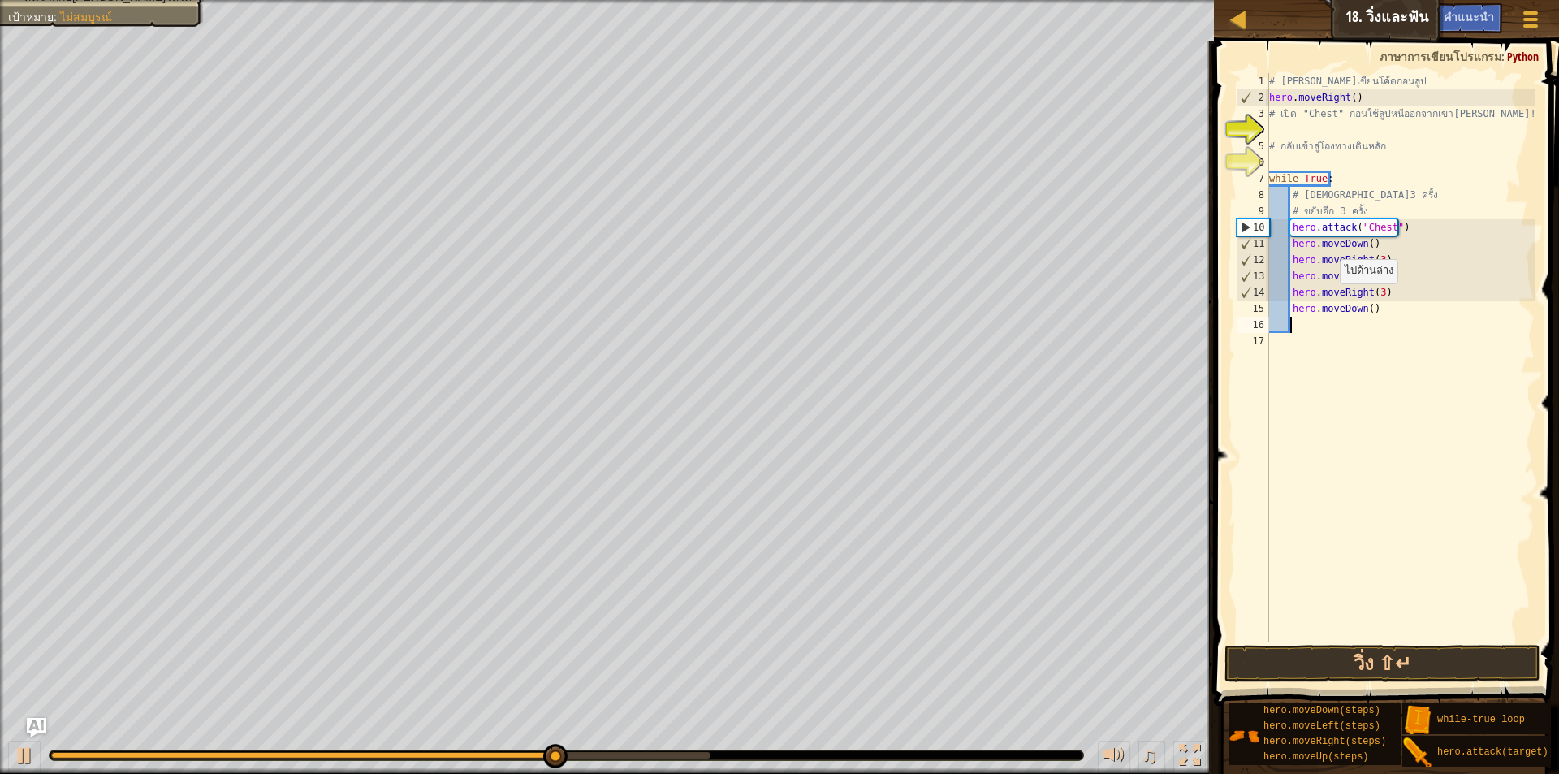
scroll to position [7, 1]
click at [1365, 309] on div "# [PERSON_NAME]เขียนโค้ดก่อนลูป hero . moveRight ( ) # เปิด "Chest" ก่อนใช้ลูปห…" at bounding box center [1400, 373] width 269 height 601
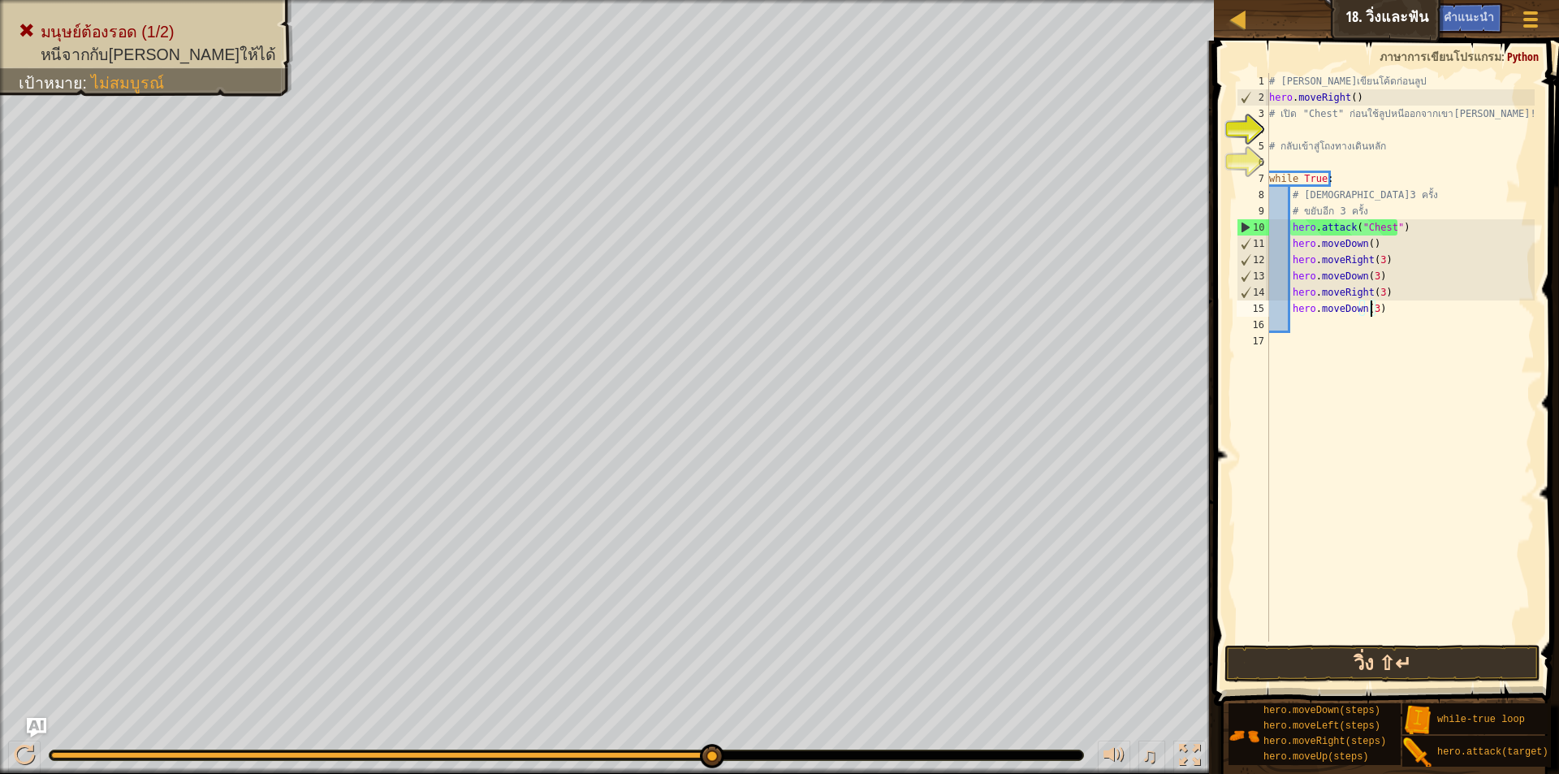
type textarea "hero.moveDown(3)"
click at [1333, 663] on button "วิ่ง ⇧↵" at bounding box center [1383, 663] width 316 height 37
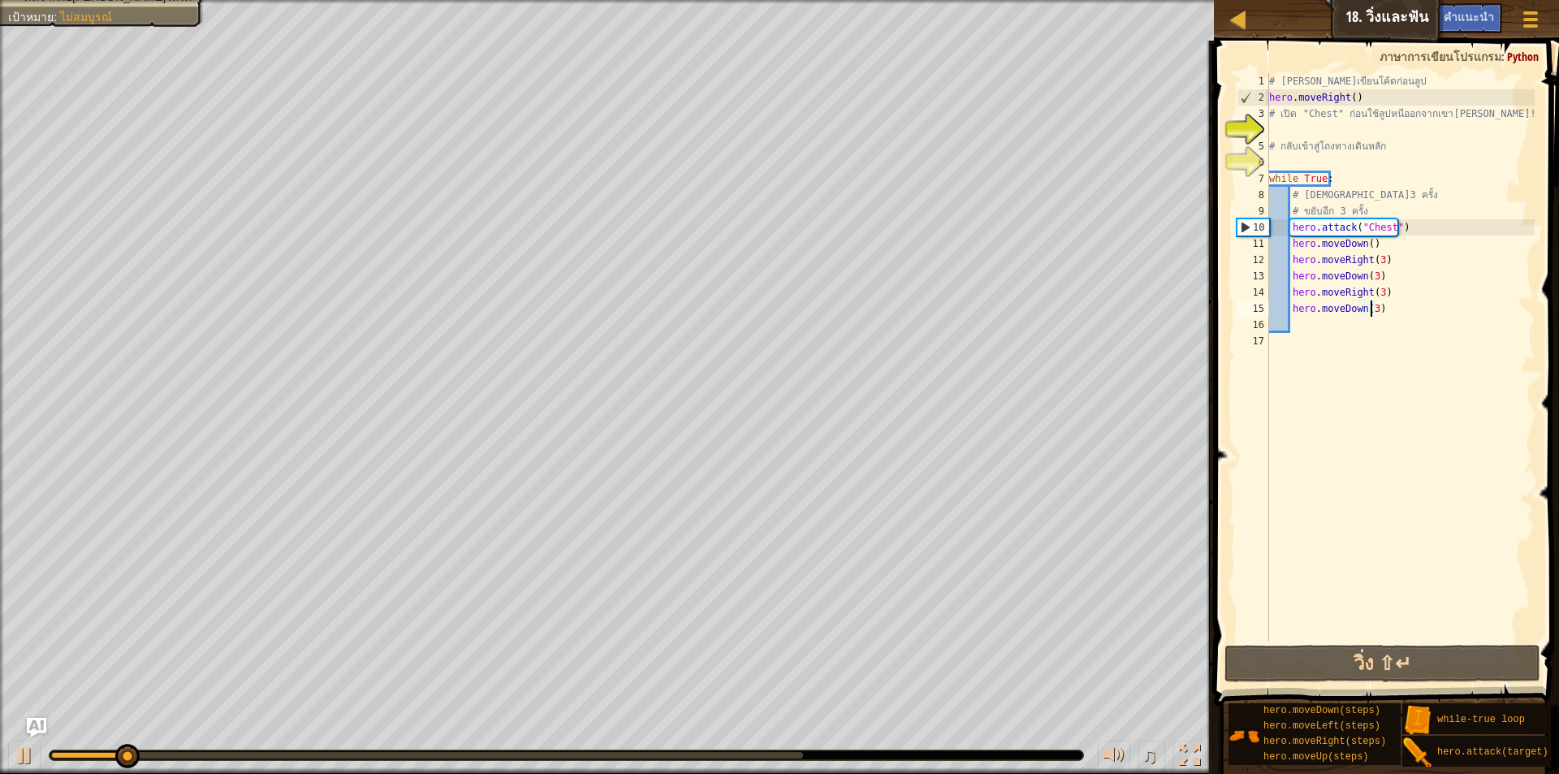
click at [1289, 320] on div "# [PERSON_NAME]เขียนโค้ดก่อนลูป hero . moveRight ( ) # เปิด "Chest" ก่อนใช้ลูปห…" at bounding box center [1400, 373] width 269 height 601
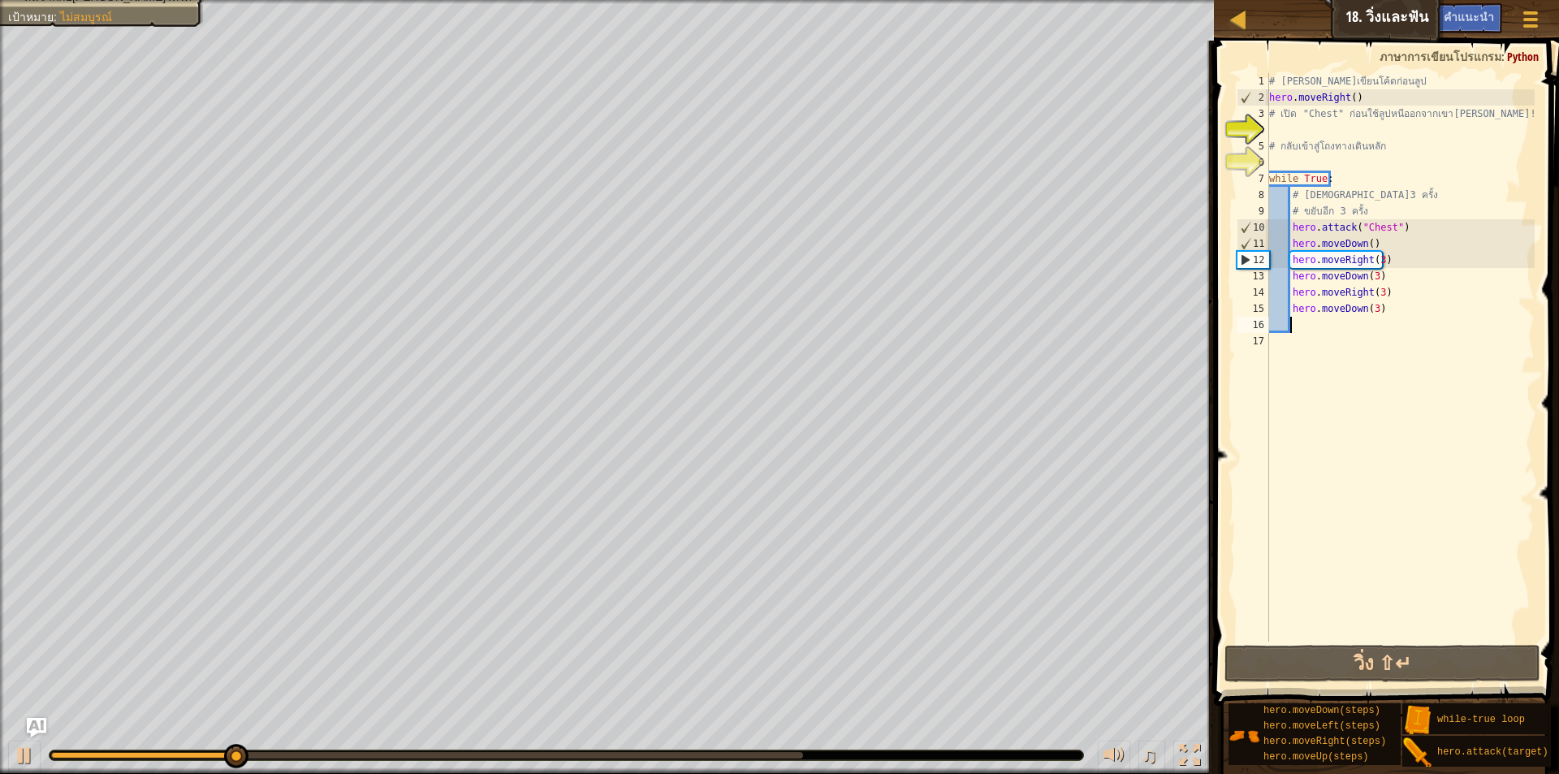
type textarea "h"
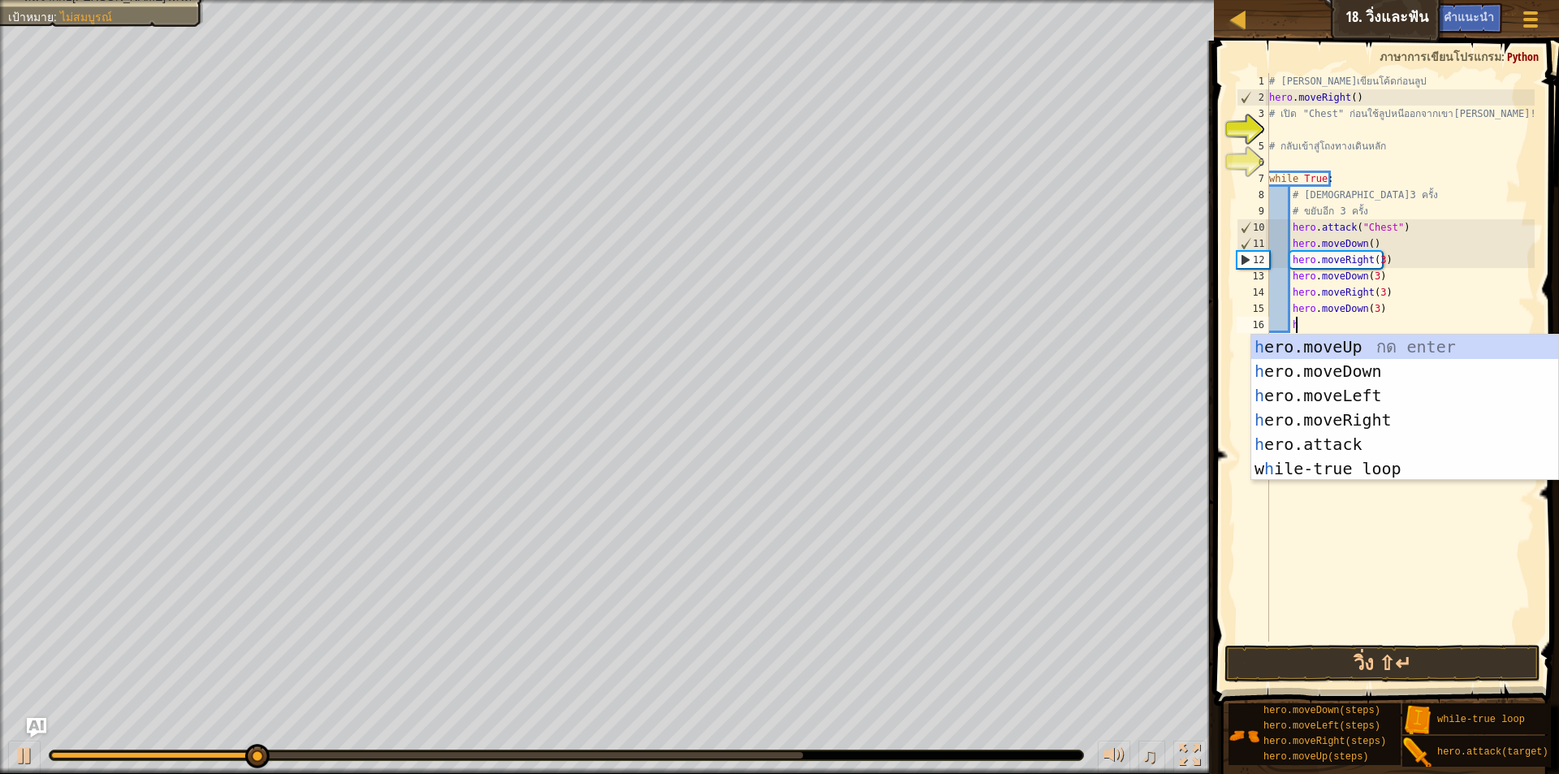
scroll to position [7, 2]
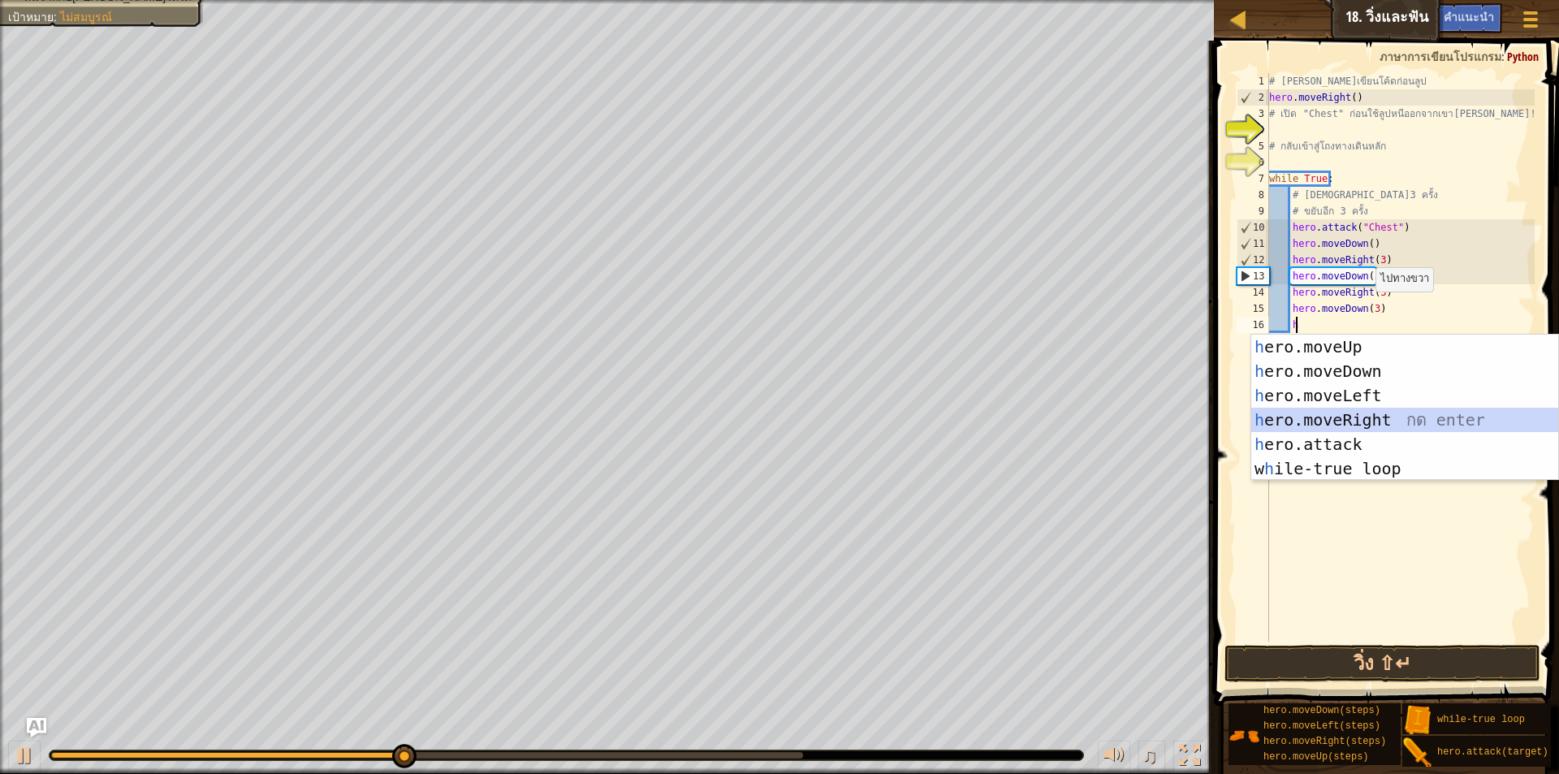
click at [1338, 413] on div "h ero.moveUp กด enter h ero.moveDown กด enter h ero.moveLeft กด enter h ero.mov…" at bounding box center [1405, 432] width 307 height 195
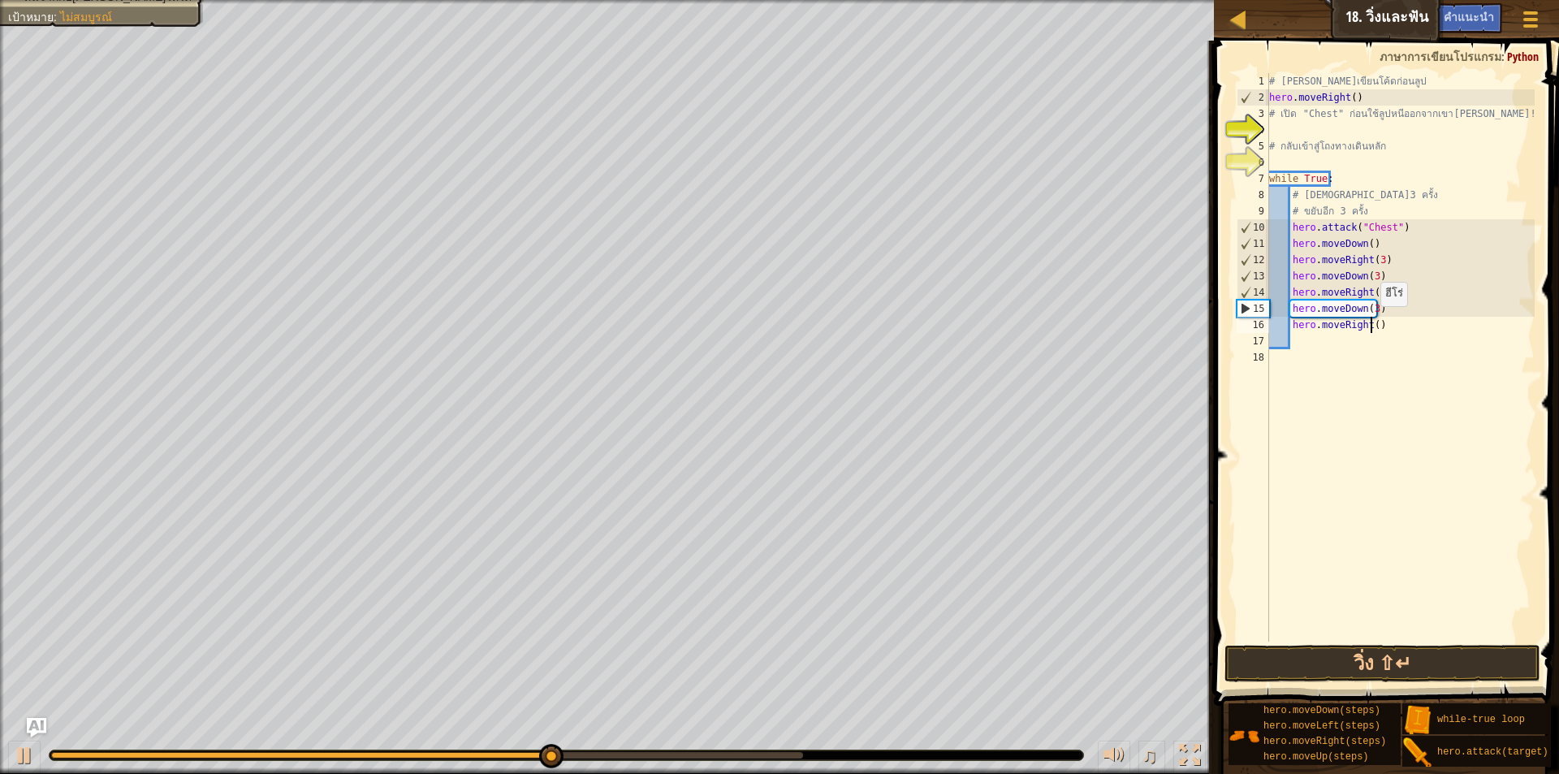
click at [1373, 322] on div "# [PERSON_NAME]เขียนโค้ดก่อนลูป hero . moveRight ( ) # เปิด "Chest" ก่อนใช้ลูปห…" at bounding box center [1400, 373] width 269 height 601
type textarea "hero.moveRight(3)"
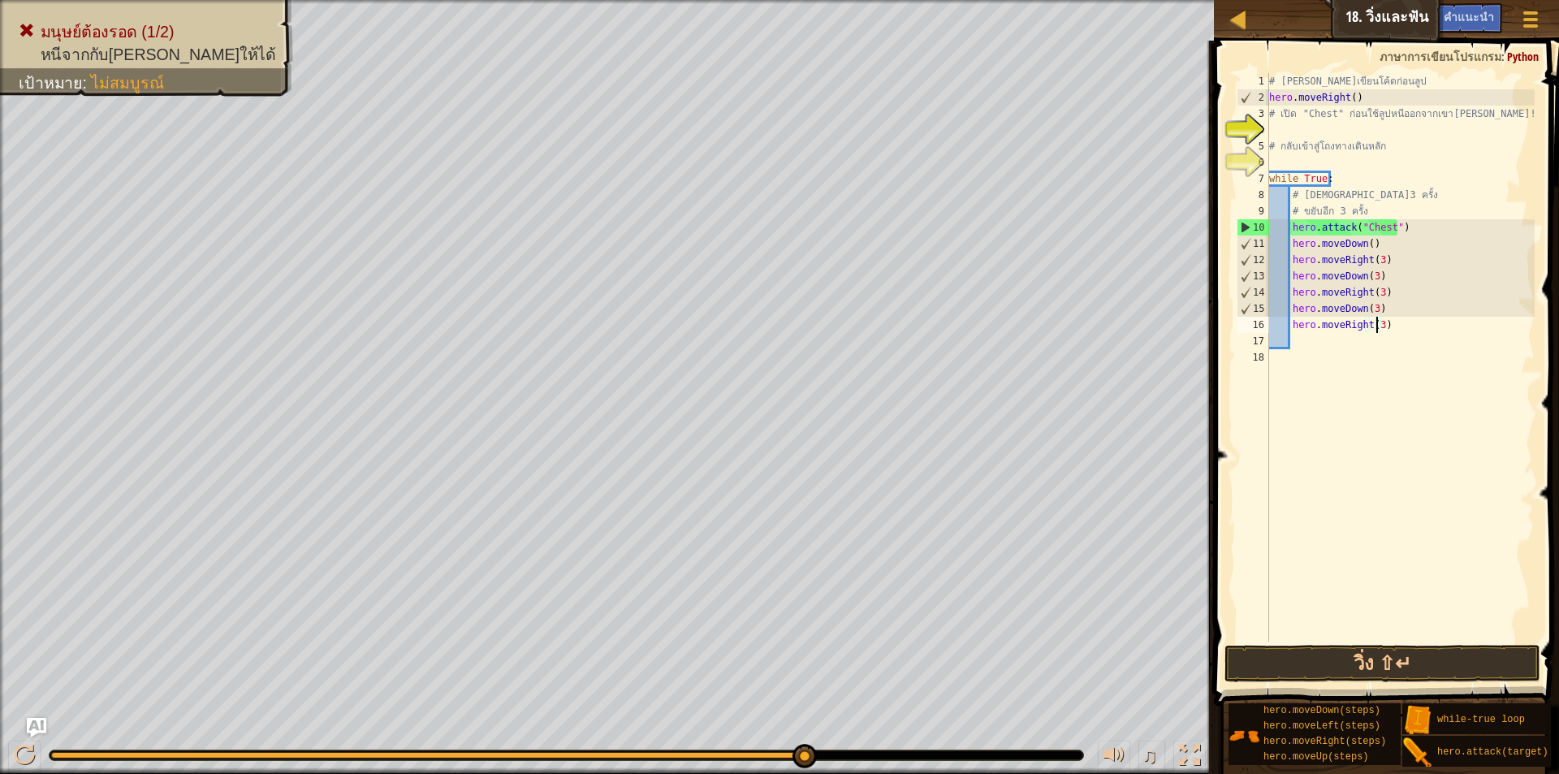
click at [1323, 346] on div "# [PERSON_NAME]เขียนโค้ดก่อนลูป hero . moveRight ( ) # เปิด "Chest" ก่อนใช้ลูปห…" at bounding box center [1400, 373] width 269 height 601
type textarea "h"
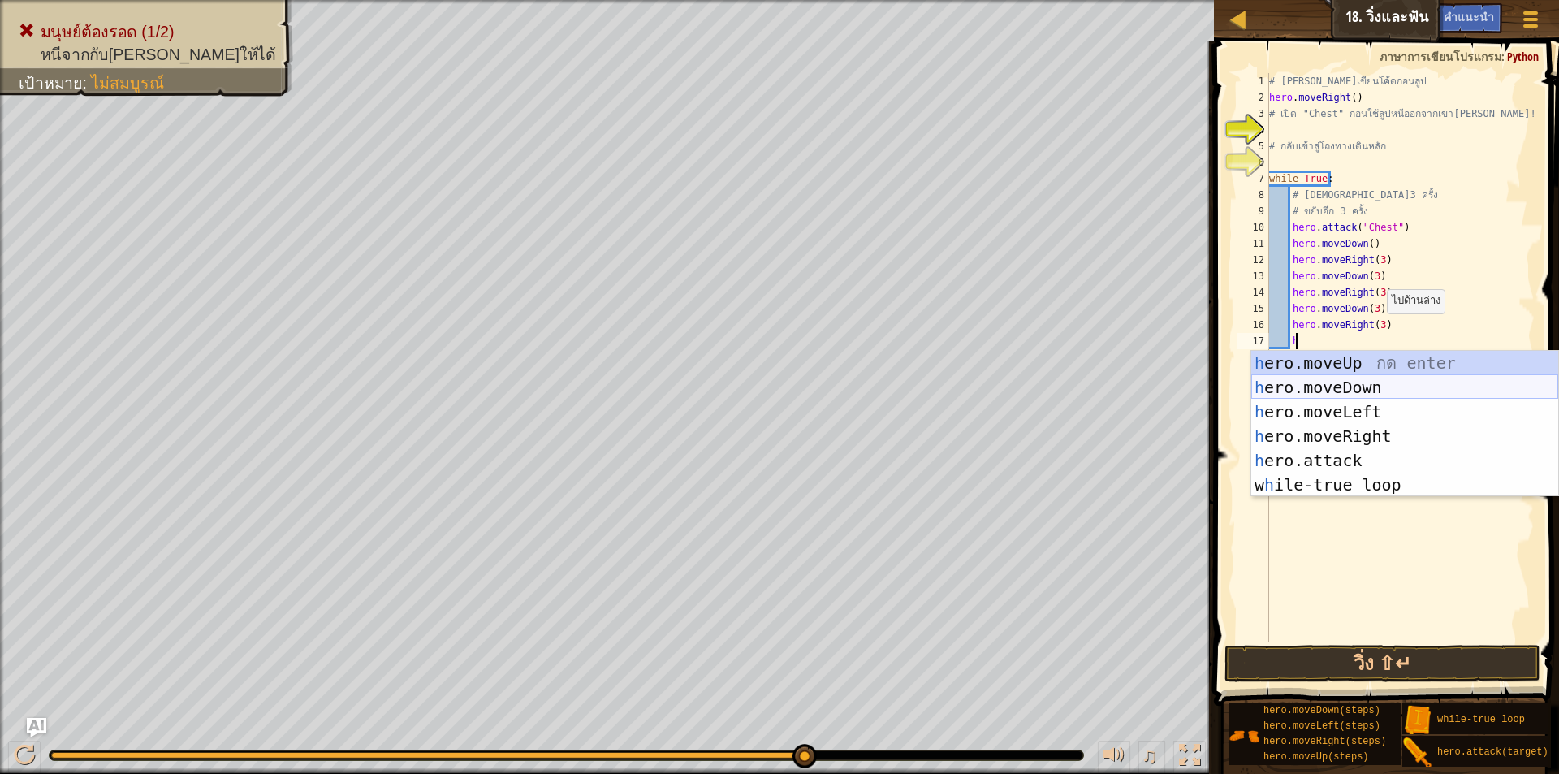
click at [1354, 387] on div "h ero.moveUp กด enter h ero.moveDown กด enter h ero.moveLeft กด enter h ero.mov…" at bounding box center [1405, 448] width 307 height 195
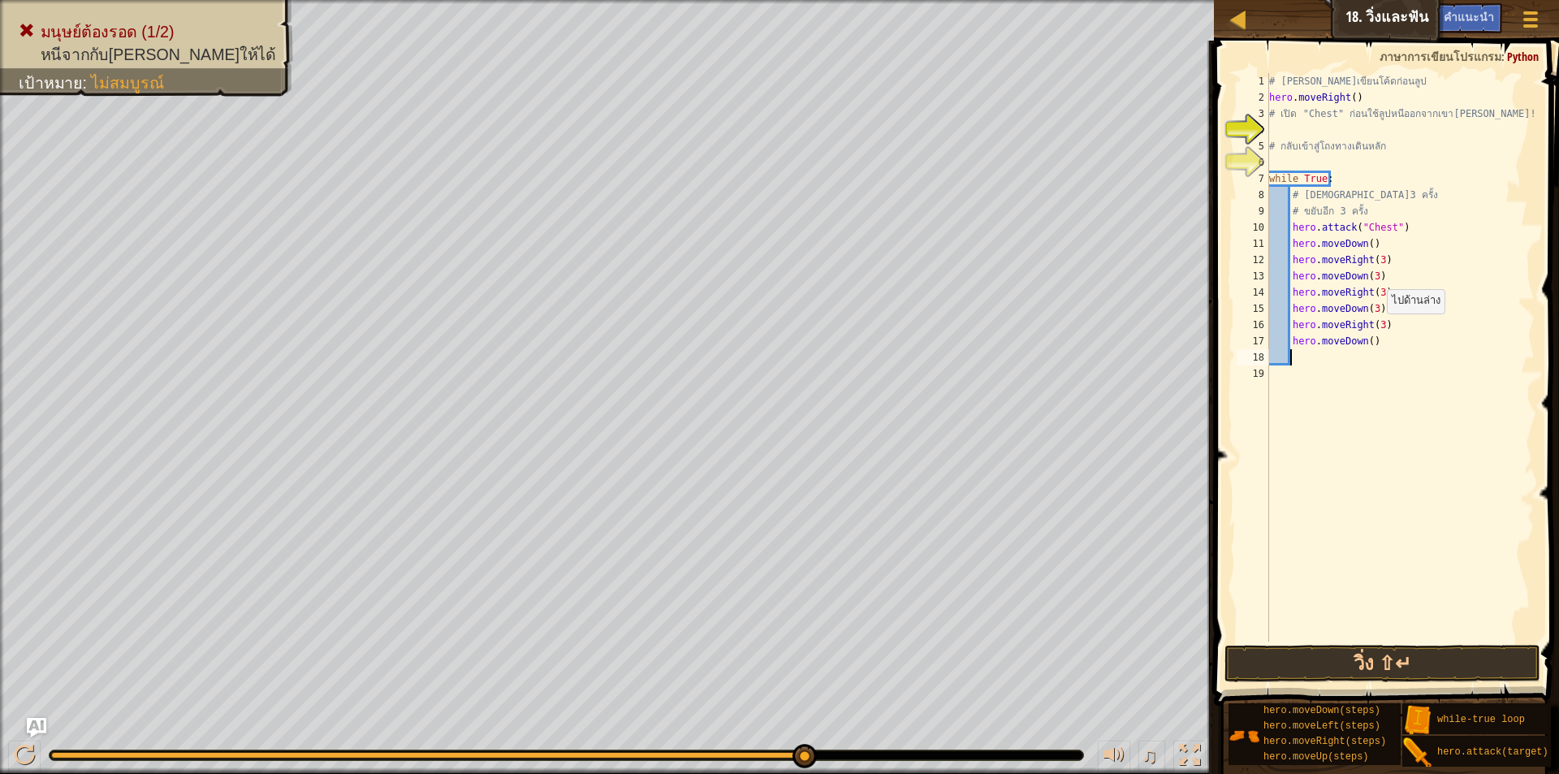
scroll to position [7, 1]
click at [1367, 340] on div "# [PERSON_NAME]เขียนโค้ดก่อนลูป hero . moveRight ( ) # เปิด "Chest" ก่อนใช้ลูปห…" at bounding box center [1400, 373] width 269 height 601
type textarea "hero.moveDown(3)"
click at [1436, 655] on button "วิ่ง ⇧↵" at bounding box center [1383, 663] width 316 height 37
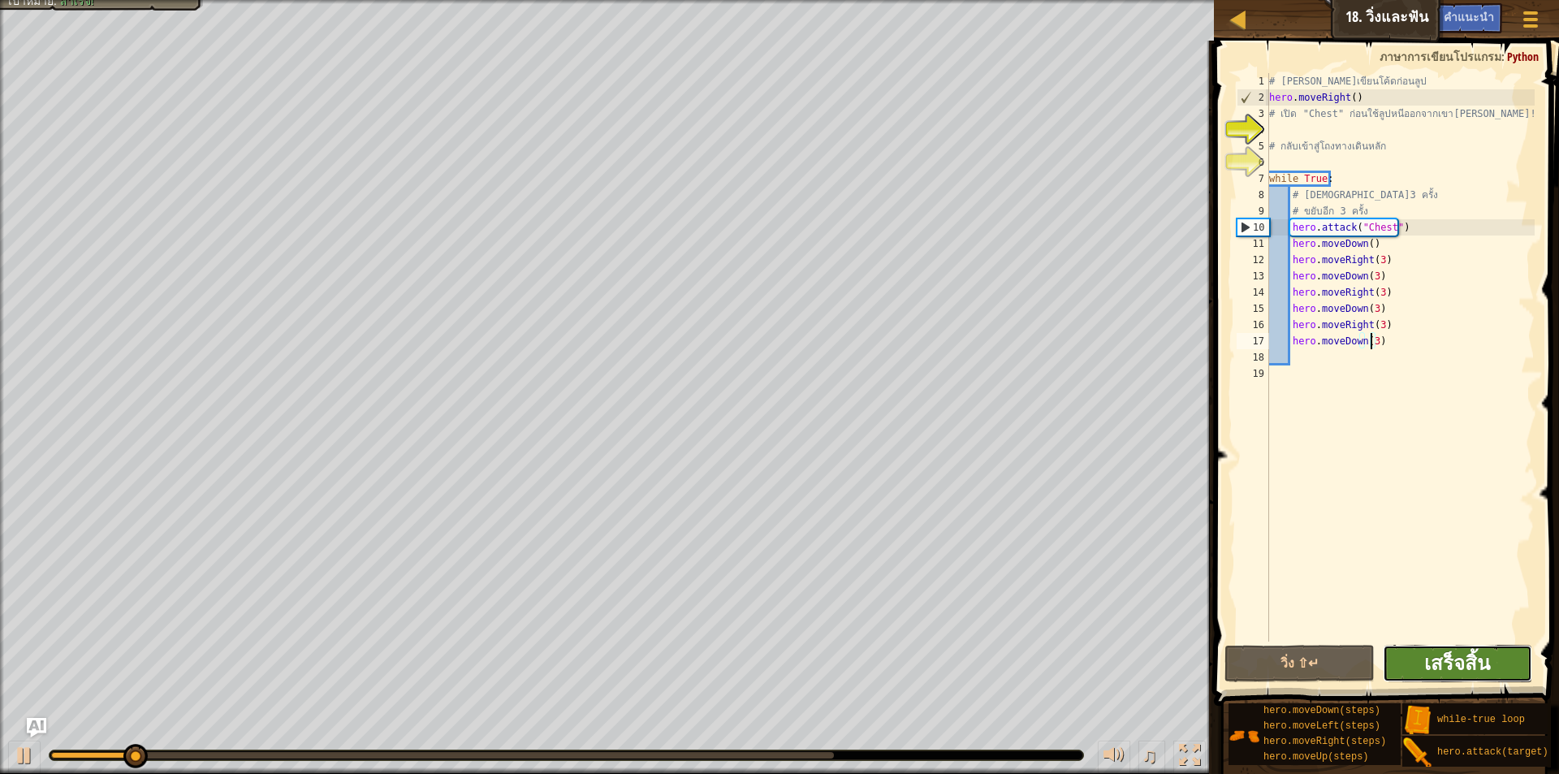
click at [1429, 656] on span "เสร็จสิ้น" at bounding box center [1458, 663] width 66 height 26
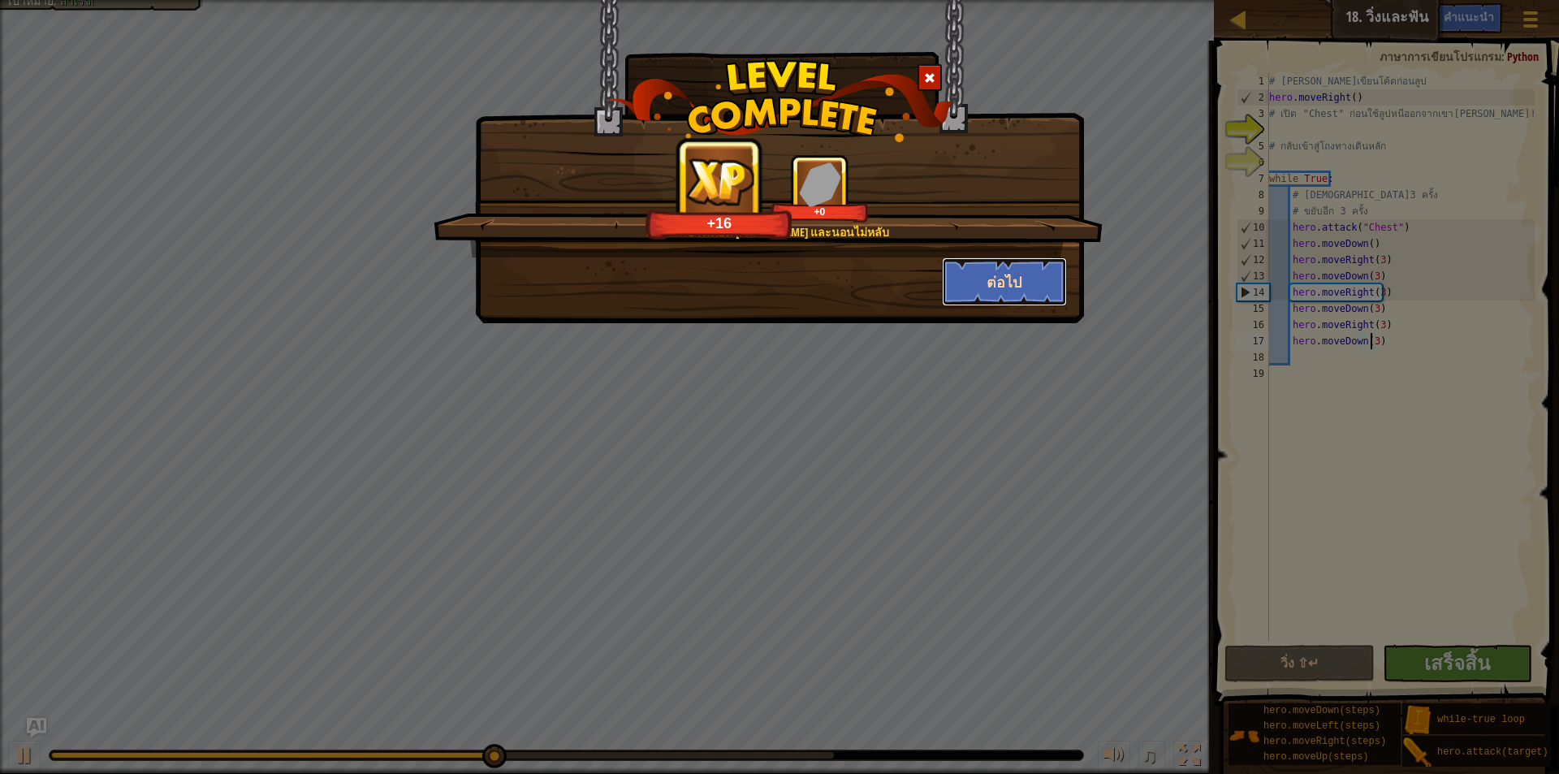
click at [988, 271] on button "ต่อไป" at bounding box center [1005, 281] width 126 height 49
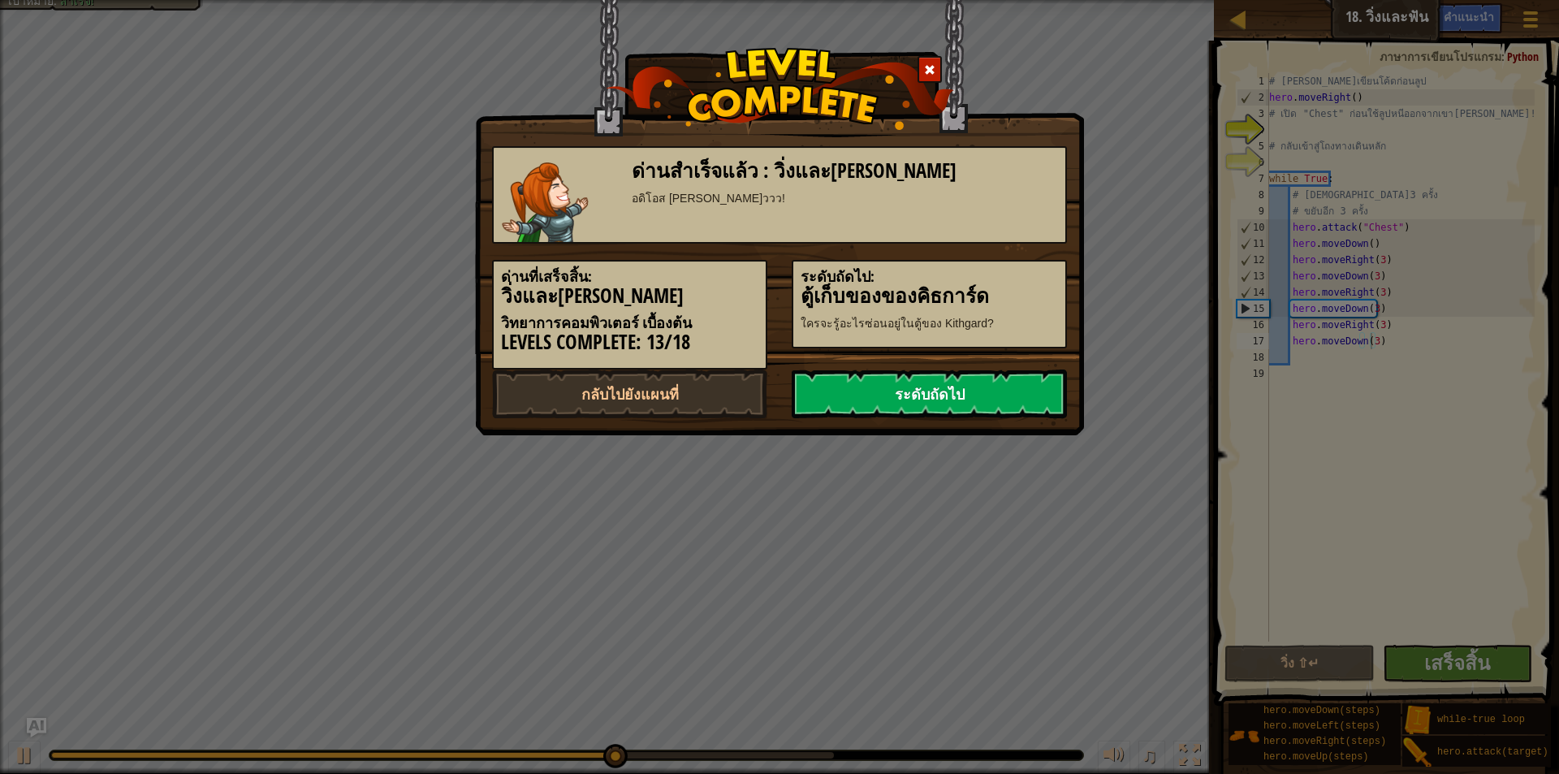
click at [893, 384] on link "ระดับถัดไป" at bounding box center [929, 394] width 275 height 49
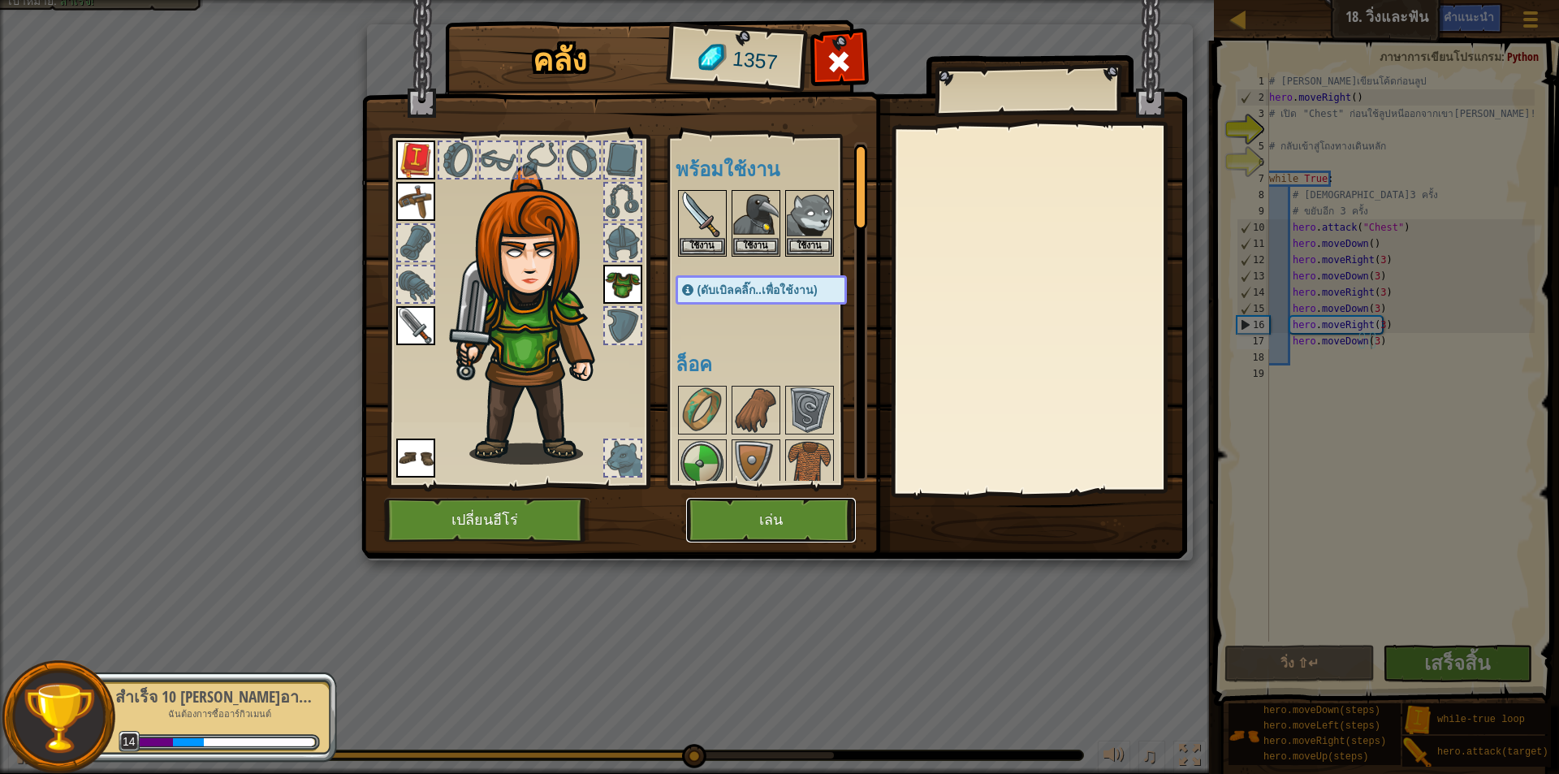
click at [793, 525] on button "เล่น" at bounding box center [771, 520] width 170 height 45
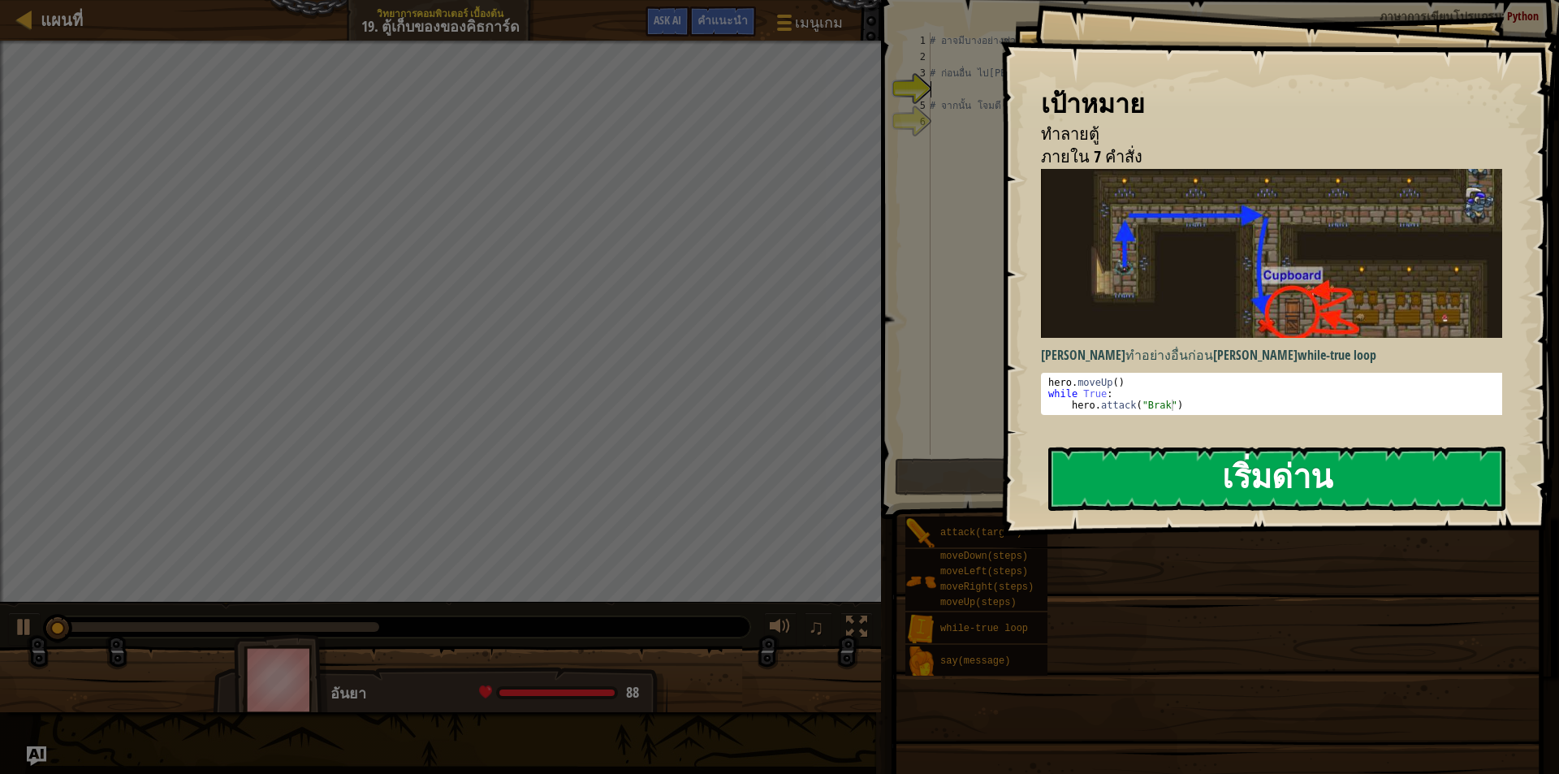
click at [1097, 465] on button "เริ่มด่าน" at bounding box center [1277, 479] width 457 height 64
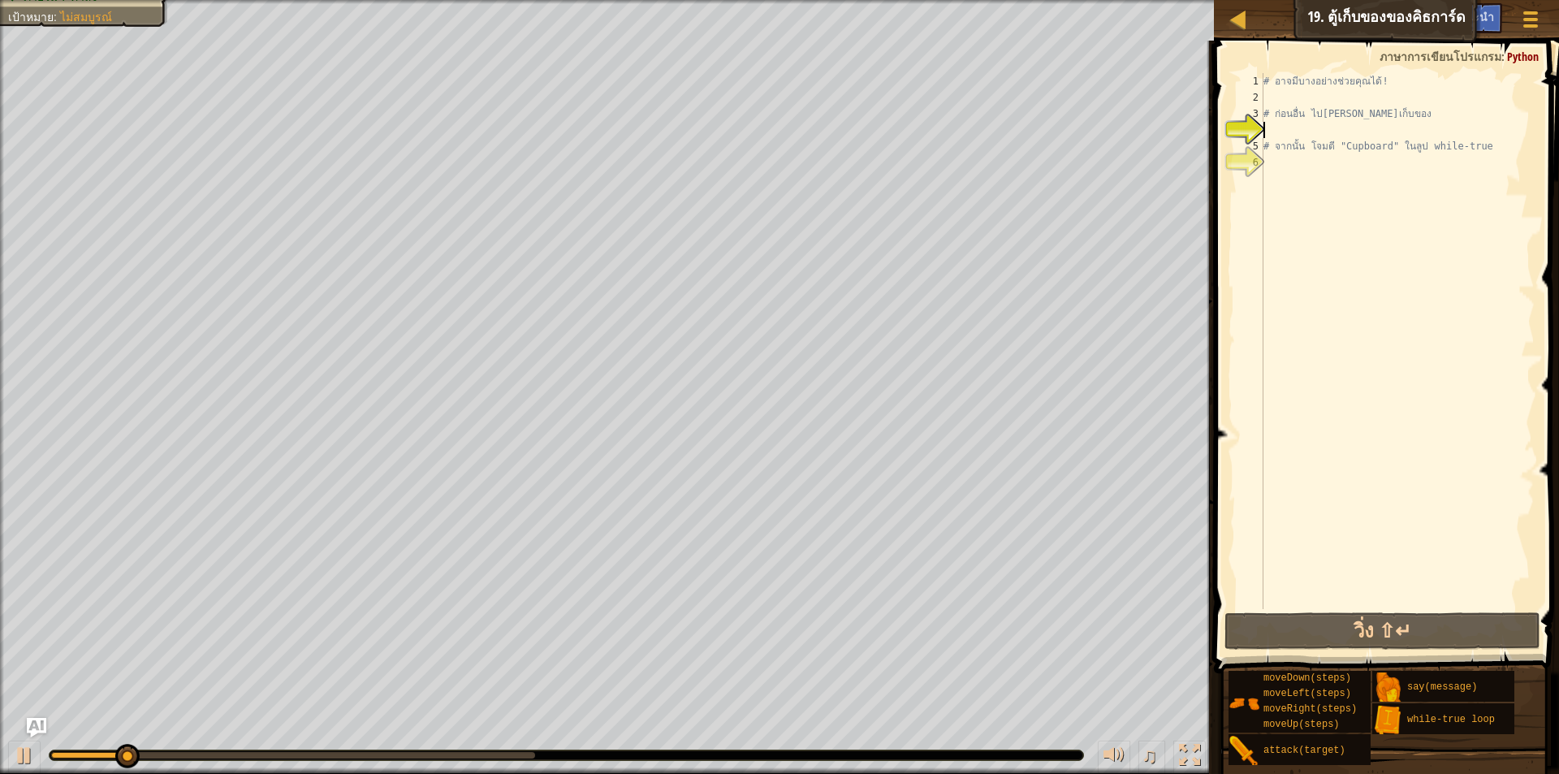
click at [1293, 162] on div "# อาจมีบางอย่างช่วยคุณได้! # ก่อนอื่น ไป[PERSON_NAME]เก็บของ # จากนั้น โจมตี "C…" at bounding box center [1398, 357] width 275 height 569
type textarea "h"
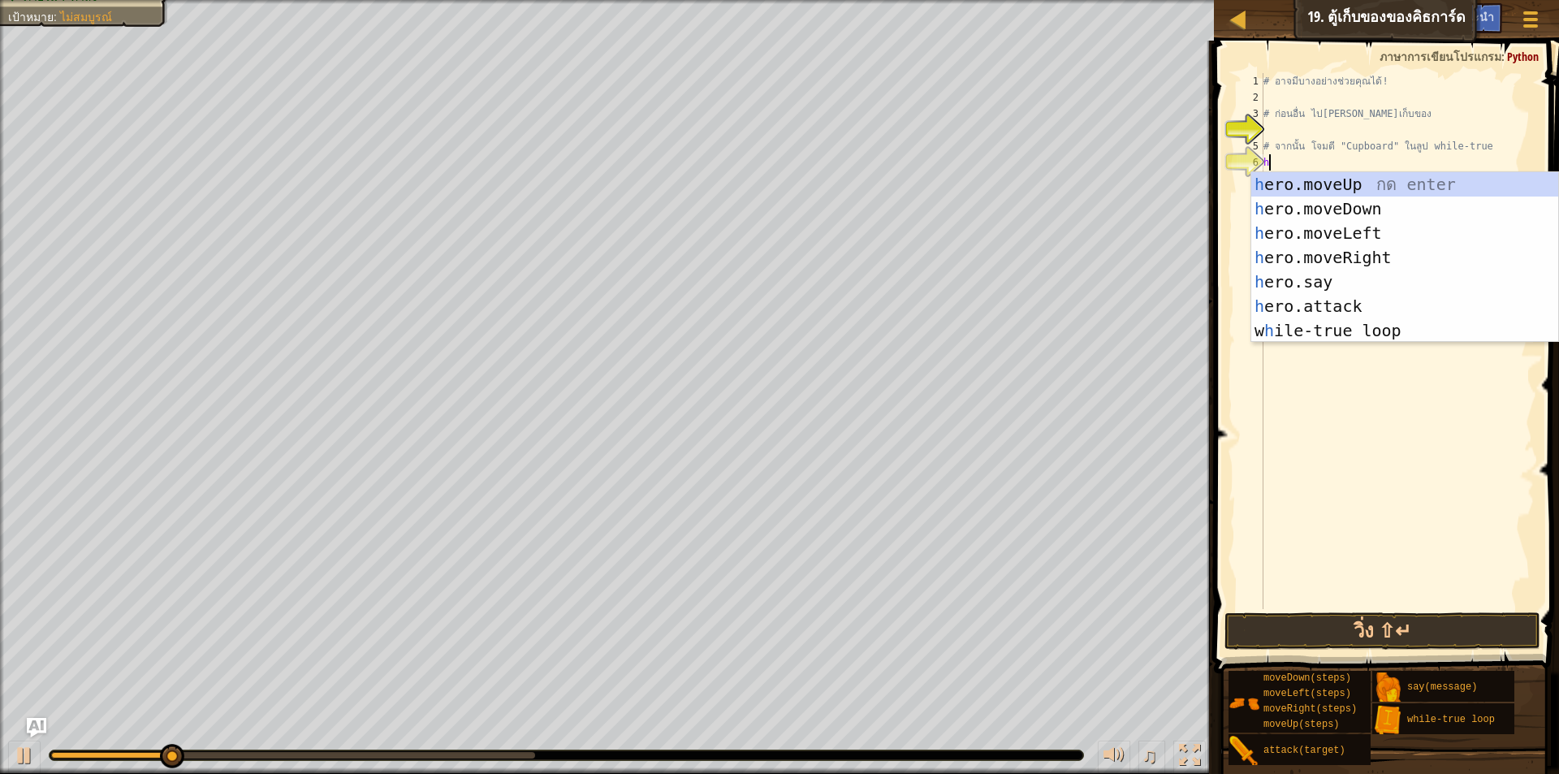
scroll to position [7, 0]
click at [1312, 179] on div "h ero.moveUp กด enter h ero.moveDown กด enter h ero.moveLeft กด enter h ero.mov…" at bounding box center [1405, 281] width 307 height 219
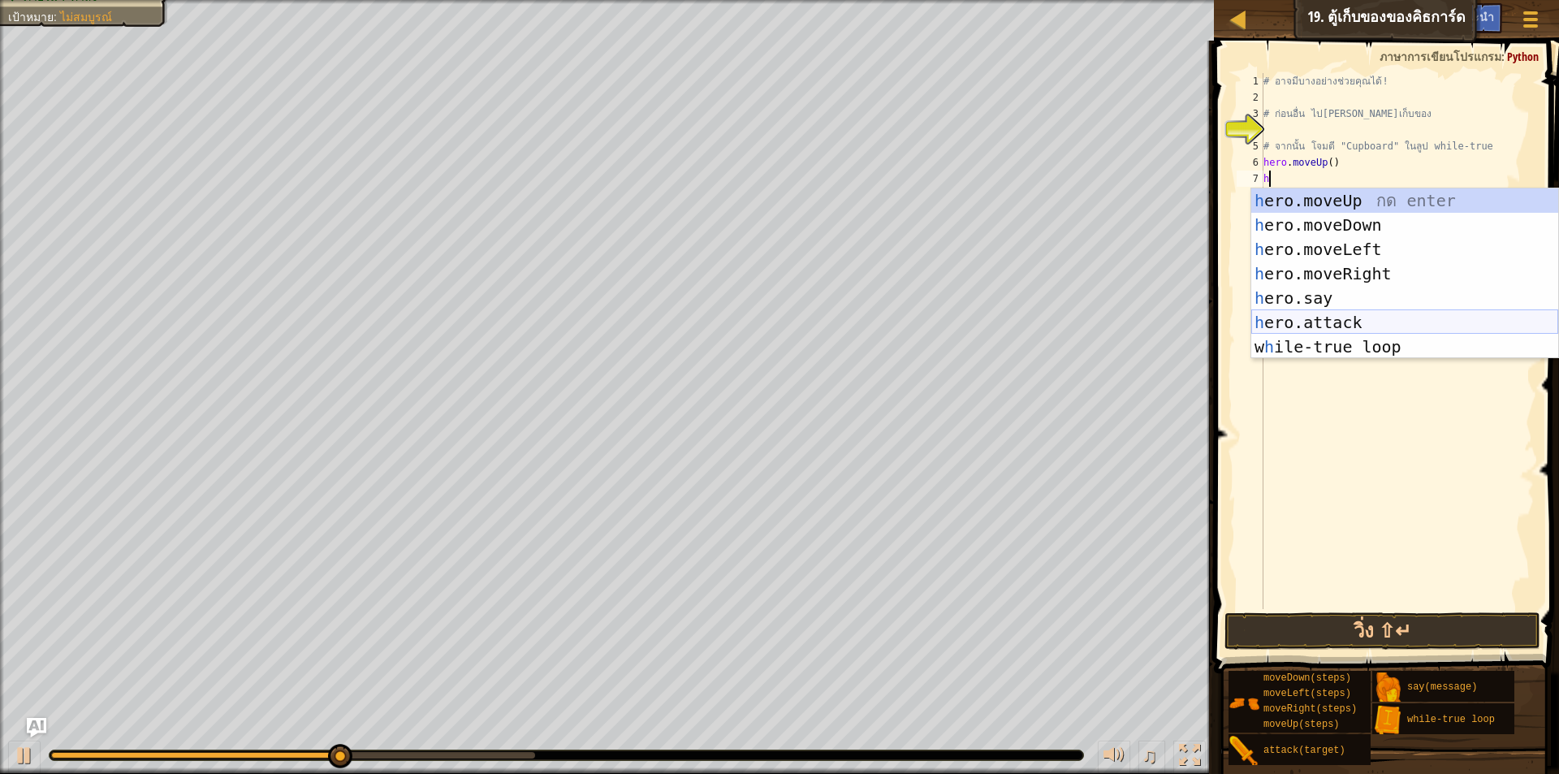
click at [1321, 317] on div "h ero.moveUp กด enter h ero.moveDown กด enter h ero.moveLeft กด enter h ero.mov…" at bounding box center [1405, 297] width 307 height 219
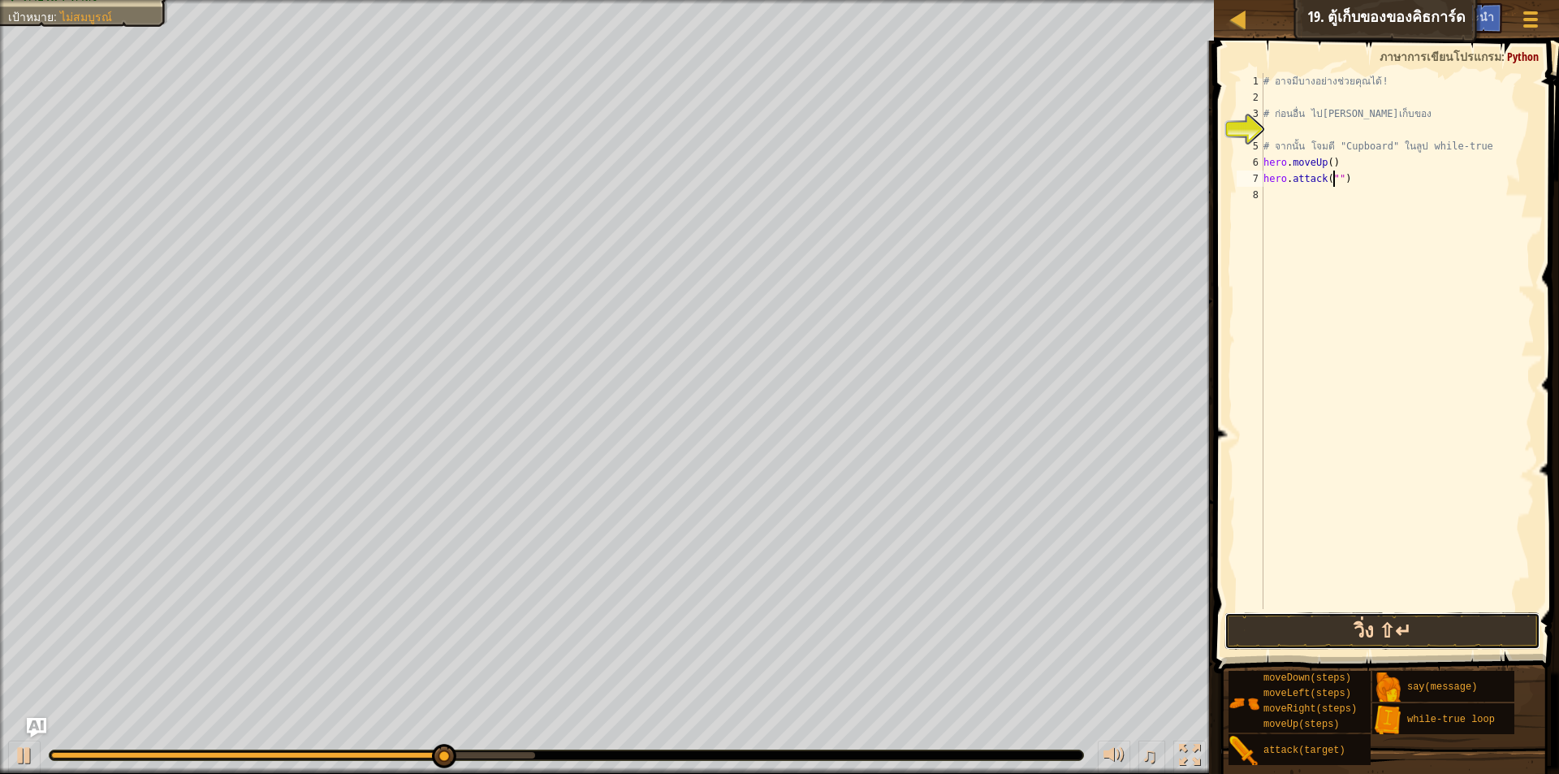
click at [1387, 615] on button "วิ่ง ⇧↵" at bounding box center [1383, 630] width 316 height 37
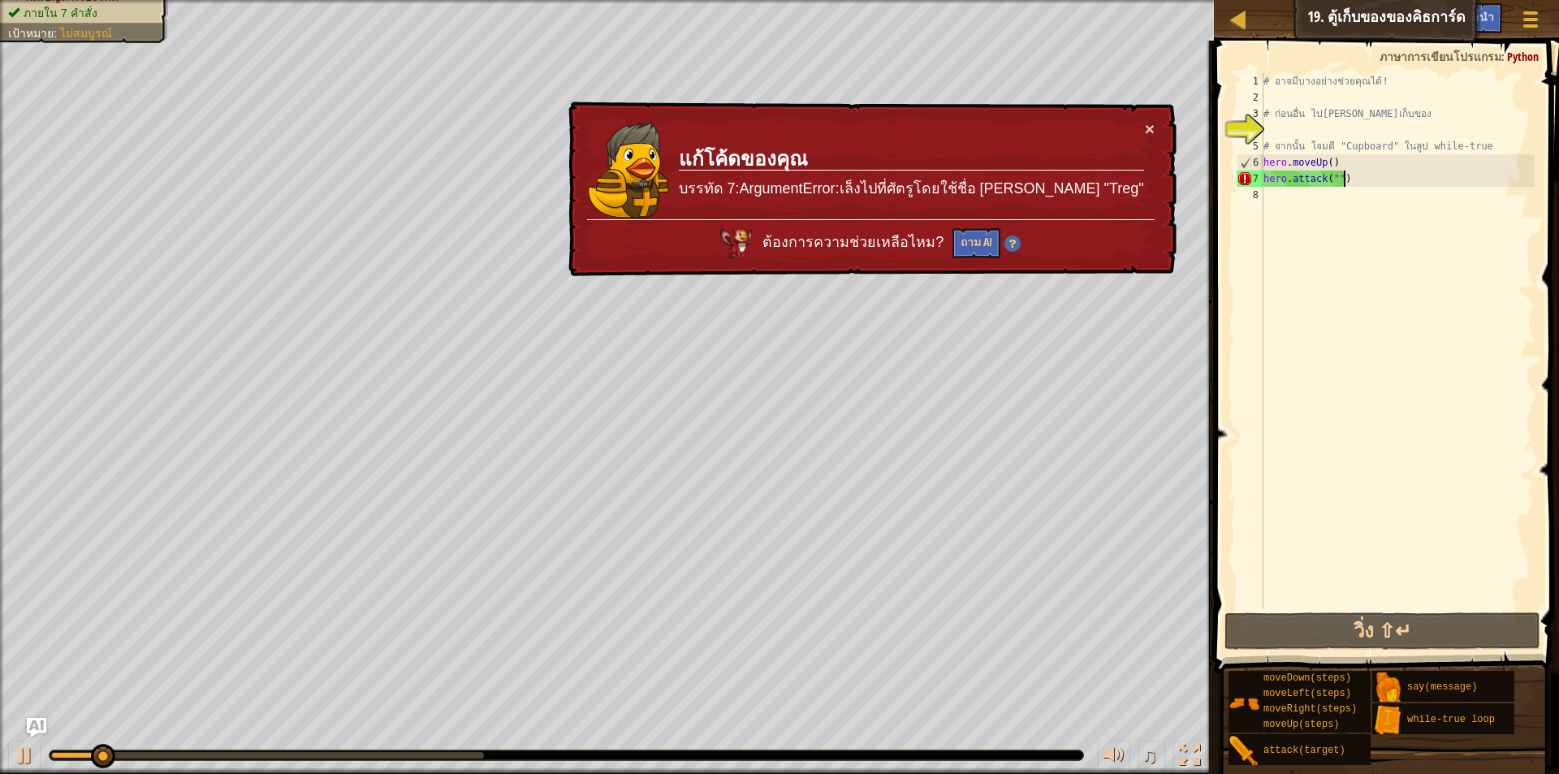
click at [1354, 176] on div "# อาจมีบางอย่างช่วยคุณได้! # ก่อนอื่น ไป[PERSON_NAME]เก็บของ # จากนั้น โจมตี "C…" at bounding box center [1398, 357] width 275 height 569
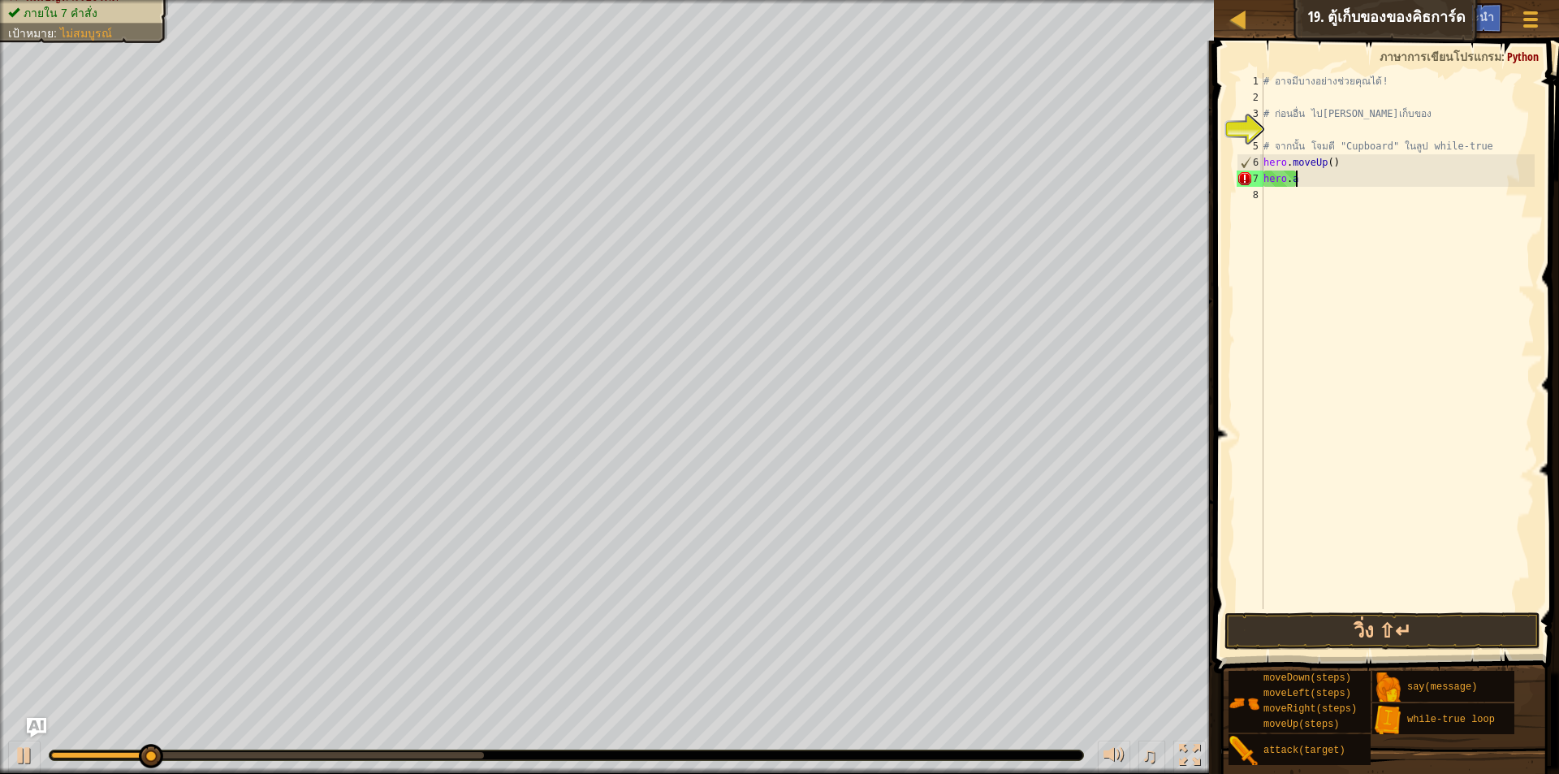
type textarea "h"
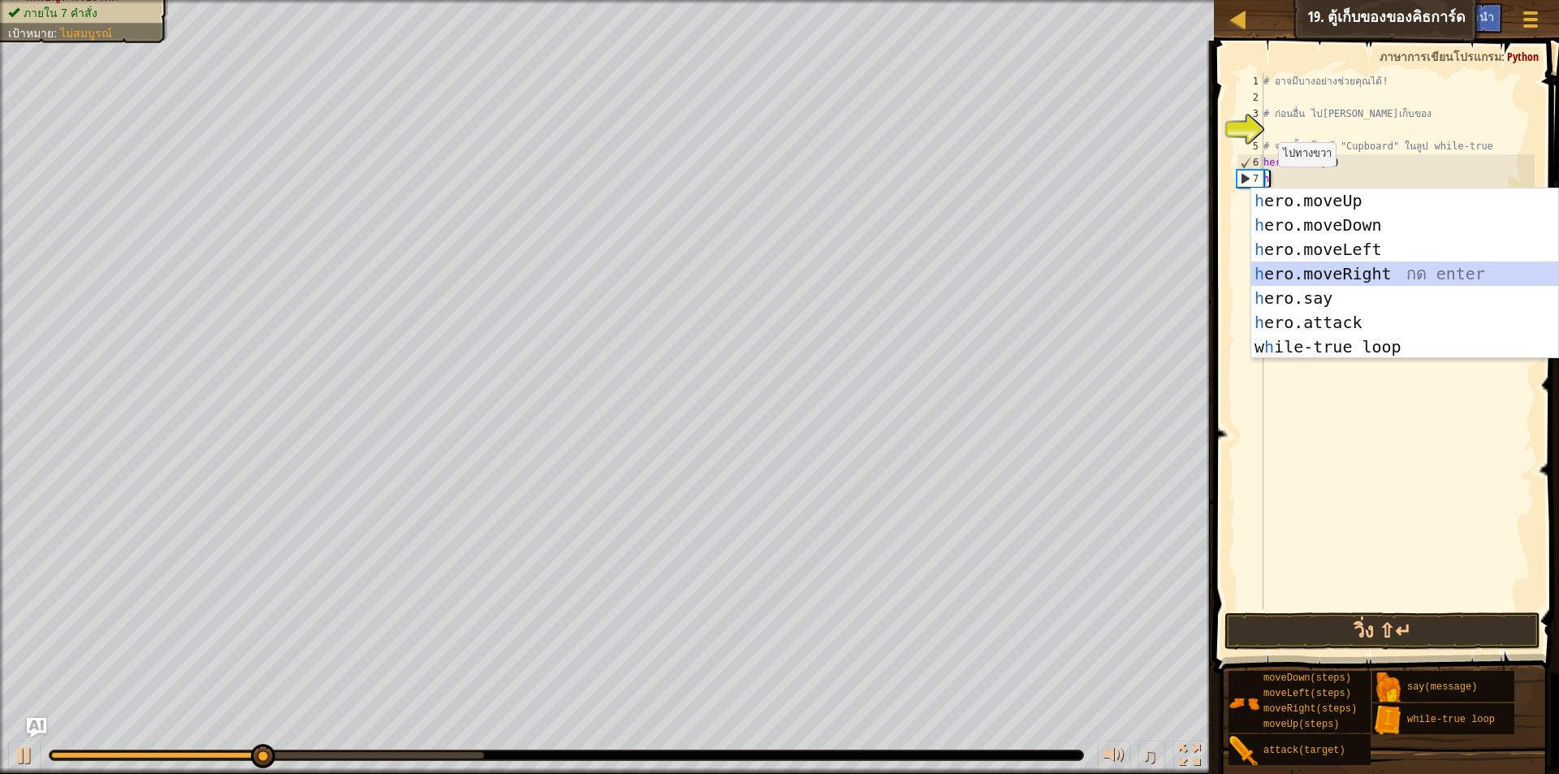
click at [1346, 264] on div "h ero.moveUp กด enter h ero.moveDown กด enter h ero.moveLeft กด enter h ero.mov…" at bounding box center [1405, 297] width 307 height 219
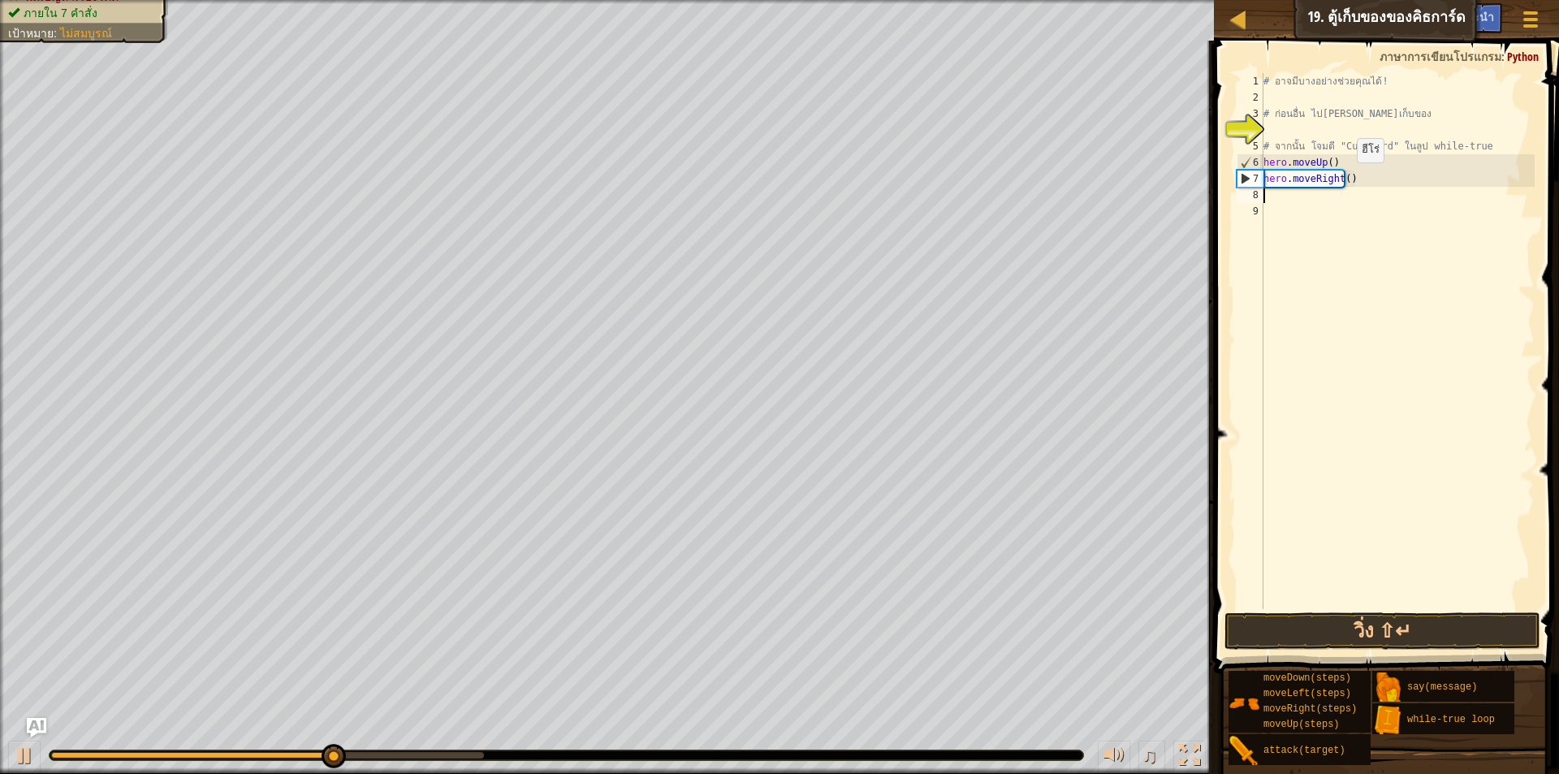
click at [1343, 179] on div "# อาจมีบางอย่างช่วยคุณได้! # ก่อนอื่น ไป[PERSON_NAME]เก็บของ # จากนั้น โจมตี "C…" at bounding box center [1398, 357] width 275 height 569
type textarea "hero.moveRight(2)"
click at [1290, 196] on div "# อาจมีบางอย่างช่วยคุณได้! # ก่อนอื่น ไป[PERSON_NAME]เก็บของ # จากนั้น โจมตี "C…" at bounding box center [1398, 357] width 275 height 569
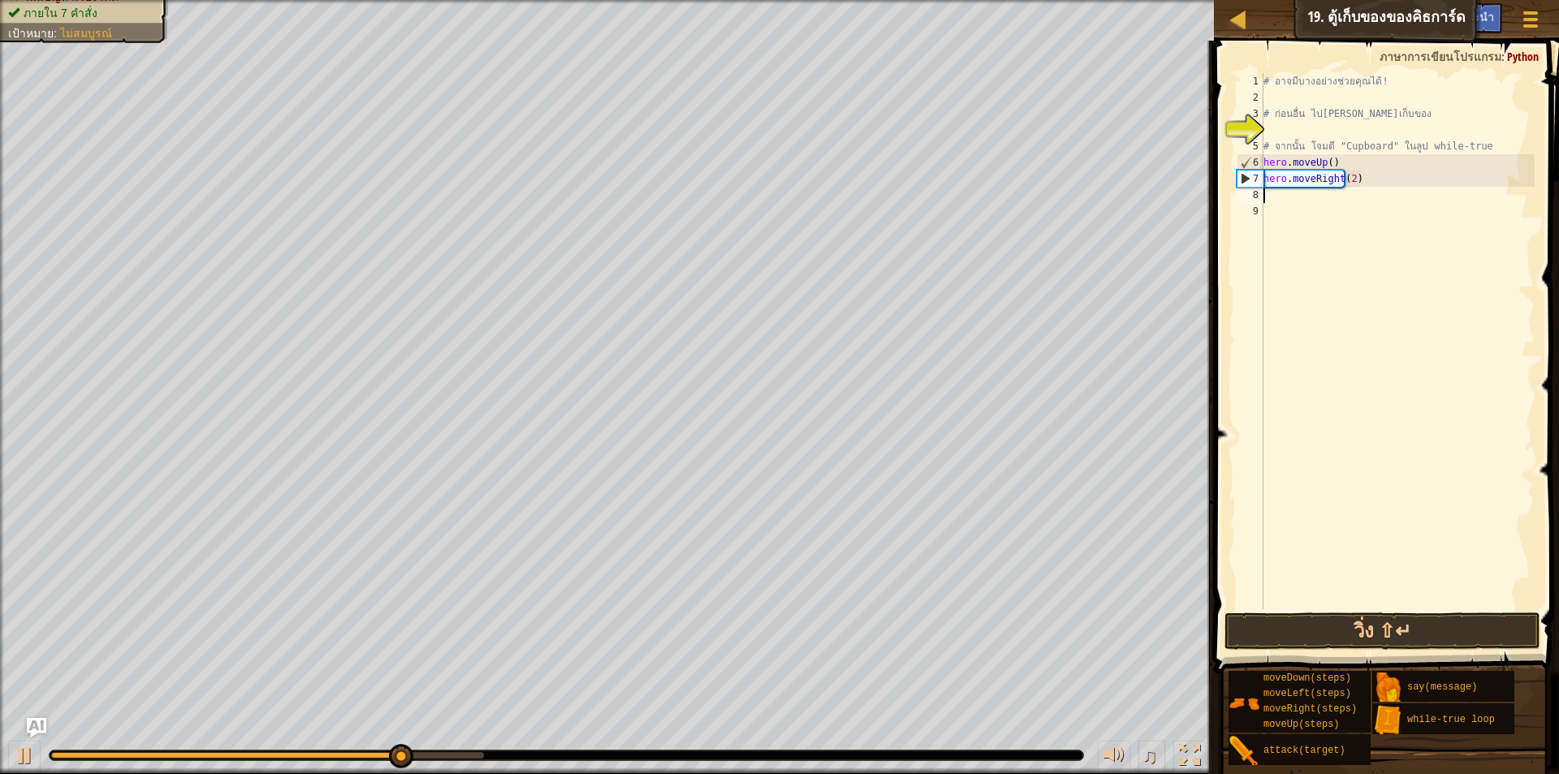
type textarea "h"
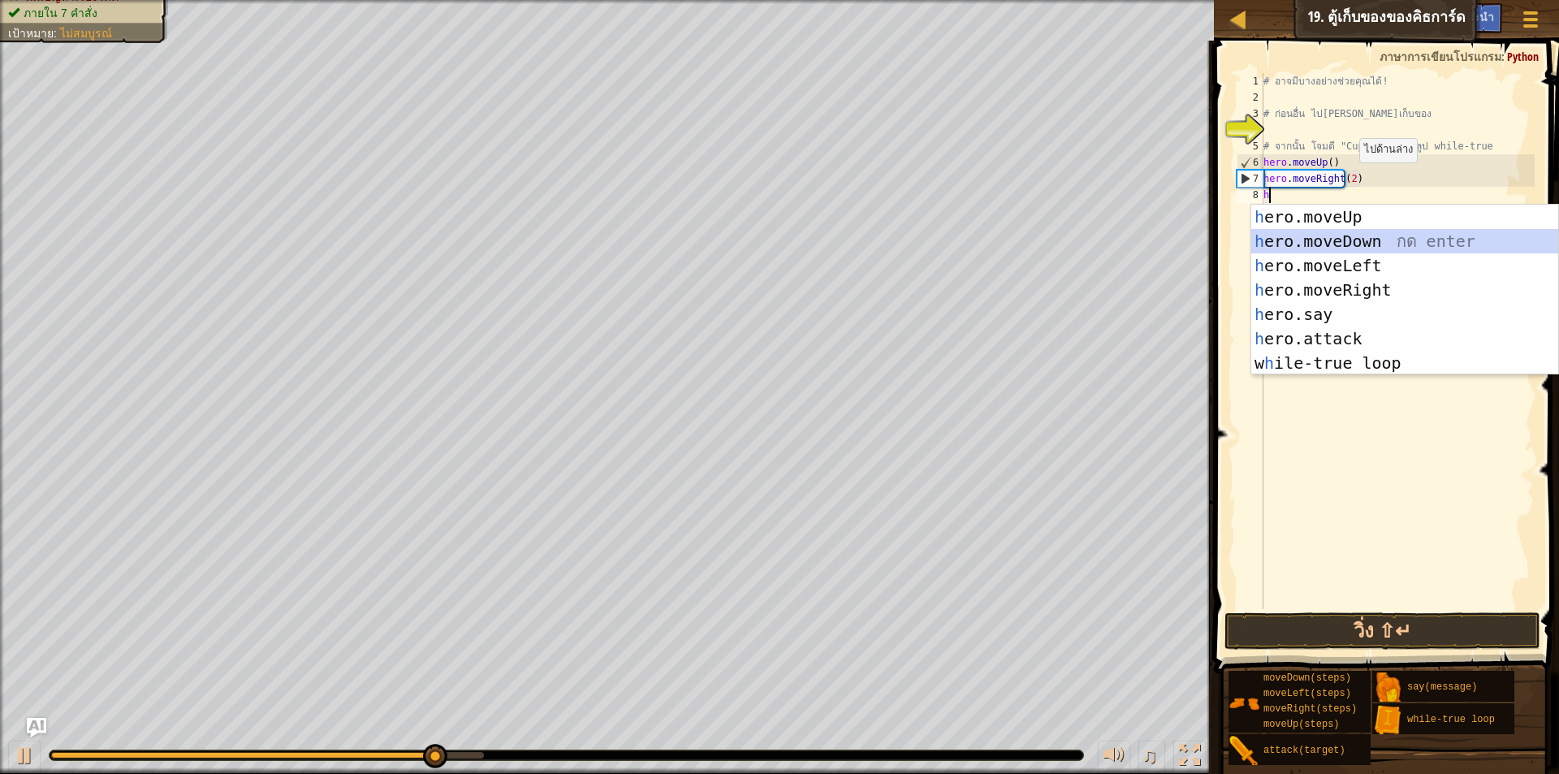
click at [1314, 238] on div "h ero.moveUp กด enter h ero.moveDown กด enter h ero.moveLeft กด enter h ero.mov…" at bounding box center [1405, 314] width 307 height 219
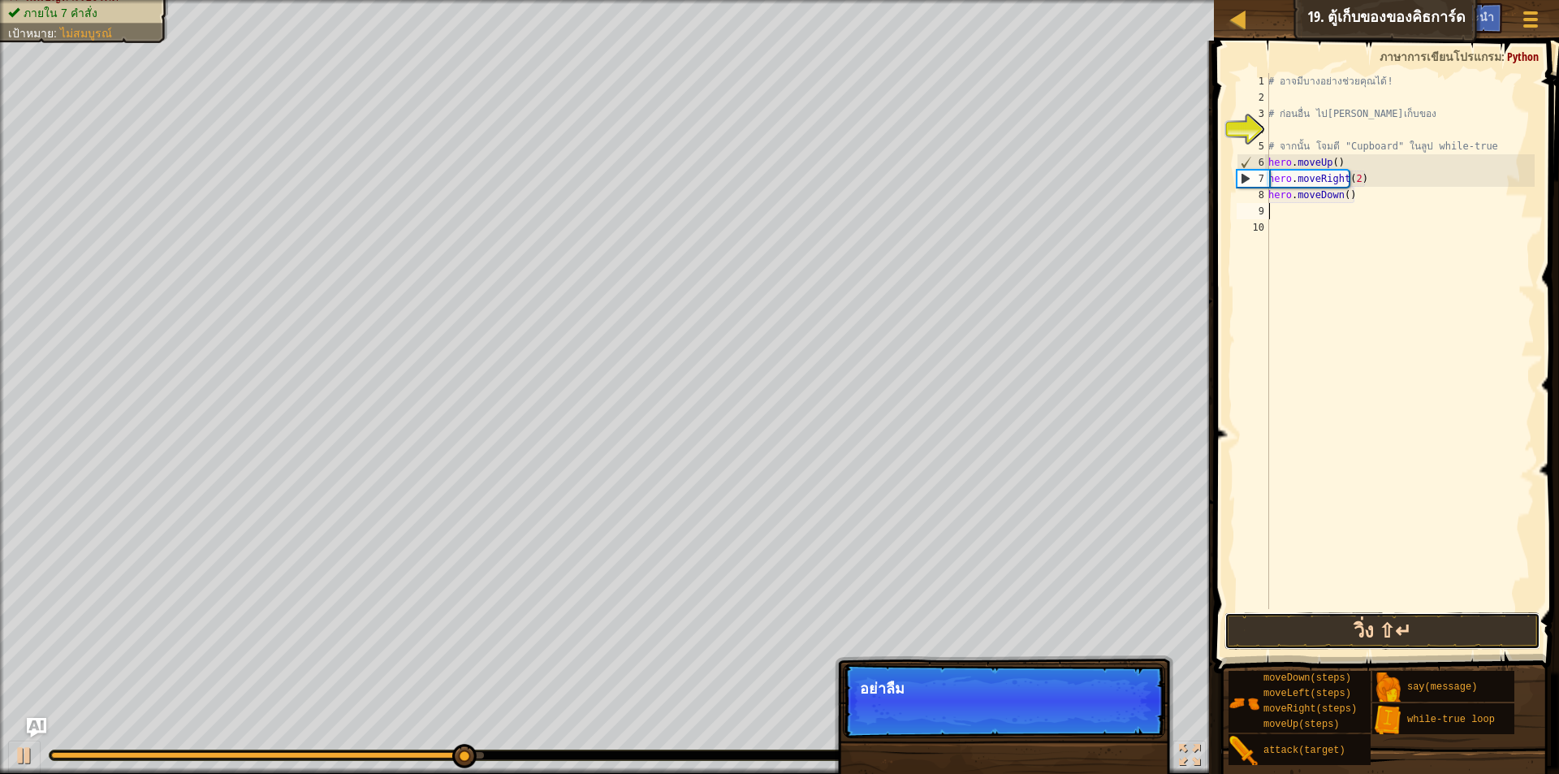
click at [1358, 623] on button "วิ่ง ⇧↵" at bounding box center [1383, 630] width 316 height 37
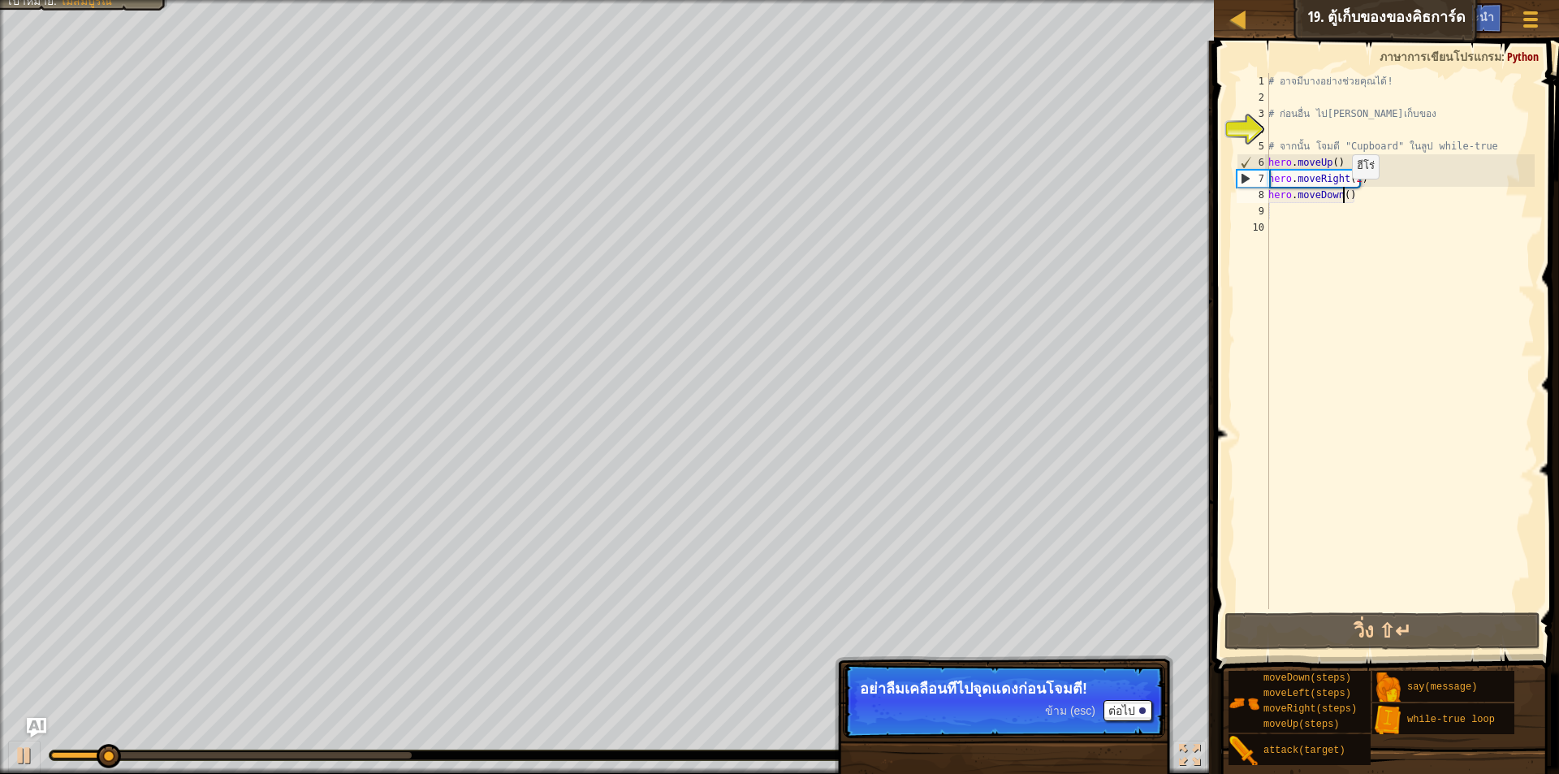
click at [1343, 195] on div "# อาจมีบางอย่างช่วยคุณได้! # ก่อนอื่น ไป[PERSON_NAME]เก็บของ # จากนั้น โจมตี "C…" at bounding box center [1400, 357] width 270 height 569
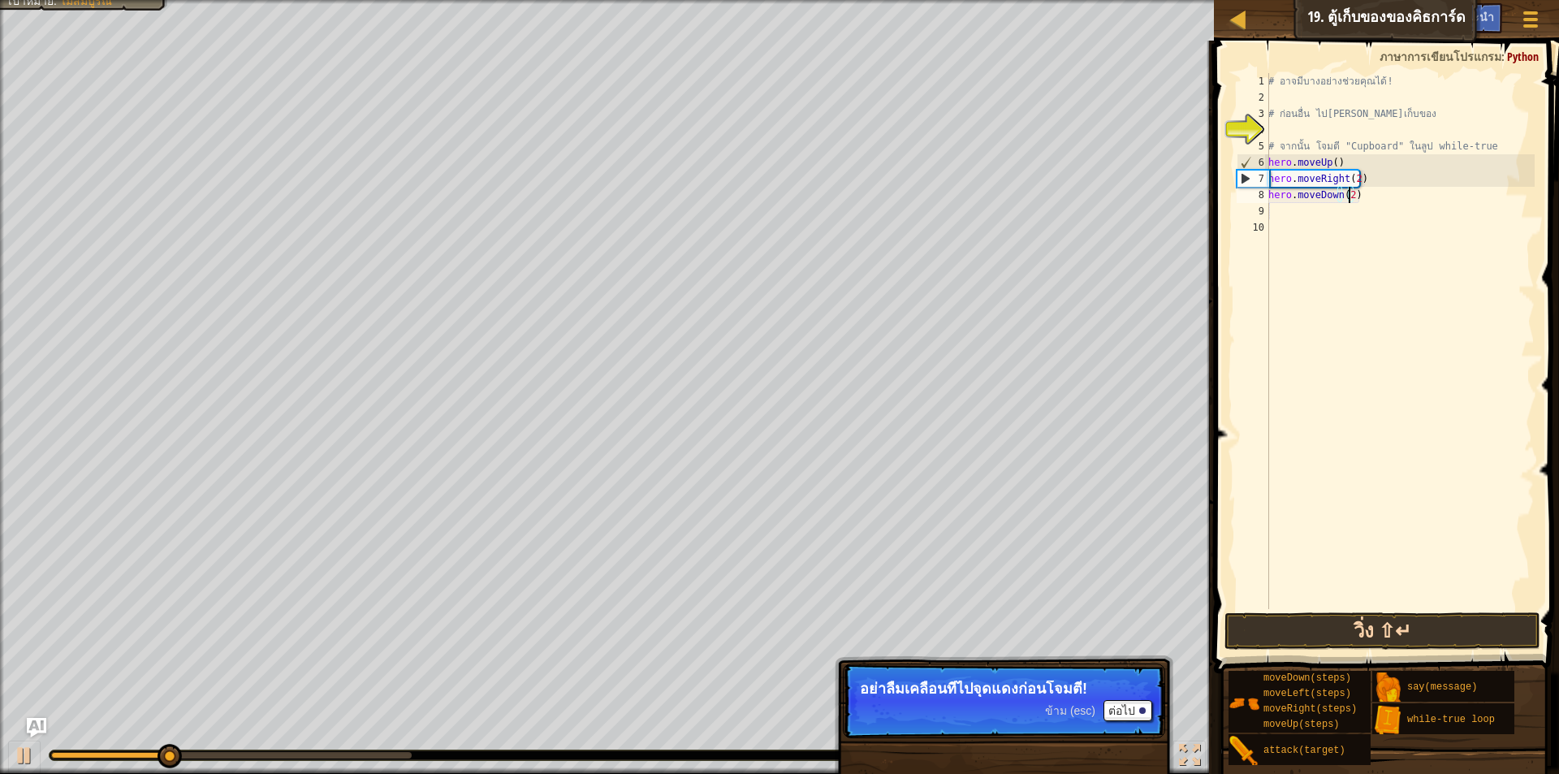
type textarea "hero.moveDown(2)"
click at [1292, 629] on button "วิ่ง ⇧↵" at bounding box center [1383, 630] width 316 height 37
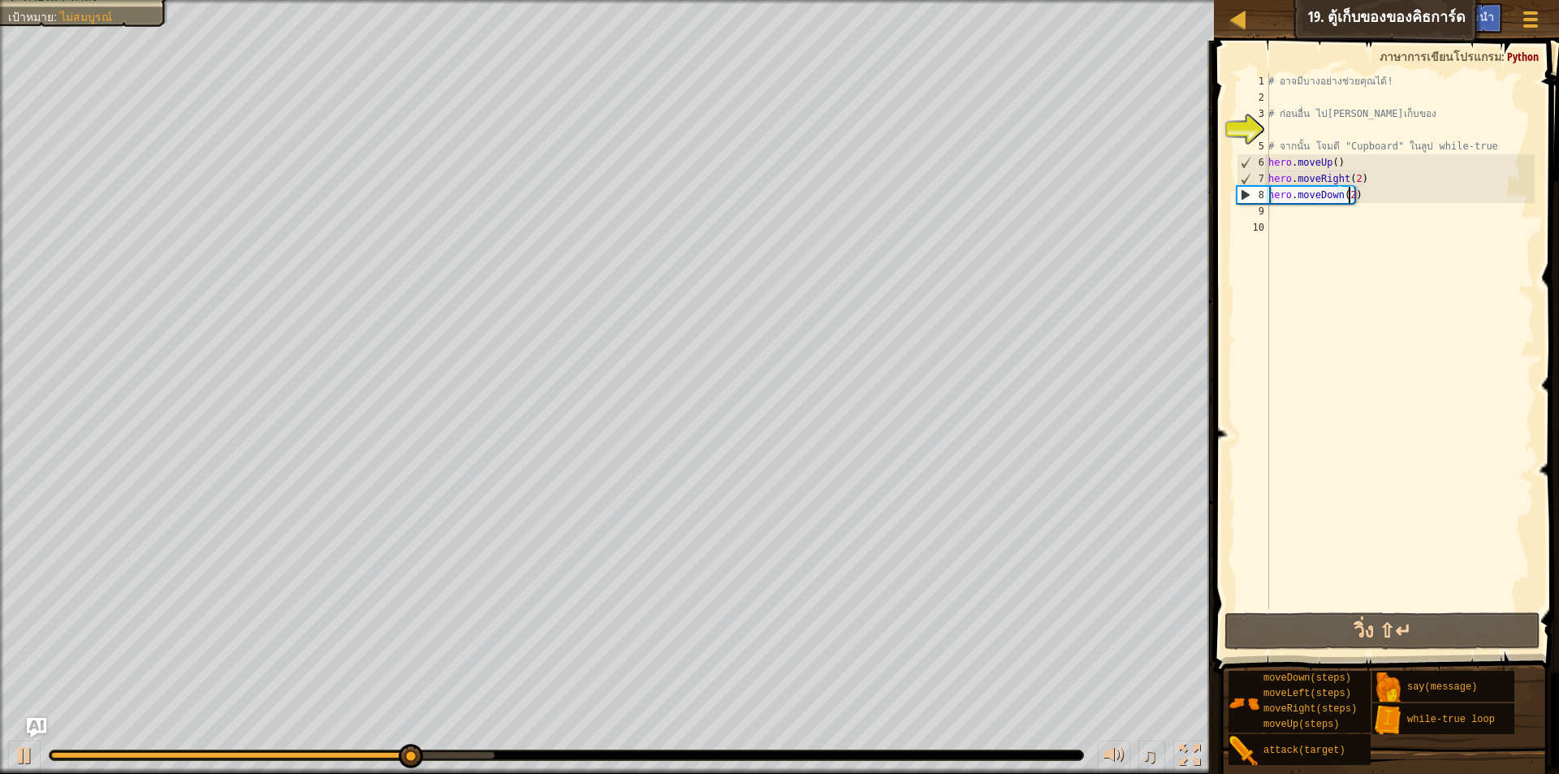
click at [1291, 215] on div "# อาจมีบางอย่างช่วยคุณได้! # ก่อนอื่น ไป[PERSON_NAME]เก็บของ # จากนั้น โจมตี "C…" at bounding box center [1400, 357] width 270 height 569
type textarea "h"
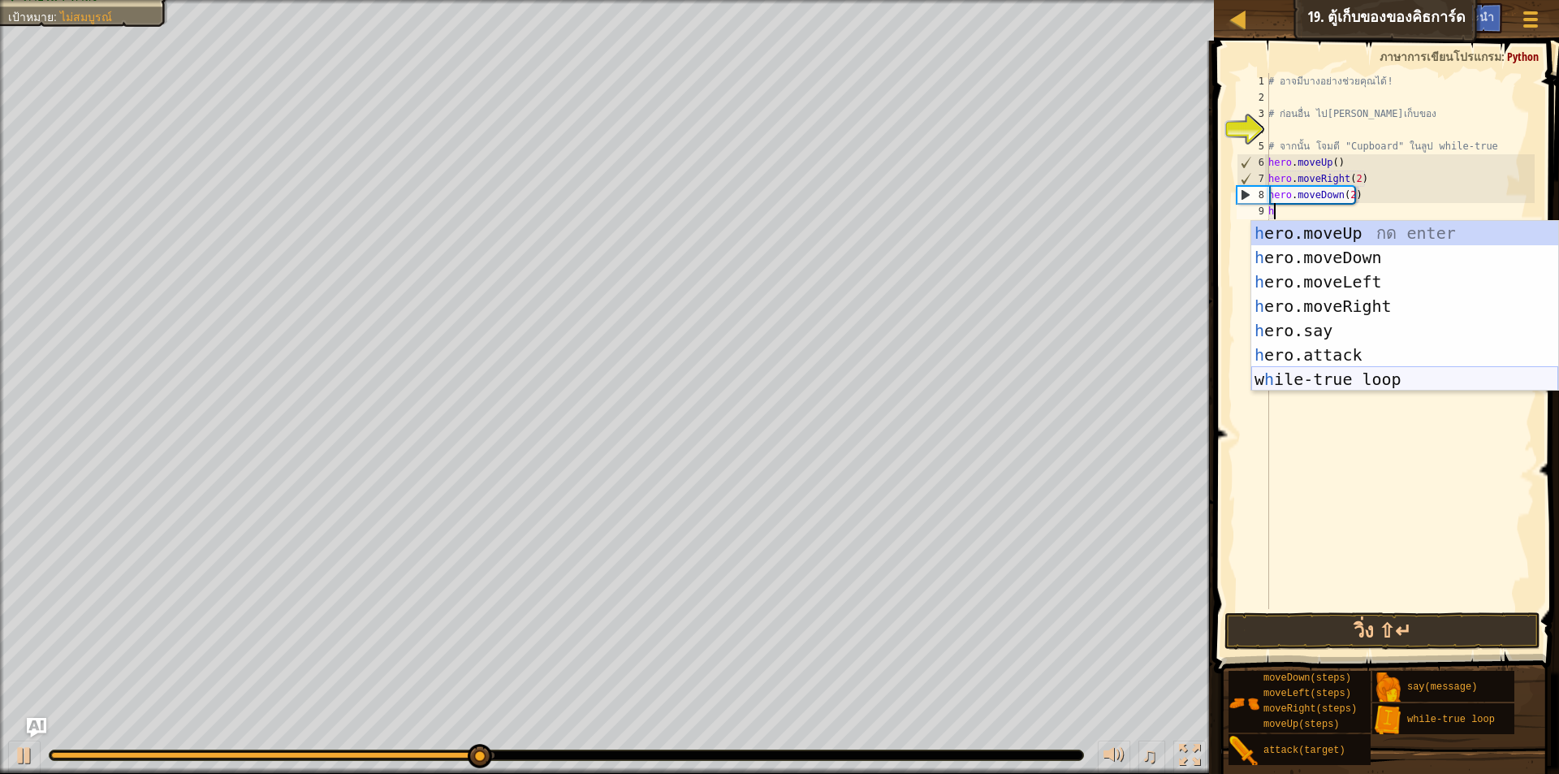
click at [1300, 387] on div "h ero.moveUp กด enter h ero.moveDown กด enter h ero.moveLeft กด enter h ero.mov…" at bounding box center [1405, 330] width 307 height 219
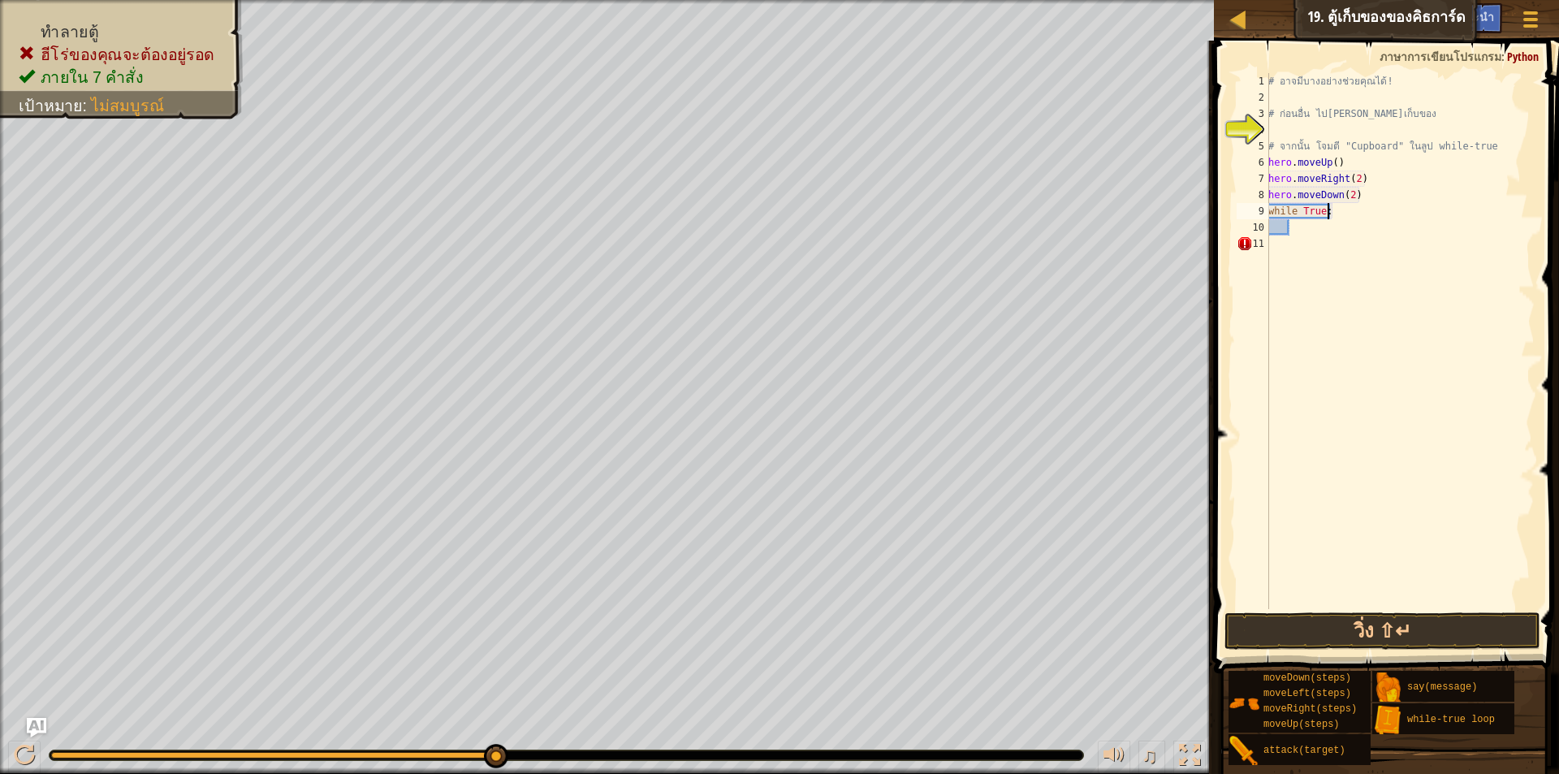
click at [1342, 217] on div "# อาจมีบางอย่างช่วยคุณได้! # ก่อนอื่น ไป[PERSON_NAME]เก็บของ # จากนั้น โจมตี "C…" at bounding box center [1400, 357] width 270 height 569
type textarea "while True:"
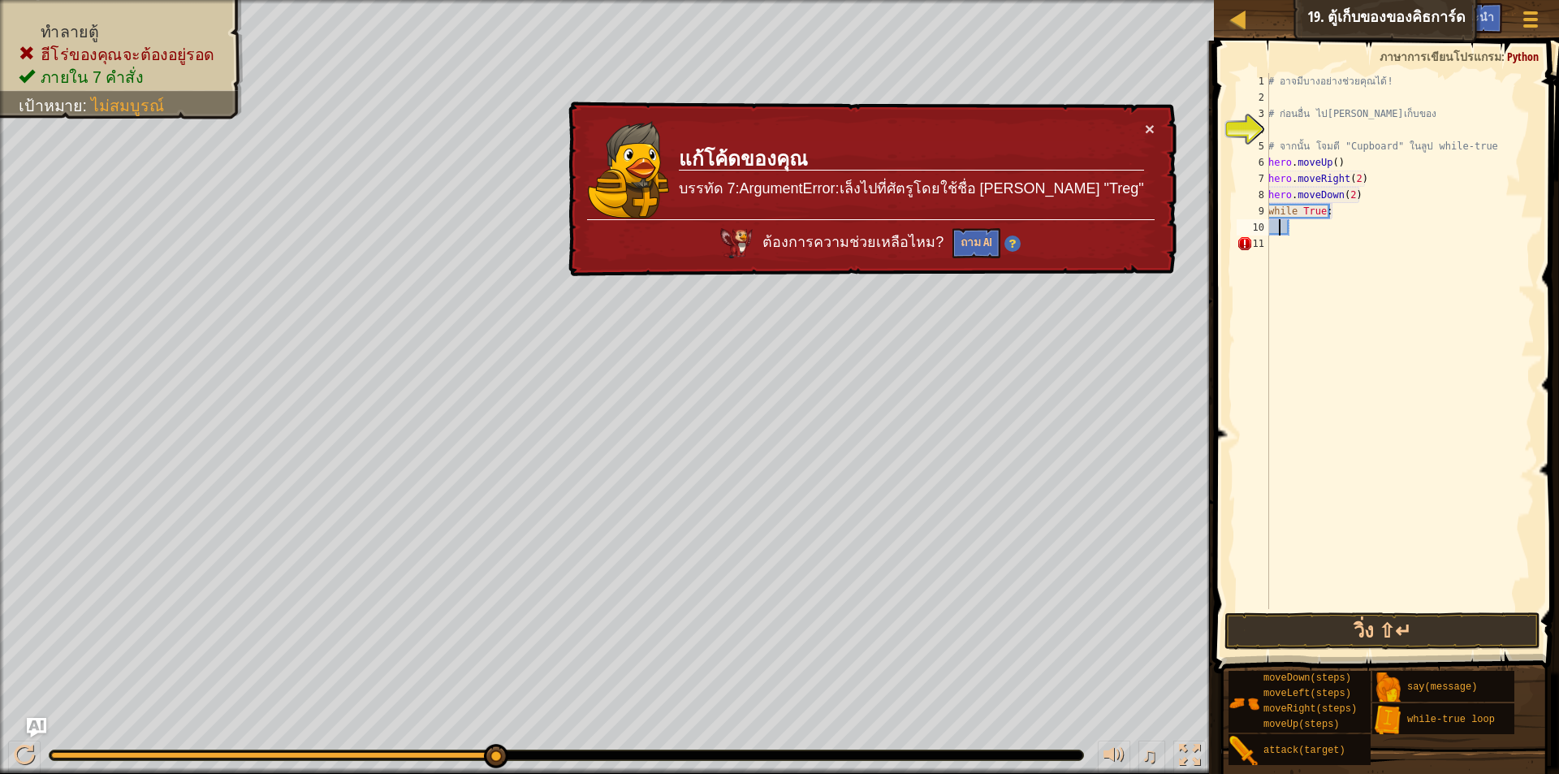
click at [1278, 223] on div "# อาจมีบางอย่างช่วยคุณได้! # ก่อนอื่น ไป[PERSON_NAME]เก็บของ # จากนั้น โจมตี "C…" at bounding box center [1400, 357] width 270 height 569
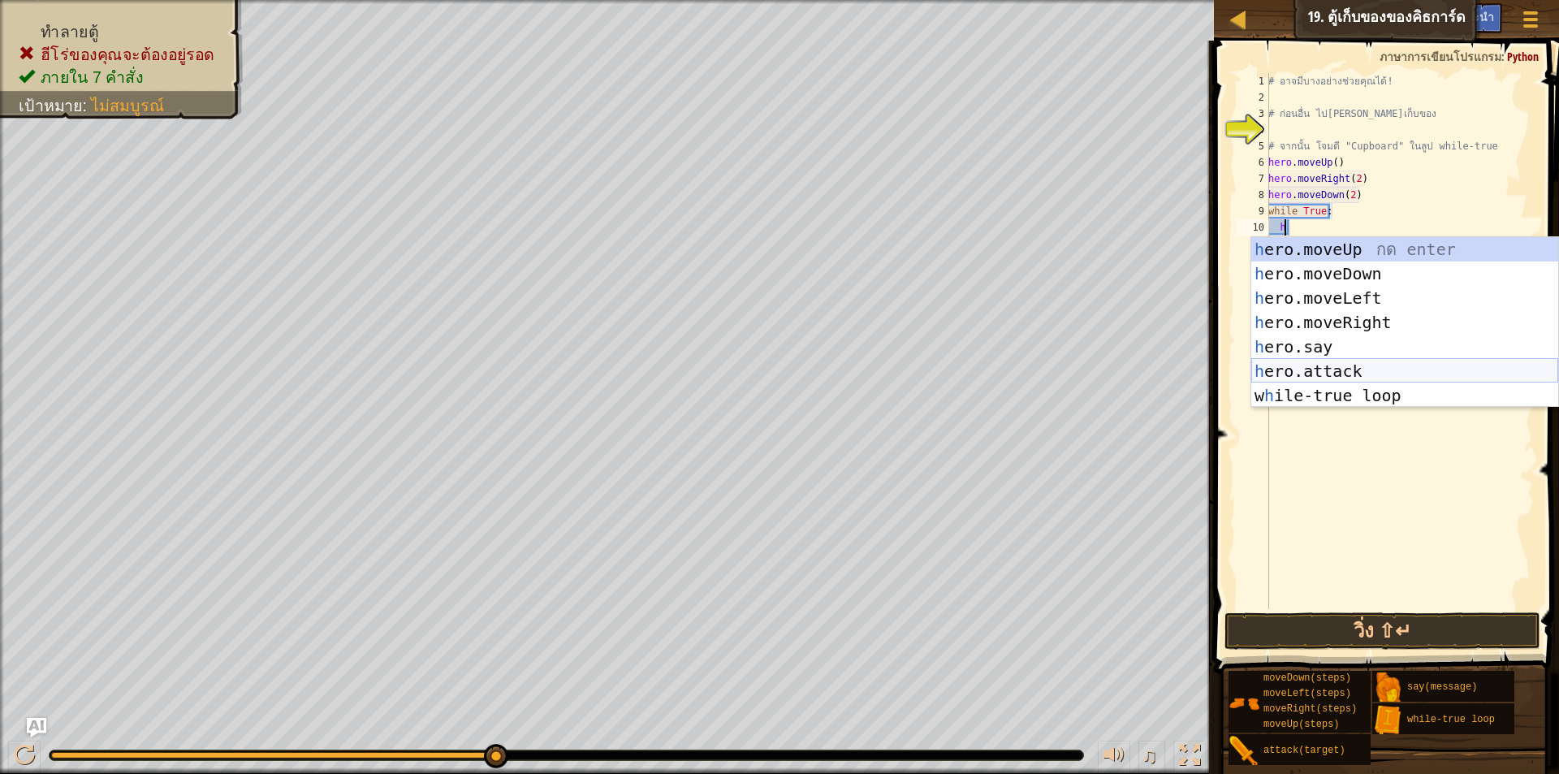
click at [1308, 365] on div "h ero.moveUp กด enter h ero.moveDown กด enter h ero.moveLeft กด enter h ero.mov…" at bounding box center [1405, 346] width 307 height 219
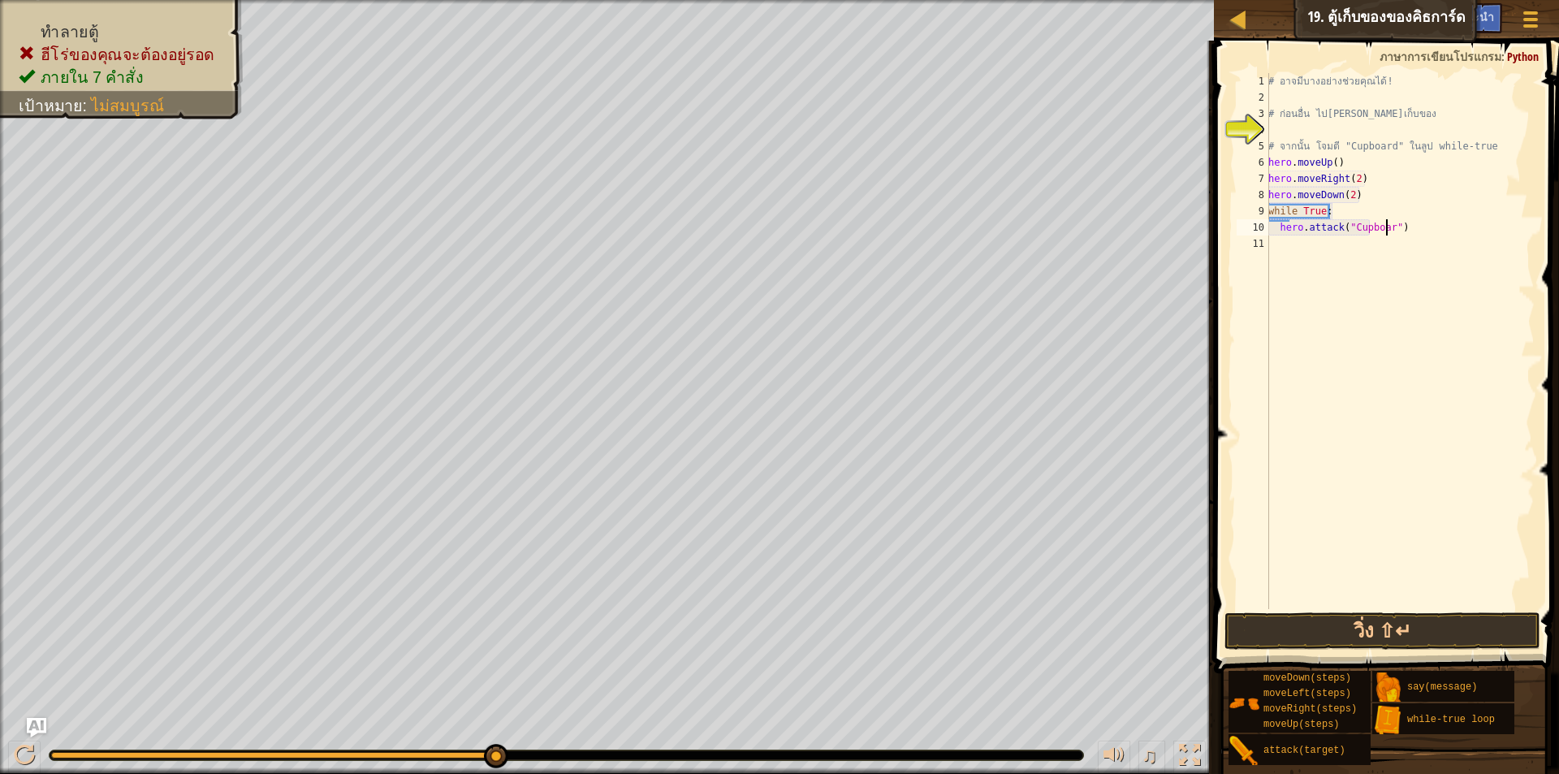
scroll to position [7, 11]
type textarea "hero.attack("Cupboard")"
click at [1304, 249] on div "# อาจมีบางอย่างช่วยคุณได้! # ก่อนอื่น ไป[PERSON_NAME]เก็บของ # จากนั้น โจมตี "C…" at bounding box center [1400, 357] width 270 height 569
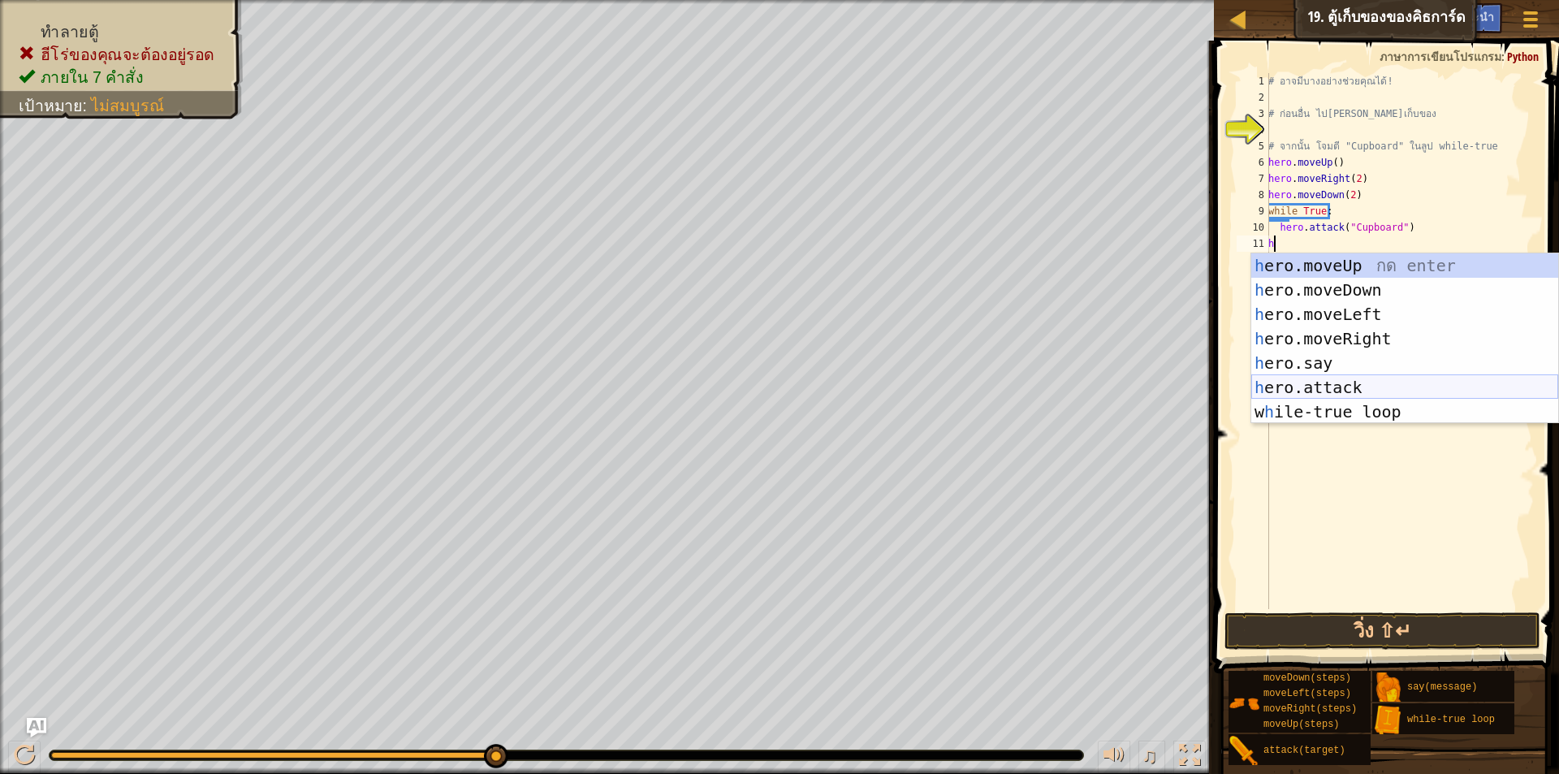
click at [1288, 382] on div "h ero.moveUp กด enter h ero.moveDown กด enter h ero.moveLeft กด enter h ero.mov…" at bounding box center [1405, 362] width 307 height 219
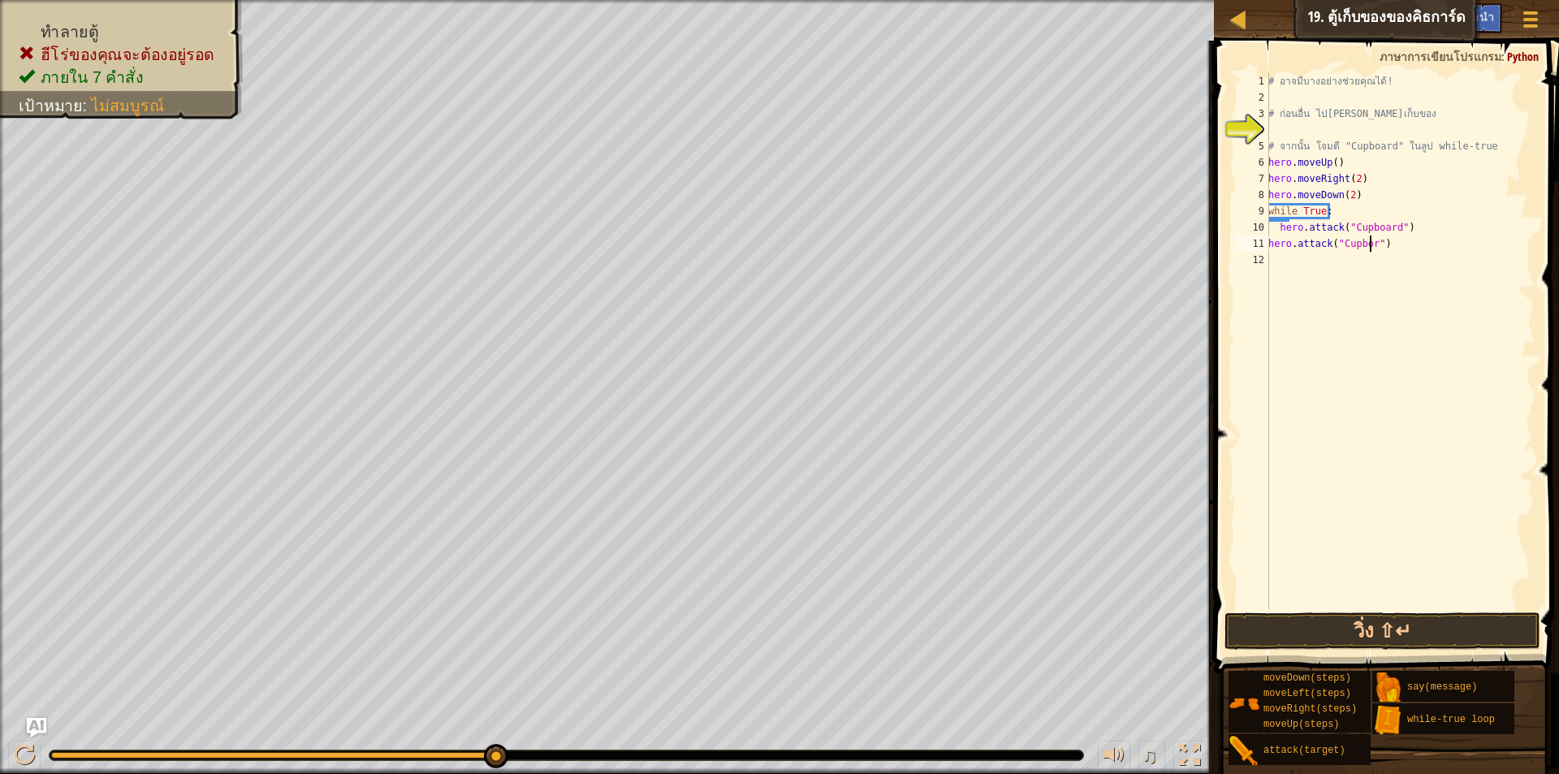
scroll to position [7, 9]
type textarea "hero.attack("Cupbord")"
click at [1413, 625] on button "วิ่ง ⇧↵" at bounding box center [1383, 630] width 316 height 37
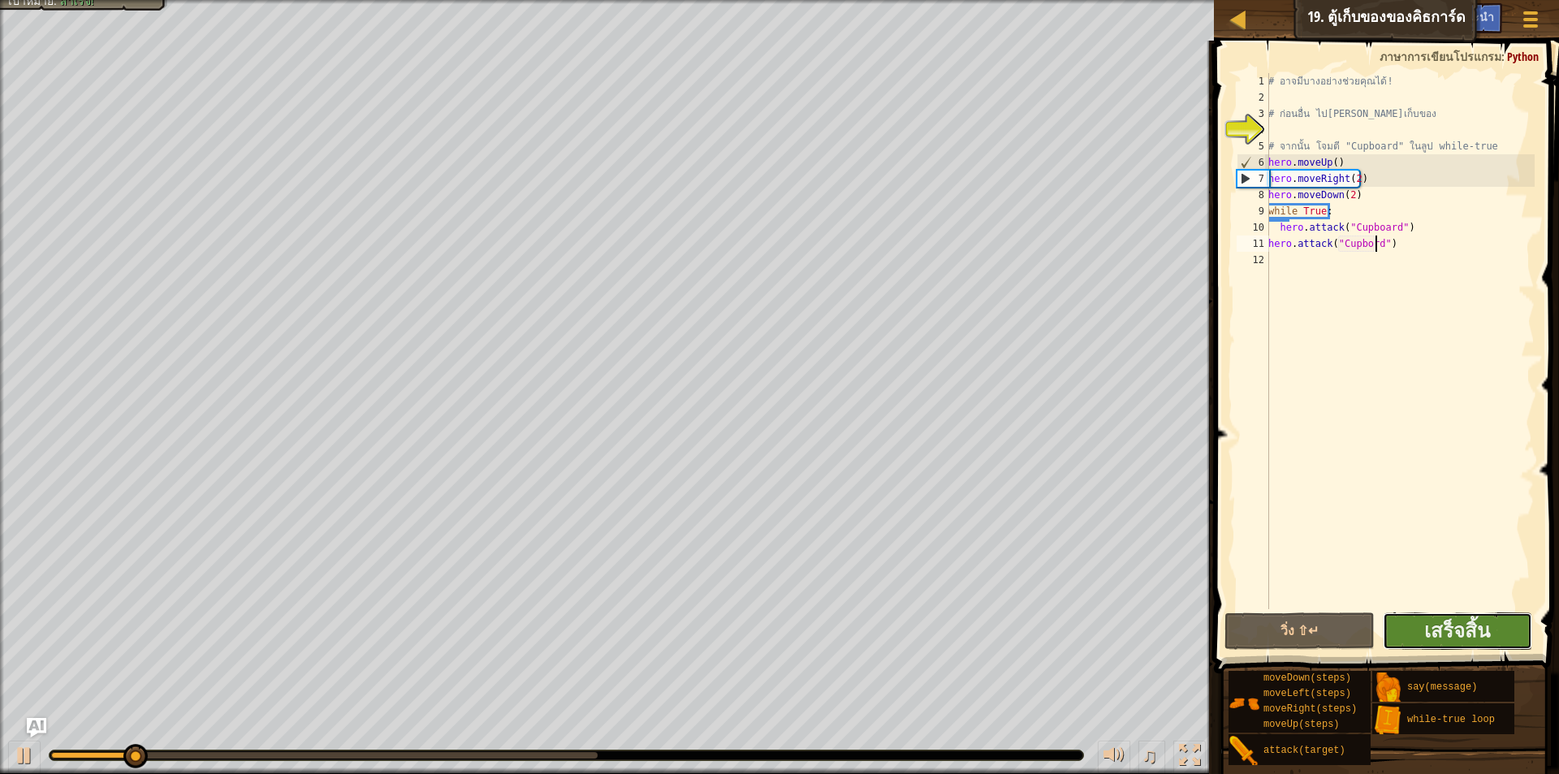
click at [1421, 626] on button "เสร็จสิ้น" at bounding box center [1457, 630] width 149 height 37
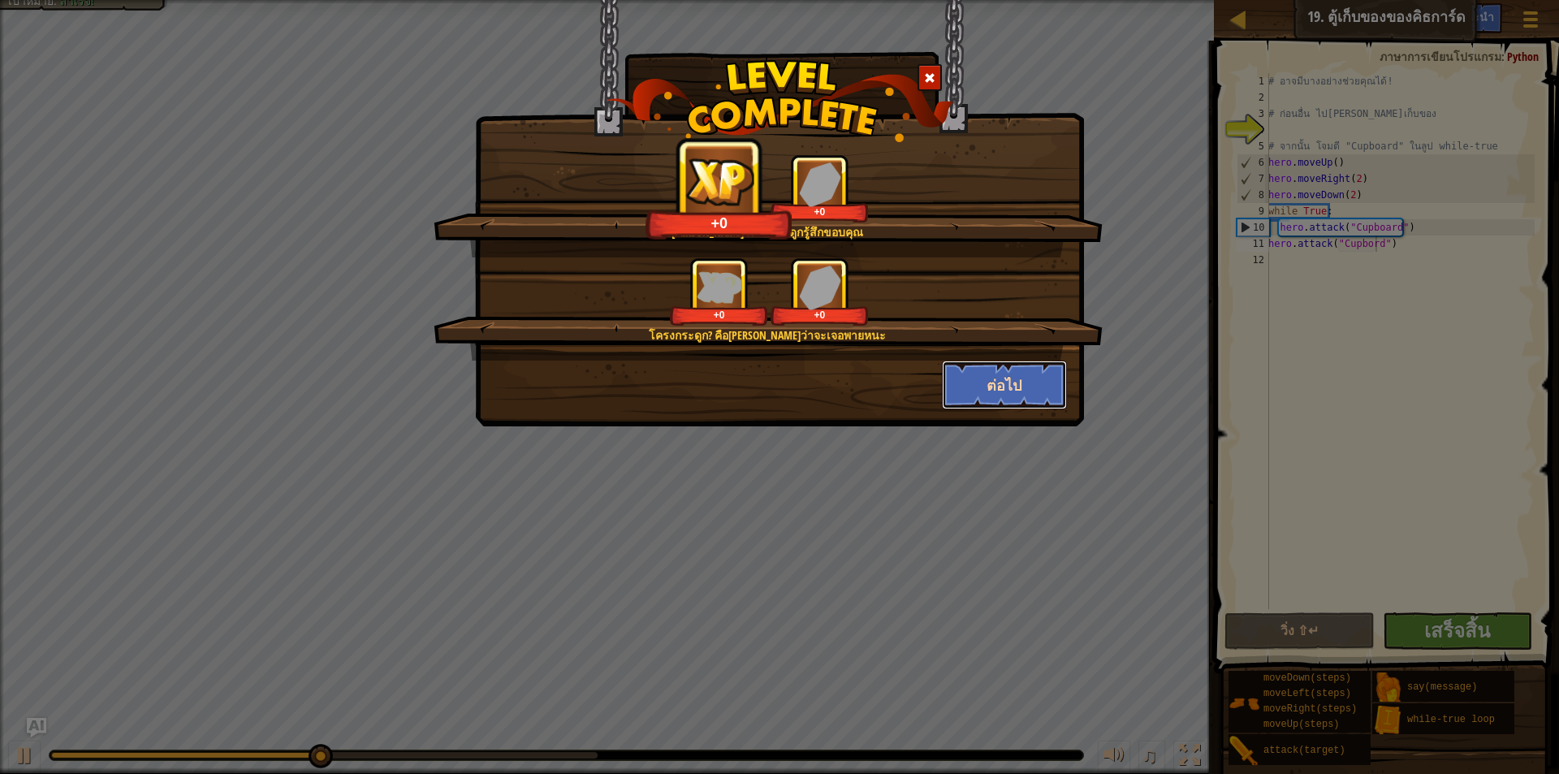
click at [986, 374] on button "ต่อไป" at bounding box center [1005, 385] width 126 height 49
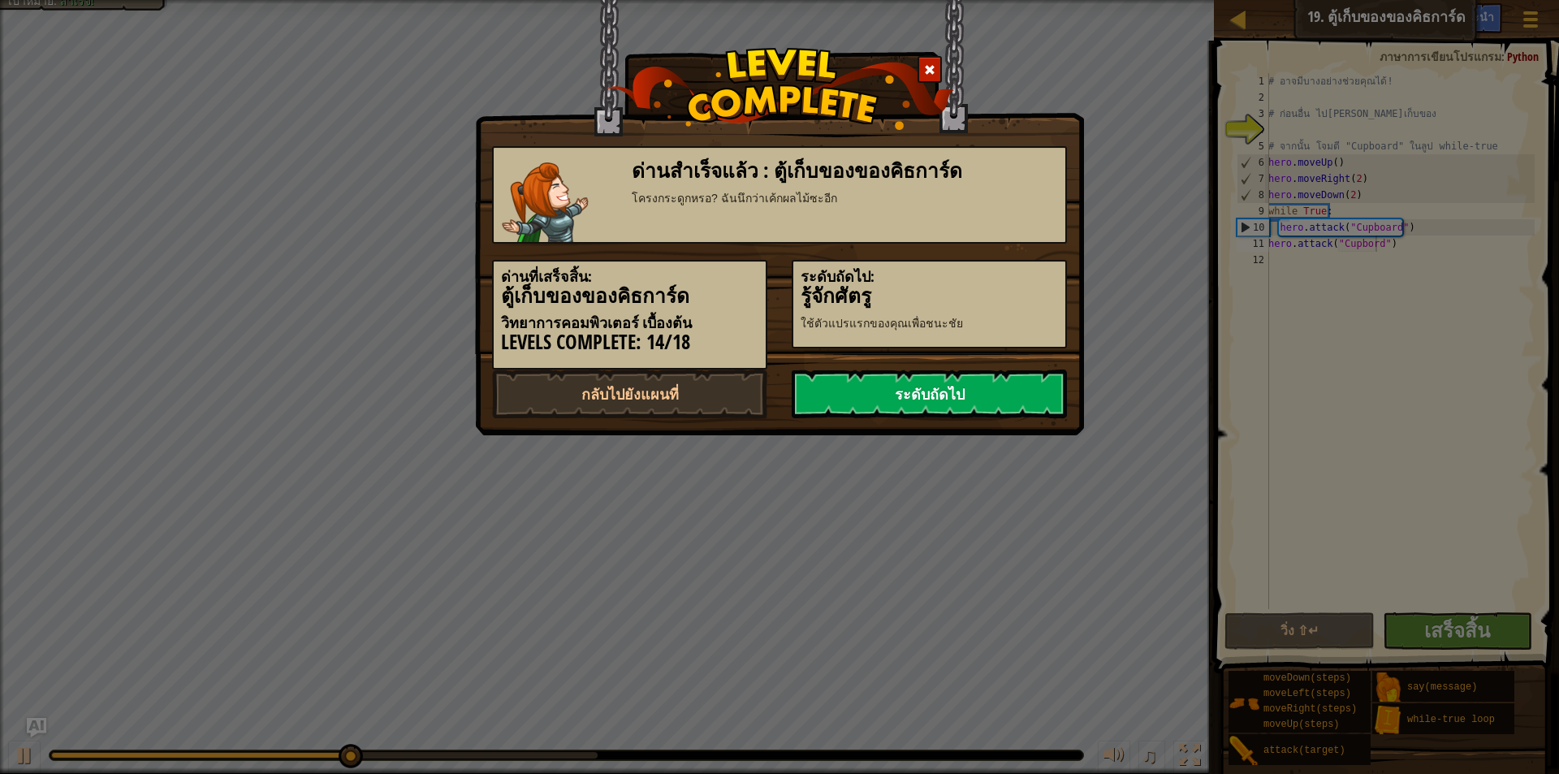
click at [919, 391] on link "ระดับถัดไป" at bounding box center [929, 394] width 275 height 49
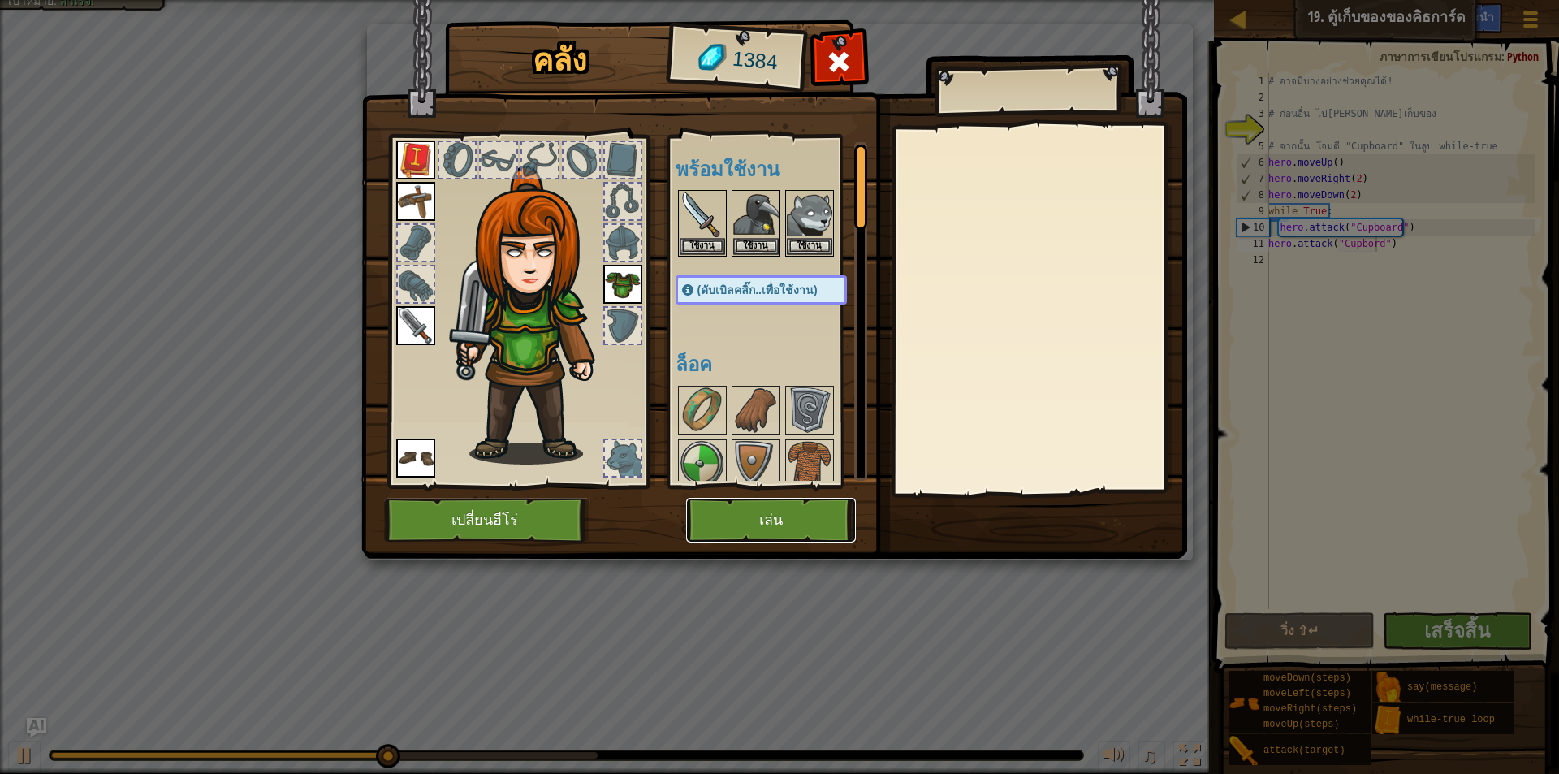
click at [742, 512] on button "เล่น" at bounding box center [771, 520] width 170 height 45
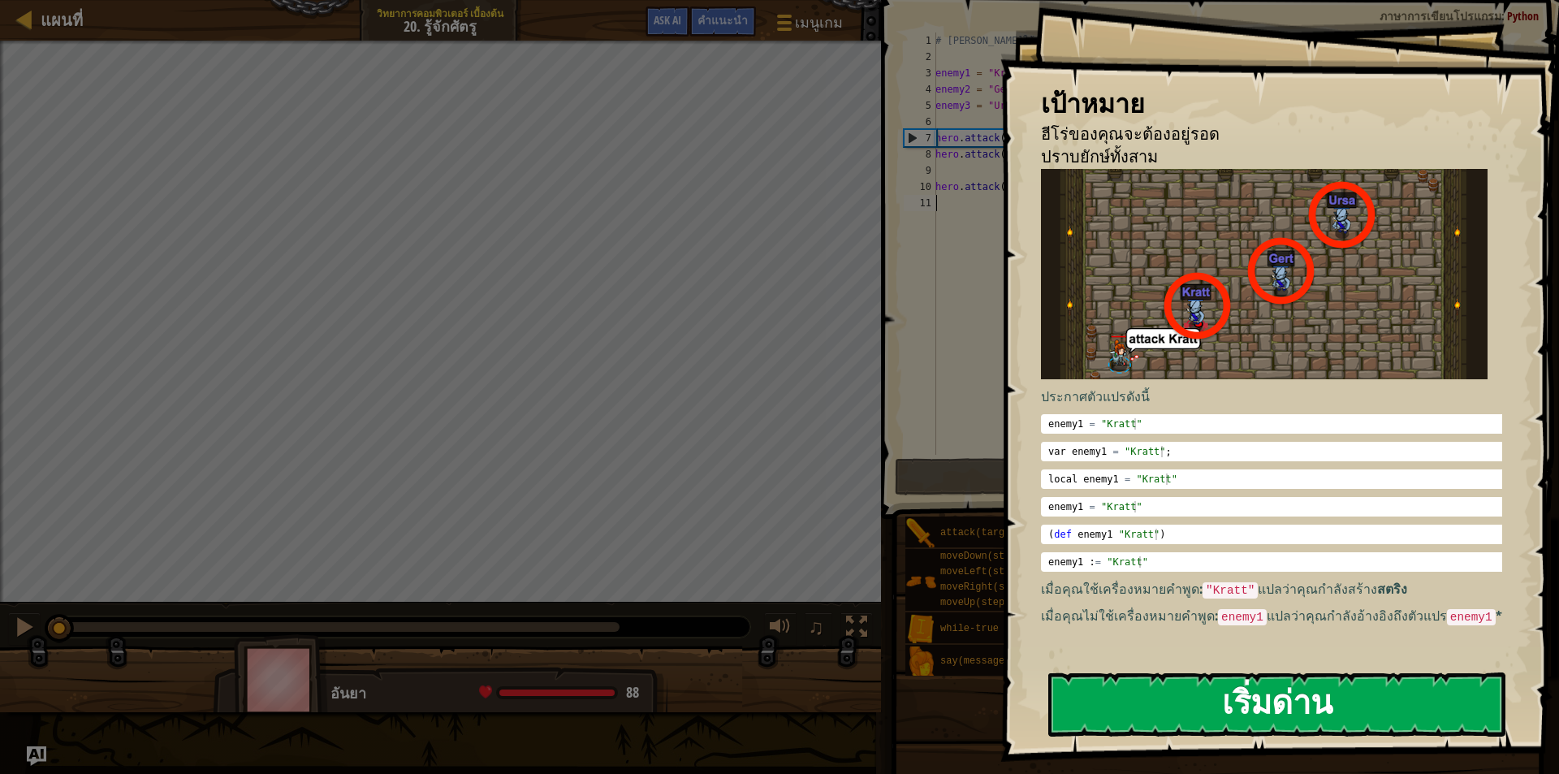
click at [1176, 709] on button "เริ่มด่าน" at bounding box center [1277, 705] width 457 height 64
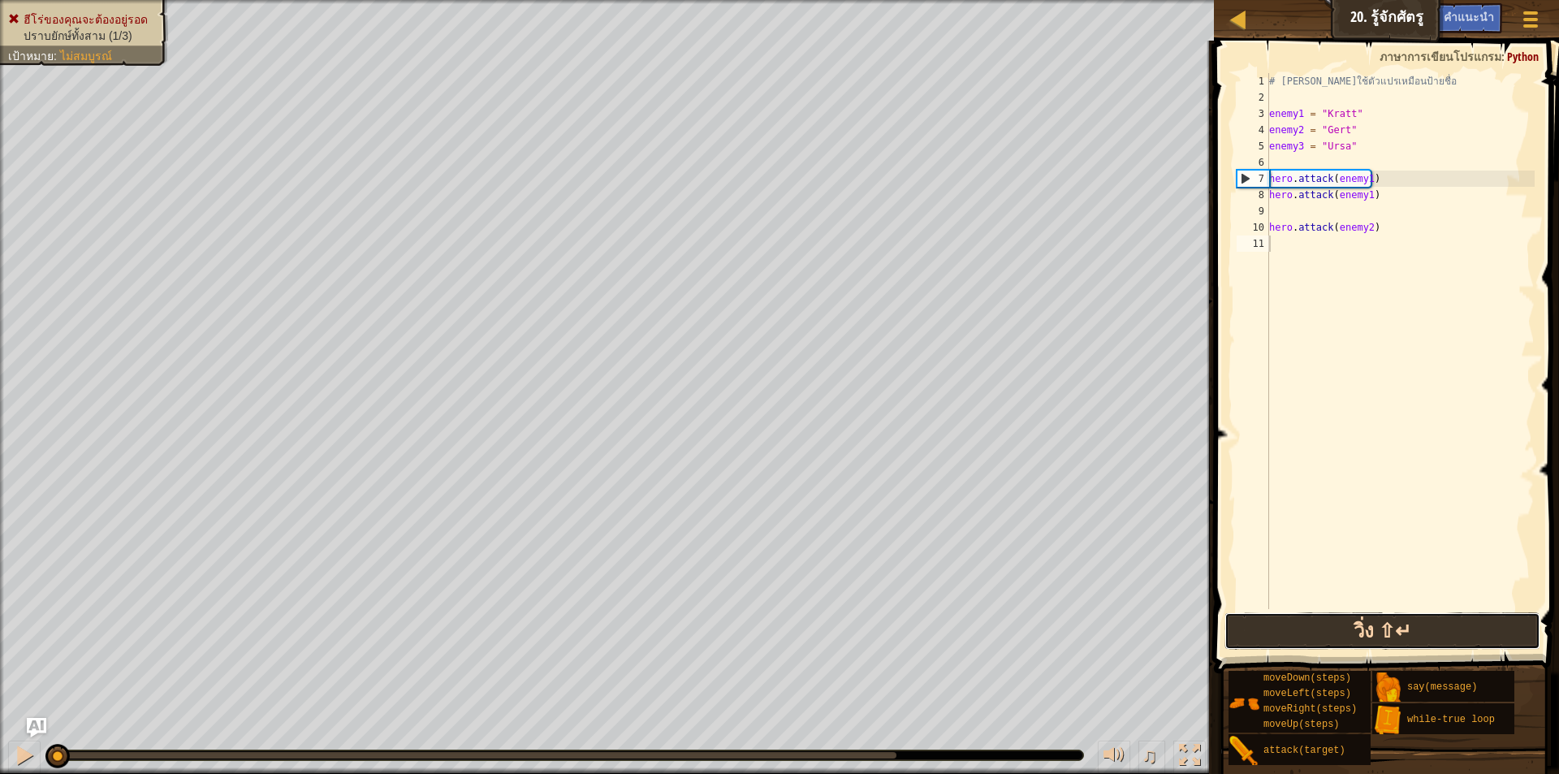
click at [1289, 630] on button "วิ่ง ⇧↵" at bounding box center [1383, 630] width 316 height 37
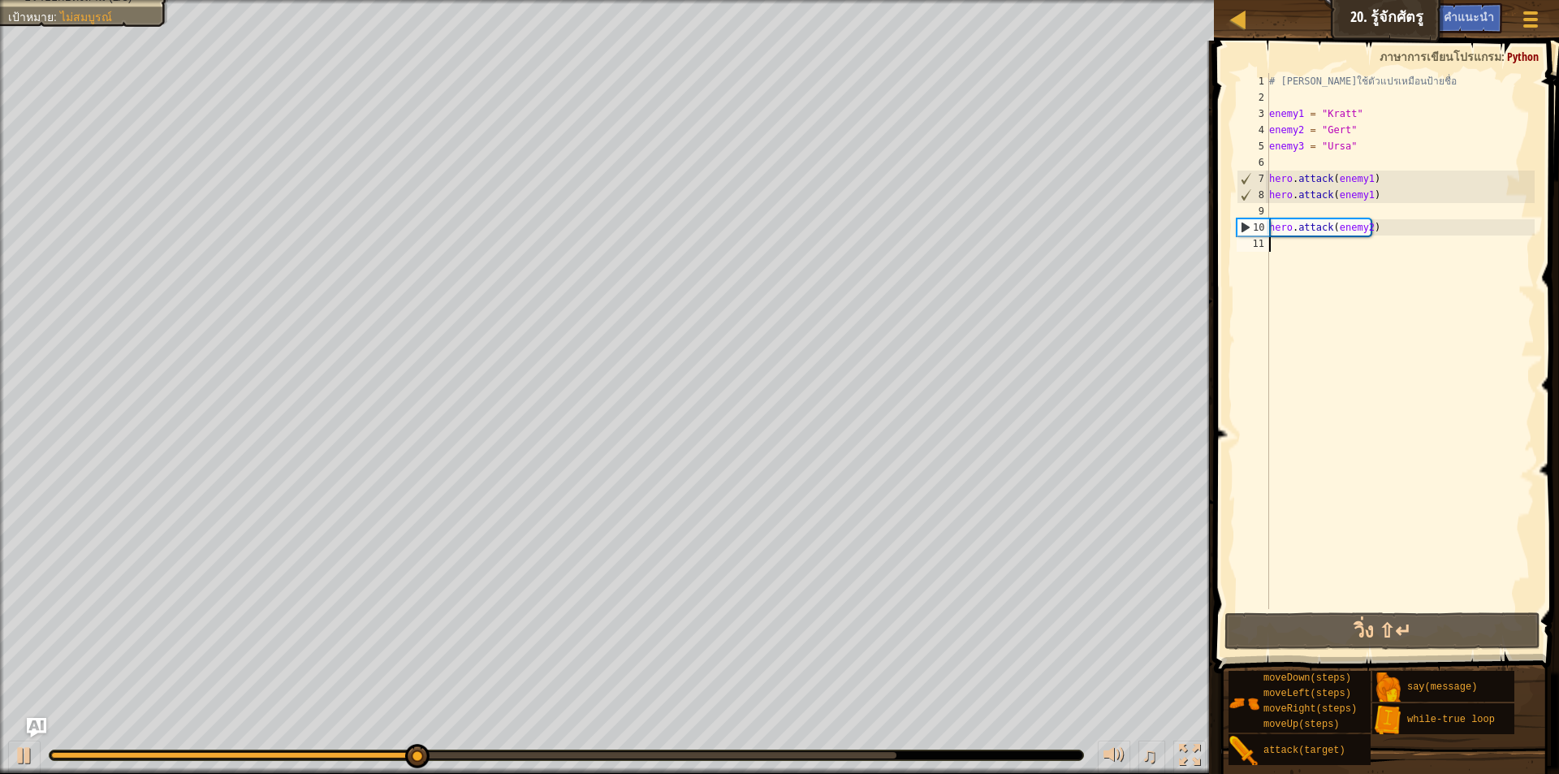
scroll to position [7, 0]
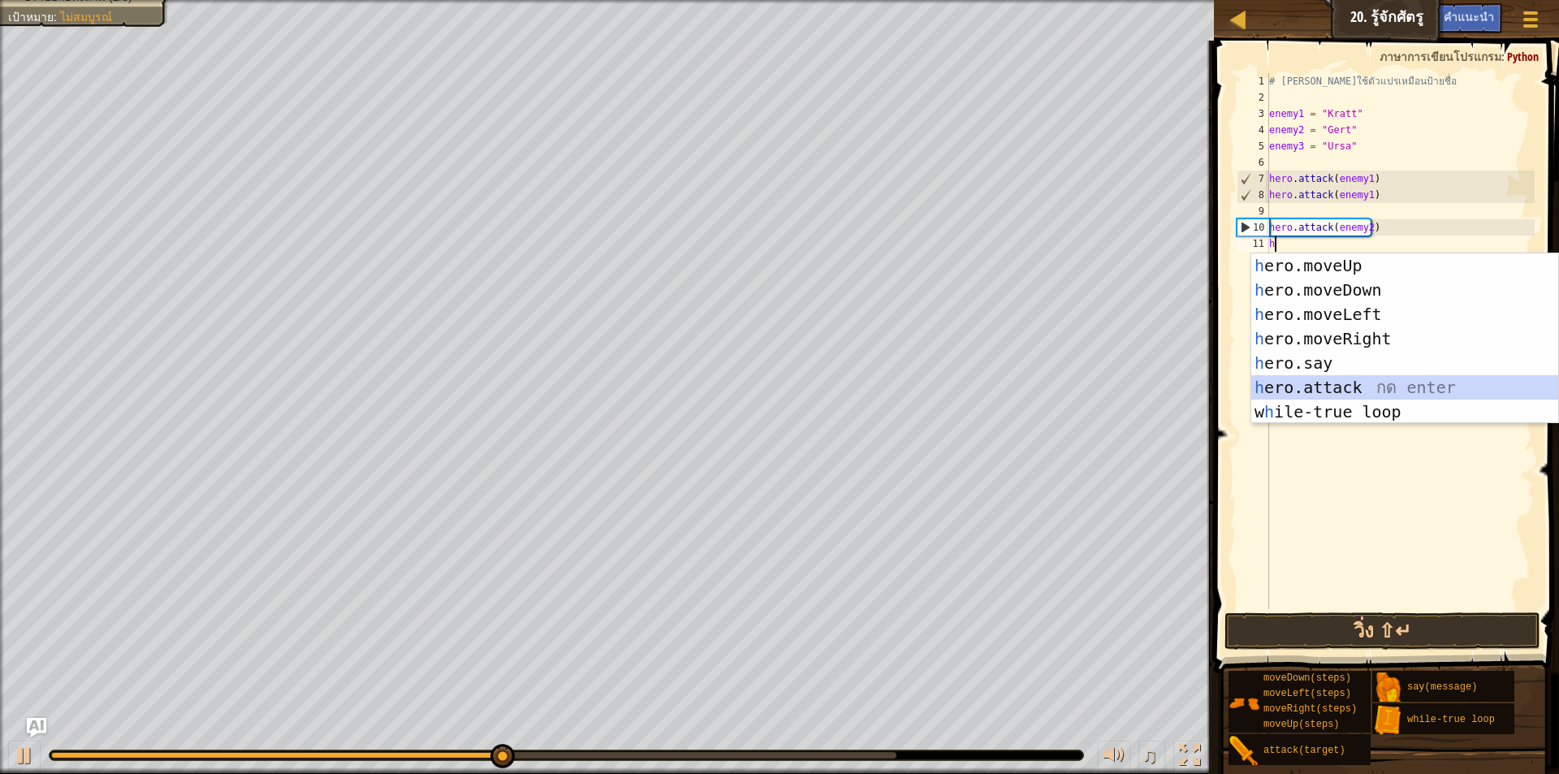
click at [1310, 389] on div "h ero.moveUp กด enter h ero.moveDown กด enter h ero.moveLeft กด enter h ero.mov…" at bounding box center [1405, 362] width 307 height 219
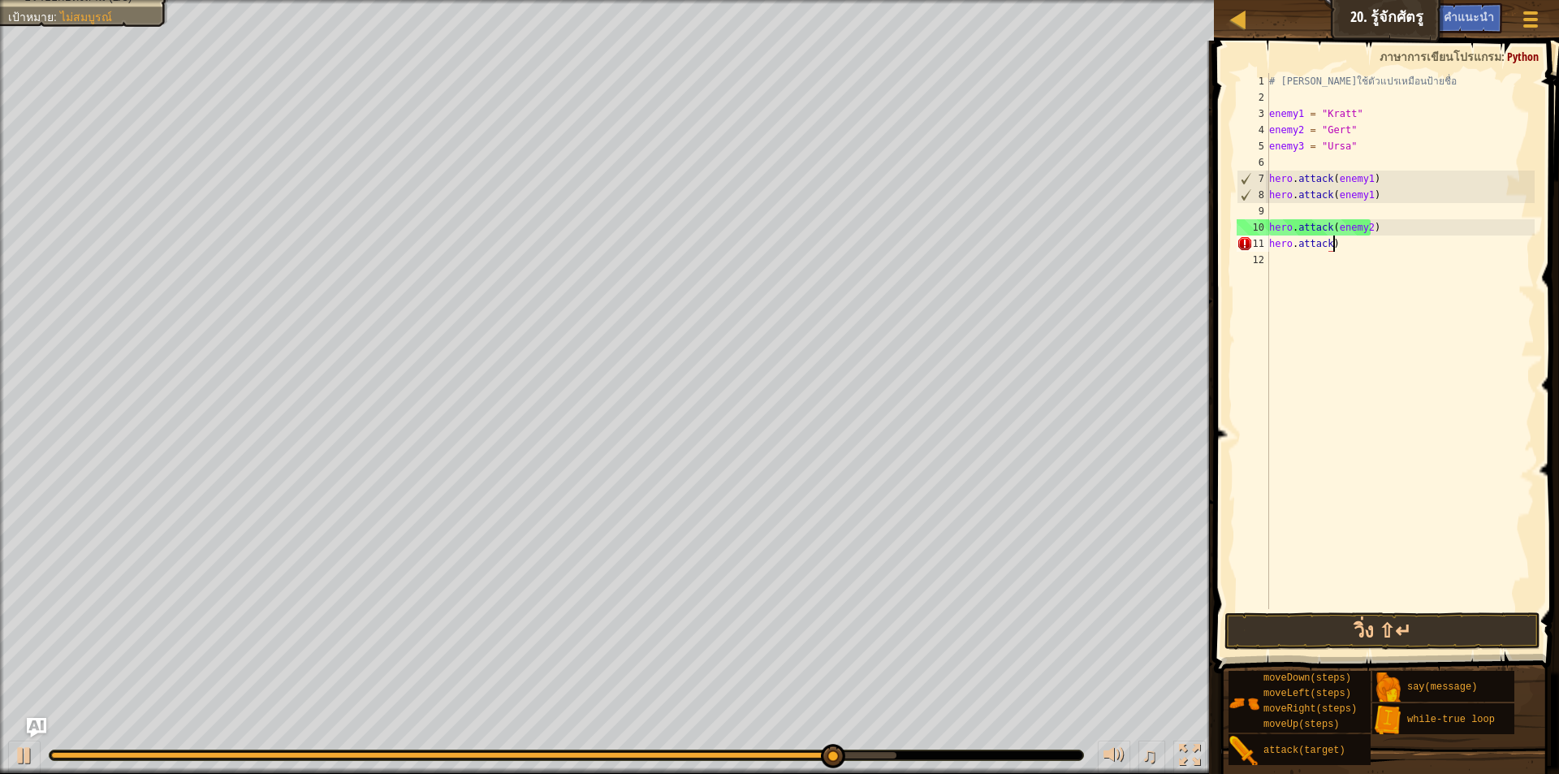
click at [1337, 249] on div "# [PERSON_NAME]ใช้ตัวแปรเหมือนป้ายชื่อ enemy1 = "Kratt" enemy2 = "Gert" enemy3 …" at bounding box center [1400, 357] width 269 height 569
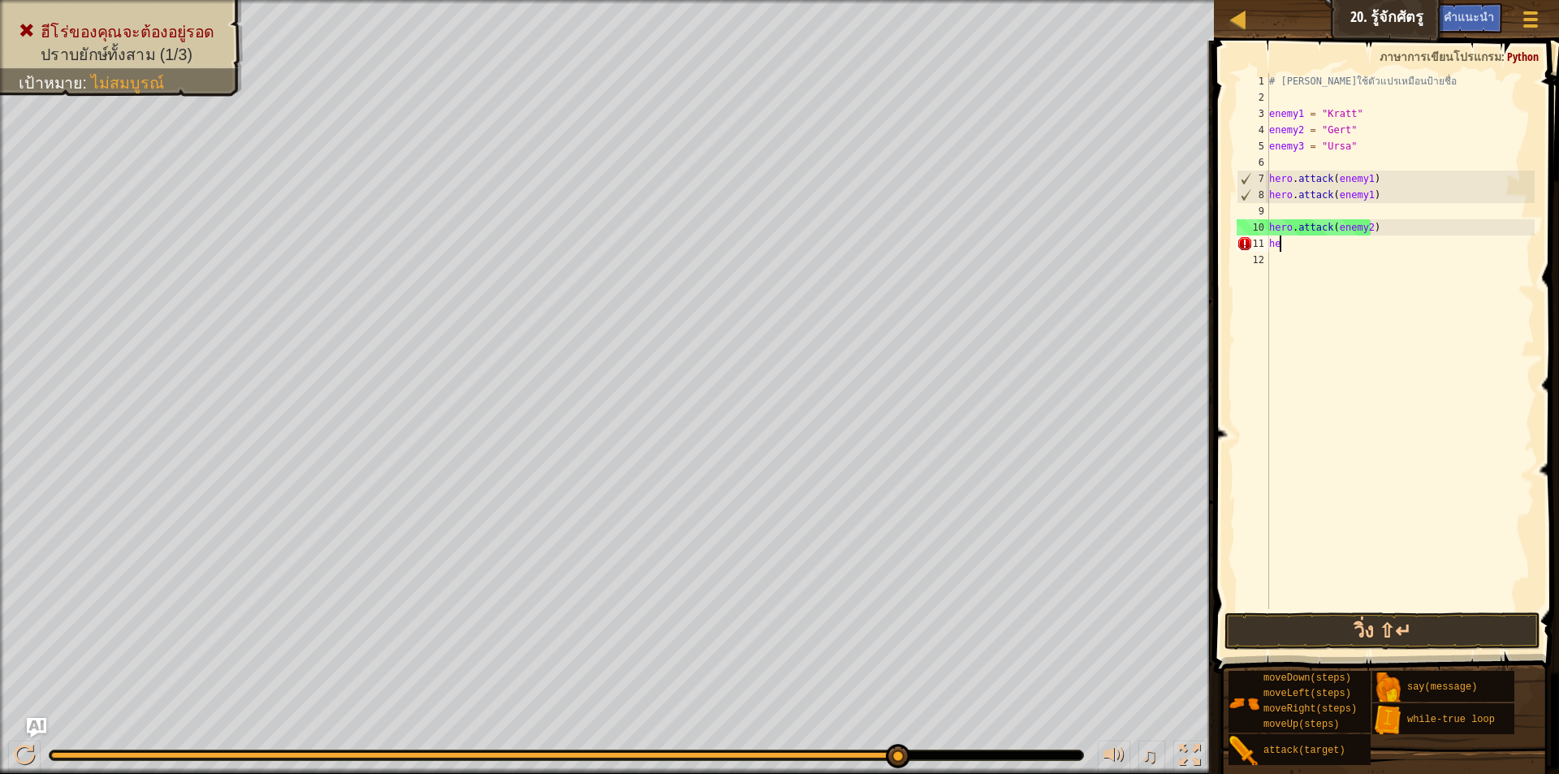
type textarea "h"
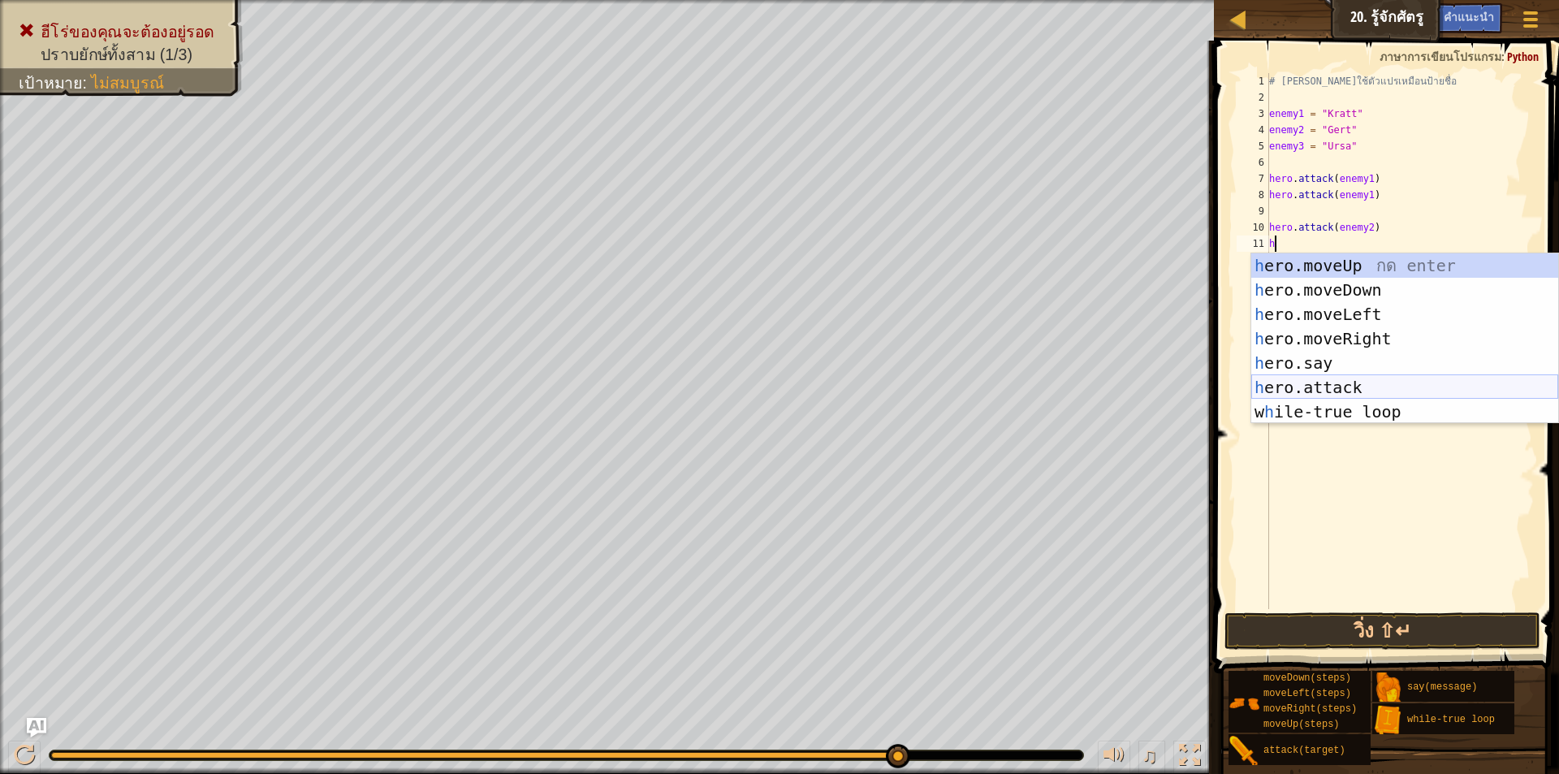
click at [1323, 387] on div "h ero.moveUp กด enter h ero.moveDown กด enter h ero.moveLeft กด enter h ero.mov…" at bounding box center [1405, 362] width 307 height 219
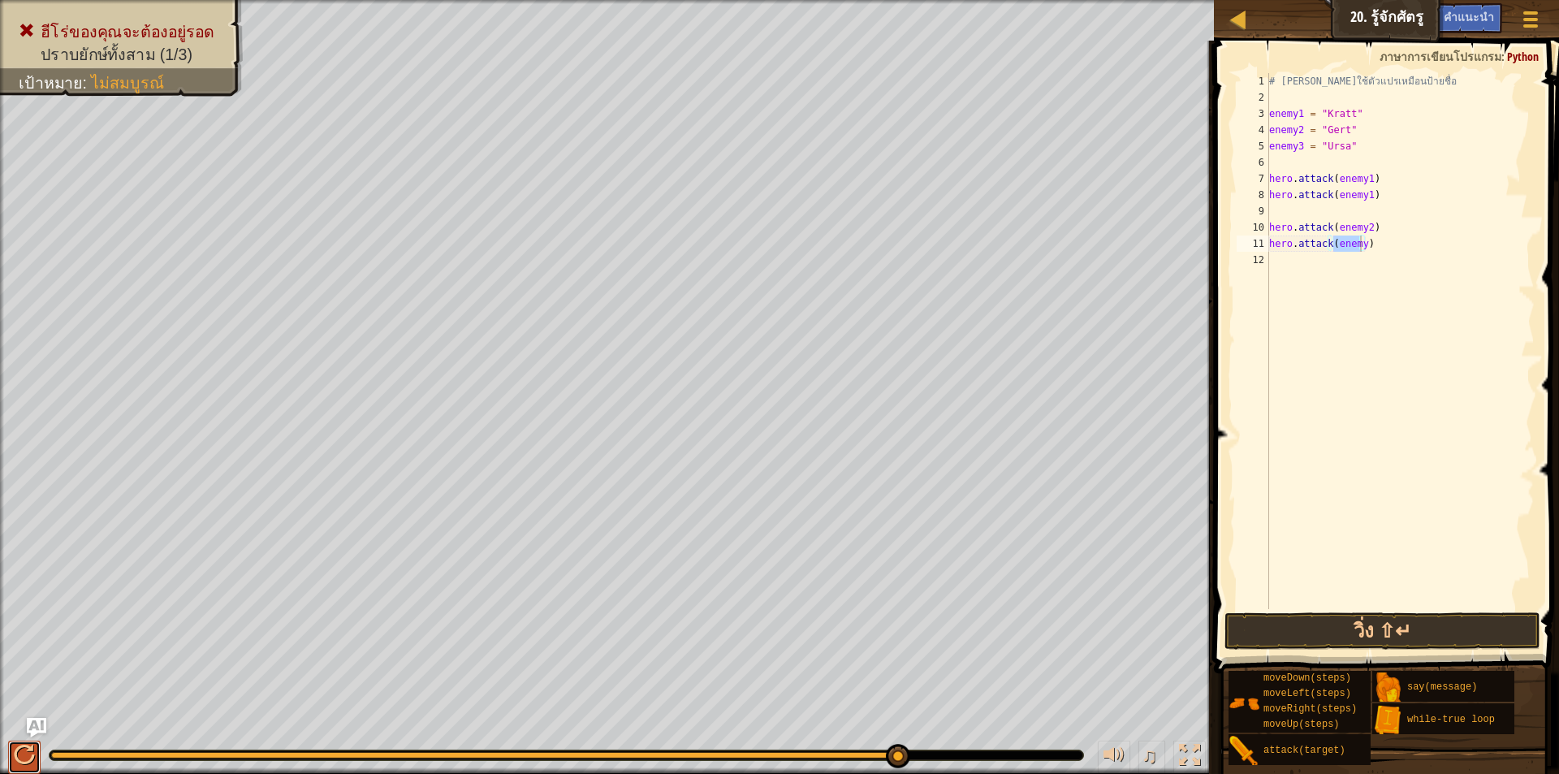
click at [24, 747] on div at bounding box center [24, 755] width 21 height 21
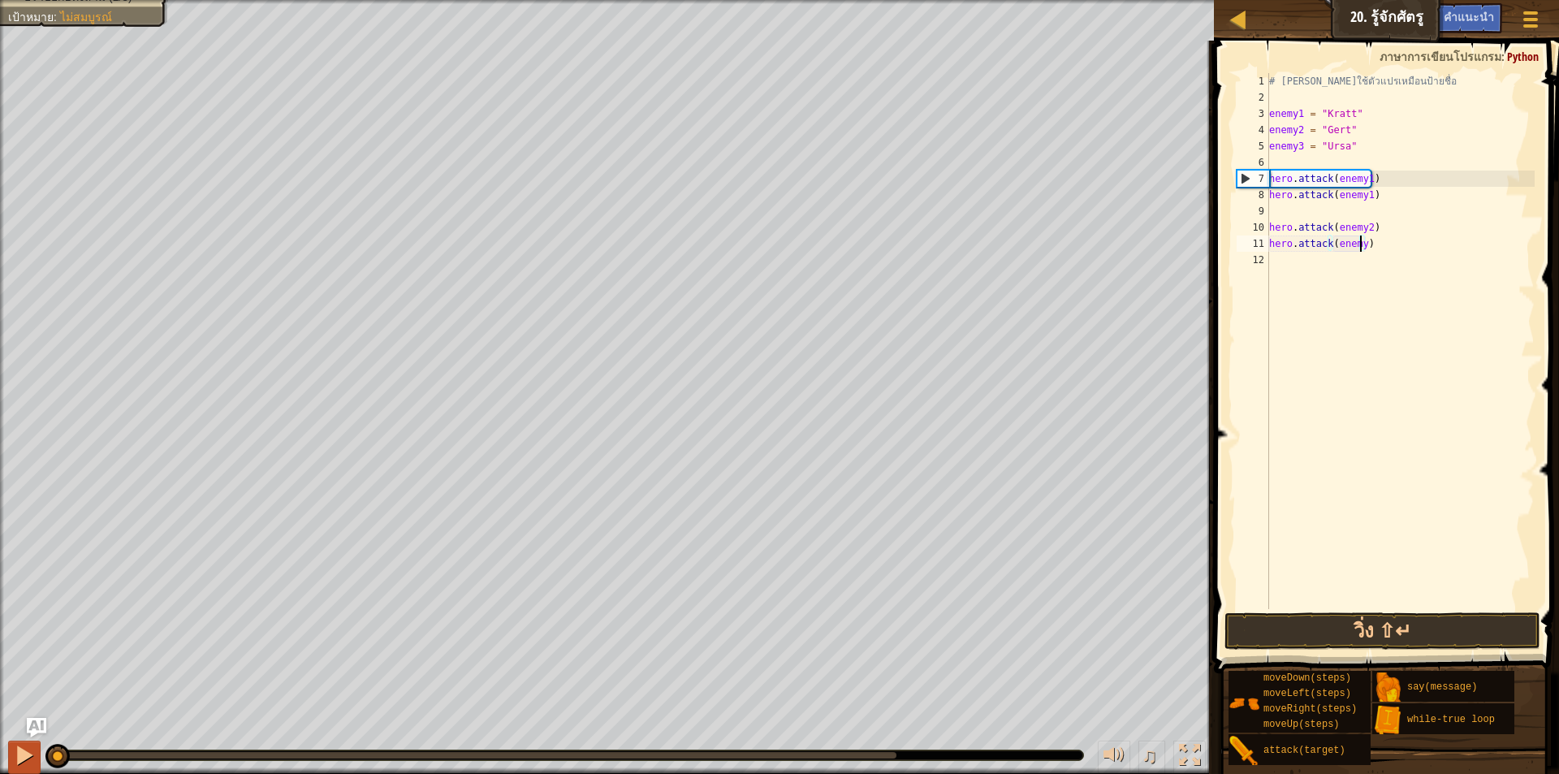
drag, startPoint x: 67, startPoint y: 757, endPoint x: 27, endPoint y: 751, distance: 40.2
click at [35, 763] on div "♫" at bounding box center [607, 751] width 1214 height 49
click at [32, 749] on div at bounding box center [24, 755] width 21 height 21
type textarea "hero.attack([PERSON_NAME])"
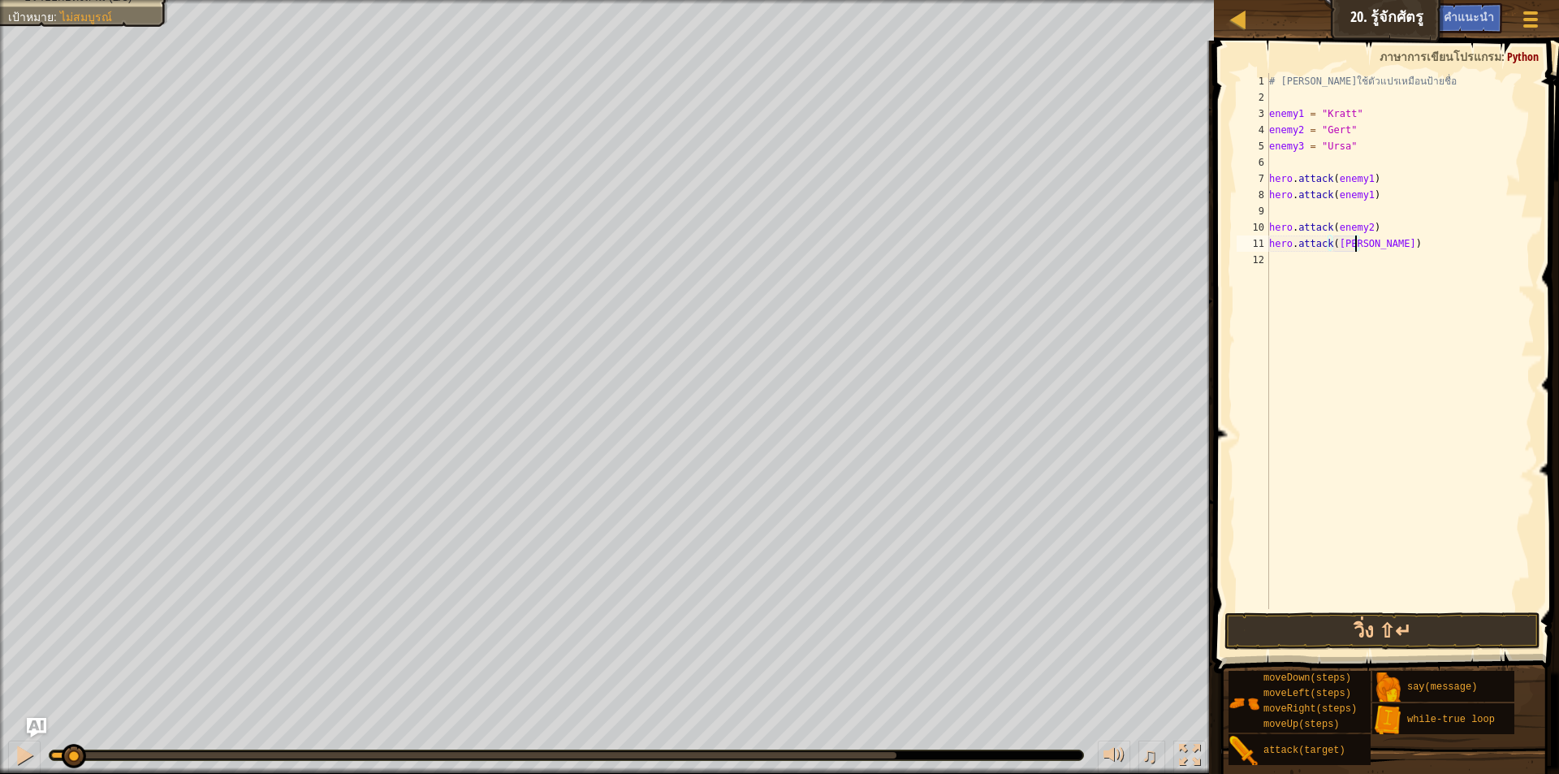
click at [1303, 263] on div "# [PERSON_NAME]ใช้ตัวแปรเหมือนป้ายชื่อ enemy1 = "Kratt" enemy2 = "Gert" enemy3 …" at bounding box center [1400, 357] width 269 height 569
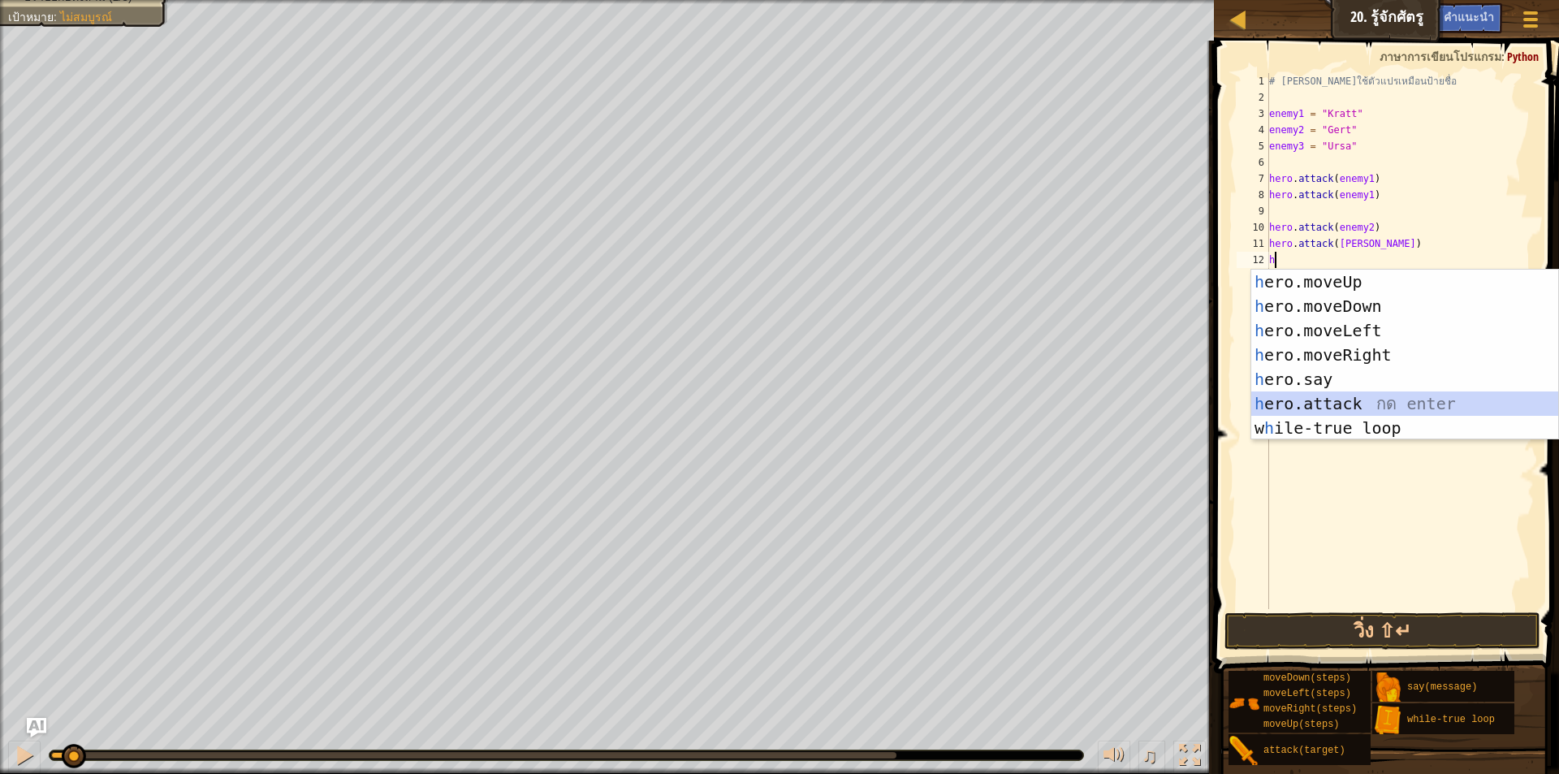
click at [1328, 397] on div "h ero.moveUp กด enter h ero.moveDown กด enter h ero.moveLeft กด enter h ero.mov…" at bounding box center [1405, 379] width 307 height 219
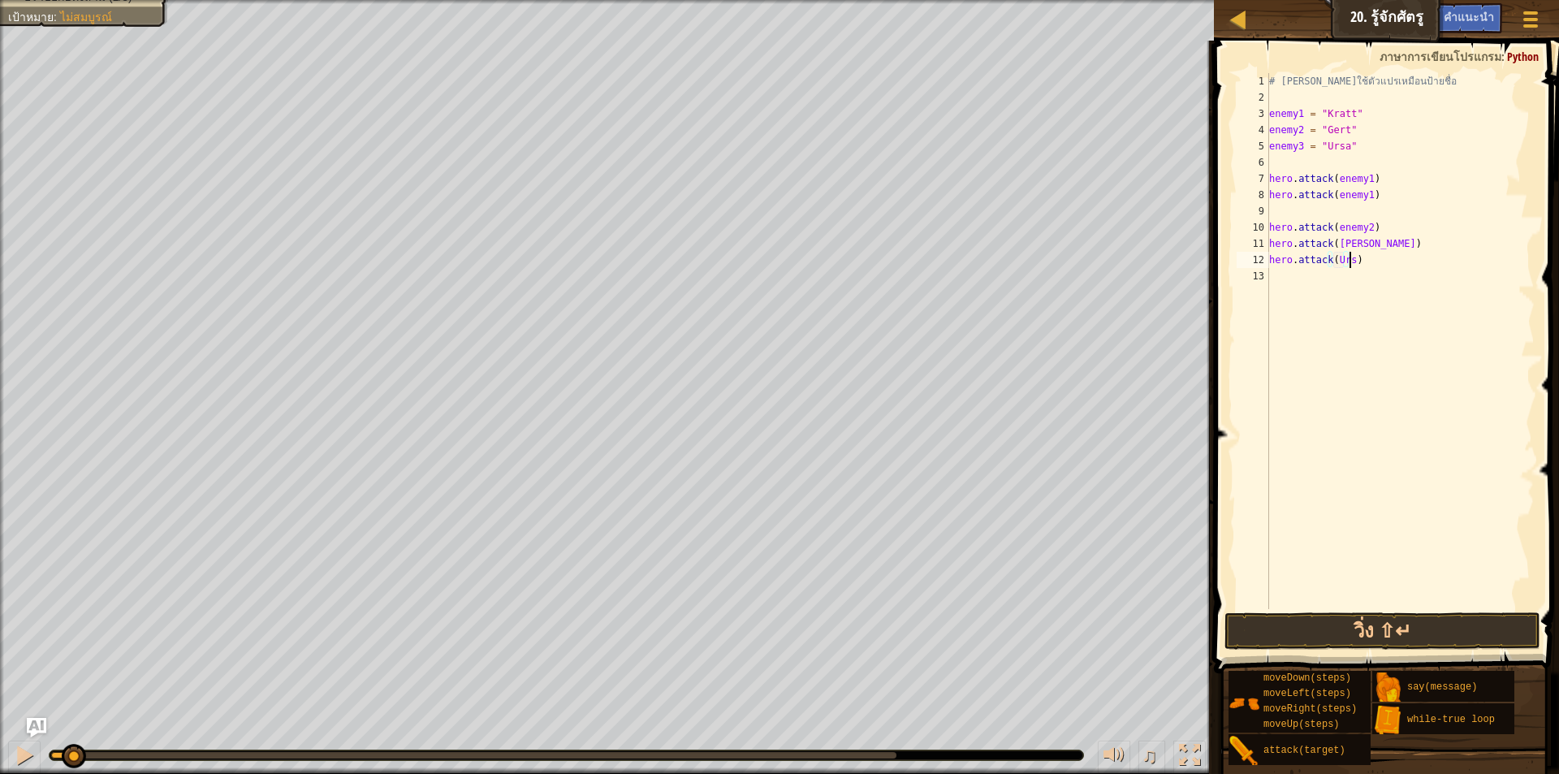
scroll to position [7, 6]
click at [1343, 630] on button "วิ่ง ⇧↵" at bounding box center [1383, 630] width 316 height 37
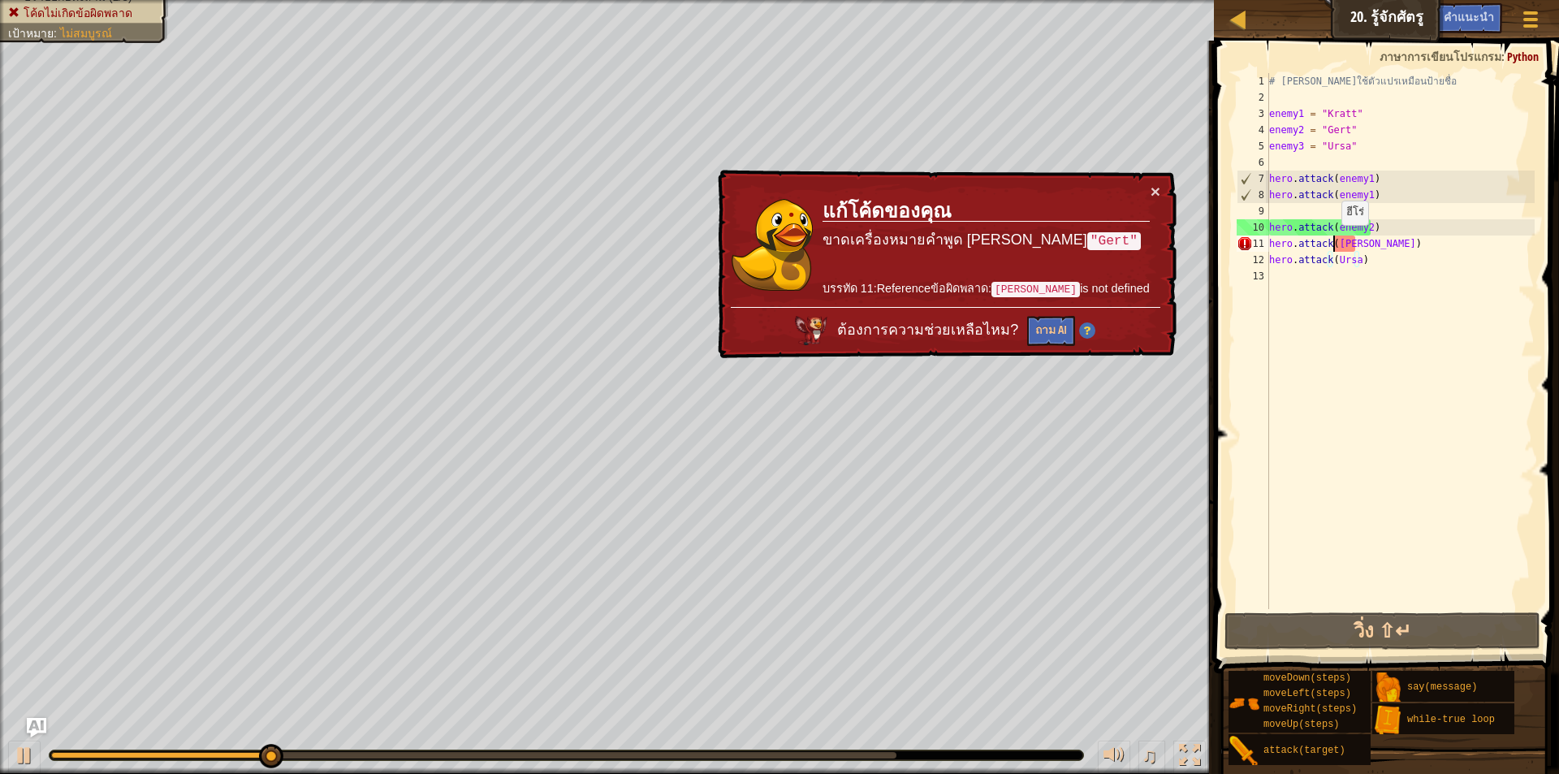
click at [1334, 241] on div "# [PERSON_NAME]ใช้ตัวแปรเหมือนป้ายชื่อ enemy1 = "Kratt" enemy2 = "Gert" enemy3 …" at bounding box center [1400, 357] width 269 height 569
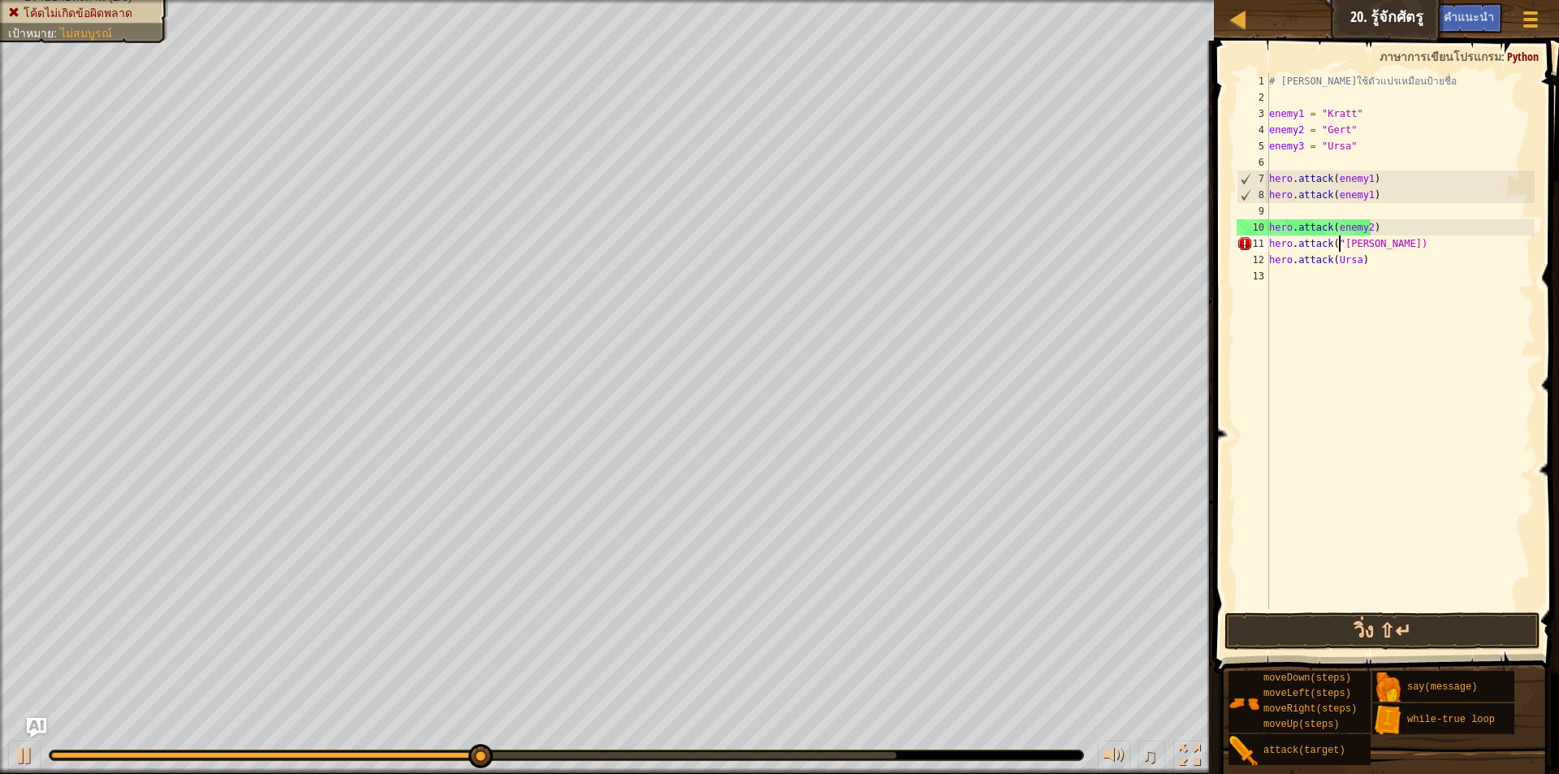
click at [1360, 243] on div "# [PERSON_NAME]ใช้ตัวแปรเหมือนป้ายชื่อ enemy1 = "Kratt" enemy2 = "Gert" enemy3 …" at bounding box center [1400, 357] width 269 height 569
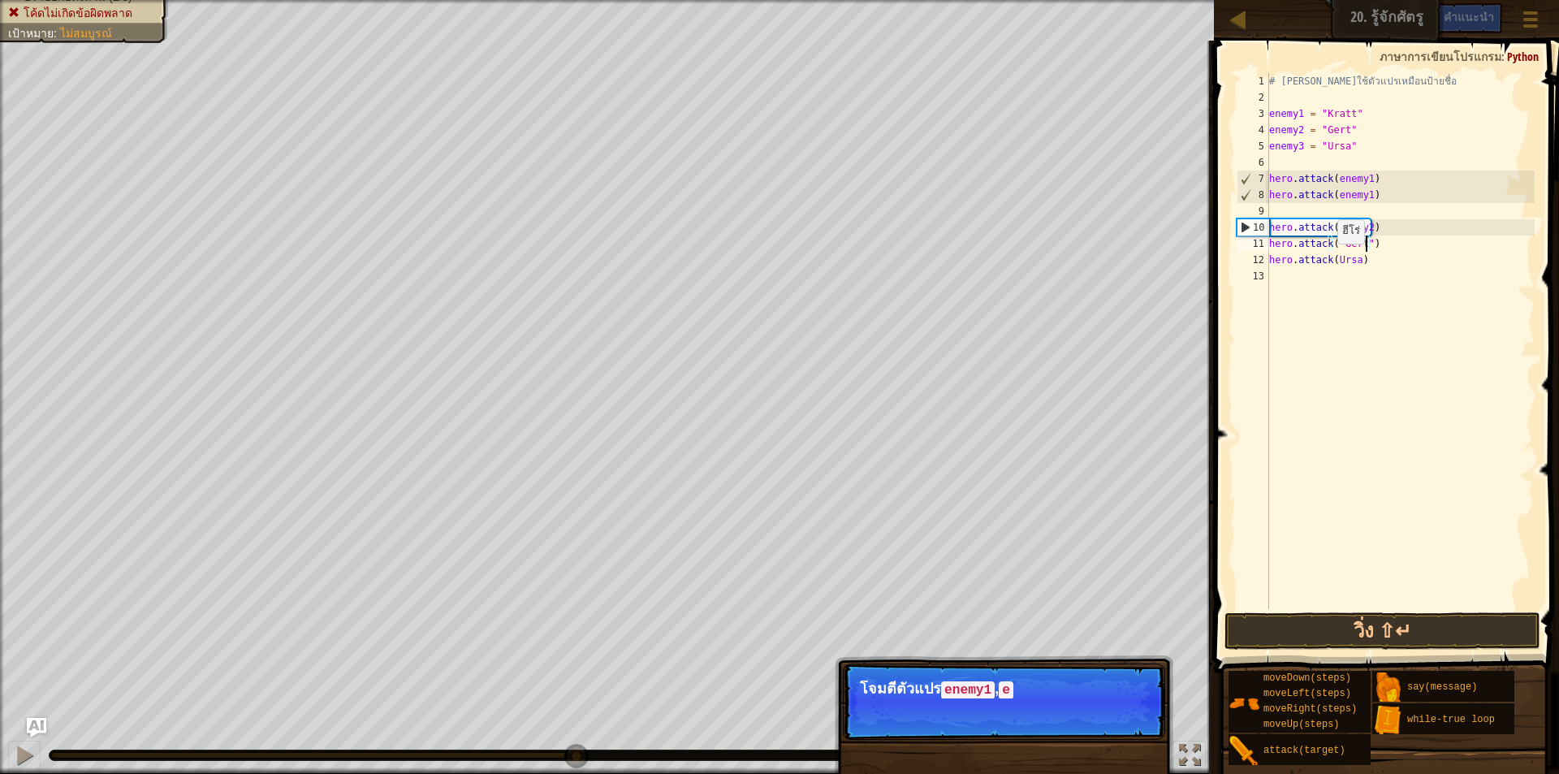
click at [1330, 260] on div "# [PERSON_NAME]ใช้ตัวแปรเหมือนป้ายชื่อ enemy1 = "Kratt" enemy2 = "Gert" enemy3 …" at bounding box center [1400, 357] width 269 height 569
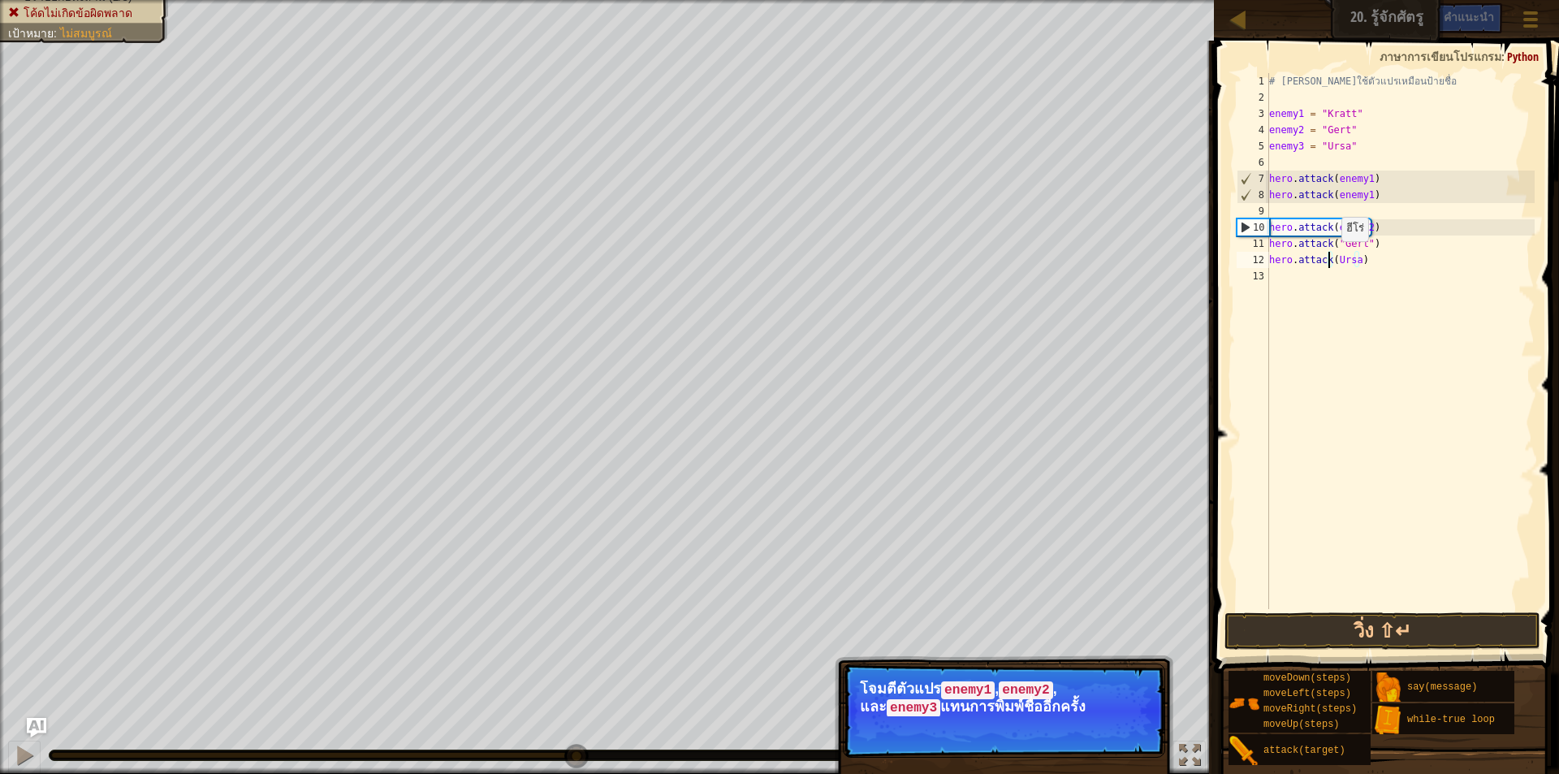
click at [1334, 257] on div "# [PERSON_NAME]ใช้ตัวแปรเหมือนป้ายชื่อ enemy1 = "Kratt" enemy2 = "Gert" enemy3 …" at bounding box center [1400, 357] width 269 height 569
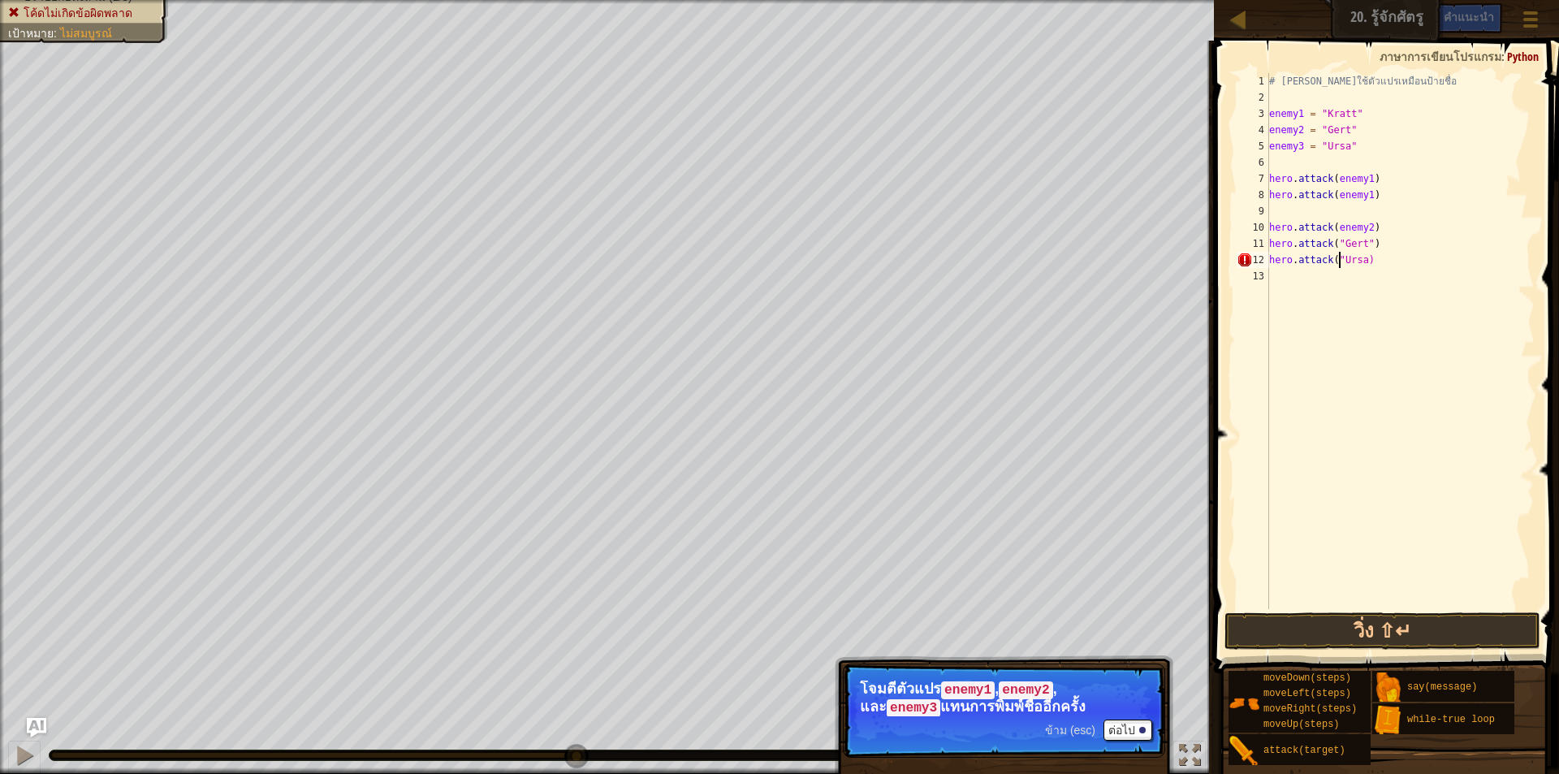
click at [1360, 259] on div "# [PERSON_NAME]ใช้ตัวแปรเหมือนป้ายชื่อ enemy1 = "Kratt" enemy2 = "Gert" enemy3 …" at bounding box center [1400, 357] width 269 height 569
click at [1320, 635] on button "วิ่ง ⇧↵" at bounding box center [1383, 630] width 316 height 37
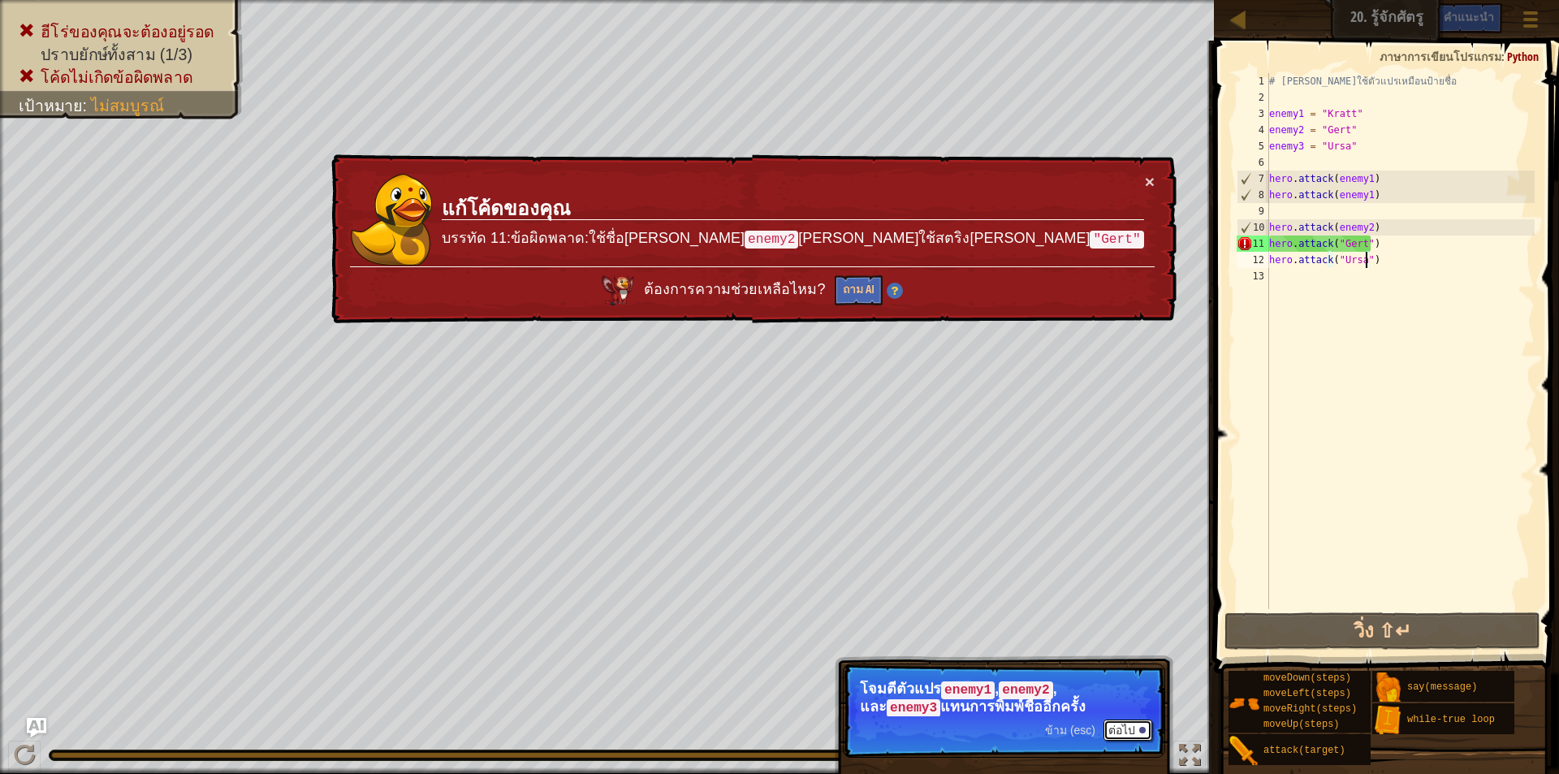
click at [1131, 733] on button "ต่อไป" at bounding box center [1128, 730] width 49 height 21
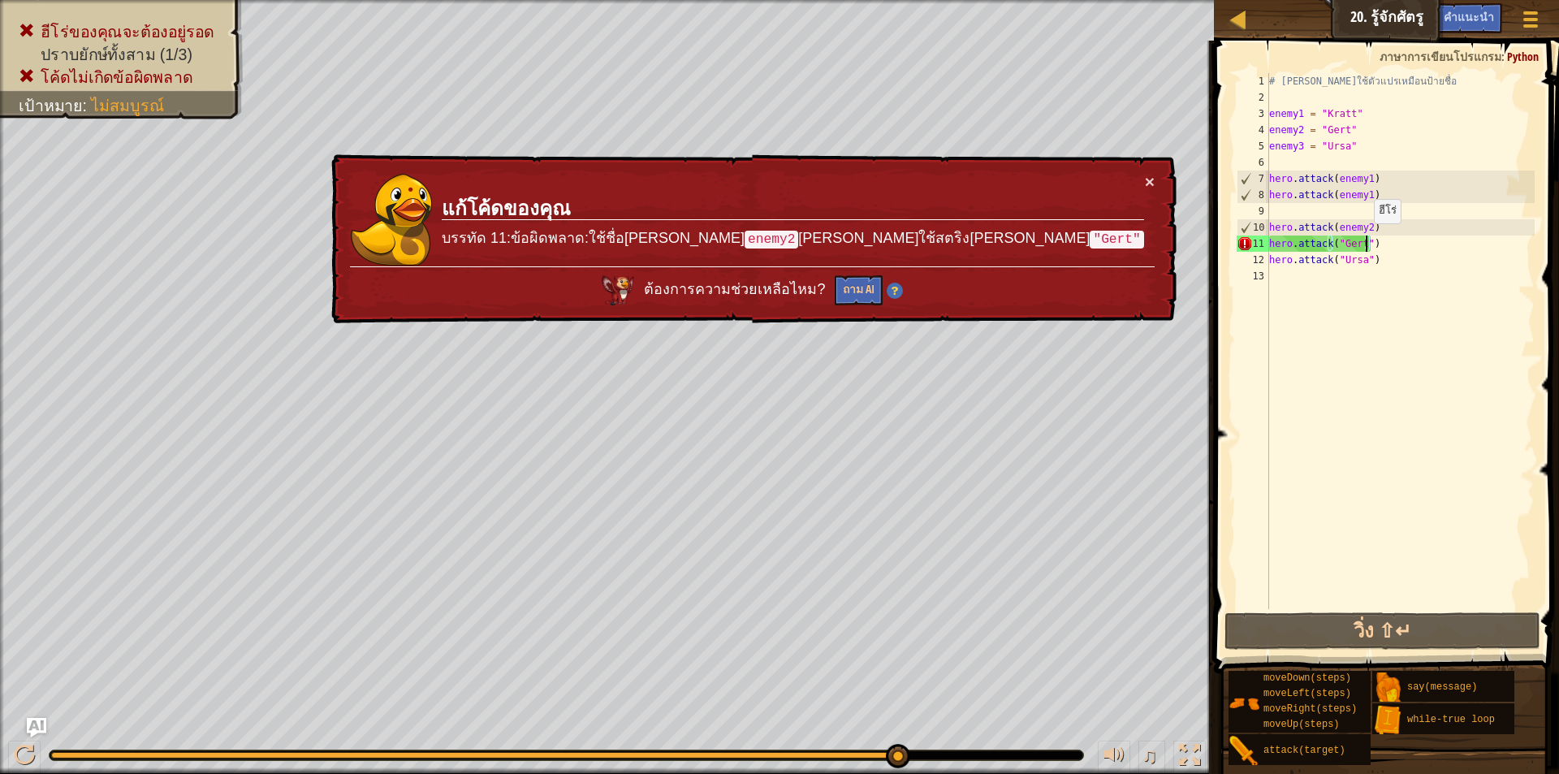
click at [1366, 240] on div "# [PERSON_NAME]ใช้ตัวแปรเหมือนป้ายชื่อ enemy1 = "Kratt" enemy2 = "Gert" enemy3 …" at bounding box center [1400, 357] width 269 height 569
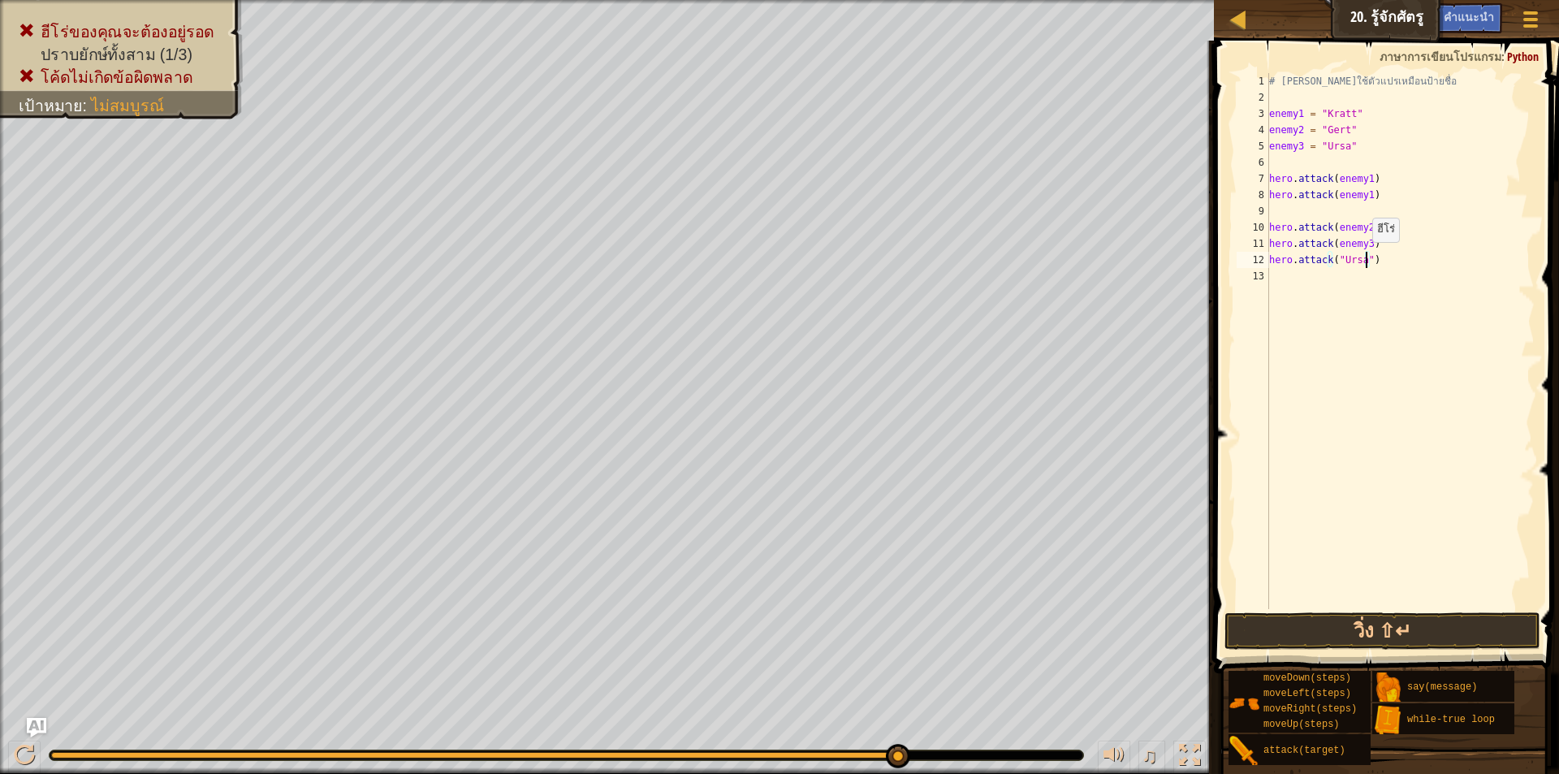
click at [1364, 258] on div "# [PERSON_NAME]ใช้ตัวแปรเหมือนป้ายชื่อ enemy1 = "Kratt" enemy2 = "Gert" enemy3 …" at bounding box center [1400, 357] width 269 height 569
click at [1321, 629] on button "วิ่ง ⇧↵" at bounding box center [1383, 630] width 316 height 37
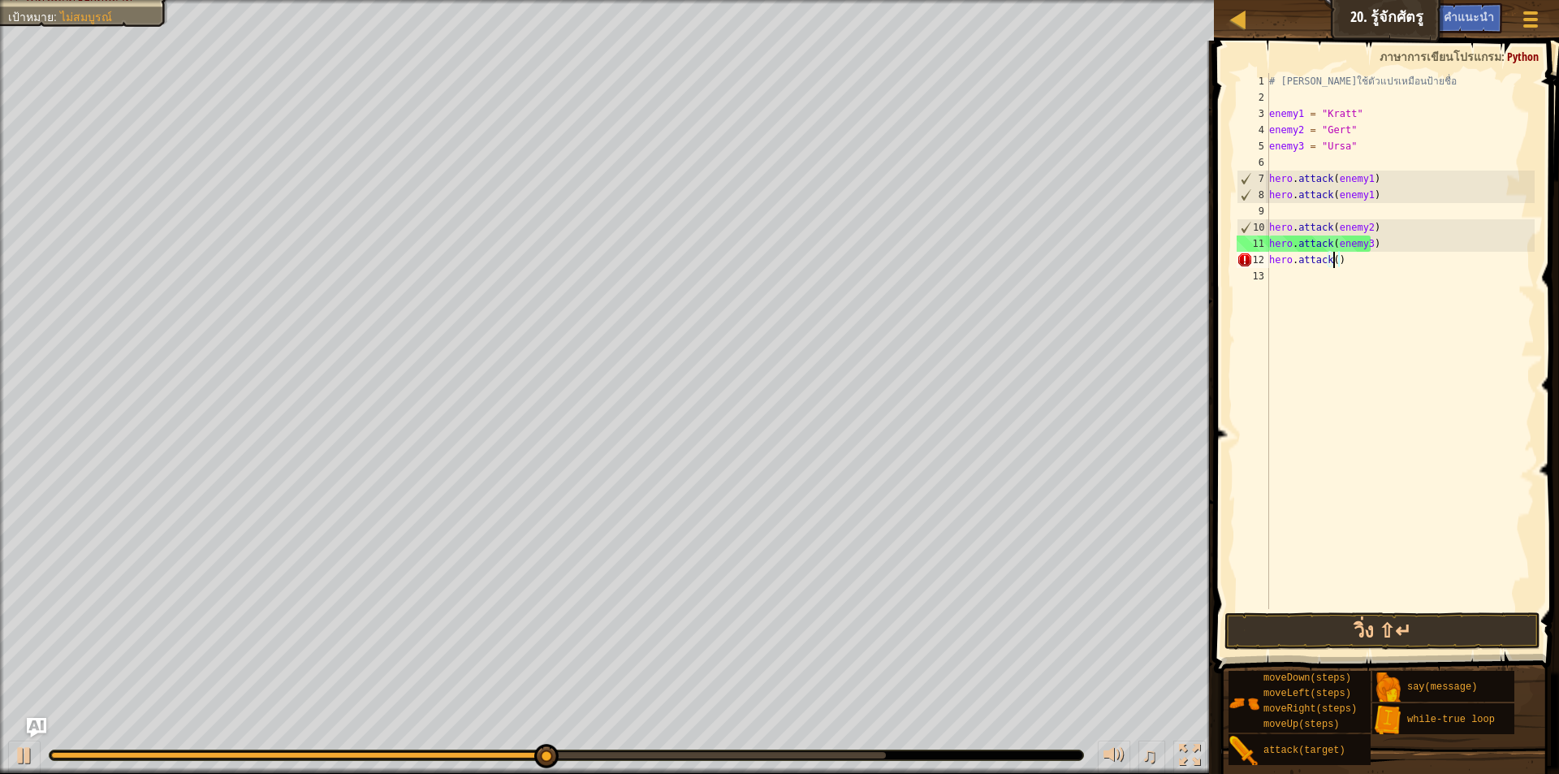
scroll to position [7, 5]
click at [1395, 625] on button "วิ่ง ⇧↵" at bounding box center [1383, 630] width 316 height 37
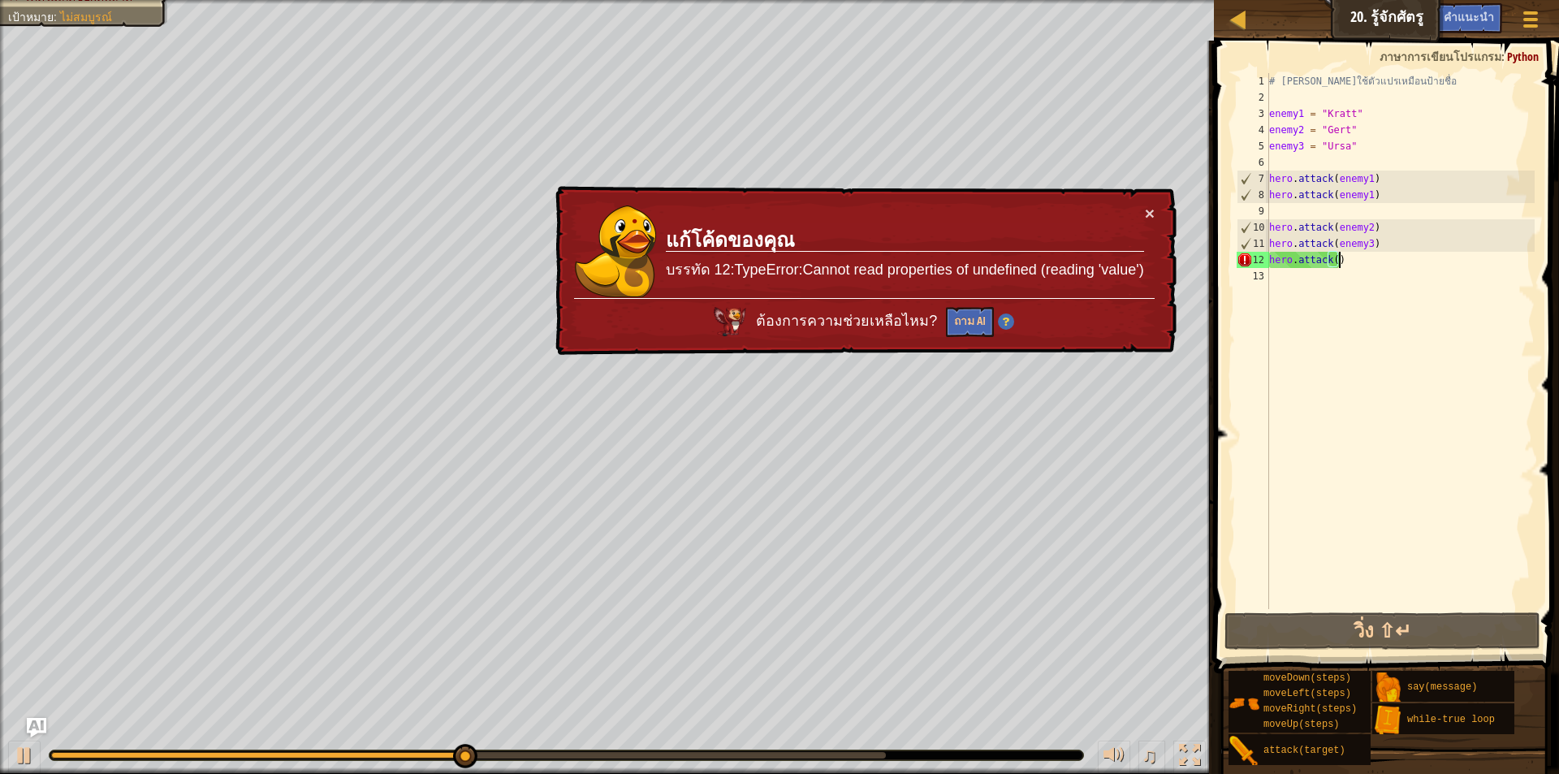
click at [1371, 258] on div "# [PERSON_NAME]ใช้ตัวแปรเหมือนป้ายชื่อ enemy1 = "Kratt" enemy2 = "Gert" enemy3 …" at bounding box center [1400, 357] width 269 height 569
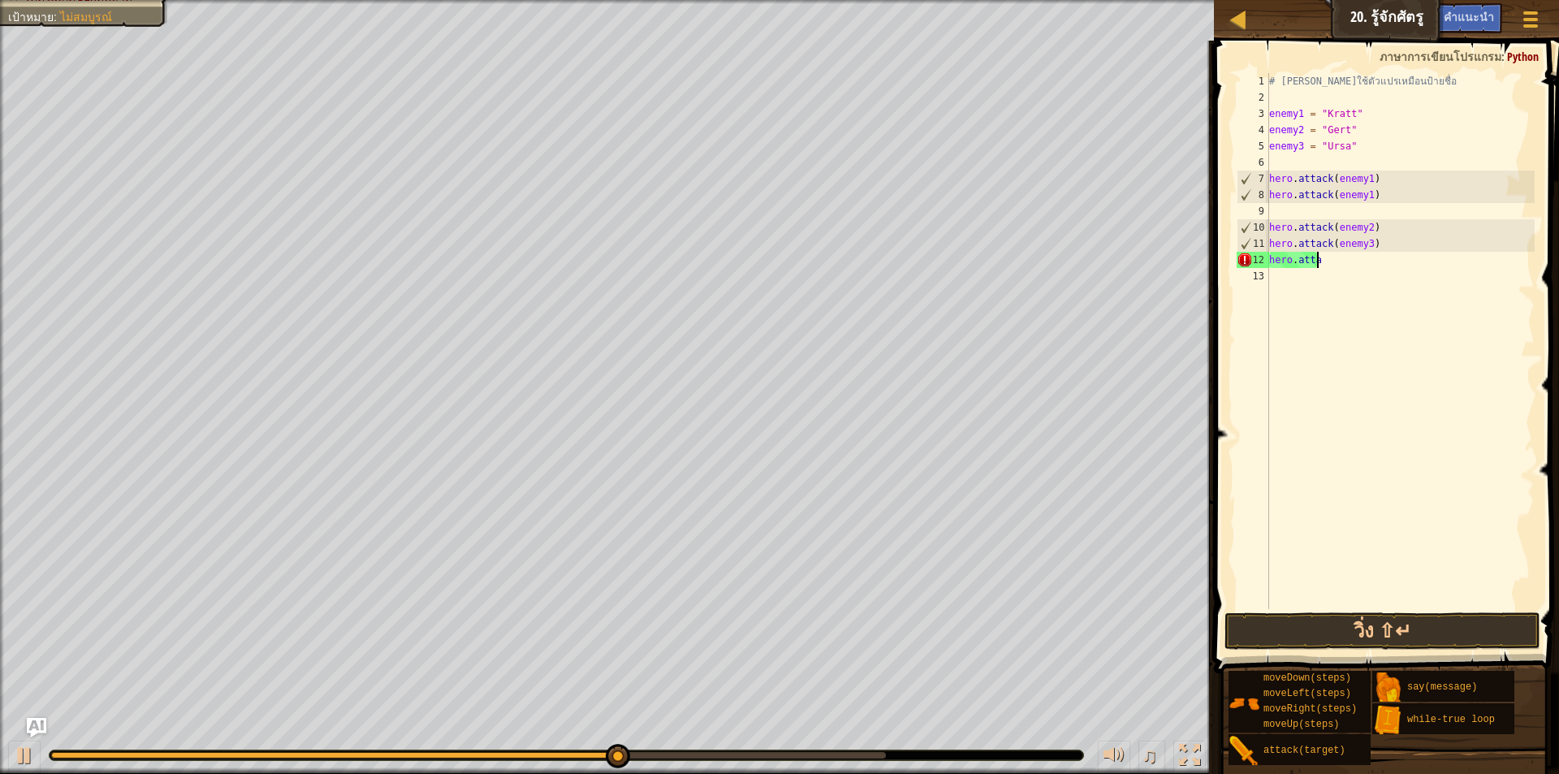
scroll to position [7, 1]
type textarea "h"
click at [1333, 624] on button "วิ่ง ⇧↵" at bounding box center [1383, 630] width 316 height 37
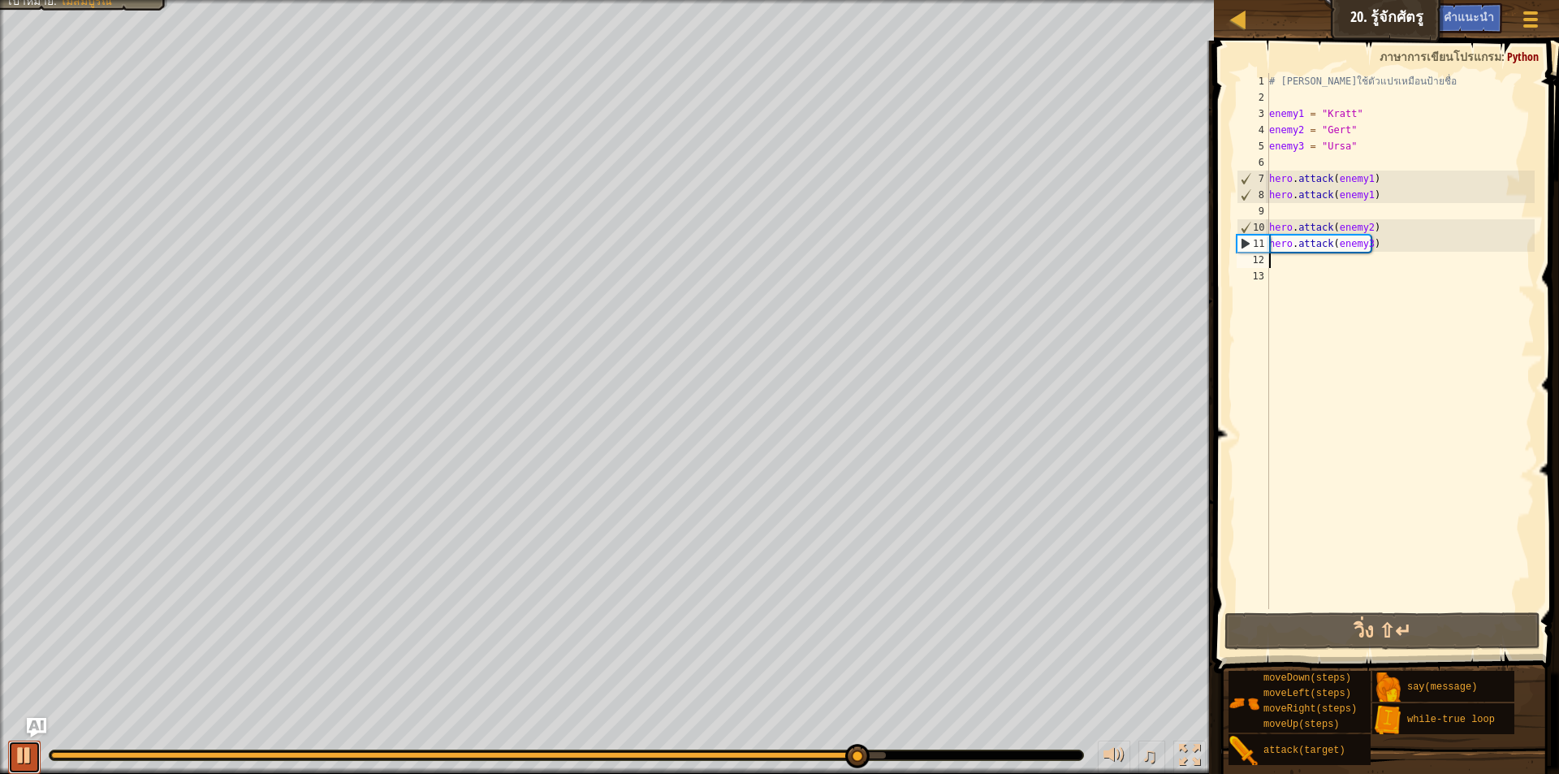
click at [33, 755] on button at bounding box center [24, 757] width 32 height 33
click at [1465, 1] on div "แผนที่ วิทยาการคอมพิวเตอร์ เบื้องต้น 20. รู้จักศัตรู เมนูเกม เสร็จ[PERSON_NAME]…" at bounding box center [1386, 20] width 345 height 41
click at [1464, 7] on div "คำแนะนำ" at bounding box center [1469, 18] width 67 height 30
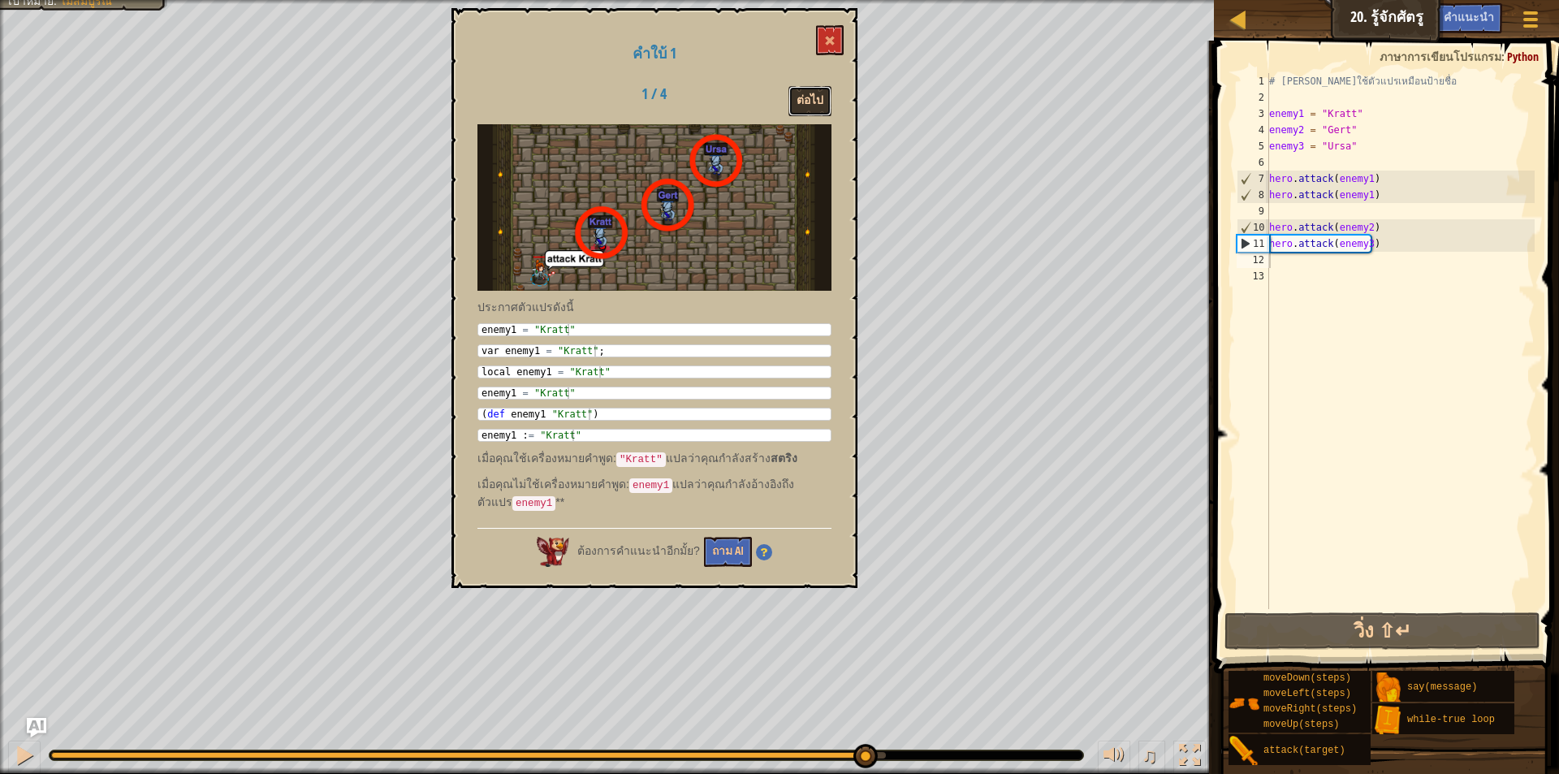
click at [808, 93] on button "ต่อไป" at bounding box center [810, 101] width 43 height 30
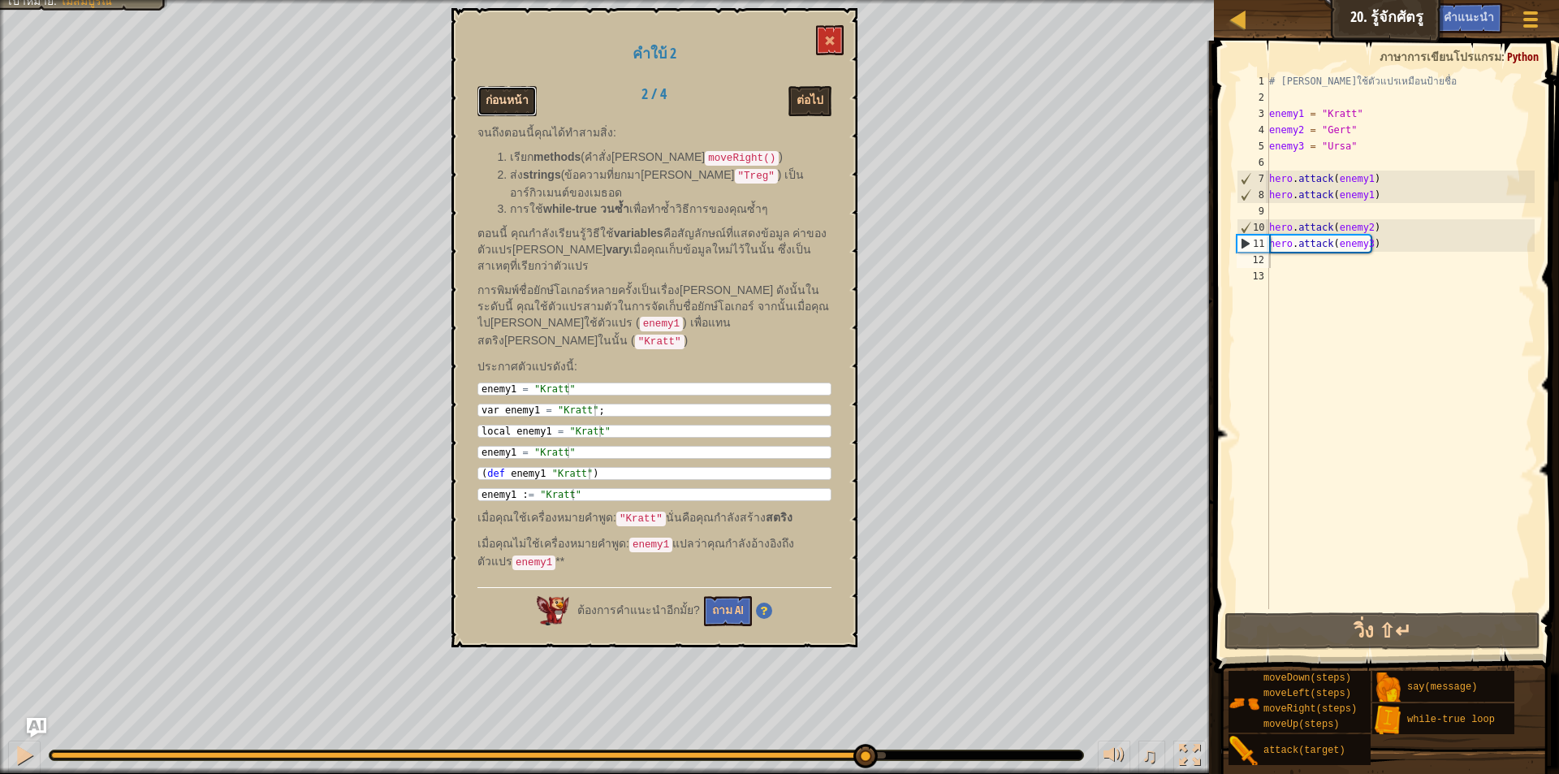
click at [517, 90] on button "ก่อนหน้า" at bounding box center [507, 101] width 59 height 30
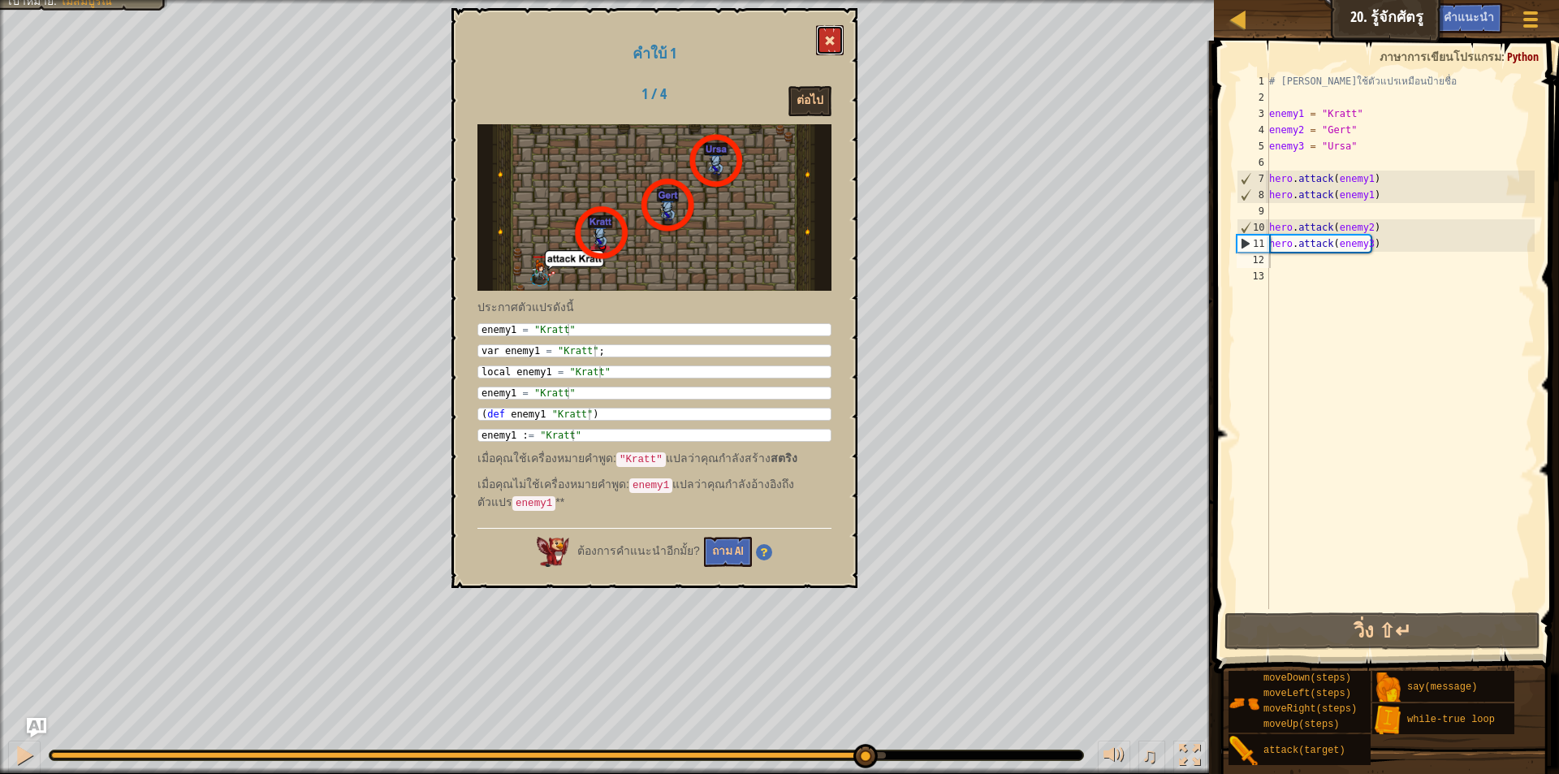
click at [828, 39] on span at bounding box center [829, 40] width 11 height 11
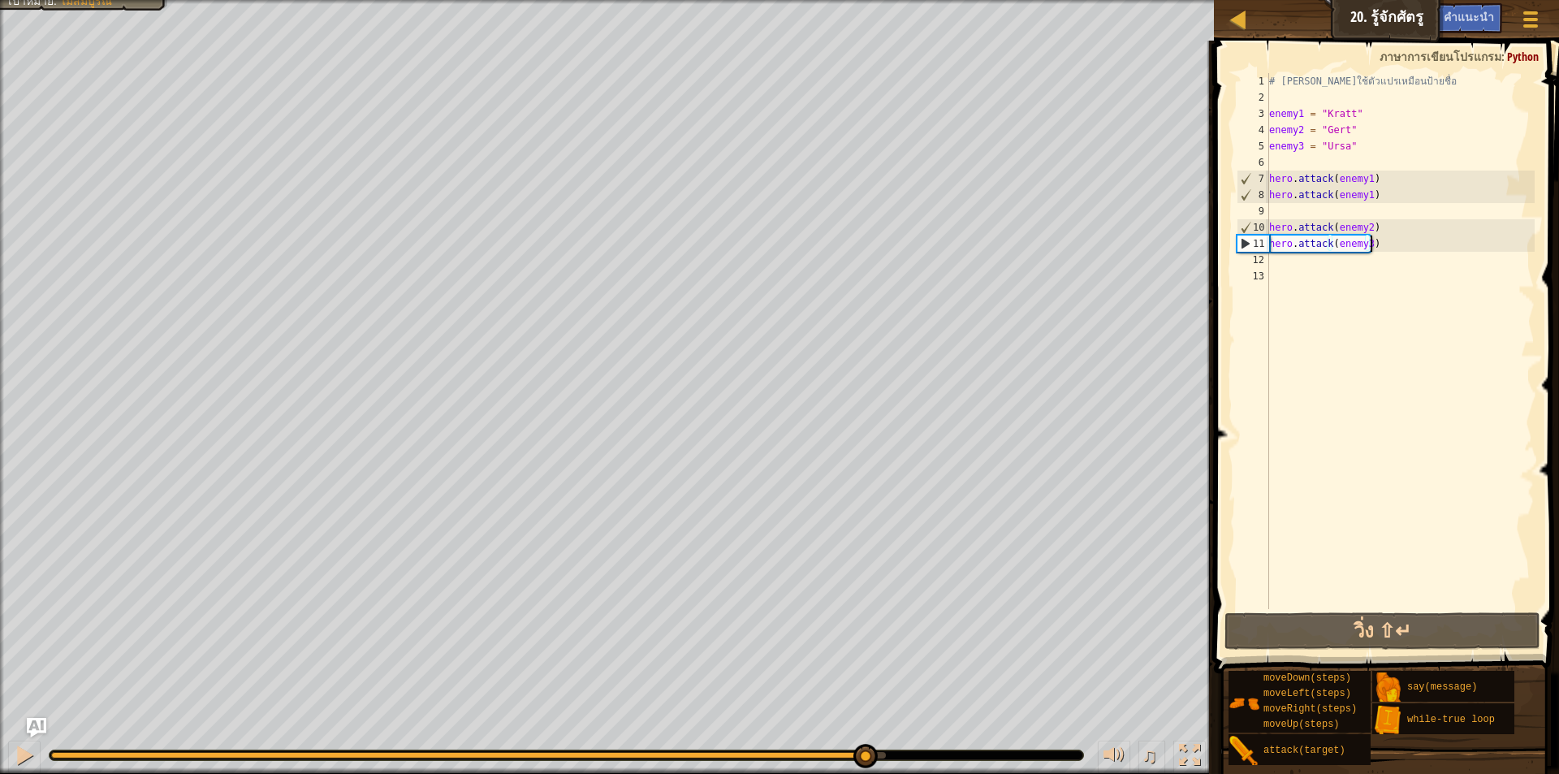
click at [1380, 243] on div "# [PERSON_NAME]ใช้ตัวแปรเหมือนป้ายชื่อ enemy1 = "Kratt" enemy2 = "Gert" enemy3 …" at bounding box center [1400, 357] width 269 height 569
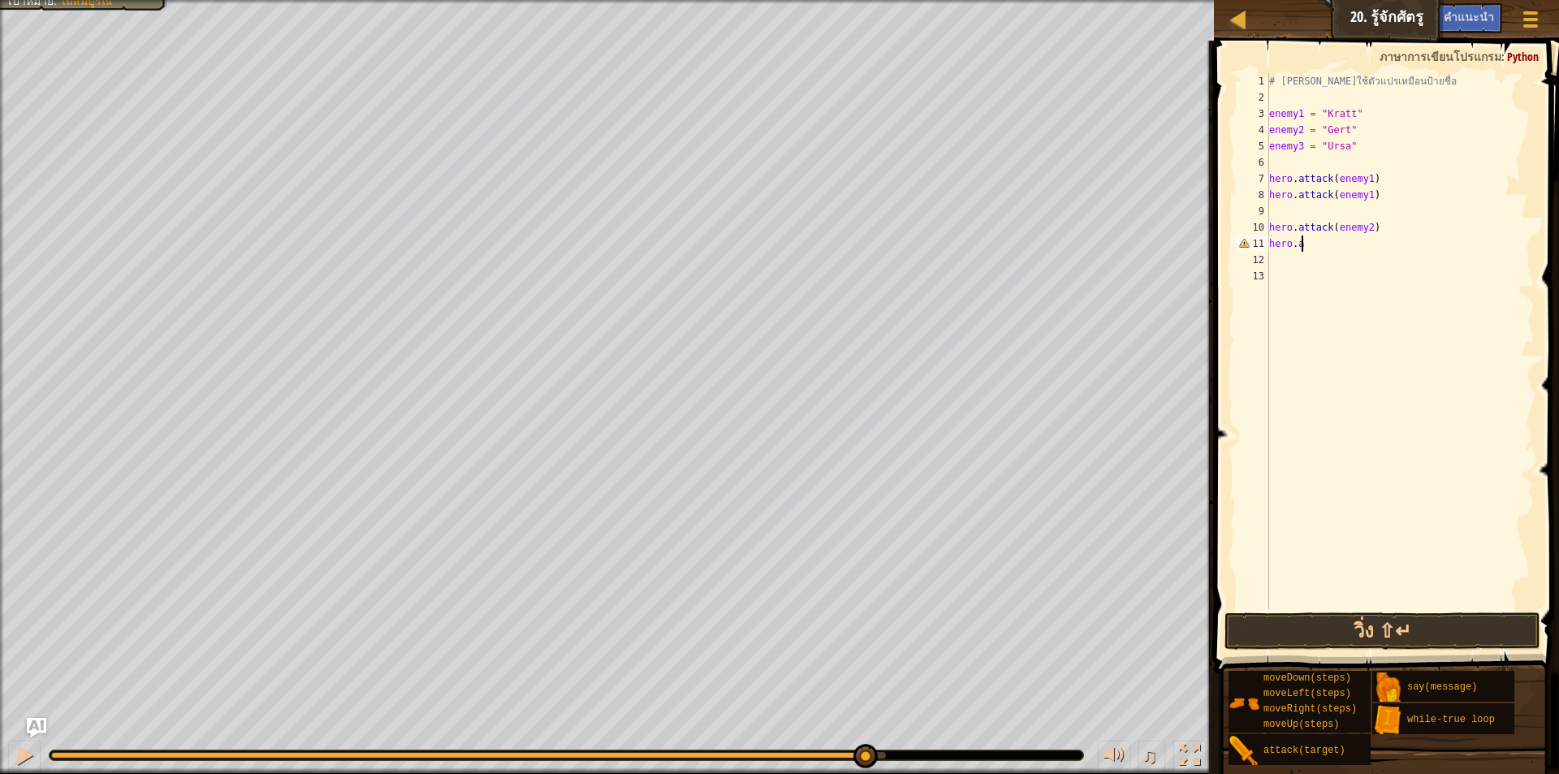
scroll to position [7, 2]
click at [1360, 264] on div "[DOMAIN_NAME] tack กด enter" at bounding box center [1405, 289] width 307 height 73
type textarea "hero.attack(enemy2)"
click at [1319, 632] on button "วิ่ง ⇧↵" at bounding box center [1383, 630] width 316 height 37
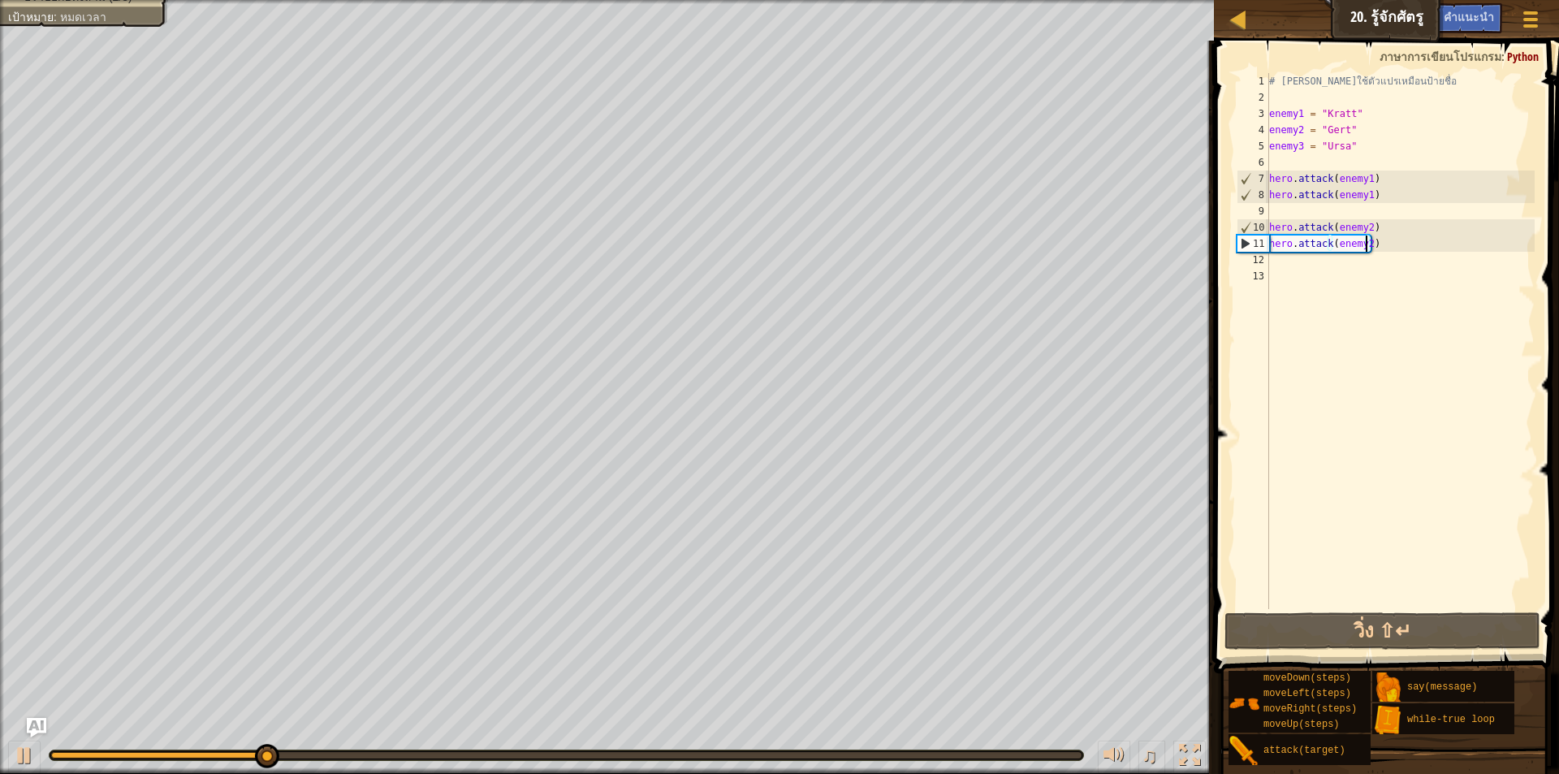
click at [1279, 262] on div "# [PERSON_NAME]ใช้ตัวแปรเหมือนป้ายชื่อ enemy1 = "Kratt" enemy2 = "Gert" enemy3 …" at bounding box center [1400, 357] width 269 height 569
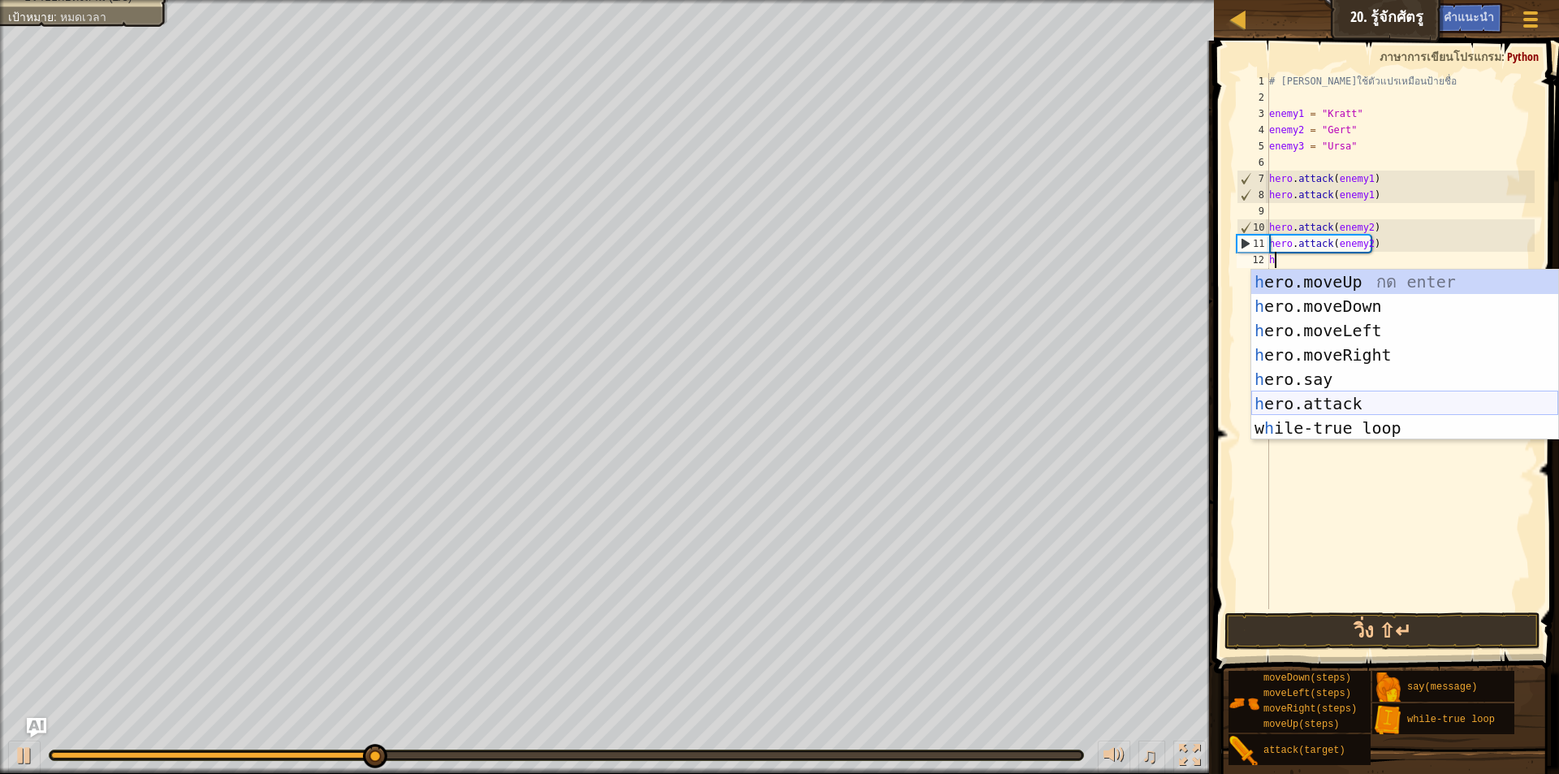
click at [1356, 391] on div "h ero.moveUp กด enter h ero.moveDown กด enter h ero.moveLeft กด enter h ero.mov…" at bounding box center [1405, 379] width 307 height 219
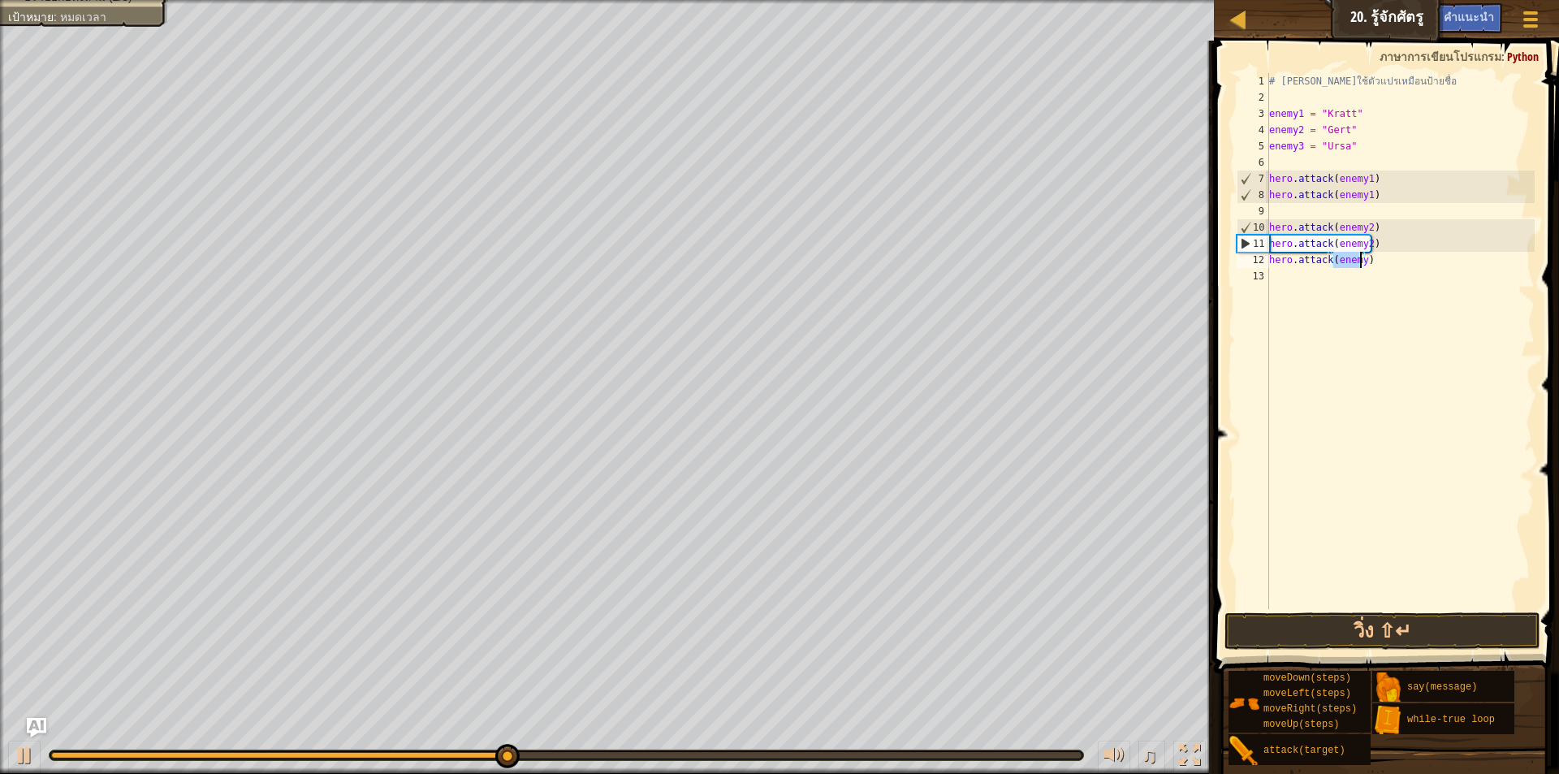
click at [1359, 258] on div "# [PERSON_NAME]ใช้ตัวแปรเหมือนป้ายชื่อ enemy1 = "Kratt" enemy2 = "Gert" enemy3 …" at bounding box center [1400, 341] width 269 height 536
type textarea "hero.attack(enemy3)"
click at [1286, 273] on div "# [PERSON_NAME]ใช้ตัวแปรเหมือนป้ายชื่อ enemy1 = "Kratt" enemy2 = "Gert" enemy3 …" at bounding box center [1400, 357] width 269 height 569
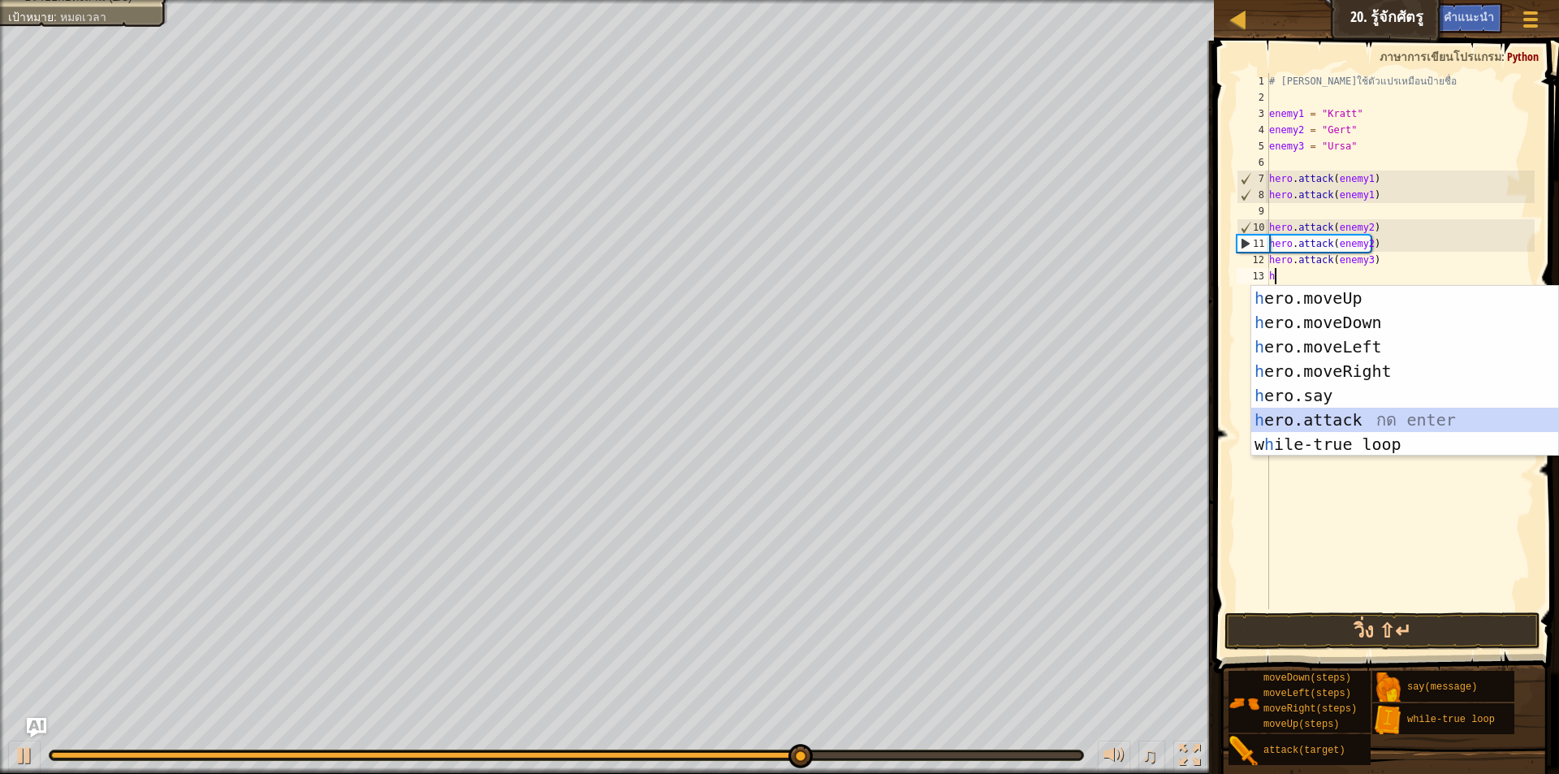
click at [1330, 417] on div "h ero.moveUp กด enter h ero.moveDown กด enter h ero.moveLeft กด enter h ero.mov…" at bounding box center [1405, 395] width 307 height 219
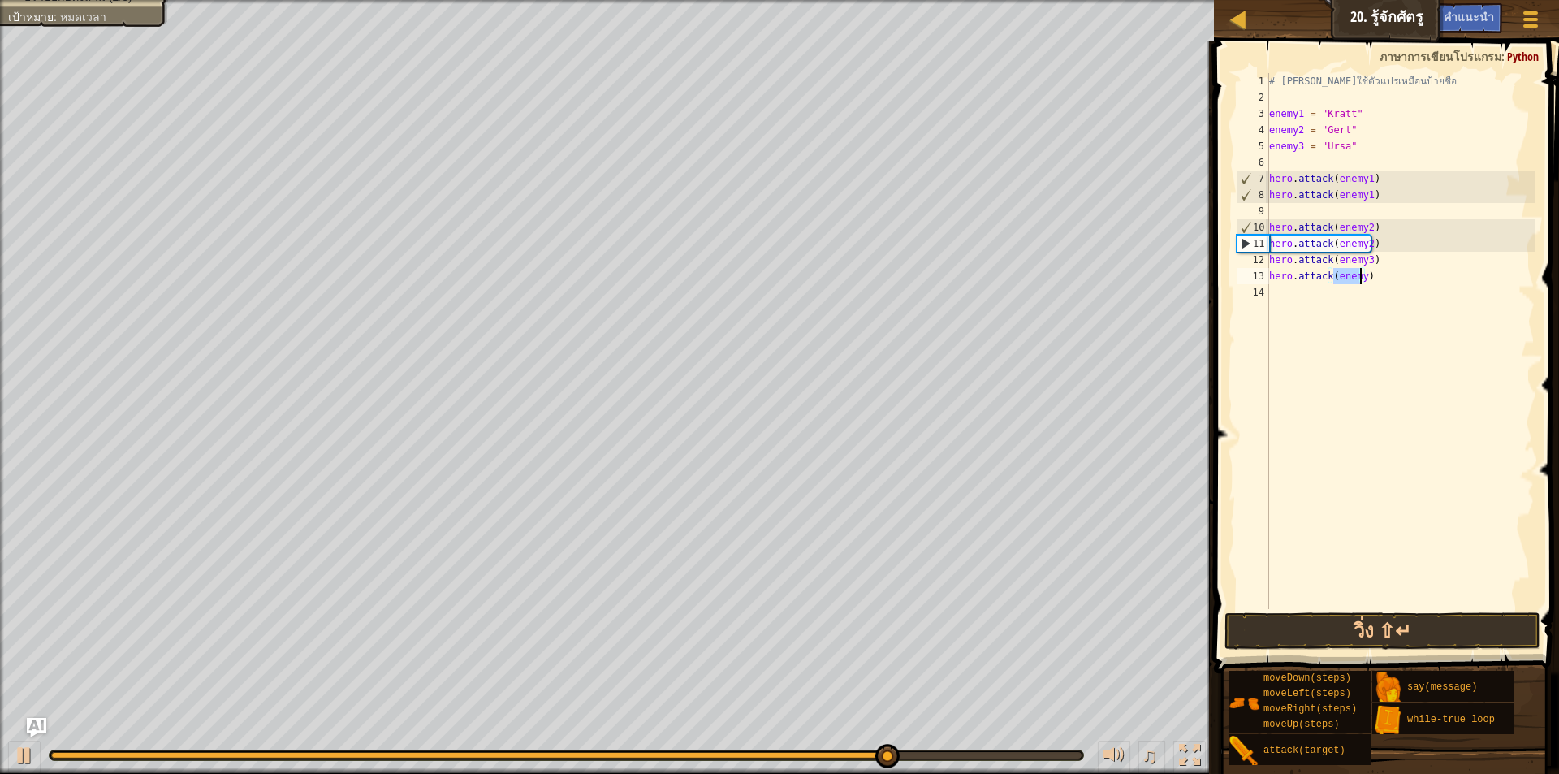
drag, startPoint x: 1358, startPoint y: 269, endPoint x: 1372, endPoint y: 273, distance: 14.4
click at [1360, 269] on div "# [PERSON_NAME]ใช้ตัวแปรเหมือนป้ายชื่อ enemy1 = "Kratt" enemy2 = "Gert" enemy3 …" at bounding box center [1400, 341] width 269 height 536
type textarea "hero.attack(enemy3)"
click at [1320, 632] on button "วิ่ง ⇧↵" at bounding box center [1383, 630] width 316 height 37
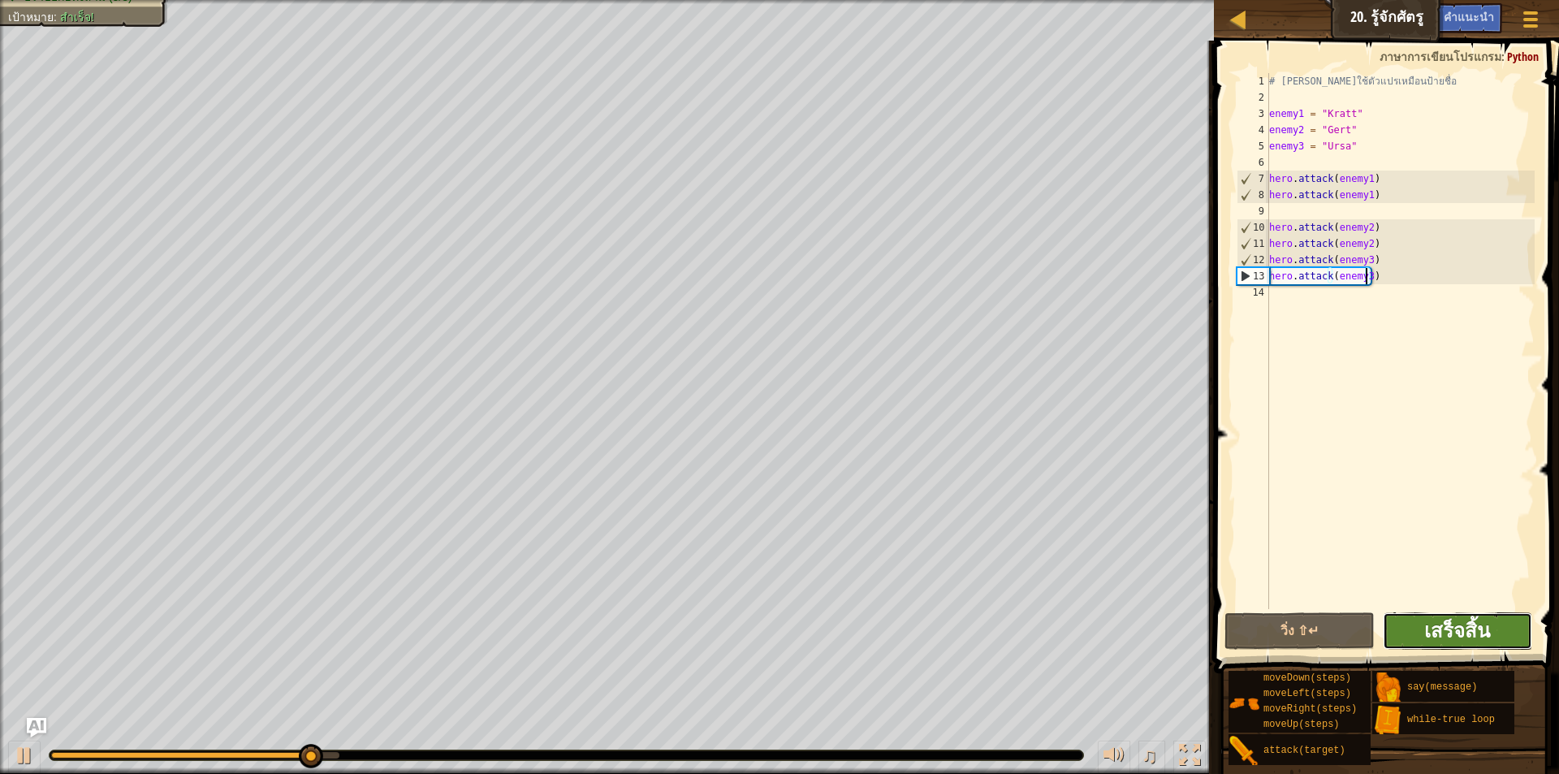
click at [1434, 626] on span "เสร็จสิ้น" at bounding box center [1458, 630] width 66 height 26
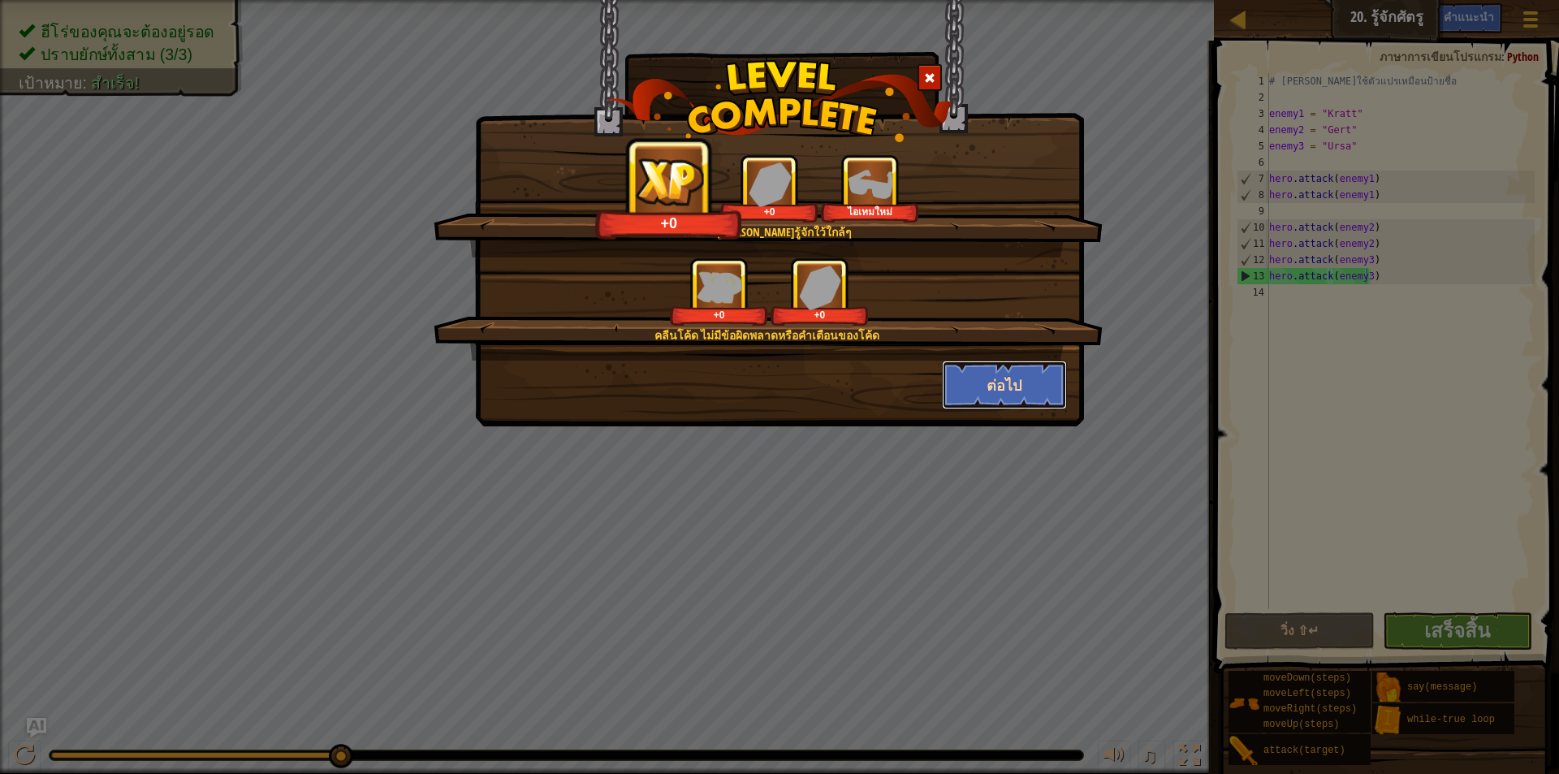
click at [1017, 380] on button "ต่อไป" at bounding box center [1005, 385] width 126 height 49
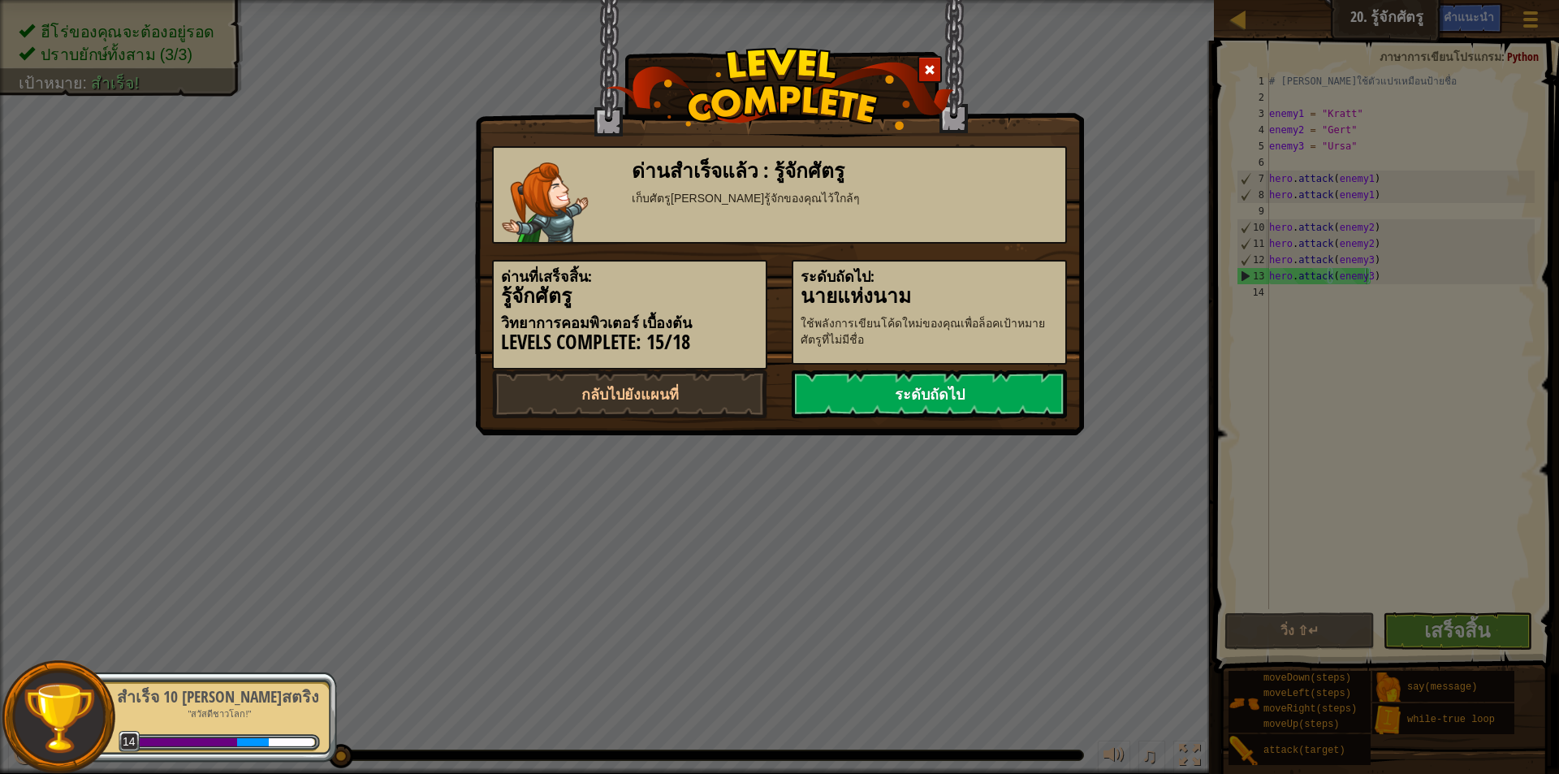
click at [1007, 383] on link "ระดับถัดไป" at bounding box center [929, 394] width 275 height 49
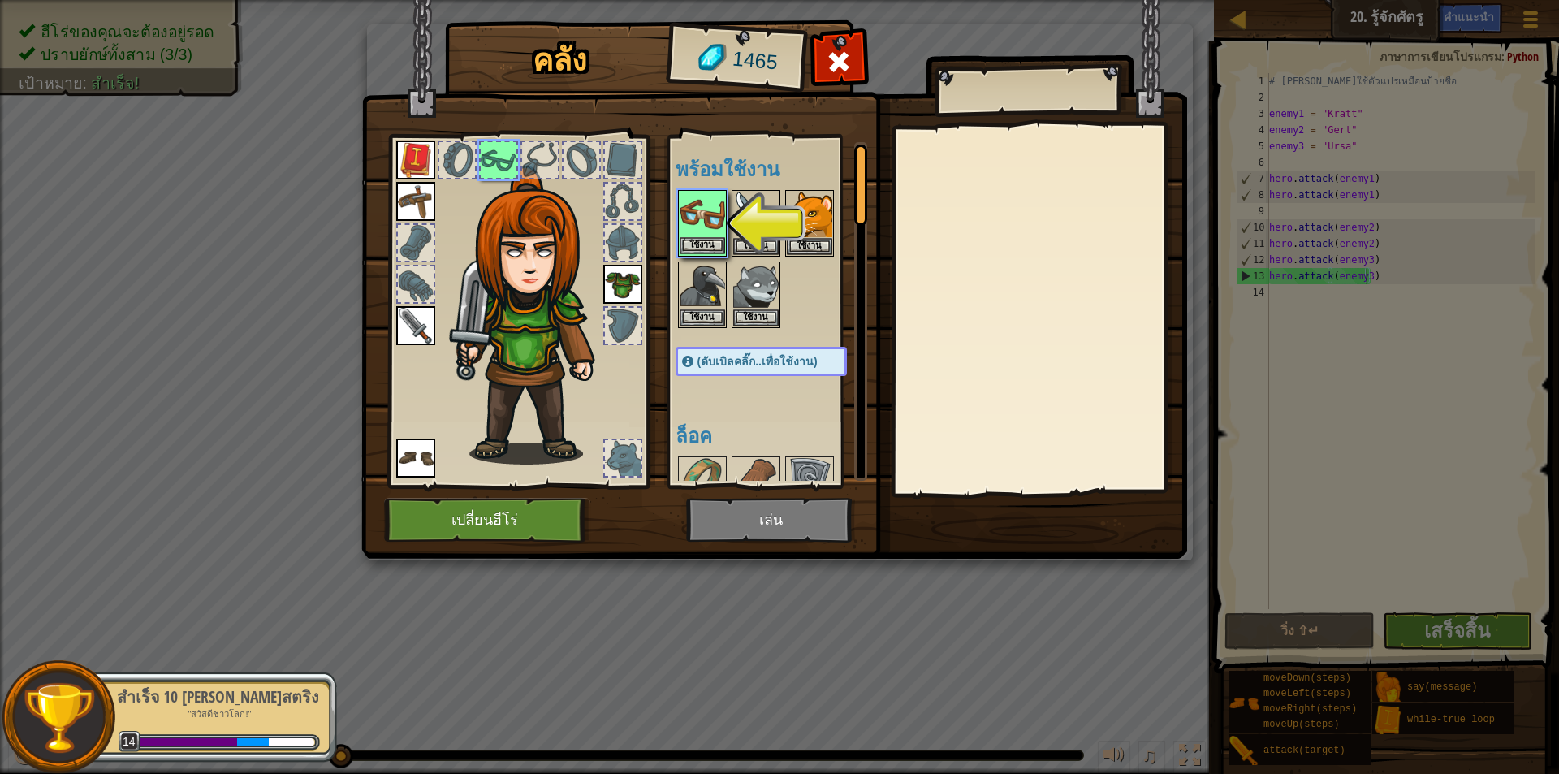
click at [717, 207] on img at bounding box center [702, 214] width 45 height 45
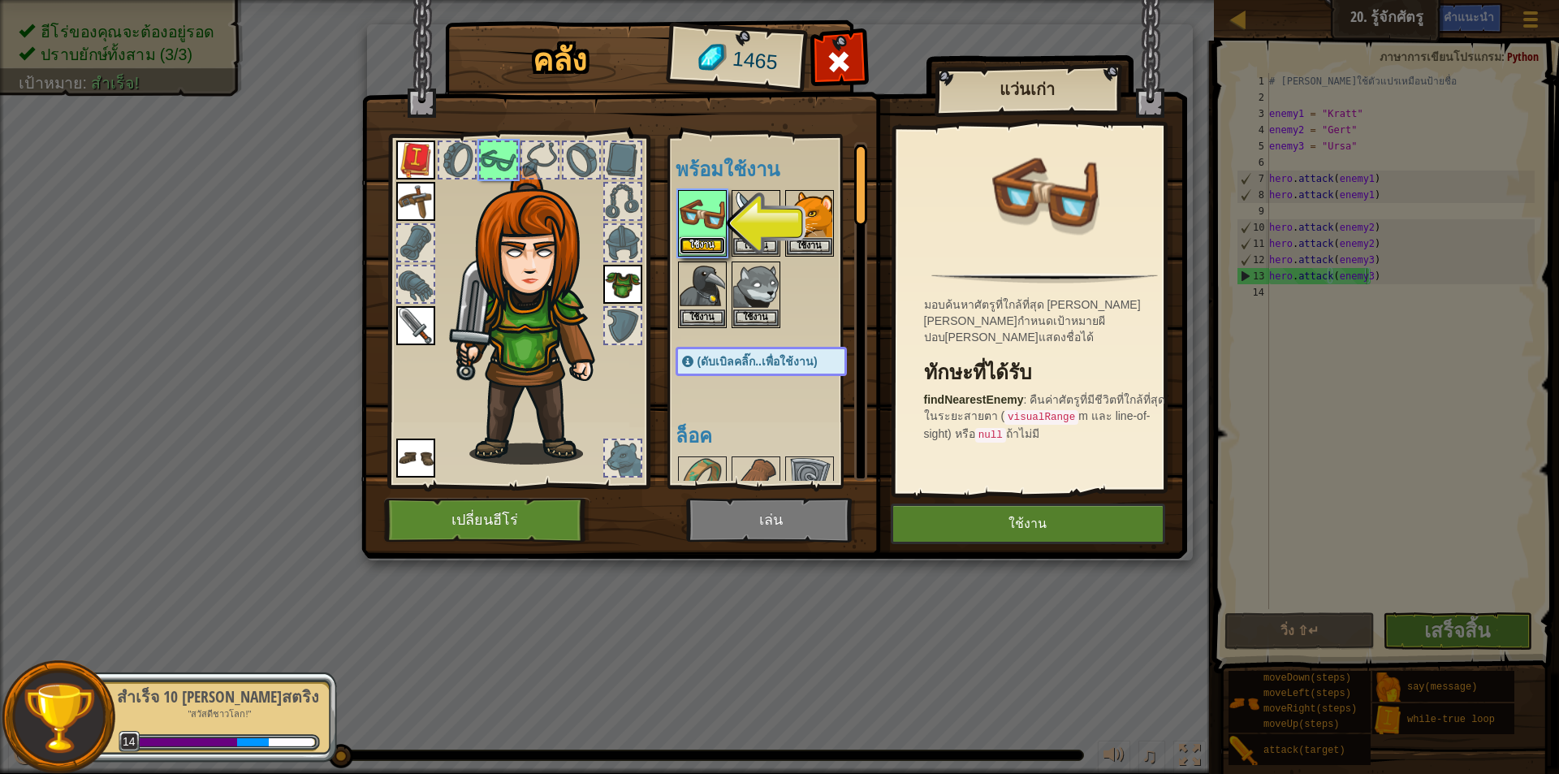
click at [709, 241] on button "ใช้งาน" at bounding box center [702, 245] width 45 height 17
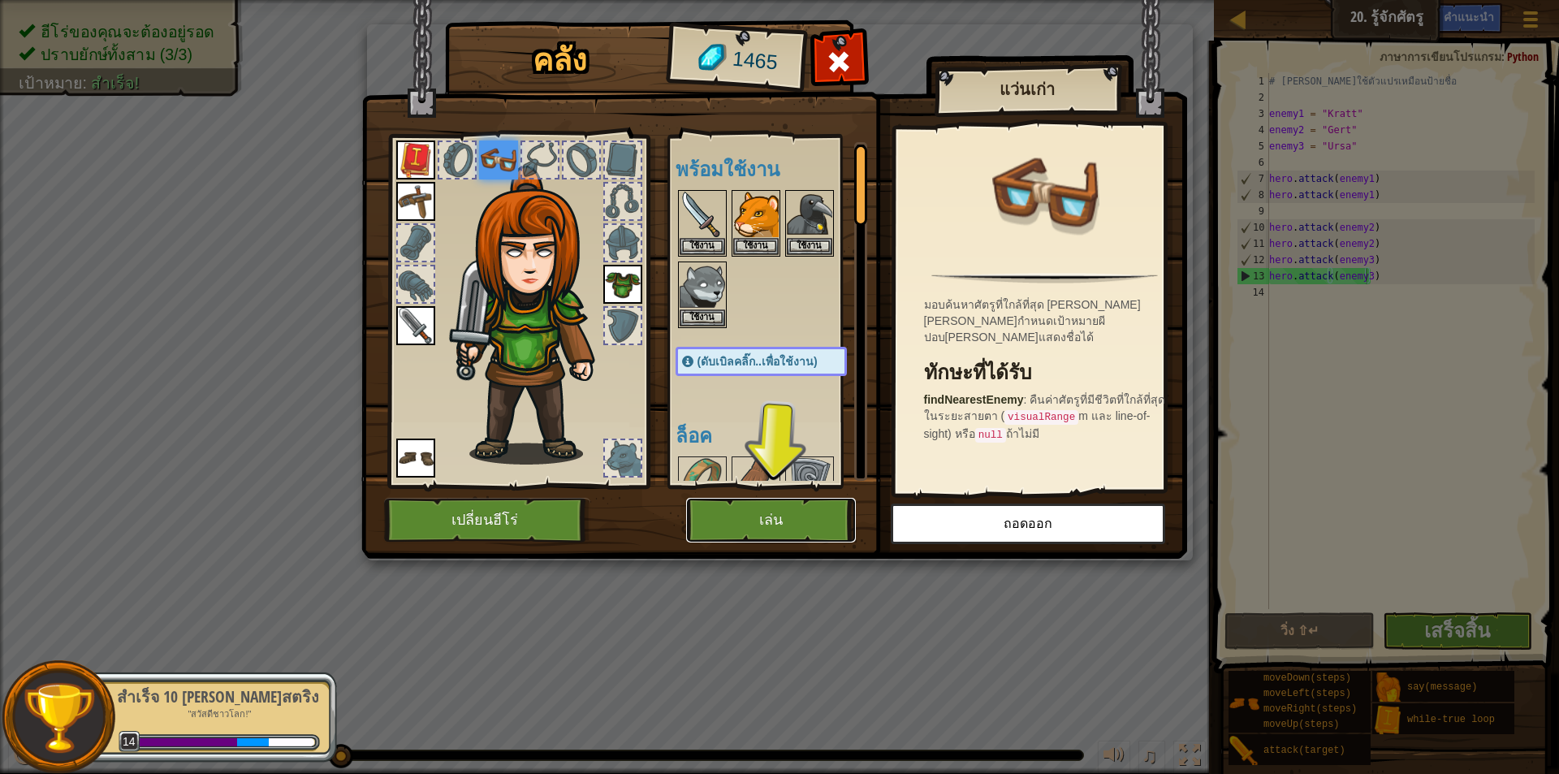
click at [785, 517] on button "เล่น" at bounding box center [771, 520] width 170 height 45
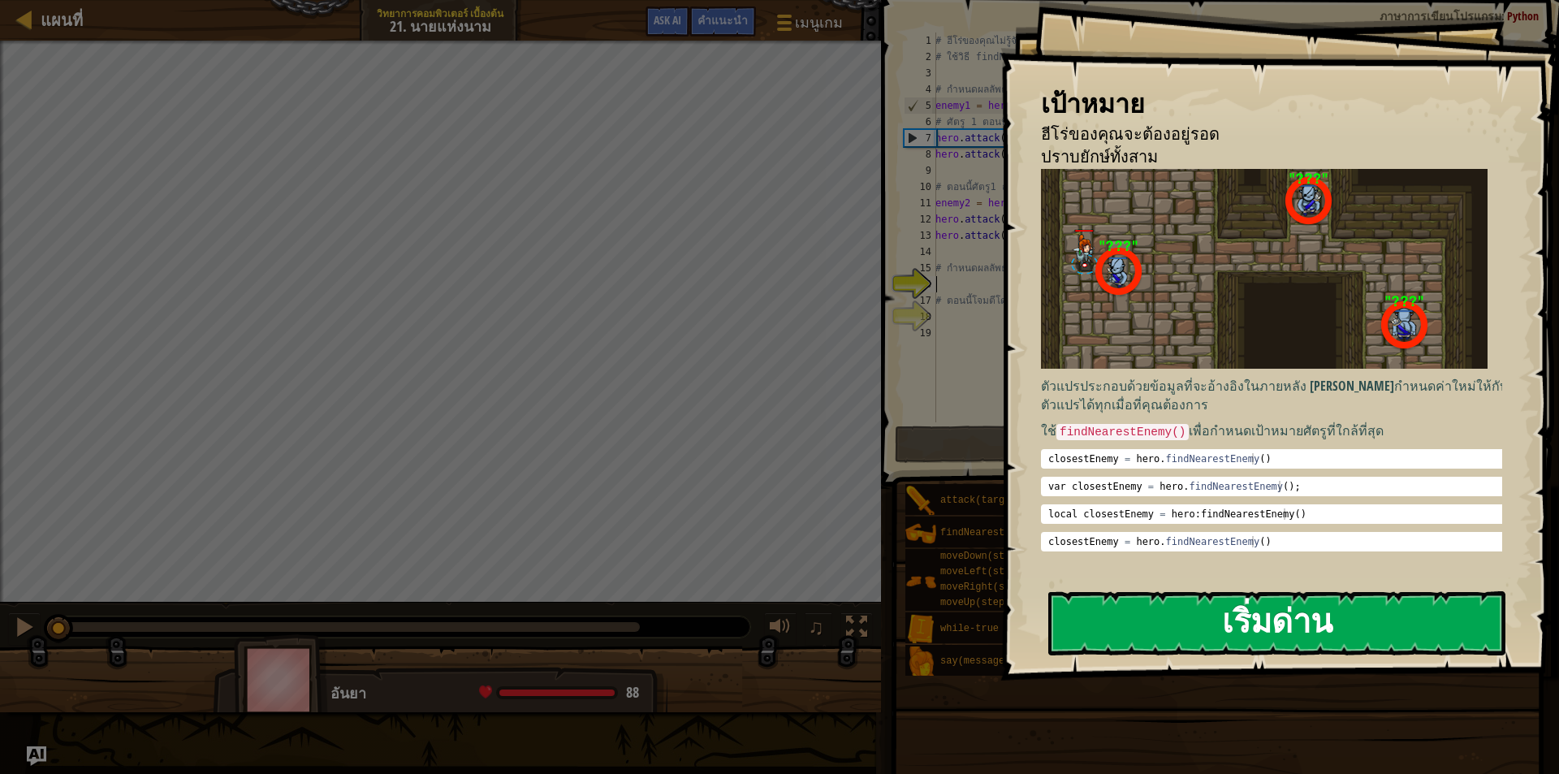
click at [1158, 607] on button "เริ่มด่าน" at bounding box center [1277, 623] width 457 height 64
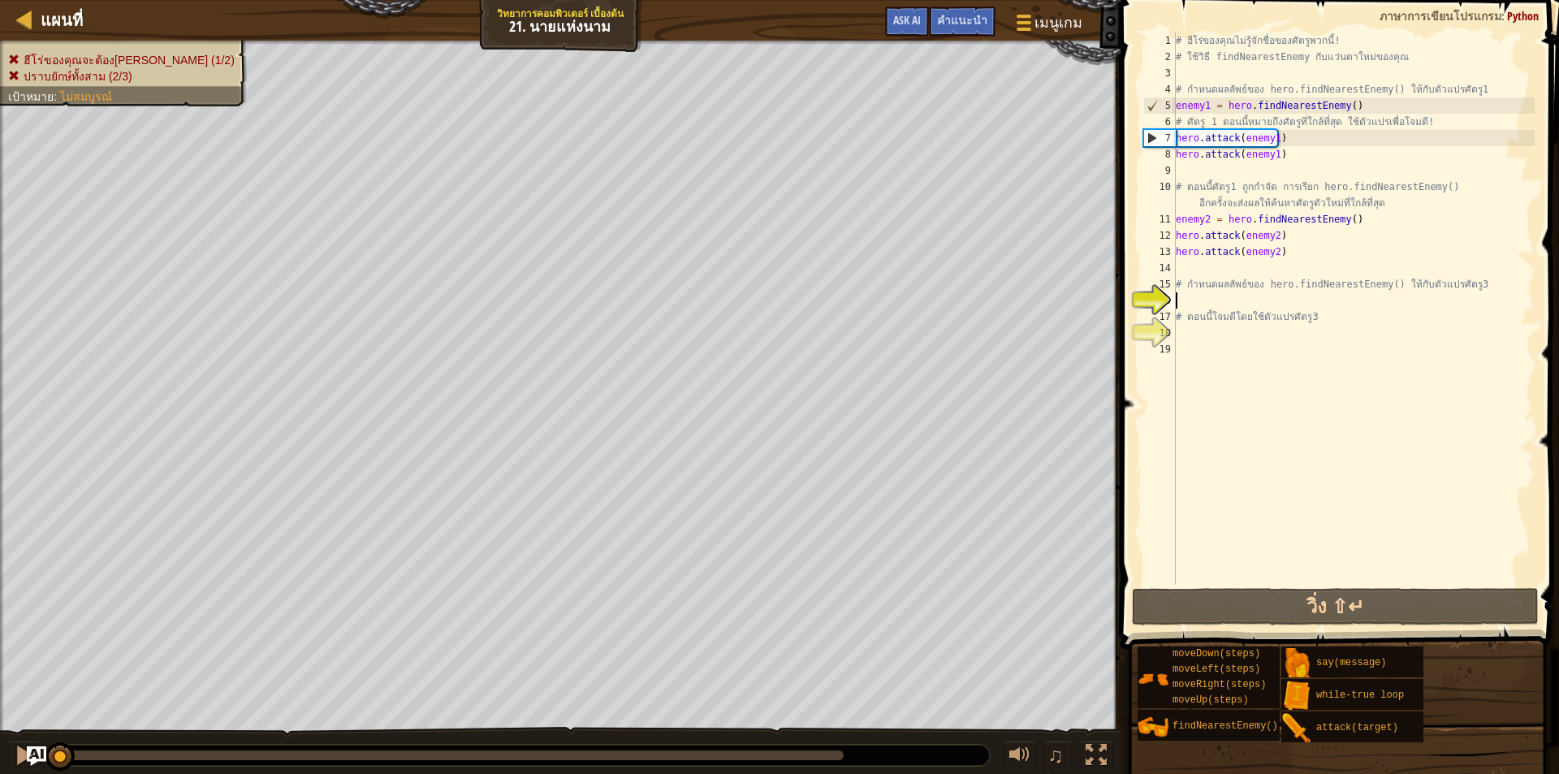
type textarea "h"
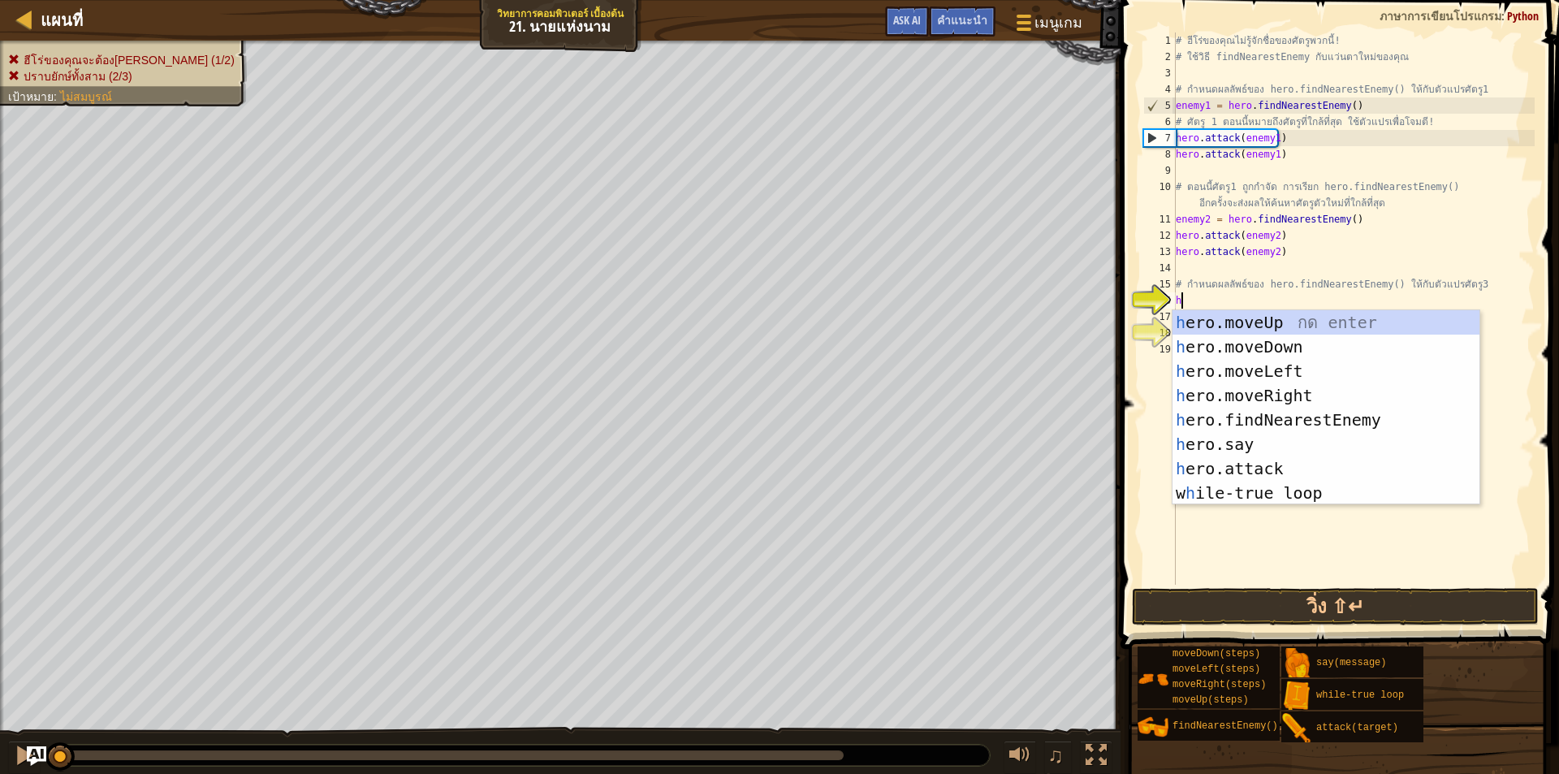
scroll to position [7, 0]
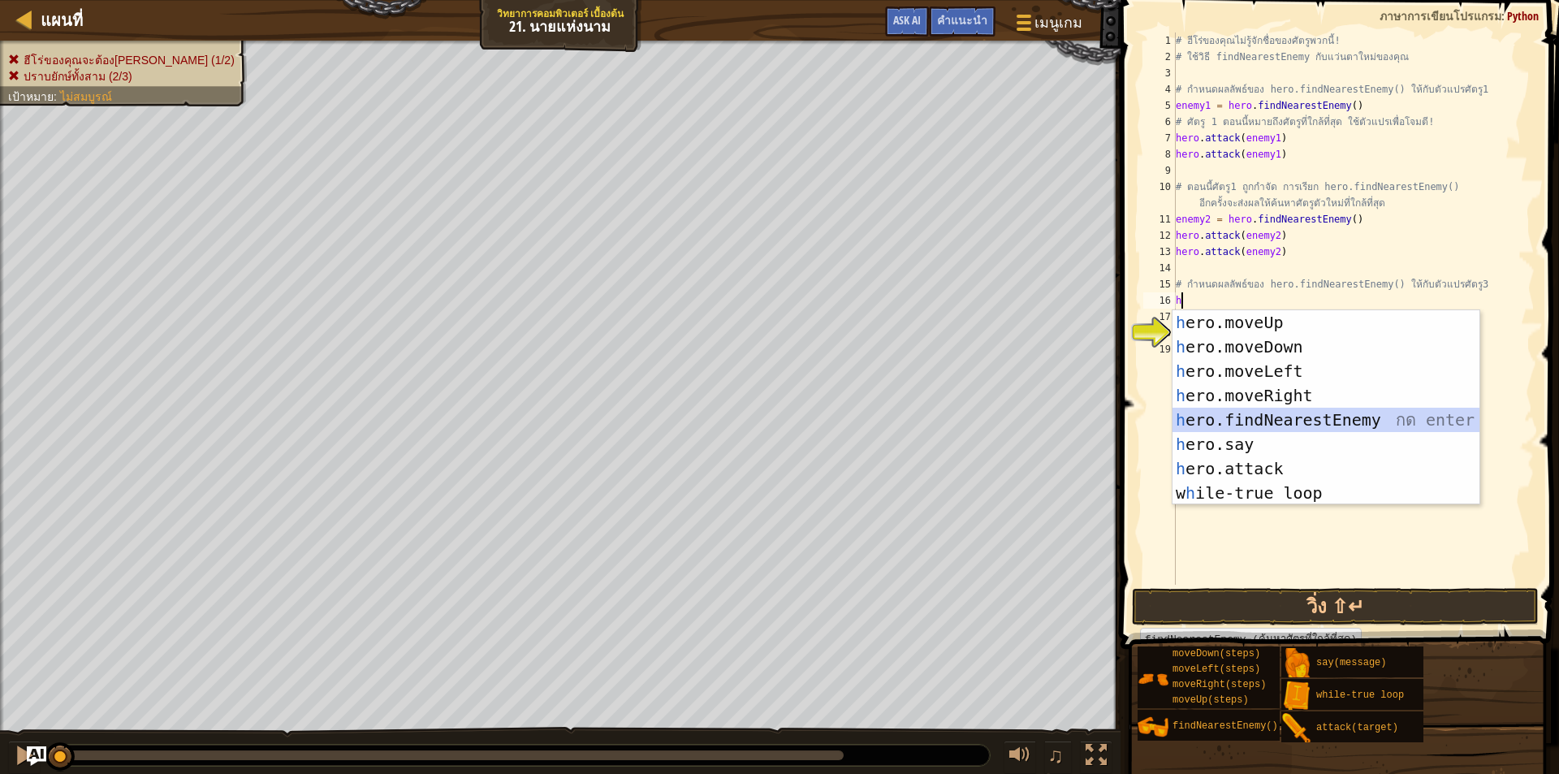
click at [1287, 423] on div "h ero.moveUp กด enter h ero.moveDown กด enter h ero.moveLeft กด enter h ero.mov…" at bounding box center [1326, 432] width 307 height 244
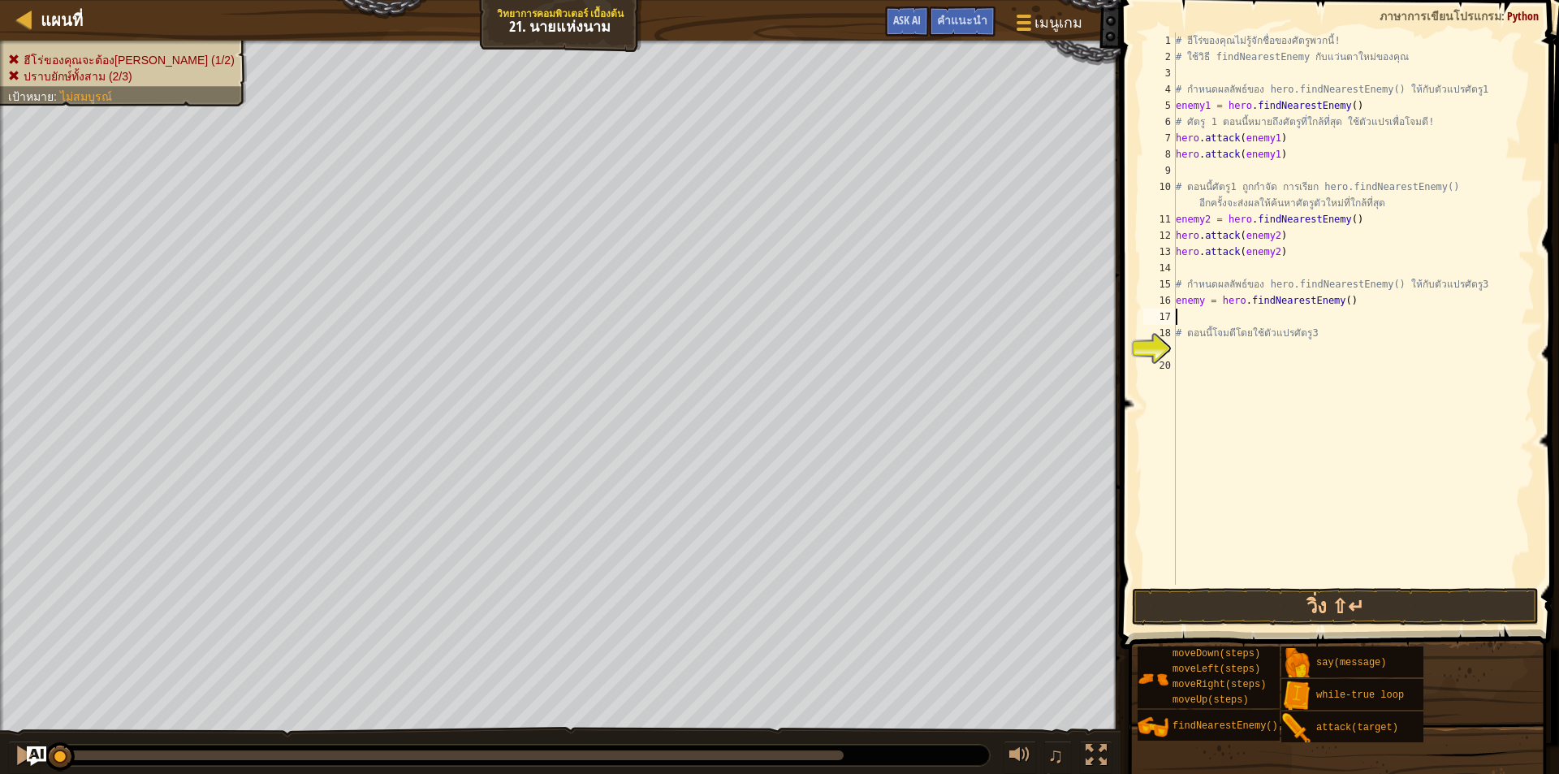
type textarea "h"
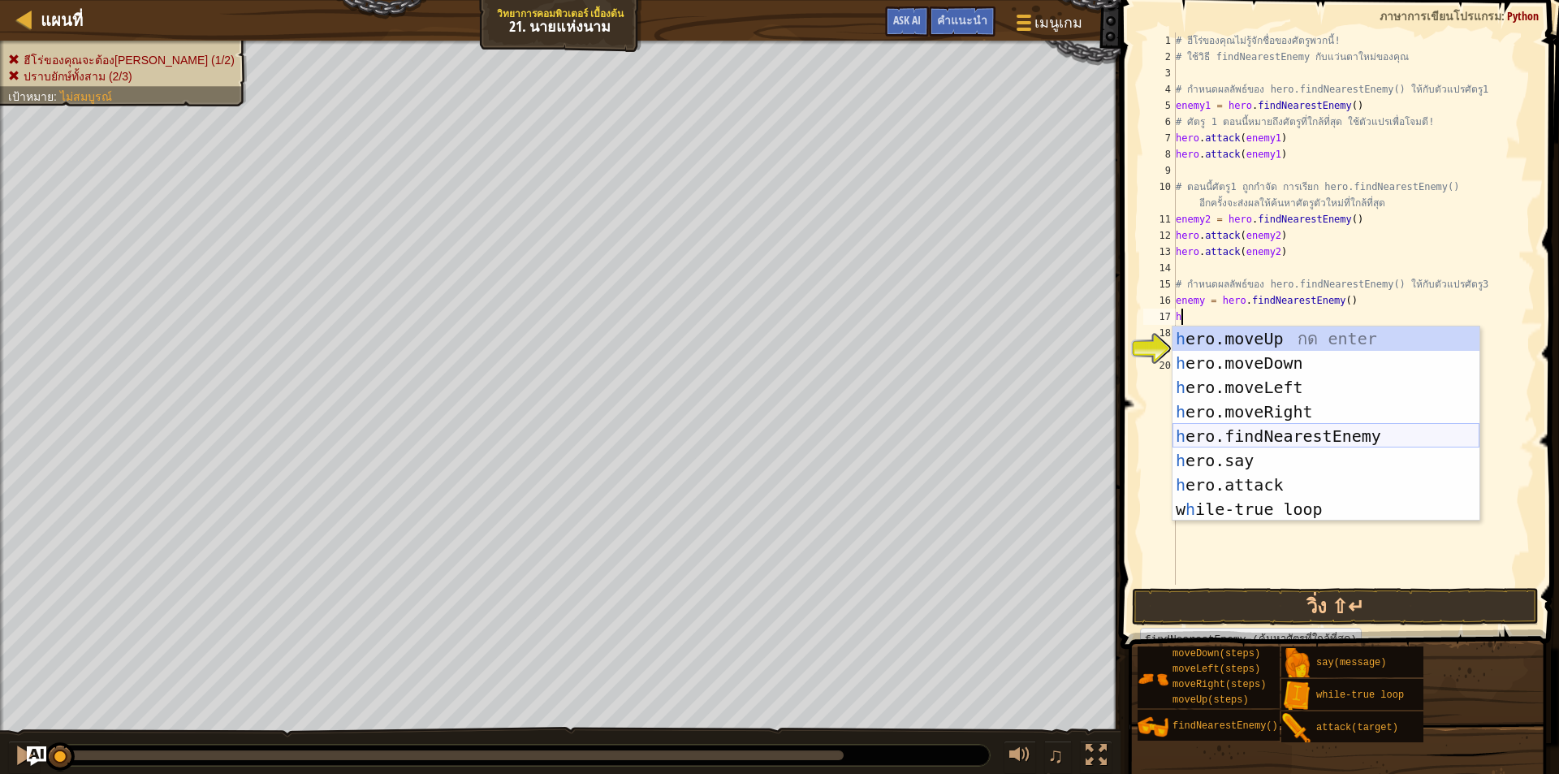
click at [1228, 430] on div "h ero.moveUp กด enter h ero.moveDown กด enter h ero.moveLeft กด enter h ero.mov…" at bounding box center [1326, 449] width 307 height 244
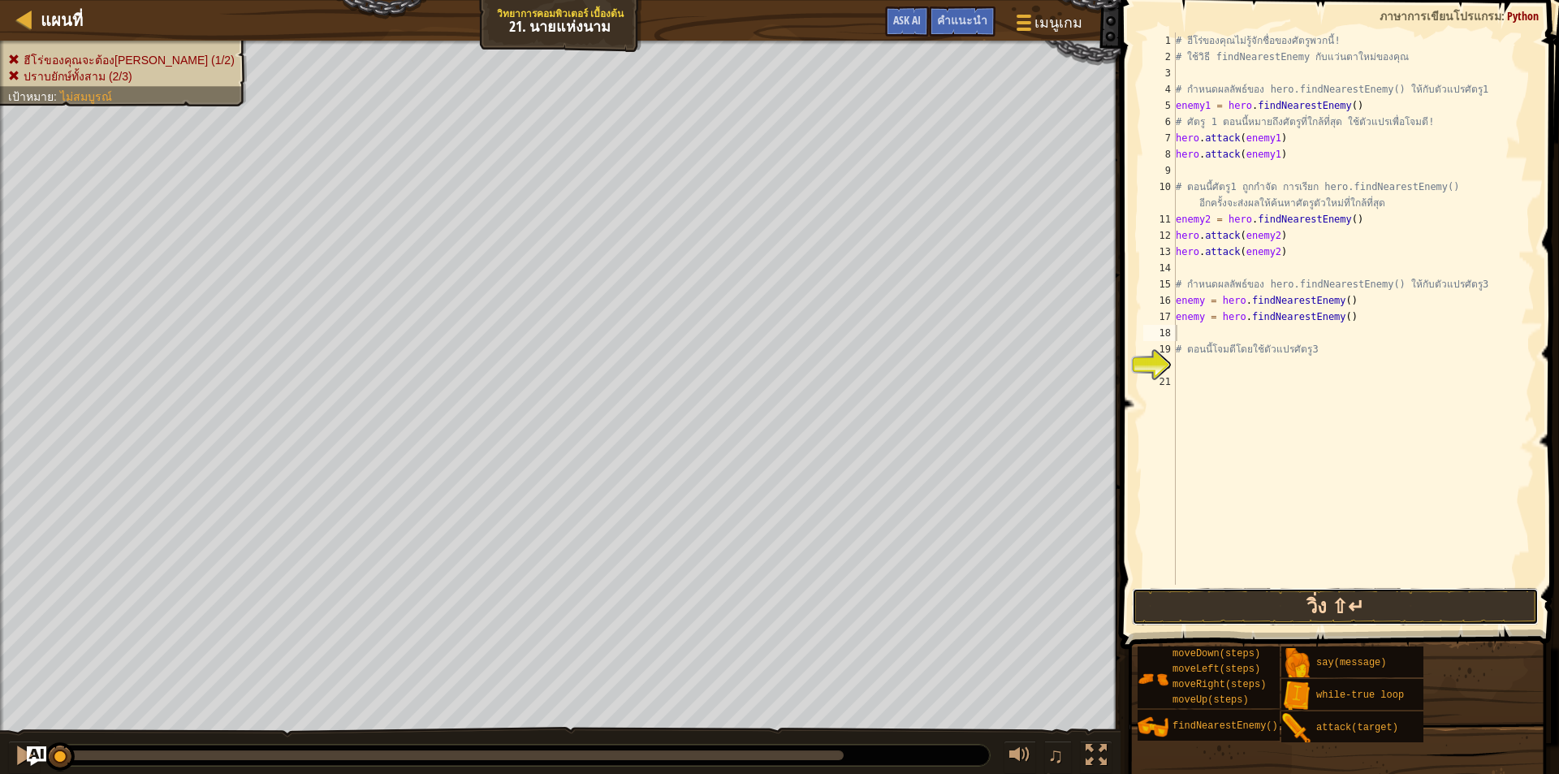
drag, startPoint x: 1267, startPoint y: 613, endPoint x: 1268, endPoint y: 572, distance: 41.4
click at [1267, 612] on button "วิ่ง ⇧↵" at bounding box center [1335, 606] width 407 height 37
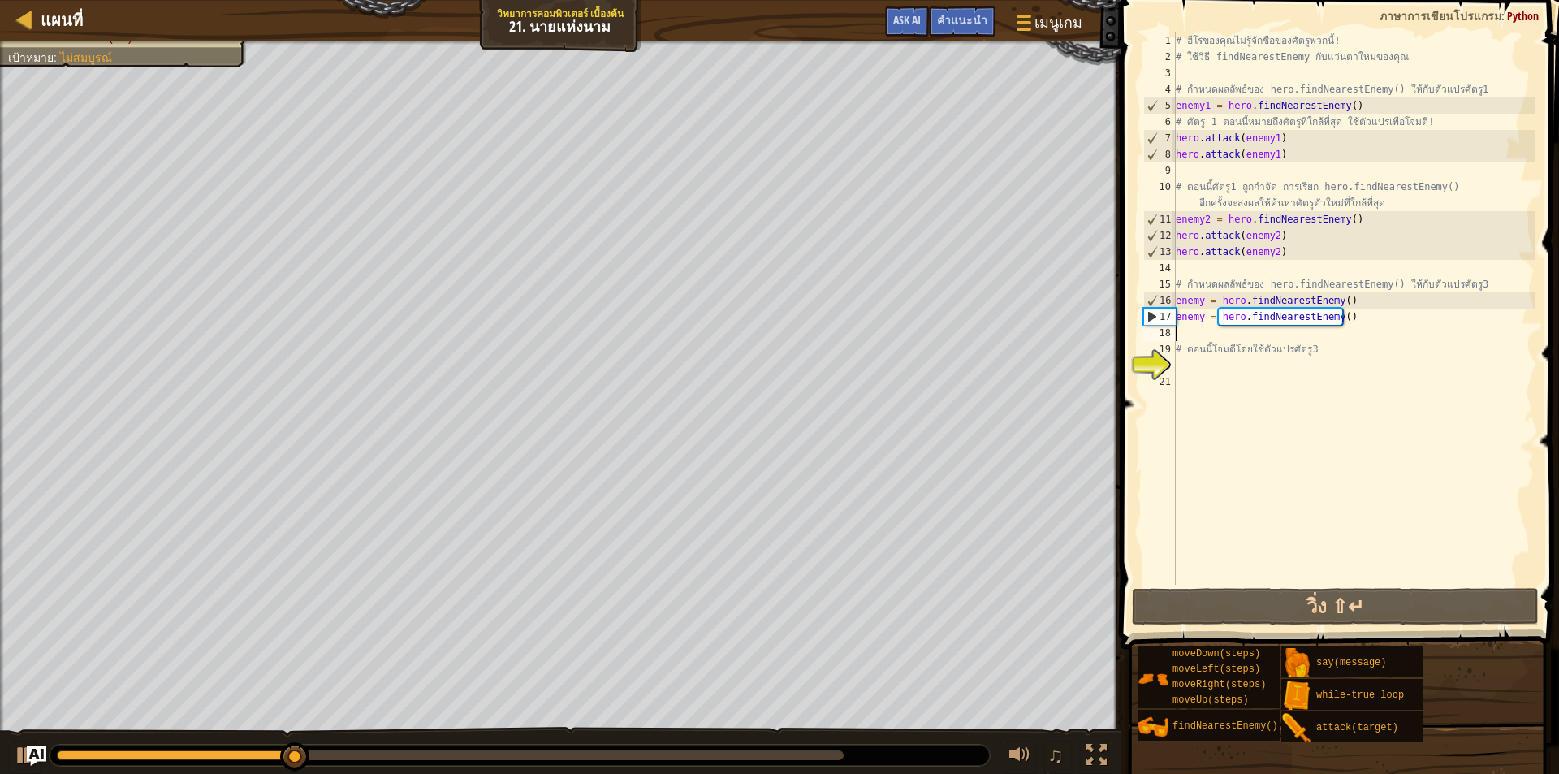
type textarea "h"
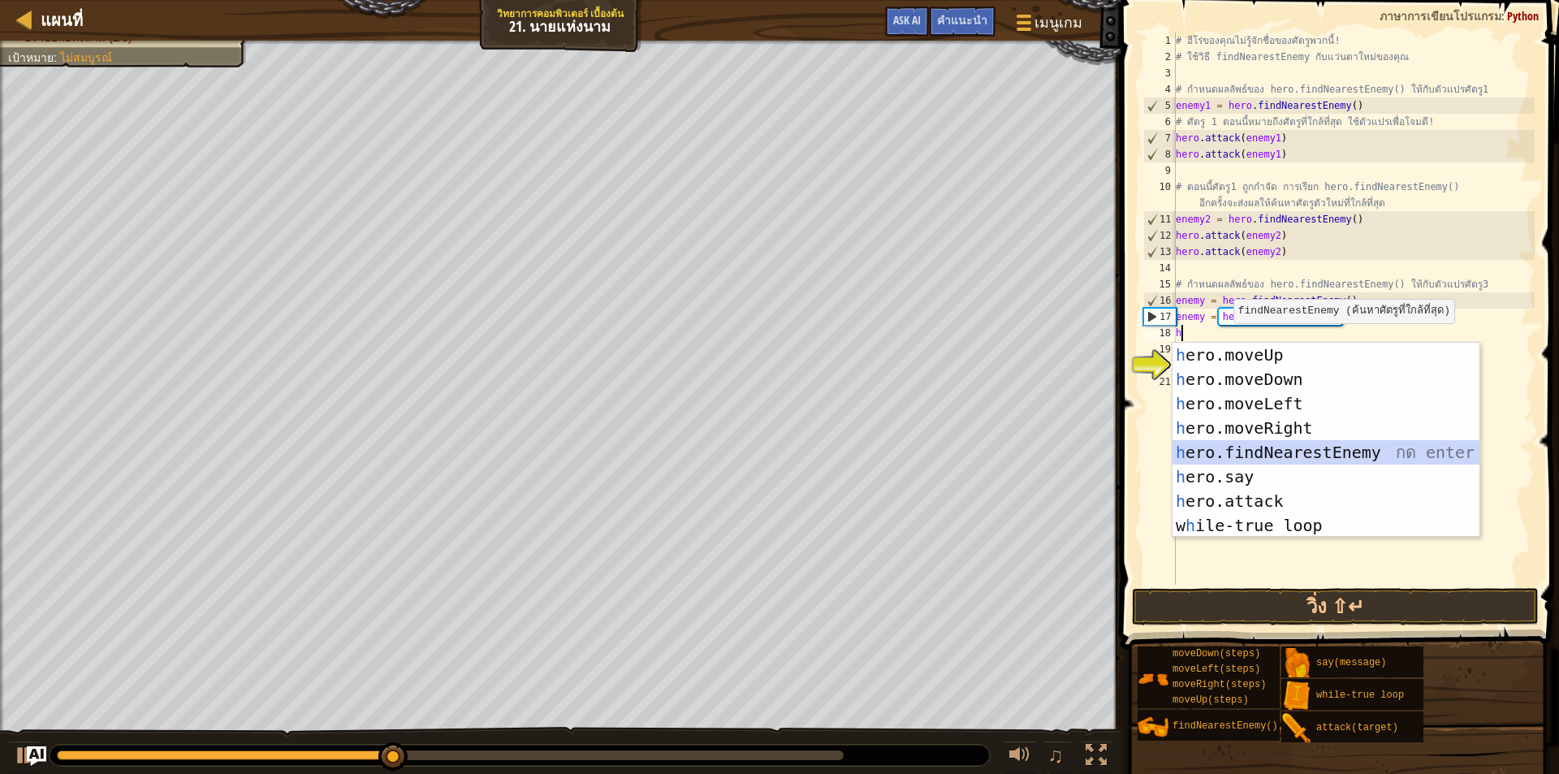
click at [1261, 449] on div "h ero.moveUp กด enter h ero.moveDown กด enter h ero.moveLeft กด enter h ero.mov…" at bounding box center [1326, 465] width 307 height 244
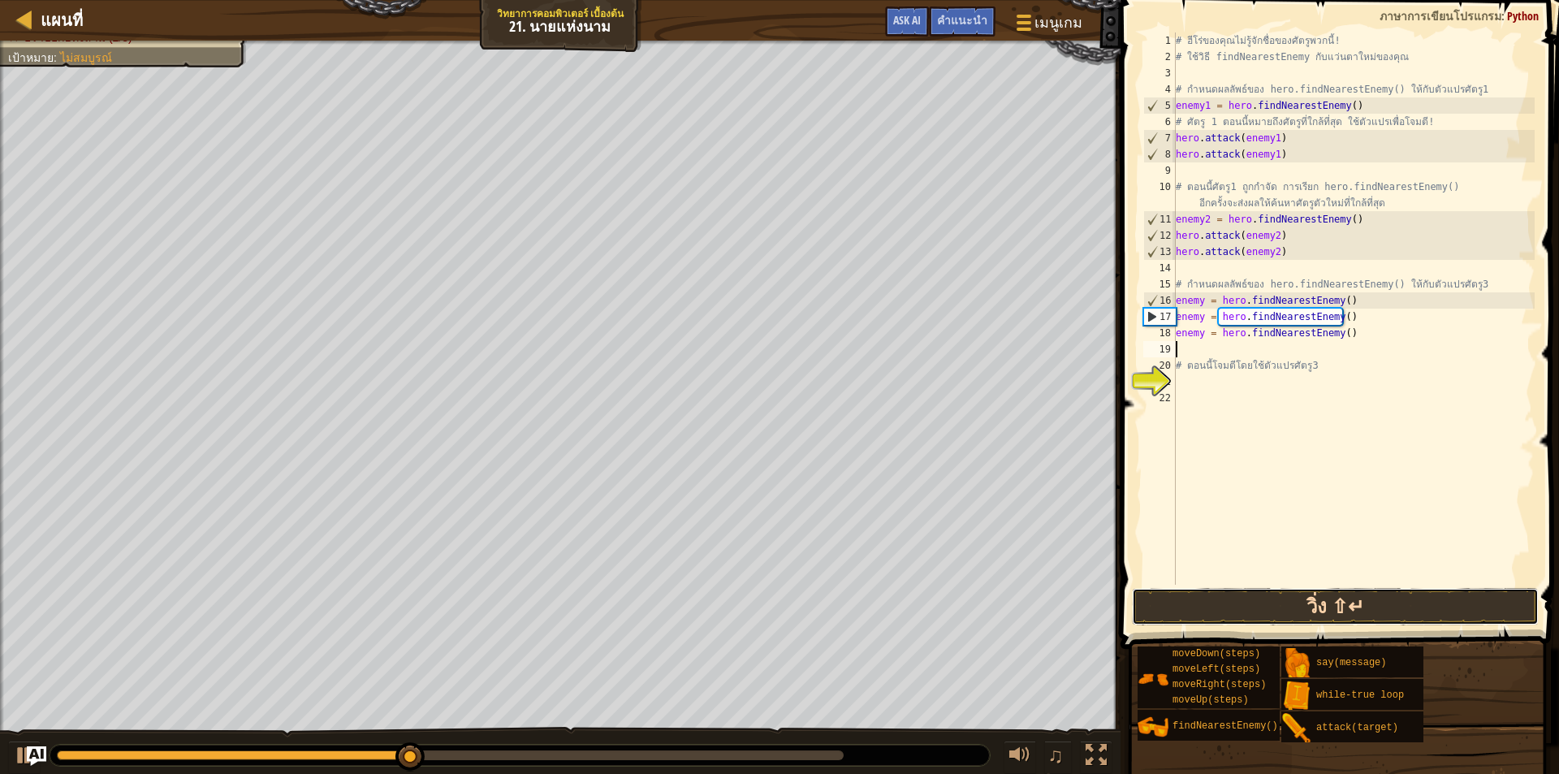
click at [1299, 603] on button "วิ่ง ⇧↵" at bounding box center [1335, 606] width 407 height 37
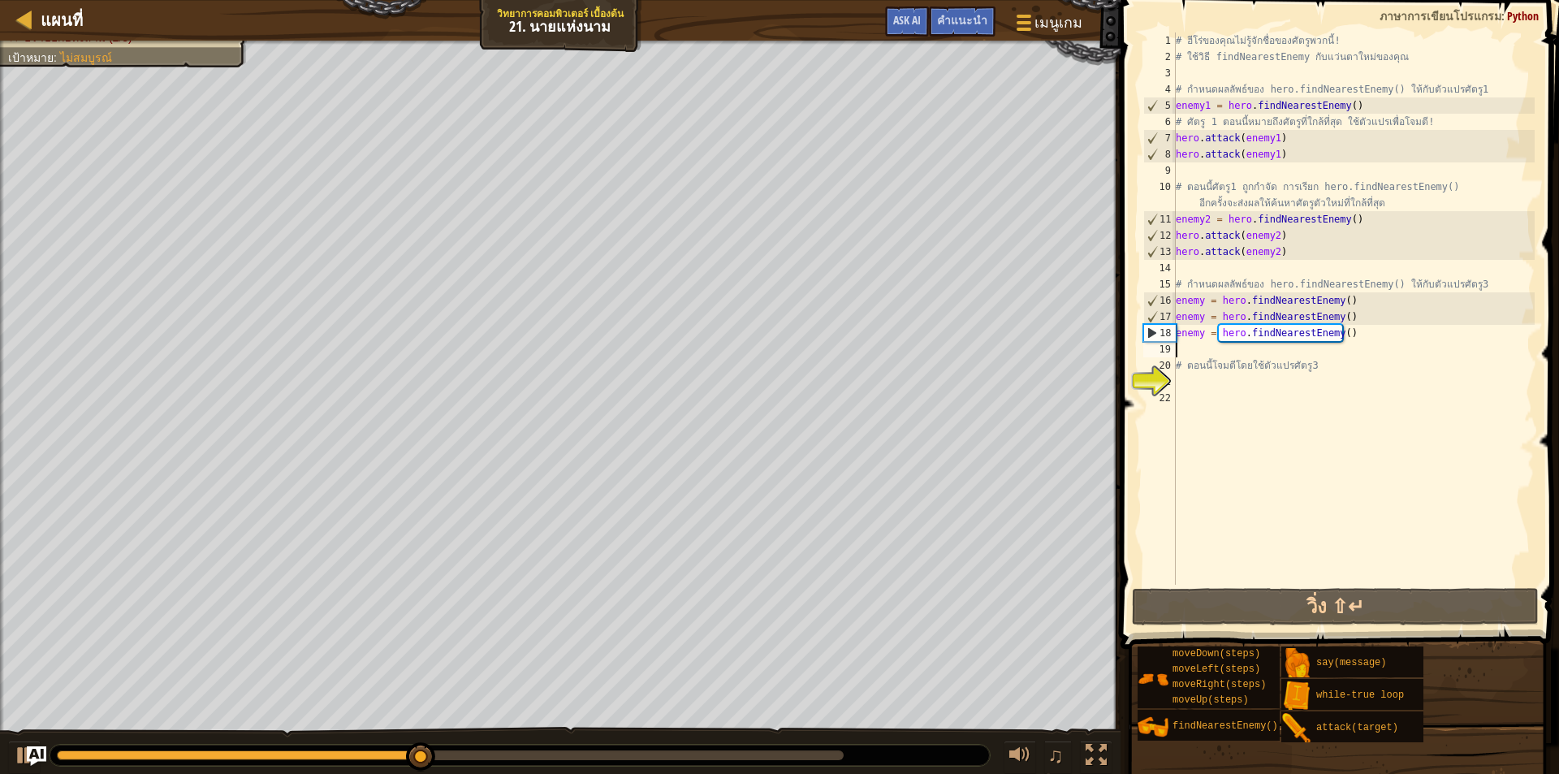
type textarea "h"
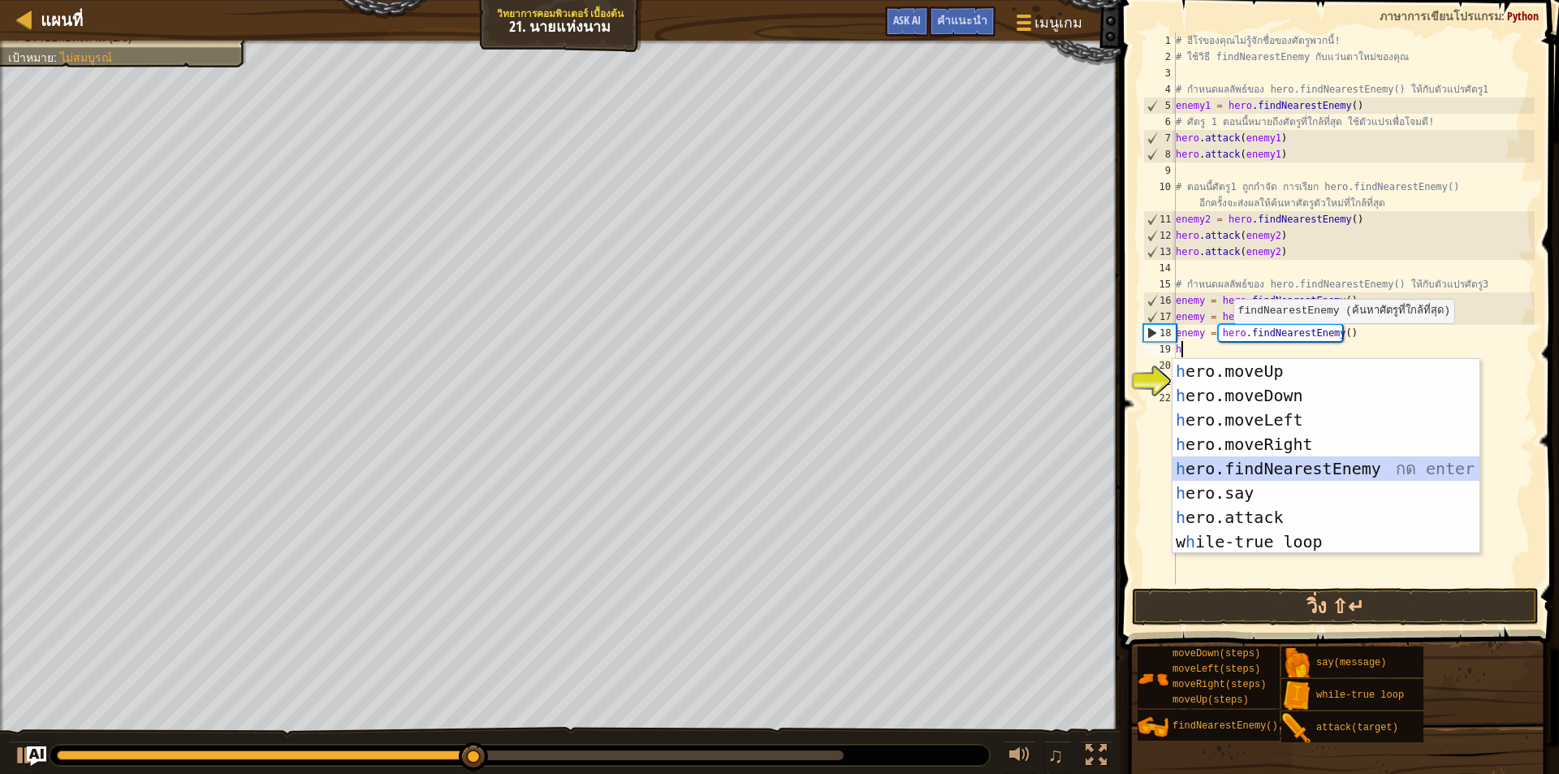
click at [1239, 465] on div "h ero.moveUp กด enter h ero.moveDown กด enter h ero.moveLeft กด enter h ero.mov…" at bounding box center [1326, 481] width 307 height 244
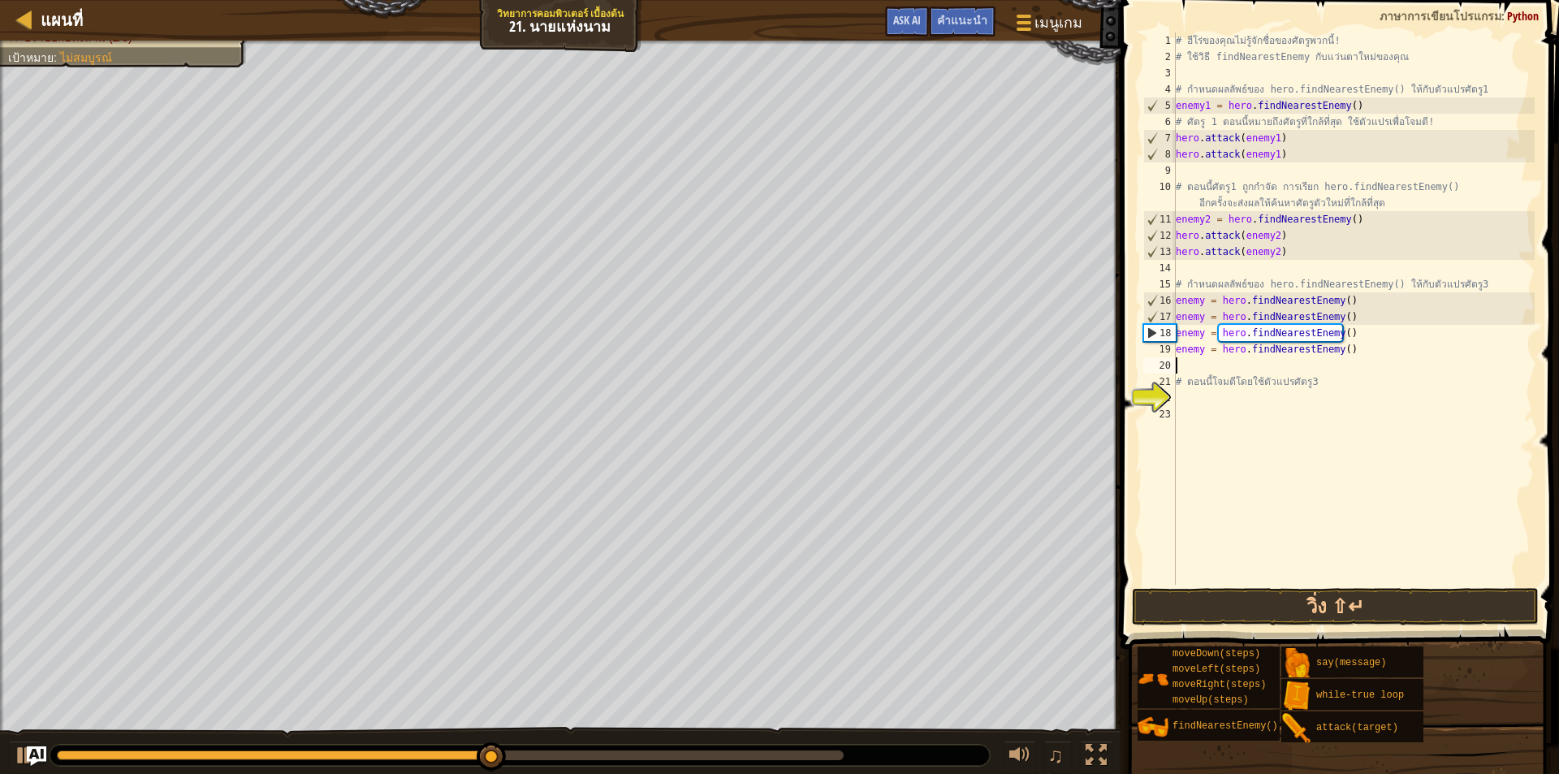
click at [1201, 586] on span at bounding box center [1342, 301] width 452 height 697
click at [1190, 584] on div "# ฮีโร่ของคุณไม่รู้จักชื่อของศัตรูพวกนี้! # ใช้วิธี findNearestEnemy กับแว่นตาใ…" at bounding box center [1354, 324] width 362 height 585
click at [1190, 595] on button "วิ่ง ⇧↵" at bounding box center [1335, 606] width 407 height 37
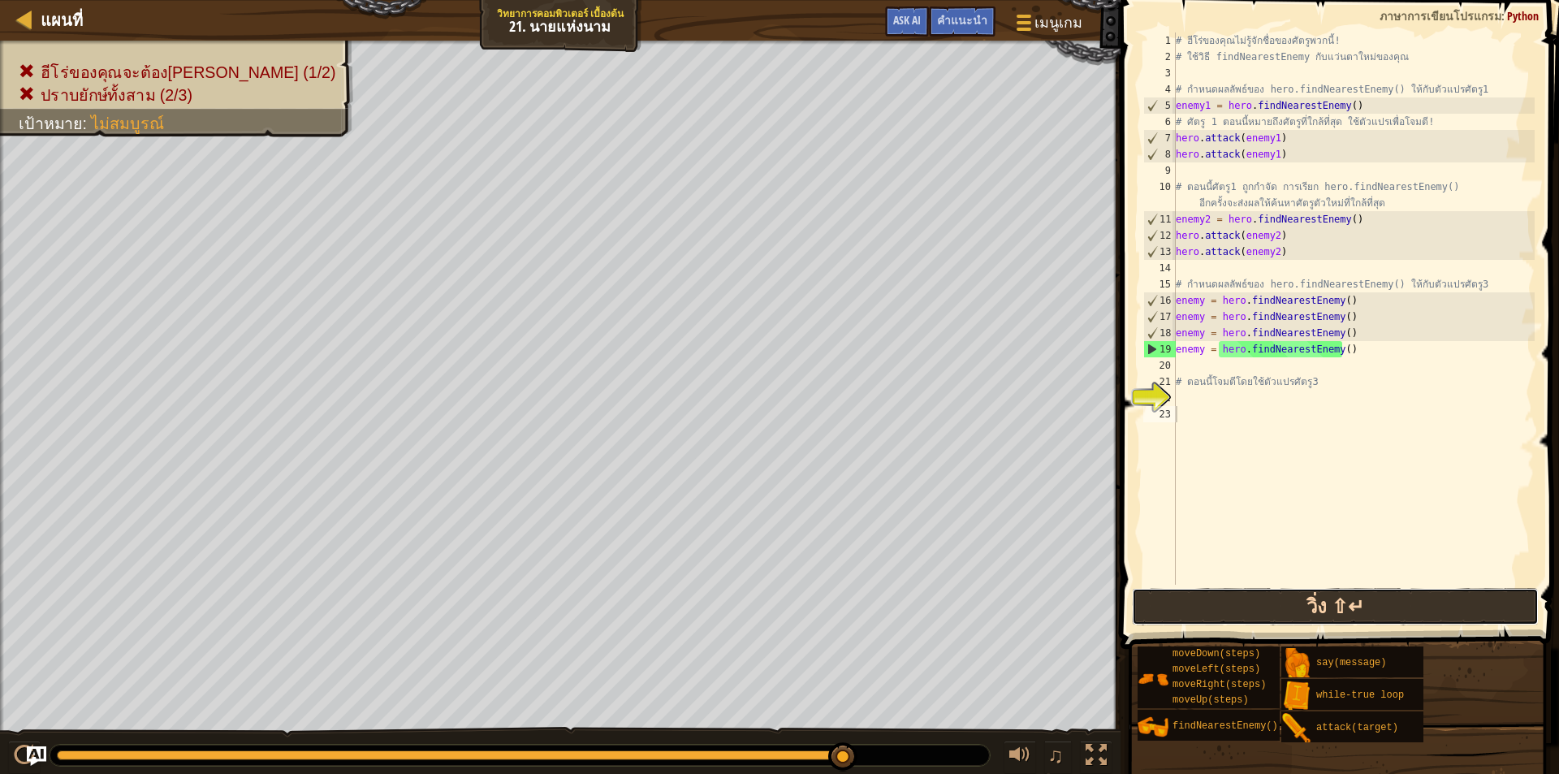
click at [1314, 591] on button "วิ่ง ⇧↵" at bounding box center [1335, 606] width 407 height 37
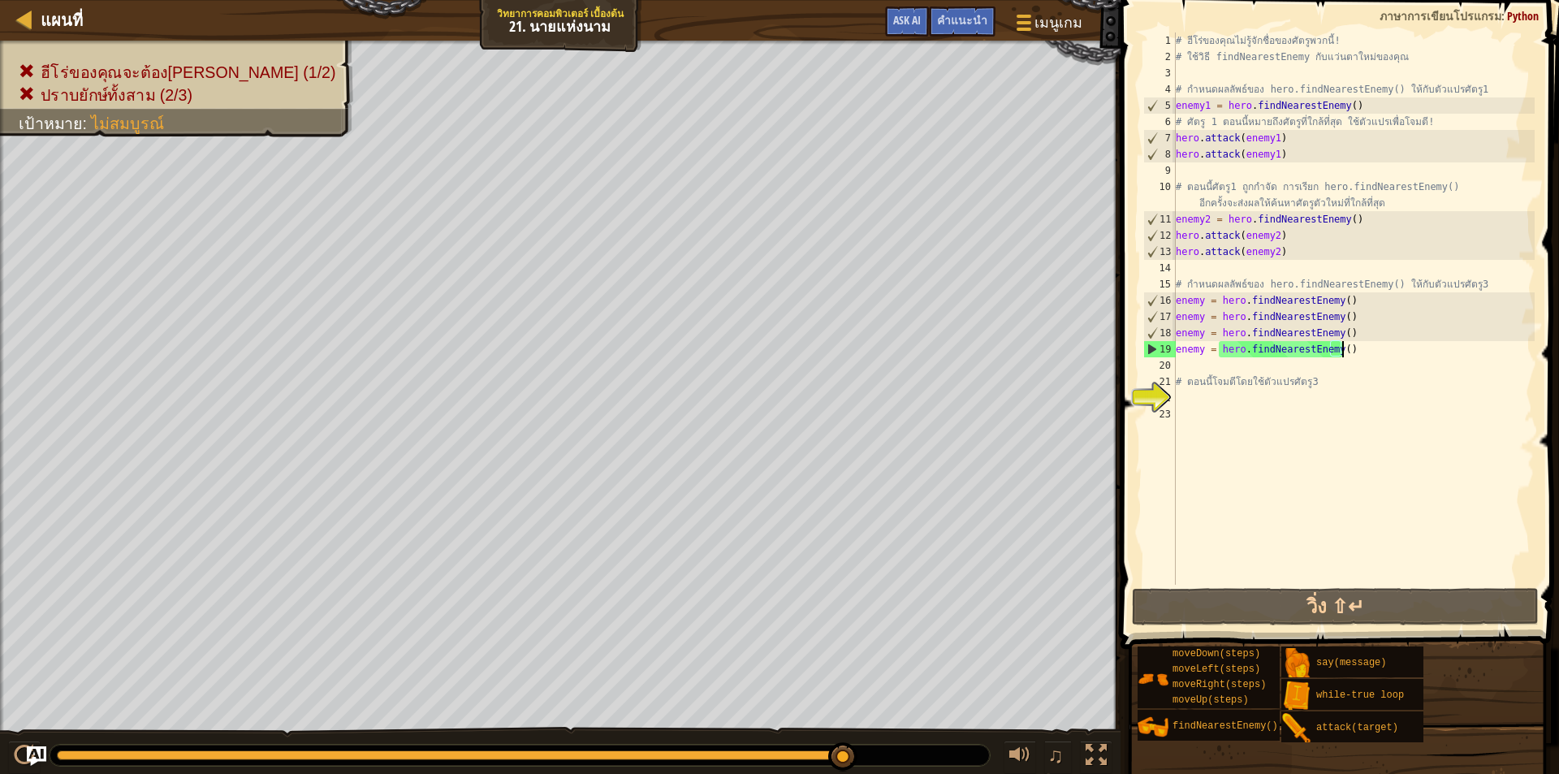
click at [1351, 344] on div "# ฮีโร่ของคุณไม่รู้จักชื่อของศัตรูพวกนี้! # ใช้วิธี findNearestEnemy กับแว่นตาใ…" at bounding box center [1354, 324] width 362 height 585
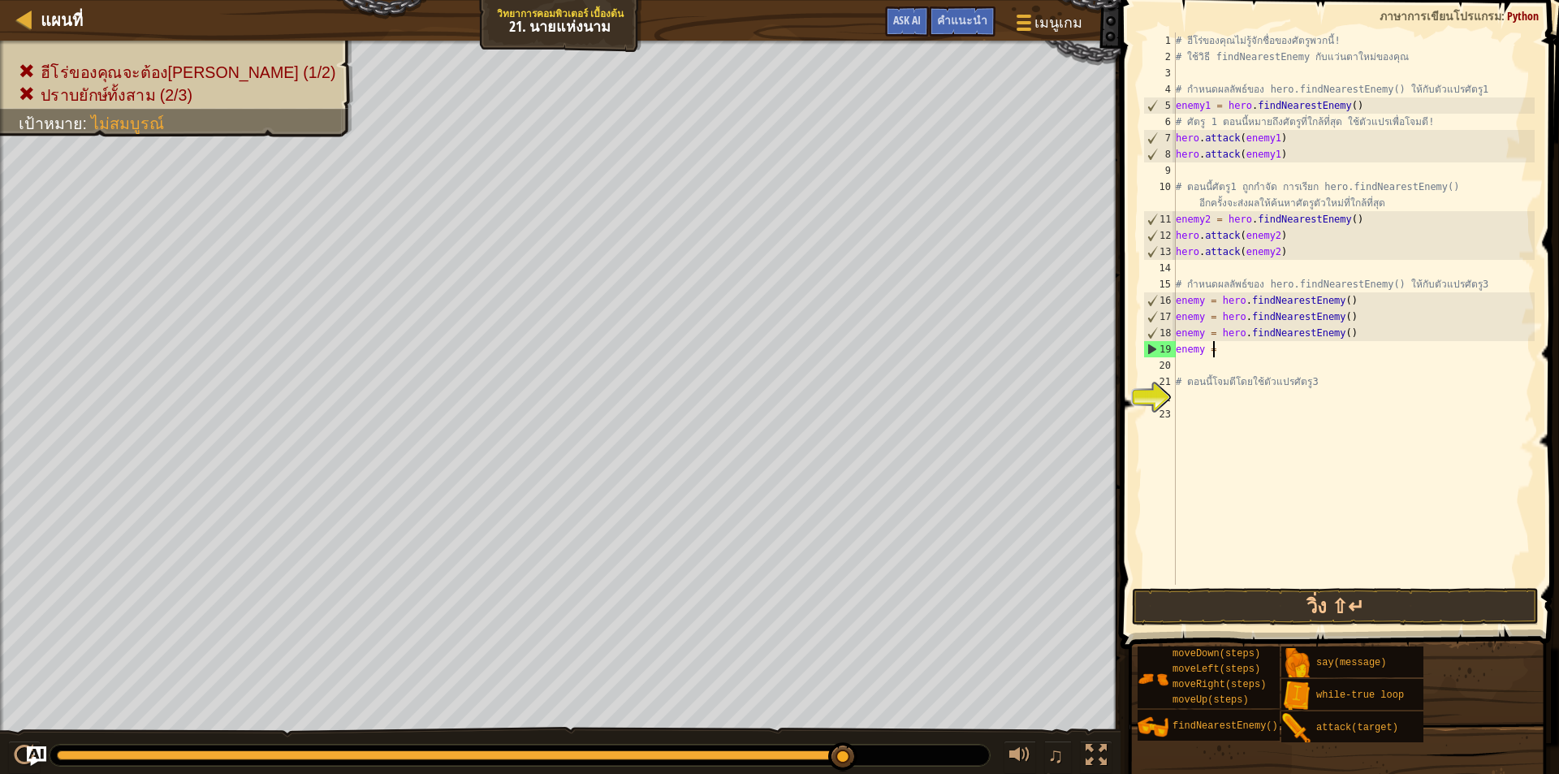
type textarea "e"
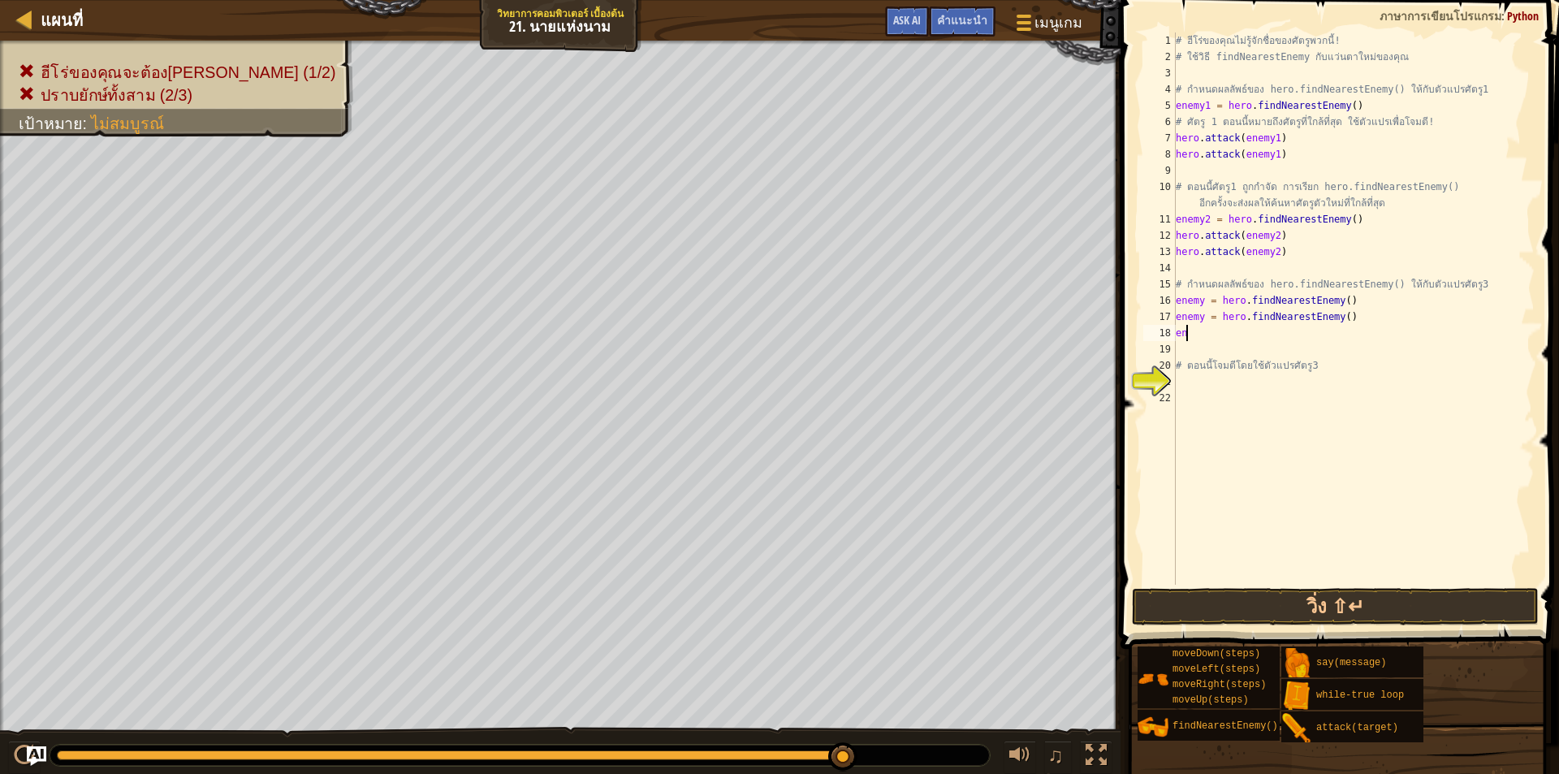
type textarea "e"
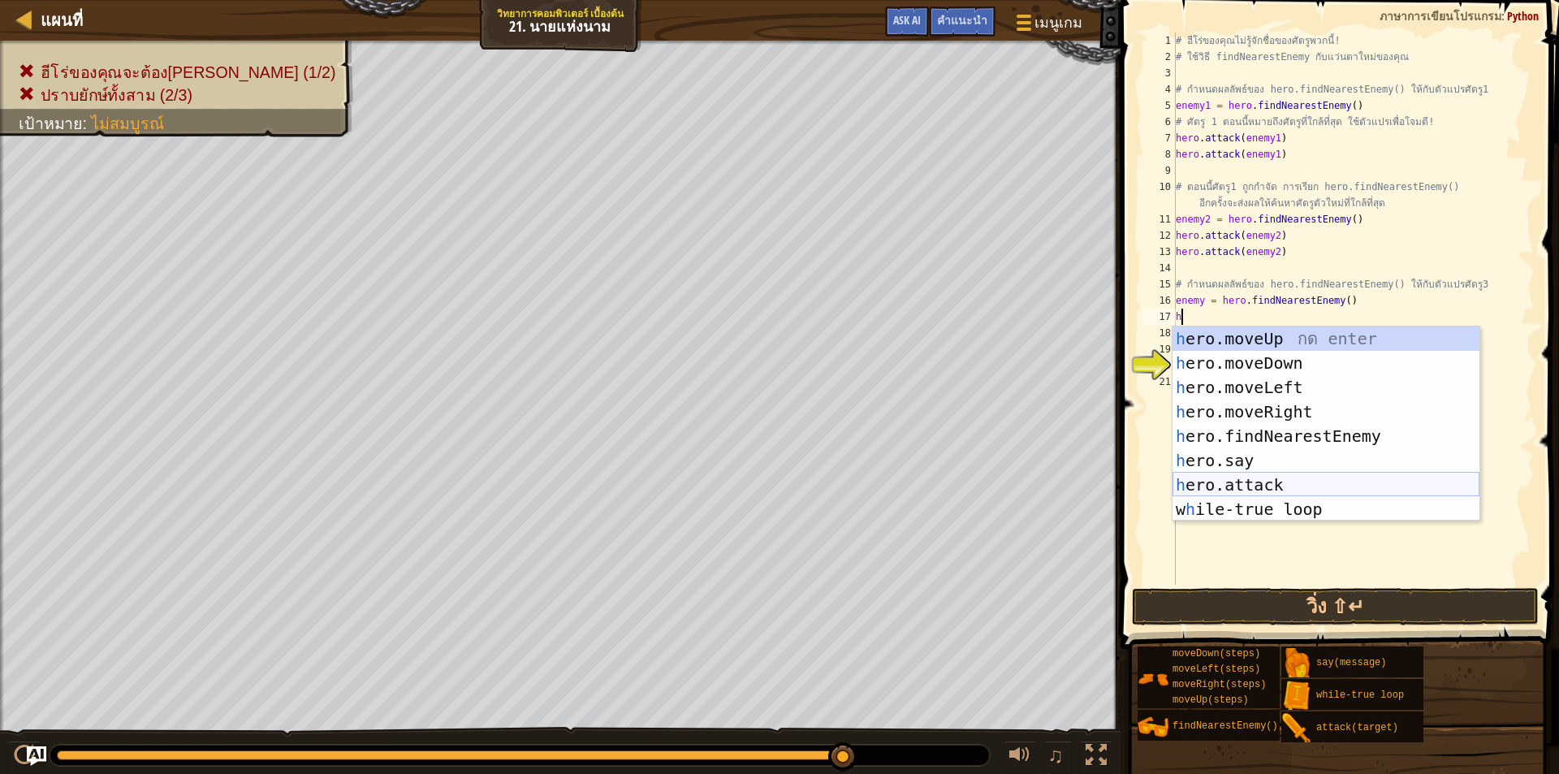
click at [1252, 478] on div "h ero.moveUp กด enter h ero.moveDown กด enter h ero.moveLeft กด enter h ero.mov…" at bounding box center [1326, 449] width 307 height 244
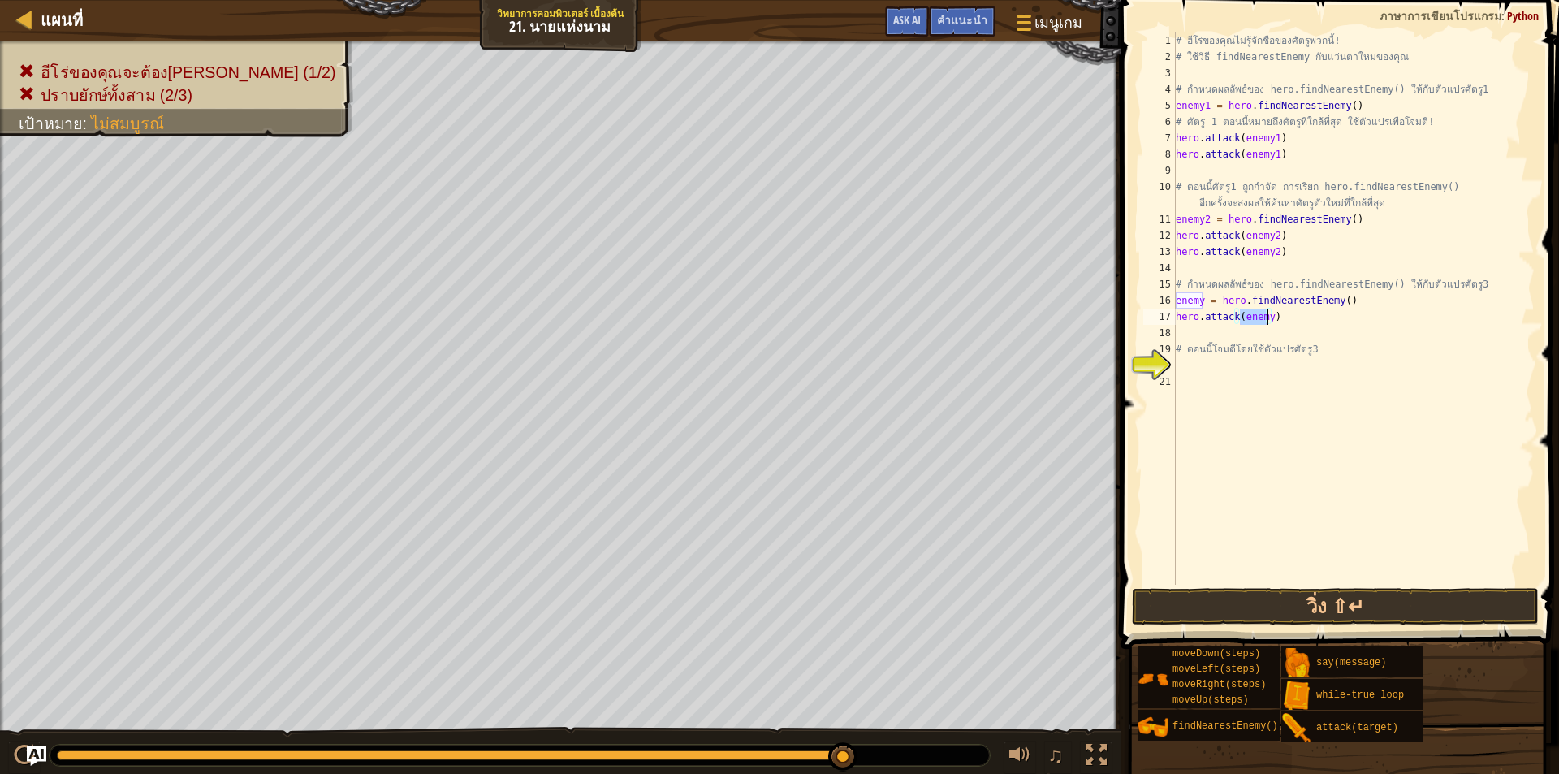
click at [1265, 317] on div "# ฮีโร่ของคุณไม่รู้จักชื่อของศัตรูพวกนี้! # ใช้วิธี findNearestEnemy กับแว่นตาใ…" at bounding box center [1354, 308] width 362 height 552
type textarea "hero.attack(enemy3)"
click at [1214, 335] on div "# ฮีโร่ของคุณไม่รู้จักชื่อของศัตรูพวกนี้! # ใช้วิธี findNearestEnemy กับแว่นตาใ…" at bounding box center [1354, 324] width 362 height 585
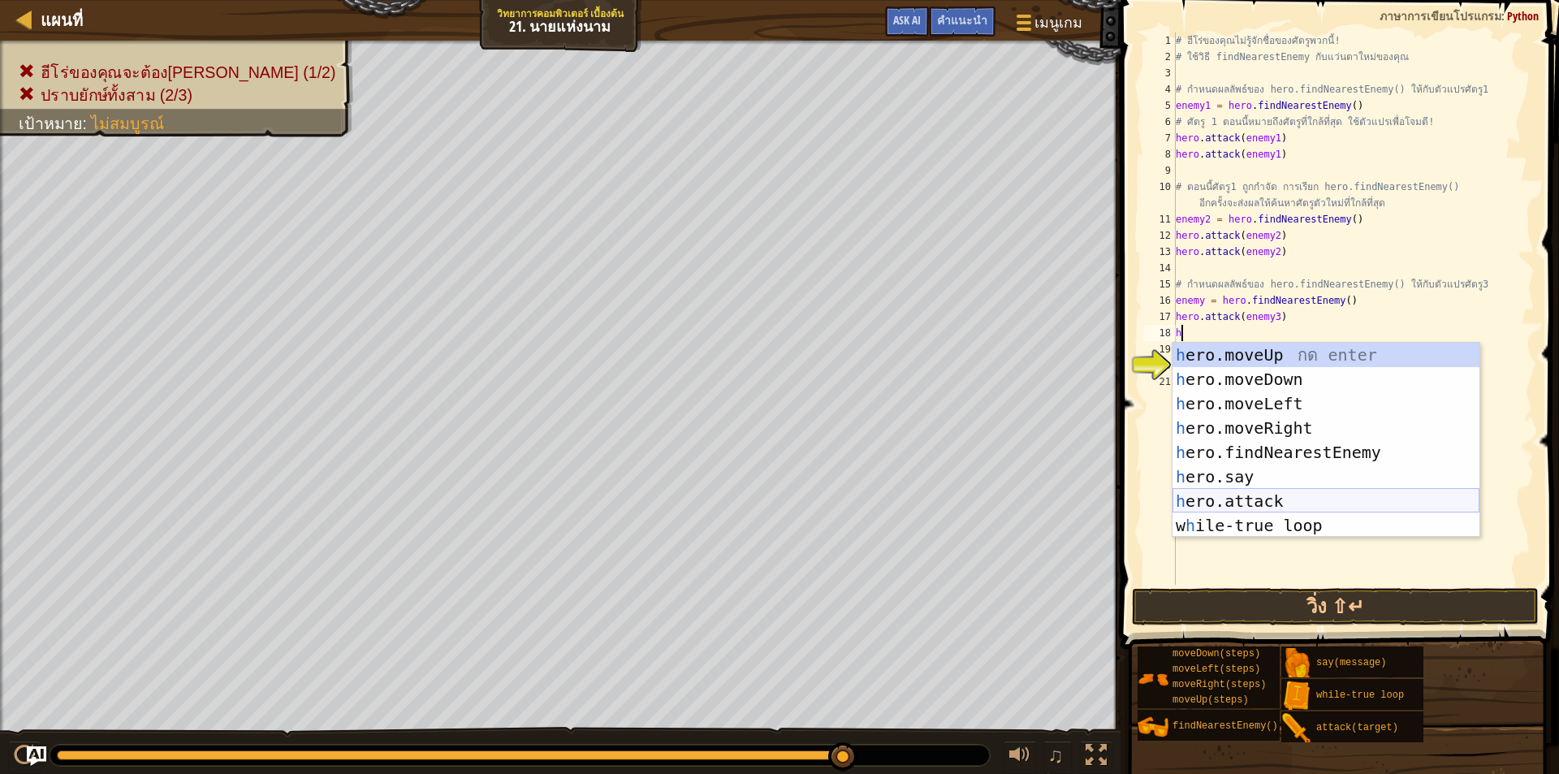
click at [1233, 496] on div "h ero.moveUp กด enter h ero.moveDown กด enter h ero.moveLeft กด enter h ero.mov…" at bounding box center [1326, 465] width 307 height 244
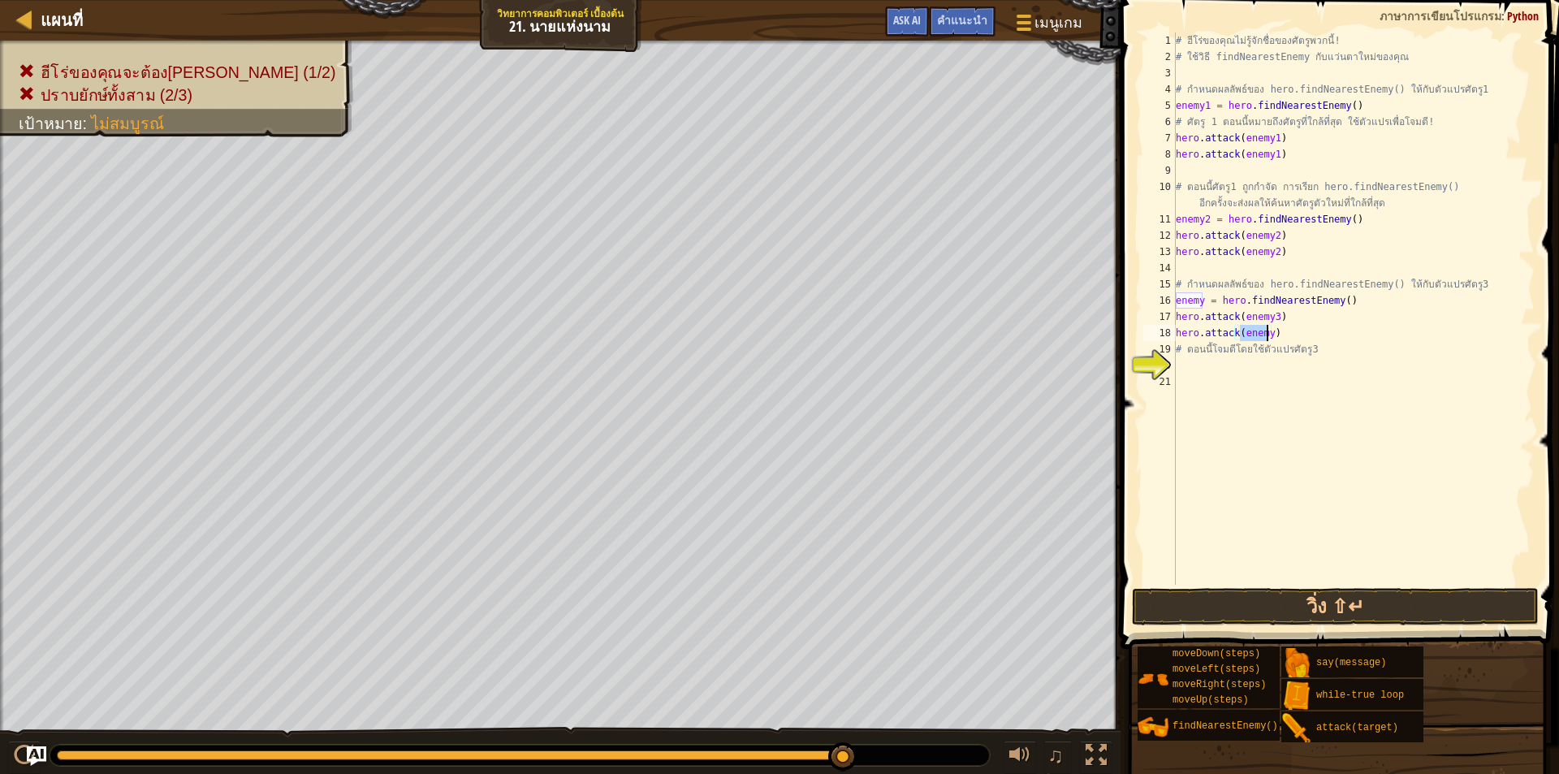
click at [1265, 333] on div "# ฮีโร่ของคุณไม่รู้จักชื่อของศัตรูพวกนี้! # ใช้วิธี findNearestEnemy กับแว่นตาใ…" at bounding box center [1354, 308] width 362 height 552
type textarea "hero.attack(enemy3)"
click at [1295, 613] on button "วิ่ง ⇧↵" at bounding box center [1335, 606] width 407 height 37
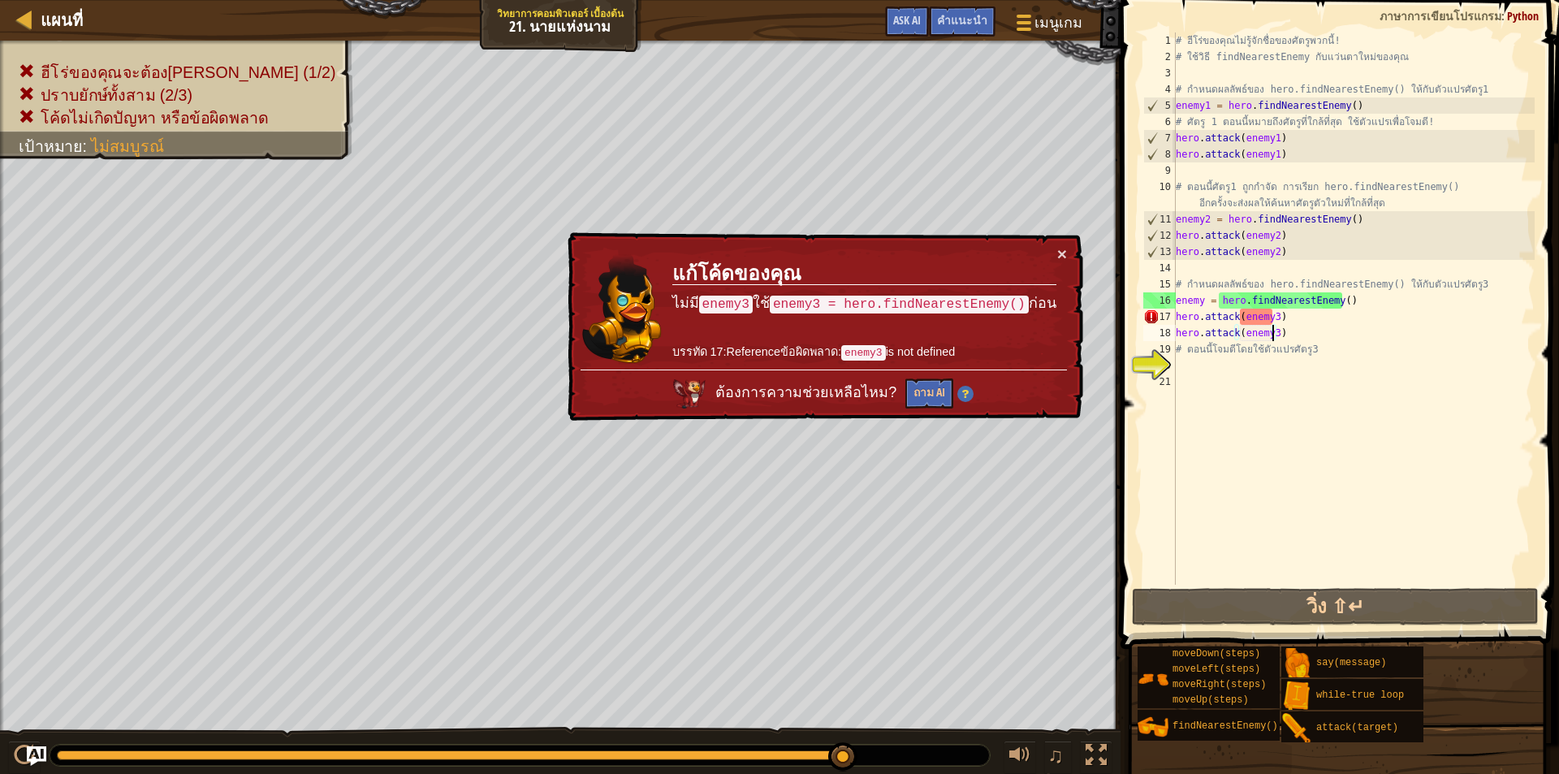
click at [1279, 317] on div "# ฮีโร่ของคุณไม่รู้จักชื่อของศัตรูพวกนี้! # ใช้วิธี findNearestEnemy กับแว่นตาใ…" at bounding box center [1354, 324] width 362 height 585
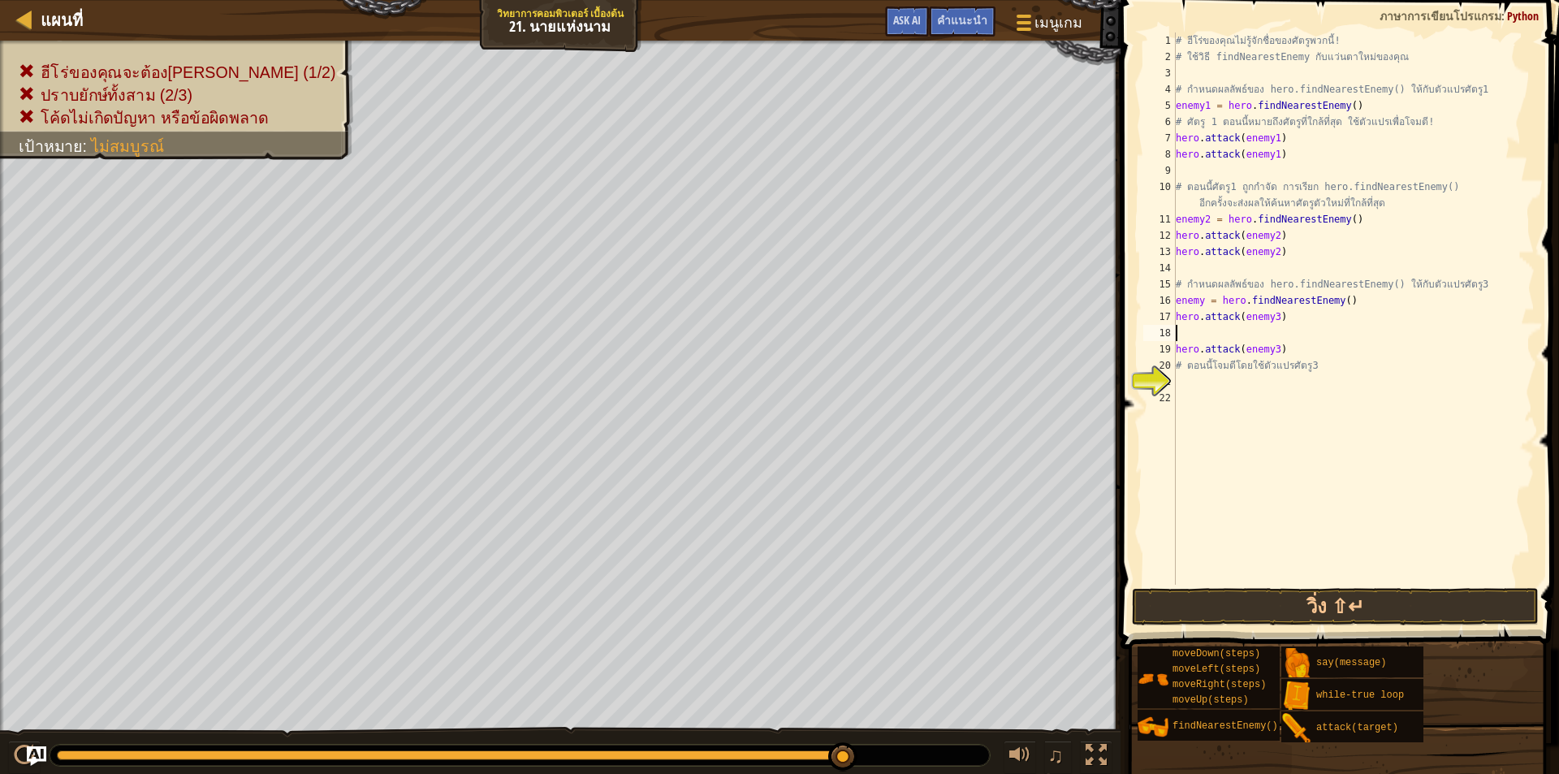
type textarea "h"
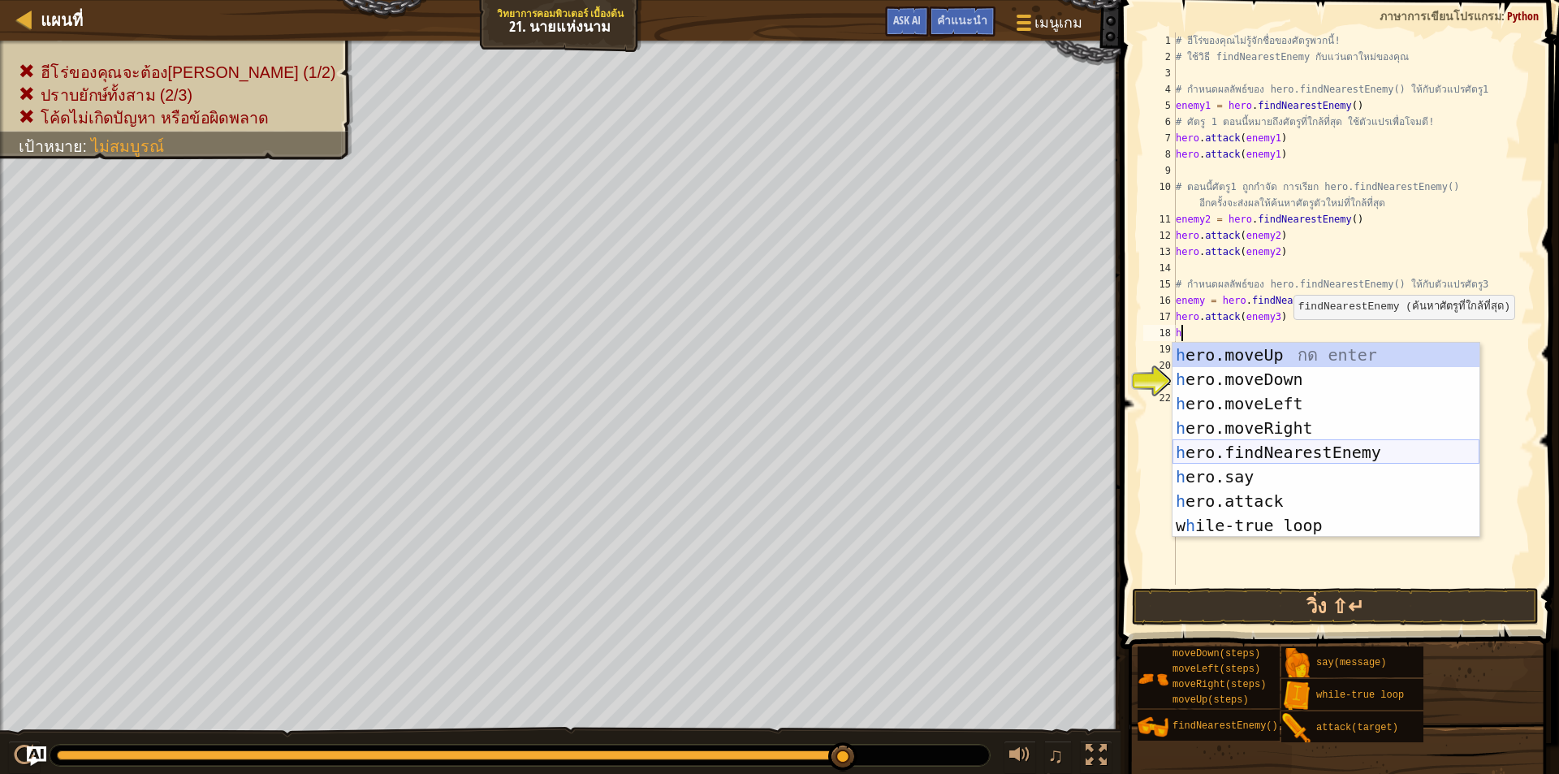
click at [1283, 452] on div "h ero.moveUp กด enter h ero.moveDown กด enter h ero.moveLeft กด enter h ero.mov…" at bounding box center [1326, 465] width 307 height 244
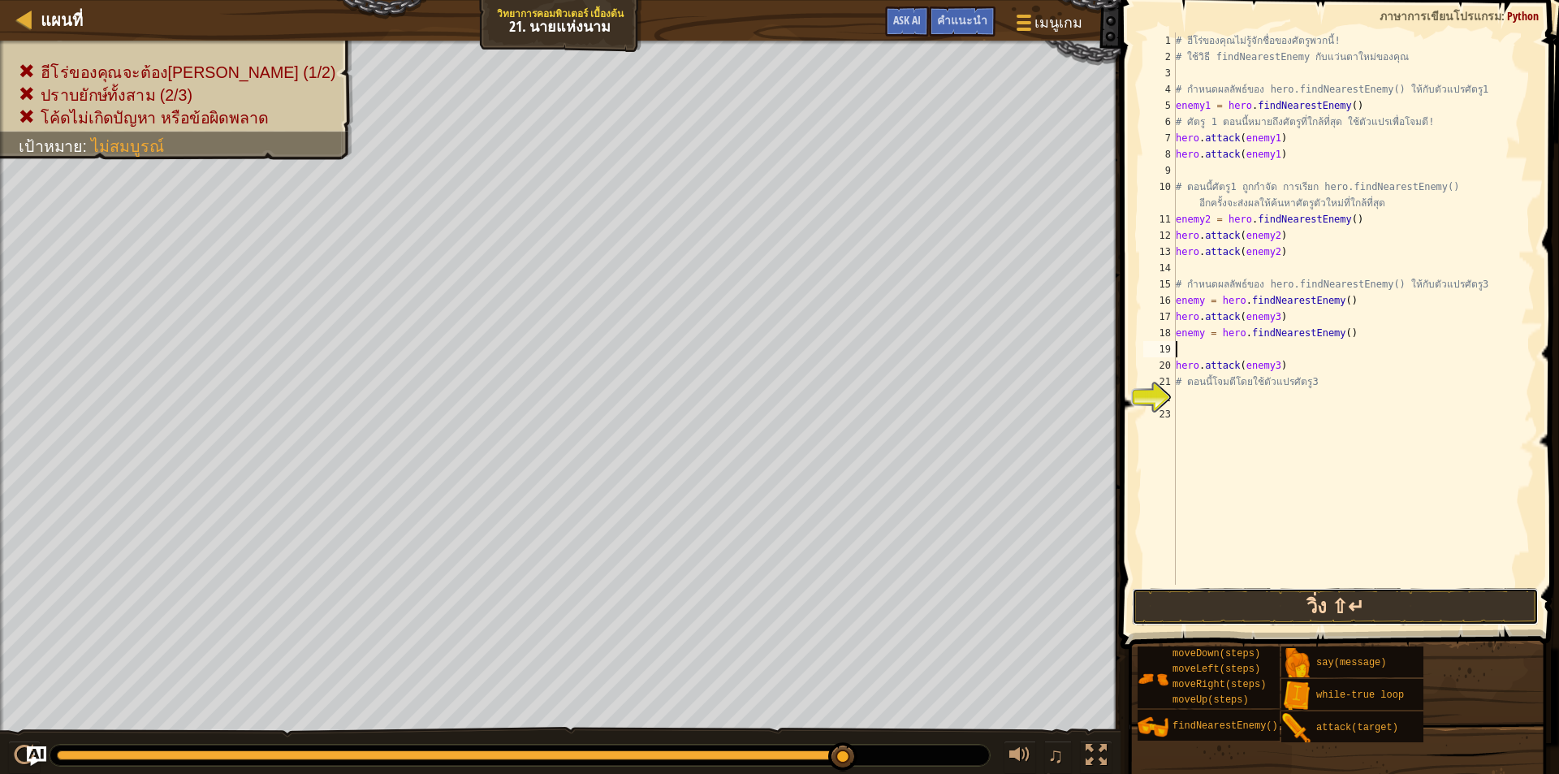
click at [1266, 597] on button "วิ่ง ⇧↵" at bounding box center [1335, 606] width 407 height 37
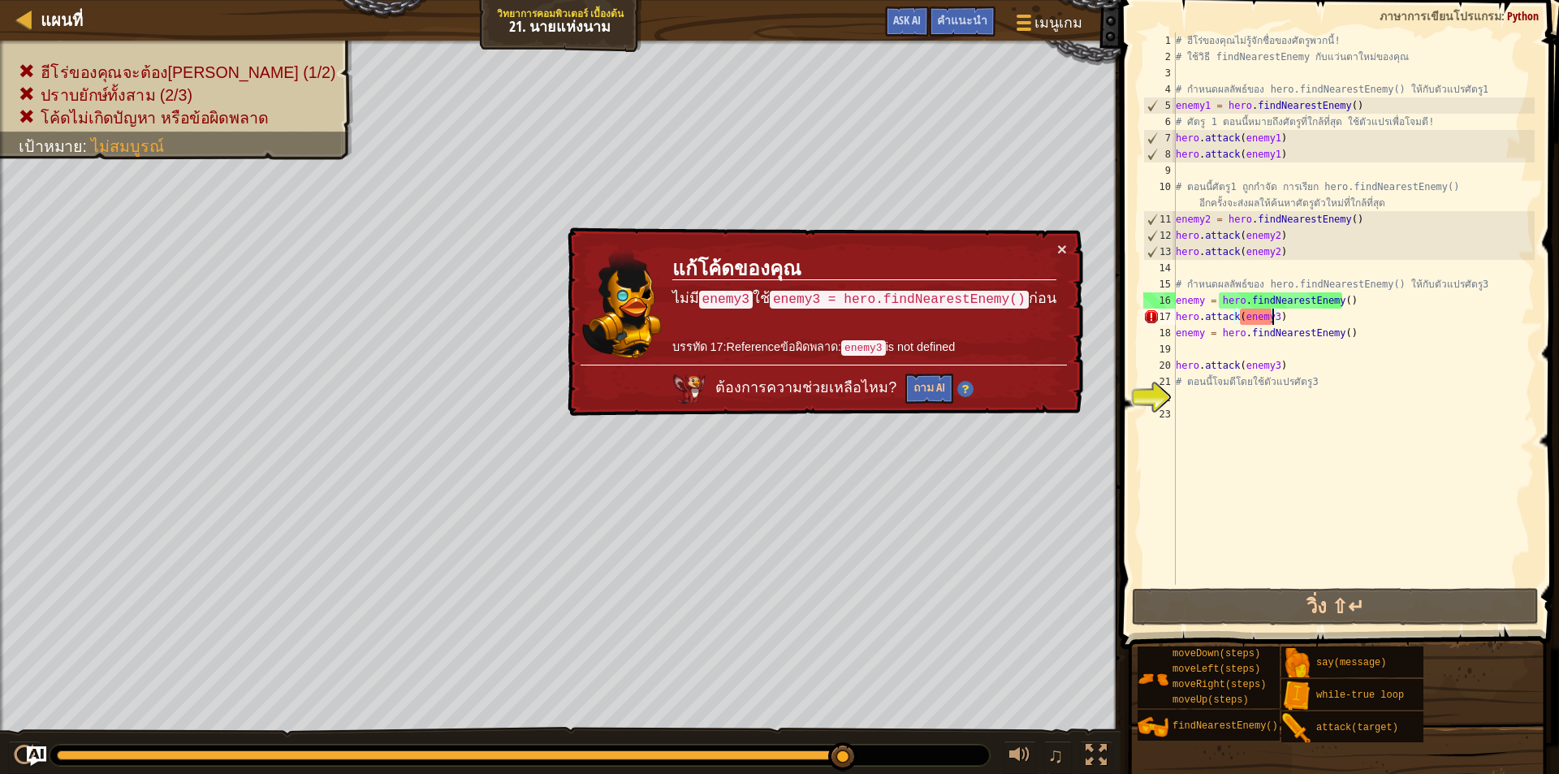
click at [1273, 317] on div "# ฮีโร่ของคุณไม่รู้จักชื่อของศัตรูพวกนี้! # ใช้วิธี findNearestEnemy กับแว่นตาใ…" at bounding box center [1354, 324] width 362 height 585
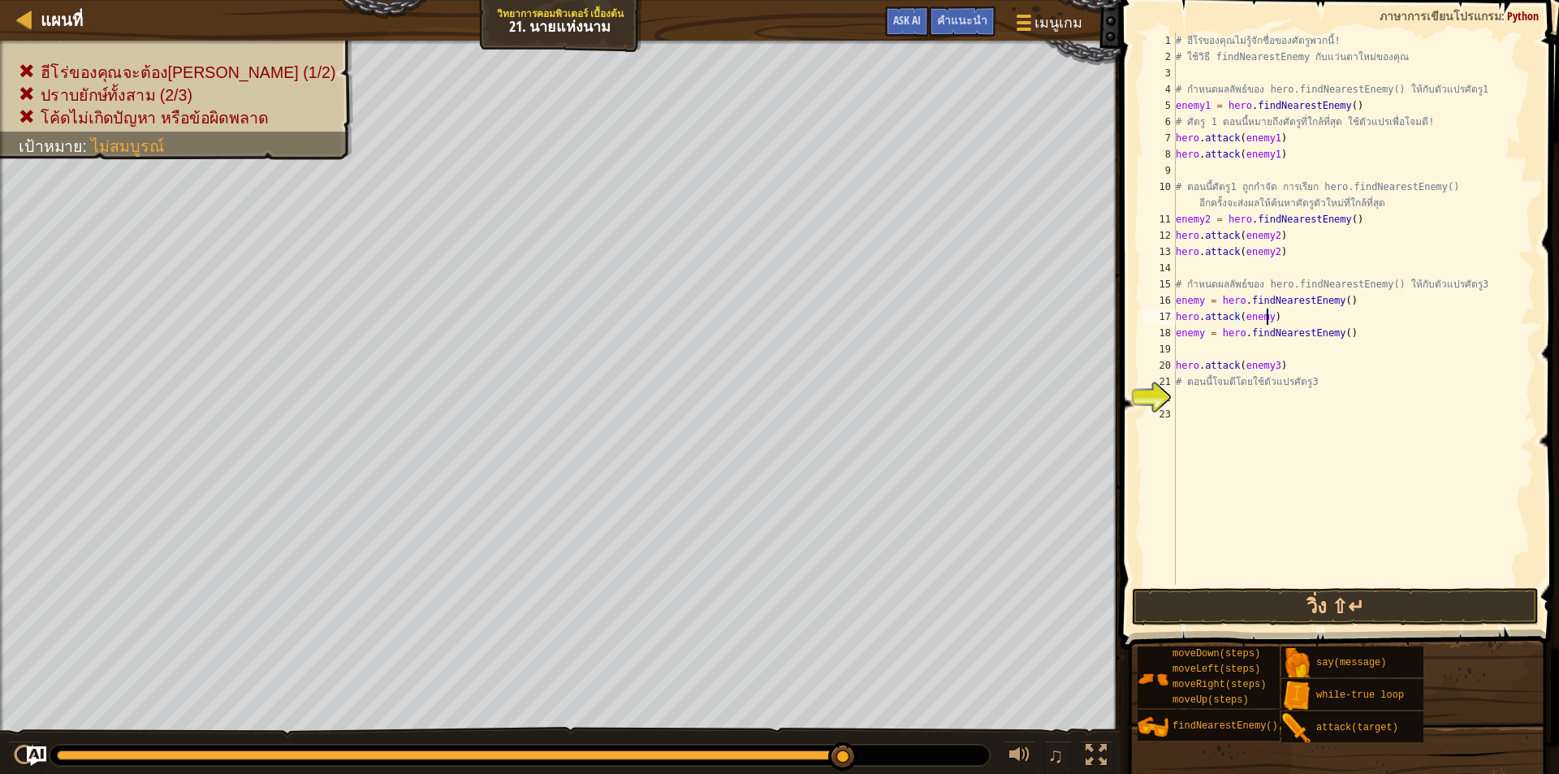
click at [1270, 364] on div "# ฮีโร่ของคุณไม่รู้จักชื่อของศัตรูพวกนี้! # ใช้วิธี findNearestEnemy กับแว่นตาใ…" at bounding box center [1354, 324] width 362 height 585
type textarea "hero.attack(enemy)"
drag, startPoint x: 1255, startPoint y: 612, endPoint x: 1249, endPoint y: 592, distance: 20.3
click at [1253, 612] on button "วิ่ง ⇧↵" at bounding box center [1335, 606] width 407 height 37
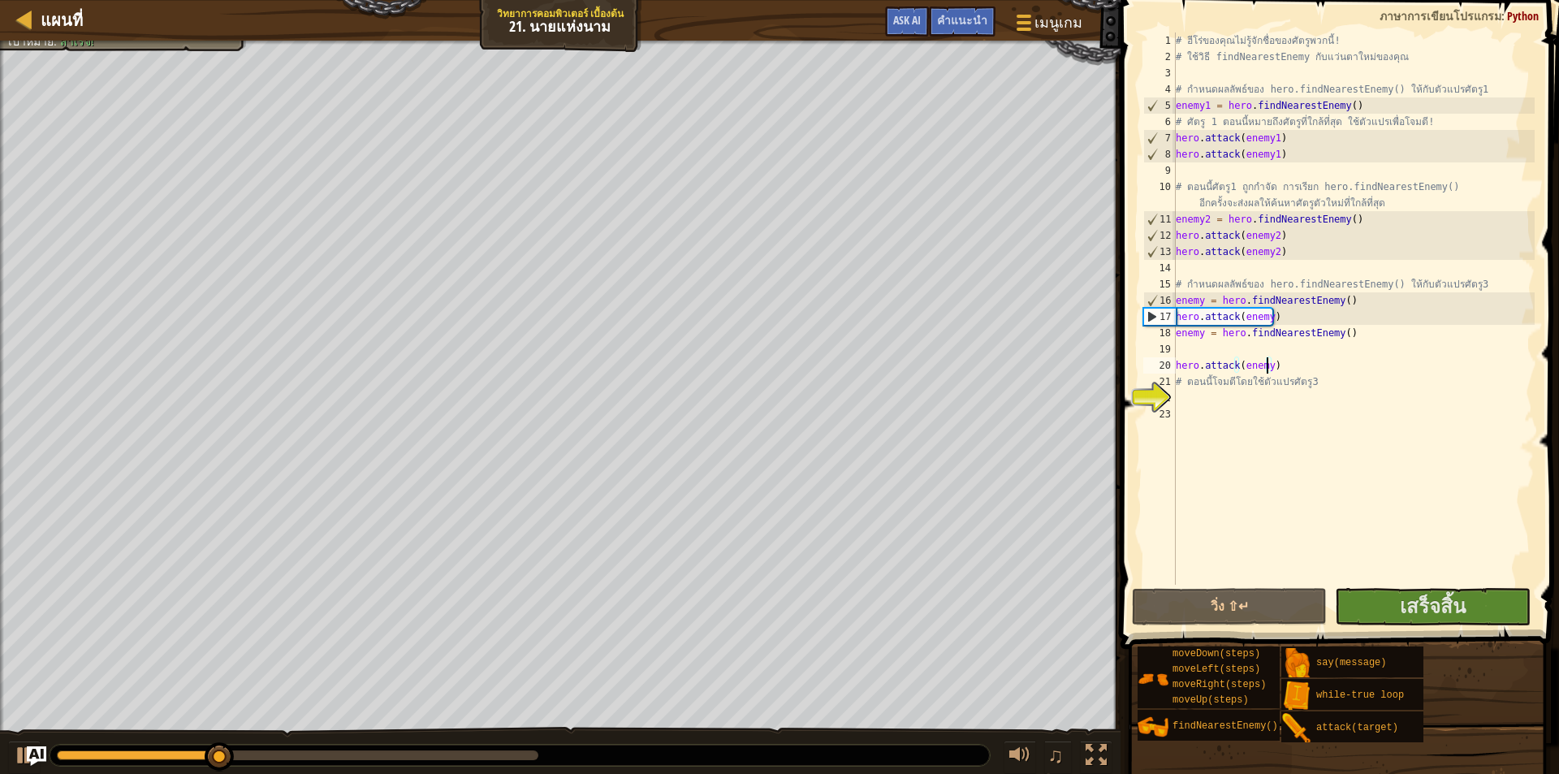
click at [1380, 584] on div "# ฮีโร่ของคุณไม่รู้จักชื่อของศัตรูพวกนี้! # ใช้วิธี findNearestEnemy กับแว่นตาใ…" at bounding box center [1354, 324] width 362 height 585
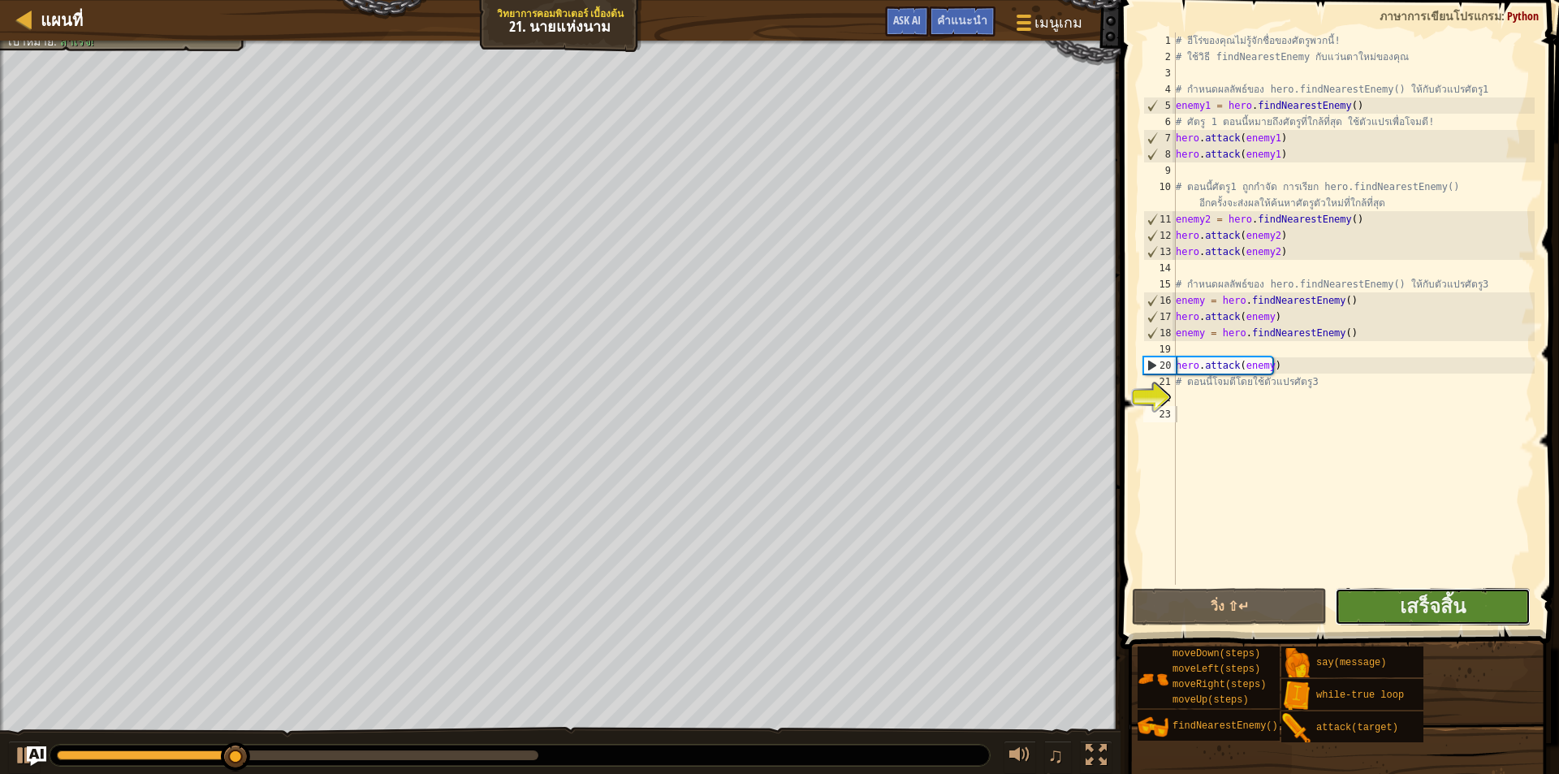
click at [1390, 603] on button "เสร็จสิ้น" at bounding box center [1432, 606] width 195 height 37
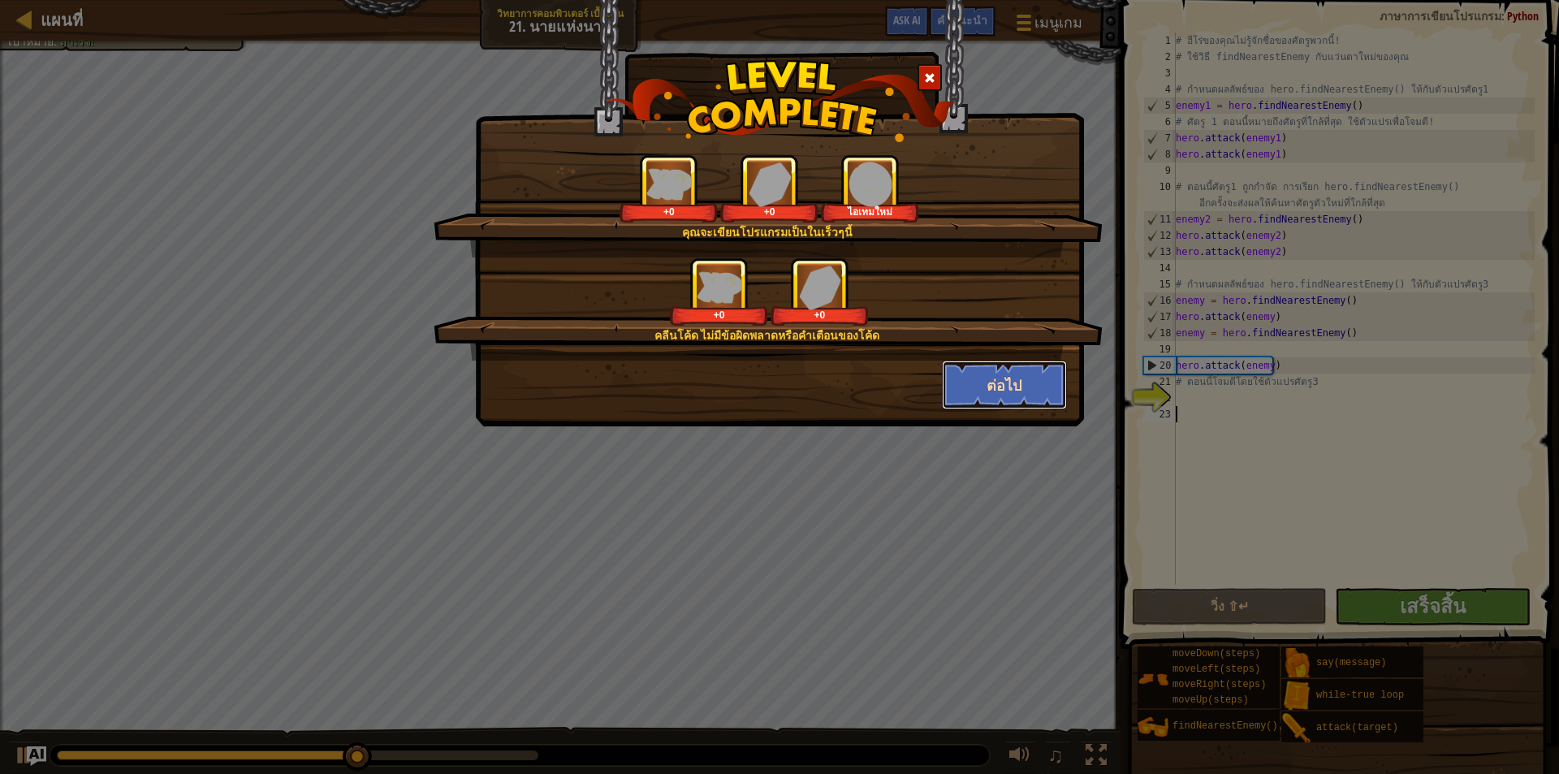
click at [980, 393] on button "ต่อไป" at bounding box center [1005, 385] width 126 height 49
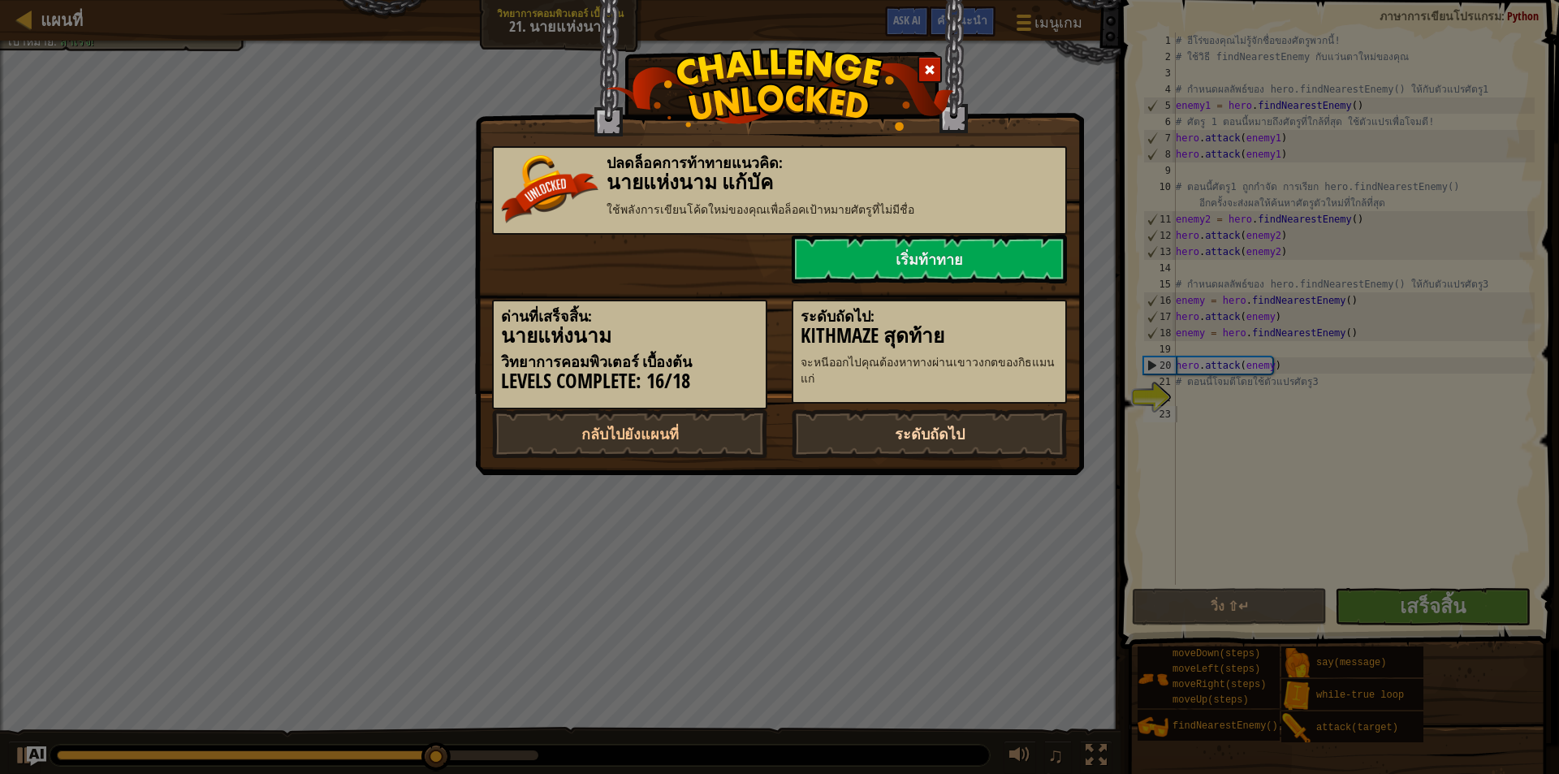
click at [902, 426] on link "ระดับถัดไป" at bounding box center [929, 433] width 275 height 49
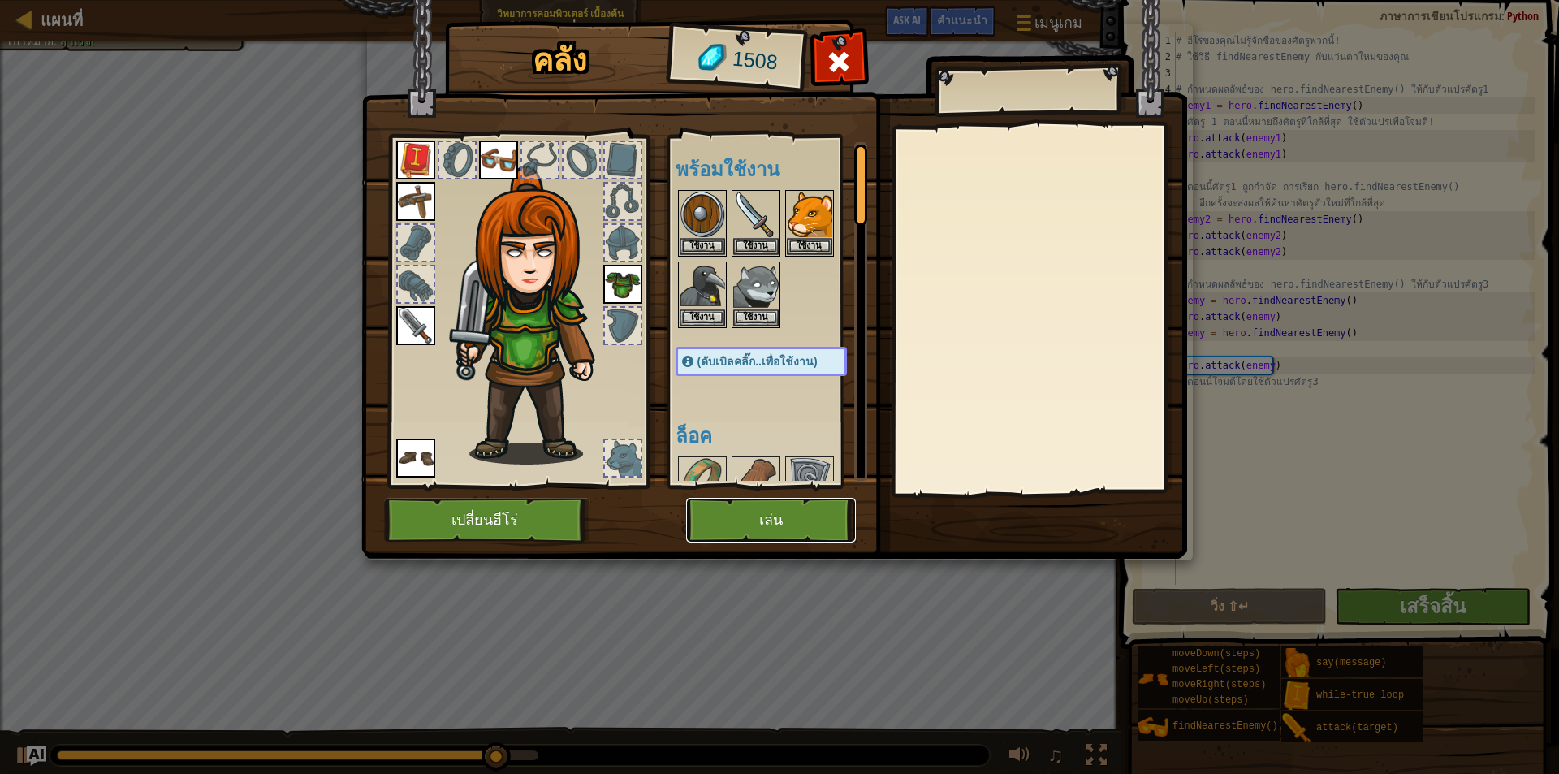
click at [785, 504] on button "เล่น" at bounding box center [771, 520] width 170 height 45
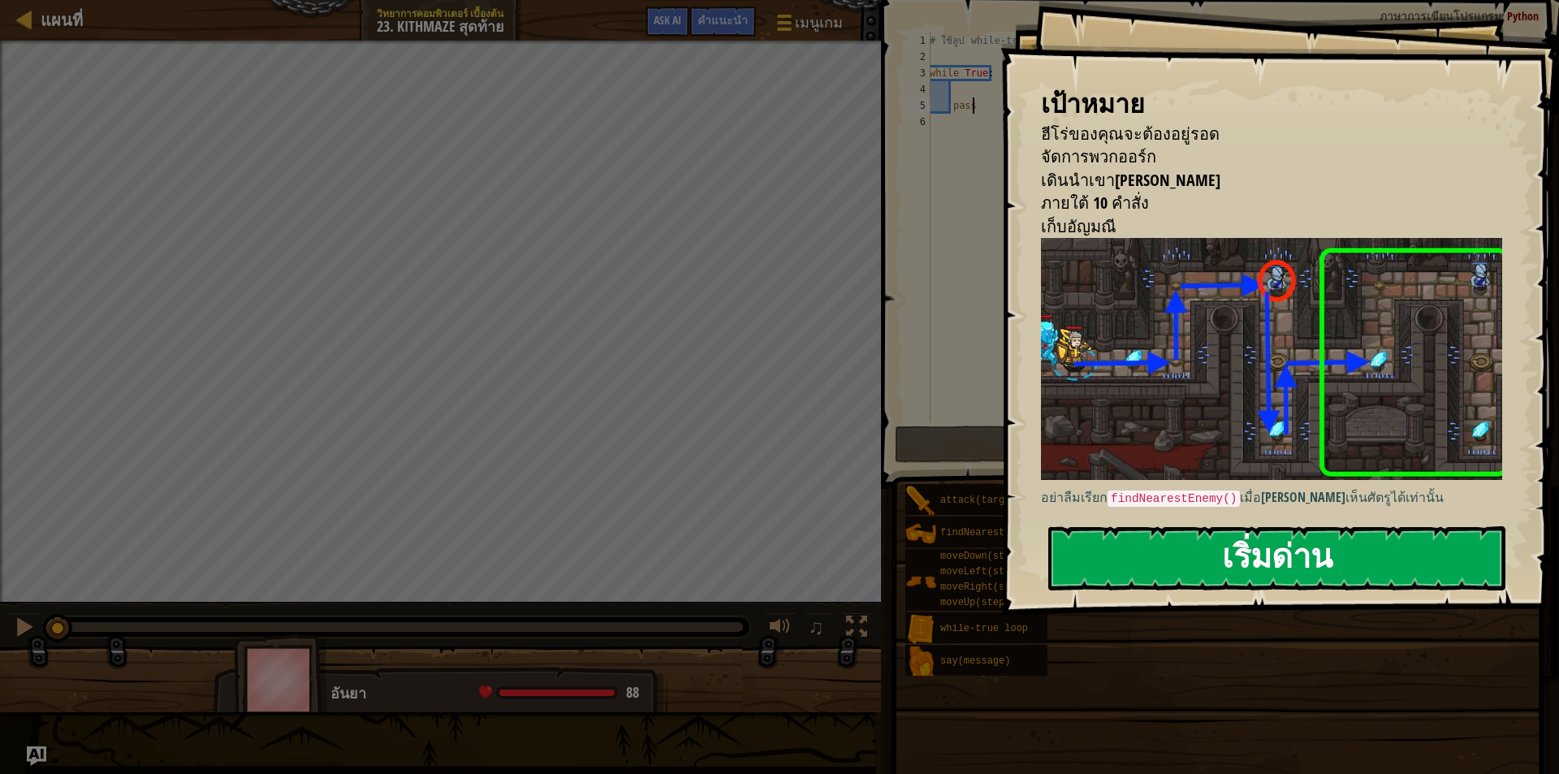
click at [1414, 552] on button "เริ่มด่าน" at bounding box center [1277, 558] width 457 height 64
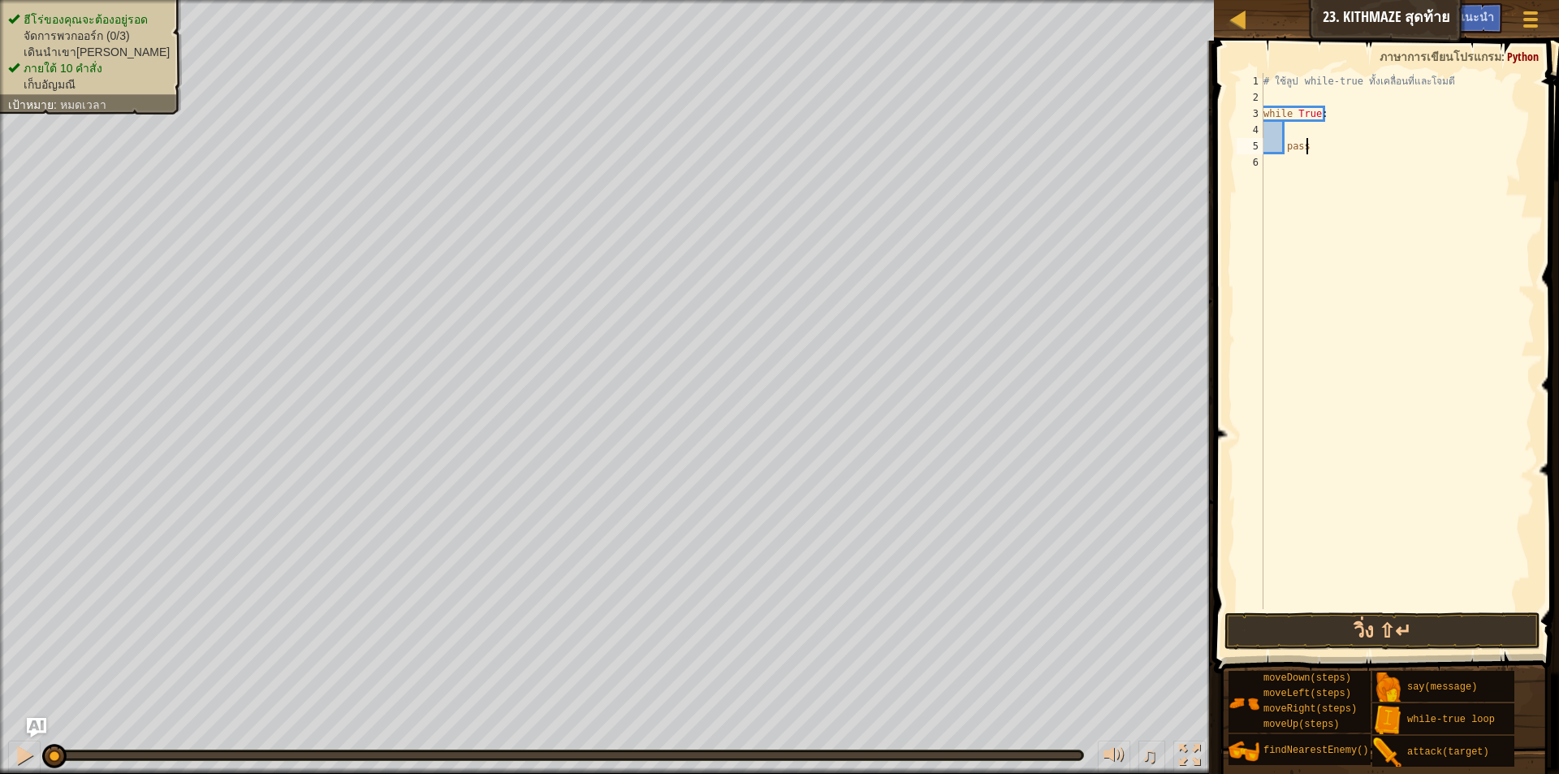
scroll to position [7, 2]
click at [1363, 627] on button "วิ่ง ⇧↵" at bounding box center [1383, 630] width 316 height 37
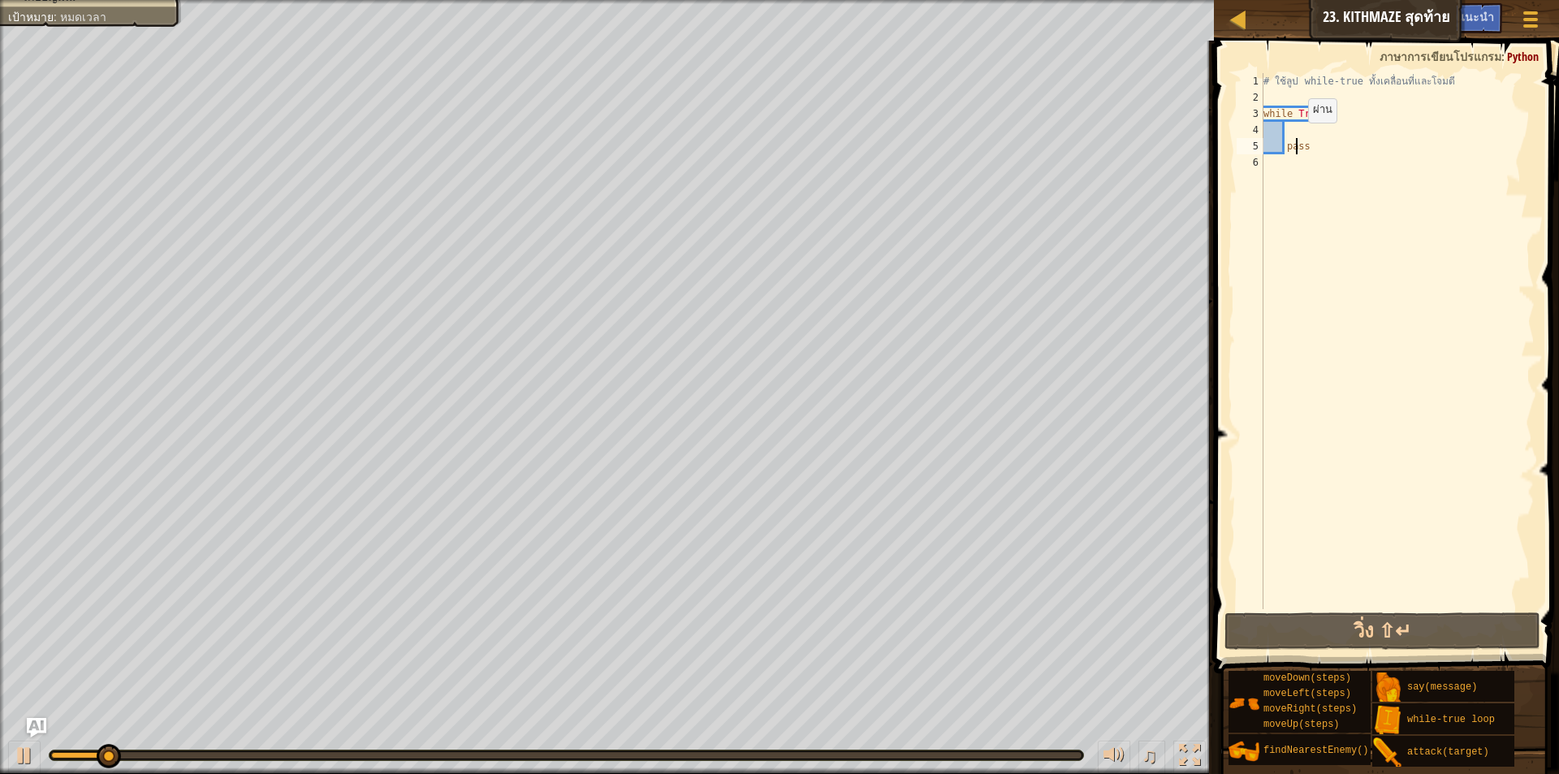
click at [1295, 139] on div "# ใช้ลูป while-true ทั้งเคลื่อนที่และโจมตี while True : pass" at bounding box center [1398, 357] width 275 height 569
click at [1311, 145] on div "# ใช้ลูป while-true ทั้งเคลื่อนที่และโจมตี while True : pass" at bounding box center [1398, 357] width 275 height 569
click at [1291, 118] on div "# ใช้ลูป while-true ทั้งเคลื่อนที่และโจมตี while True : pass" at bounding box center [1398, 357] width 275 height 569
type textarea "while True:"
click at [1297, 132] on div "# ใช้ลูป while-true ทั้งเคลื่อนที่และโจมตี while True : pass" at bounding box center [1398, 357] width 275 height 569
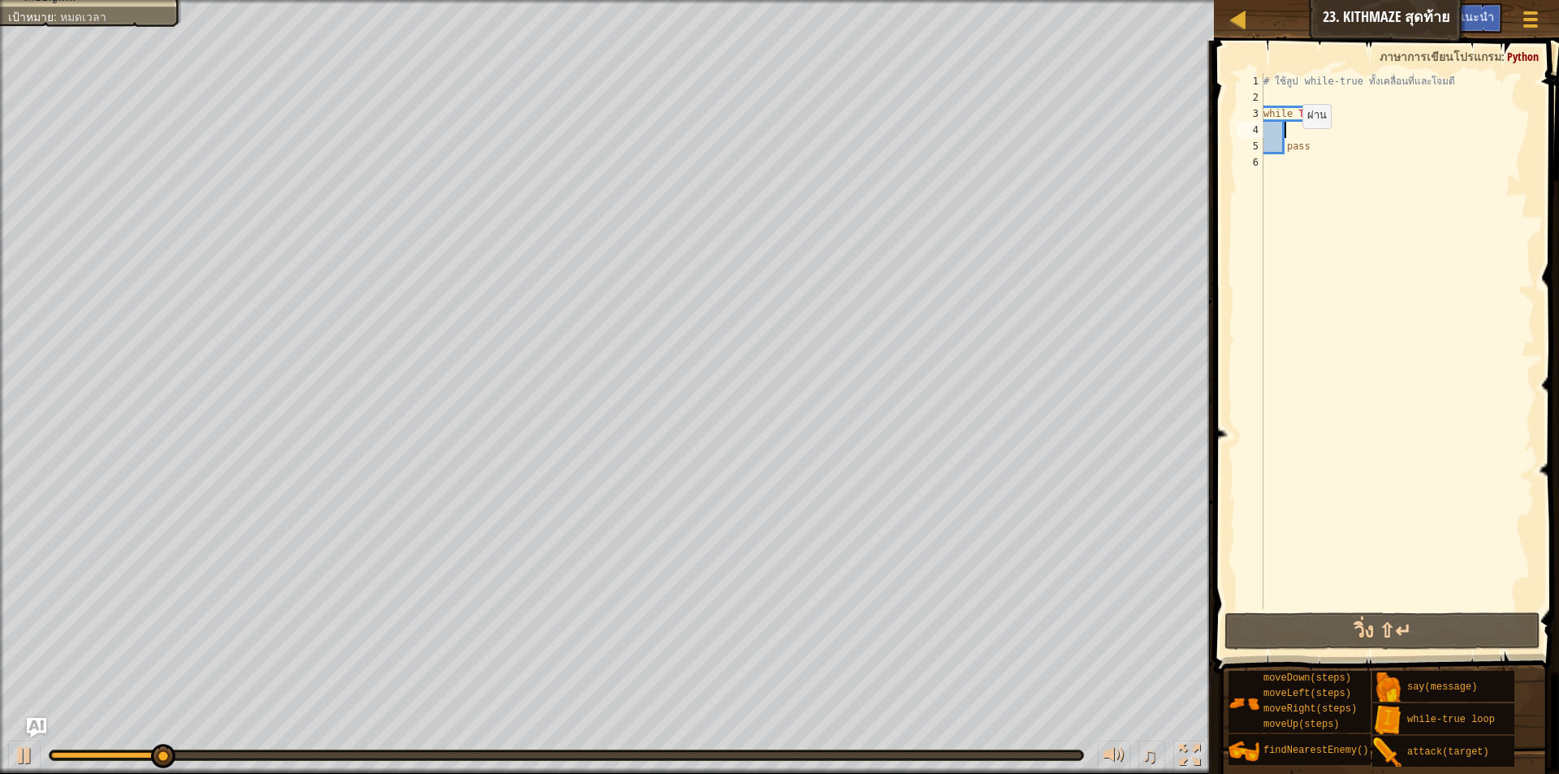
type textarea "h"
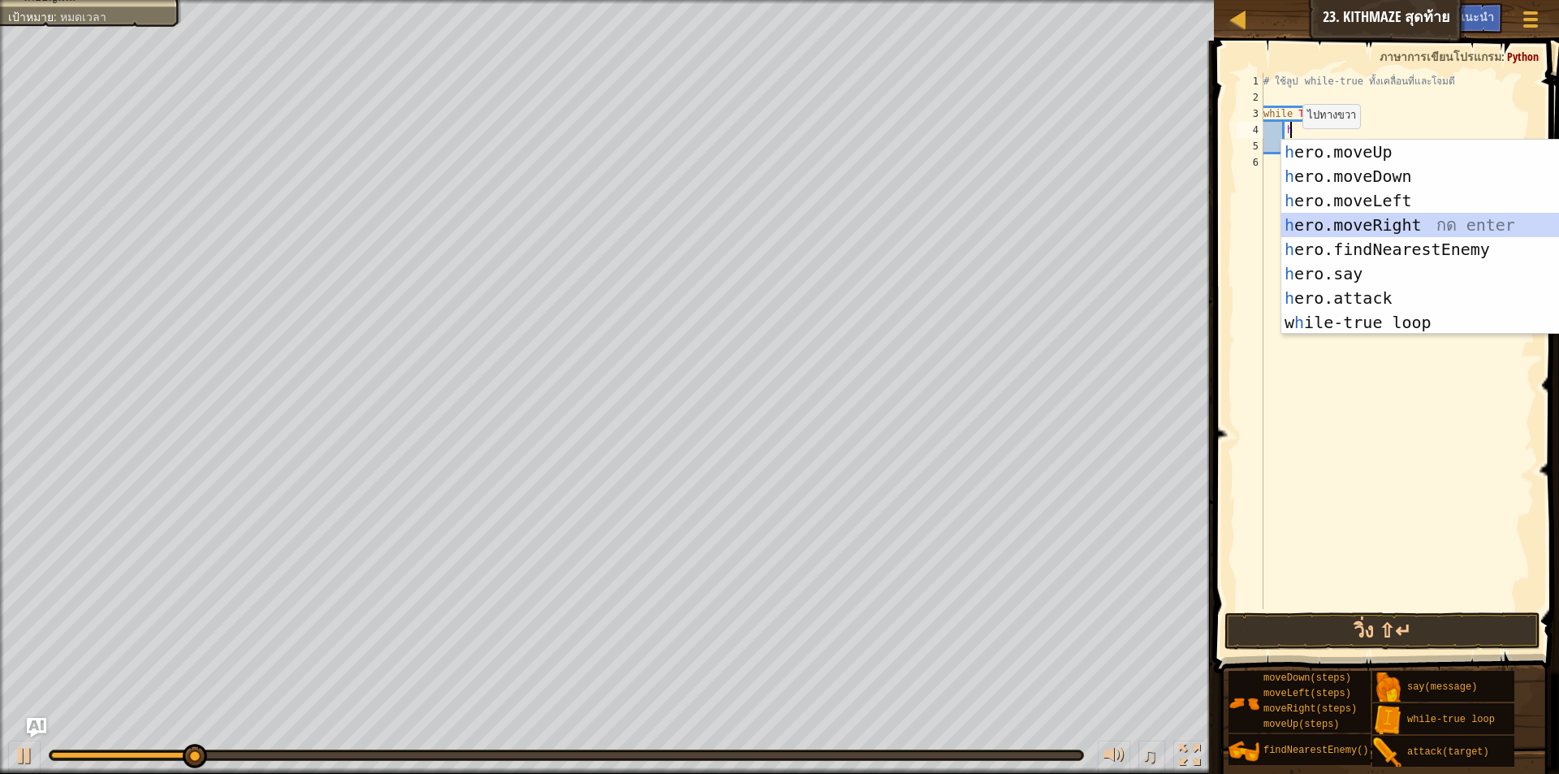
click at [1390, 228] on div "h ero.moveUp กด enter h ero.moveDown กด enter h ero.moveLeft กด enter h ero.mov…" at bounding box center [1435, 262] width 307 height 244
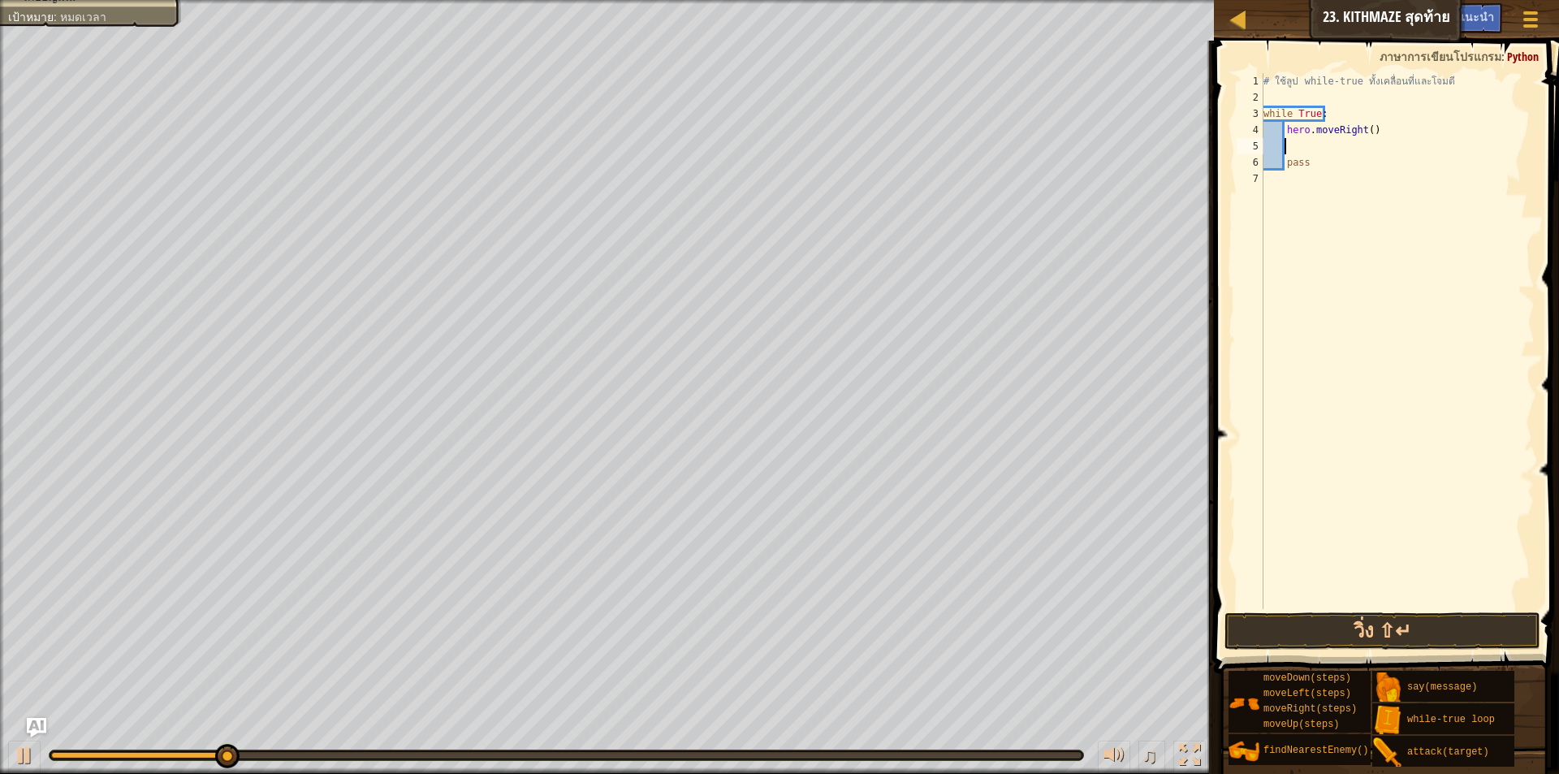
type textarea "h"
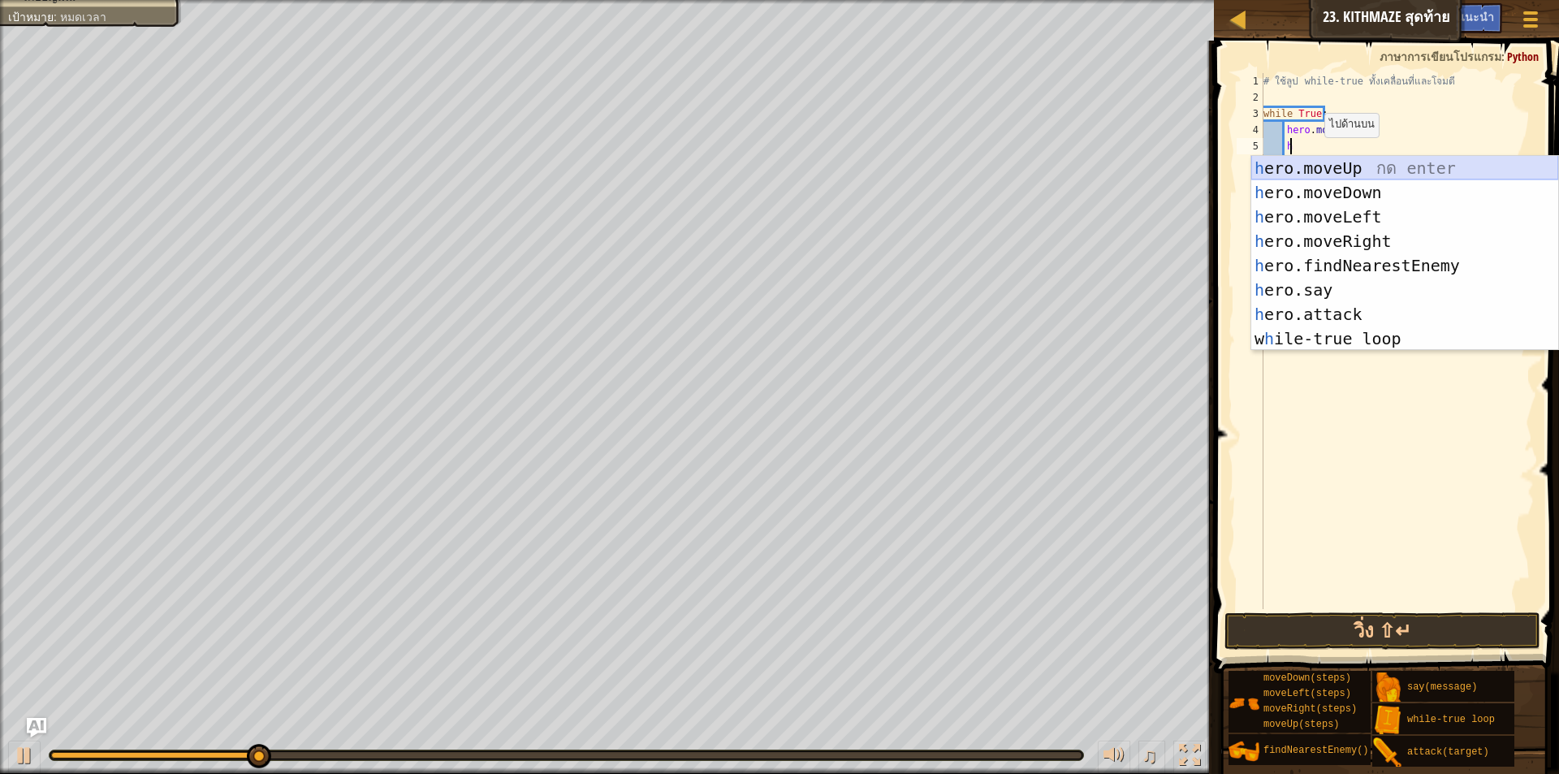
click at [1355, 163] on div "h ero.moveUp กด enter h ero.moveDown กด enter h ero.moveLeft กด enter h ero.mov…" at bounding box center [1405, 278] width 307 height 244
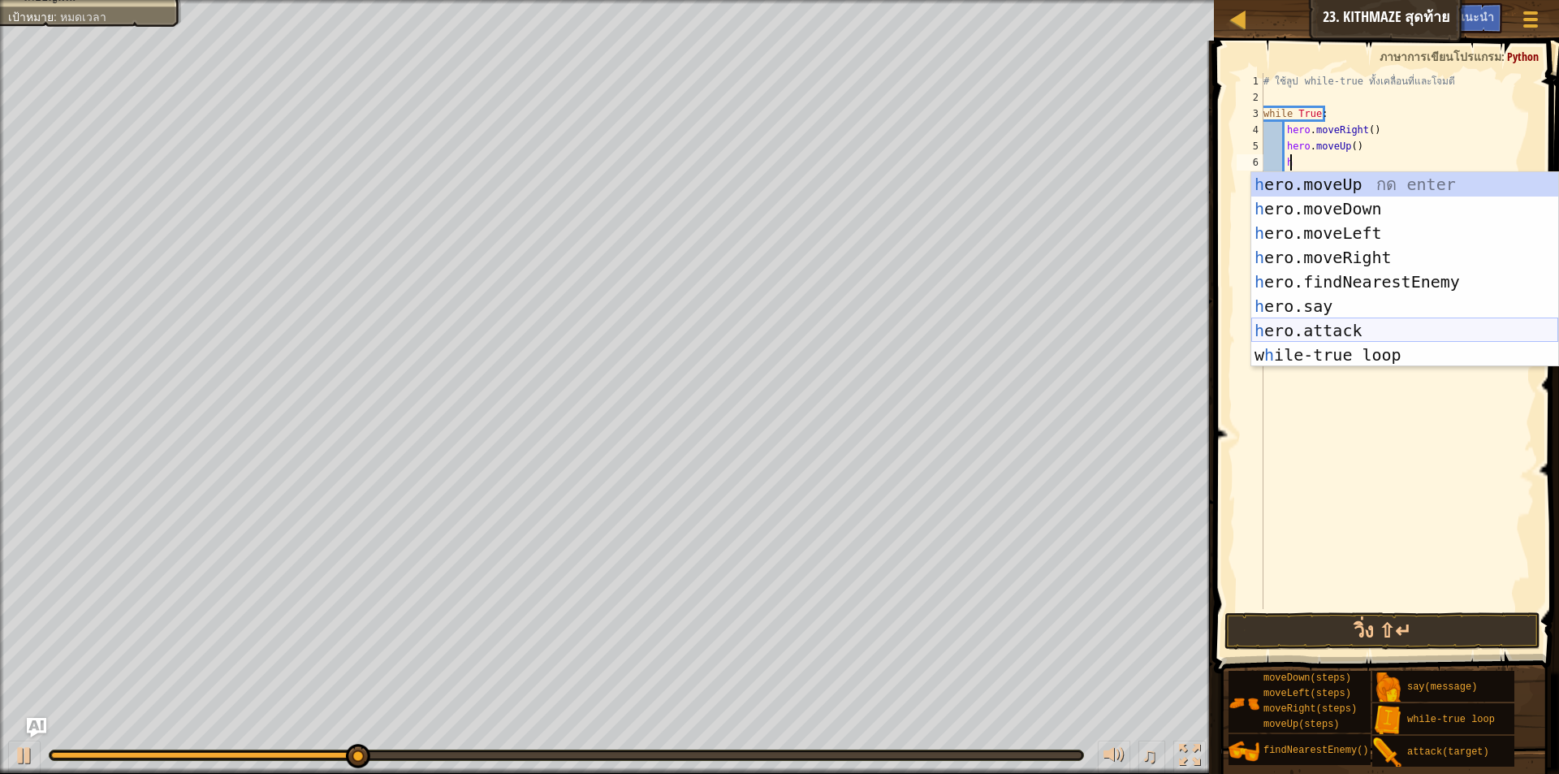
click at [1320, 327] on div "h ero.moveUp กด enter h ero.moveDown กด enter h ero.moveLeft กด enter h ero.mov…" at bounding box center [1405, 294] width 307 height 244
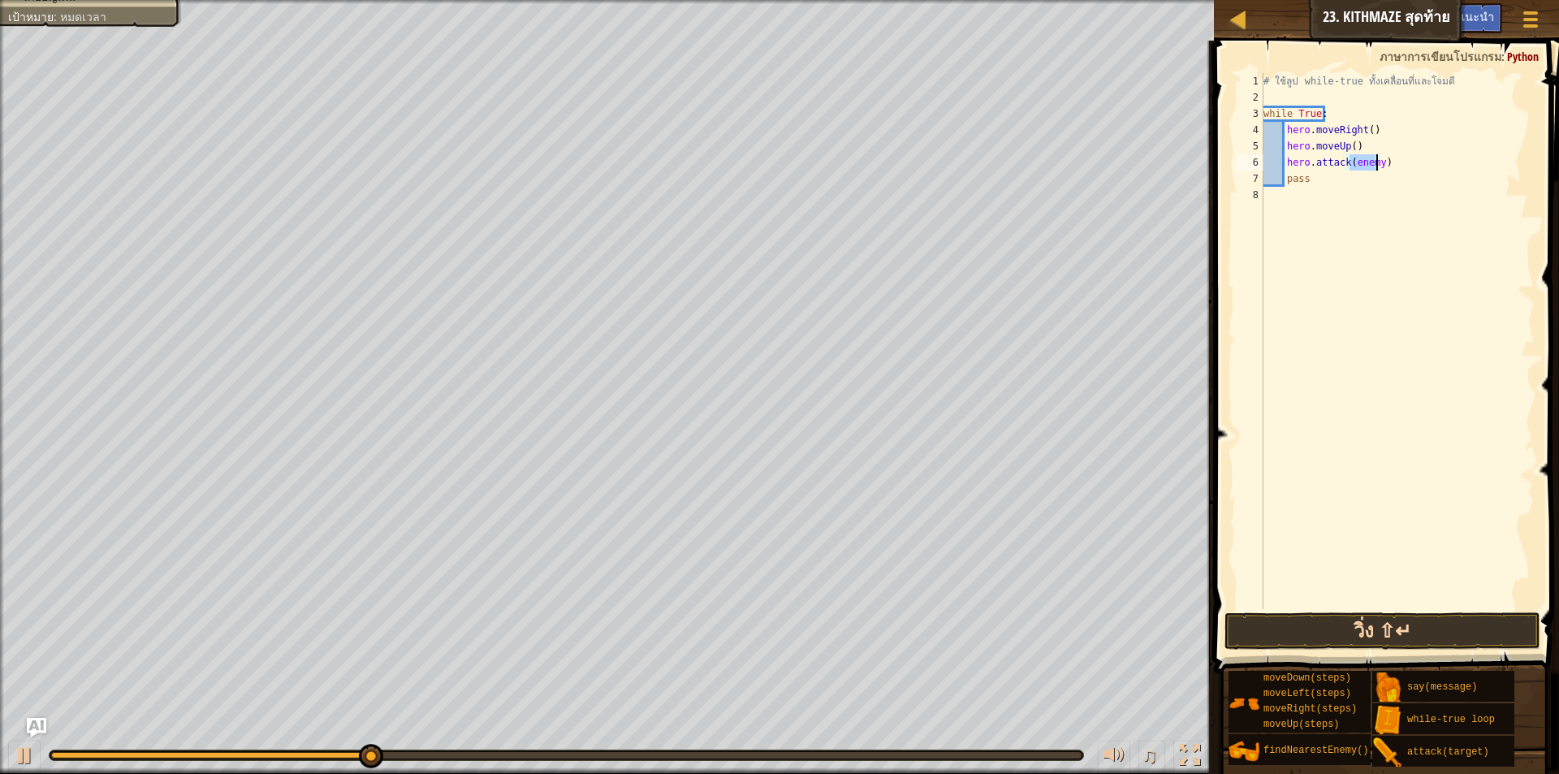
type textarea "hero.attack(enemy)"
drag, startPoint x: 1427, startPoint y: 638, endPoint x: 1424, endPoint y: 625, distance: 13.4
click at [1426, 637] on button "วิ่ง ⇧↵" at bounding box center [1383, 630] width 316 height 37
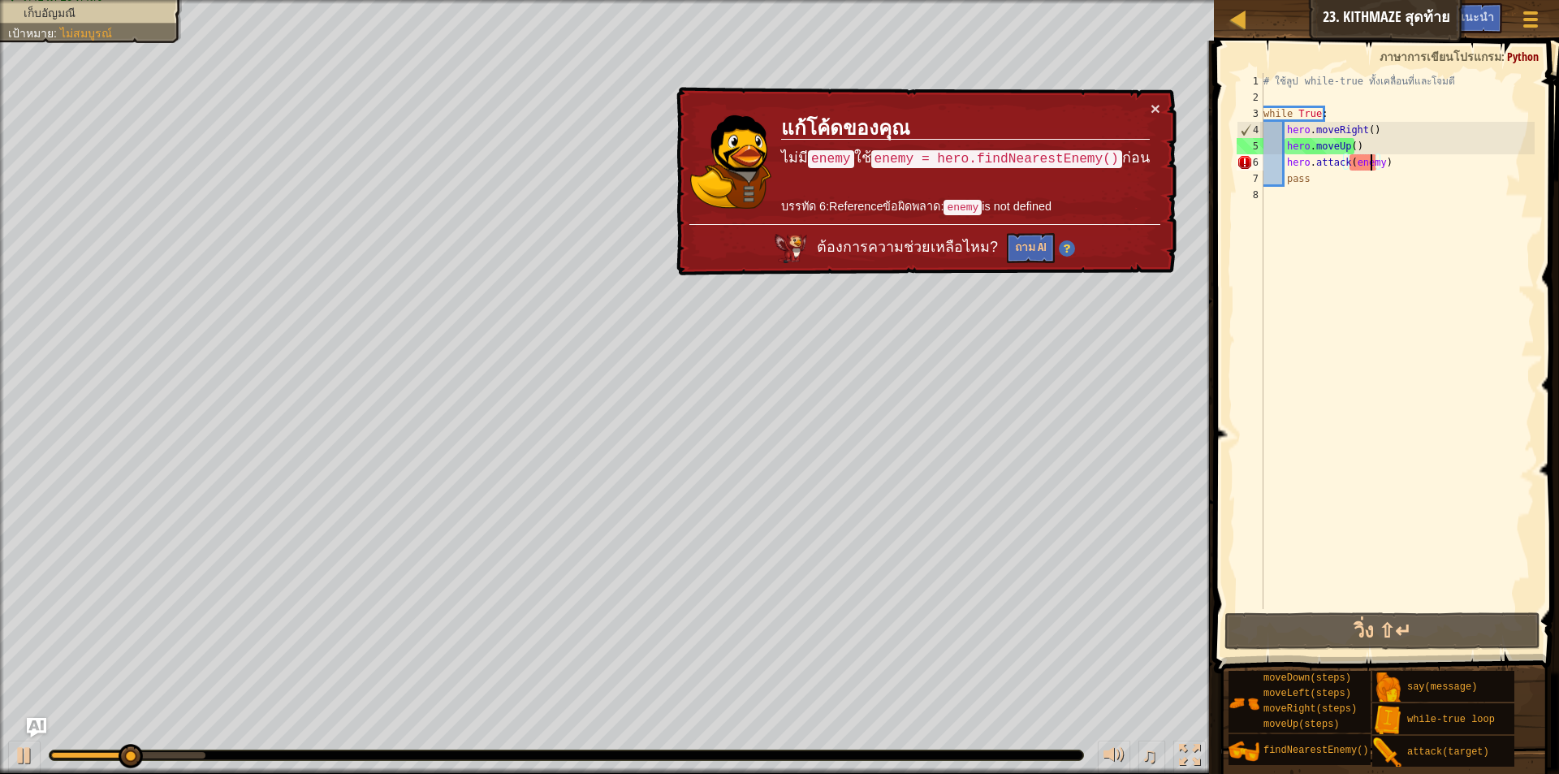
click at [1373, 161] on div "# ใช้ลูป while-true ทั้งเคลื่อนที่และโจมตี while True : hero . moveRight ( ) he…" at bounding box center [1398, 357] width 275 height 569
click at [1378, 161] on div "# ใช้ลูป while-true ทั้งเคลื่อนที่และโจมตี while True : hero . moveRight ( ) he…" at bounding box center [1398, 357] width 275 height 569
click at [1380, 225] on div "# ใช้ลูป while-true ทั้งเคลื่อนที่และโจมตี while True : hero . moveRight ( ) he…" at bounding box center [1398, 357] width 275 height 569
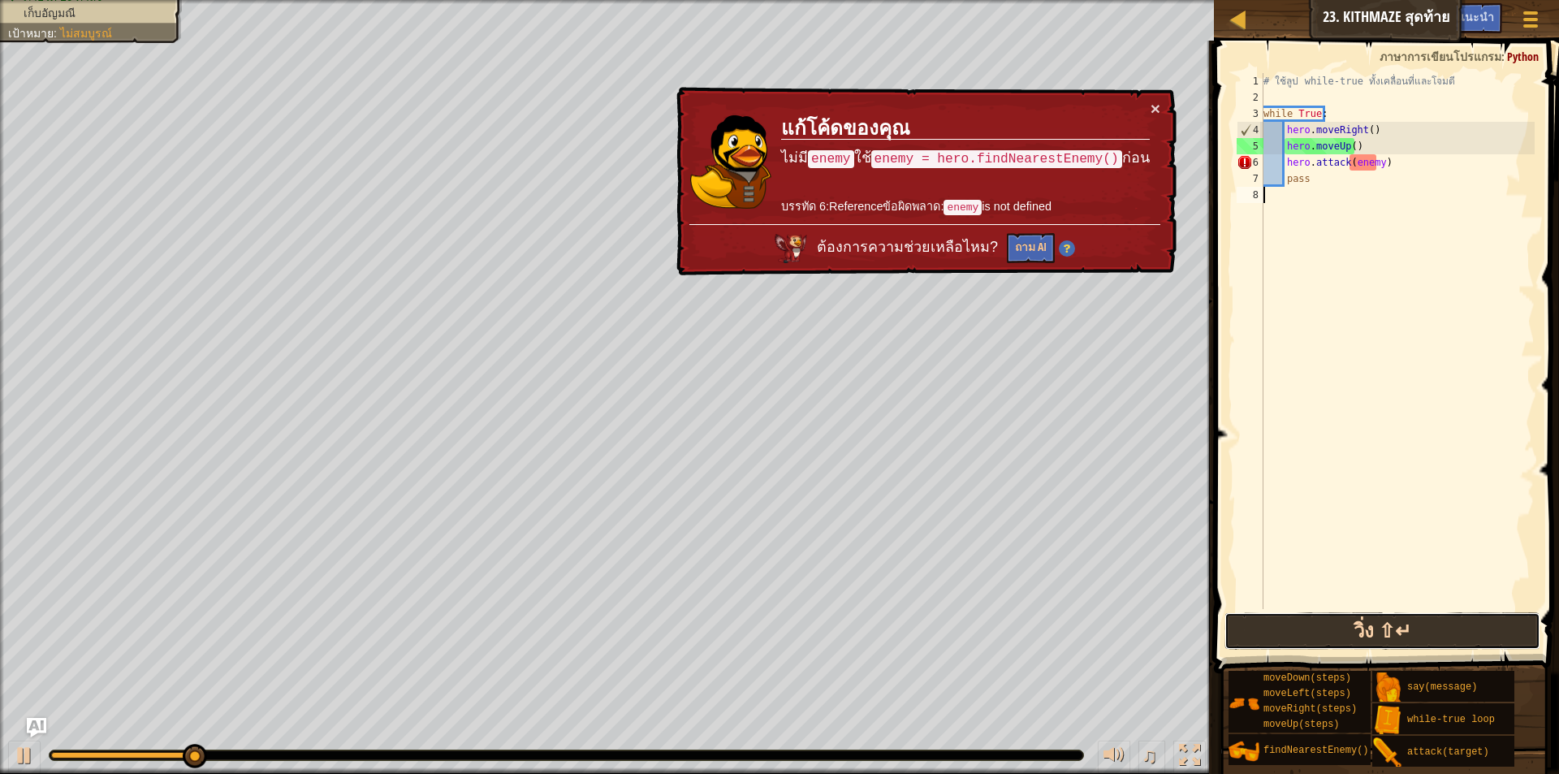
drag, startPoint x: 1445, startPoint y: 628, endPoint x: 1438, endPoint y: 616, distance: 13.1
click at [1444, 628] on button "วิ่ง ⇧↵" at bounding box center [1383, 630] width 316 height 37
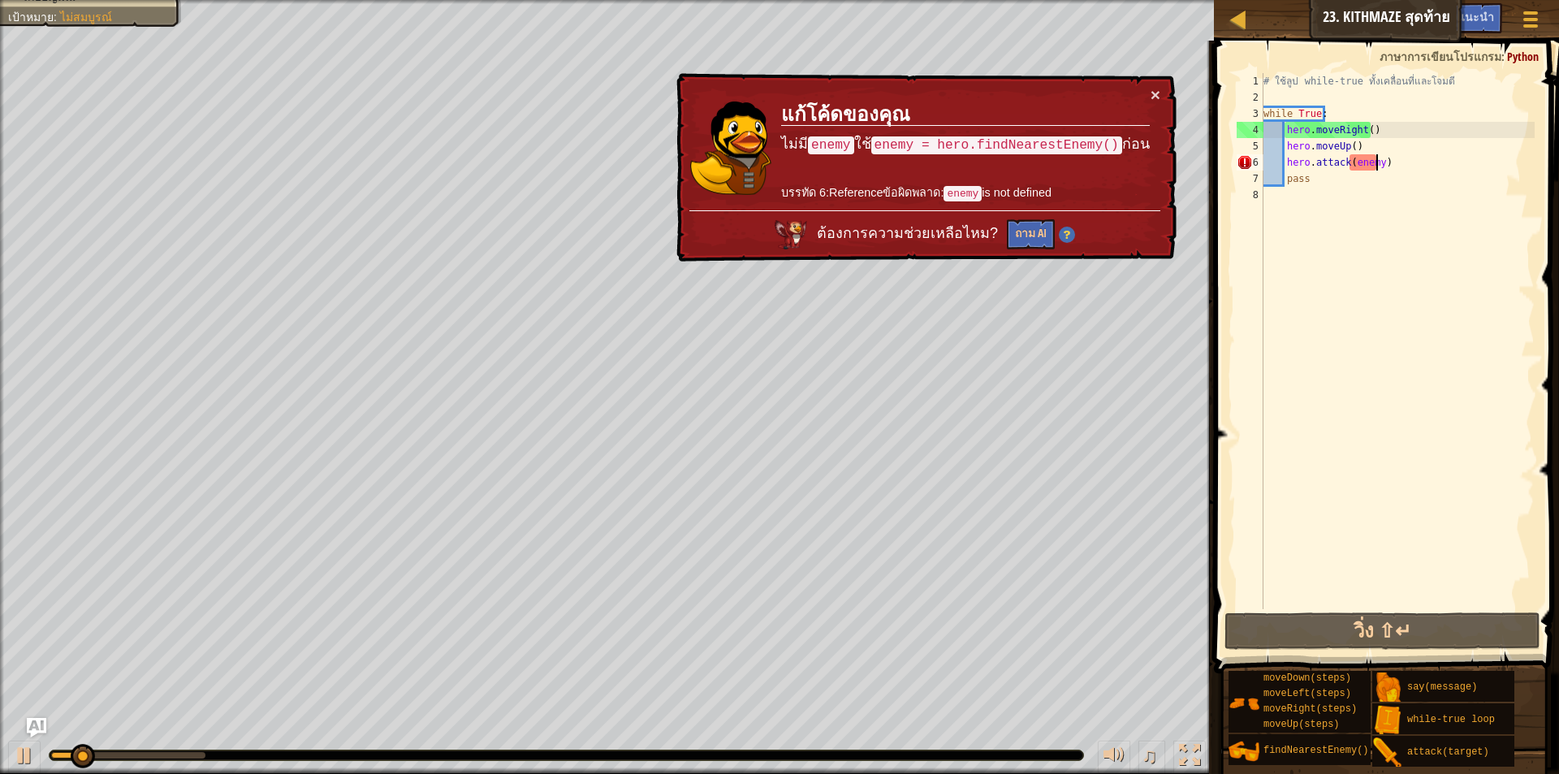
click at [1374, 159] on div "# ใช้ลูป while-true ทั้งเคลื่อนที่และโจมตี while True : hero . moveRight ( ) he…" at bounding box center [1398, 357] width 275 height 569
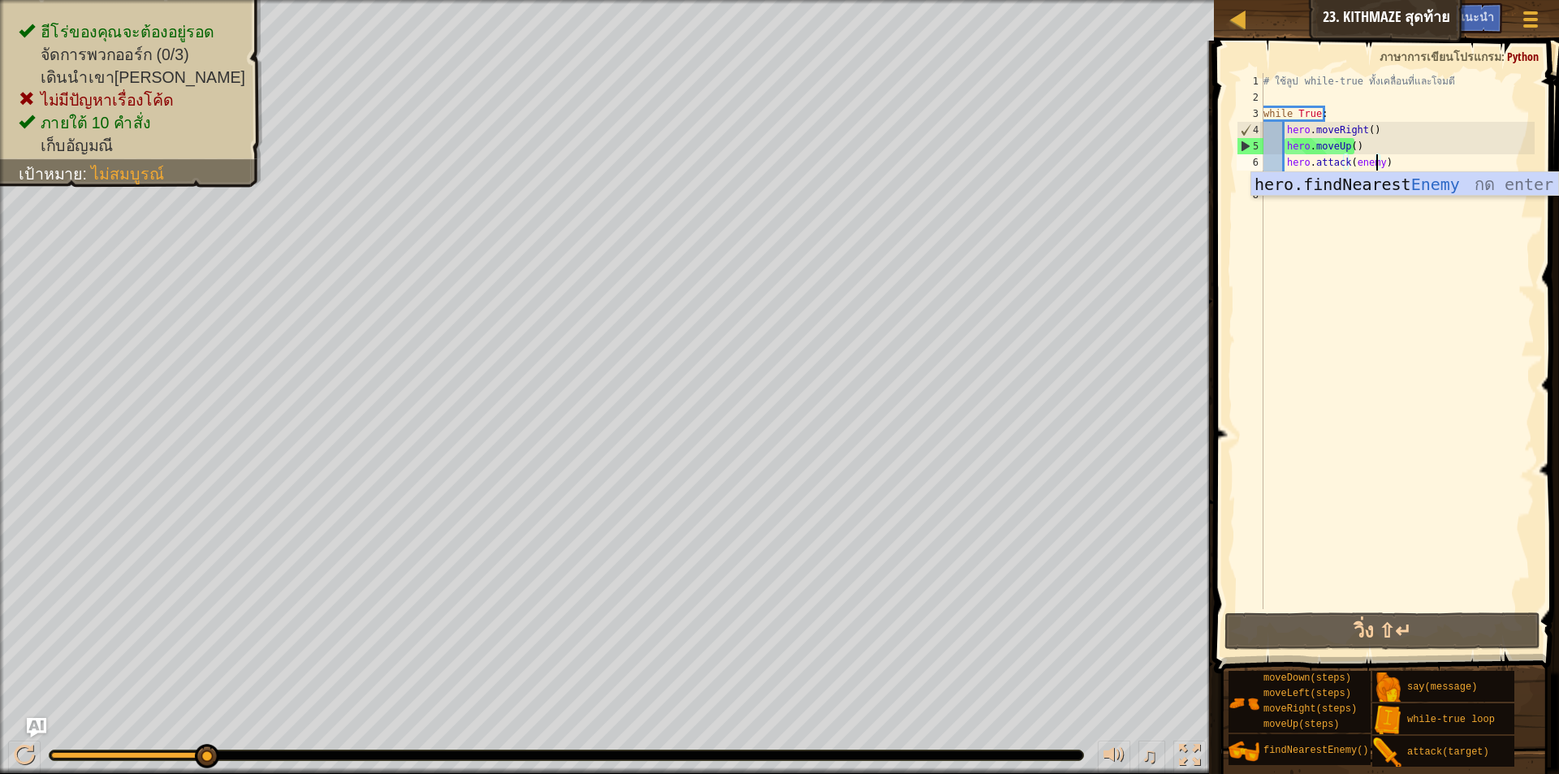
scroll to position [7, 9]
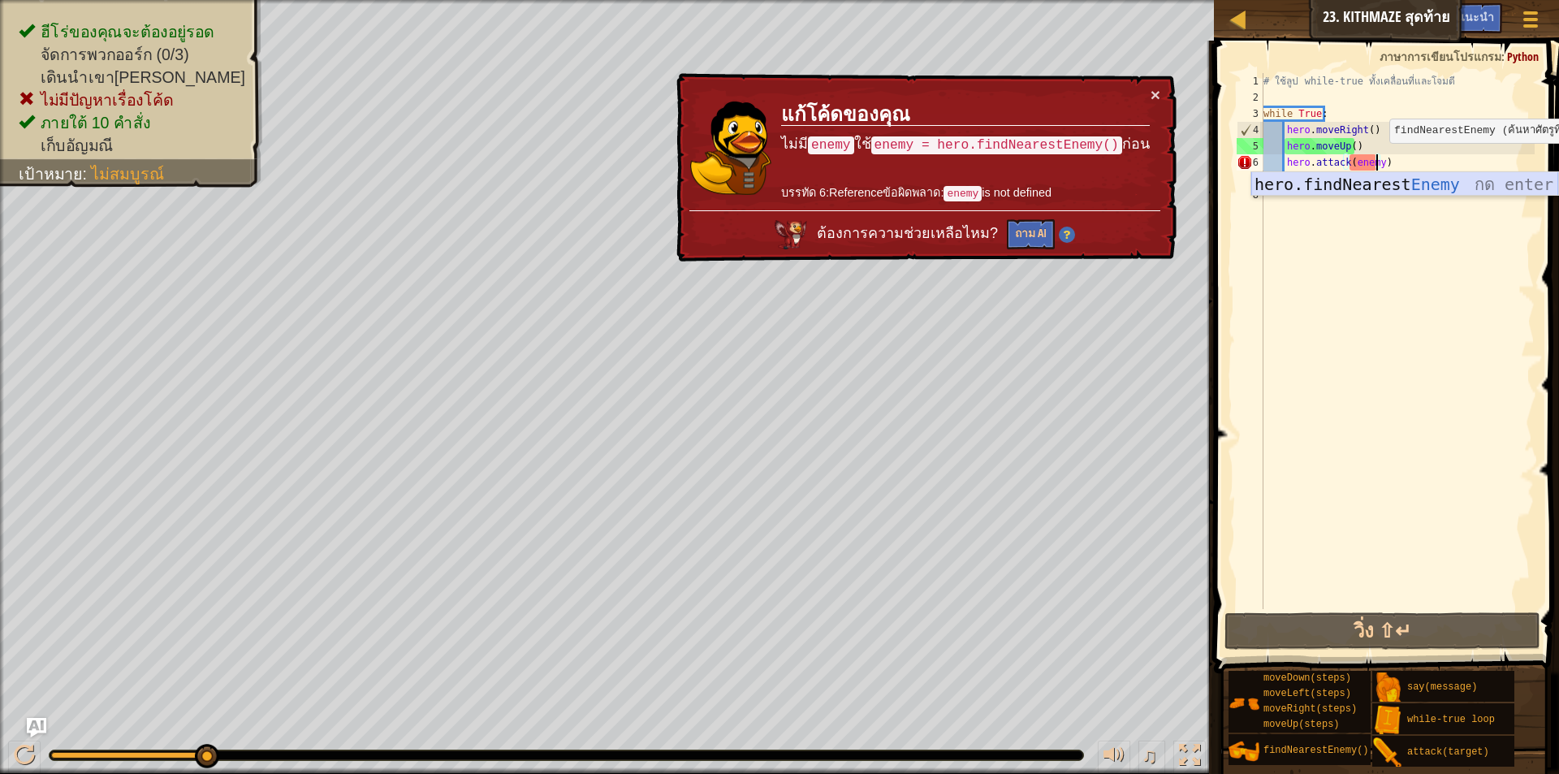
click at [1349, 175] on div "hero.findNearest Enemy กด enter" at bounding box center [1405, 208] width 307 height 73
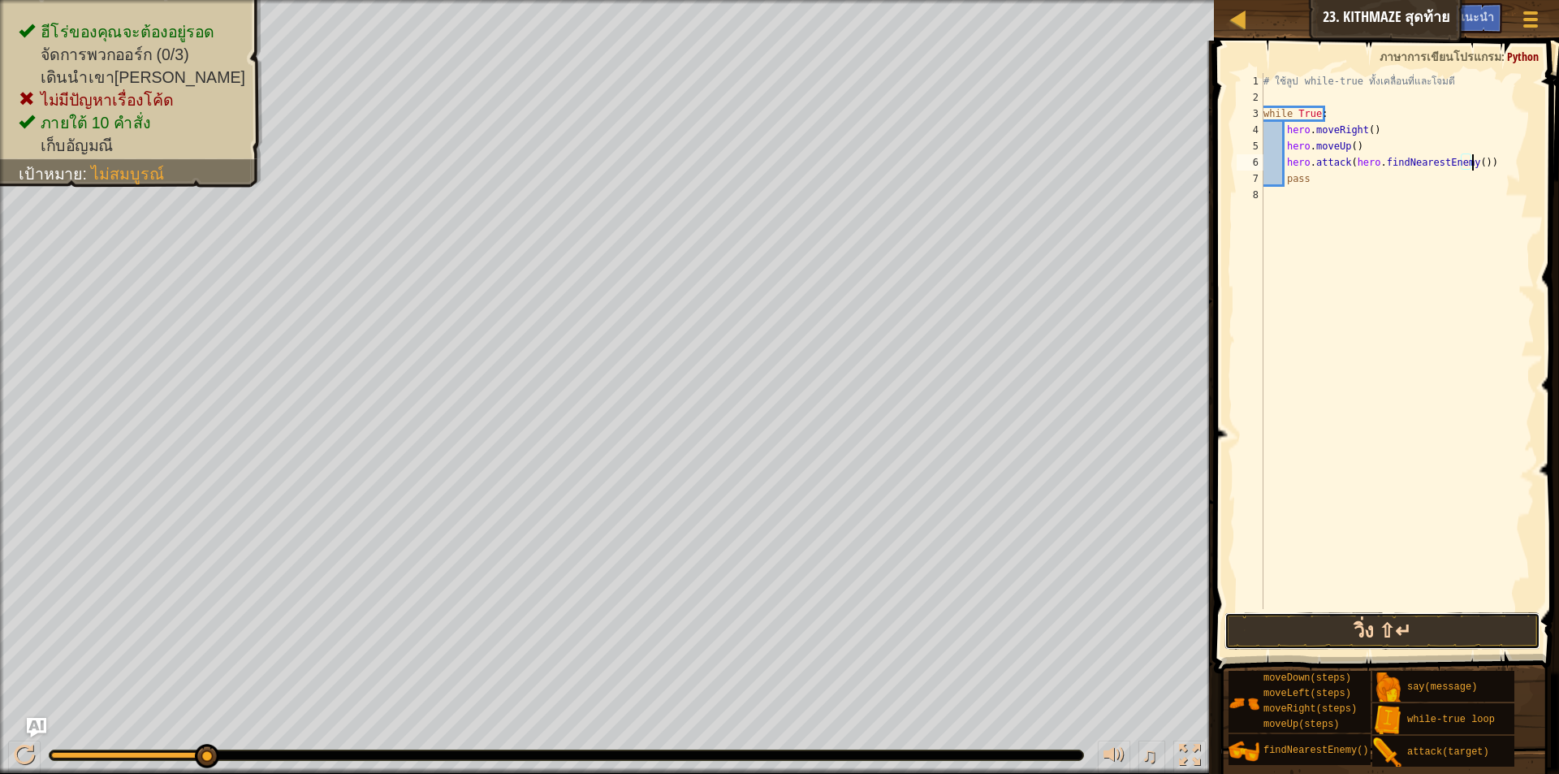
click at [1475, 632] on button "วิ่ง ⇧↵" at bounding box center [1383, 630] width 316 height 37
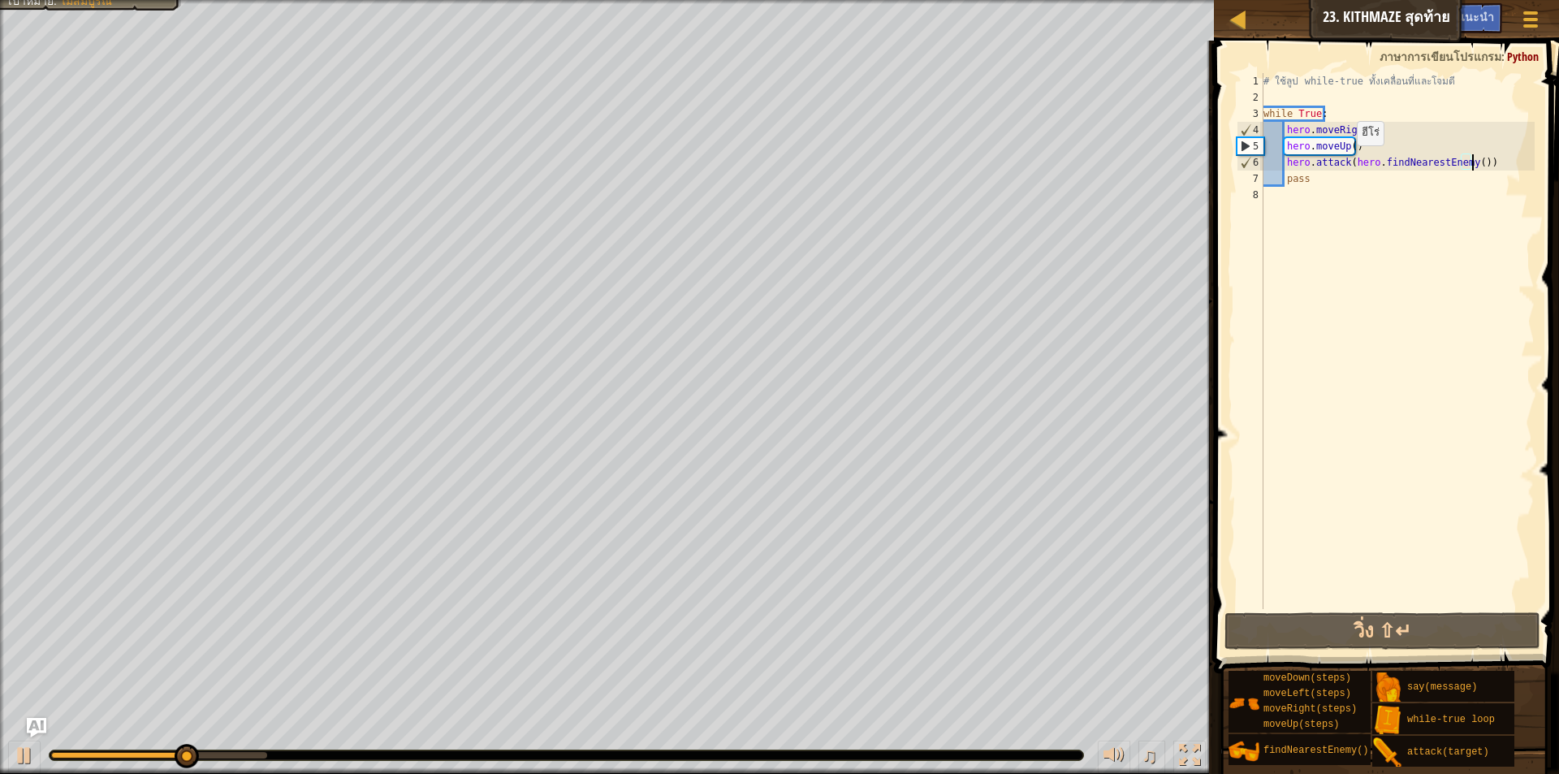
click at [1343, 161] on div "# ใช้ลูป while-true ทั้งเคลื่อนที่และโจมตี while True : hero . moveRight ( ) he…" at bounding box center [1398, 357] width 275 height 569
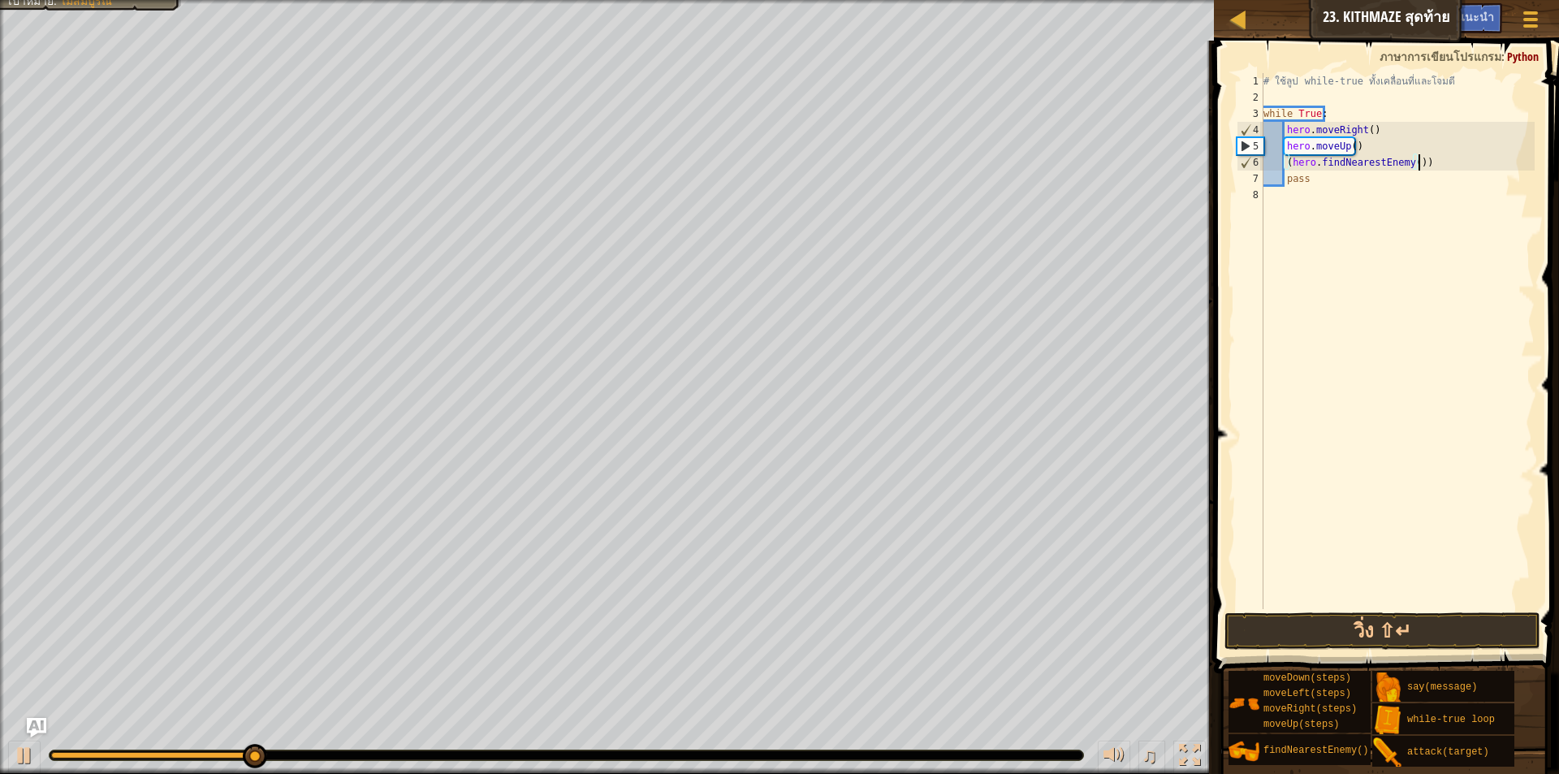
click at [1430, 162] on div "# ใช้ลูป while-true ทั้งเคลื่อนที่และโจมตี while True : hero . moveRight ( ) he…" at bounding box center [1398, 357] width 275 height 569
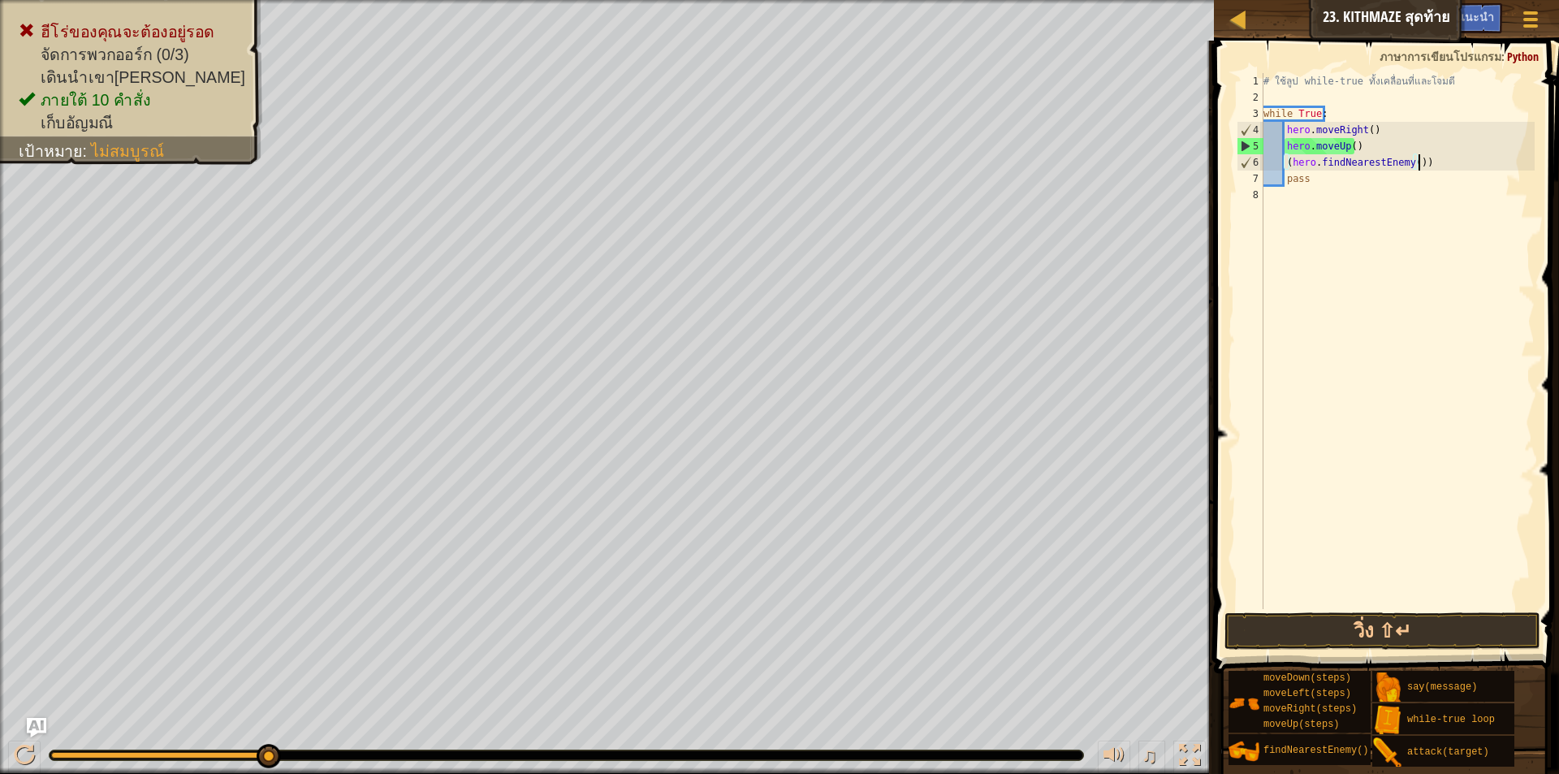
type textarea "(hero.findNearestEnemy()"
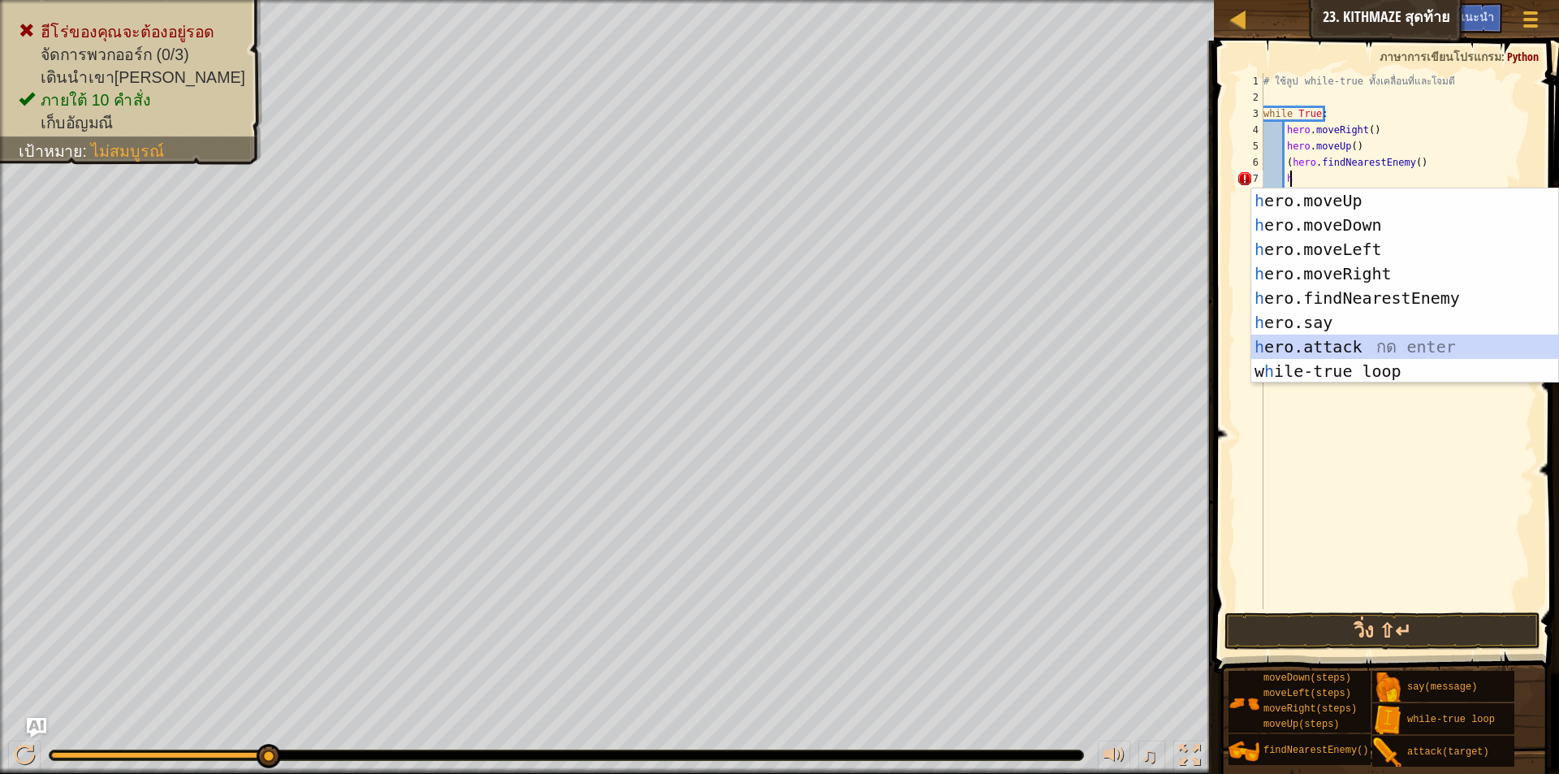
click at [1338, 342] on div "h ero.moveUp กด enter h ero.moveDown กด enter h ero.moveLeft กด enter h ero.mov…" at bounding box center [1405, 310] width 307 height 244
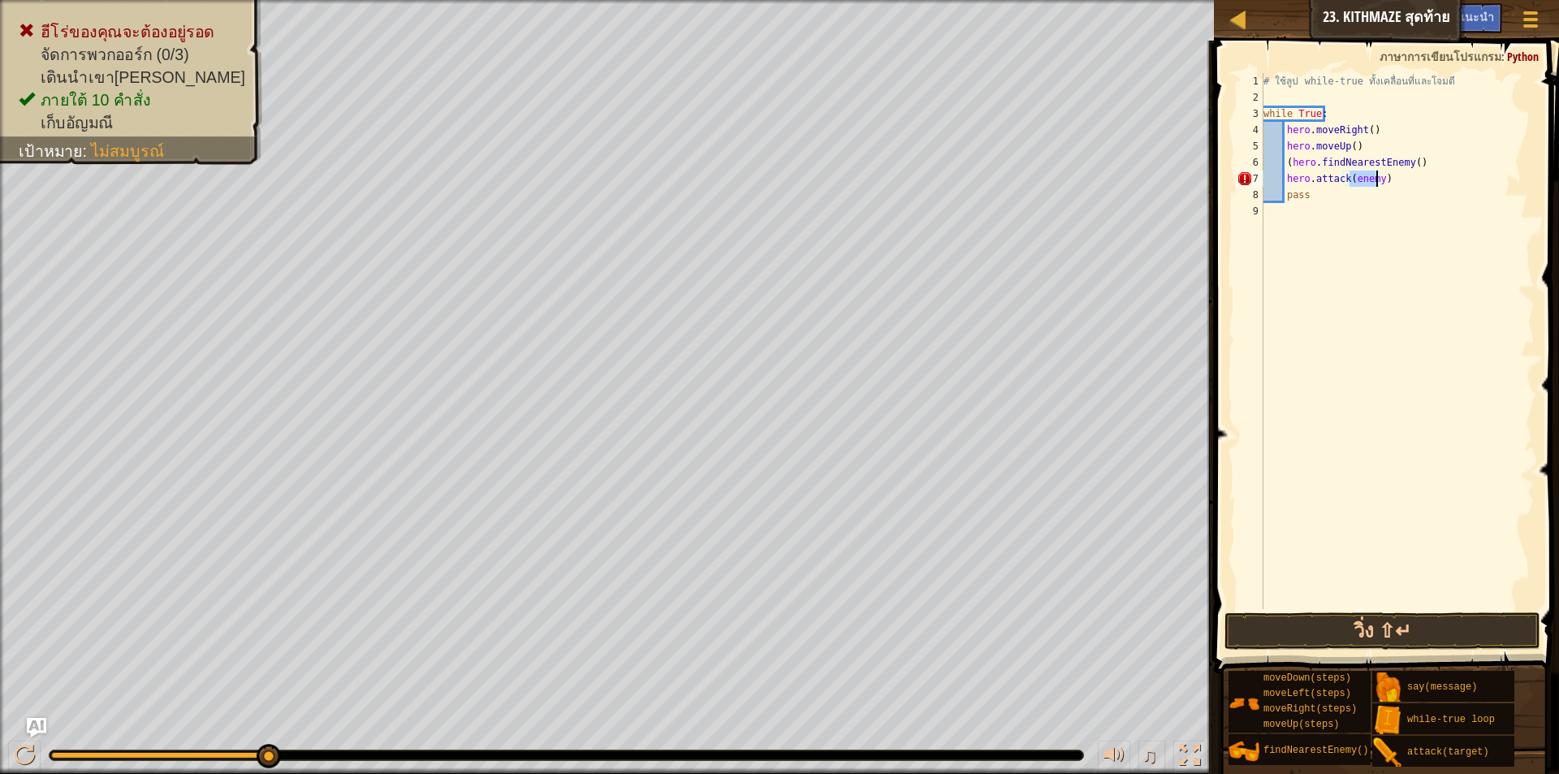
type textarea "hero.attack(enemy)"
click at [1373, 174] on div "# ใช้ลูป while-true ทั้งเคลื่อนที่และโจมตี while True : hero . moveRight ( ) he…" at bounding box center [1398, 341] width 275 height 536
click at [1360, 634] on button "วิ่ง ⇧↵" at bounding box center [1383, 630] width 316 height 37
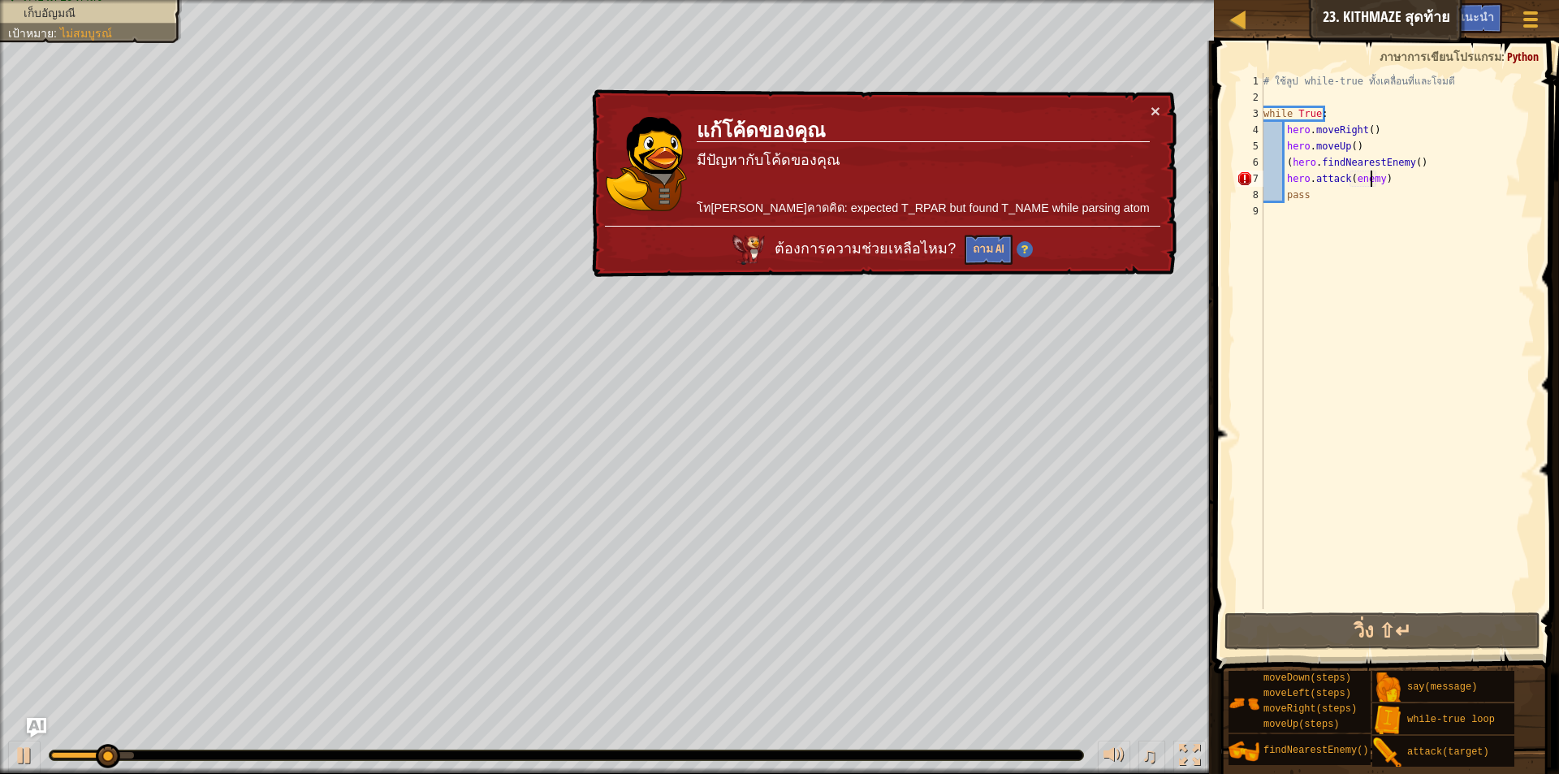
click at [1373, 177] on div "# ใช้ลูป while-true ทั้งเคลื่อนที่และโจมตี while True : hero . moveRight ( ) he…" at bounding box center [1398, 357] width 275 height 569
click at [1415, 217] on div "# ใช้ลูป while-true ทั้งเคลื่อนที่และโจมตี while True : hero . moveRight ( ) he…" at bounding box center [1398, 357] width 275 height 569
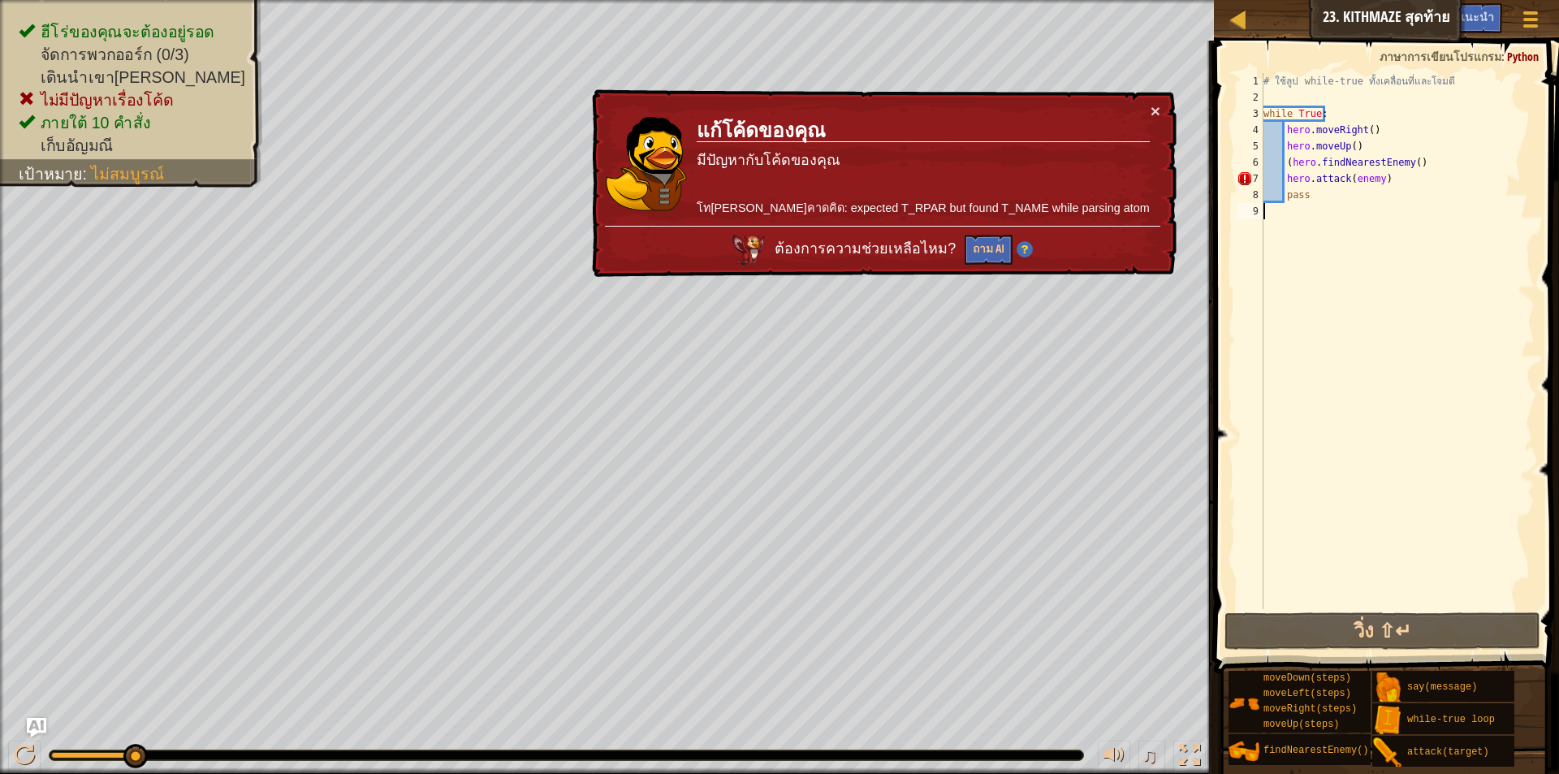
click at [1397, 182] on div "# ใช้ลูป while-true ทั้งเคลื่อนที่และโจมตี while True : hero . moveRight ( ) he…" at bounding box center [1398, 357] width 275 height 569
click at [1398, 179] on div "# ใช้ลูป while-true ทั้งเคลื่อนที่และโจมตี while True : hero . moveRight ( ) he…" at bounding box center [1398, 357] width 275 height 569
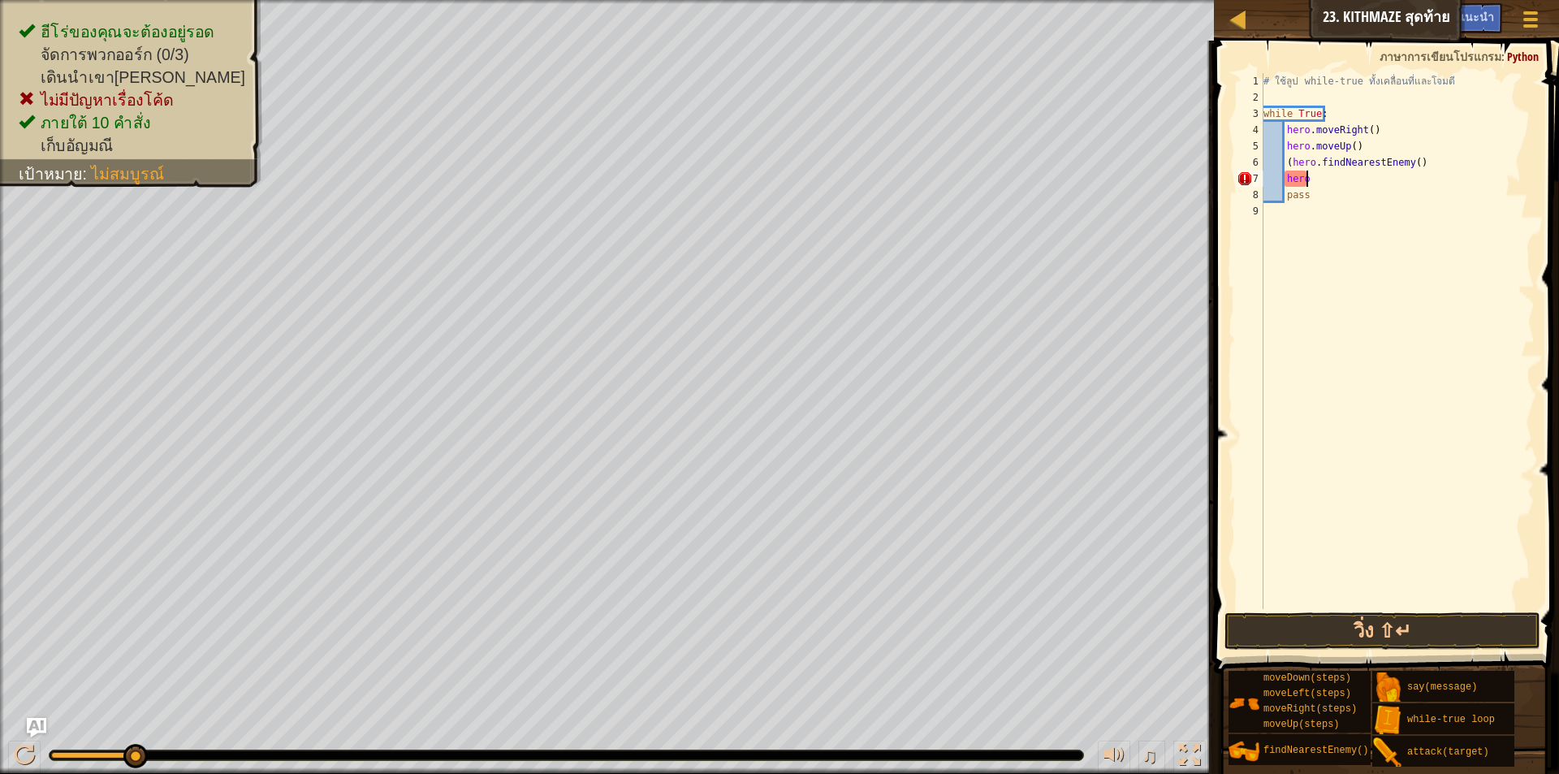
type textarea "h"
click at [1429, 634] on button "วิ่ง ⇧↵" at bounding box center [1383, 630] width 316 height 37
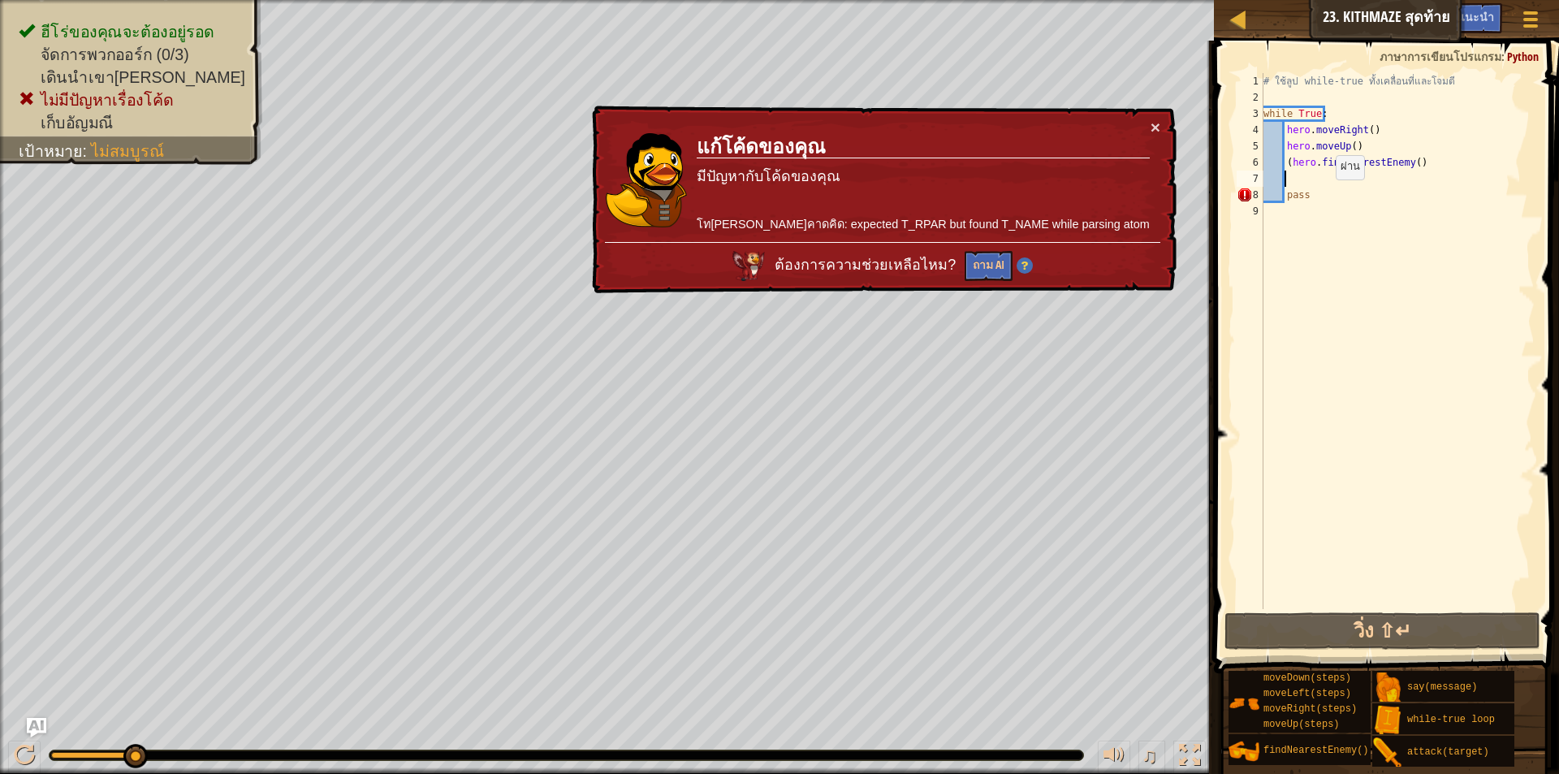
click at [1322, 196] on div "# ใช้ลูป while-true ทั้งเคลื่อนที่และโจมตี while True : hero . moveRight ( ) he…" at bounding box center [1398, 357] width 275 height 569
type textarea "pass"
click at [1302, 175] on div "# ใช้ลูป while-true ทั้งเคลื่อนที่และโจมตี while True : hero . moveRight ( ) he…" at bounding box center [1398, 357] width 275 height 569
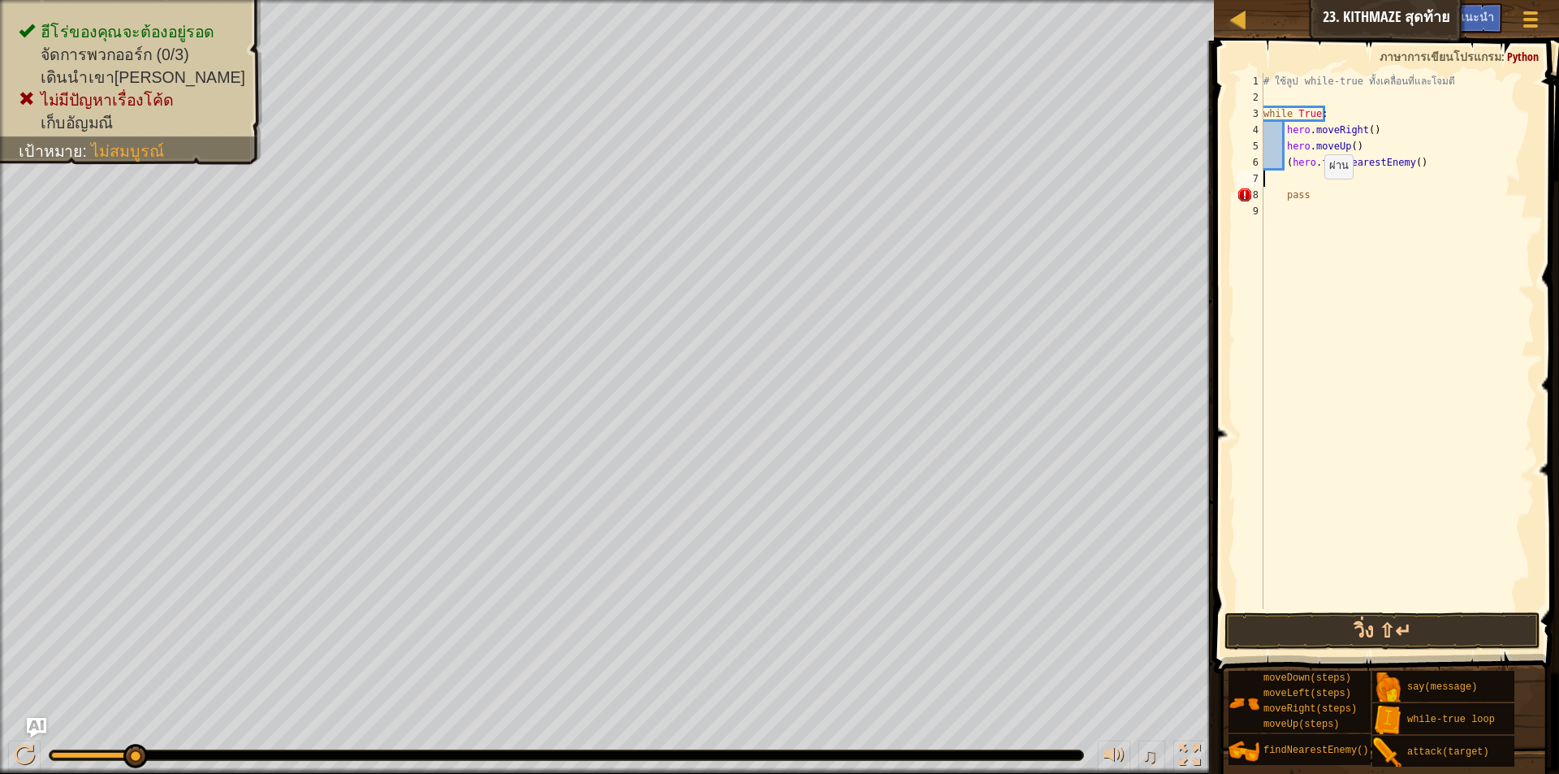
click at [1310, 194] on div "# ใช้ลูป while-true ทั้งเคลื่อนที่และโจมตี while True : hero . moveRight ( ) he…" at bounding box center [1398, 357] width 275 height 569
click at [1283, 196] on div "# ใช้ลูป while-true ทั้งเคลื่อนที่และโจมตี while True : hero . moveRight ( ) he…" at bounding box center [1398, 357] width 275 height 569
click at [1390, 618] on button "วิ่ง ⇧↵" at bounding box center [1383, 630] width 316 height 37
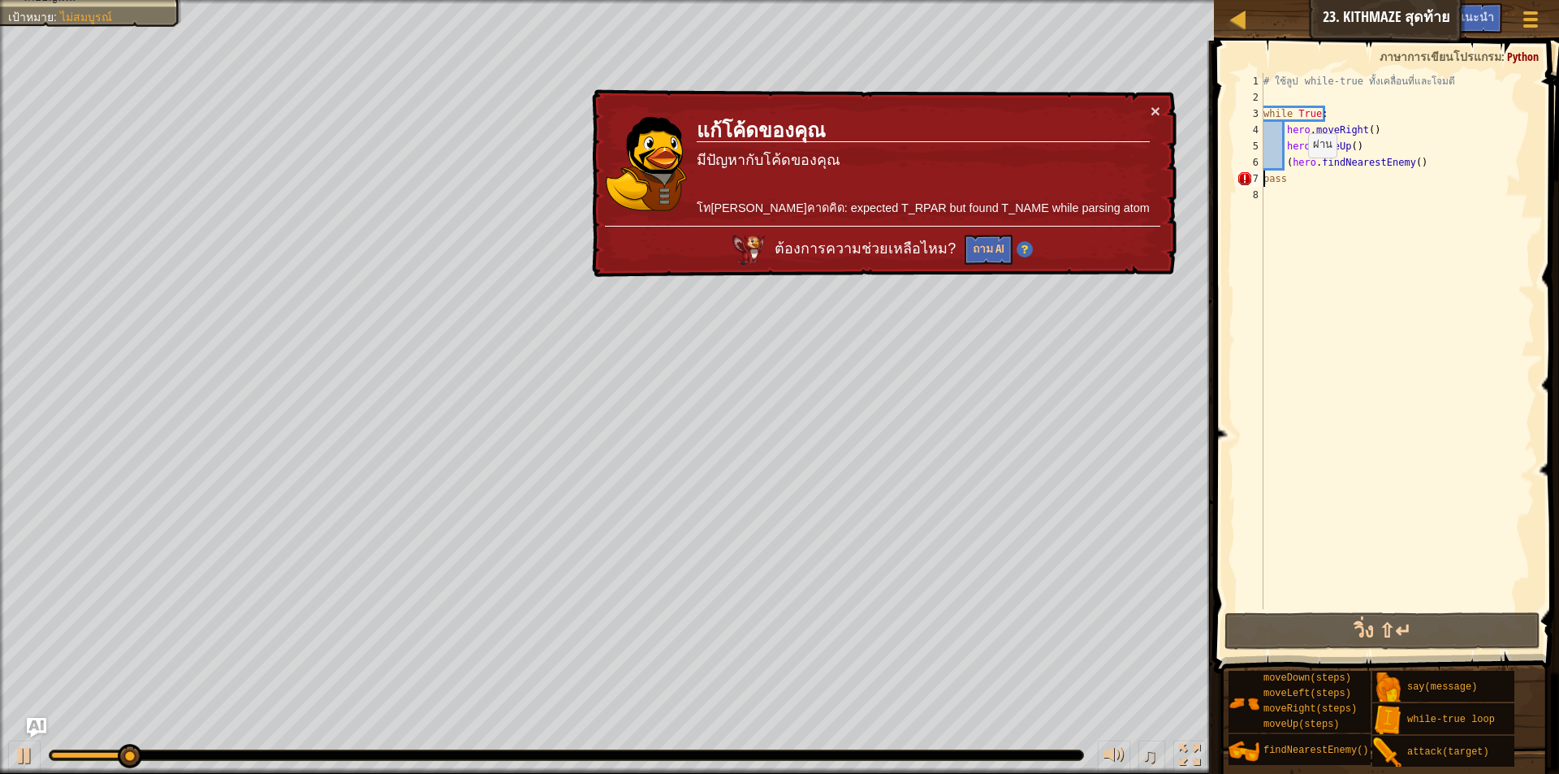
click at [1295, 174] on div "# ใช้ลูป while-true ทั้งเคลื่อนที่และโจมตี while True : hero . moveRight ( ) he…" at bounding box center [1398, 357] width 275 height 569
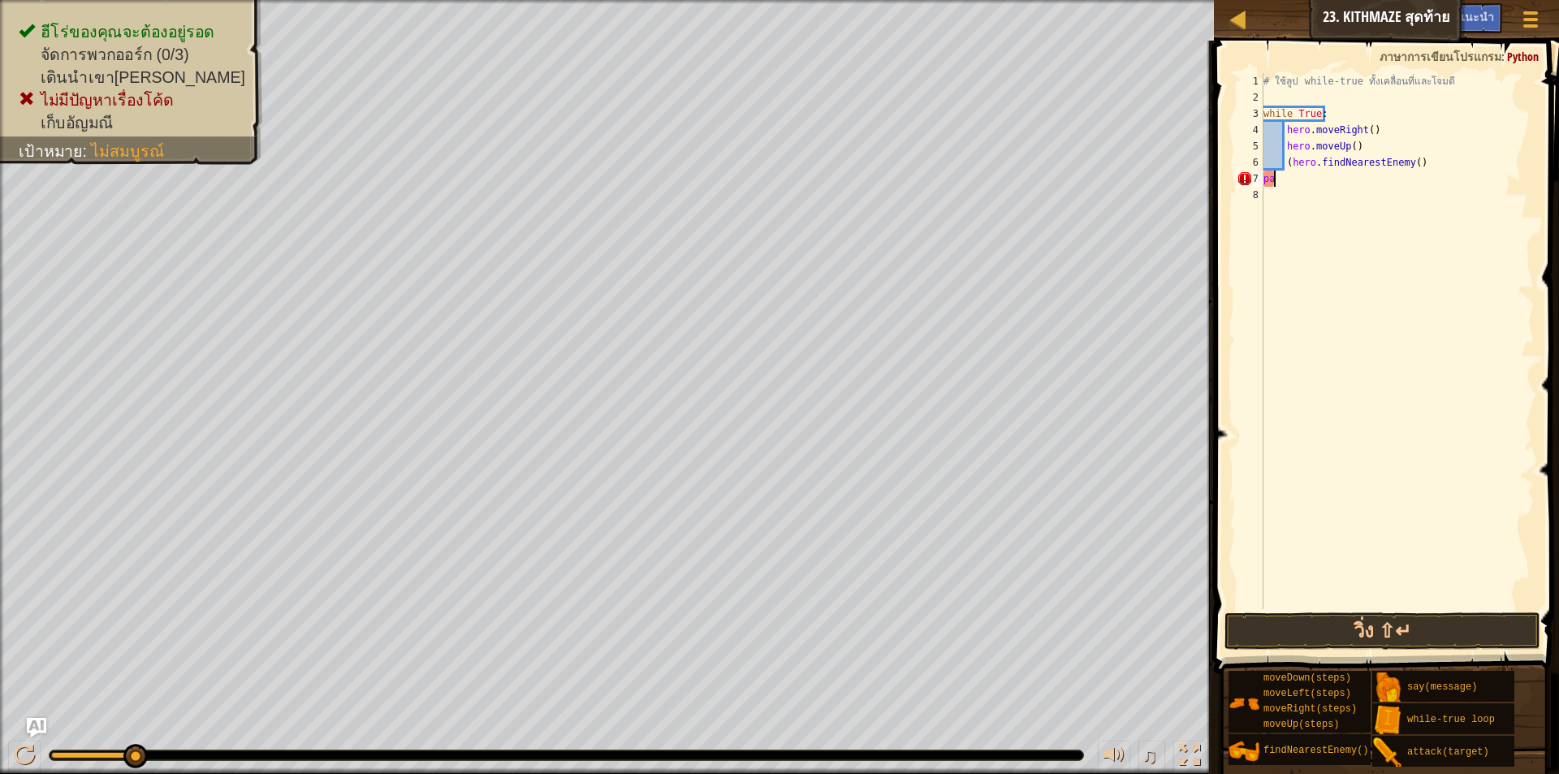
type textarea "p"
click at [1314, 619] on button "วิ่ง ⇧↵" at bounding box center [1383, 630] width 316 height 37
click at [1333, 628] on button "วิ่ง ⇧↵" at bounding box center [1383, 630] width 316 height 37
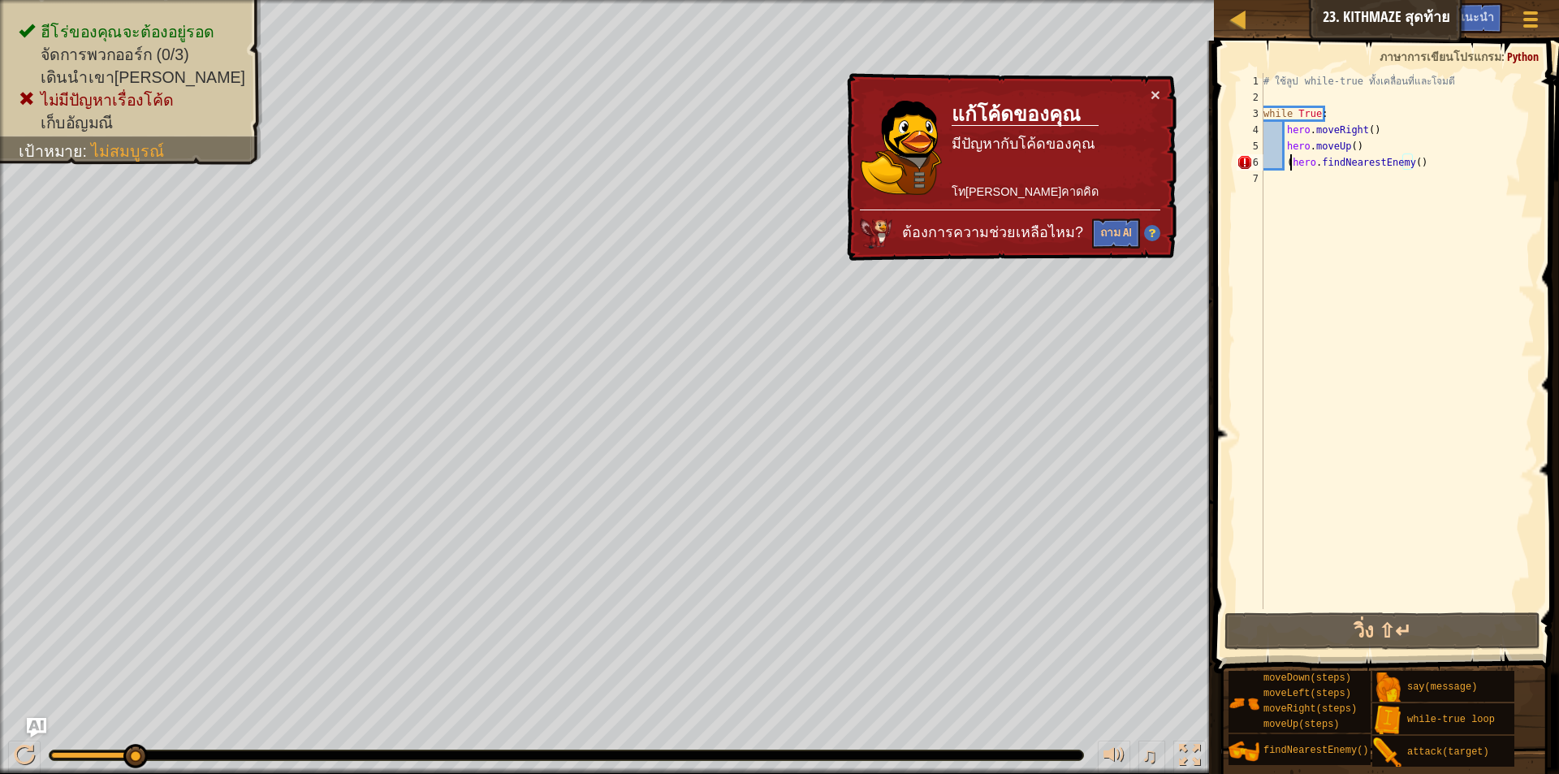
click at [1290, 160] on div "# ใช้ลูป while-true ทั้งเคลื่อนที่และโจมตี while True : hero . moveRight ( ) he…" at bounding box center [1398, 357] width 275 height 569
type textarea "hero.findNearestEnemy()"
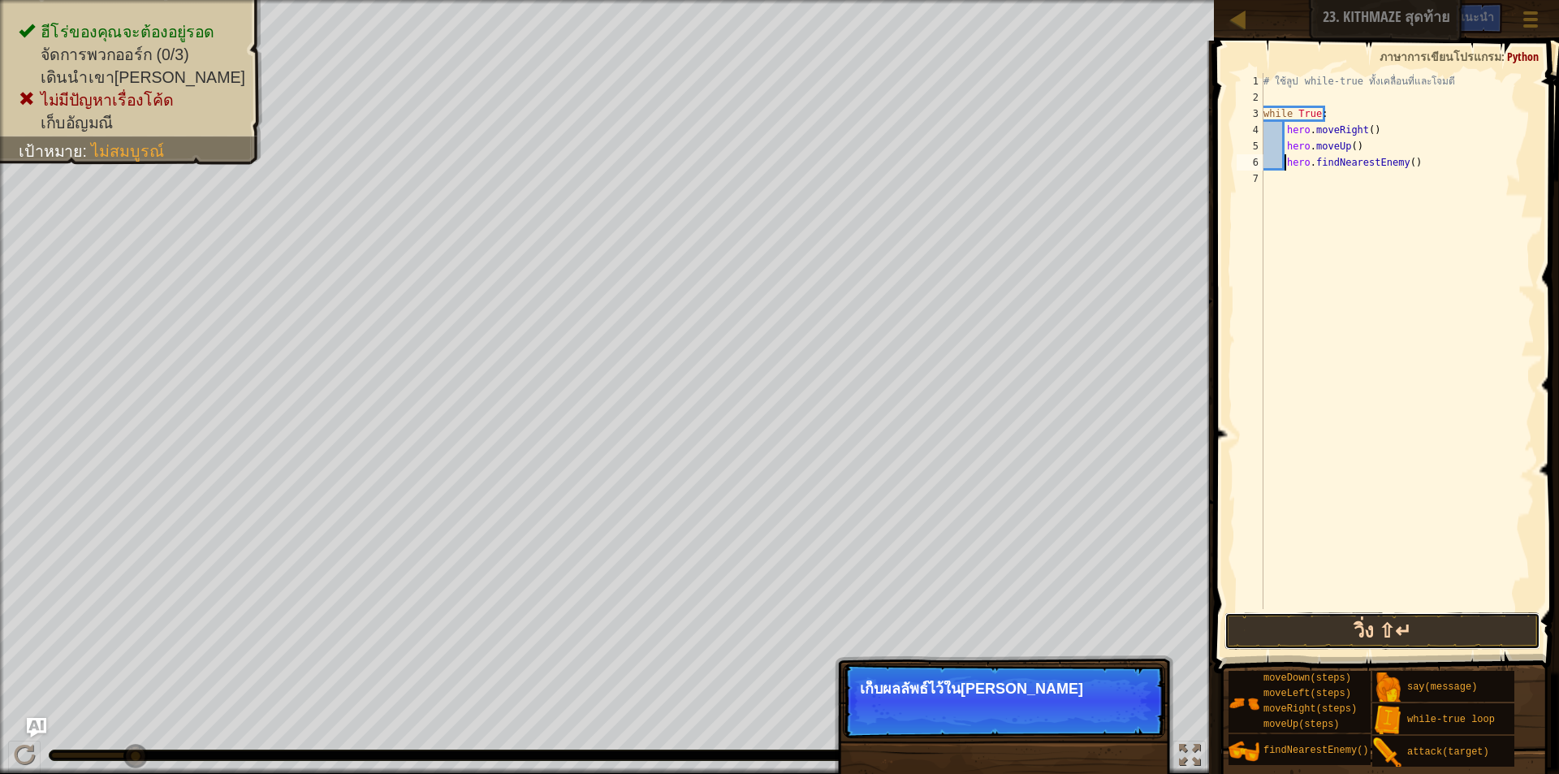
click at [1469, 623] on button "วิ่ง ⇧↵" at bounding box center [1383, 630] width 316 height 37
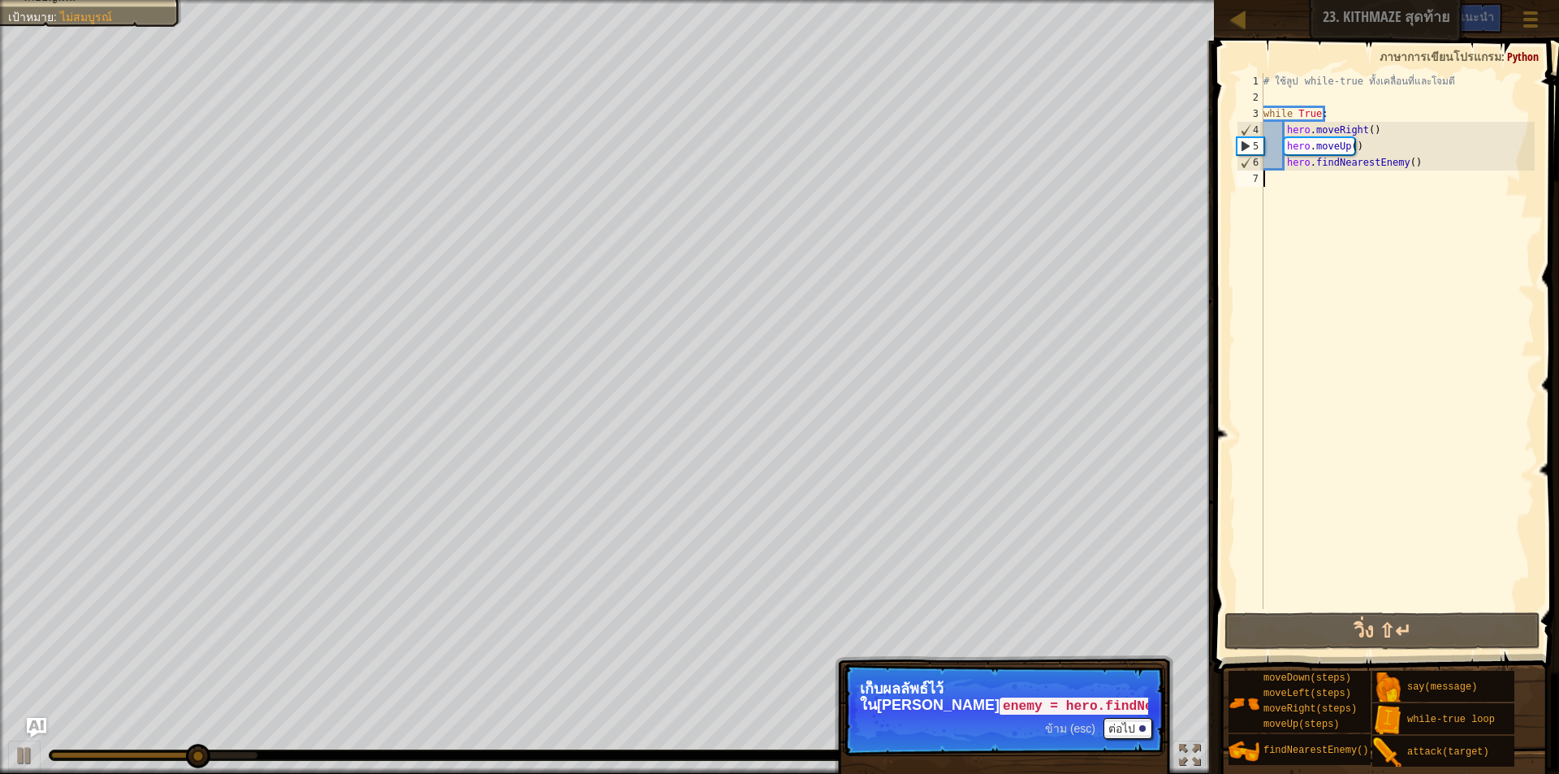
click at [1299, 181] on div "# ใช้ลูป while-true ทั้งเคลื่อนที่และโจมตี while True : hero . moveRight ( ) he…" at bounding box center [1398, 357] width 275 height 569
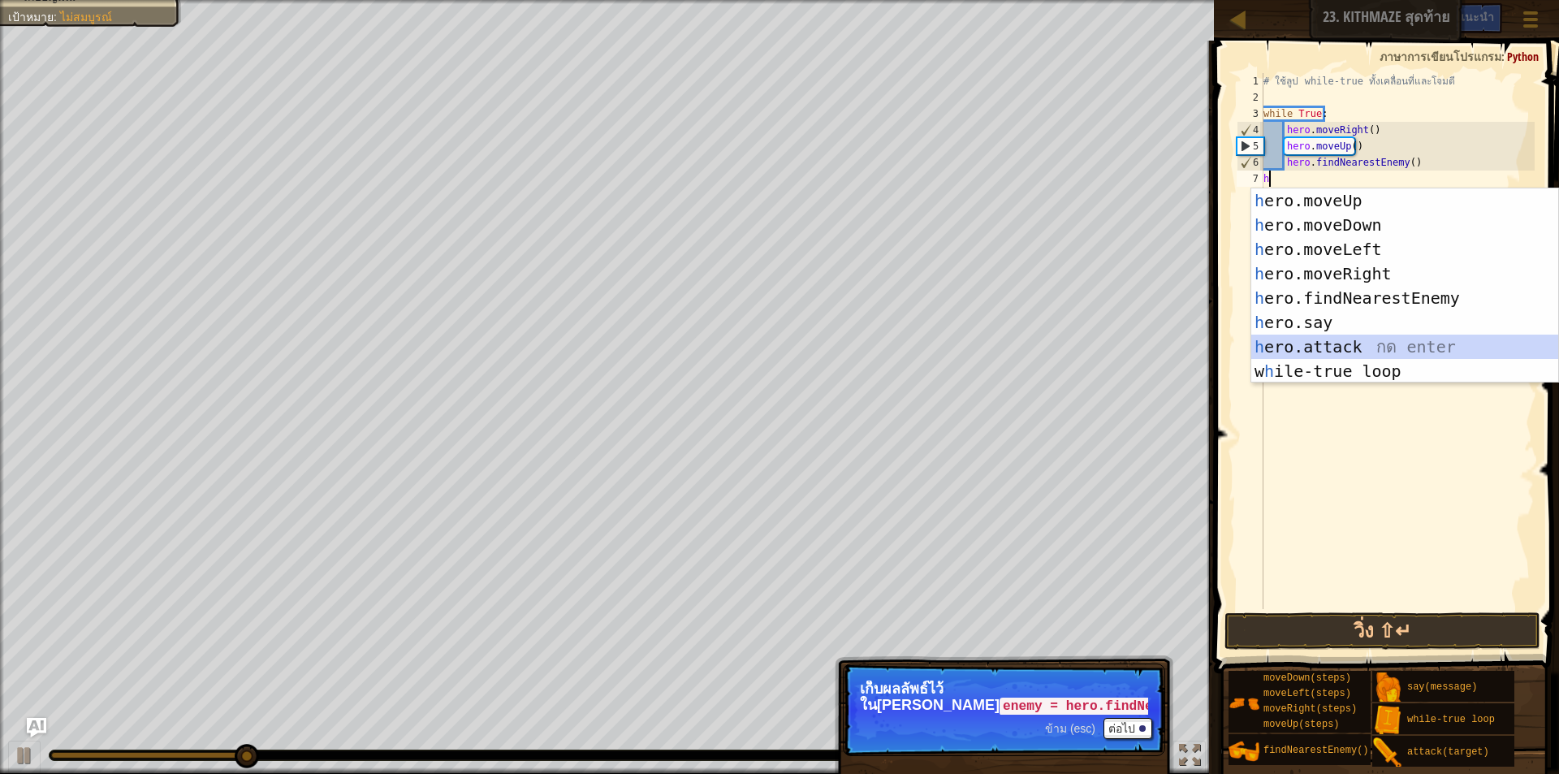
click at [1326, 344] on div "h ero.moveUp กด enter h ero.moveDown กด enter h ero.moveLeft กด enter h ero.mov…" at bounding box center [1405, 310] width 307 height 244
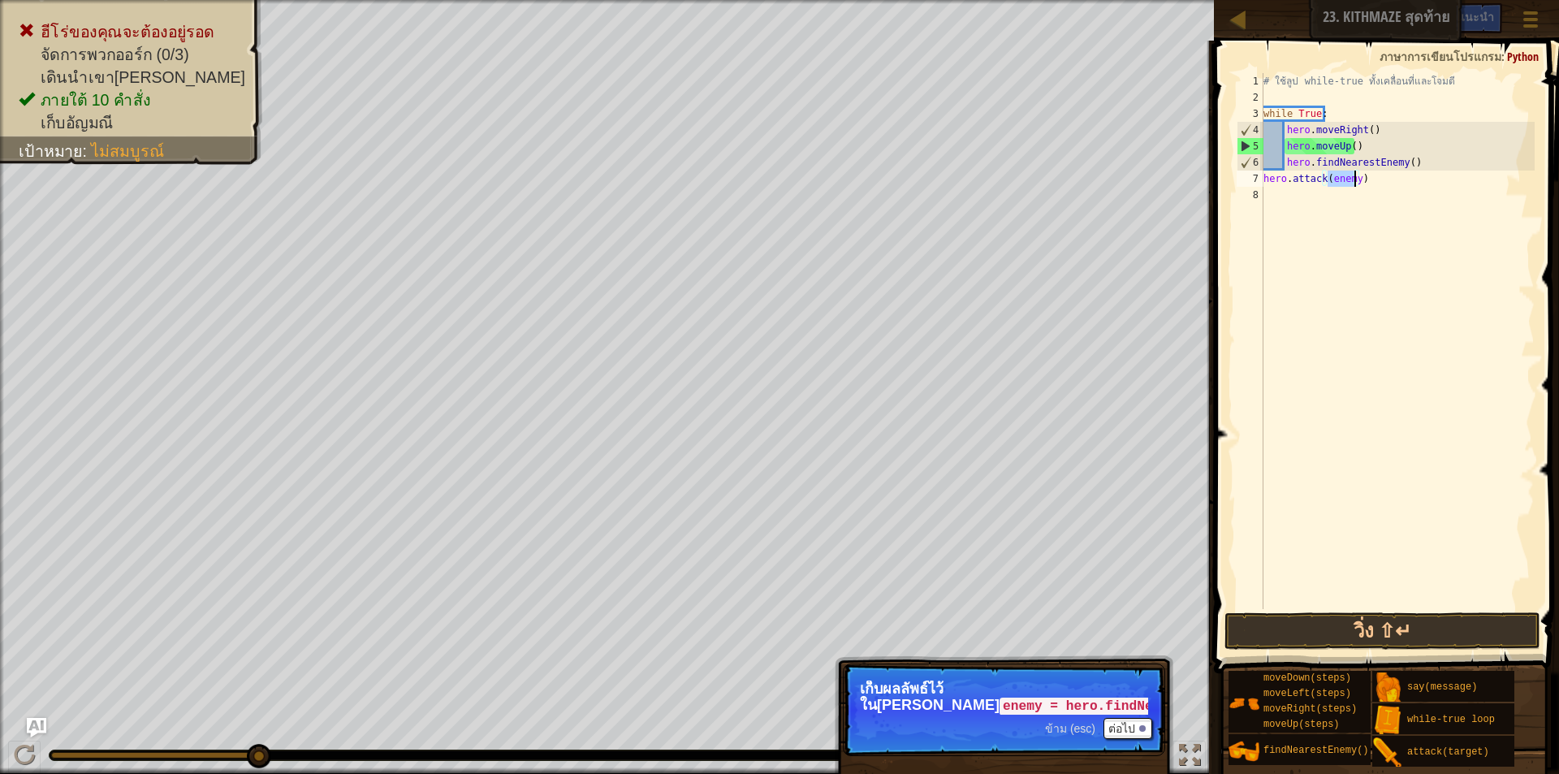
type textarea "hero.attack(enemy)"
drag, startPoint x: 1355, startPoint y: 175, endPoint x: 1389, endPoint y: 385, distance: 212.3
click at [1356, 175] on div "# ใช้ลูป while-true ทั้งเคลื่อนที่และโจมตี while True : hero . moveRight ( ) he…" at bounding box center [1398, 341] width 275 height 536
click at [1367, 629] on button "วิ่ง ⇧↵" at bounding box center [1383, 630] width 316 height 37
click at [1282, 199] on div "# ใช้ลูป while-true ทั้งเคลื่อนที่และโจมตี while True : hero . moveRight ( ) he…" at bounding box center [1398, 357] width 275 height 569
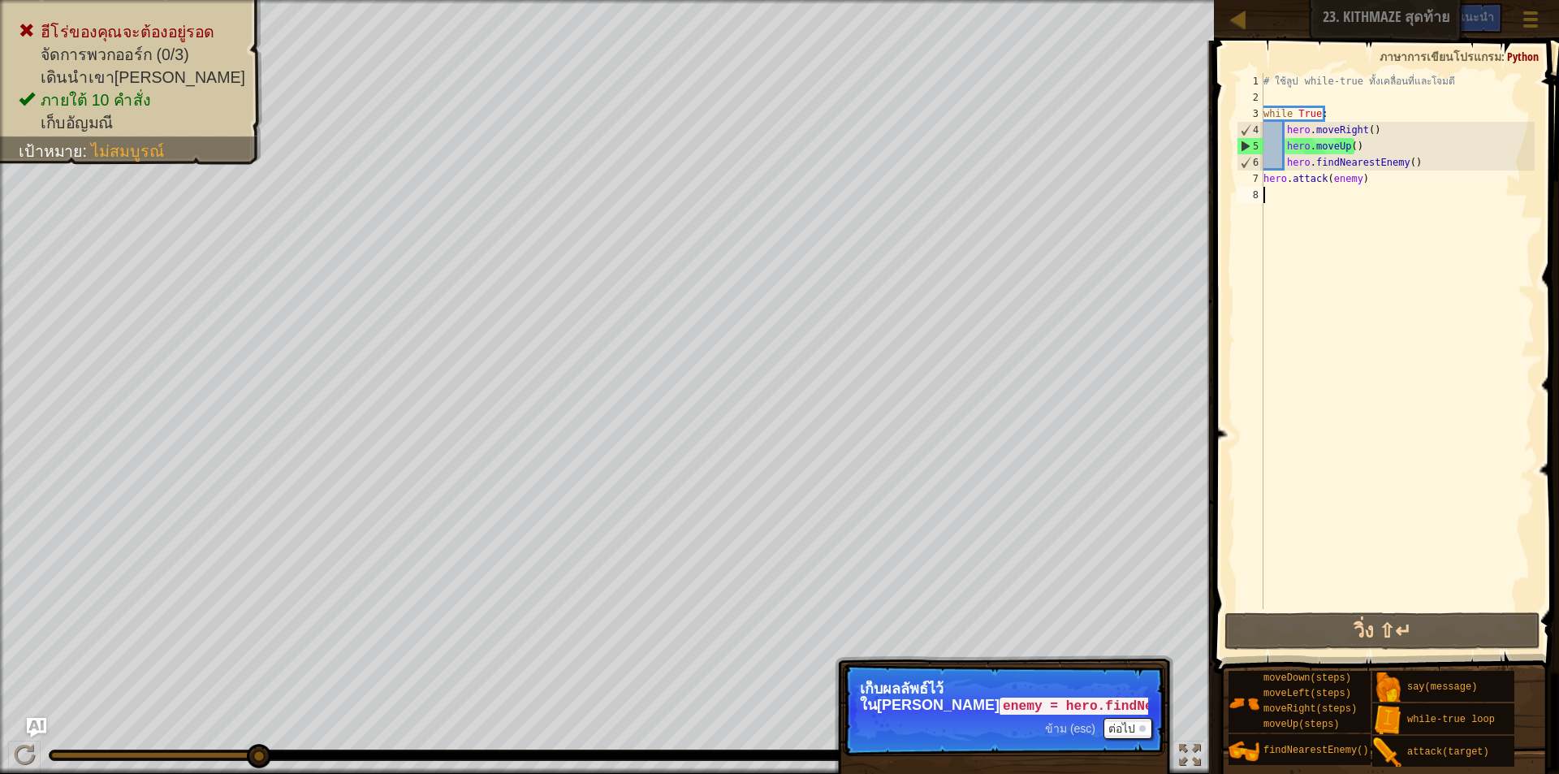
type textarea "h"
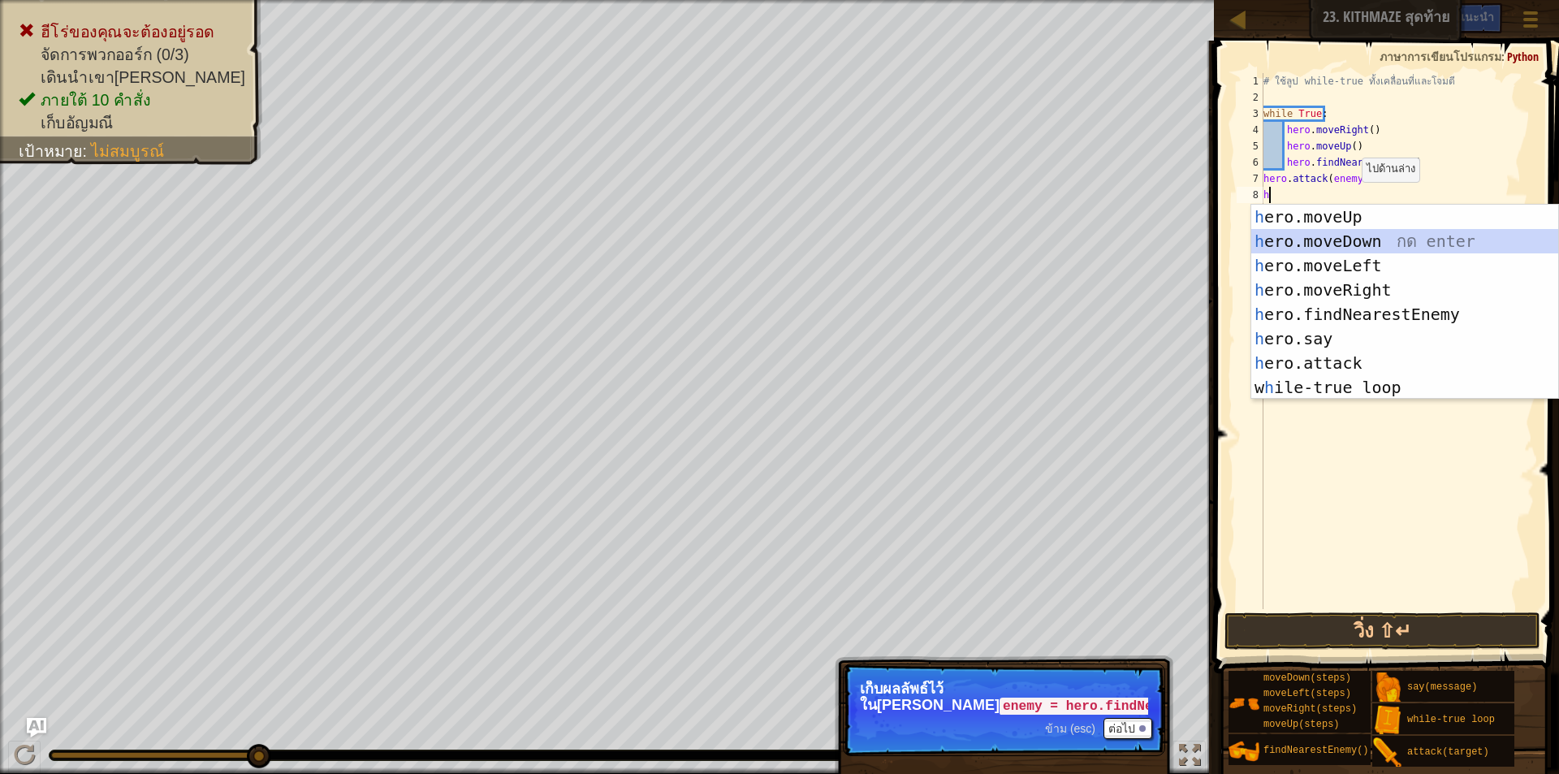
click at [1353, 232] on div "h ero.moveUp กด enter h ero.moveDown กด enter h ero.moveLeft กด enter h ero.mov…" at bounding box center [1405, 327] width 307 height 244
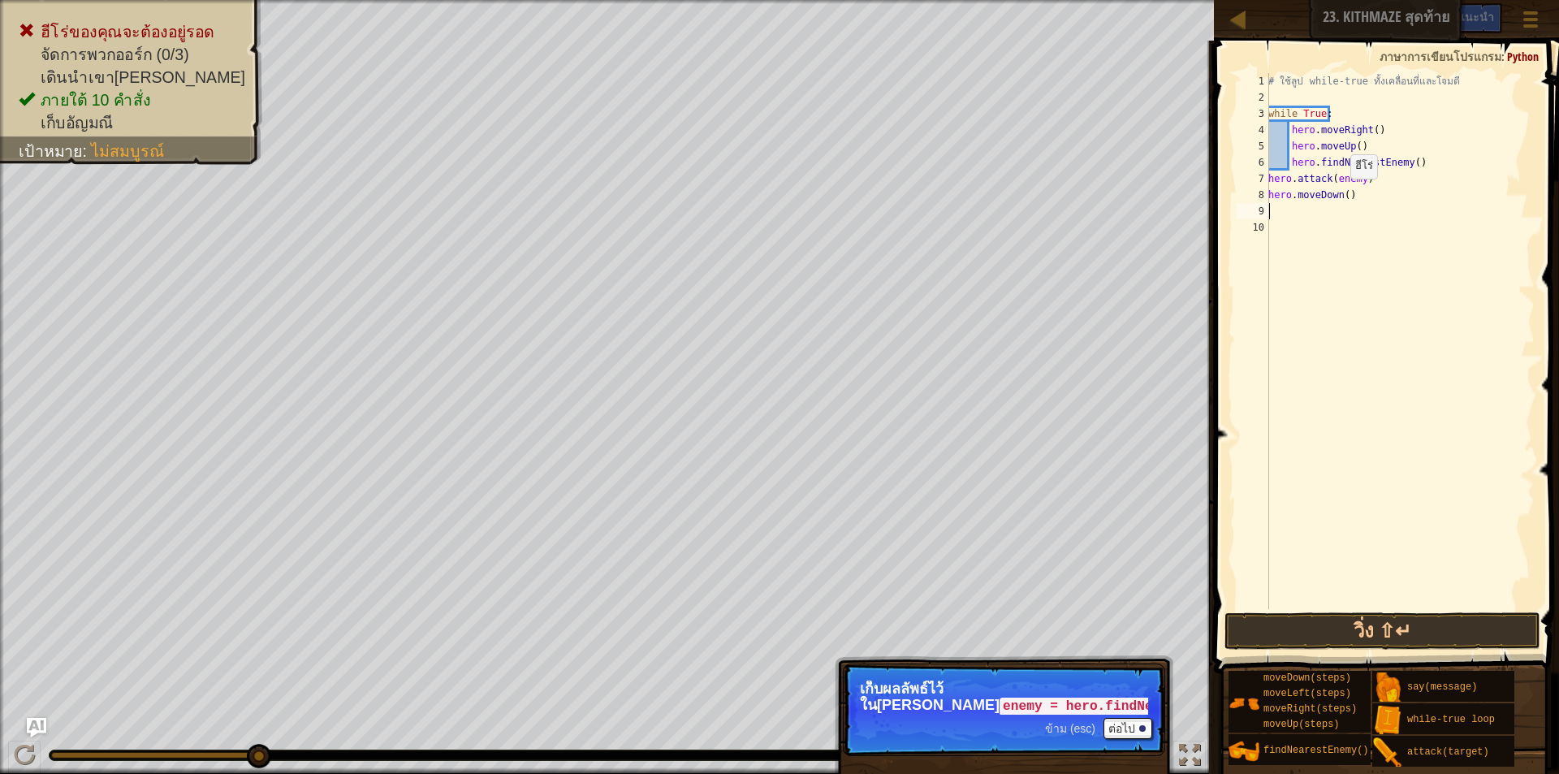
click at [1342, 195] on div "# ใช้ลูป while-true ทั้งเคลื่อนที่และโจมตี while True : hero . moveRight ( ) he…" at bounding box center [1400, 357] width 270 height 569
type textarea "hero.moveDown(2)"
click at [1288, 220] on div "# ใช้ลูป while-true ทั้งเคลื่อนที่และโจมตี while True : hero . moveRight ( ) he…" at bounding box center [1400, 357] width 270 height 569
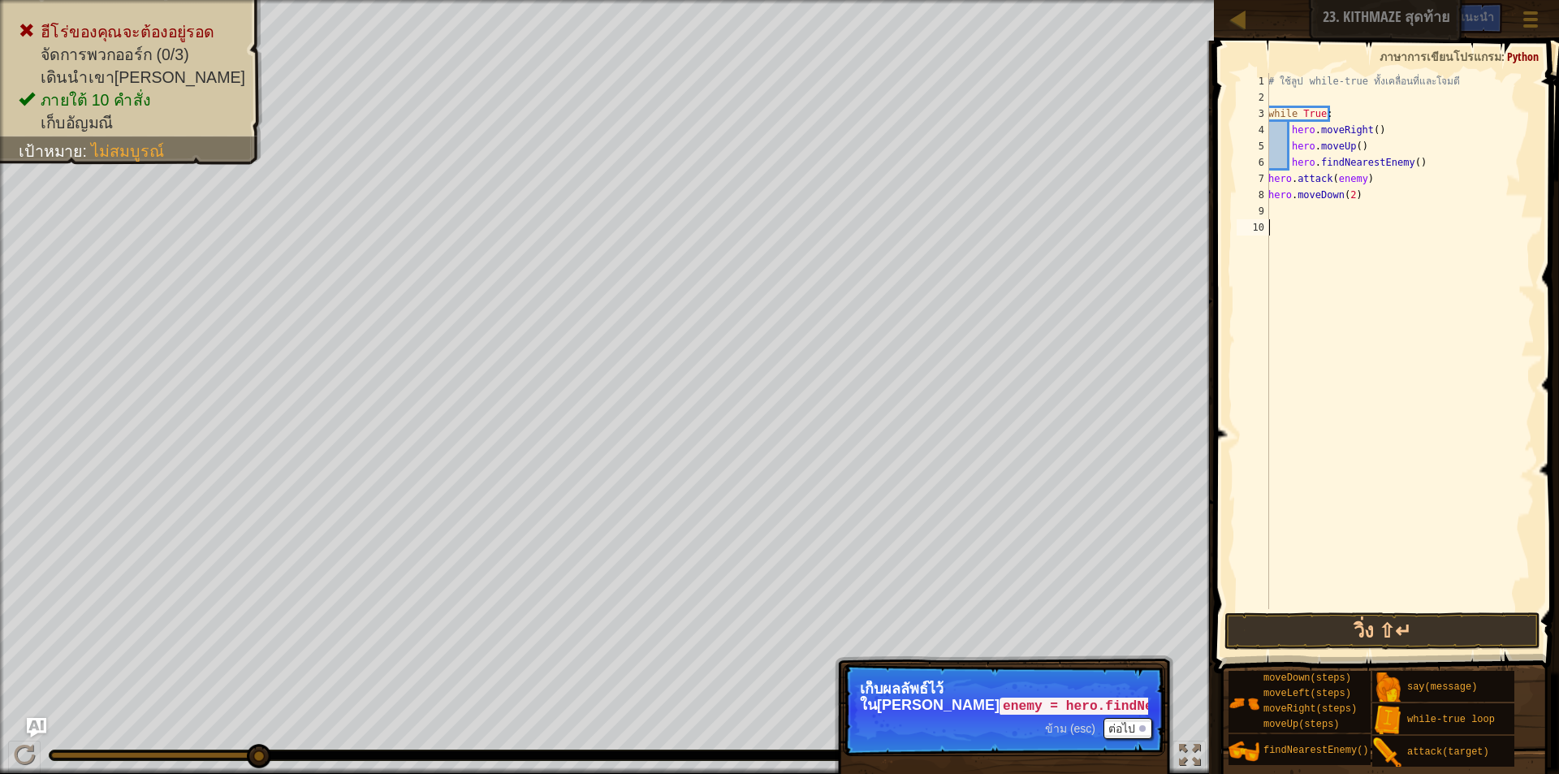
click at [1282, 206] on div "# ใช้ลูป while-true ทั้งเคลื่อนที่และโจมตี while True : hero . moveRight ( ) he…" at bounding box center [1400, 357] width 270 height 569
type textarea "h"
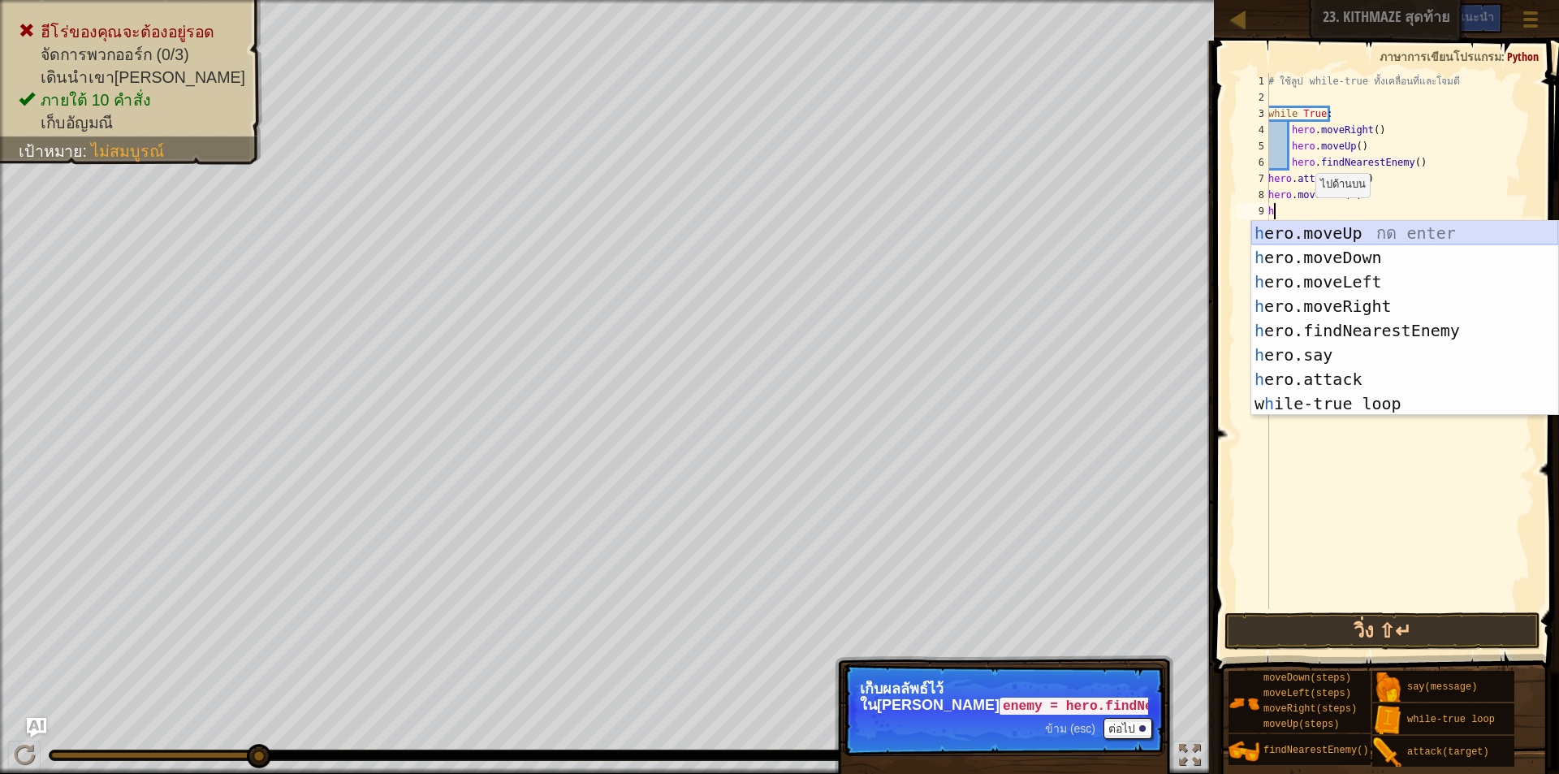
click at [1348, 231] on div "h ero.moveUp กด enter h ero.moveDown กด enter h ero.moveLeft กด enter h ero.mov…" at bounding box center [1405, 343] width 307 height 244
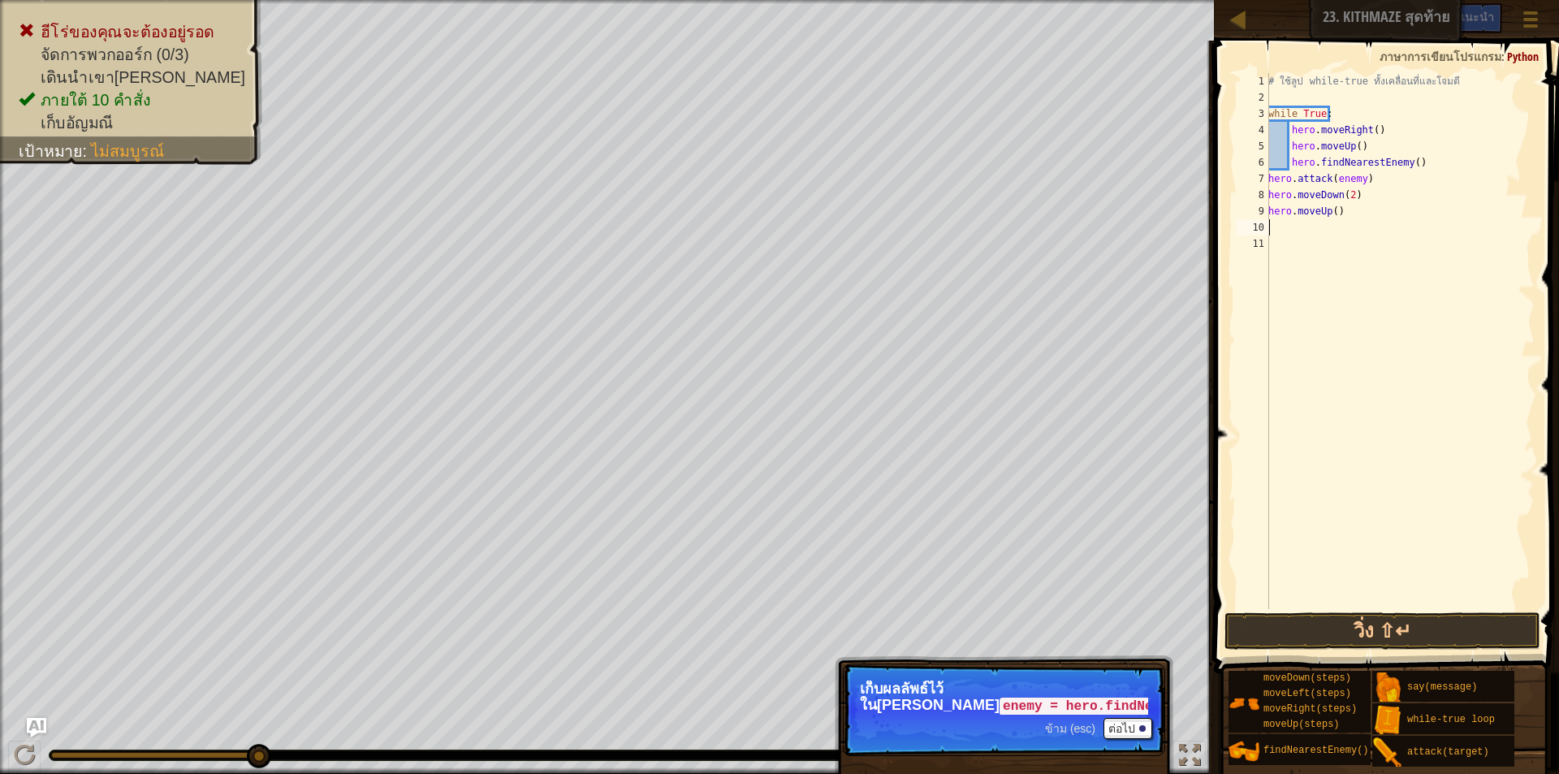
click at [1300, 229] on div "# ใช้ลูป while-true ทั้งเคลื่อนที่และโจมตี while True : hero . moveRight ( ) he…" at bounding box center [1400, 357] width 270 height 569
type textarea "h"
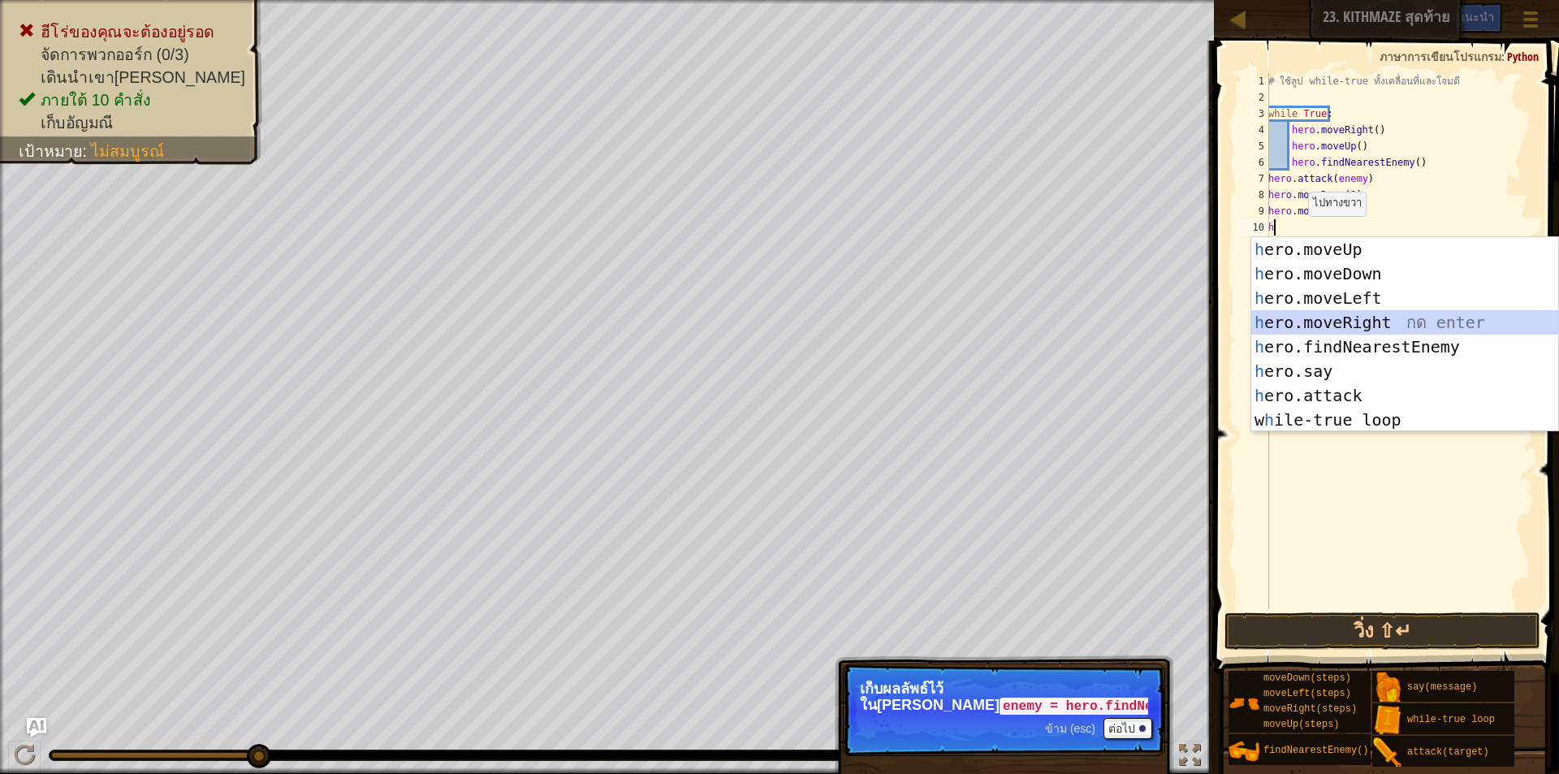
click at [1356, 322] on div "h ero.moveUp กด enter h ero.moveDown กด enter h ero.moveLeft กด enter h ero.mov…" at bounding box center [1405, 359] width 307 height 244
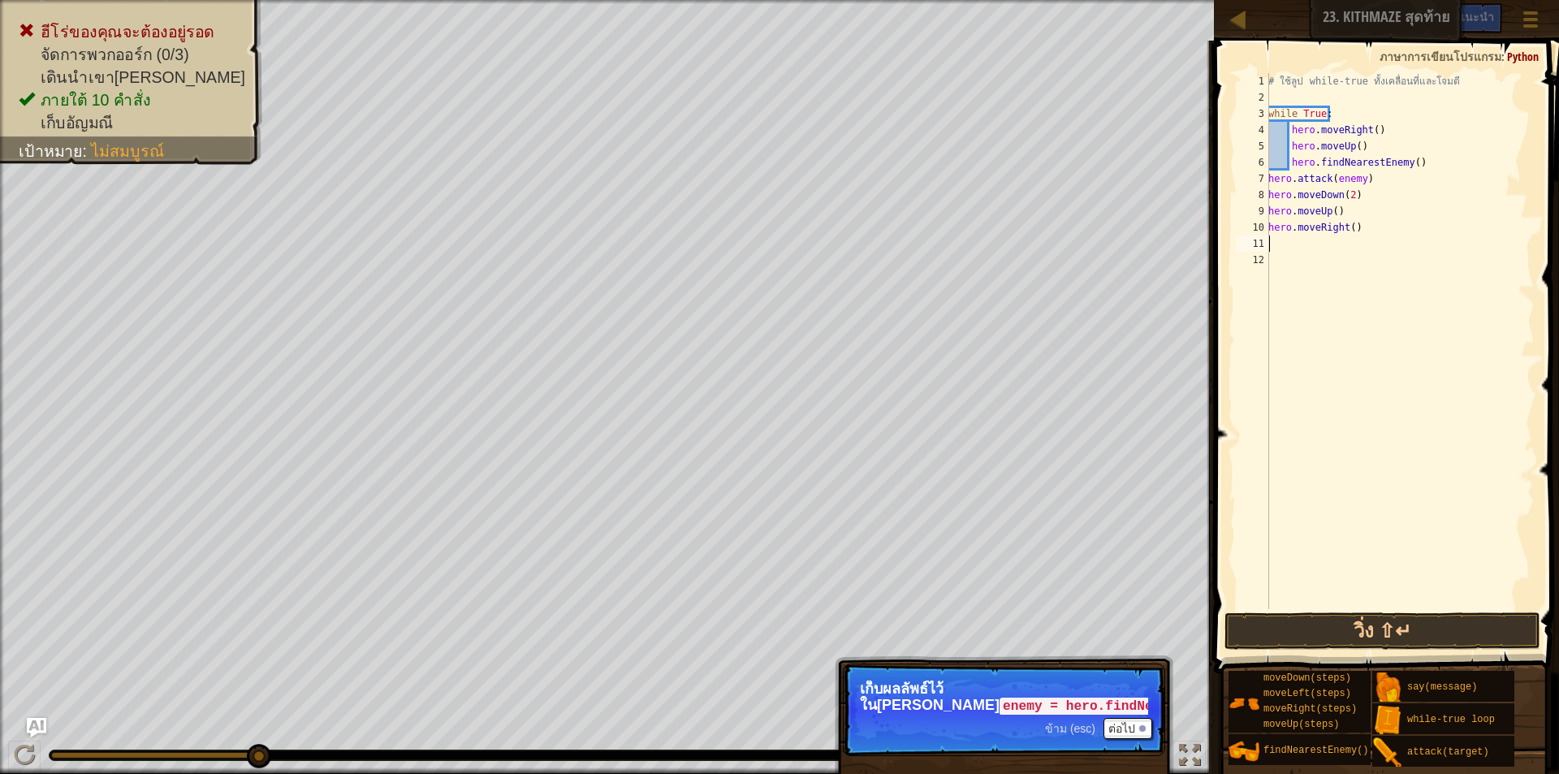
click at [1321, 244] on div "# ใช้ลูป while-true ทั้งเคลื่อนที่และโจมตี while True : hero . moveRight ( ) he…" at bounding box center [1400, 357] width 270 height 569
type textarea "h"
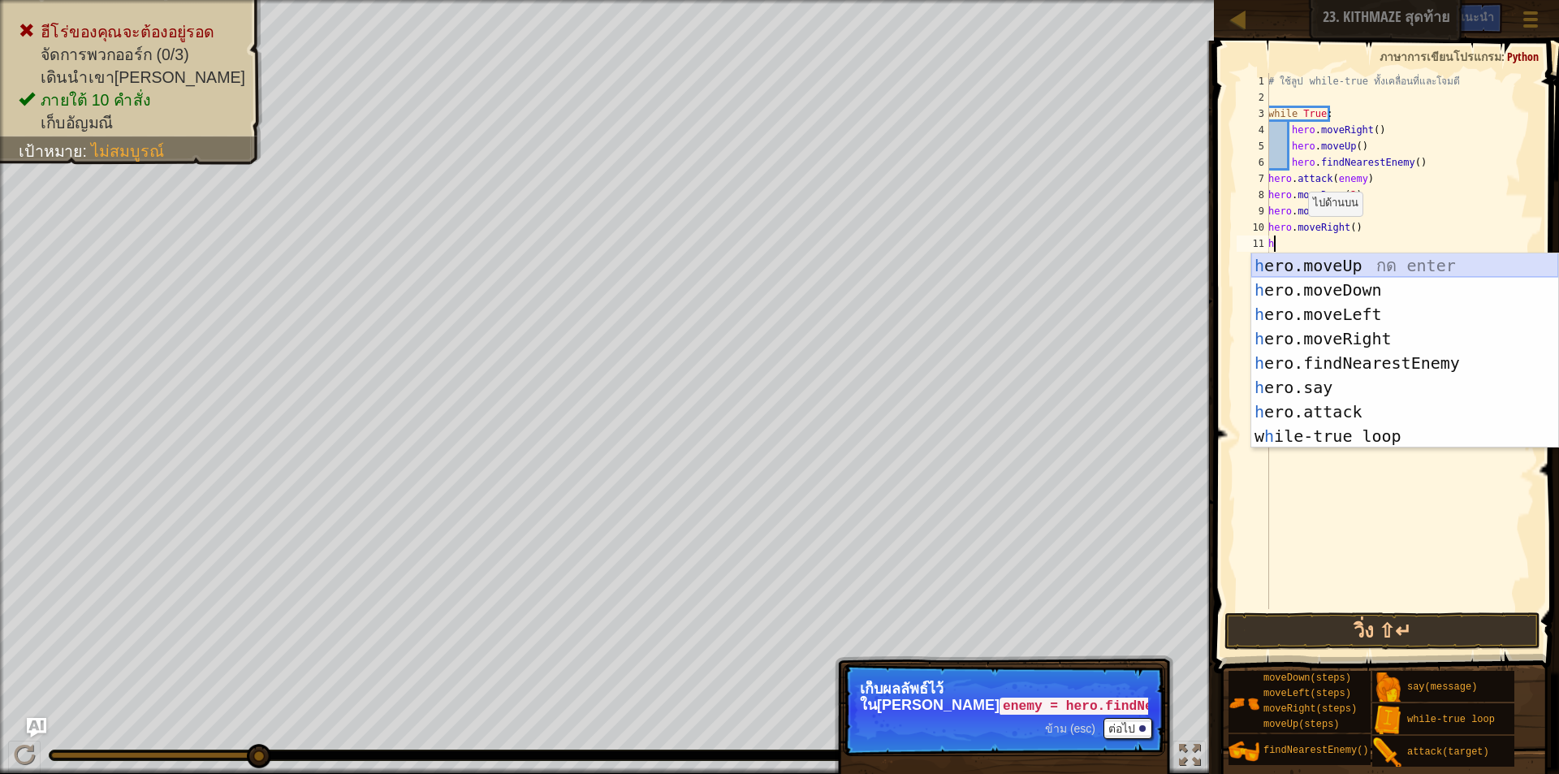
click at [1318, 262] on div "h ero.moveUp กด enter h ero.moveDown กด enter h ero.moveLeft กด enter h ero.mov…" at bounding box center [1405, 375] width 307 height 244
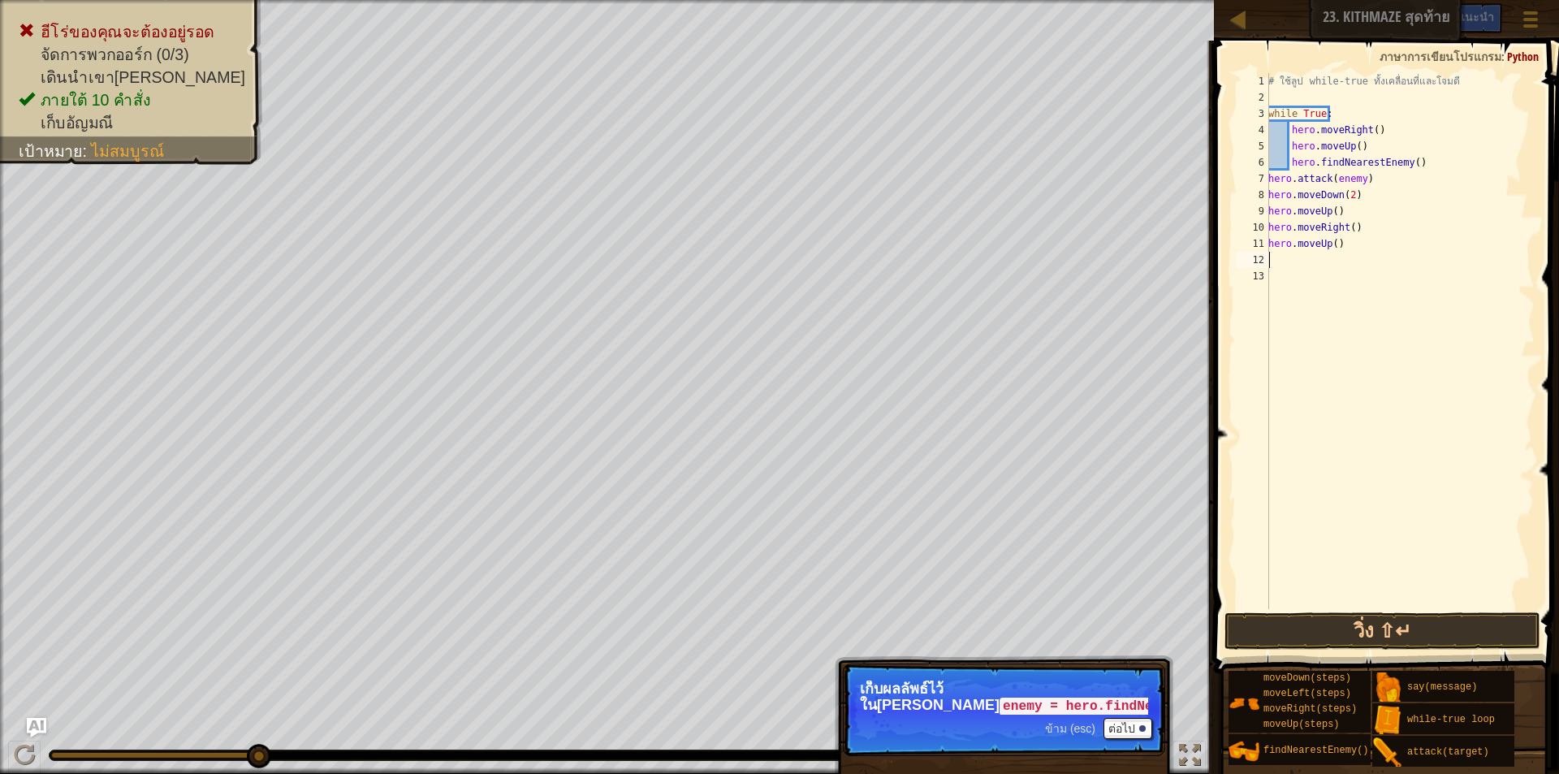
type textarea "h"
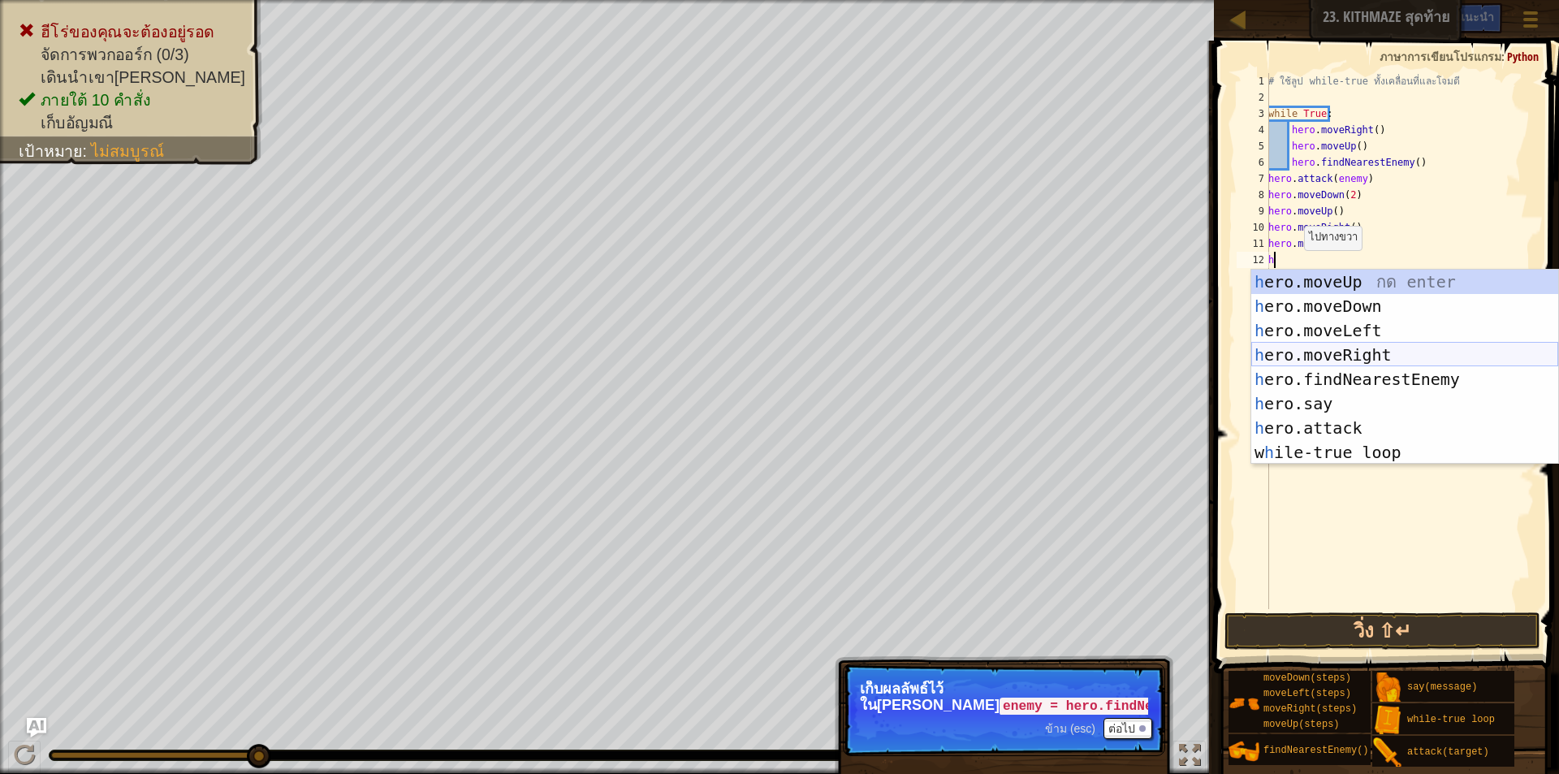
click at [1326, 346] on div "h ero.moveUp กด enter h ero.moveDown กด enter h ero.moveLeft กด enter h ero.mov…" at bounding box center [1405, 392] width 307 height 244
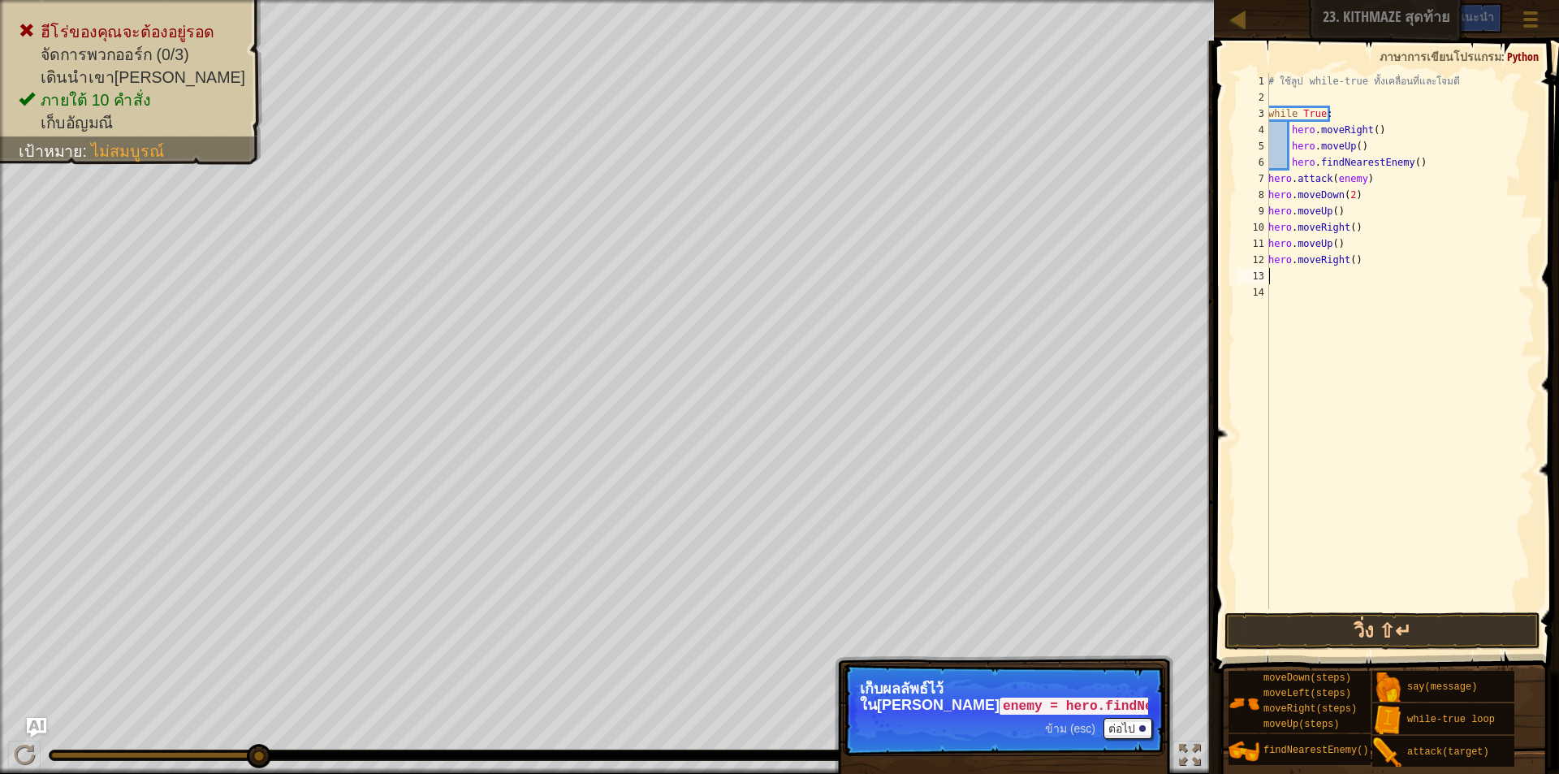
type textarea "h"
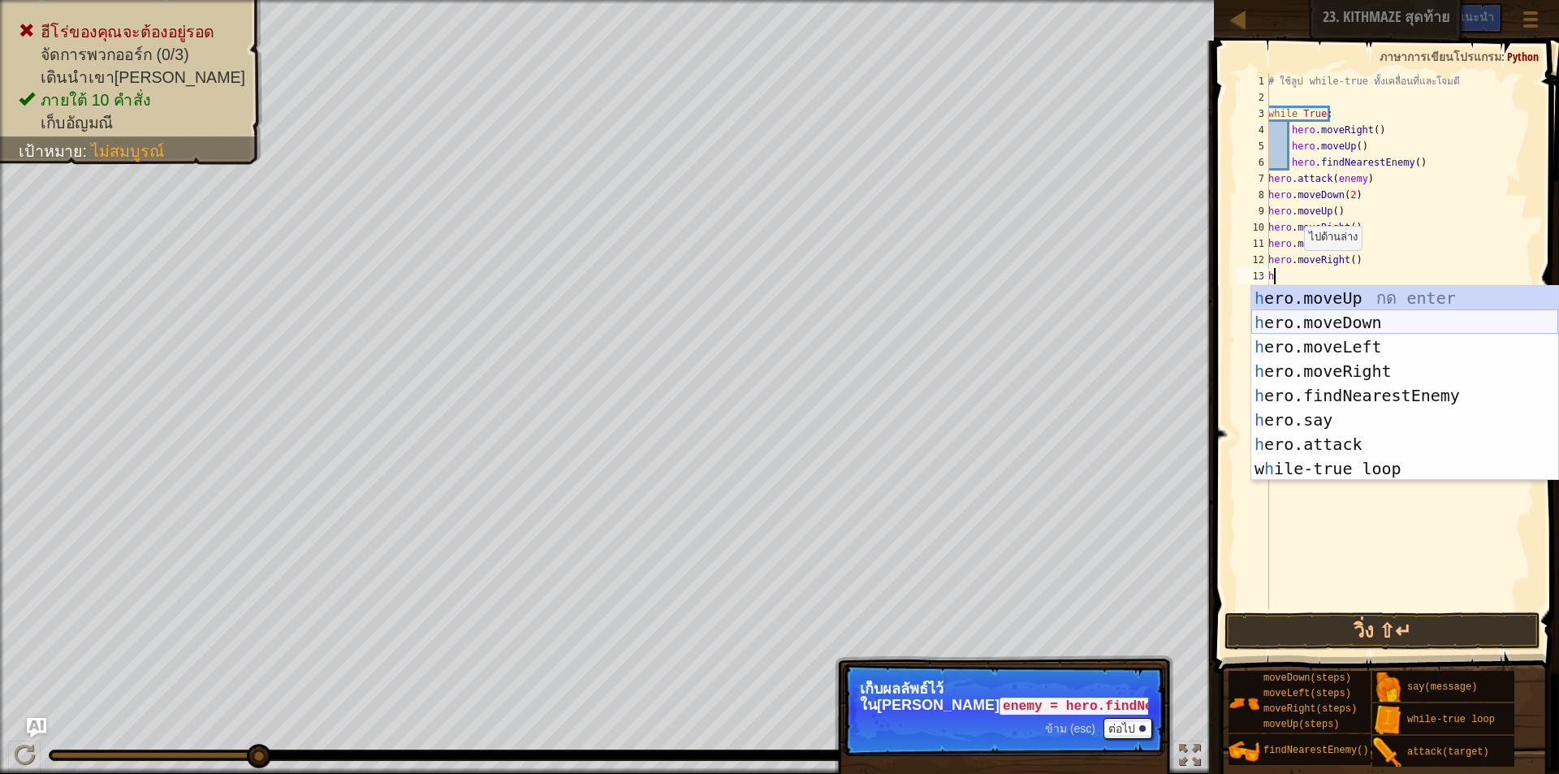
click at [1316, 313] on div "h ero.moveUp กด enter h ero.moveDown กด enter h ero.moveLeft กด enter h ero.mov…" at bounding box center [1405, 408] width 307 height 244
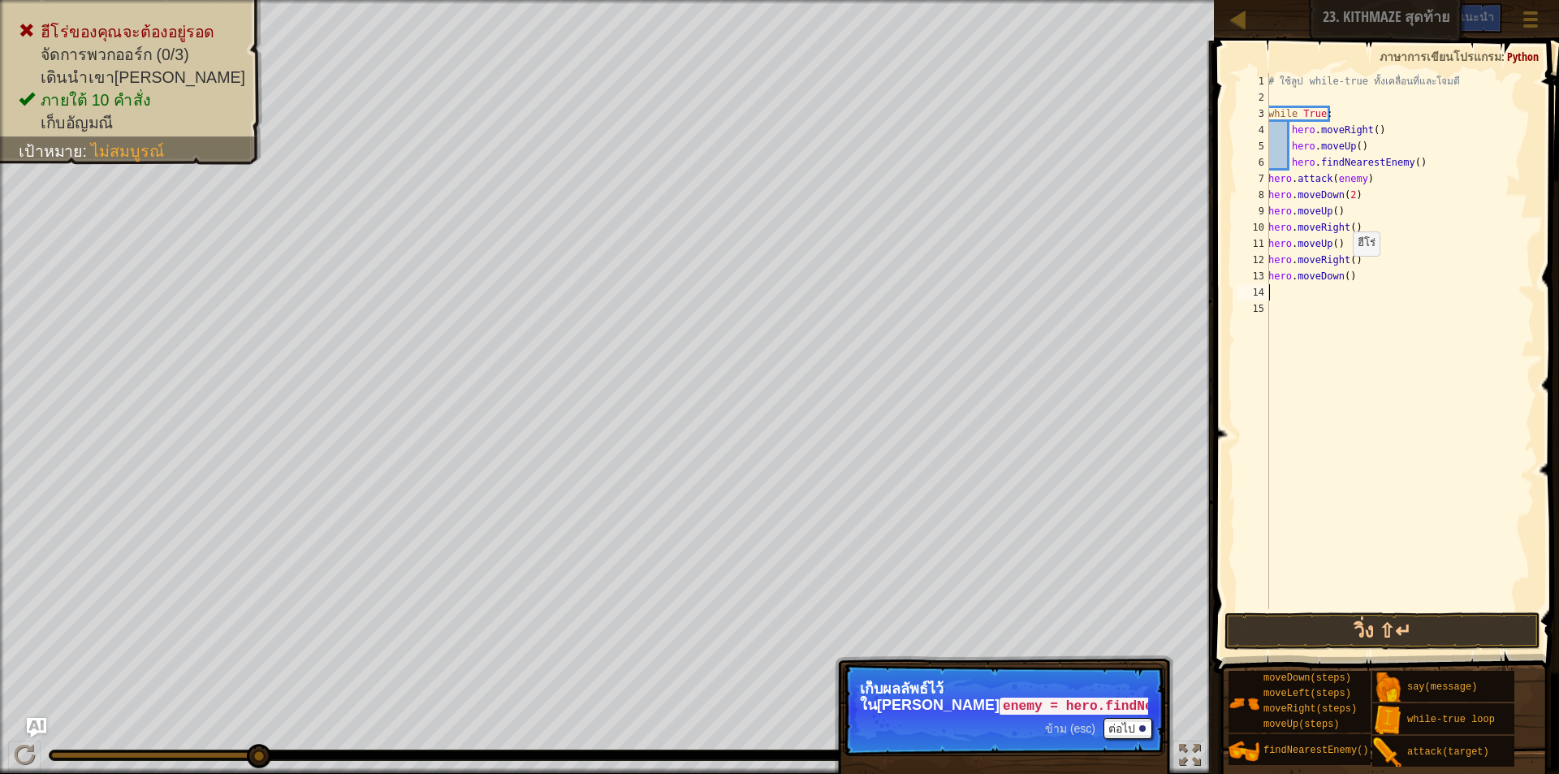
click at [1344, 272] on div "# ใช้ลูป while-true ทั้งเคลื่อนที่และโจมตี while True : hero . moveRight ( ) he…" at bounding box center [1400, 357] width 270 height 569
type textarea "hero.moveDown(2)"
click at [1287, 301] on div "# ใช้ลูป while-true ทั้งเคลื่อนที่และโจมตี while True : hero . moveRight ( ) he…" at bounding box center [1400, 357] width 270 height 569
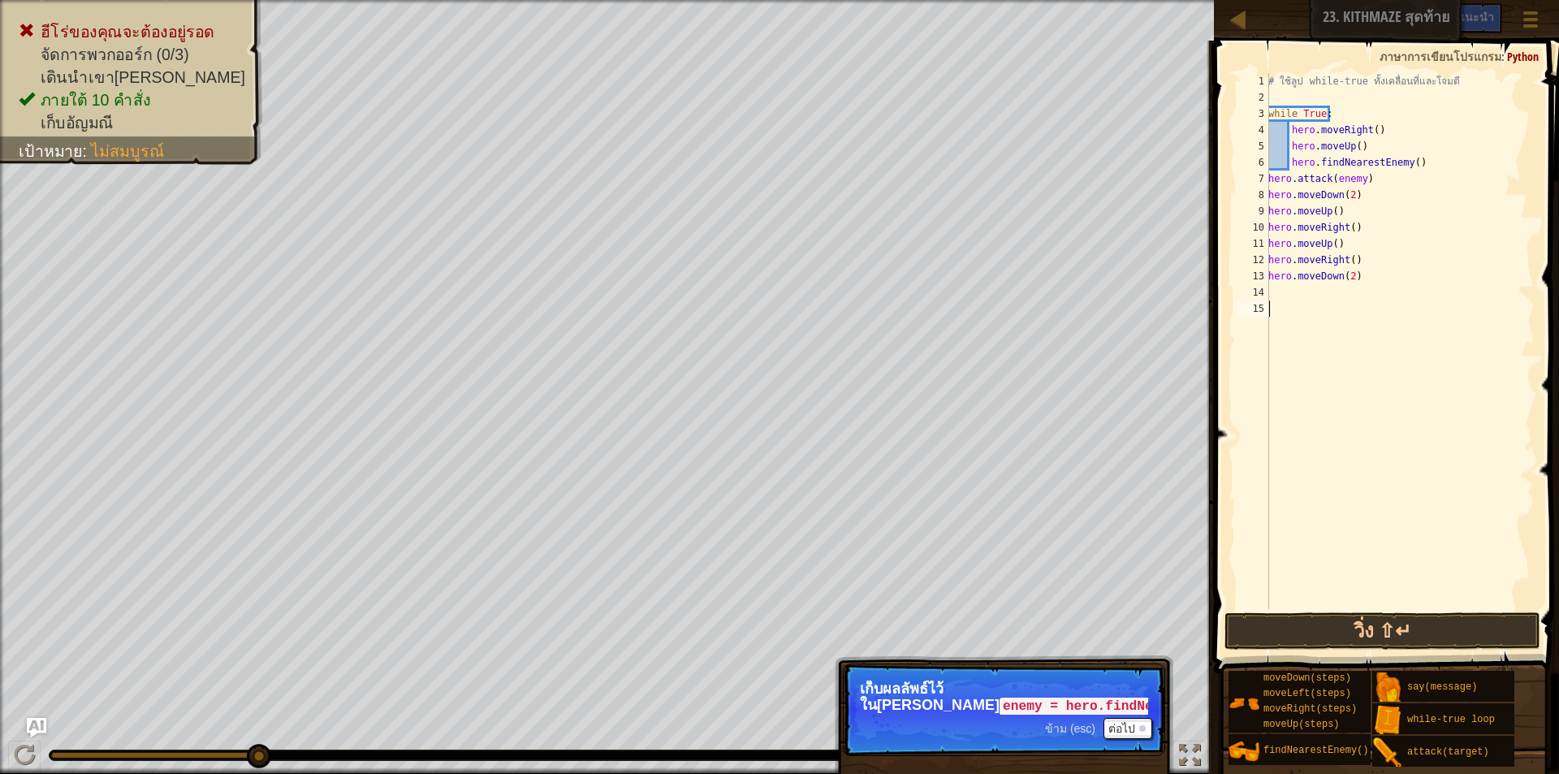
click at [1288, 295] on div "# ใช้ลูป while-true ทั้งเคลื่อนที่และโจมตี while True : hero . moveRight ( ) he…" at bounding box center [1400, 357] width 270 height 569
type textarea "h"
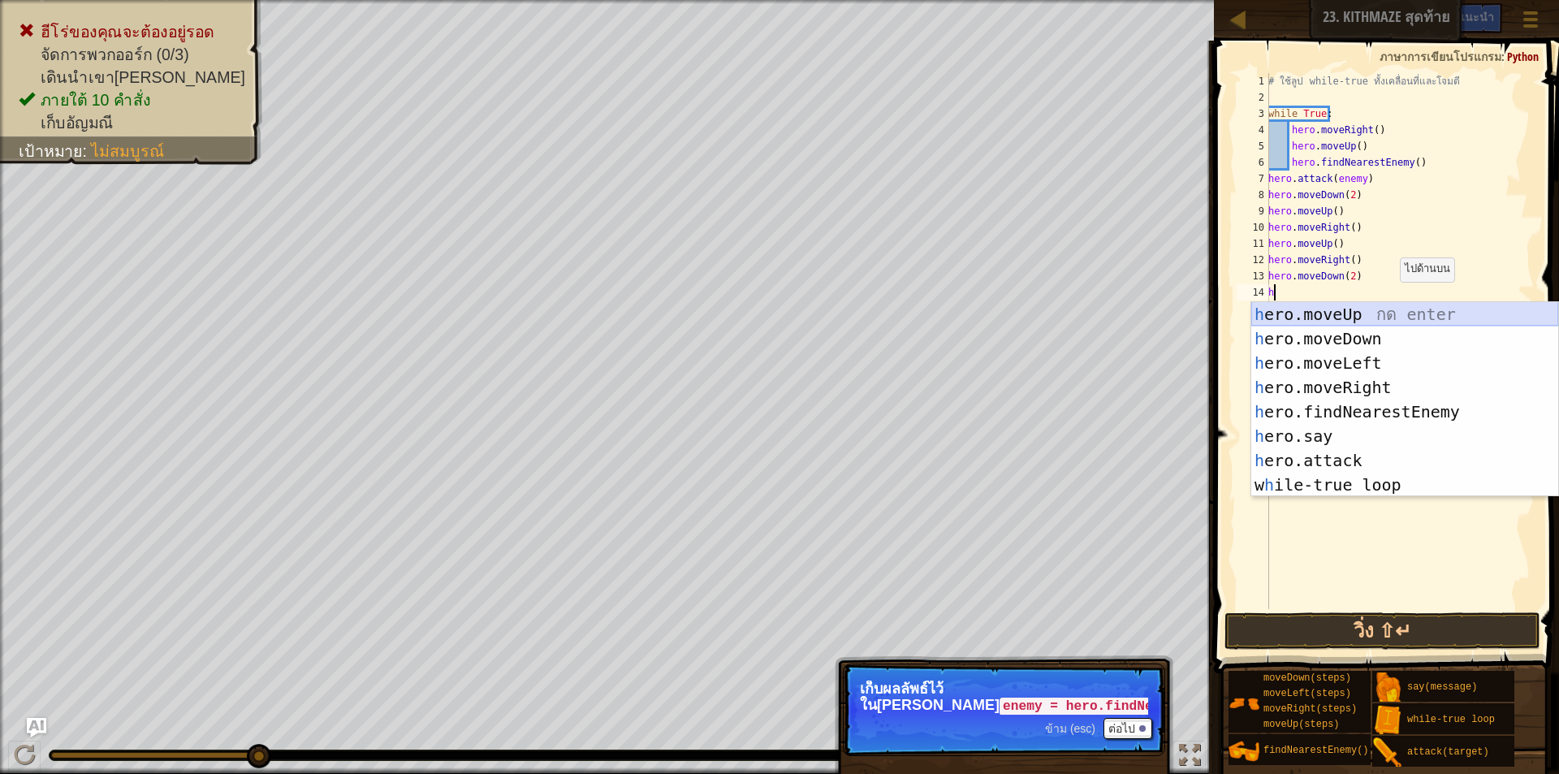
click at [1369, 316] on div "h ero.moveUp กด enter h ero.moveDown กด enter h ero.moveLeft กด enter h ero.mov…" at bounding box center [1405, 424] width 307 height 244
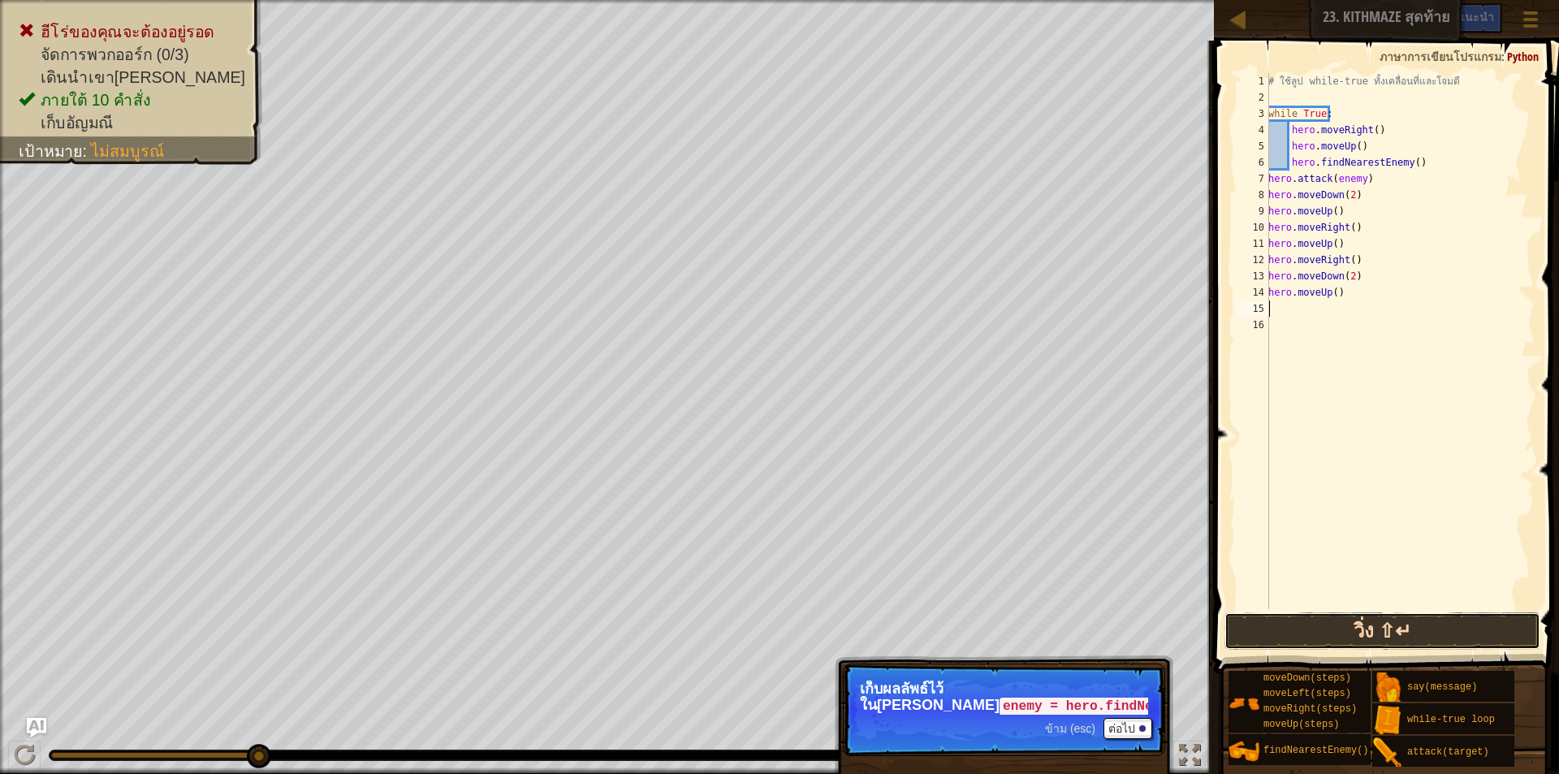
drag, startPoint x: 1321, startPoint y: 643, endPoint x: 1318, endPoint y: 620, distance: 23.8
click at [1321, 639] on button "วิ่ง ⇧↵" at bounding box center [1383, 630] width 316 height 37
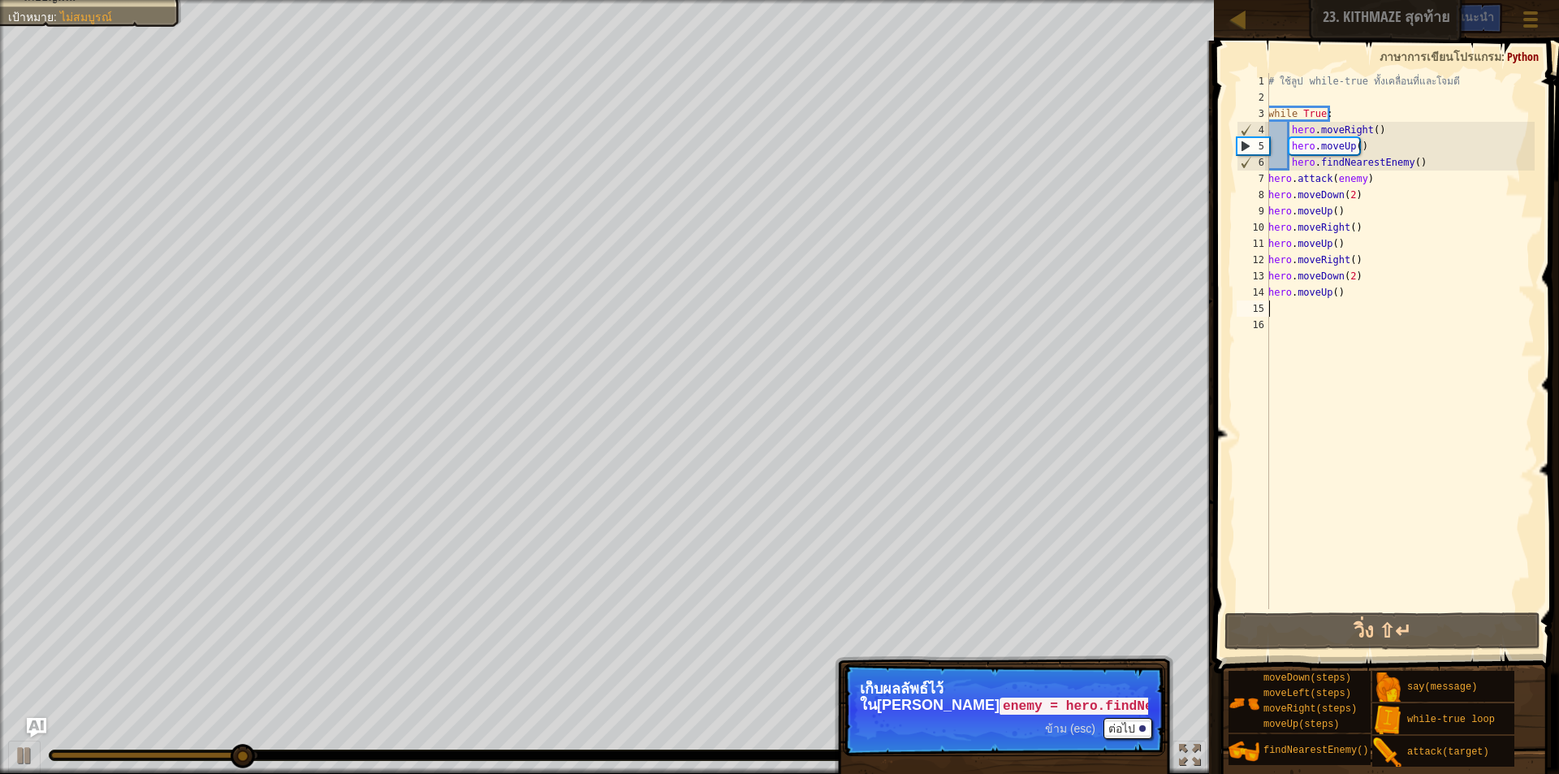
click at [1360, 149] on div "# ใช้ลูป while-true ทั้งเคลื่อนที่และโจมตี while True : hero . moveRight ( ) he…" at bounding box center [1400, 357] width 270 height 569
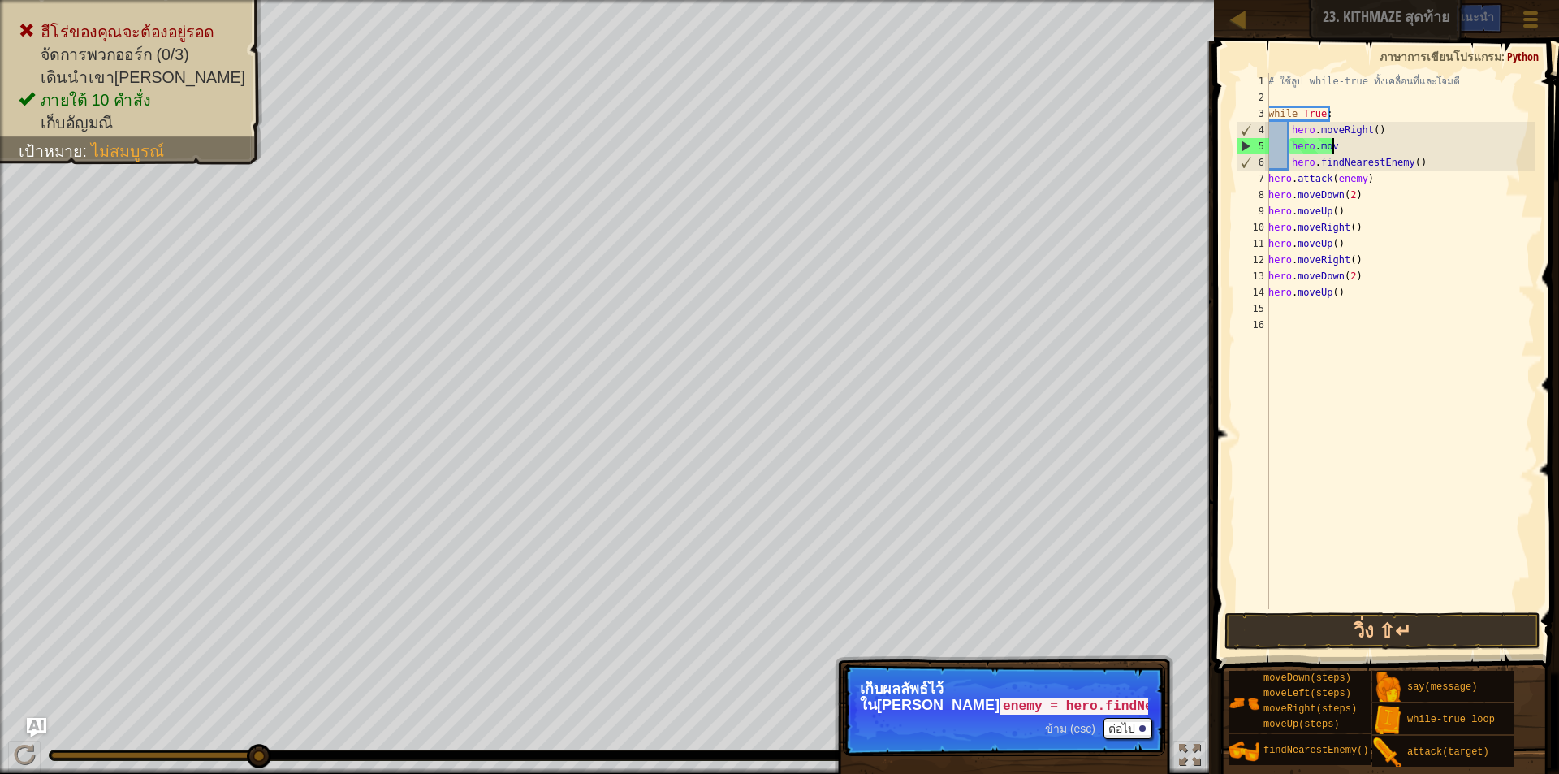
type textarea "h"
click at [1342, 630] on button "วิ่ง ⇧↵" at bounding box center [1383, 630] width 316 height 37
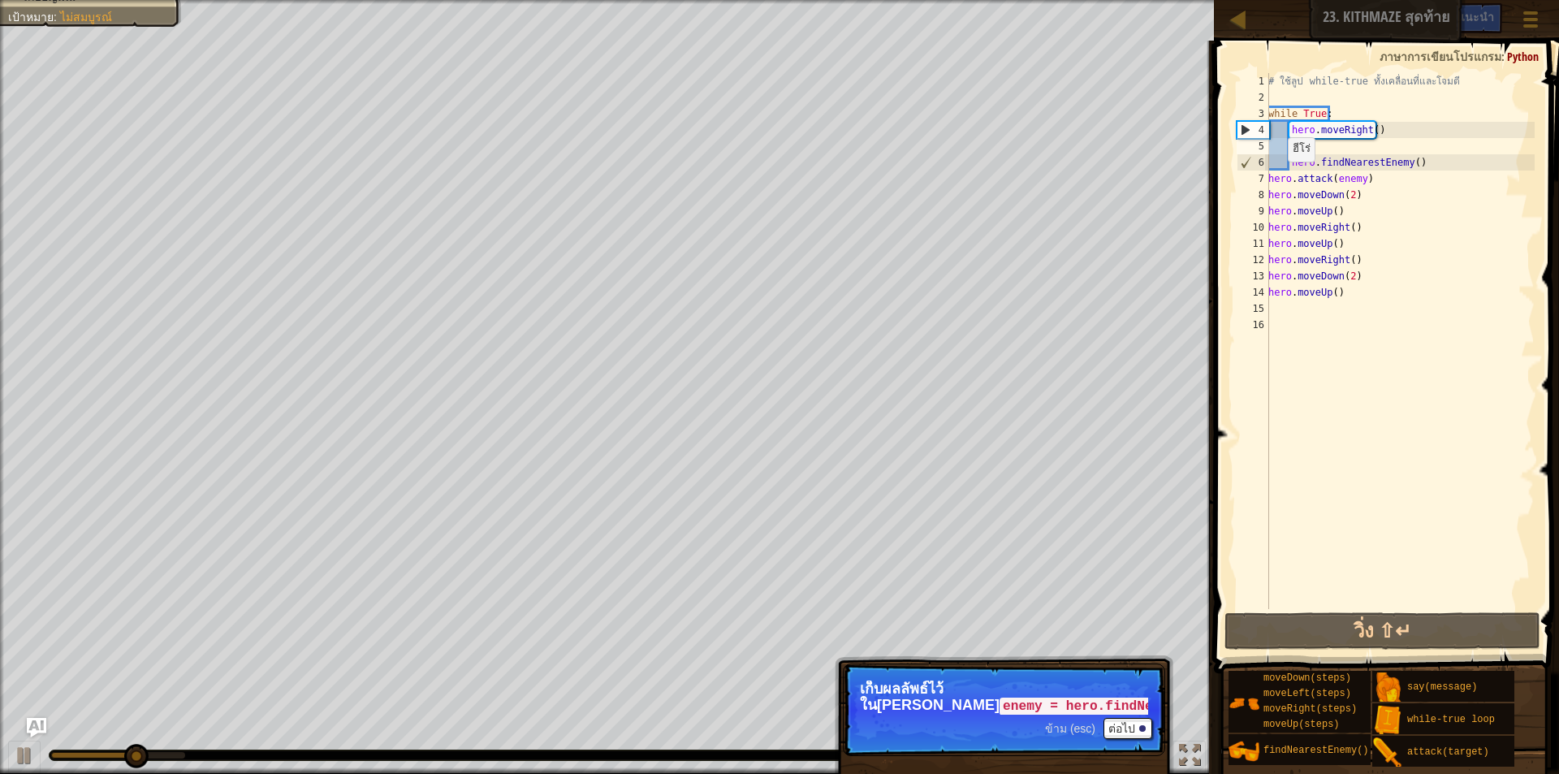
type textarea "h"
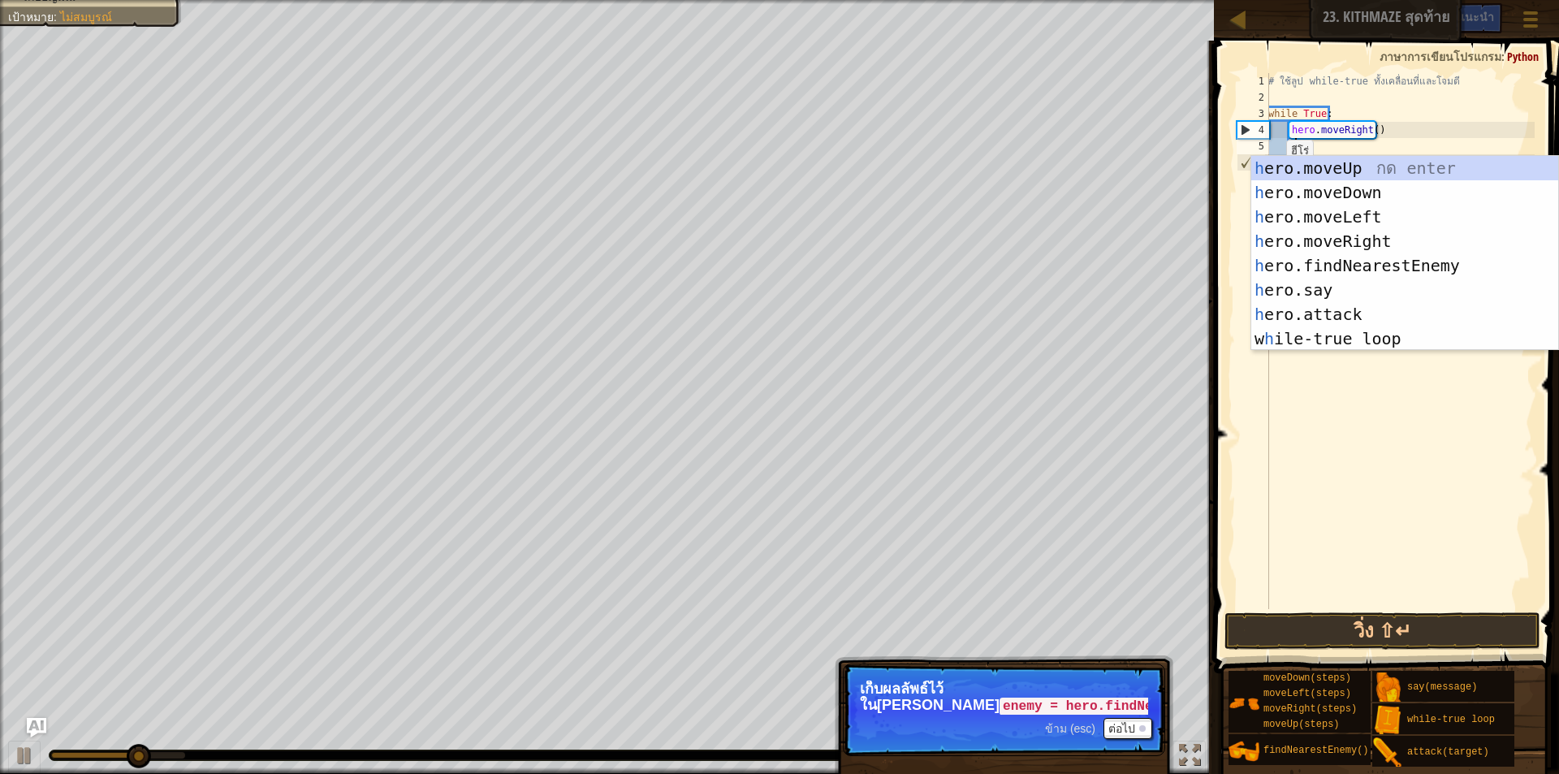
scroll to position [7, 2]
click at [1326, 166] on div "h ero.moveUp กด enter h ero.moveDown กด enter h ero.moveLeft กด enter h ero.mov…" at bounding box center [1405, 278] width 307 height 244
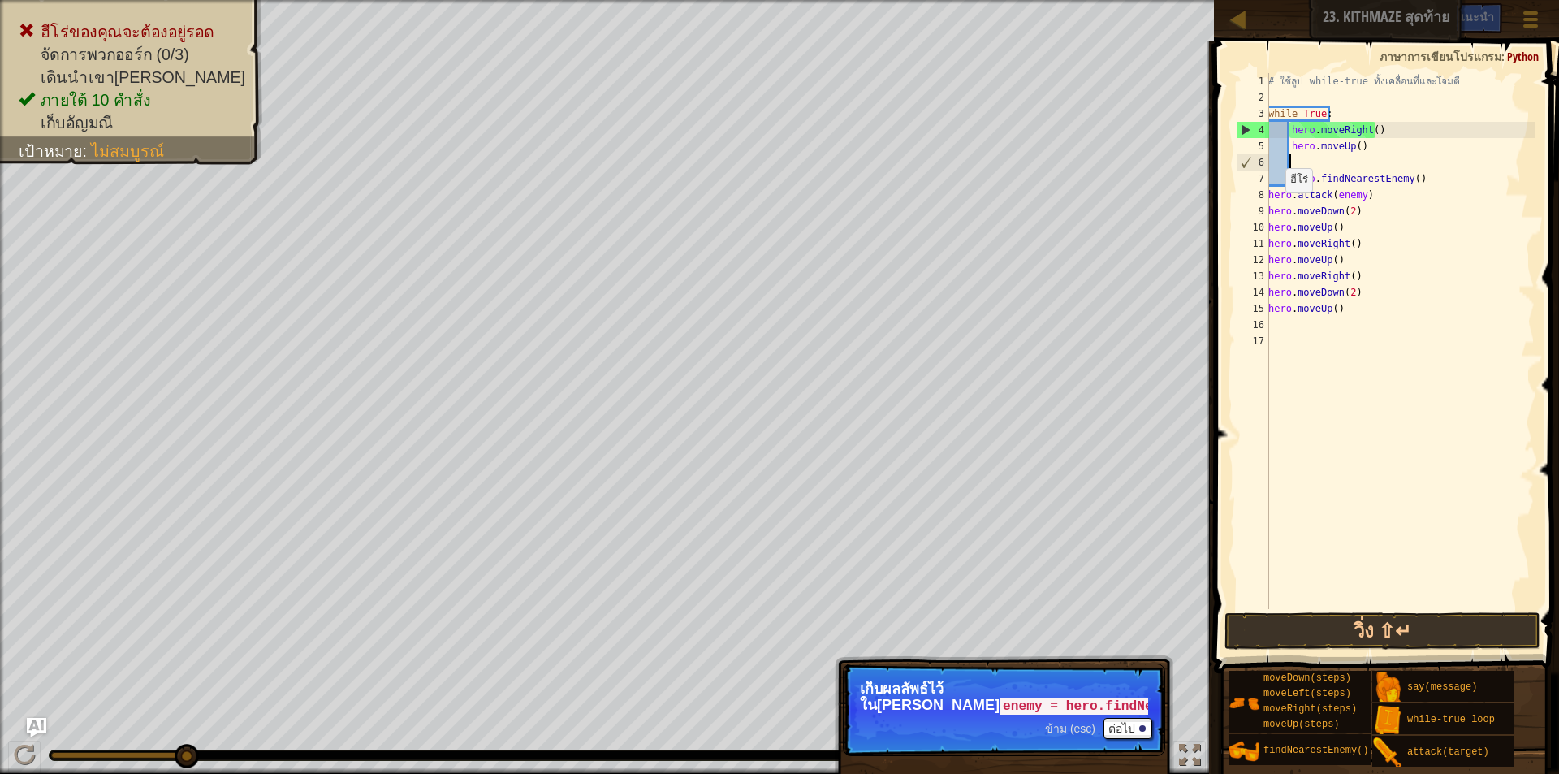
scroll to position [7, 0]
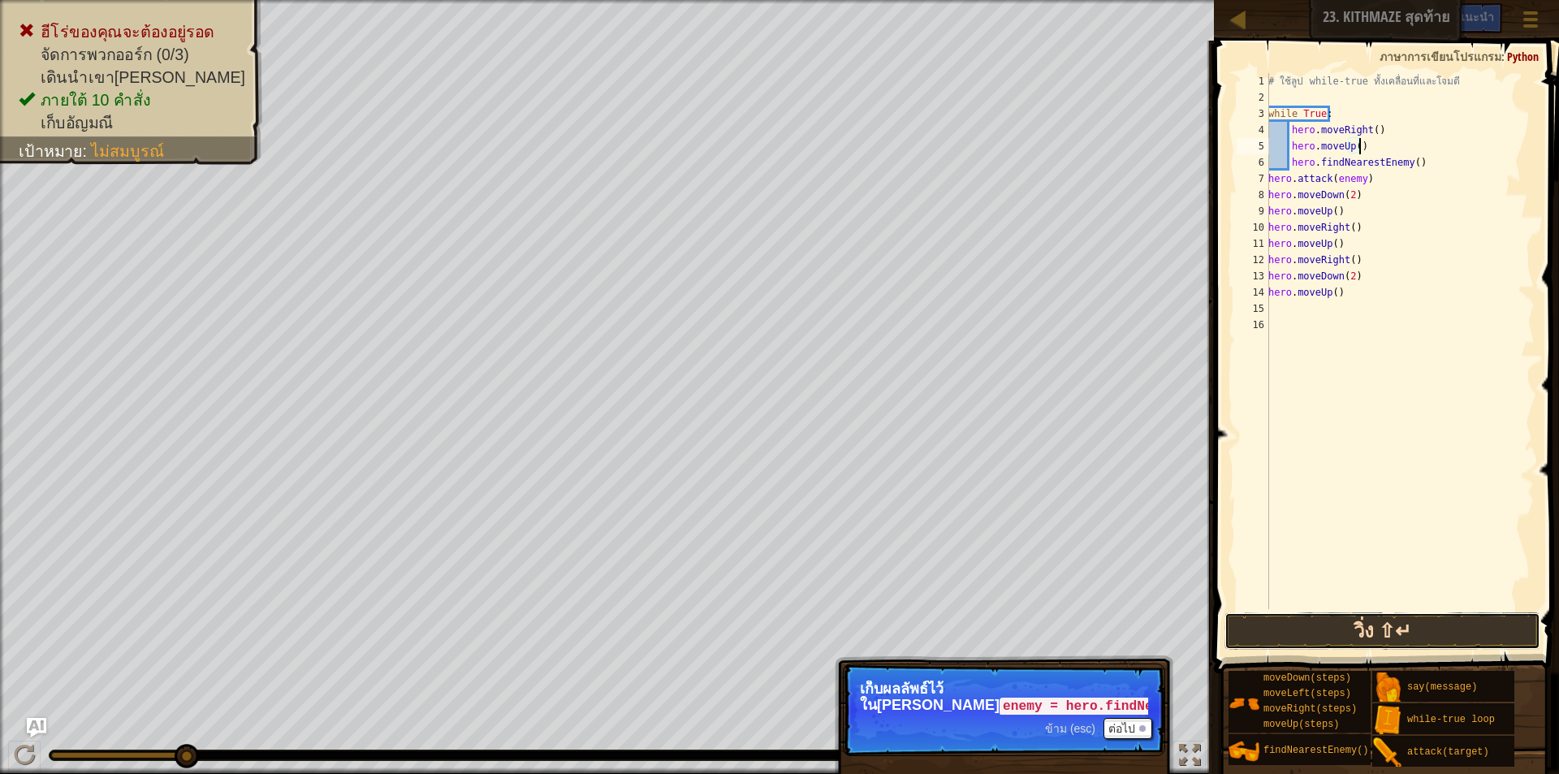
click at [1319, 634] on button "วิ่ง ⇧↵" at bounding box center [1383, 630] width 316 height 37
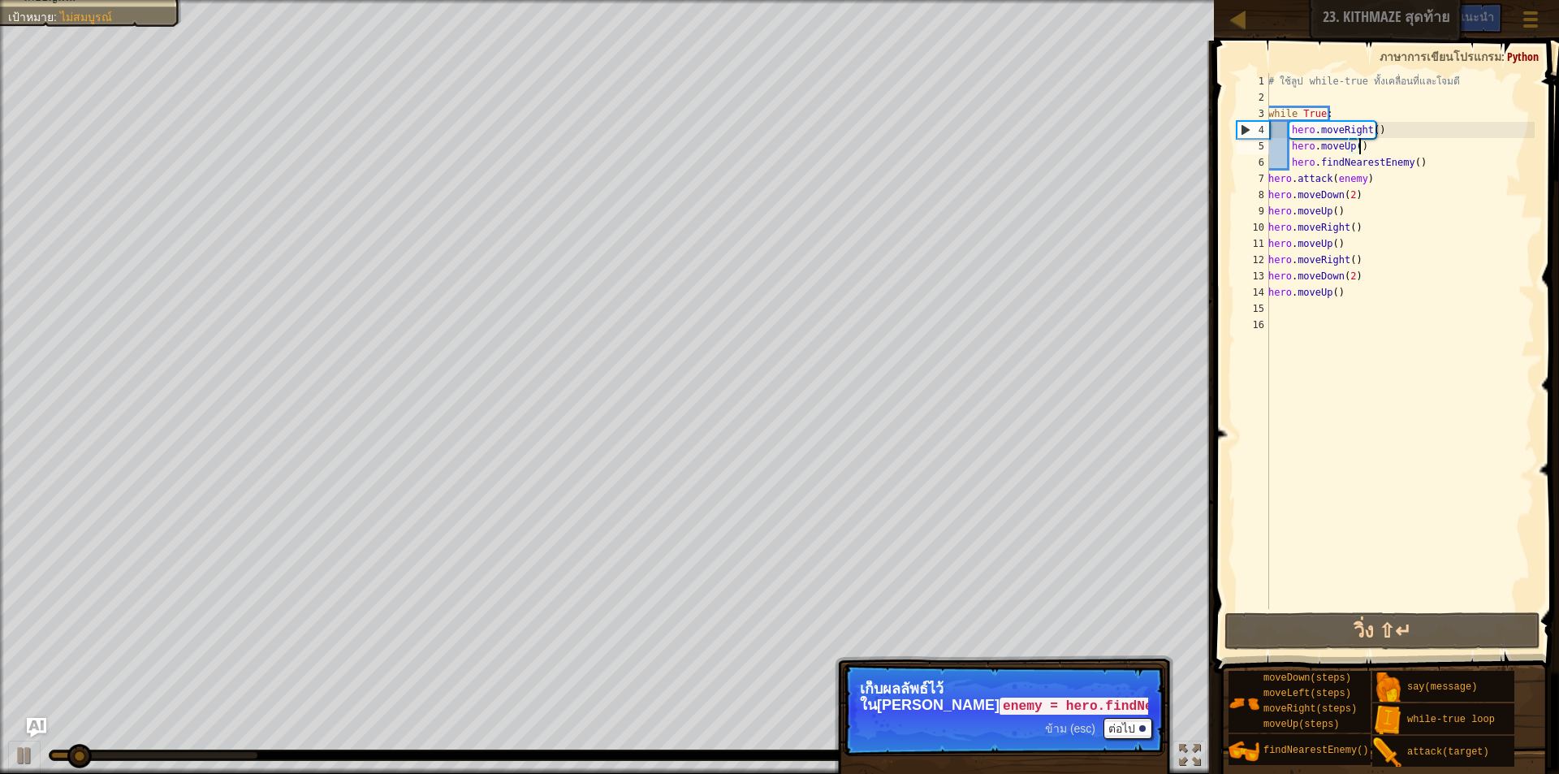
click at [1423, 160] on div "# ใช้ลูป while-true ทั้งเคลื่อนที่และโจมตี while True : hero . moveRight ( ) he…" at bounding box center [1400, 357] width 270 height 569
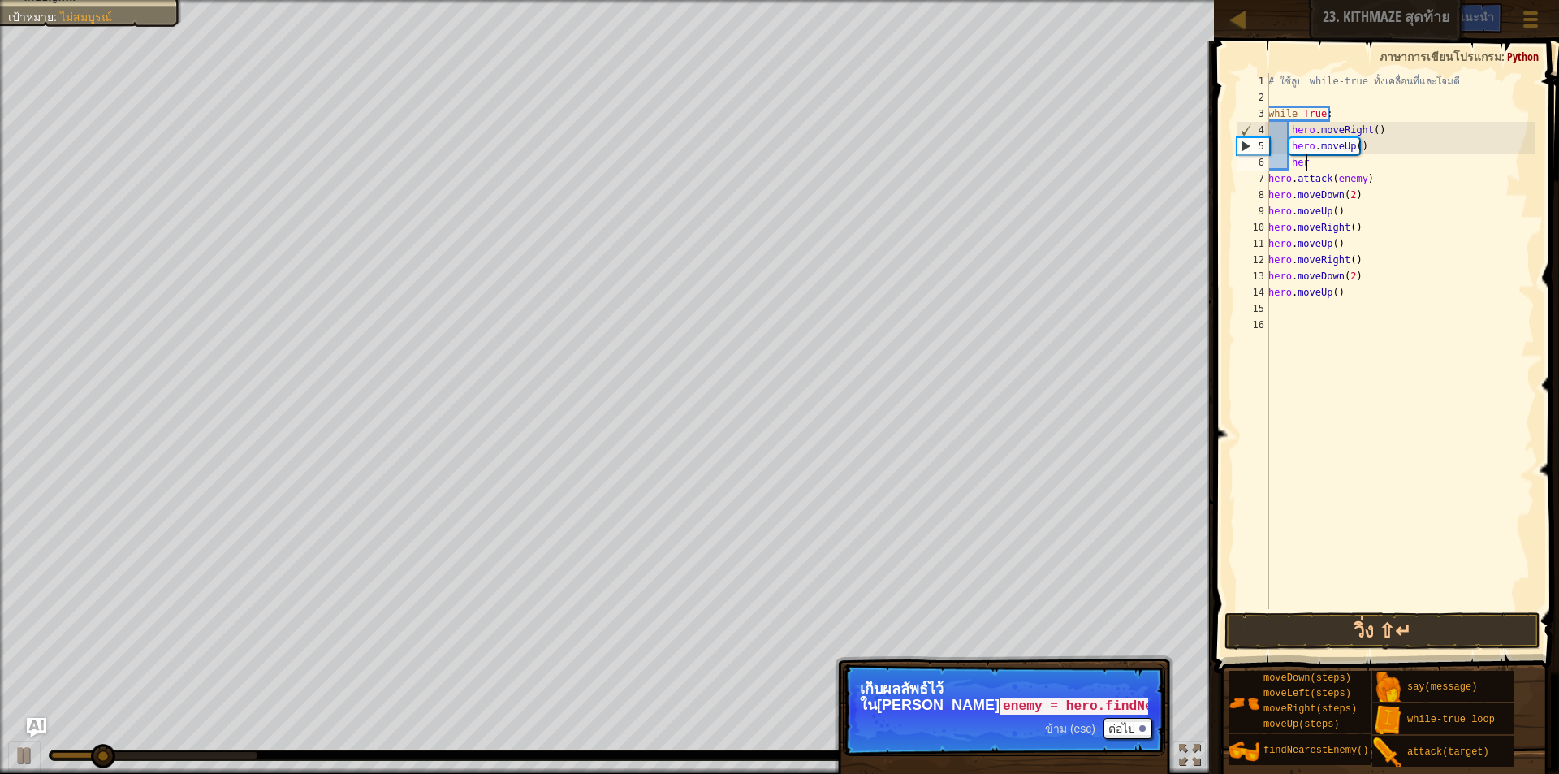
type textarea "h"
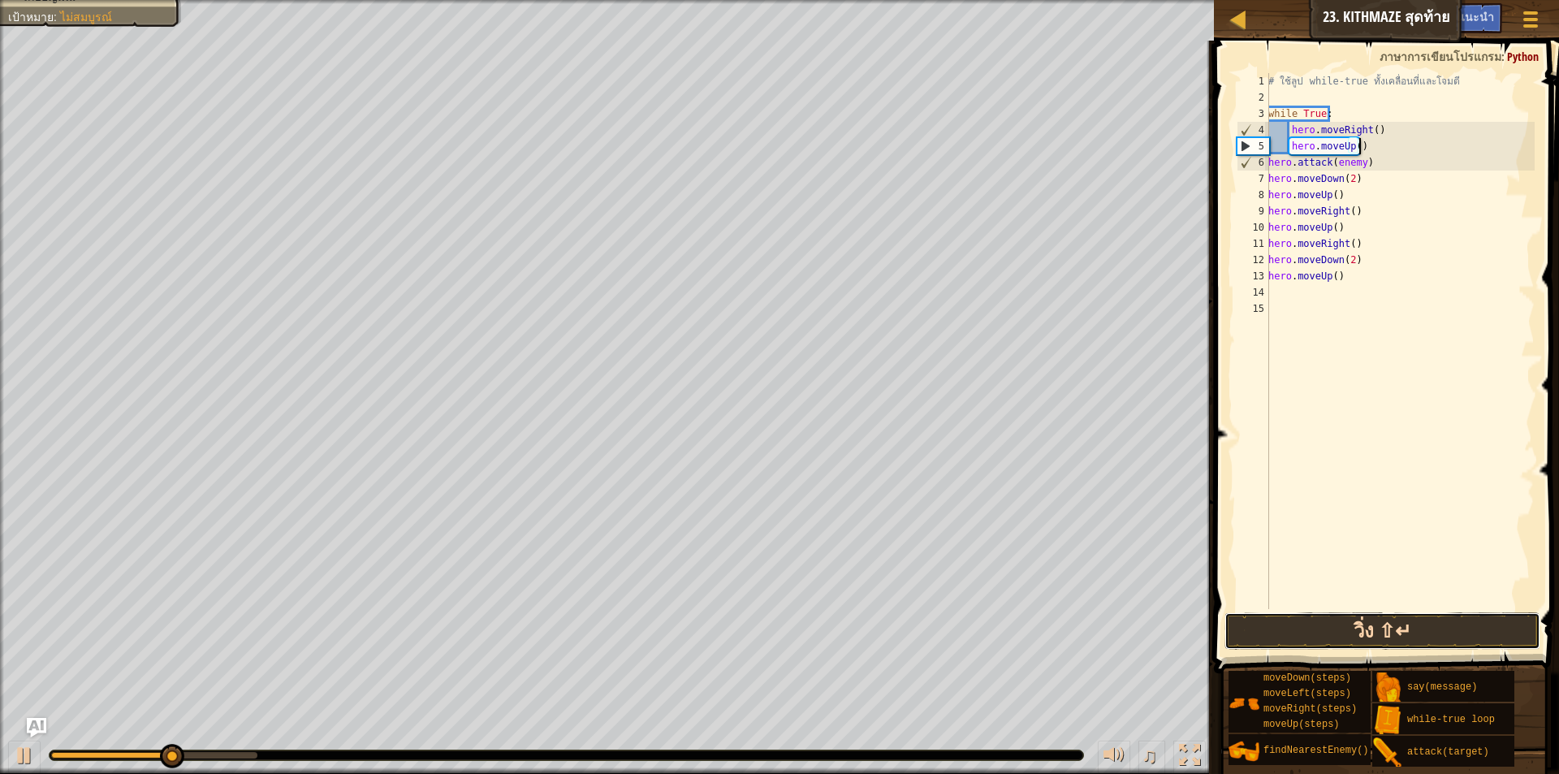
click at [1308, 637] on button "วิ่ง ⇧↵" at bounding box center [1383, 630] width 316 height 37
click at [1369, 163] on div "# ใช้ลูป while-true ทั้งเคลื่อนที่และโจมตี while True : hero . moveRight ( ) he…" at bounding box center [1400, 357] width 270 height 569
type textarea "h"
click at [1390, 621] on button "วิ่ง ⇧↵" at bounding box center [1383, 630] width 316 height 37
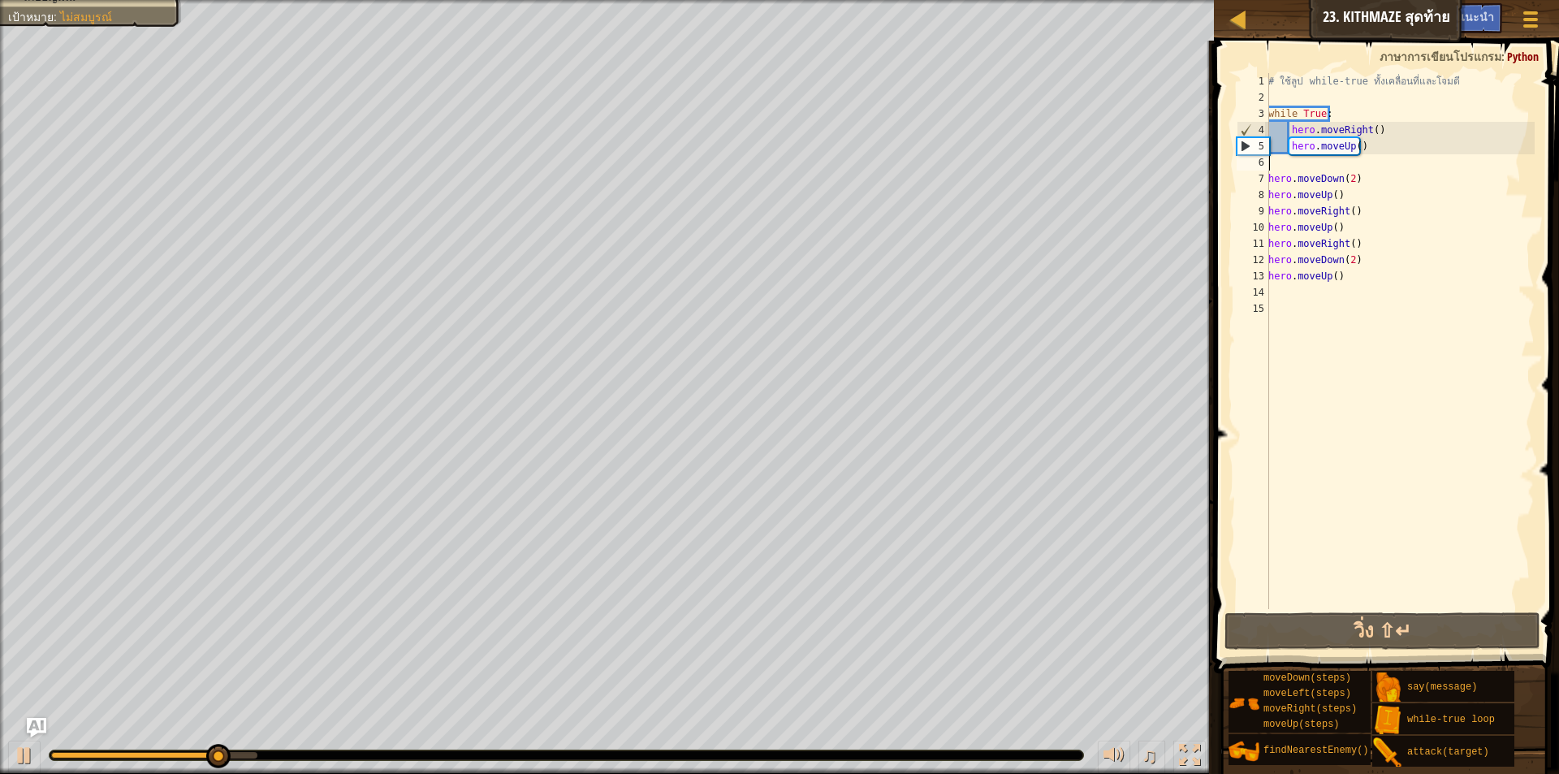
click at [1372, 146] on div "# ใช้ลูป while-true ทั้งเคลื่อนที่และโจมตี while True : hero . moveRight ( ) he…" at bounding box center [1400, 357] width 270 height 569
click at [1360, 145] on div "# ใช้ลูป while-true ทั้งเคลื่อนที่และโจมตี while True : hero . moveRight ( ) he…" at bounding box center [1400, 357] width 270 height 569
click at [1369, 145] on div "# ใช้ลูป while-true ทั้งเคลื่อนที่และโจมตี while True : hero . moveRight ( ) he…" at bounding box center [1400, 357] width 270 height 569
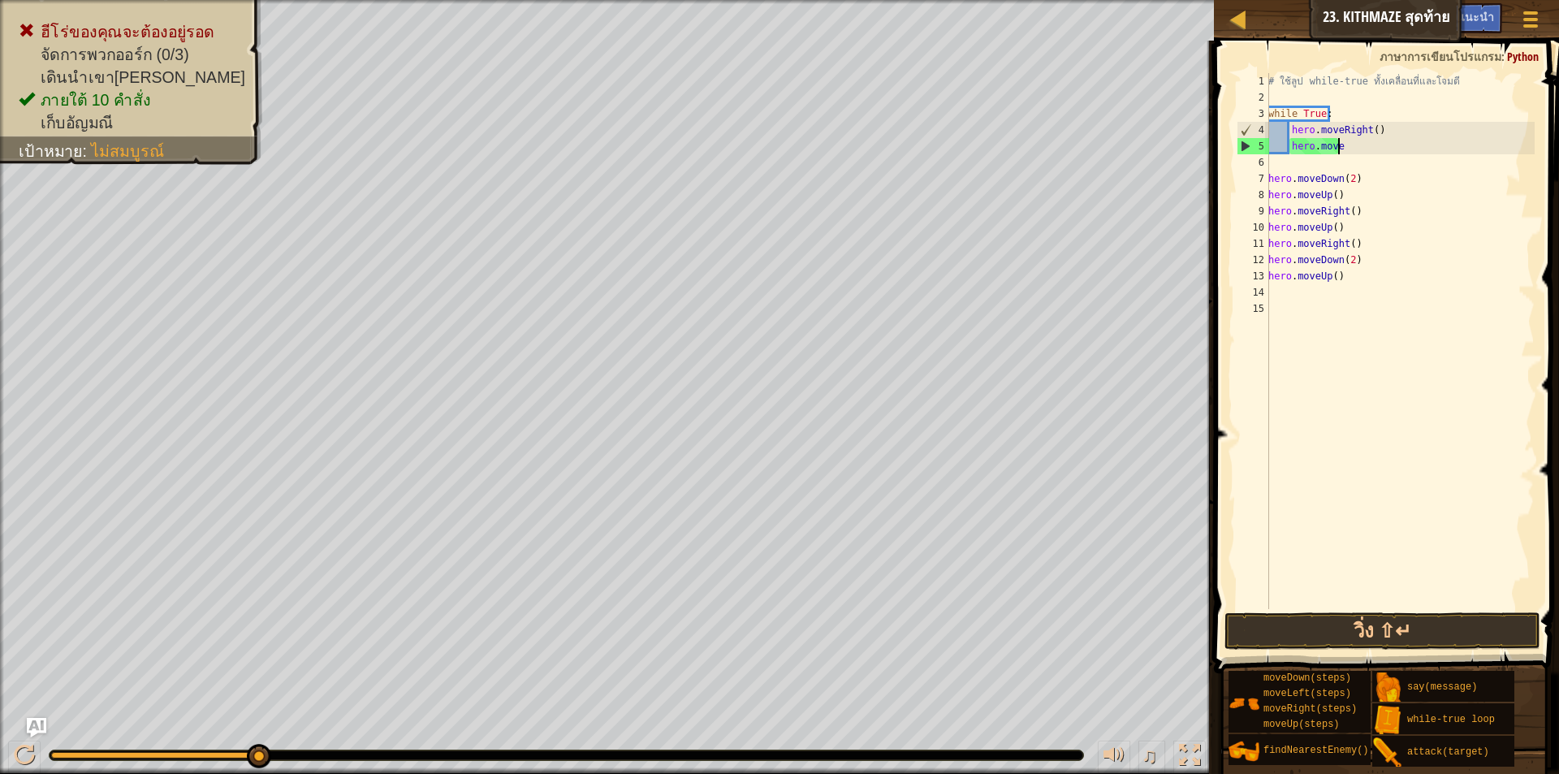
type textarea "h"
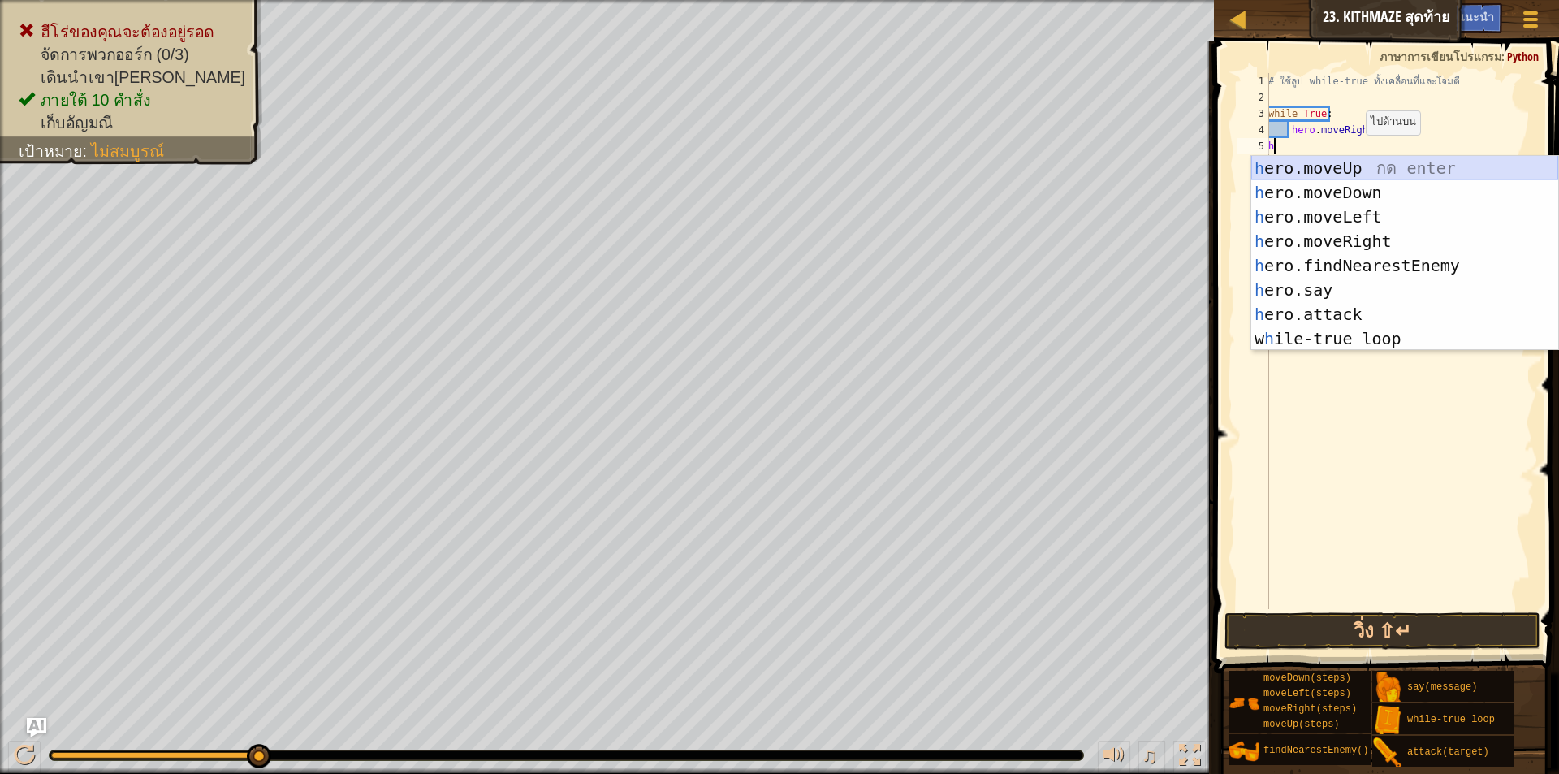
click at [1347, 170] on div "h ero.moveUp กด enter h ero.moveDown กด enter h ero.moveLeft กด enter h ero.mov…" at bounding box center [1405, 278] width 307 height 244
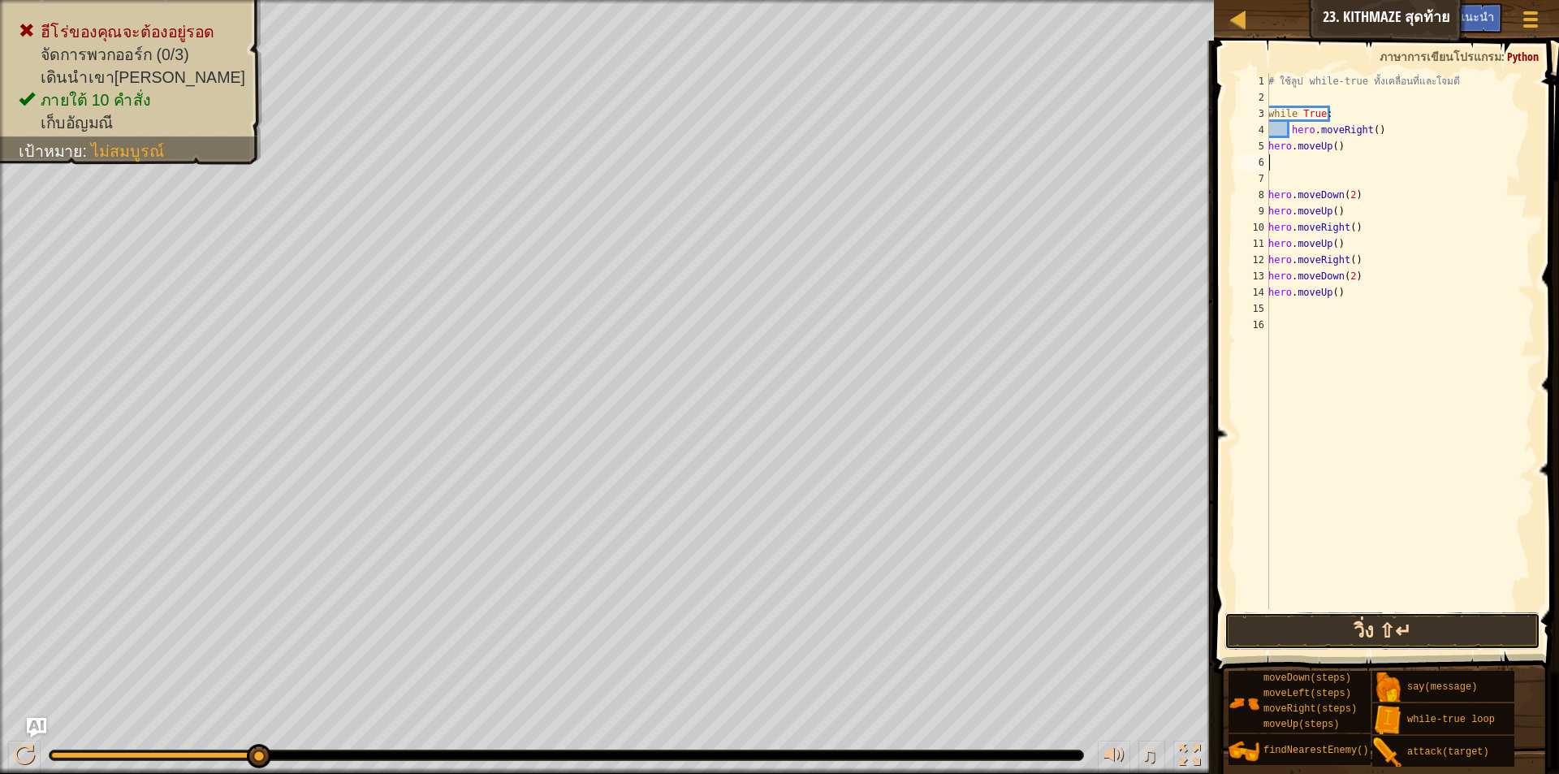
click at [1403, 623] on button "วิ่ง ⇧↵" at bounding box center [1383, 630] width 316 height 37
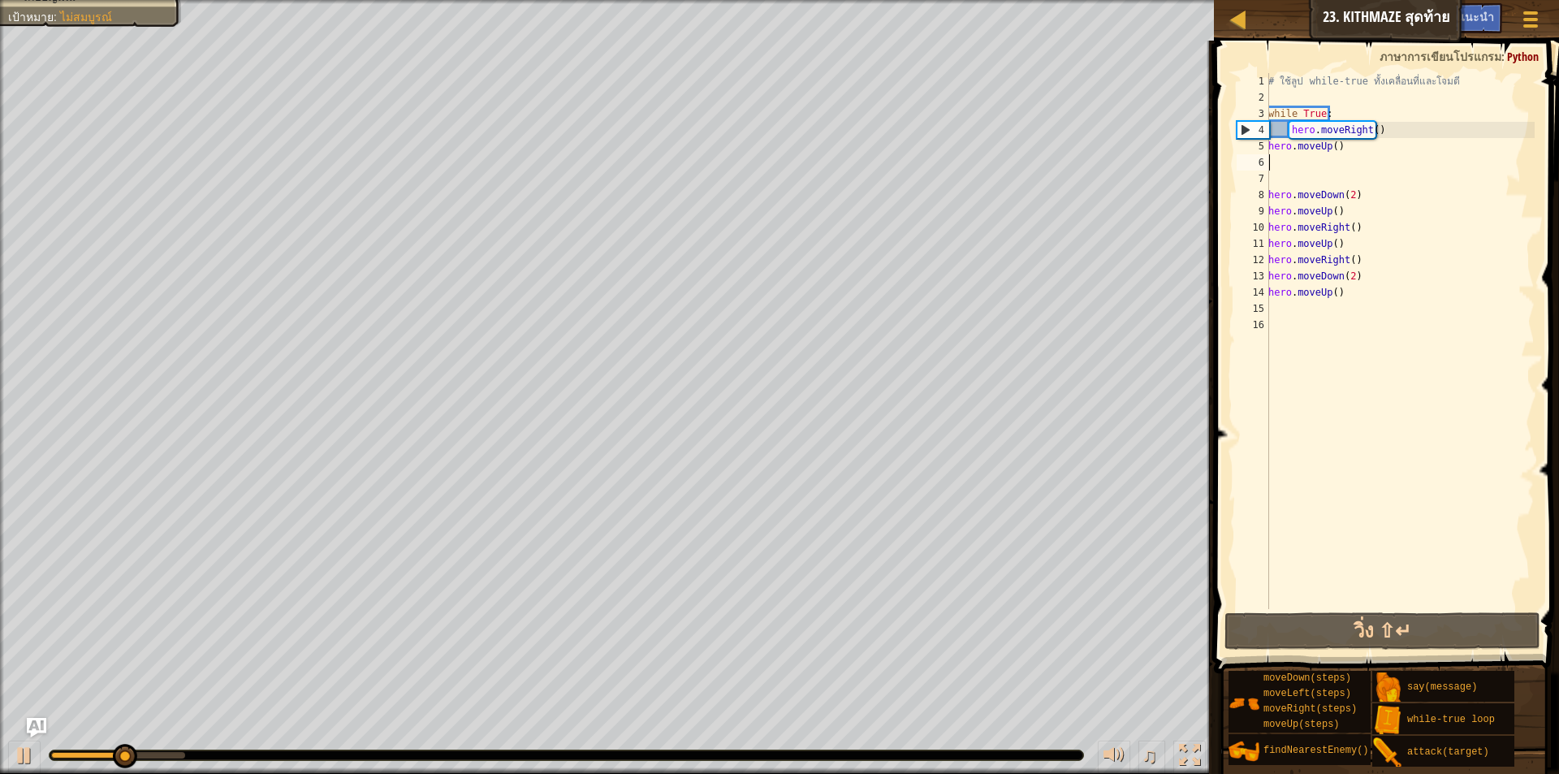
click at [1342, 148] on div "# ใช้ลูป while-true ทั้งเคลื่อนที่และโจมตี while True : hero . moveRight ( ) he…" at bounding box center [1400, 357] width 270 height 569
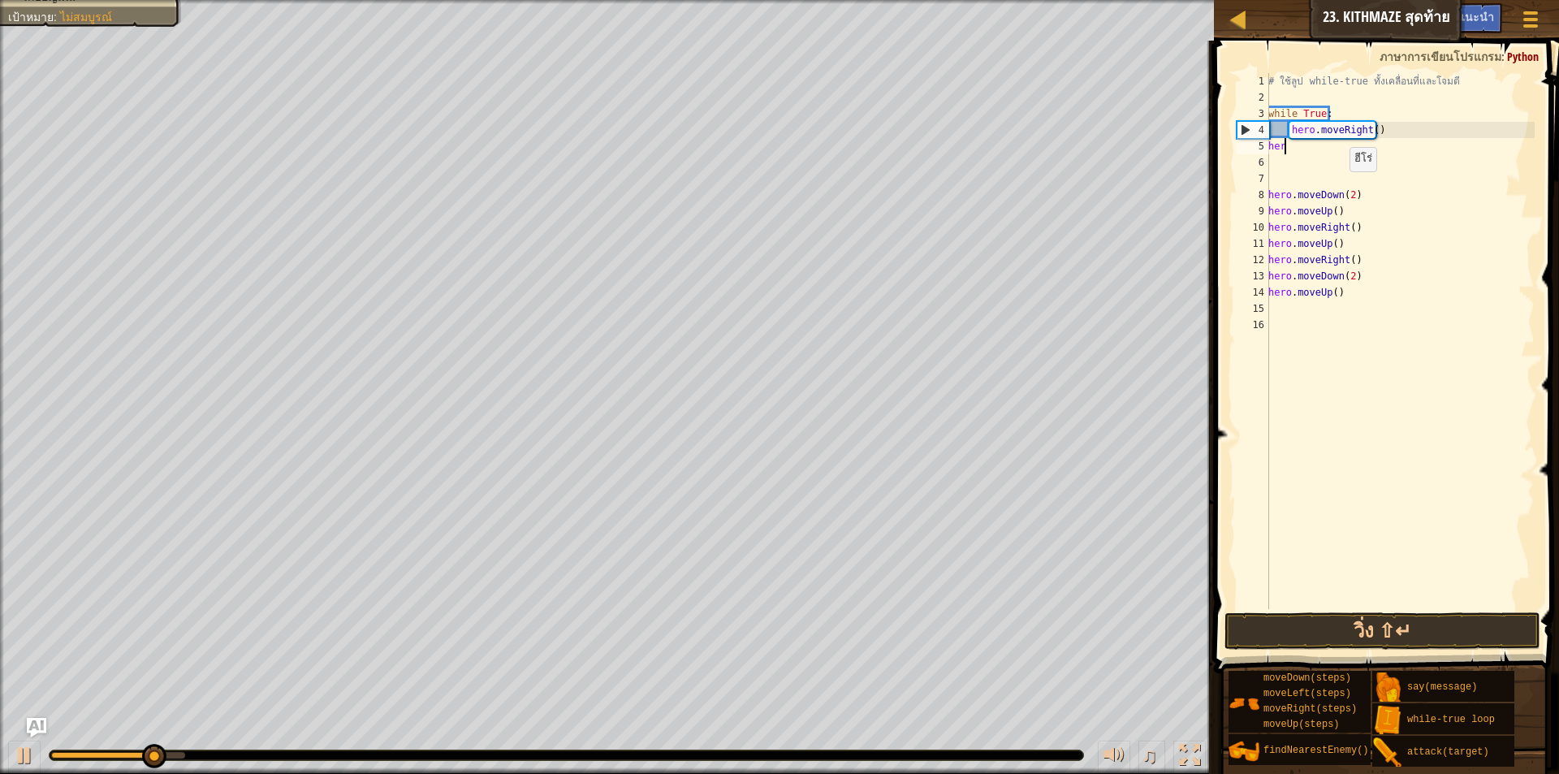
type textarea "h"
click at [1397, 128] on div "# ใช้ลูป while-true ทั้งเคลื่อนที่และโจมตี while True : hero . moveRight ( ) he…" at bounding box center [1400, 357] width 270 height 569
type textarea "hero.moveRight()"
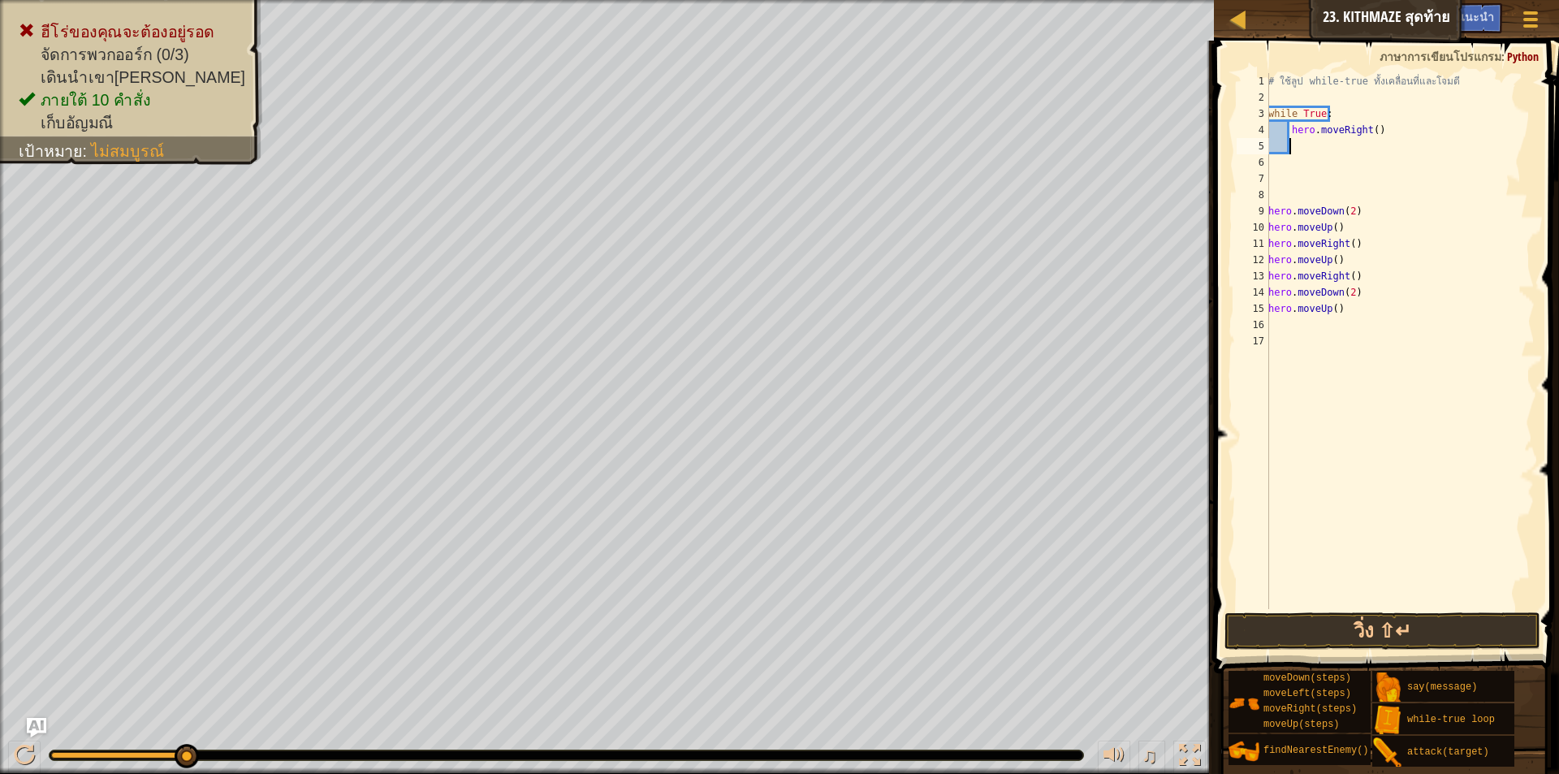
type textarea "h"
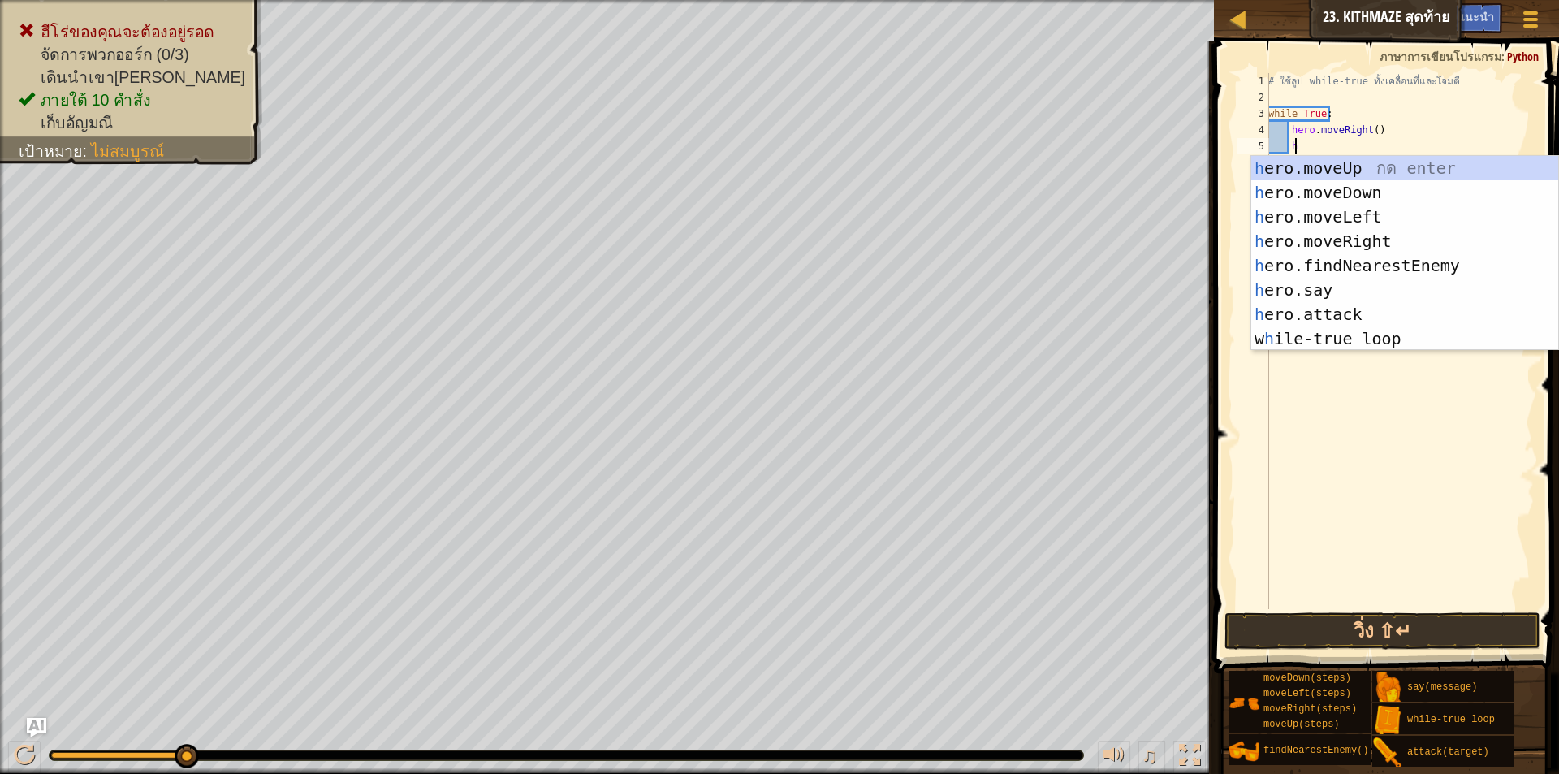
scroll to position [7, 2]
click at [1363, 166] on div "h ero.moveUp กด enter h ero.moveDown กด enter h ero.moveLeft กด enter h ero.mov…" at bounding box center [1405, 278] width 307 height 244
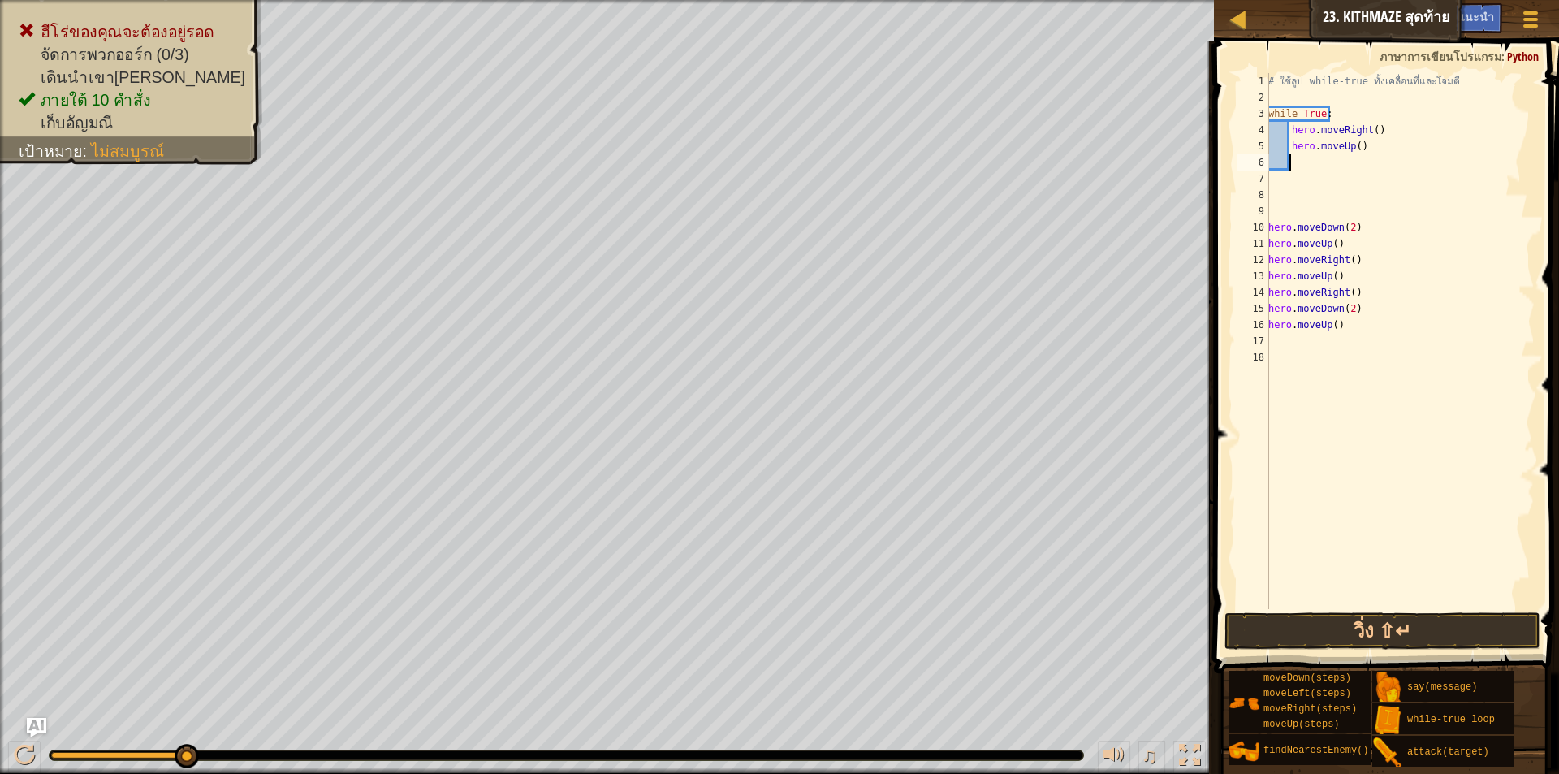
click at [1285, 180] on div "# ใช้ลูป while-true ทั้งเคลื่อนที่และโจมตี while True : hero . moveRight ( ) he…" at bounding box center [1400, 357] width 270 height 569
type textarea "h"
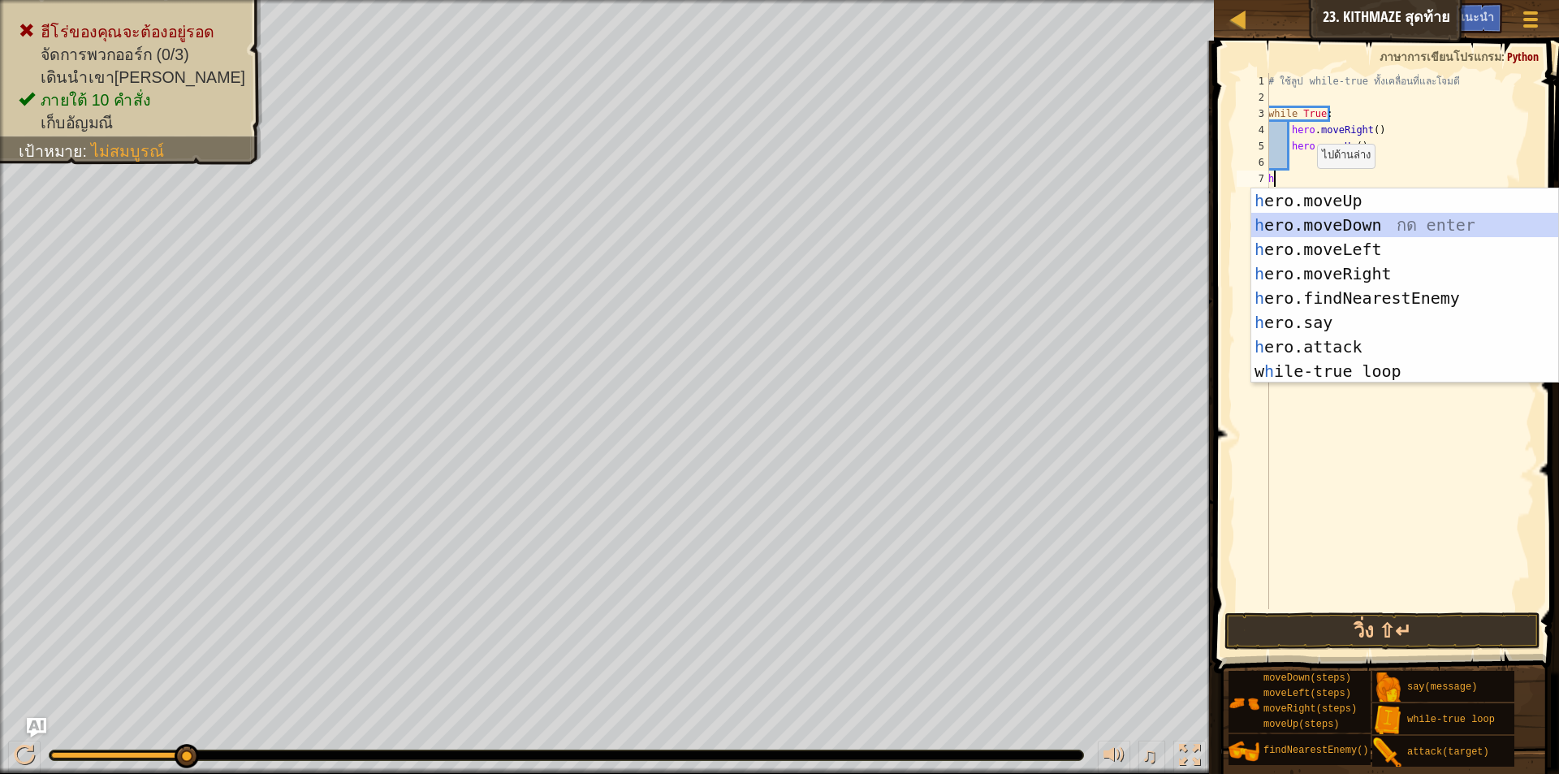
click at [1347, 218] on div "h ero.moveUp กด enter h ero.moveDown กด enter h ero.moveLeft กด enter h ero.mov…" at bounding box center [1405, 310] width 307 height 244
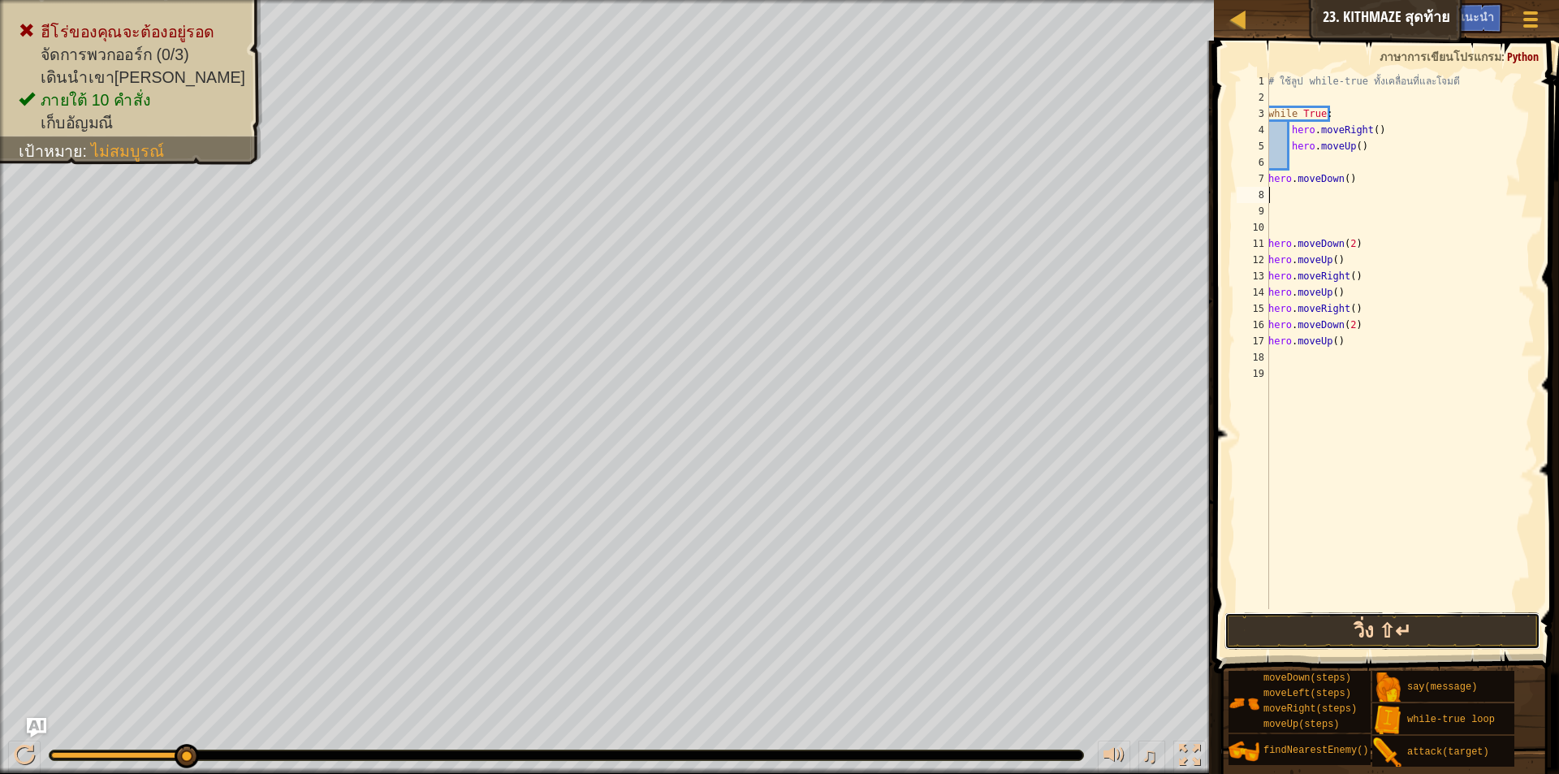
click at [1409, 633] on button "วิ่ง ⇧↵" at bounding box center [1383, 630] width 316 height 37
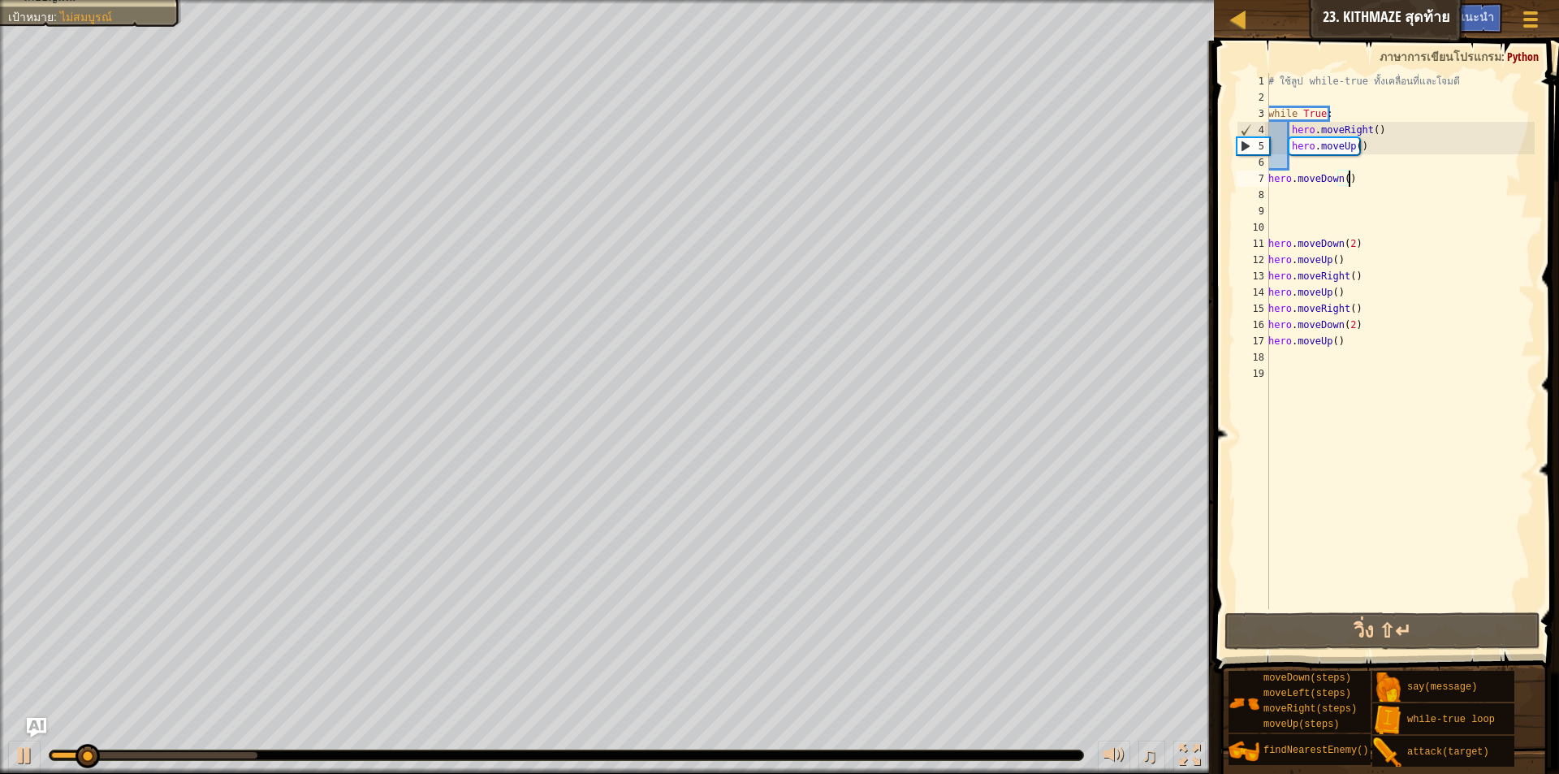
click at [1361, 181] on div "# ใช้ลูป while-true ทั้งเคลื่อนที่และโจมตี while True : hero . moveRight ( ) he…" at bounding box center [1400, 357] width 270 height 569
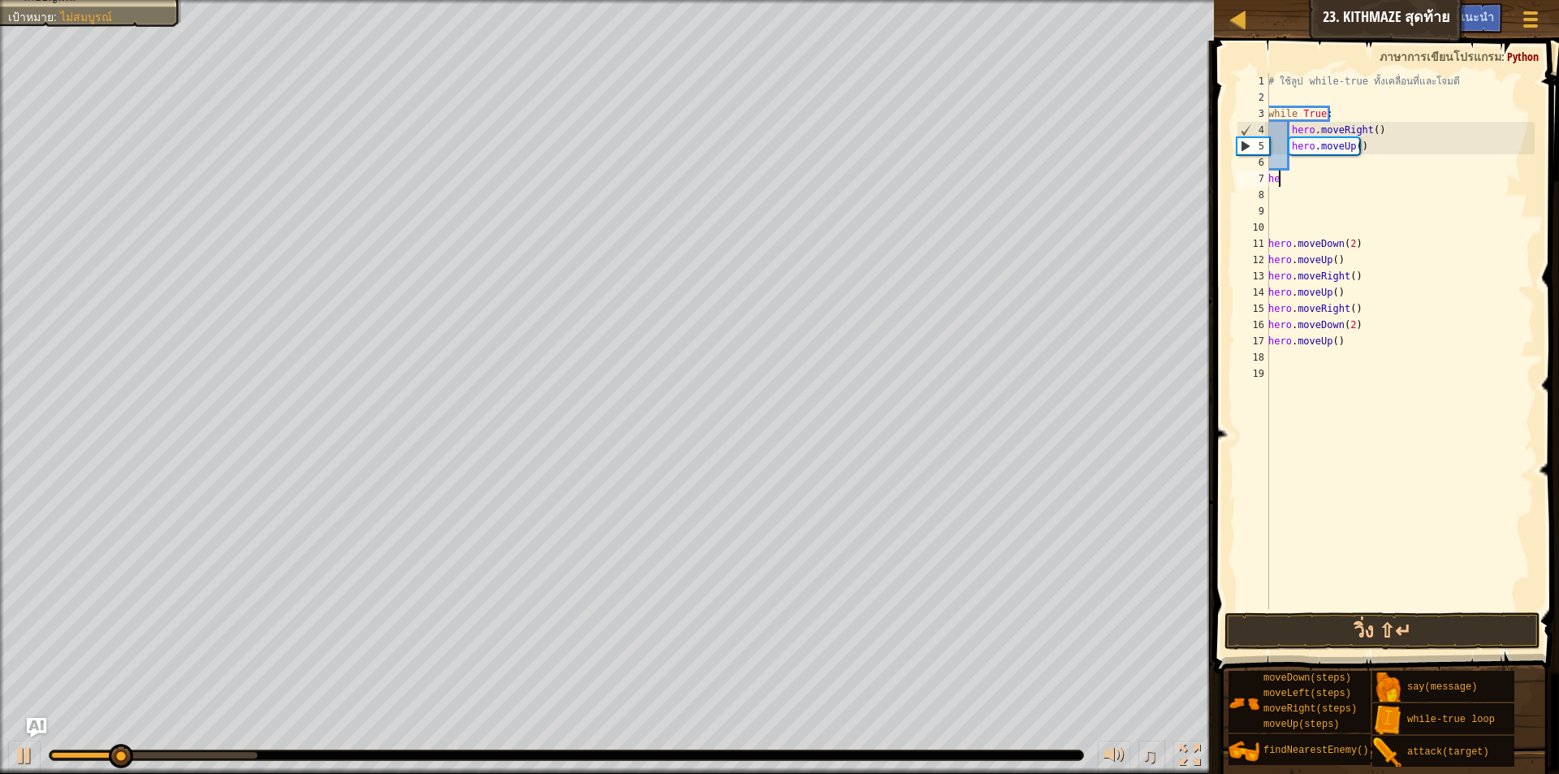
type textarea "h"
click at [1285, 204] on div "# ใช้ลูป while-true ทั้งเคลื่อนที่และโจมตี while True : hero . moveRight ( ) he…" at bounding box center [1400, 357] width 270 height 569
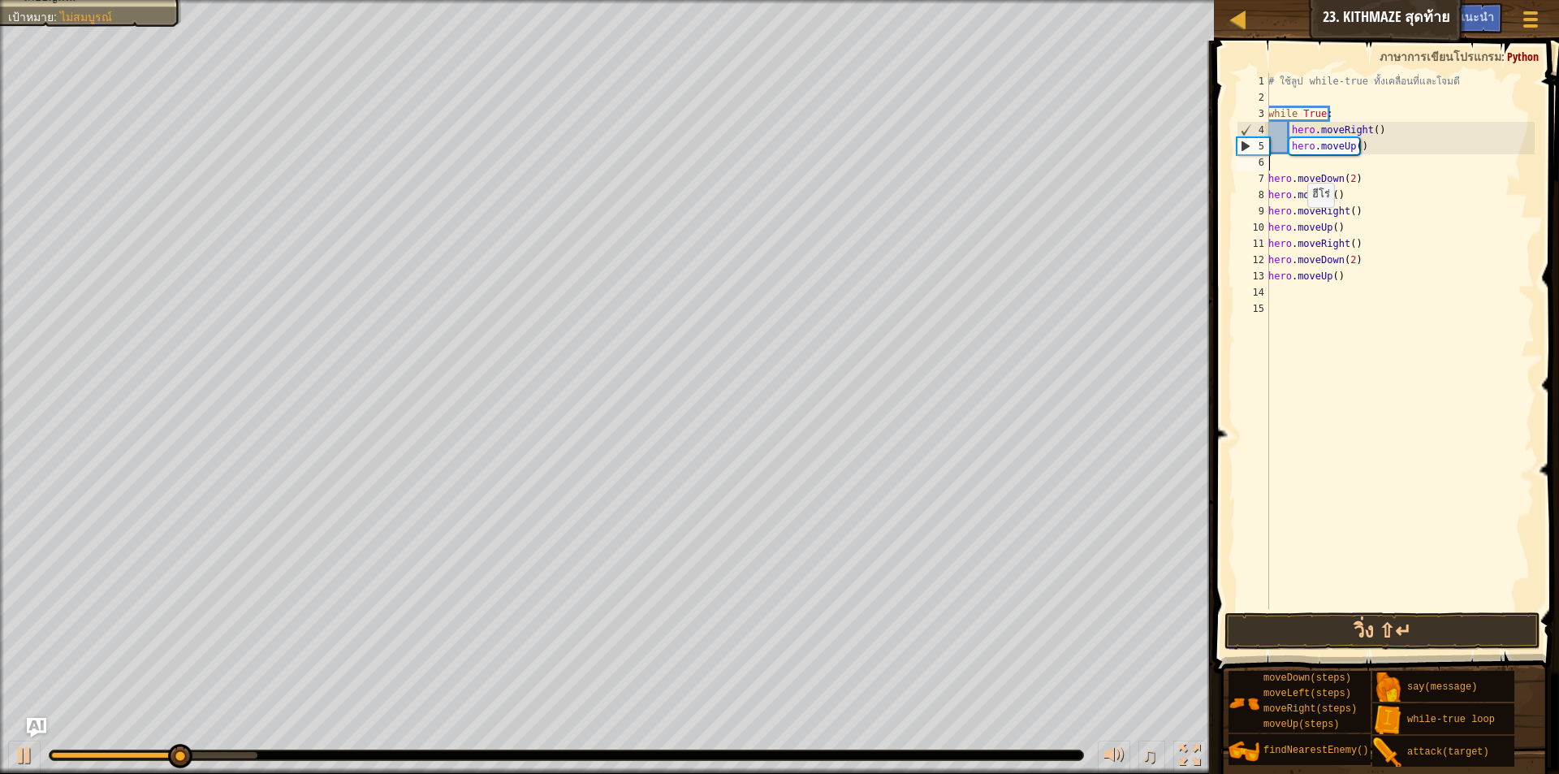
type textarea "hero.moveUp()"
